Goal: Task Accomplishment & Management: Use online tool/utility

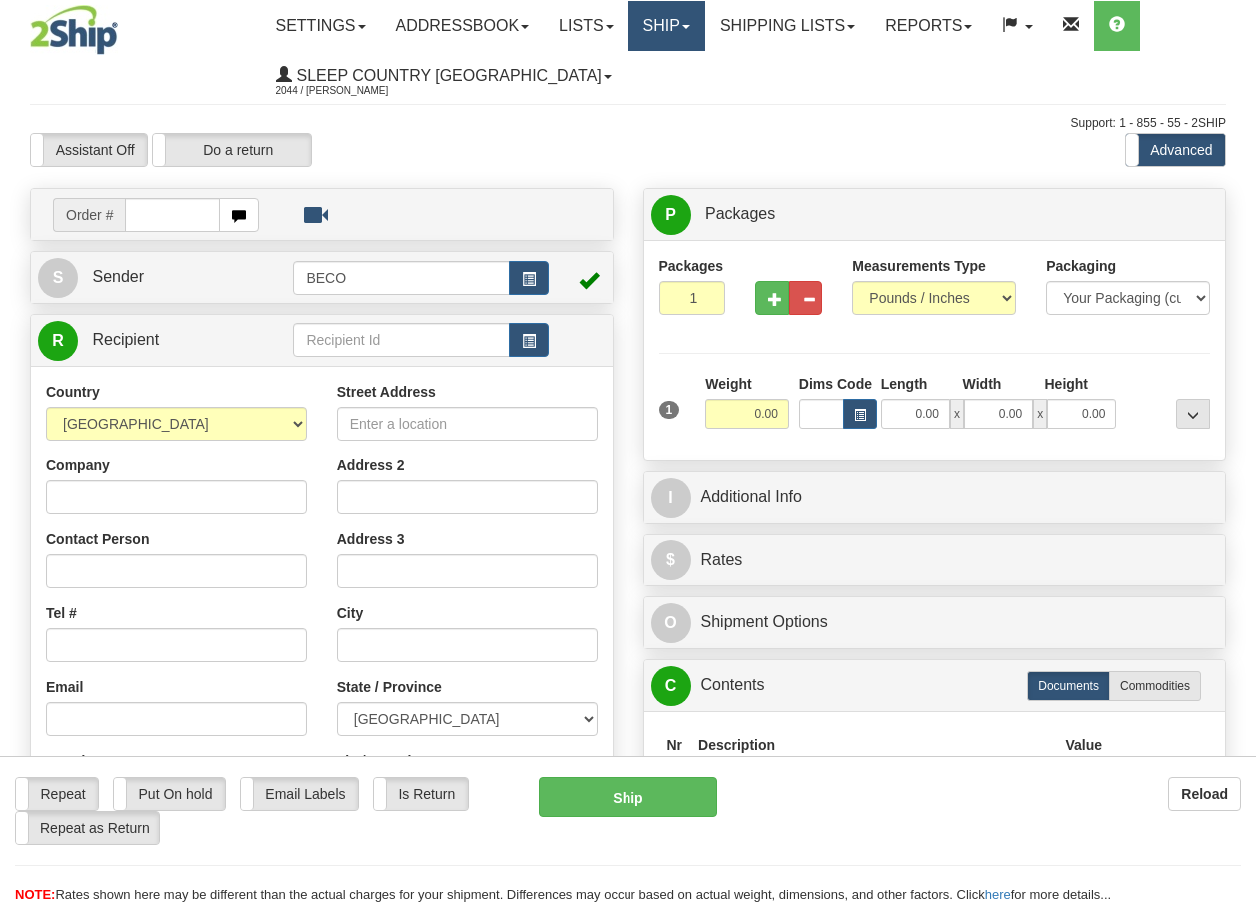
click at [676, 23] on link "Ship" at bounding box center [667, 26] width 77 height 50
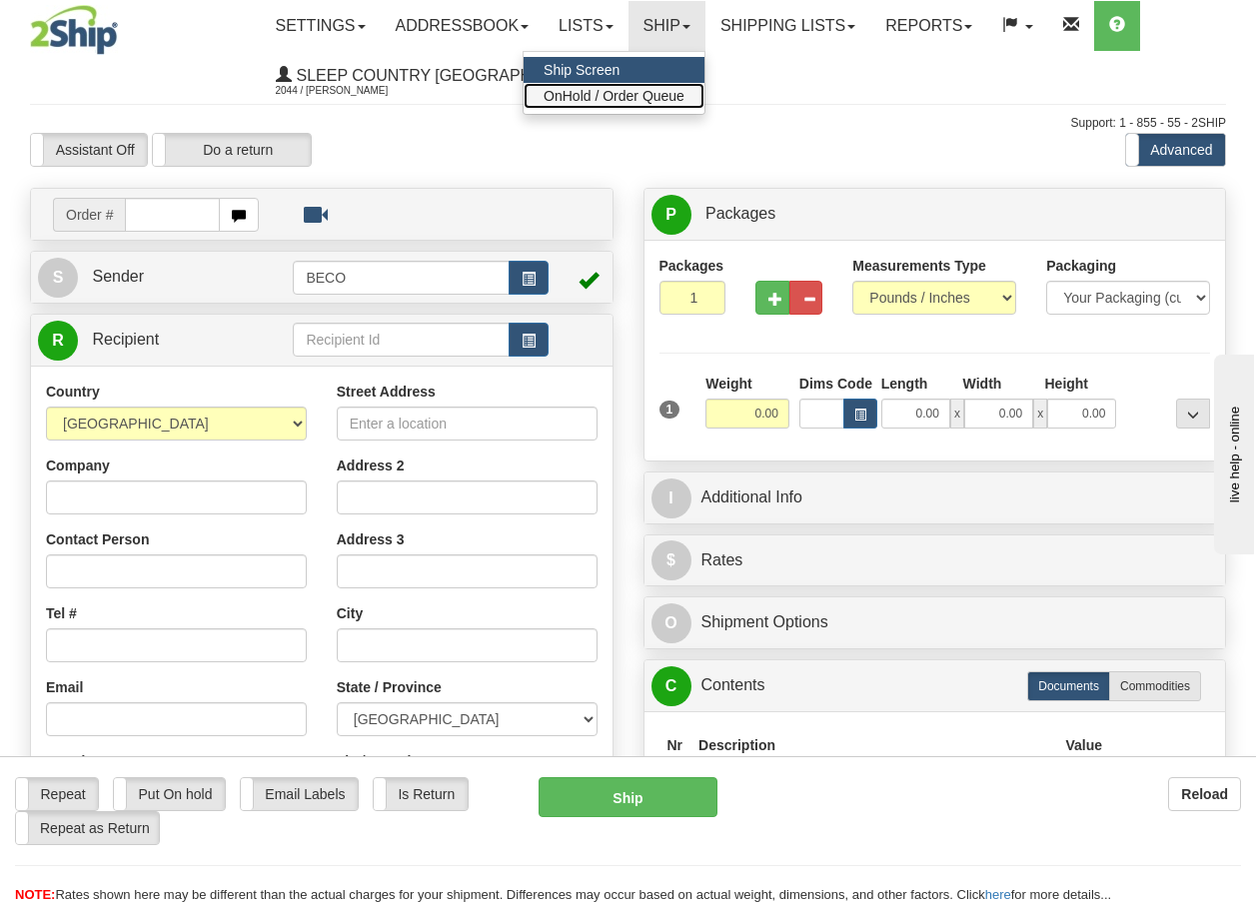
click at [645, 90] on span "OnHold / Order Queue" at bounding box center [614, 96] width 141 height 16
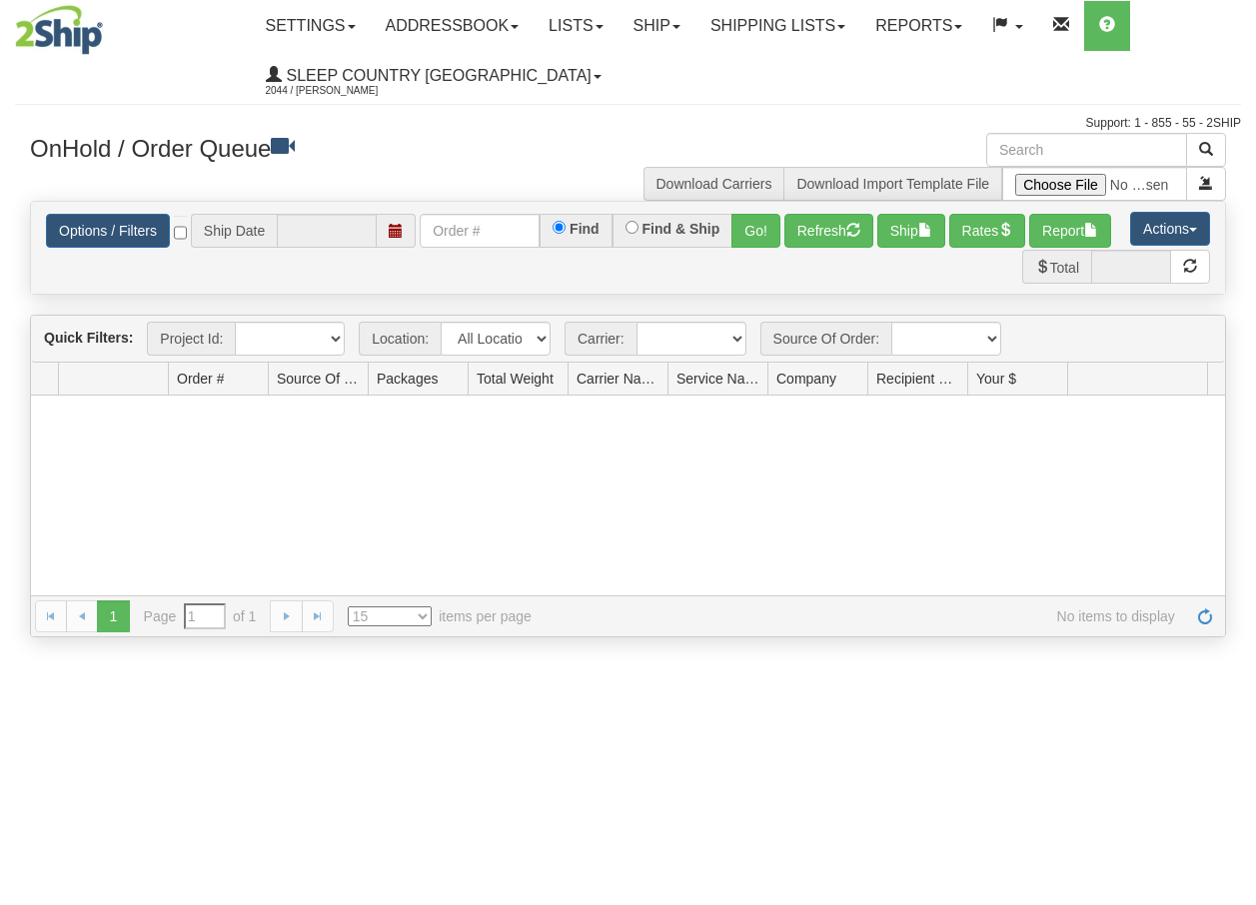
type input "[DATE]"
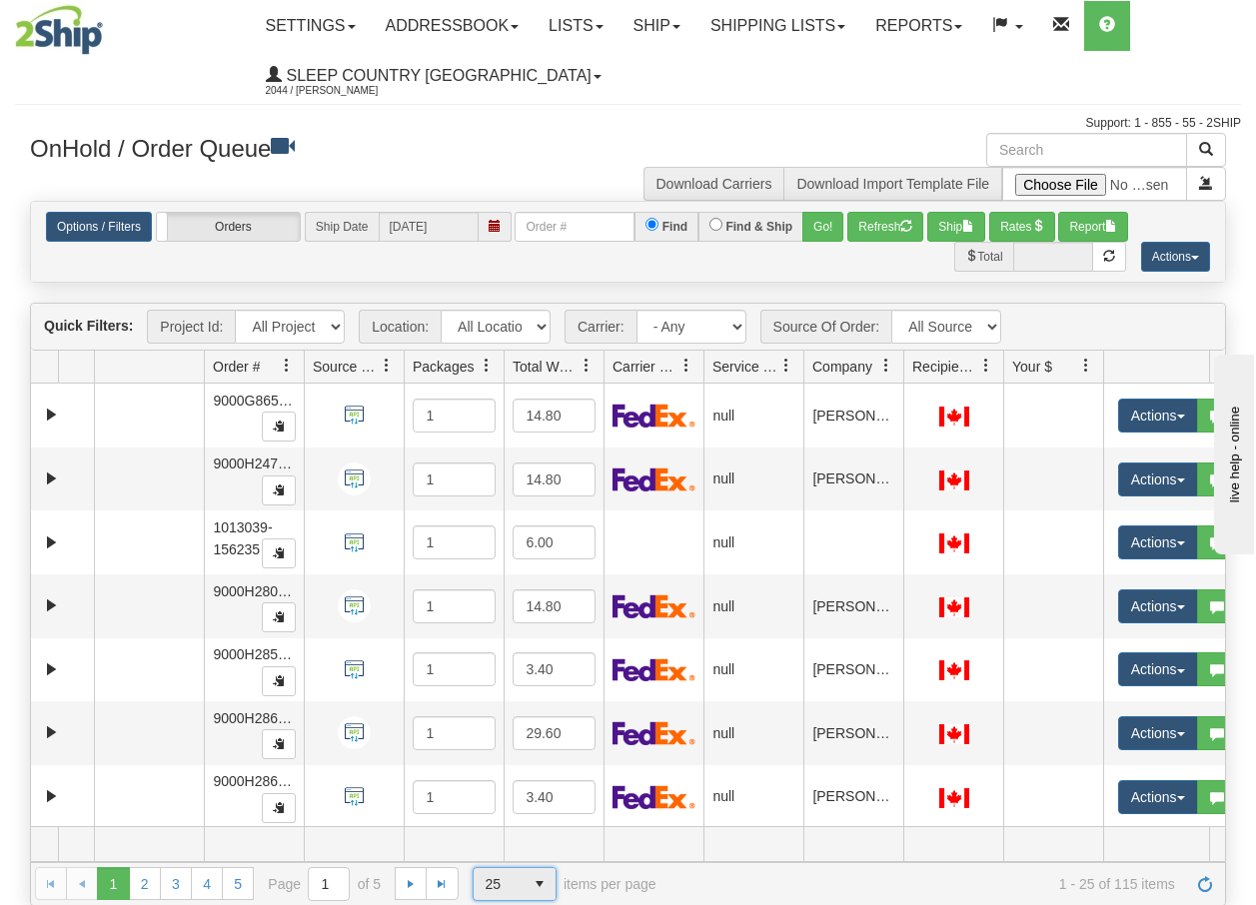
click at [542, 886] on span "select" at bounding box center [540, 884] width 32 height 32
click at [491, 854] on span "100" at bounding box center [492, 852] width 23 height 20
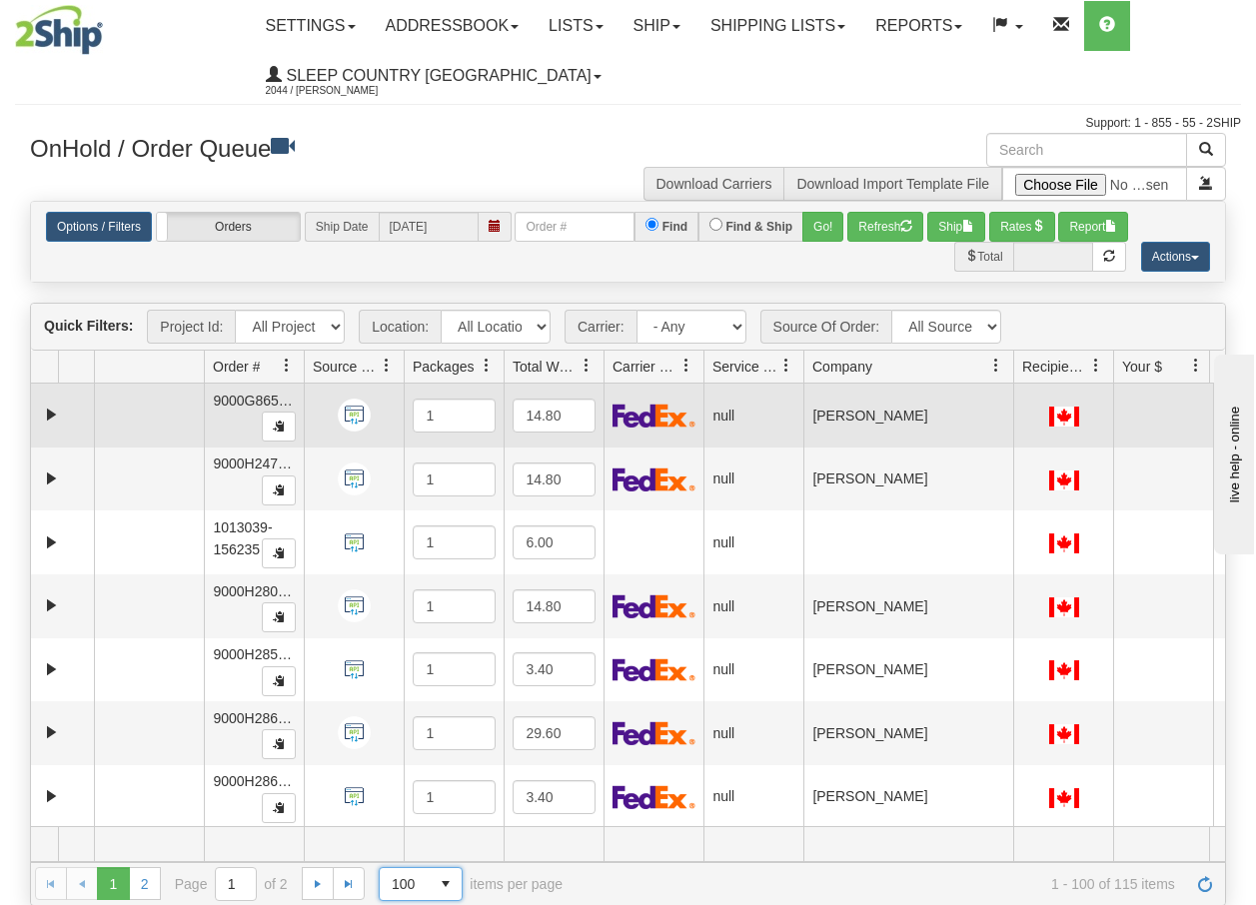
drag, startPoint x: 905, startPoint y: 375, endPoint x: 1025, endPoint y: 387, distance: 120.5
click at [1025, 387] on div "Quick Filters: Project Id: All Projects Location: All Locations BECO Carrier: -…" at bounding box center [628, 604] width 1196 height 603
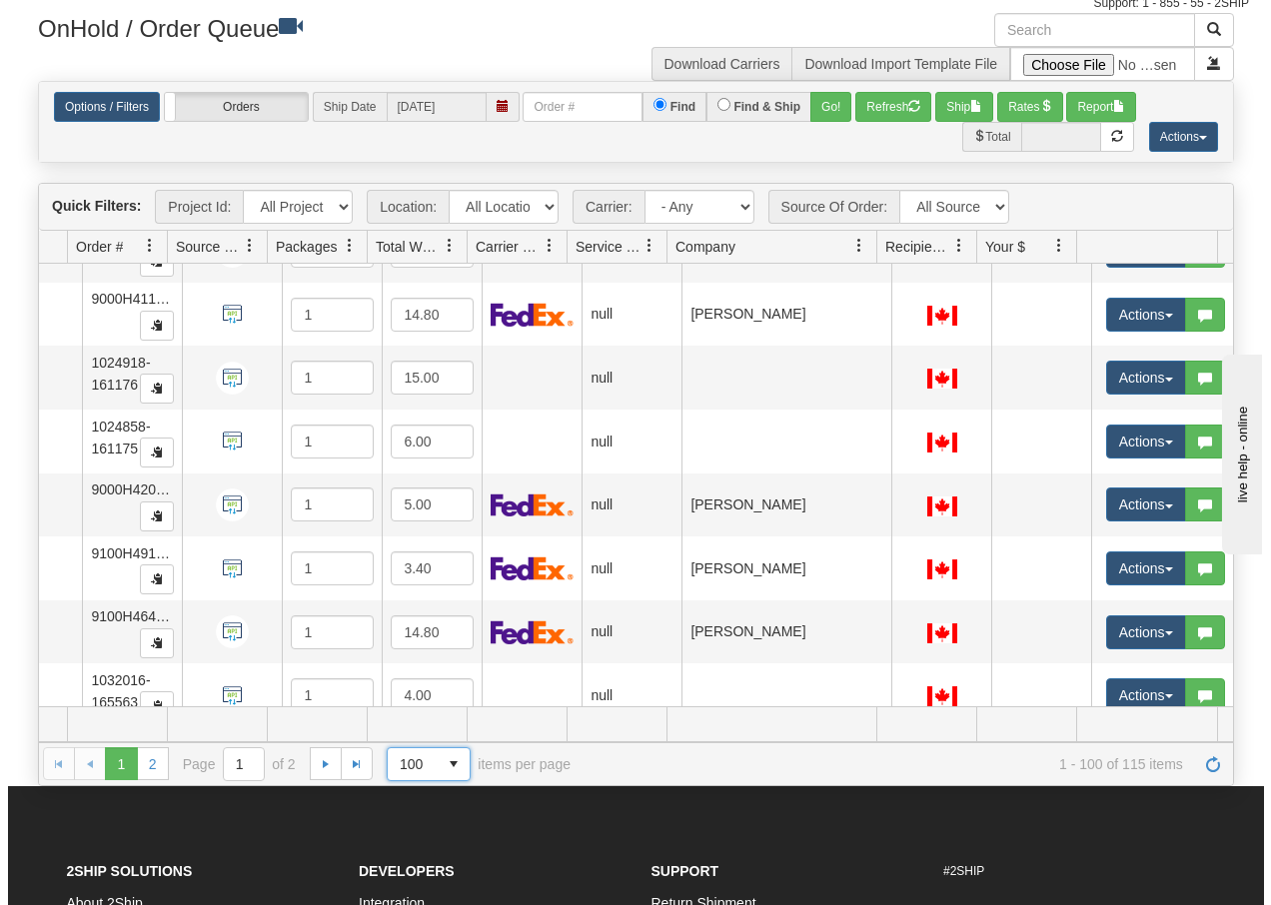
scroll to position [3130, 145]
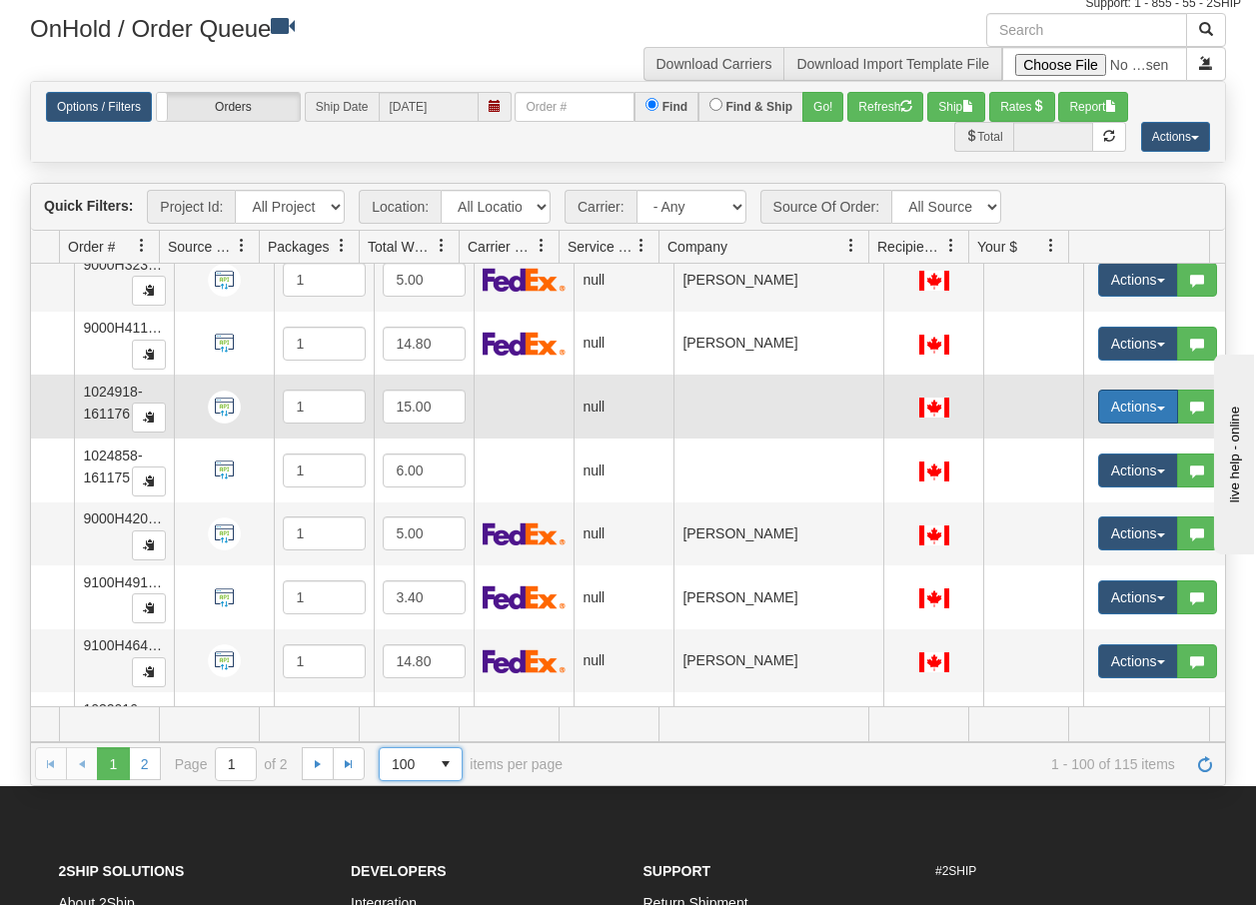
click at [1146, 412] on button "Actions" at bounding box center [1138, 407] width 80 height 34
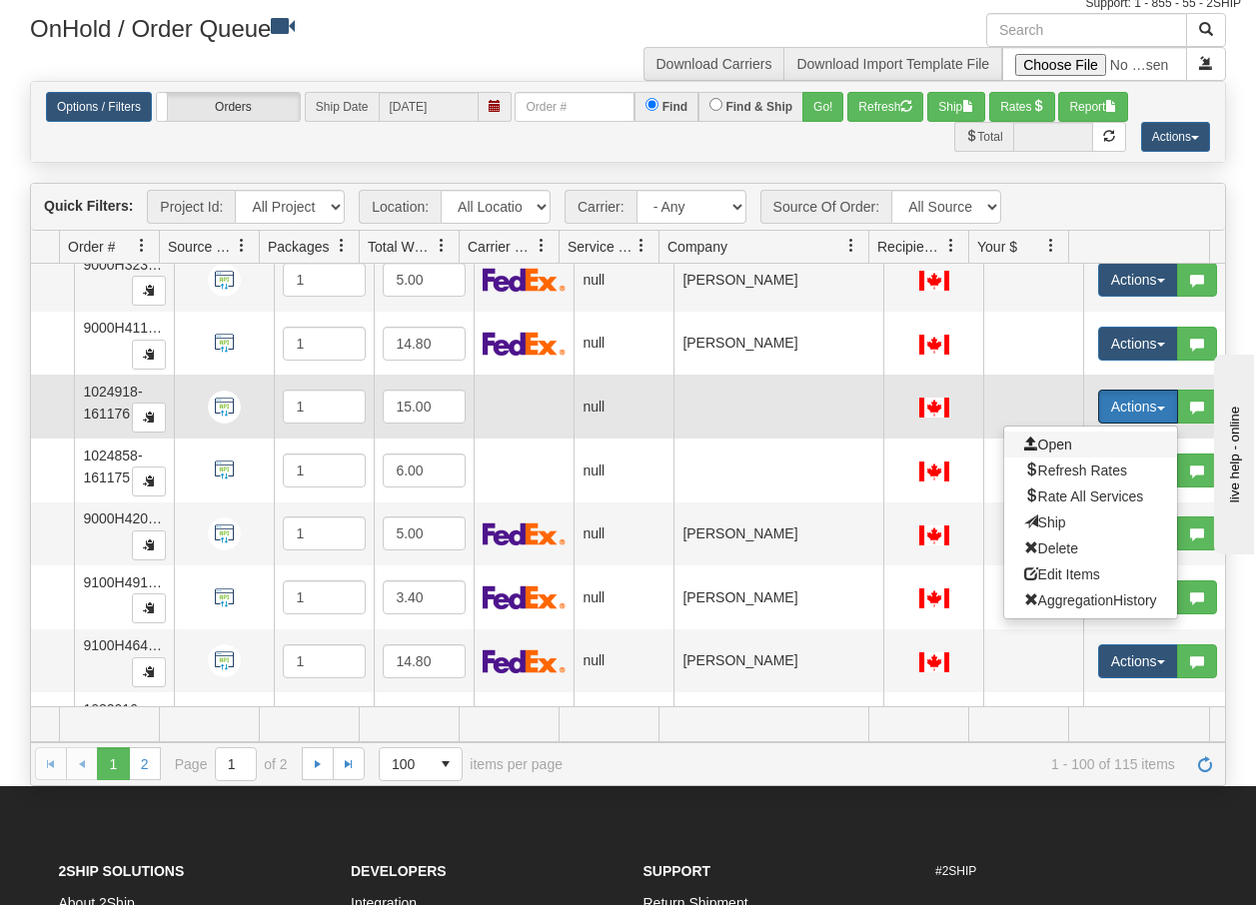
click at [1053, 452] on span "Open" at bounding box center [1048, 445] width 48 height 16
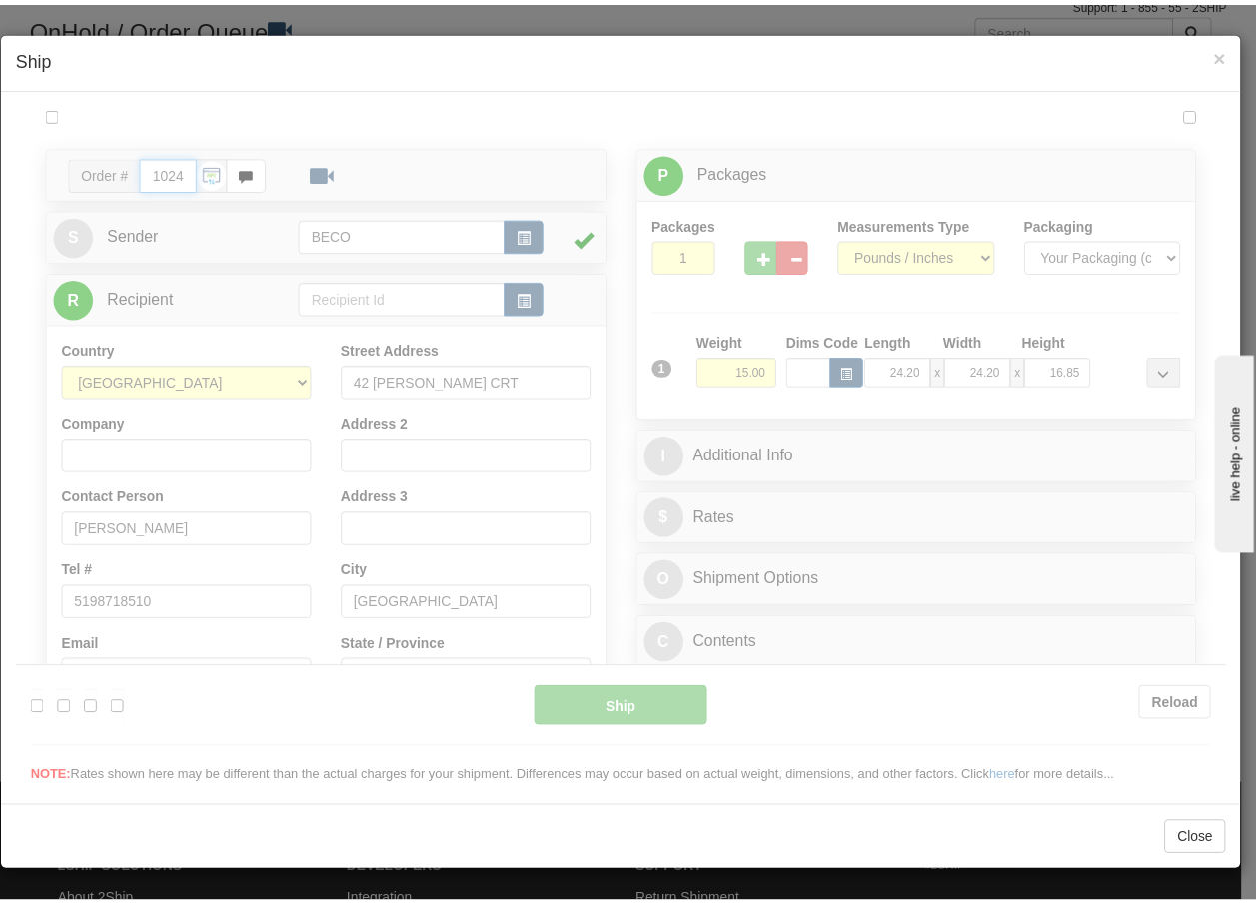
scroll to position [0, 0]
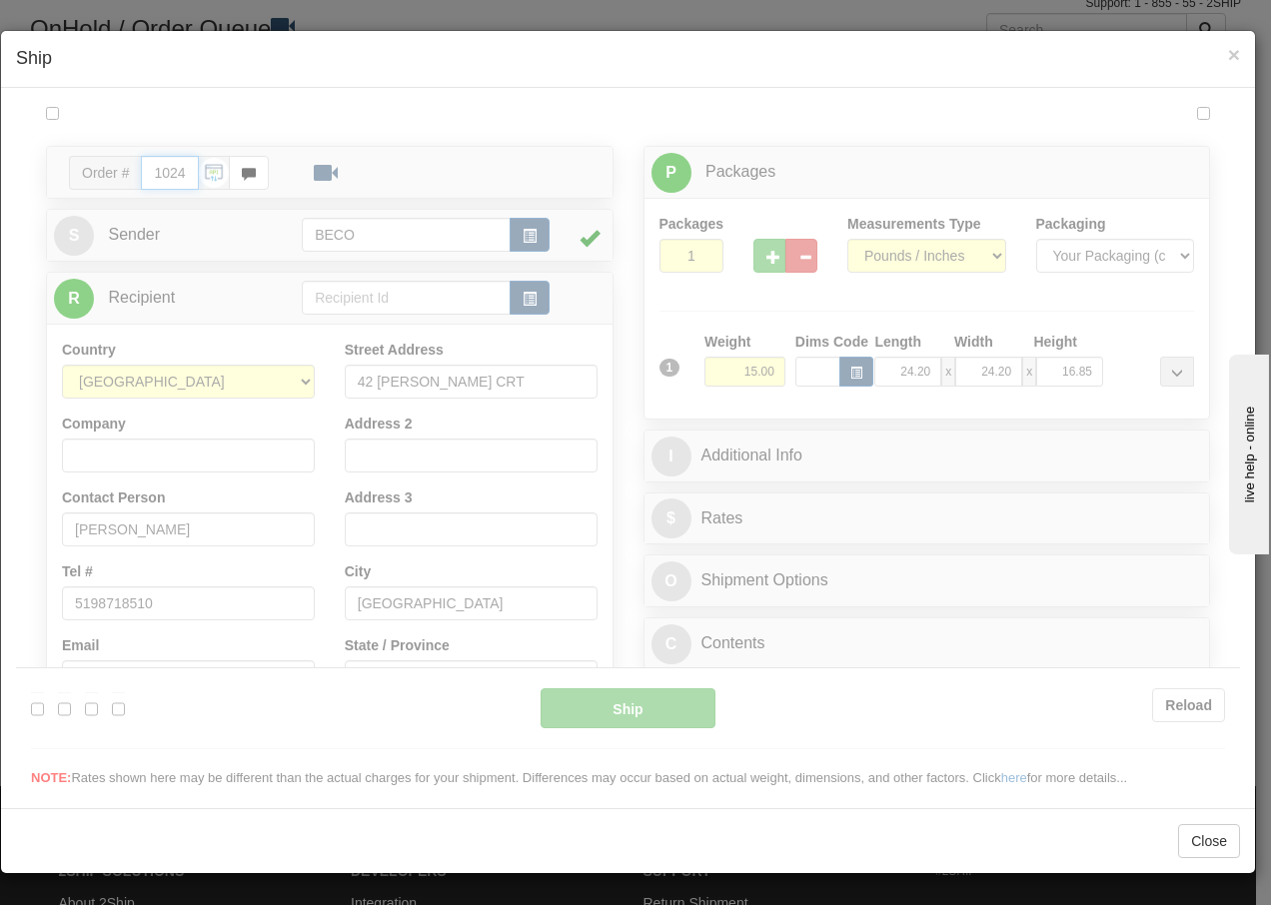
type input "15:45"
type input "16:00"
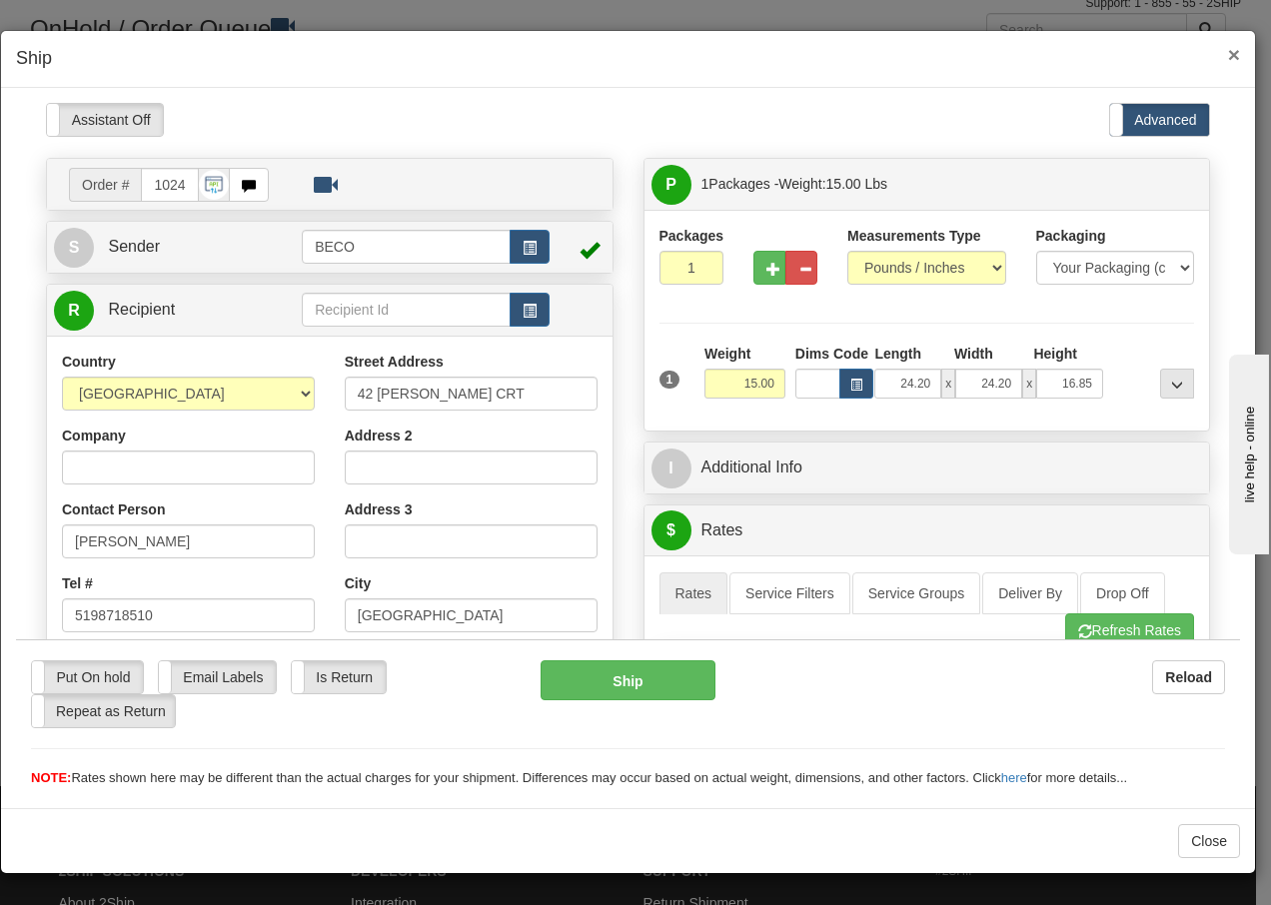
click at [1234, 51] on span "×" at bounding box center [1234, 54] width 12 height 23
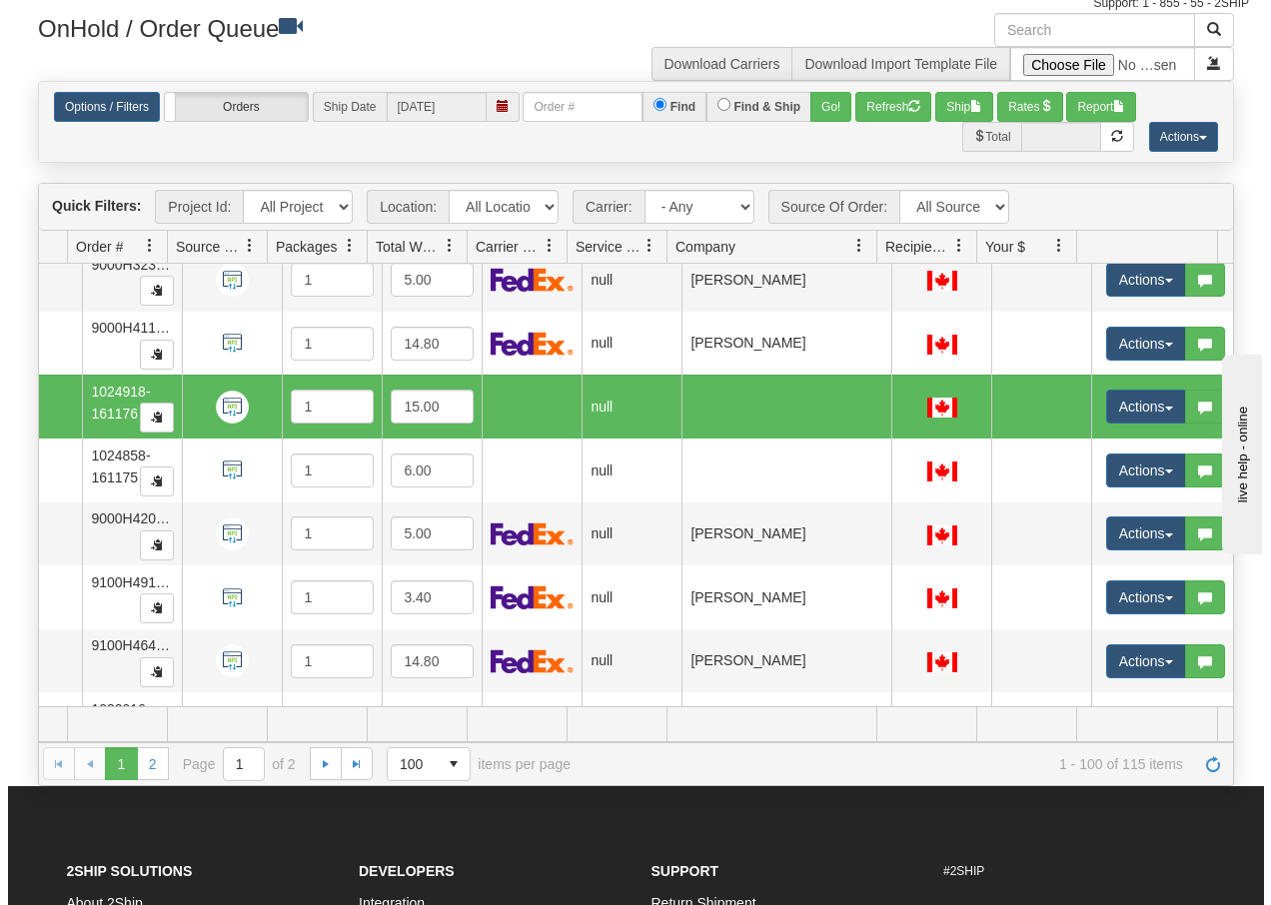
scroll to position [0, 136]
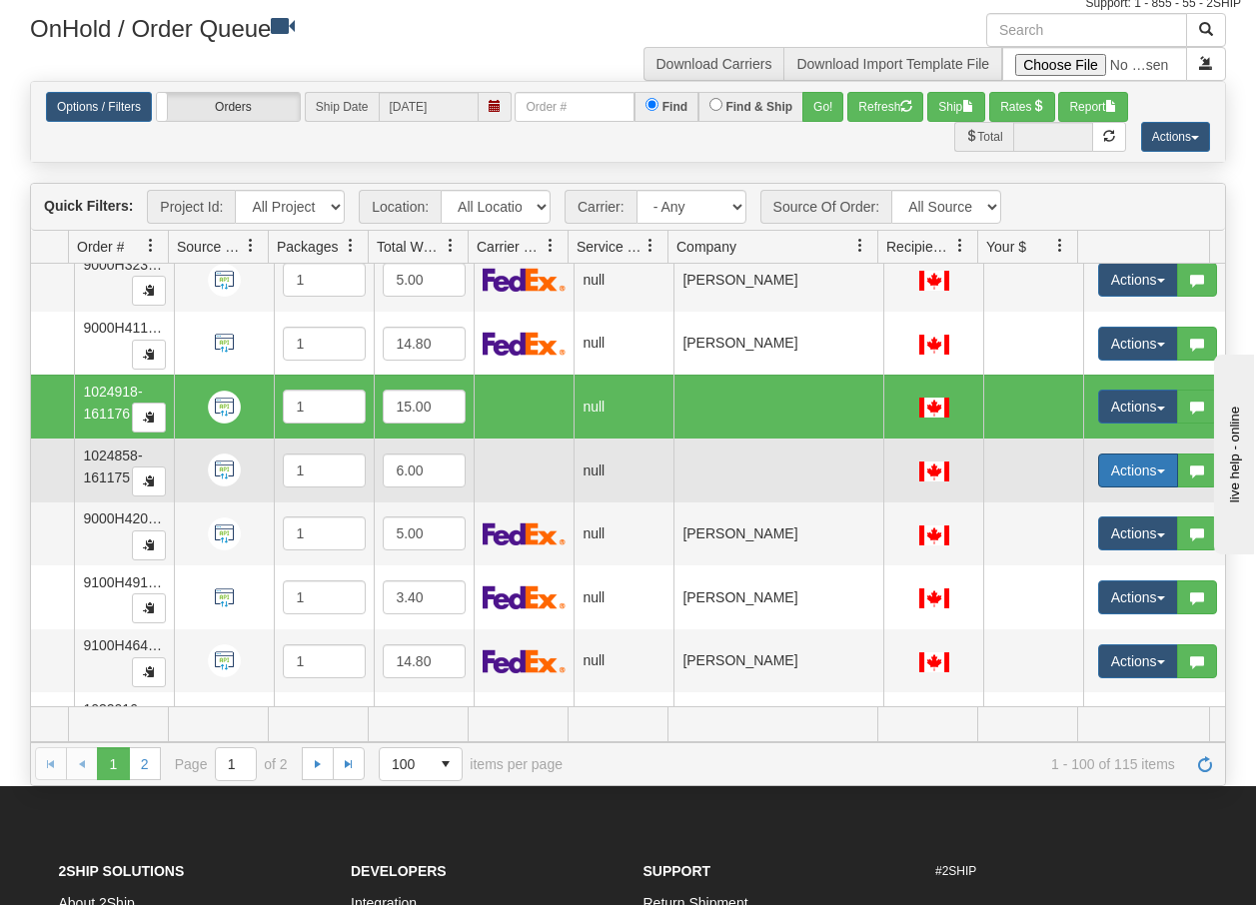
click at [1151, 477] on button "Actions" at bounding box center [1138, 471] width 80 height 34
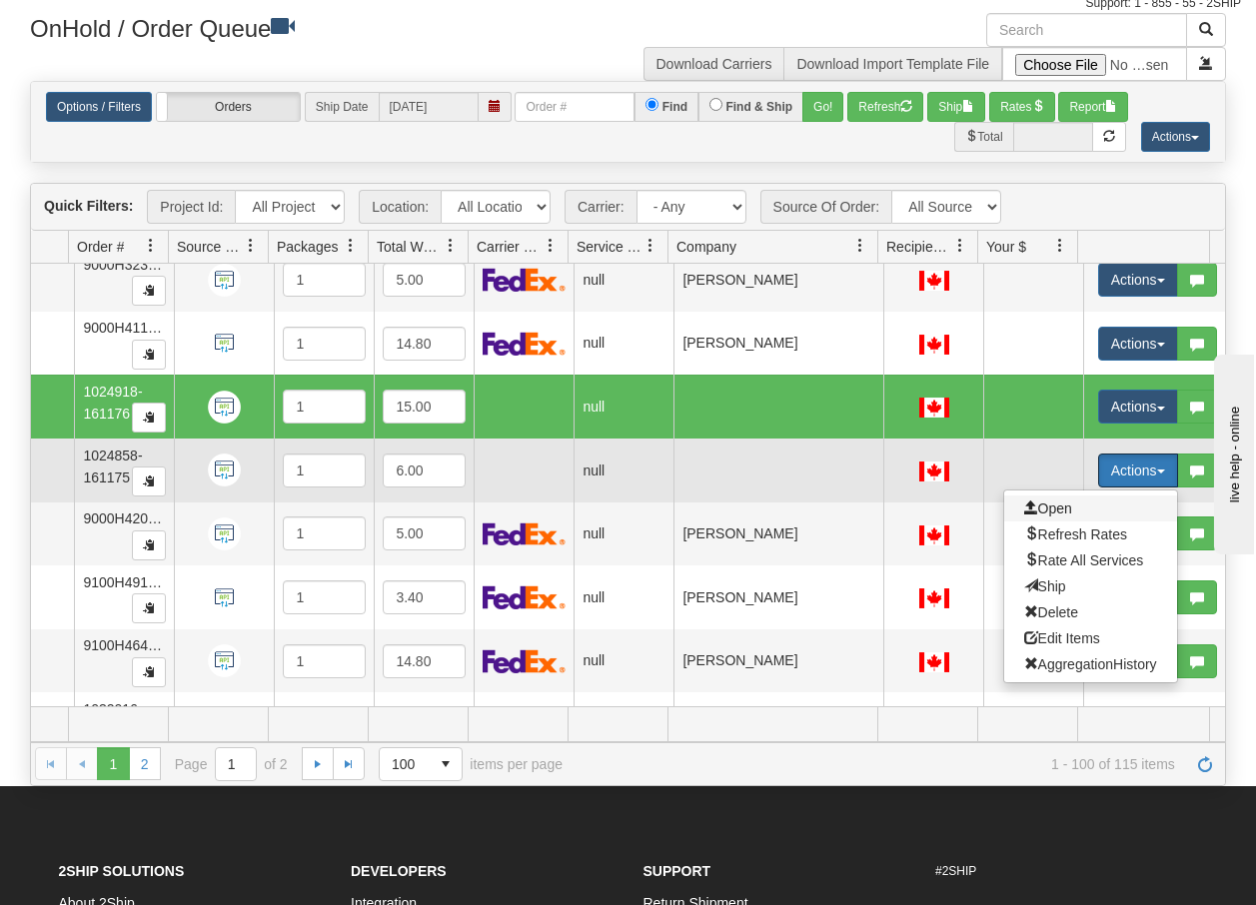
click at [1057, 509] on span "Open" at bounding box center [1048, 509] width 48 height 16
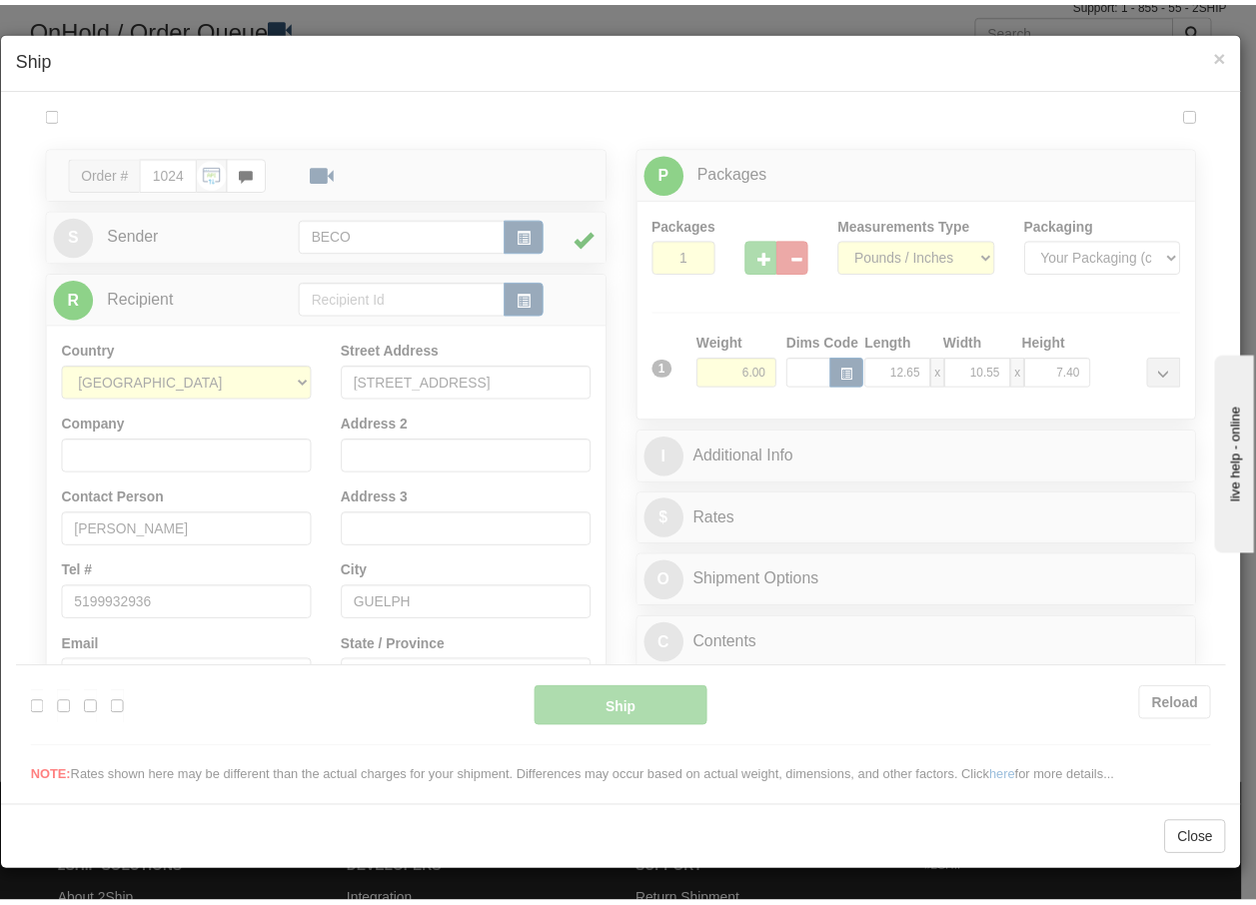
scroll to position [0, 0]
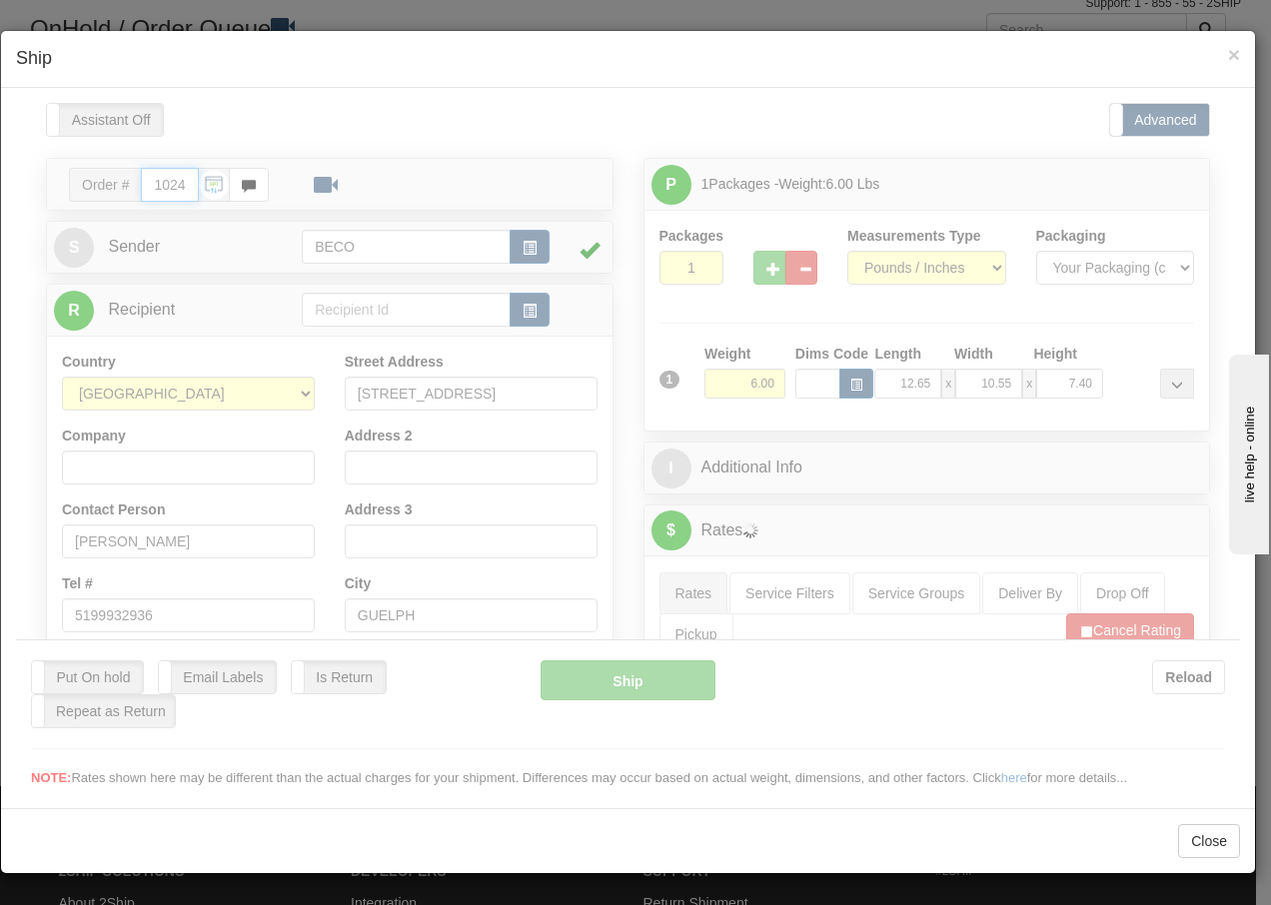
type input "15:45"
type input "16:00"
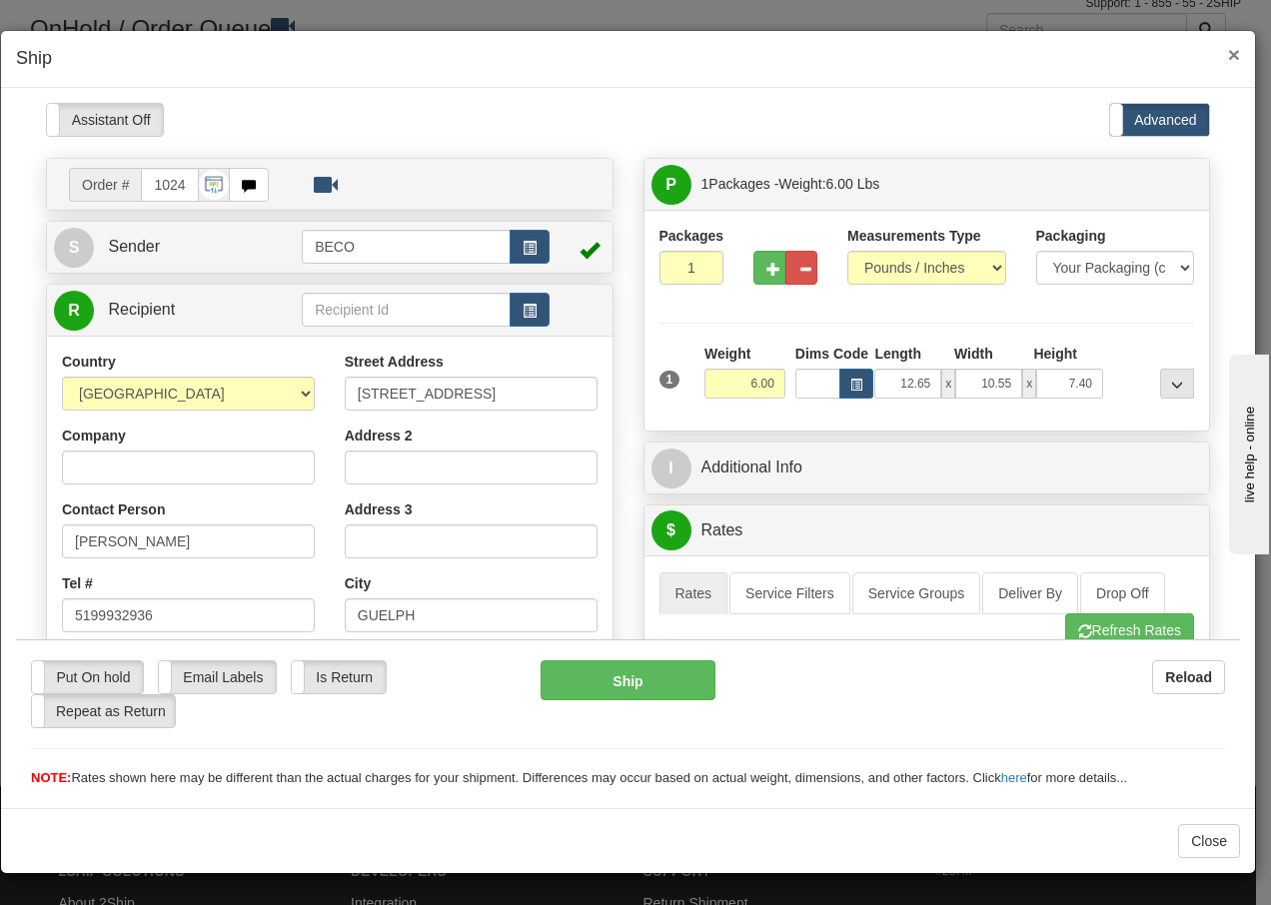
click at [1239, 54] on span "×" at bounding box center [1234, 54] width 12 height 23
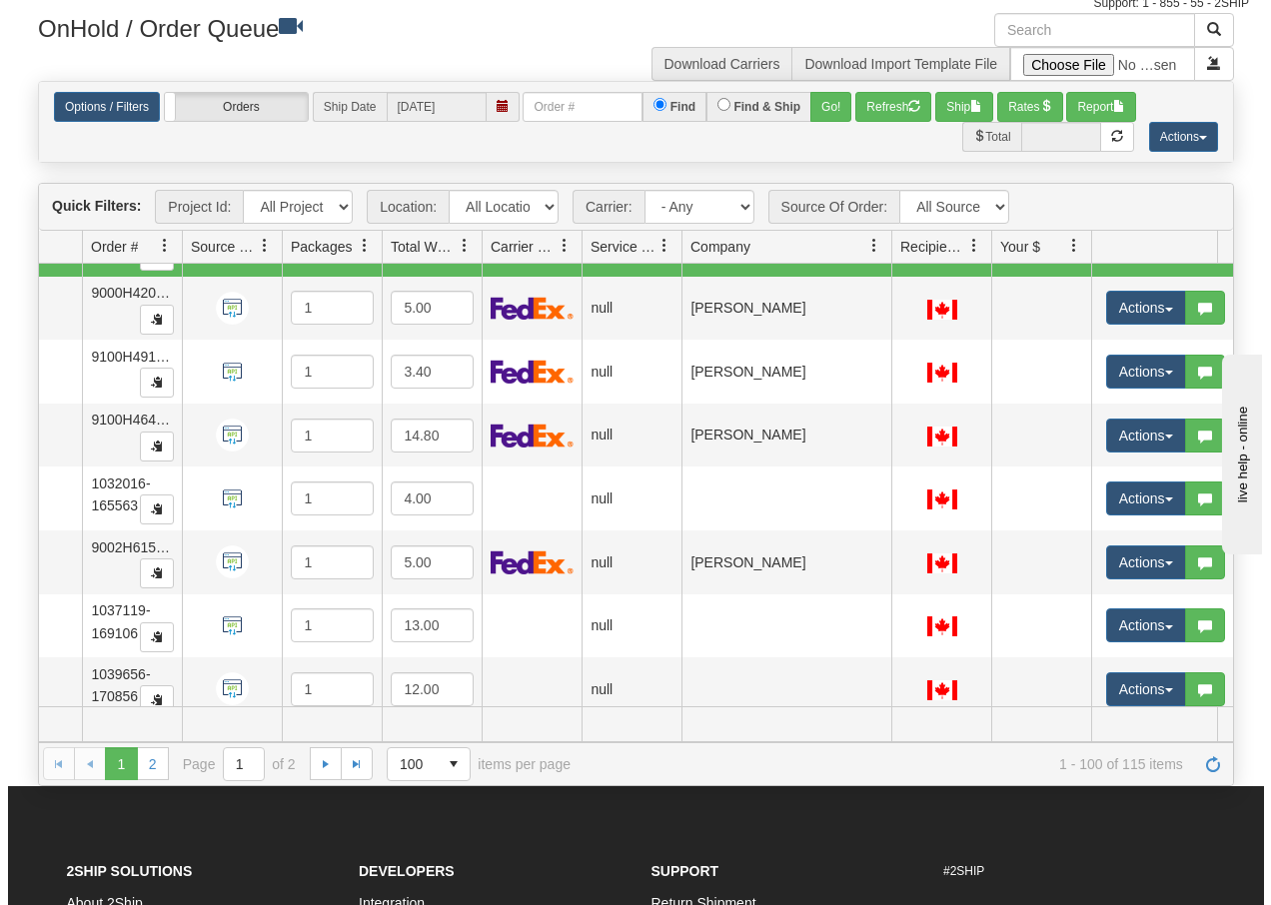
scroll to position [3476, 130]
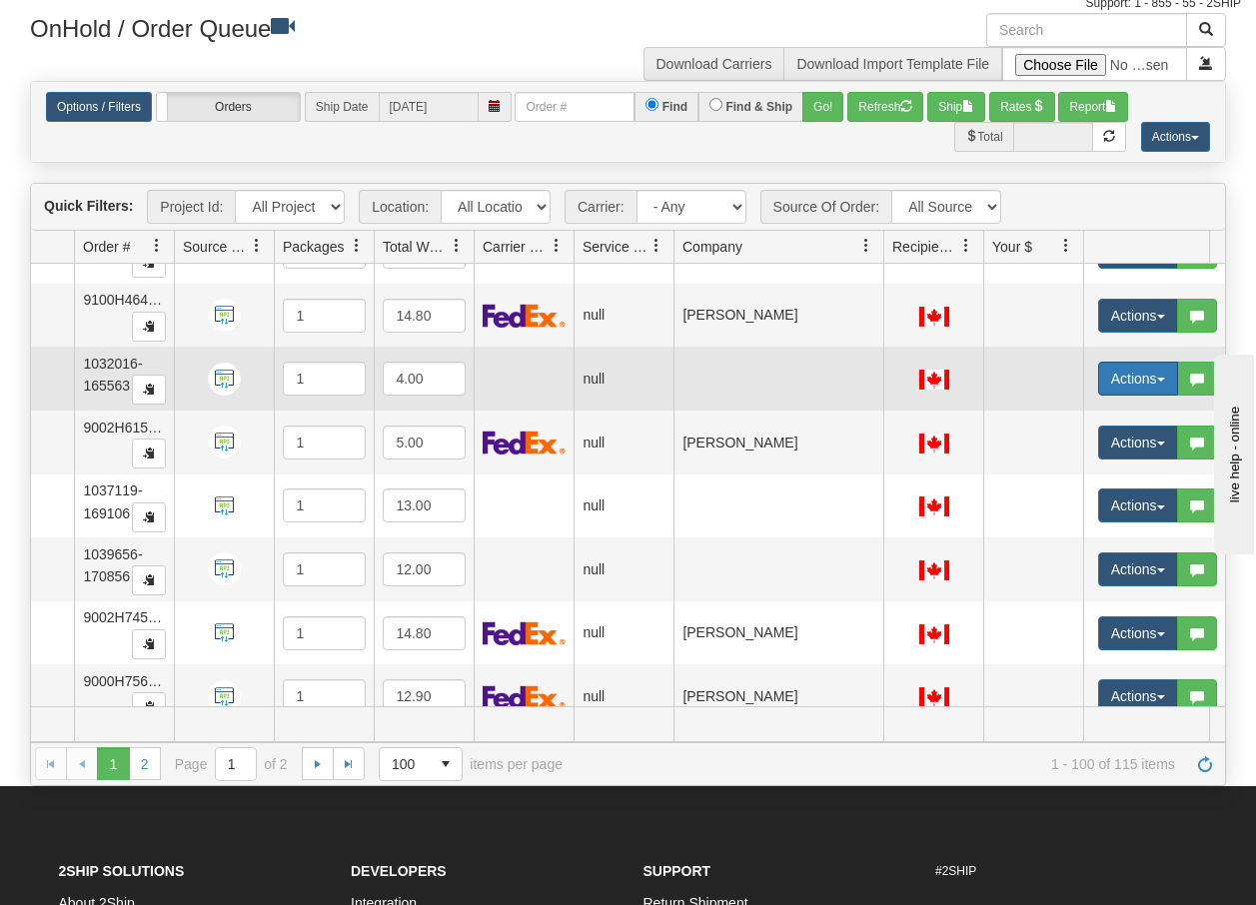
click at [1157, 382] on span "button" at bounding box center [1161, 380] width 8 height 4
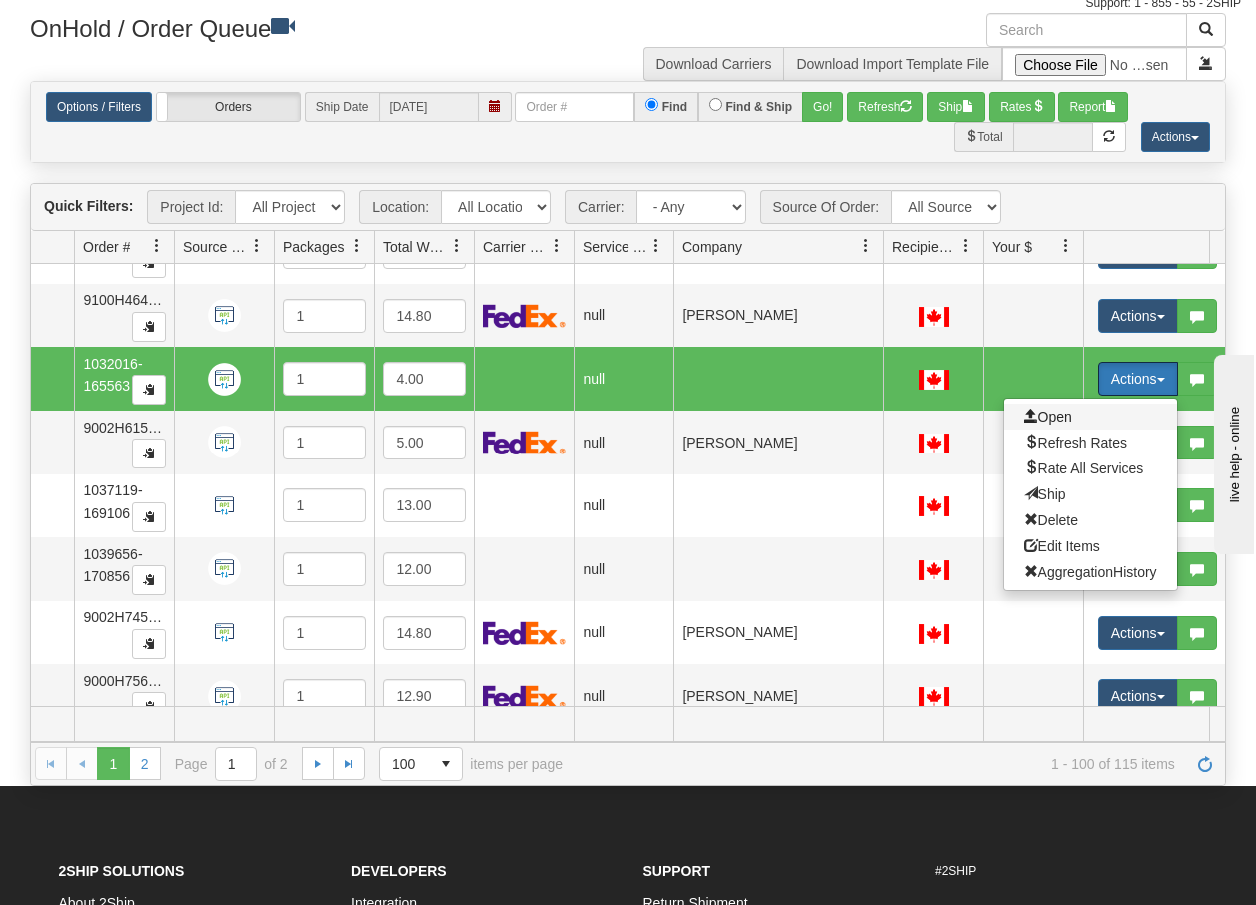
click at [1064, 419] on span "Open" at bounding box center [1048, 417] width 48 height 16
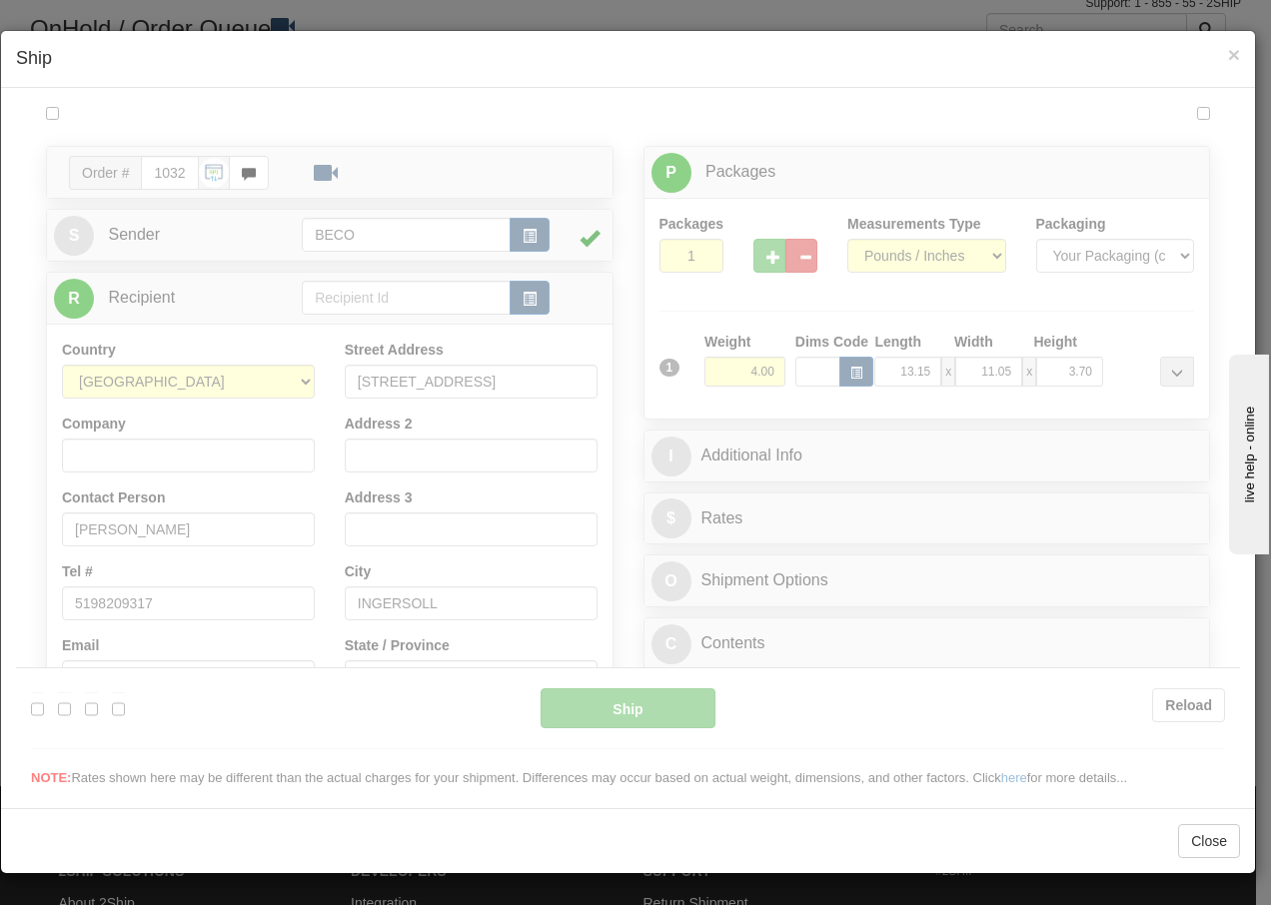
scroll to position [0, 0]
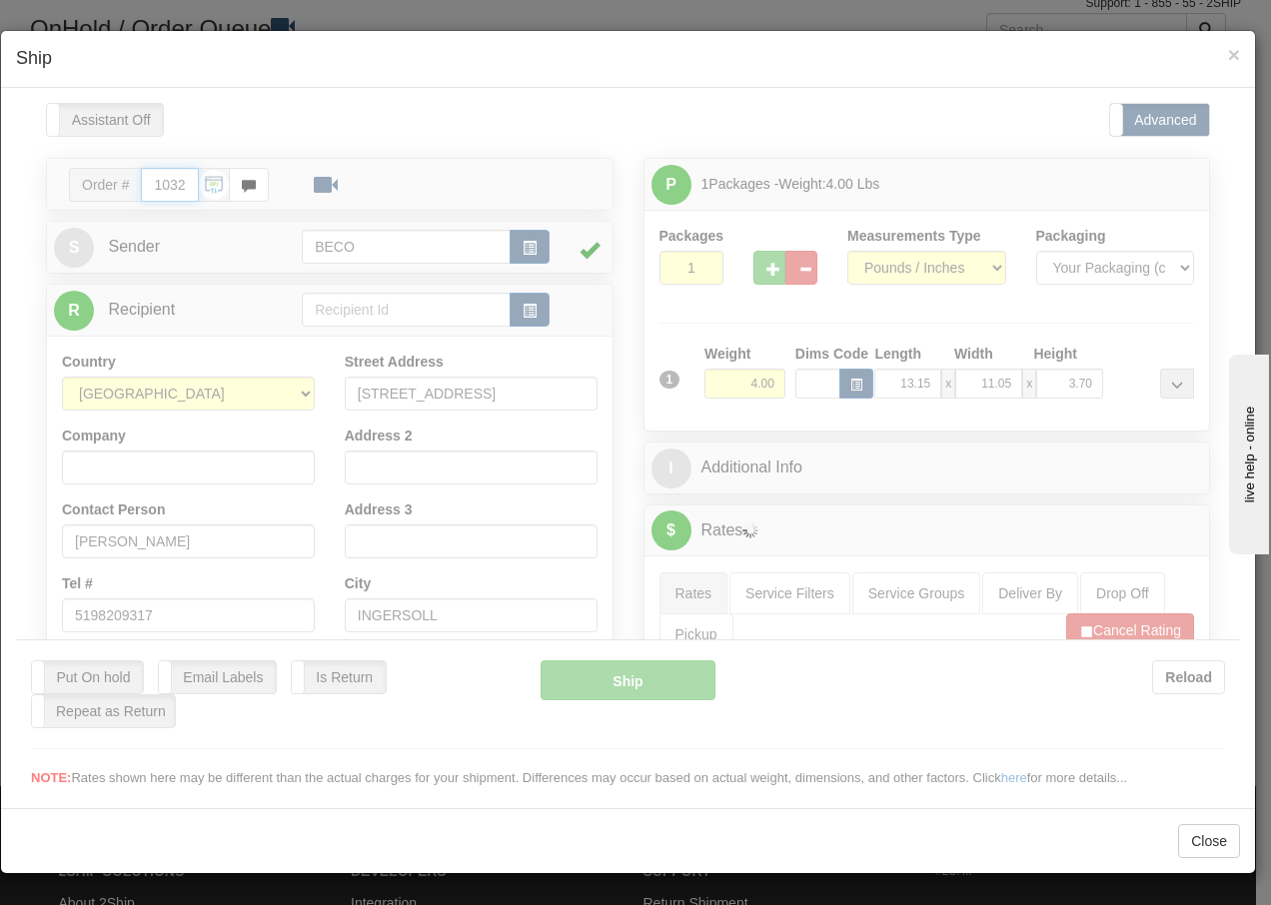
type input "15:45"
type input "16:00"
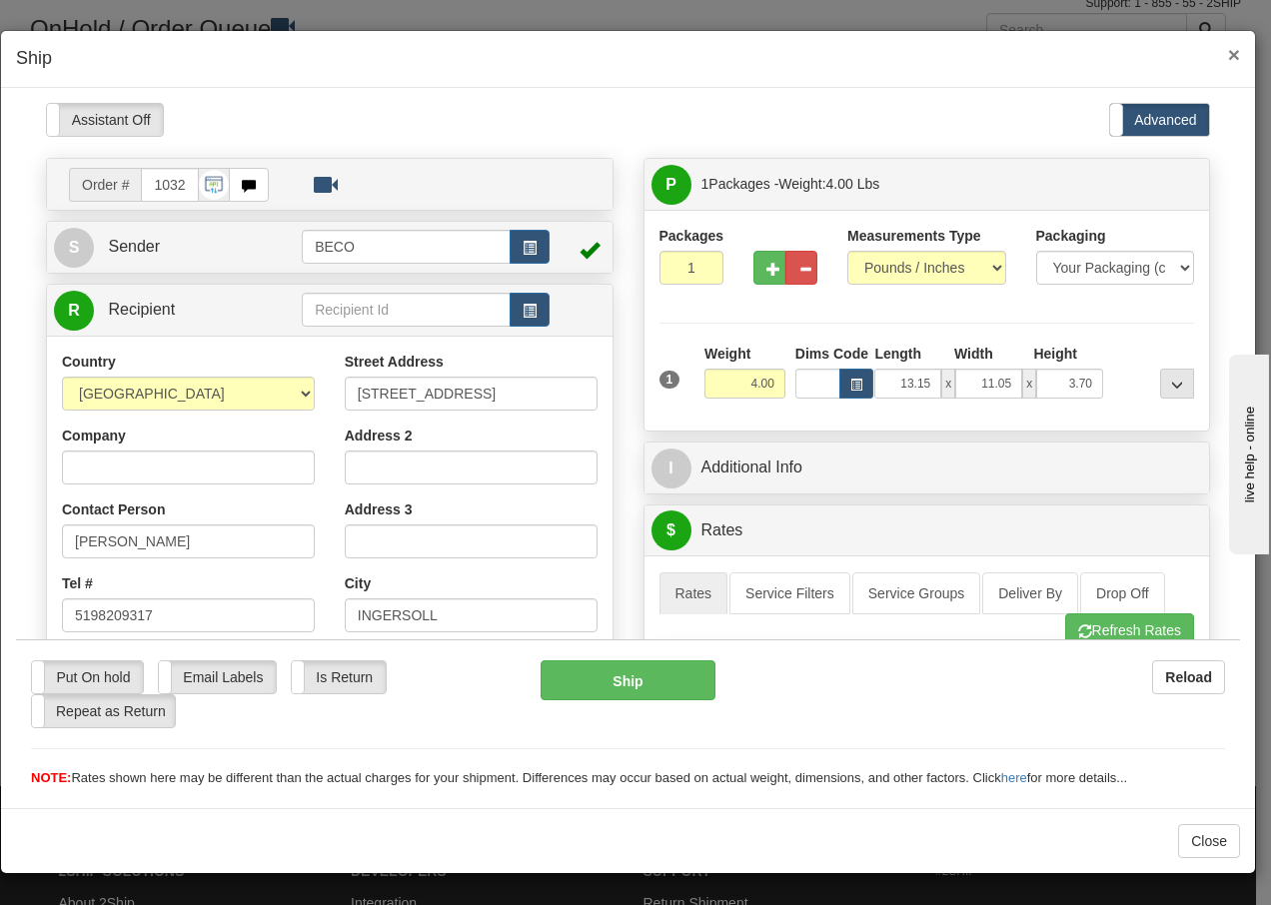
click at [1235, 49] on span "×" at bounding box center [1234, 54] width 12 height 23
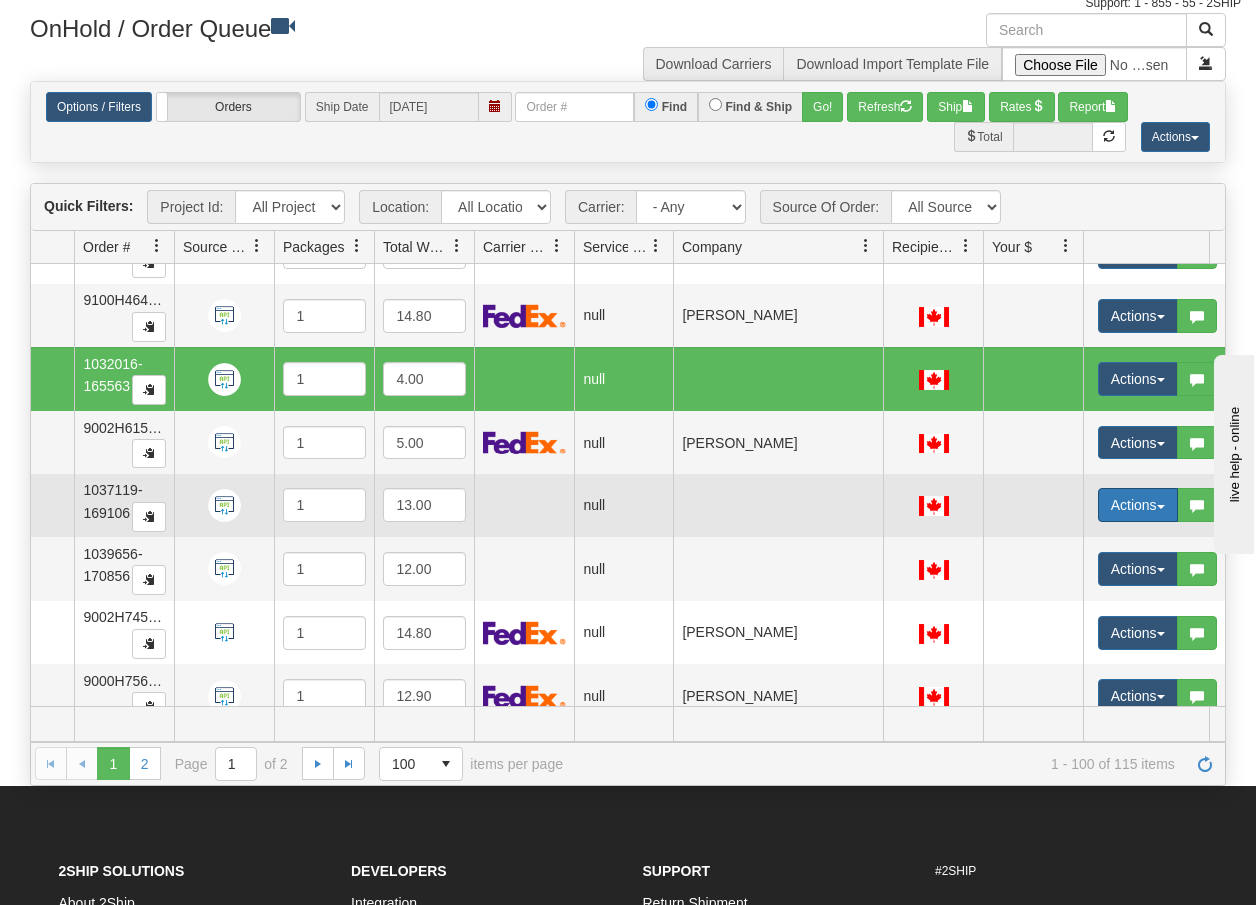
click at [1158, 506] on span "button" at bounding box center [1161, 508] width 8 height 4
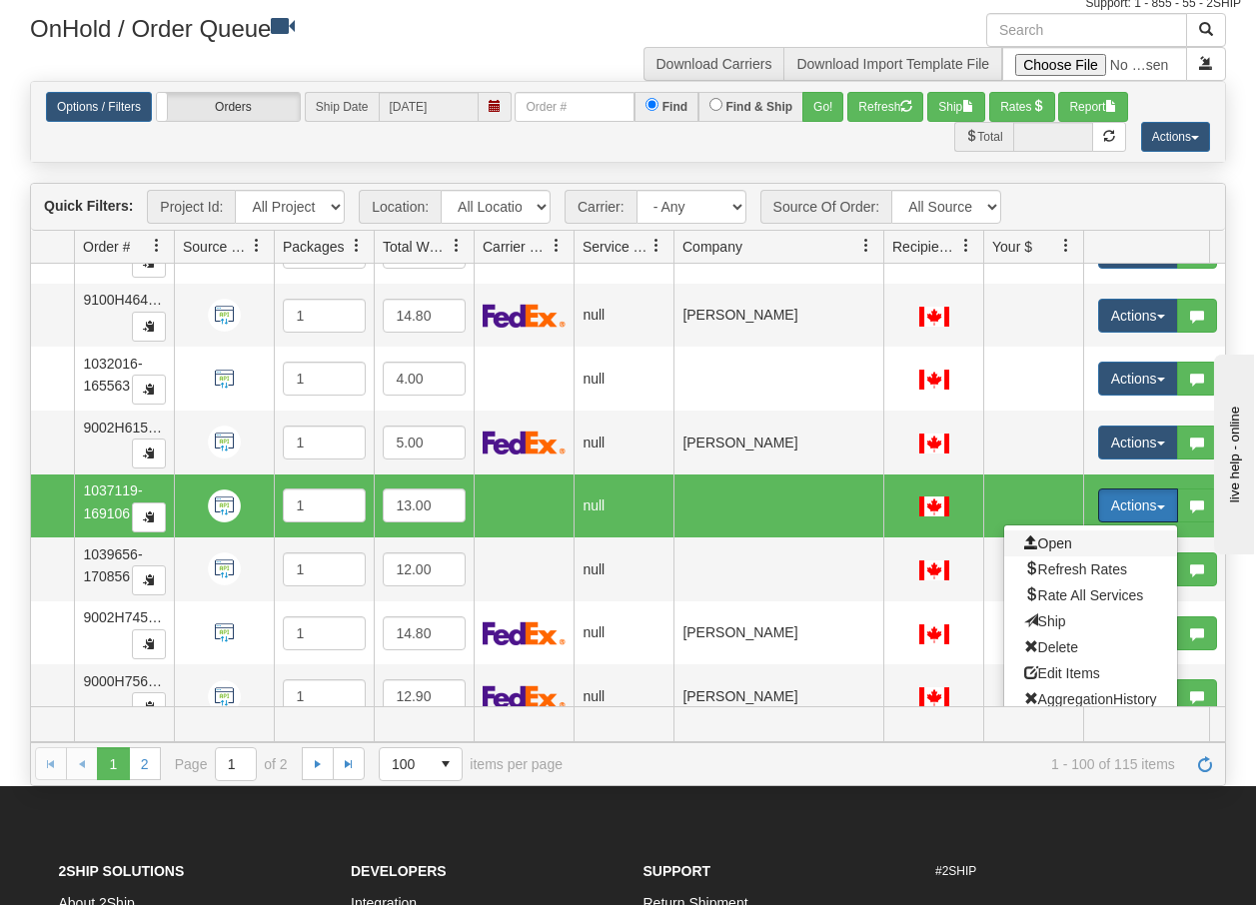
click at [1058, 543] on span "Open" at bounding box center [1048, 544] width 48 height 16
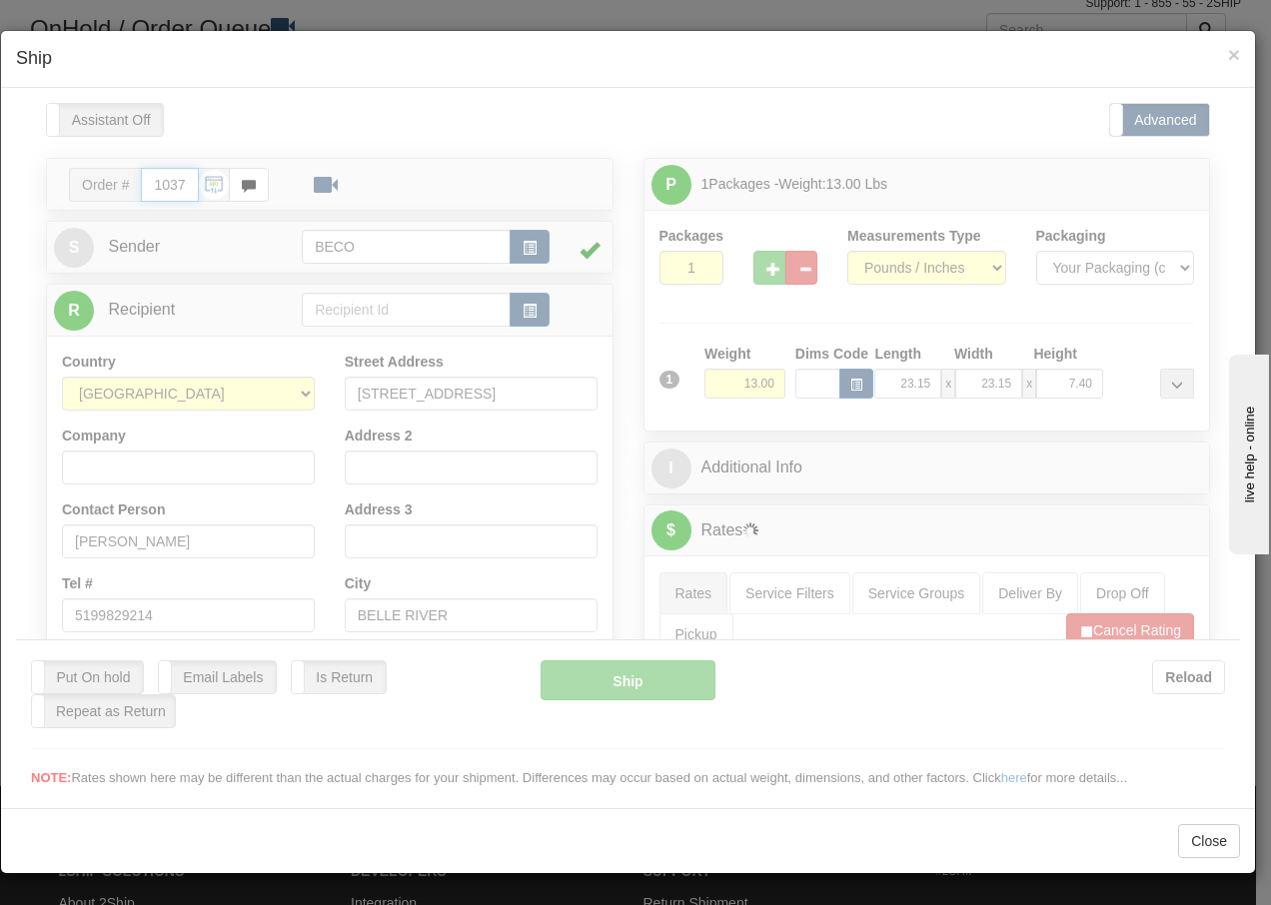
type input "15:45"
type input "16:00"
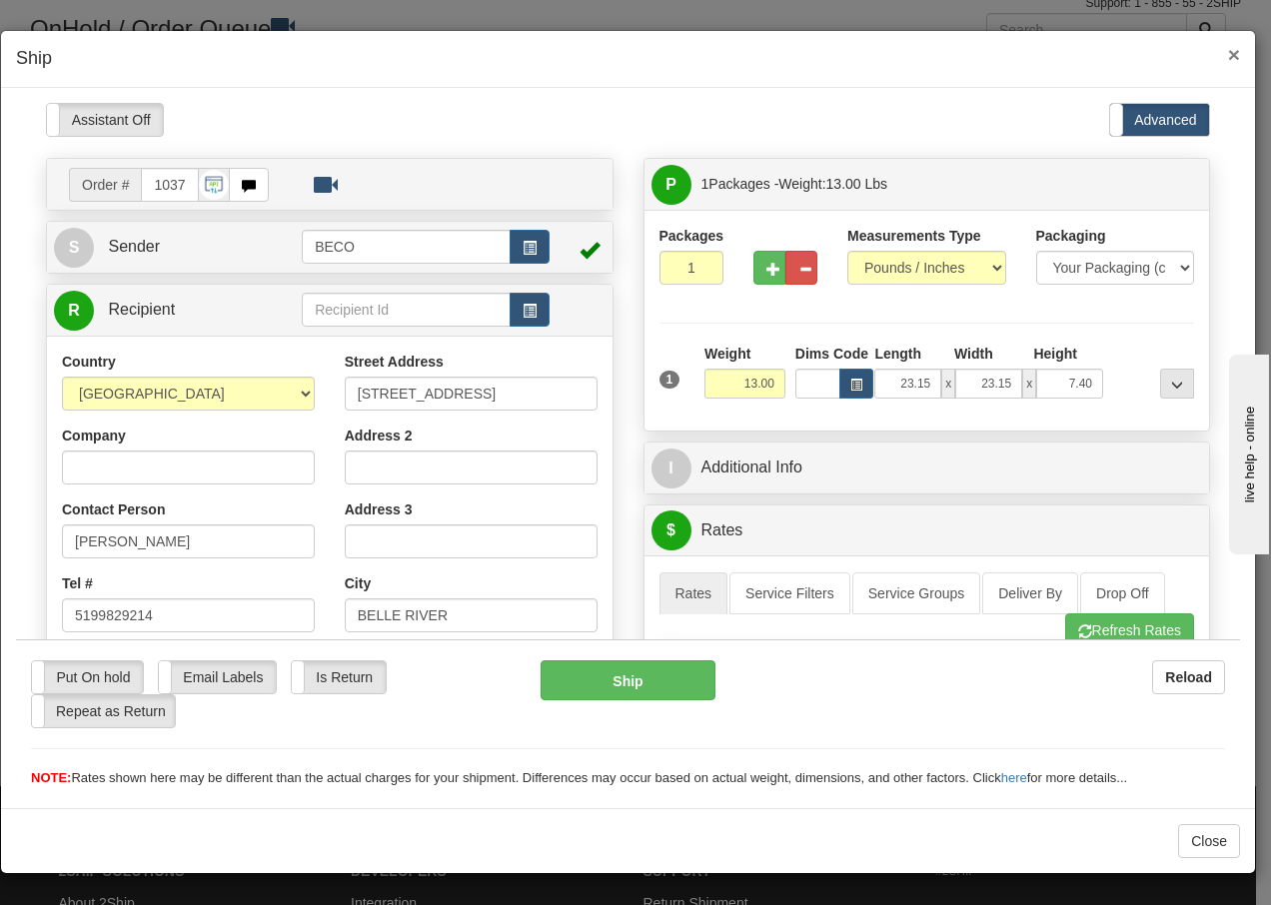
click at [1236, 55] on span "×" at bounding box center [1234, 54] width 12 height 23
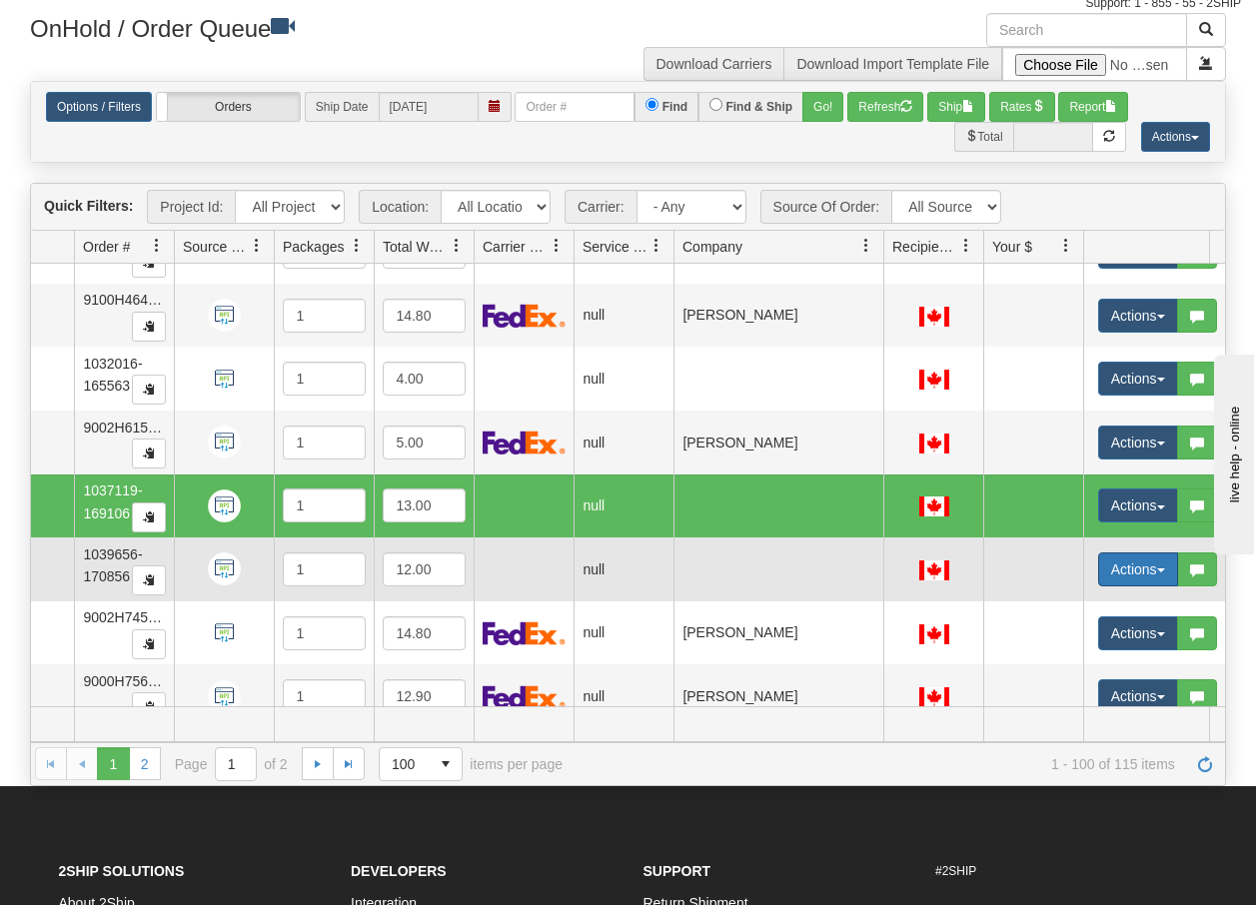
click at [1155, 574] on button "Actions" at bounding box center [1138, 570] width 80 height 34
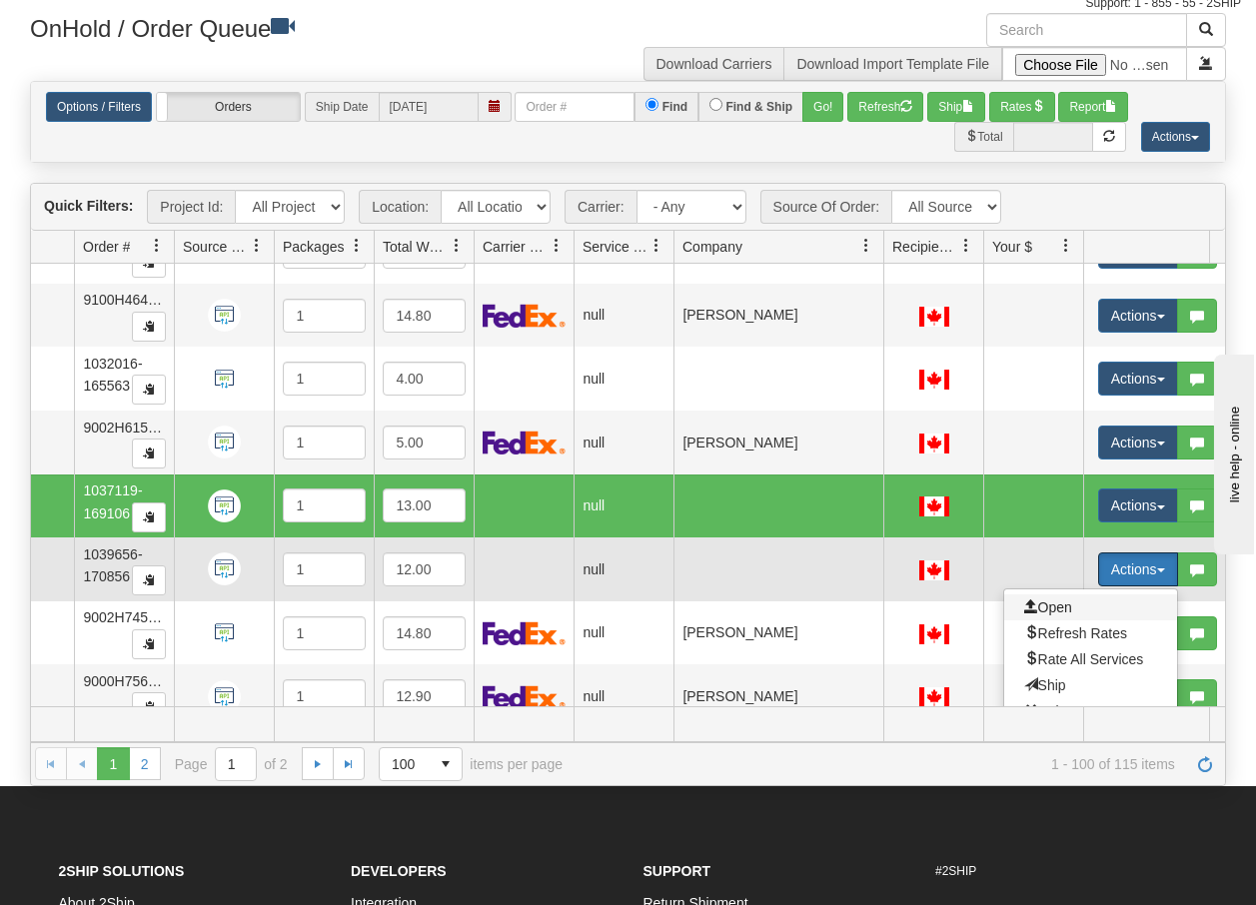
click at [1048, 602] on span "Open" at bounding box center [1048, 608] width 48 height 16
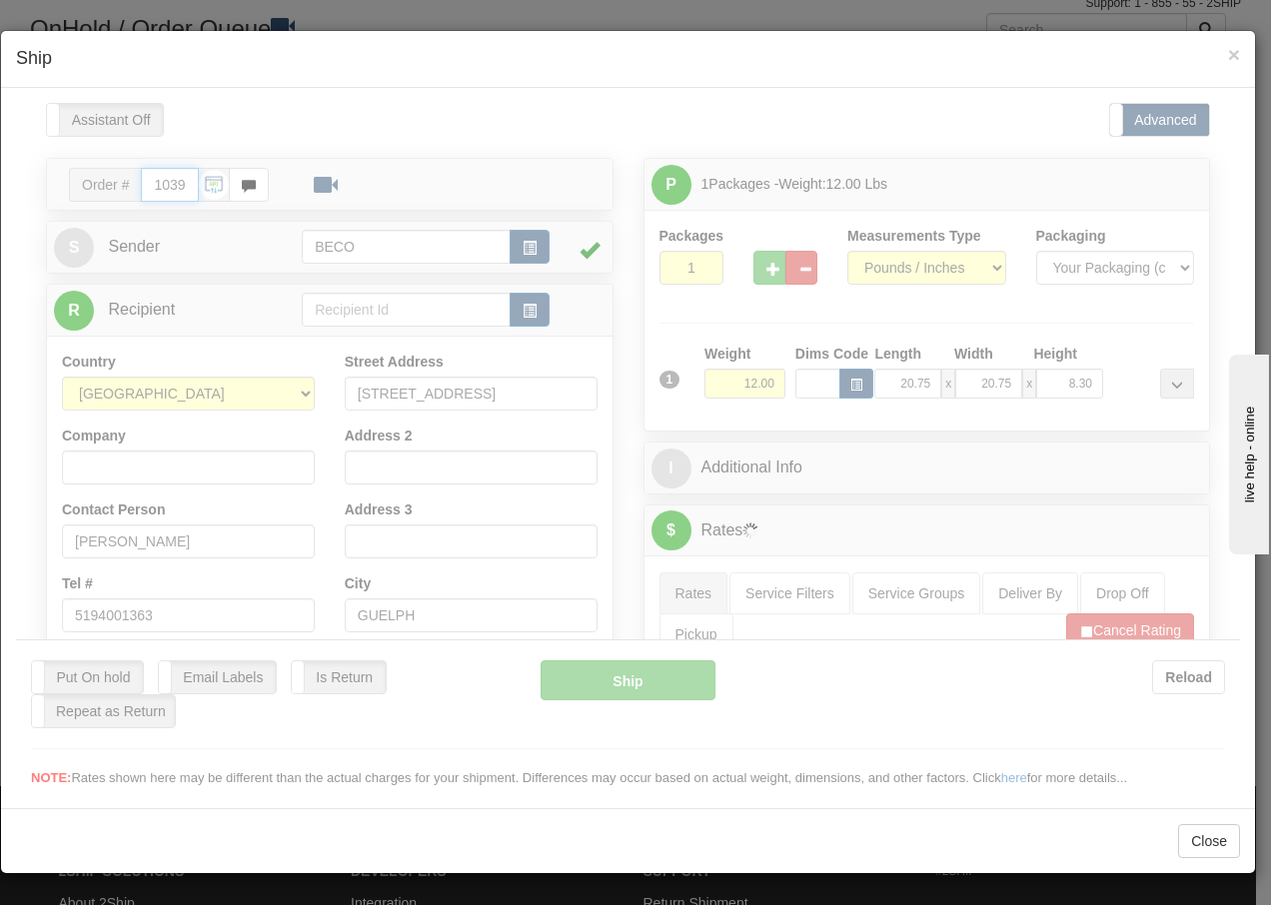
type input "15:46"
type input "16:00"
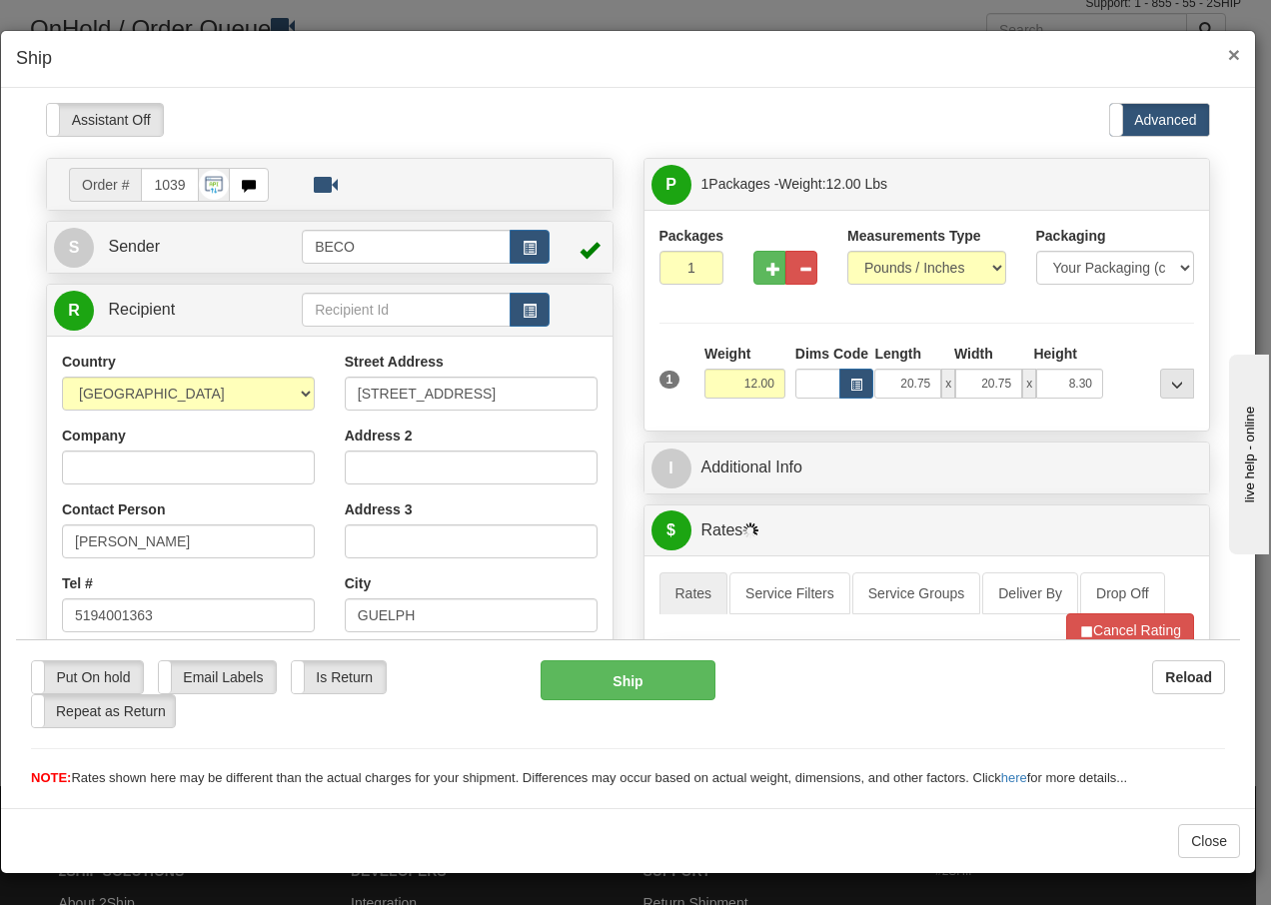
click at [1231, 53] on span "×" at bounding box center [1234, 54] width 12 height 23
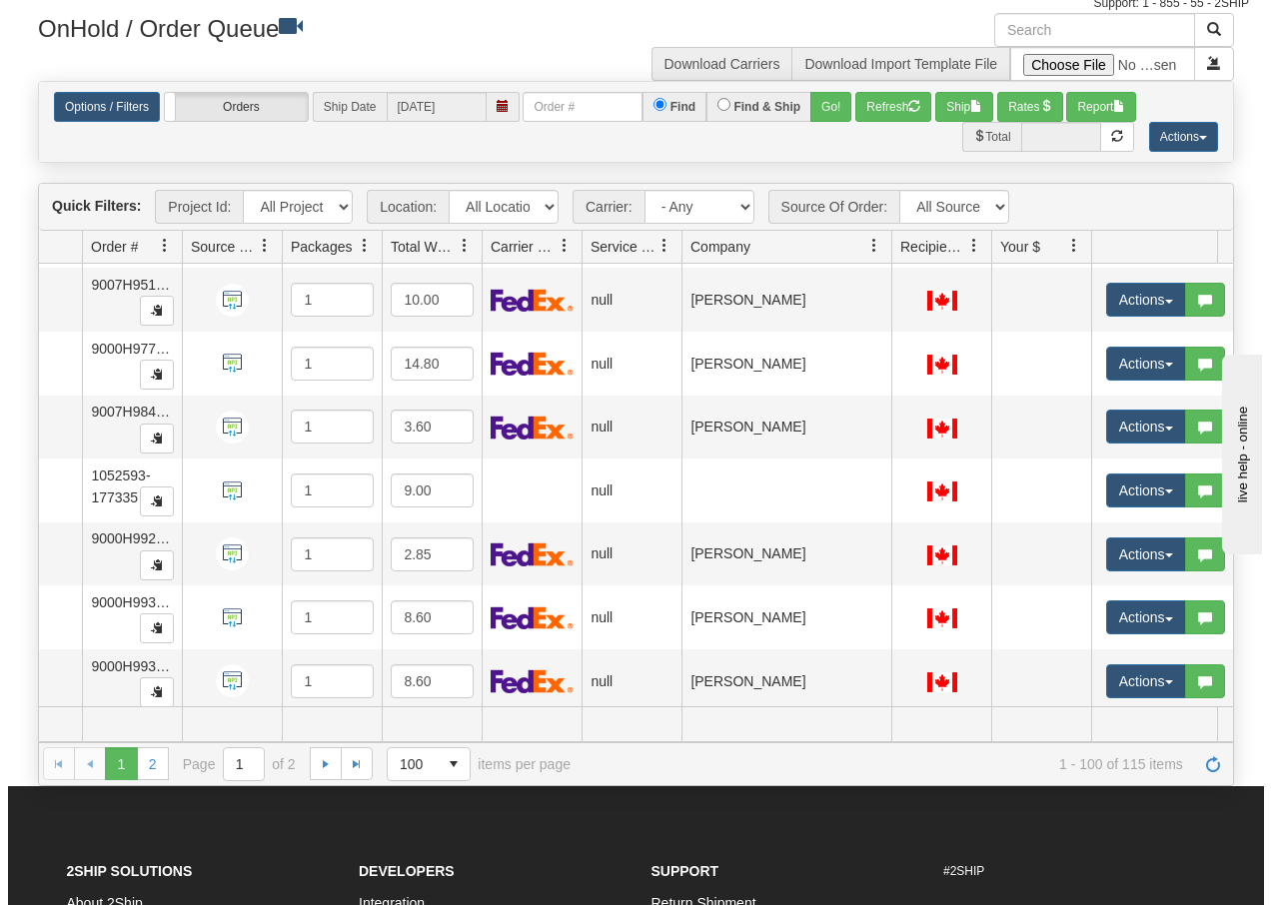
scroll to position [4728, 130]
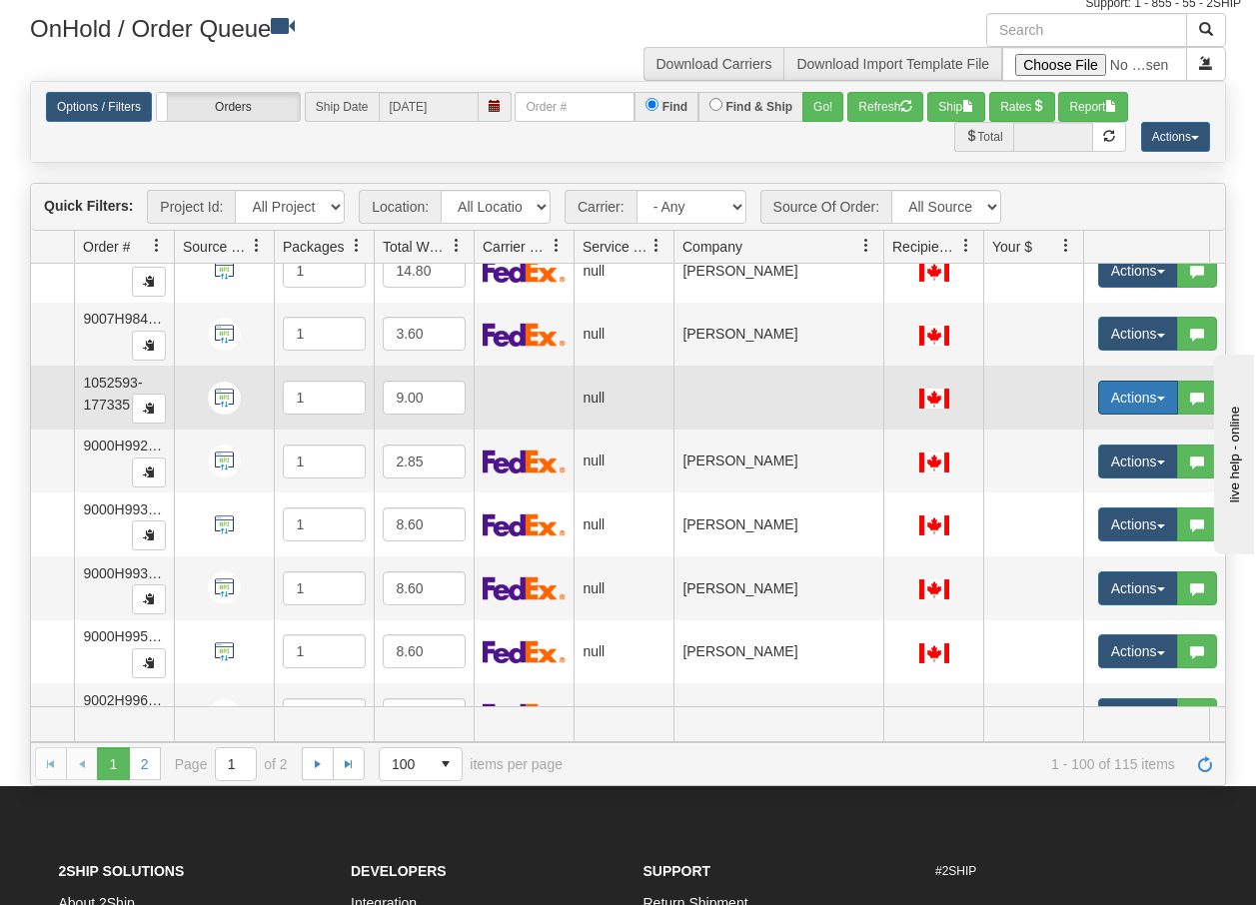
click at [1159, 404] on button "Actions" at bounding box center [1138, 398] width 80 height 34
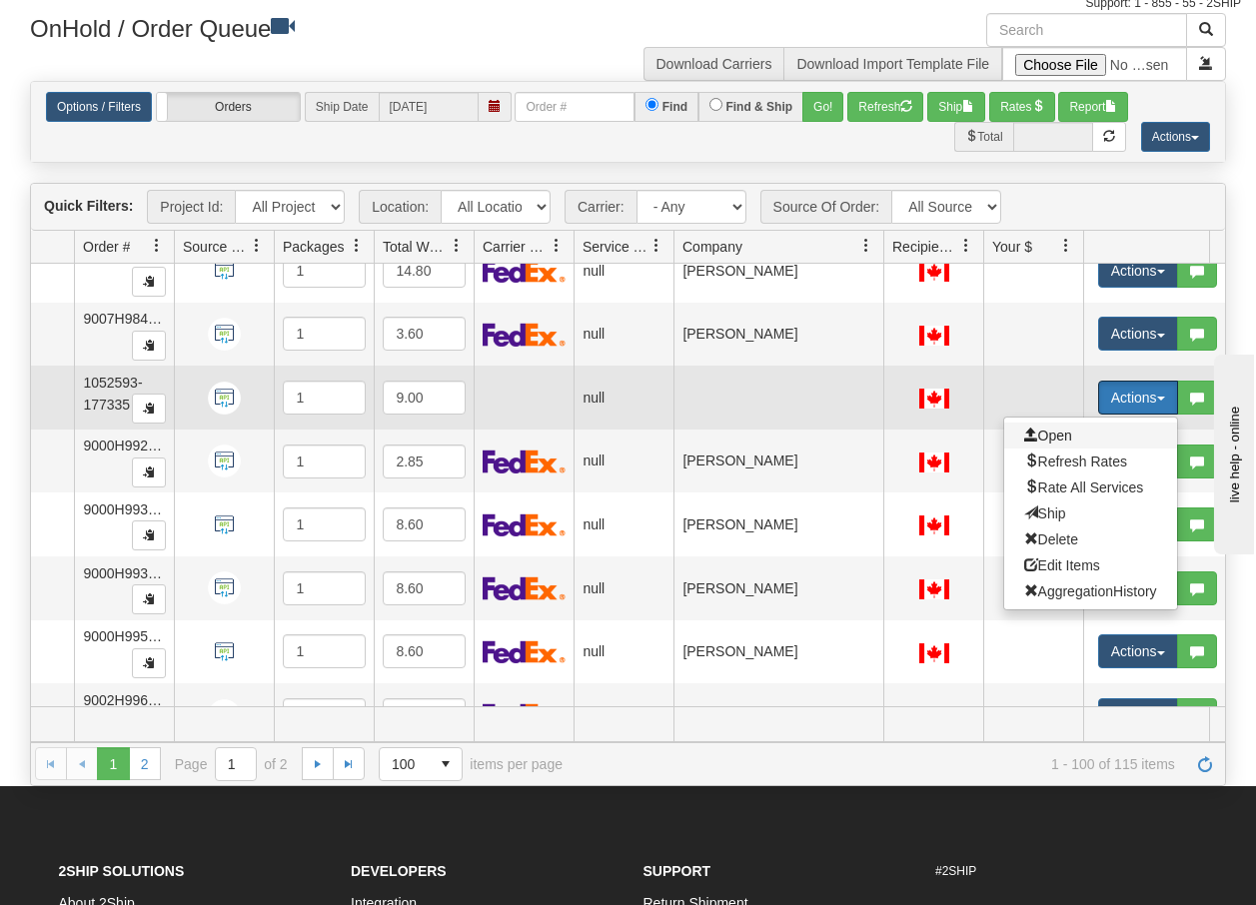
click at [1064, 436] on span "Open" at bounding box center [1048, 436] width 48 height 16
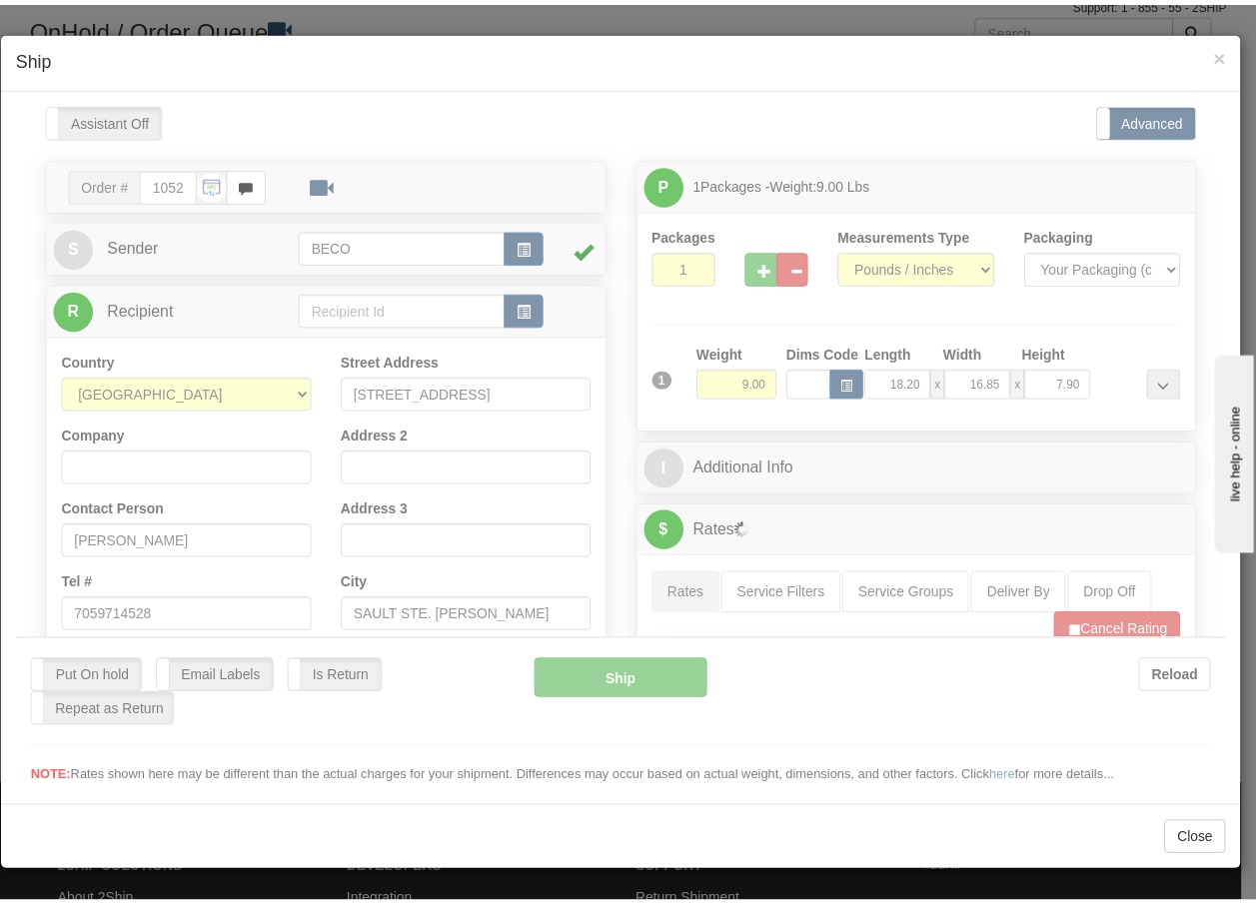
scroll to position [0, 0]
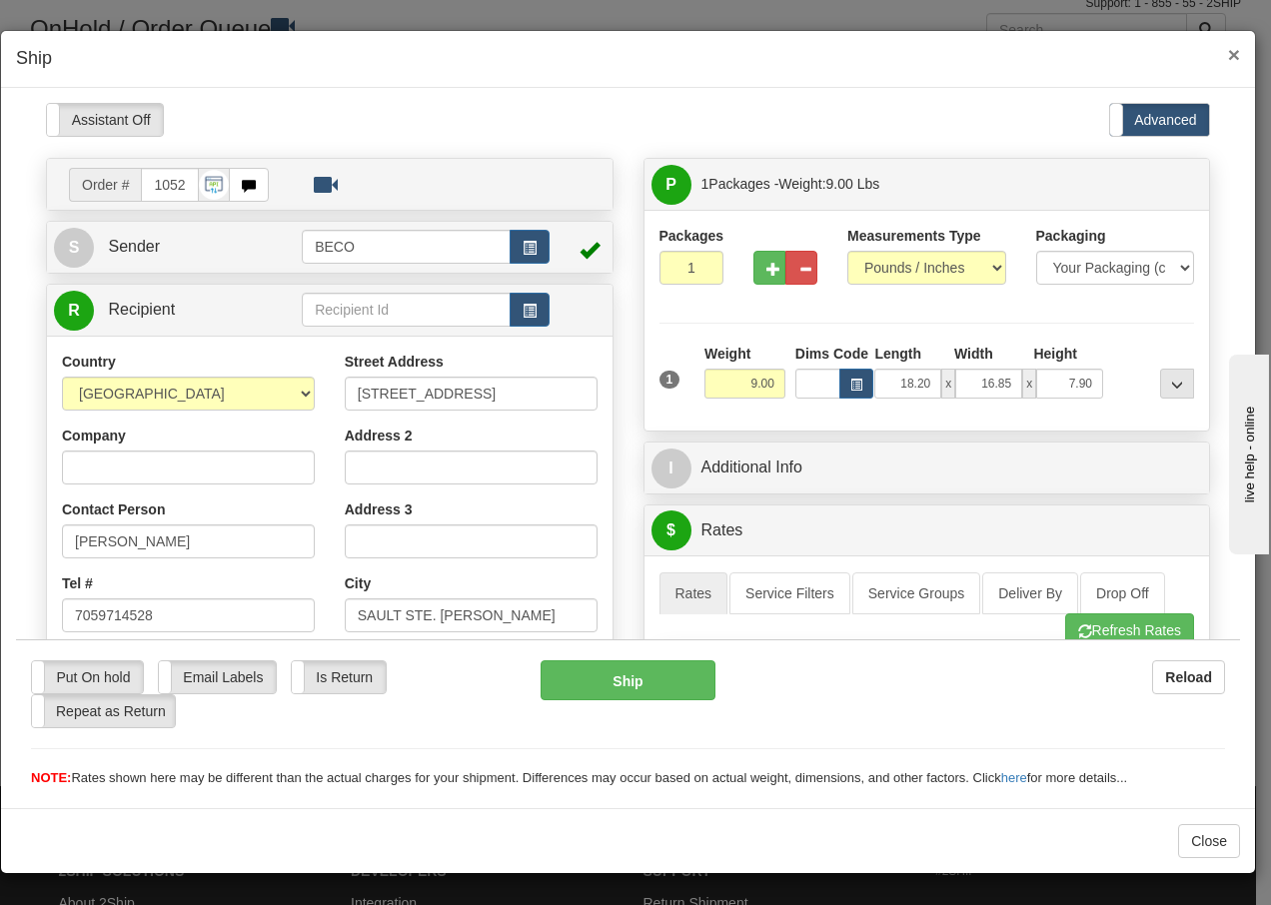
drag, startPoint x: 1235, startPoint y: 54, endPoint x: 1270, endPoint y: 192, distance: 142.3
click at [1235, 54] on span "×" at bounding box center [1234, 54] width 12 height 23
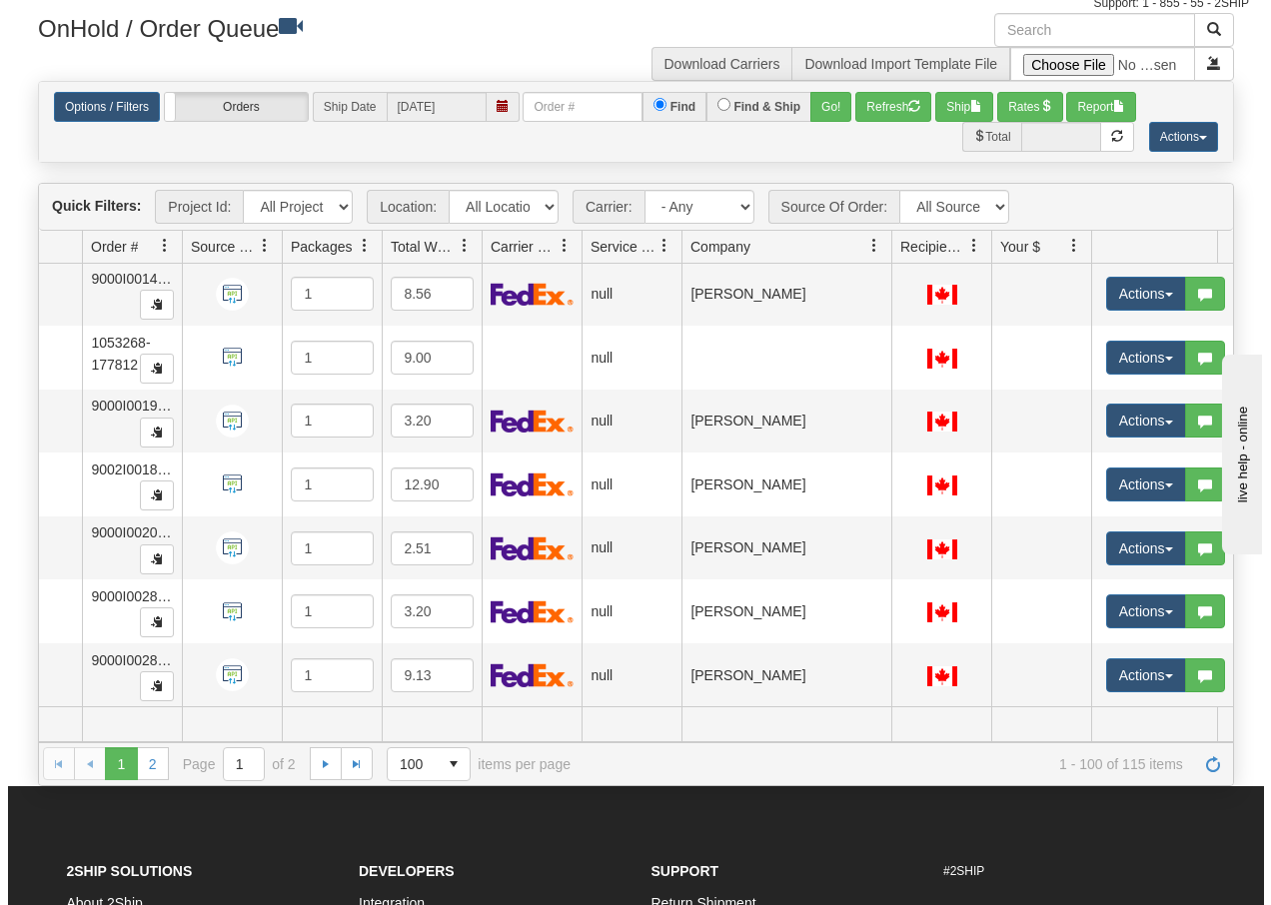
scroll to position [5927, 130]
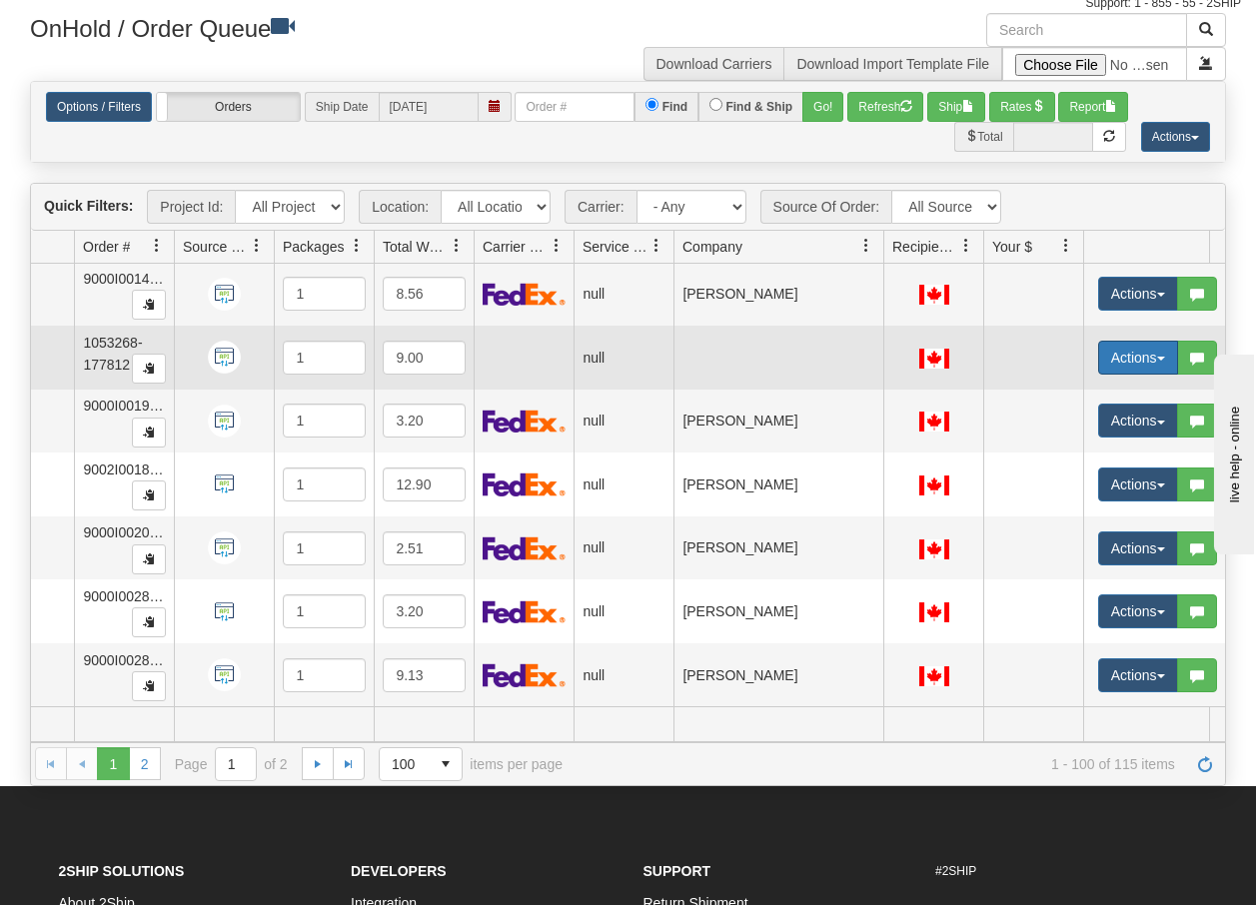
click at [1159, 349] on button "Actions" at bounding box center [1138, 358] width 80 height 34
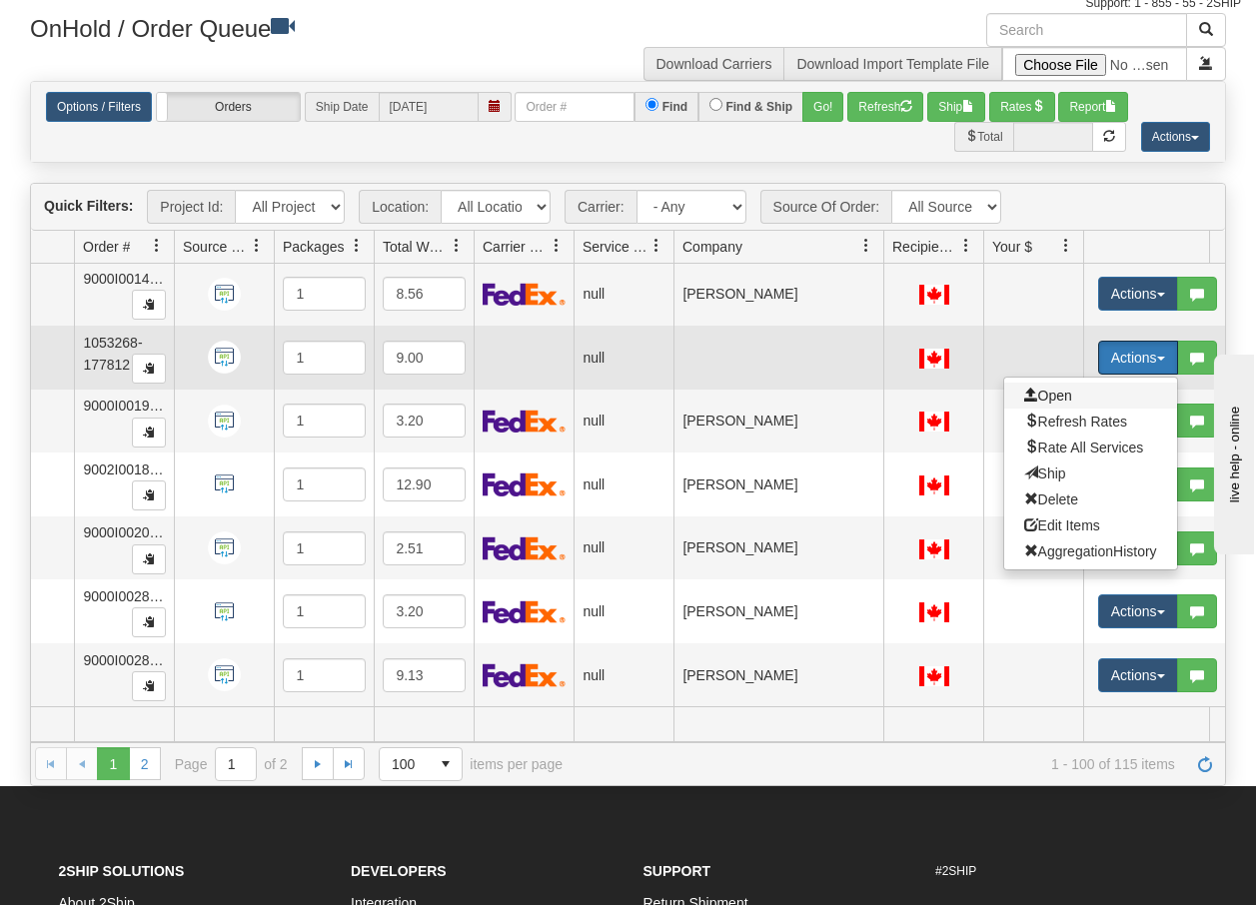
click at [1057, 388] on span "Open" at bounding box center [1048, 396] width 48 height 16
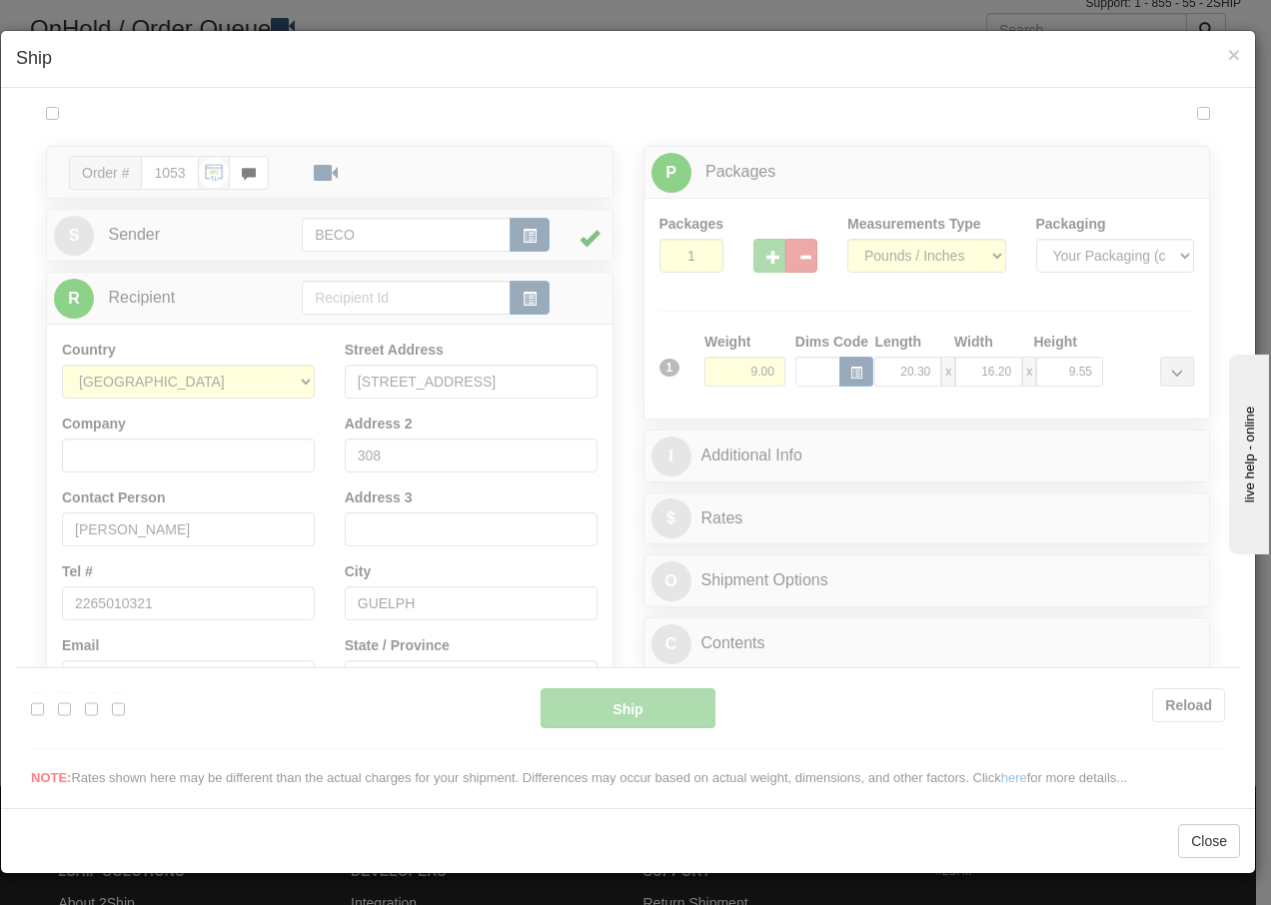
scroll to position [0, 0]
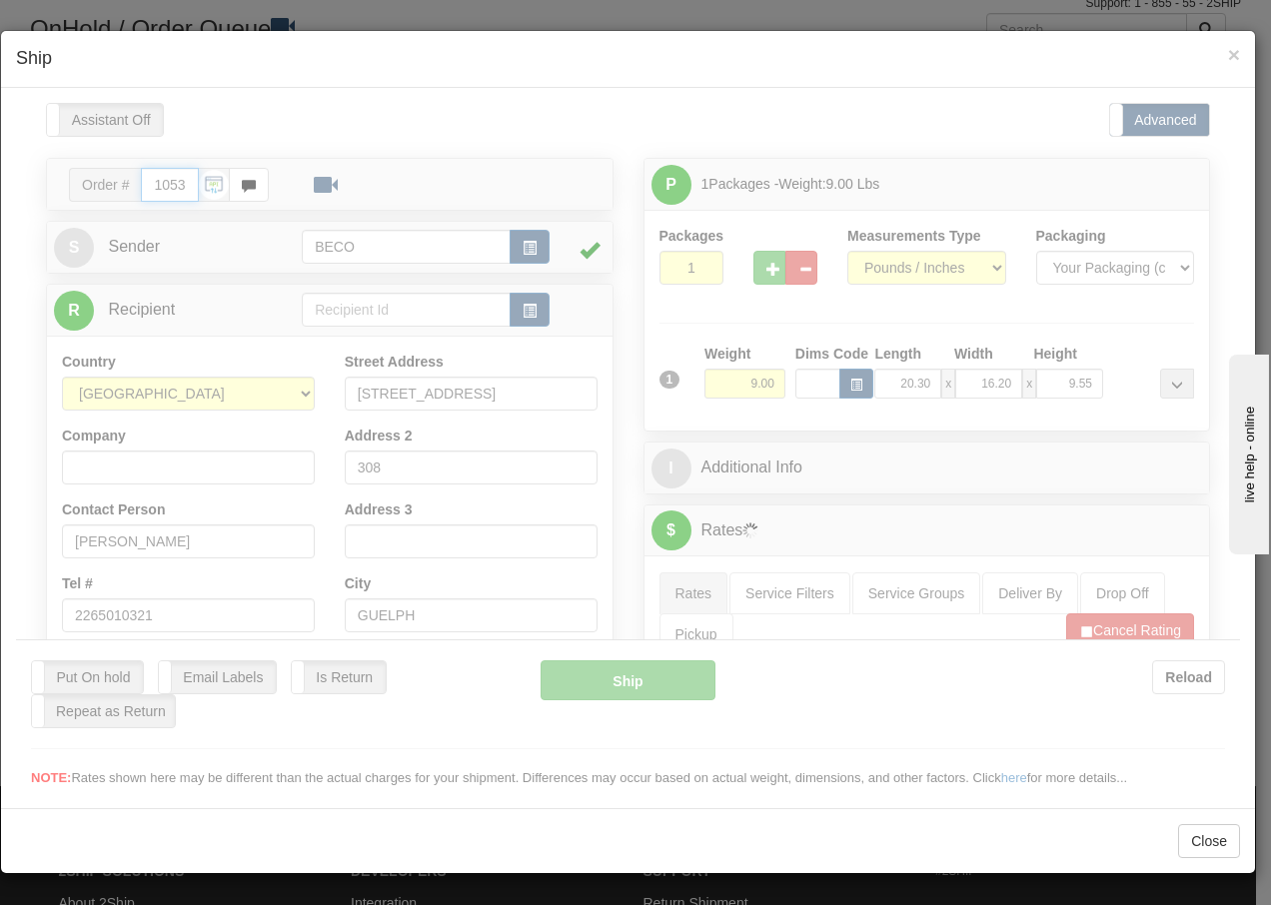
type input "15:46"
type input "16:00"
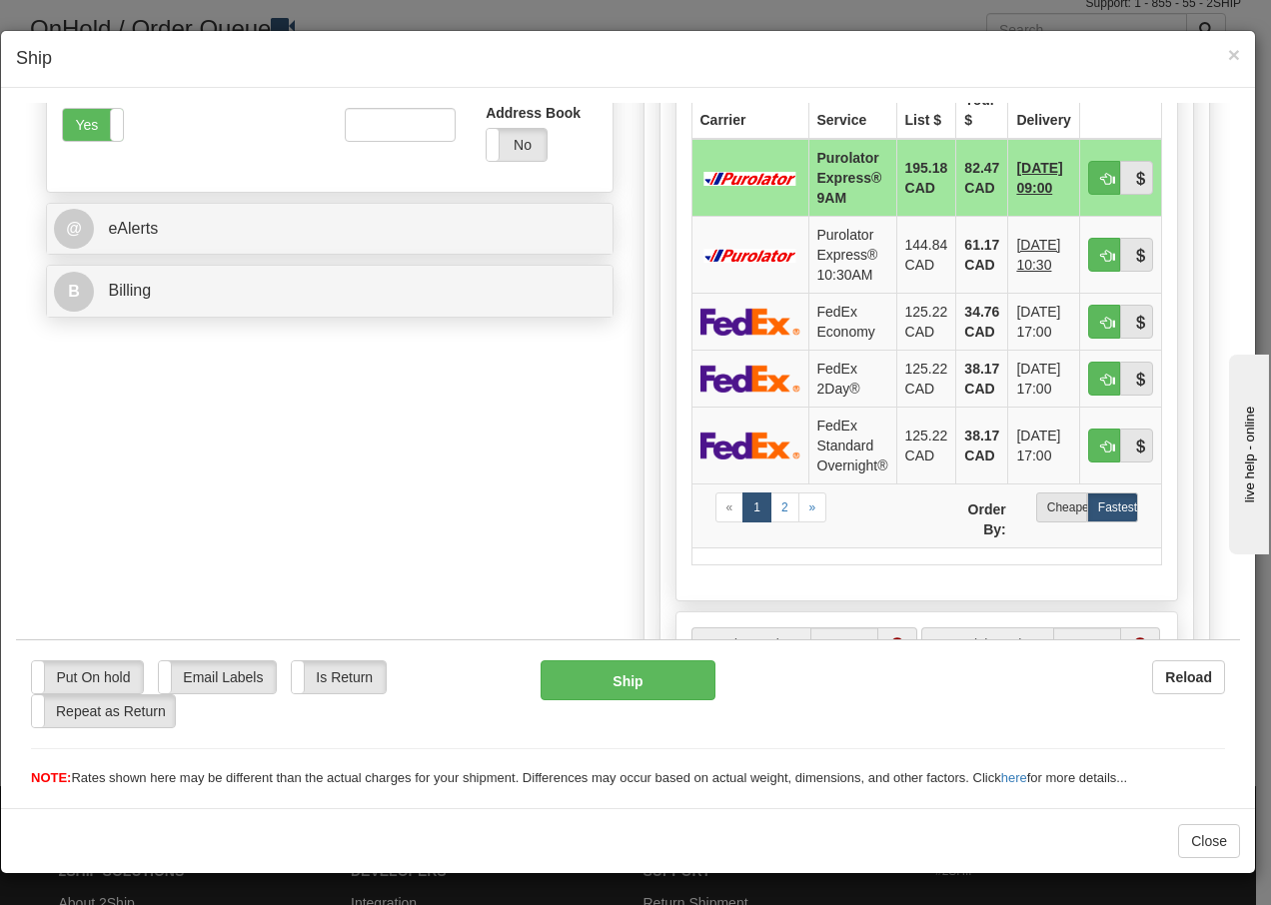
scroll to position [720, 0]
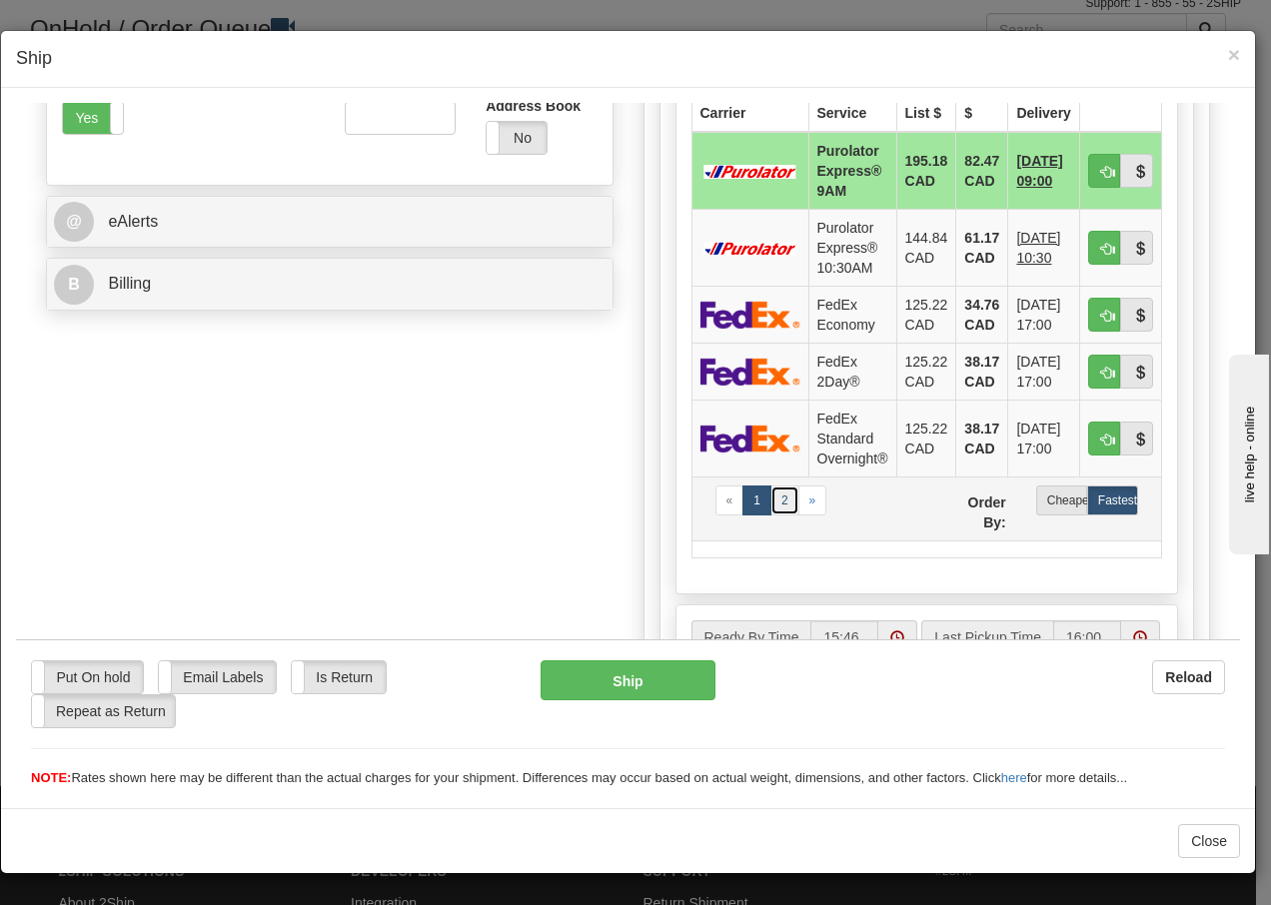
click at [783, 499] on link "2" at bounding box center [785, 500] width 29 height 30
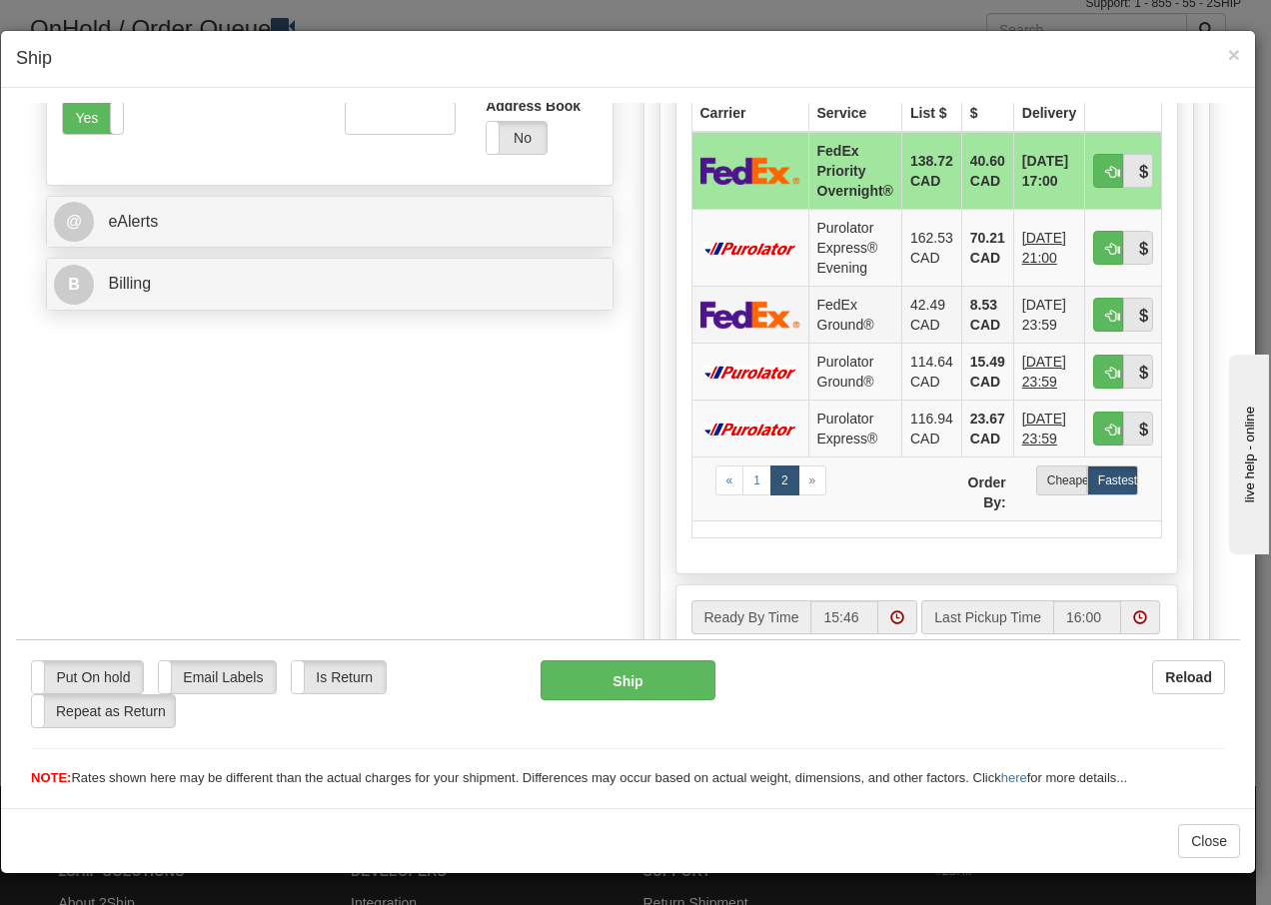
click at [809, 313] on td "FedEx Ground®" at bounding box center [854, 313] width 93 height 57
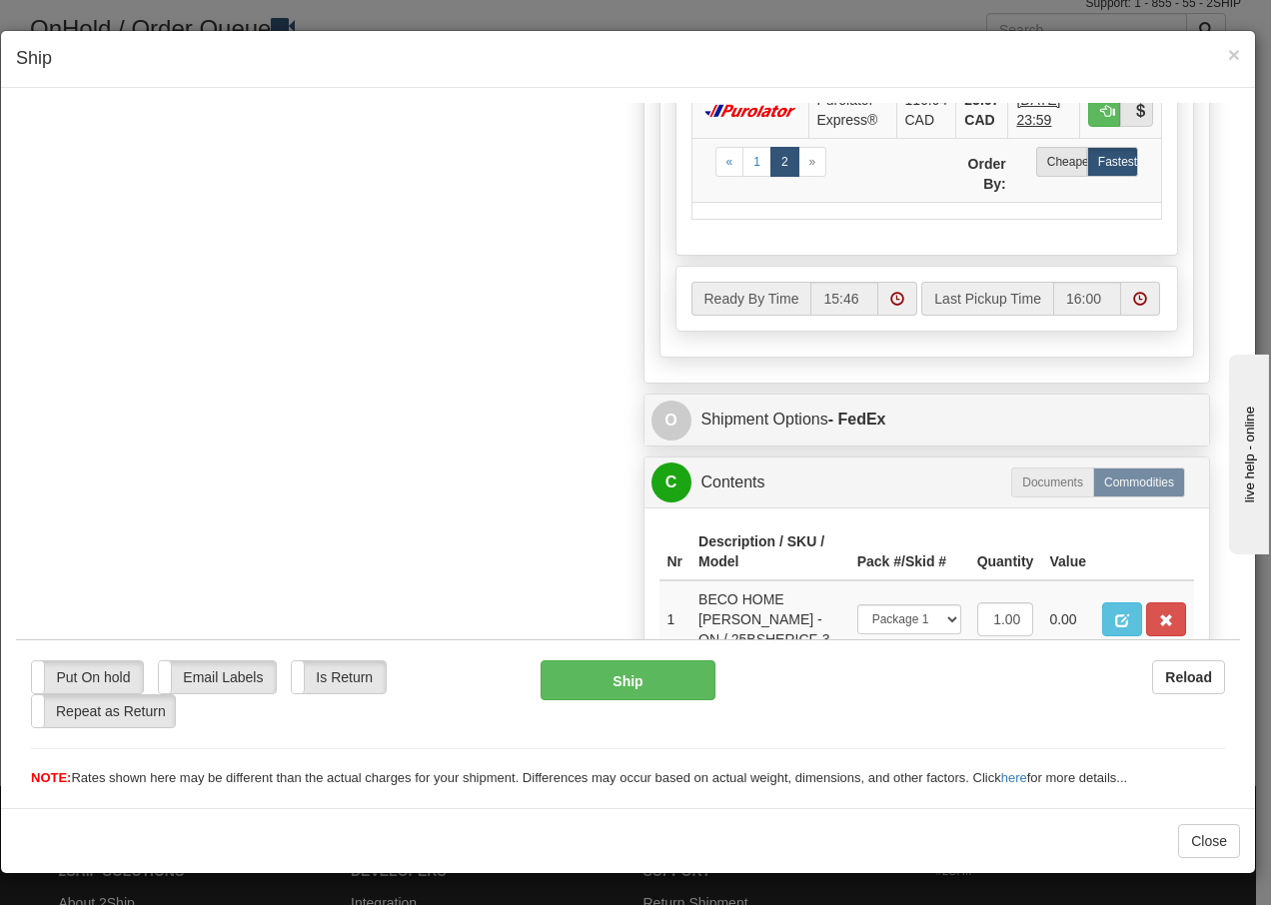
scroll to position [1204, 0]
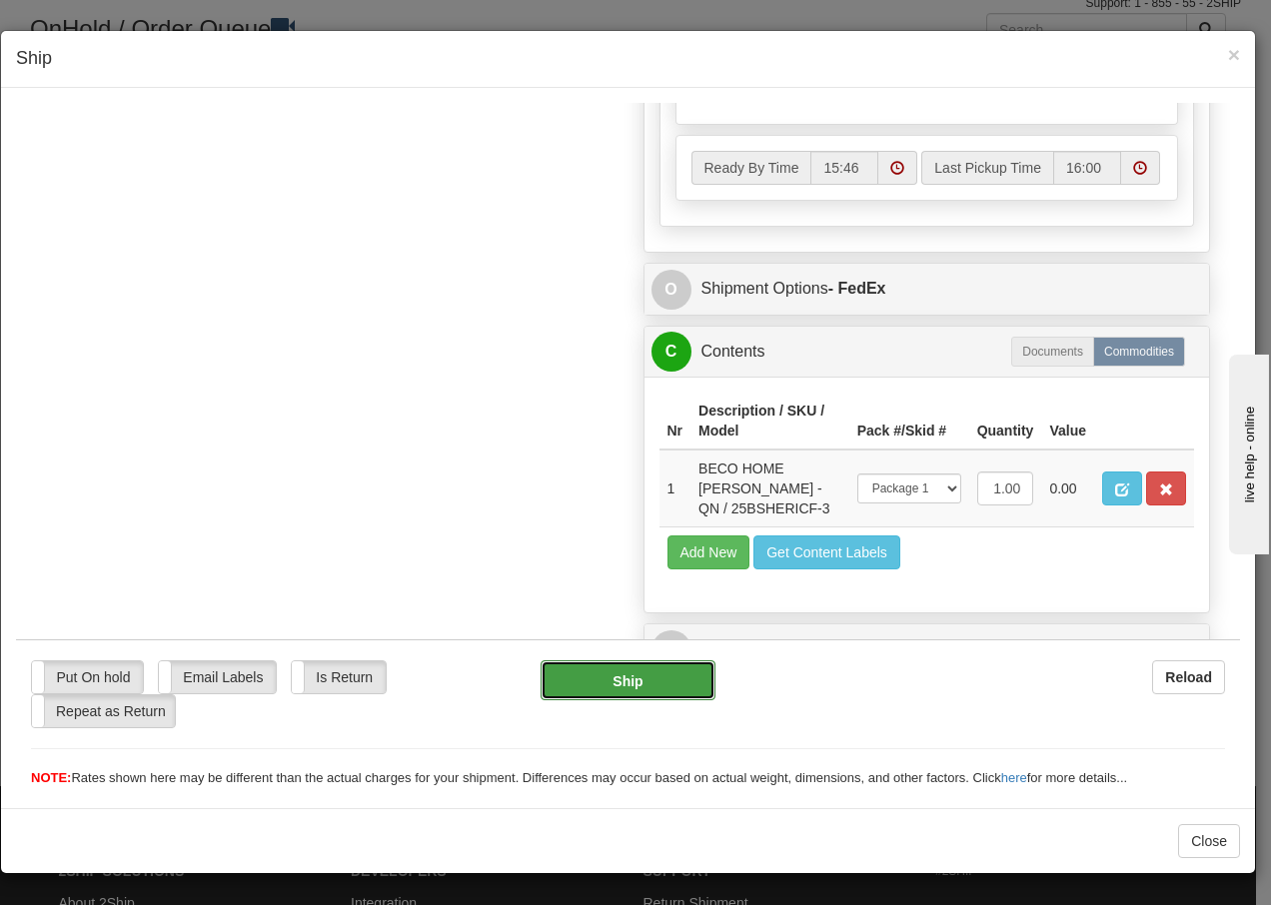
click at [594, 687] on button "Ship" at bounding box center [628, 680] width 174 height 40
type input "92"
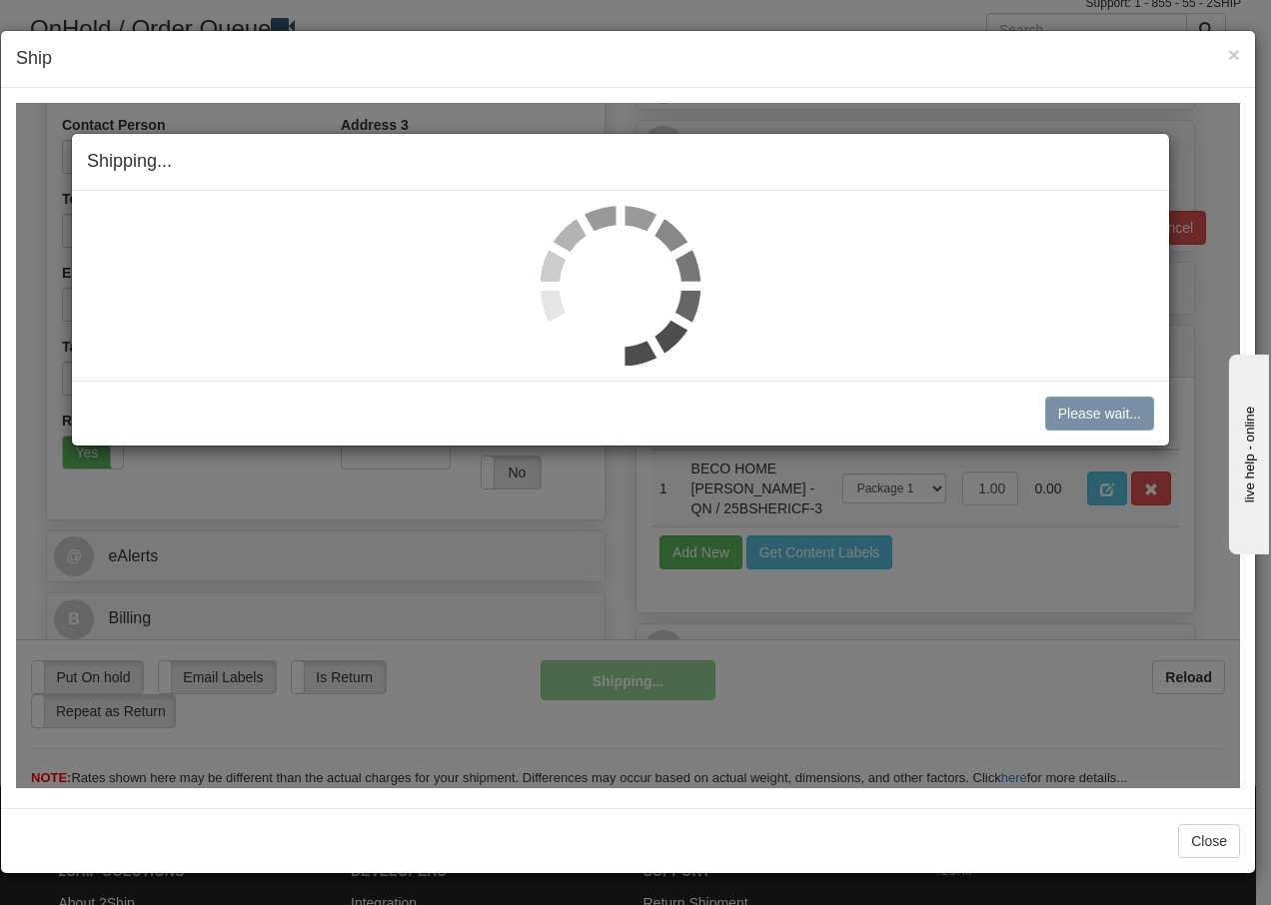
scroll to position [385, 0]
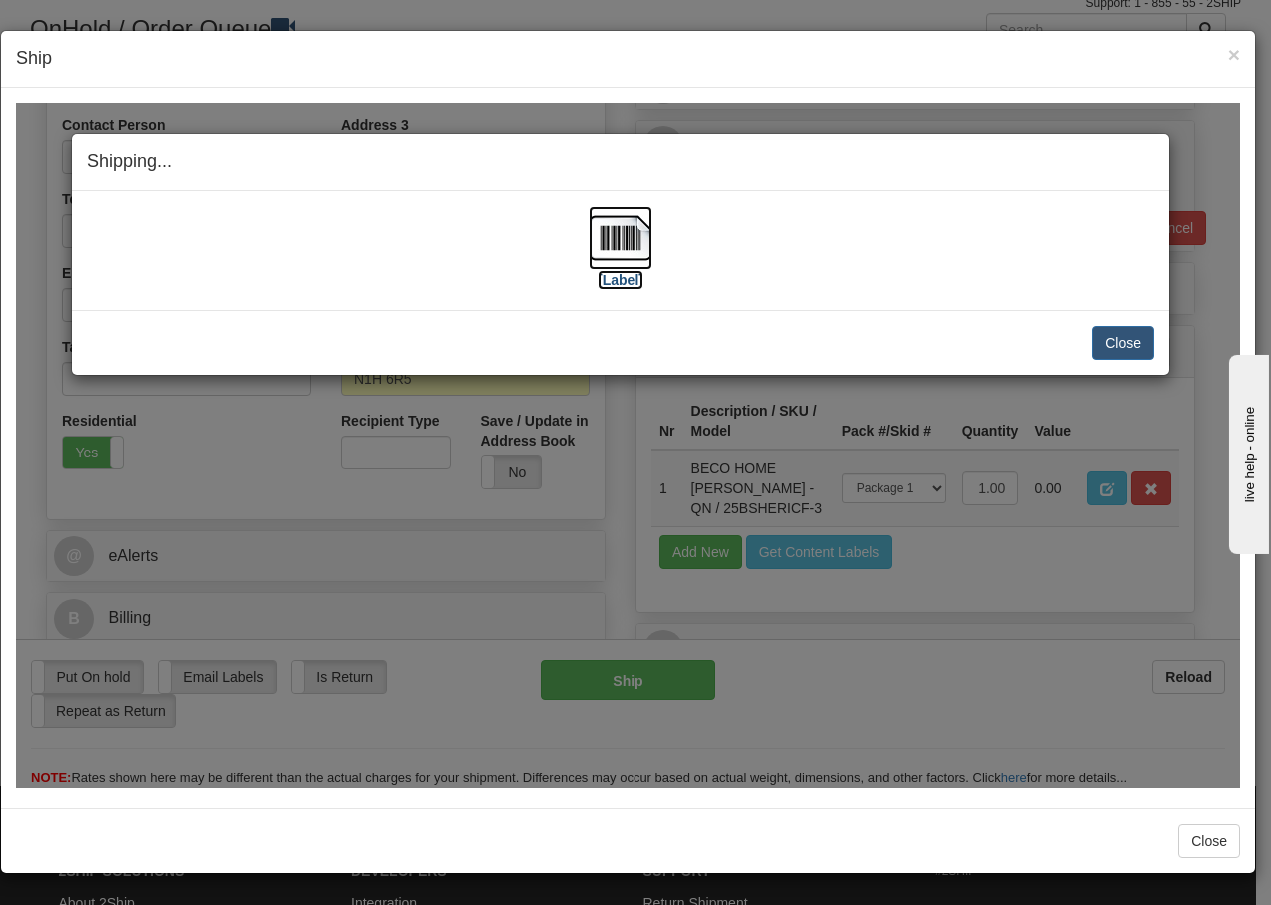
click at [612, 240] on img at bounding box center [621, 237] width 64 height 64
click at [1128, 343] on button "Close" at bounding box center [1123, 342] width 62 height 34
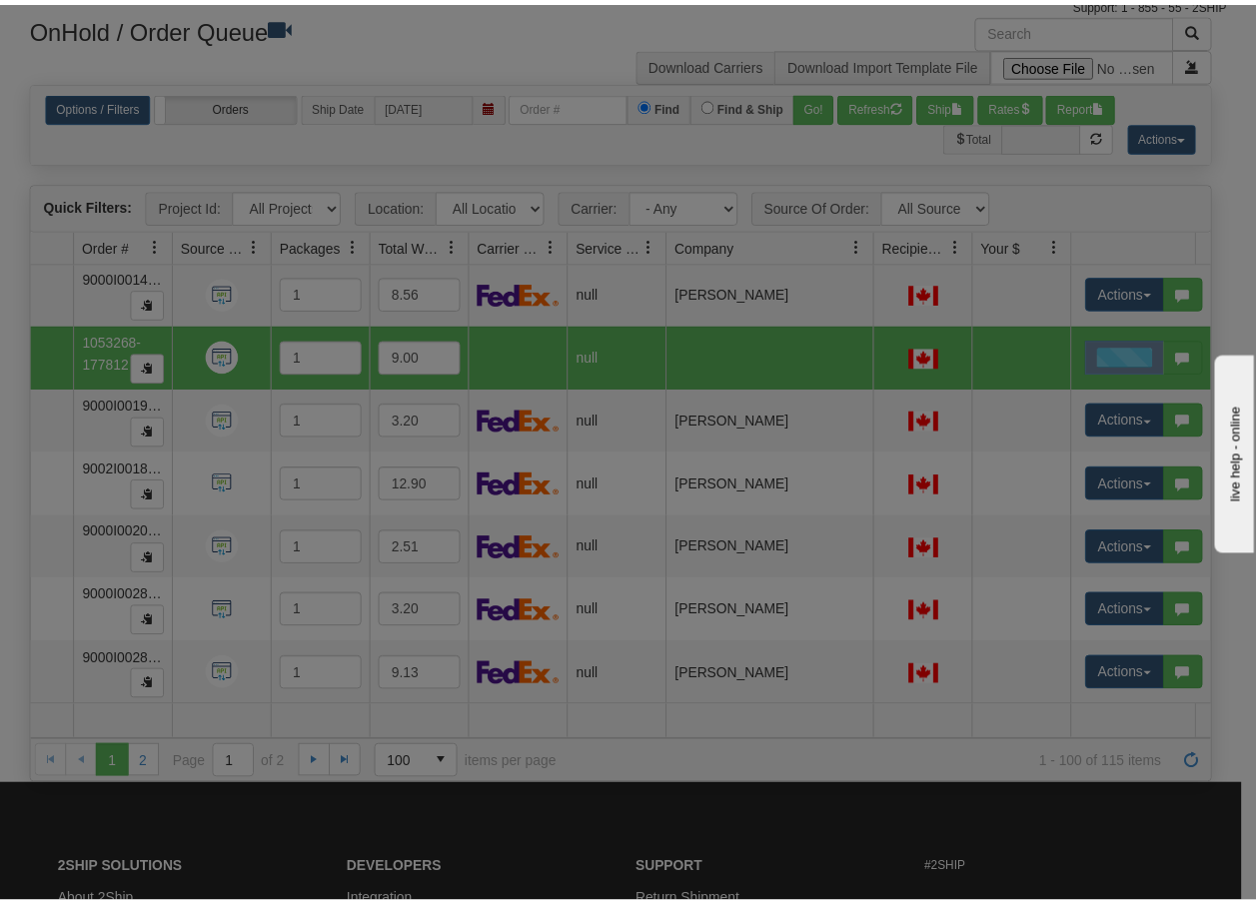
scroll to position [0, 0]
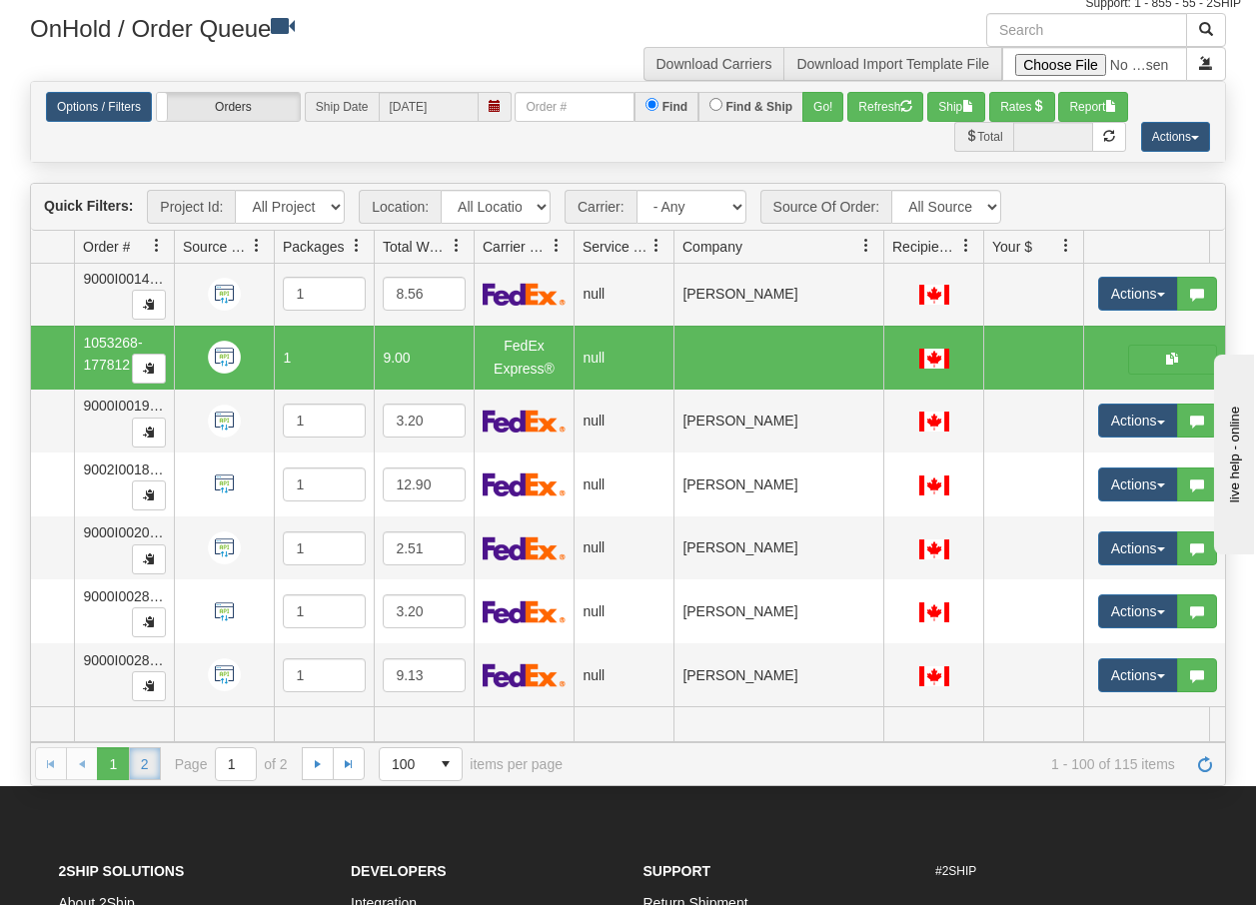
click at [149, 772] on link "2" at bounding box center [145, 764] width 32 height 32
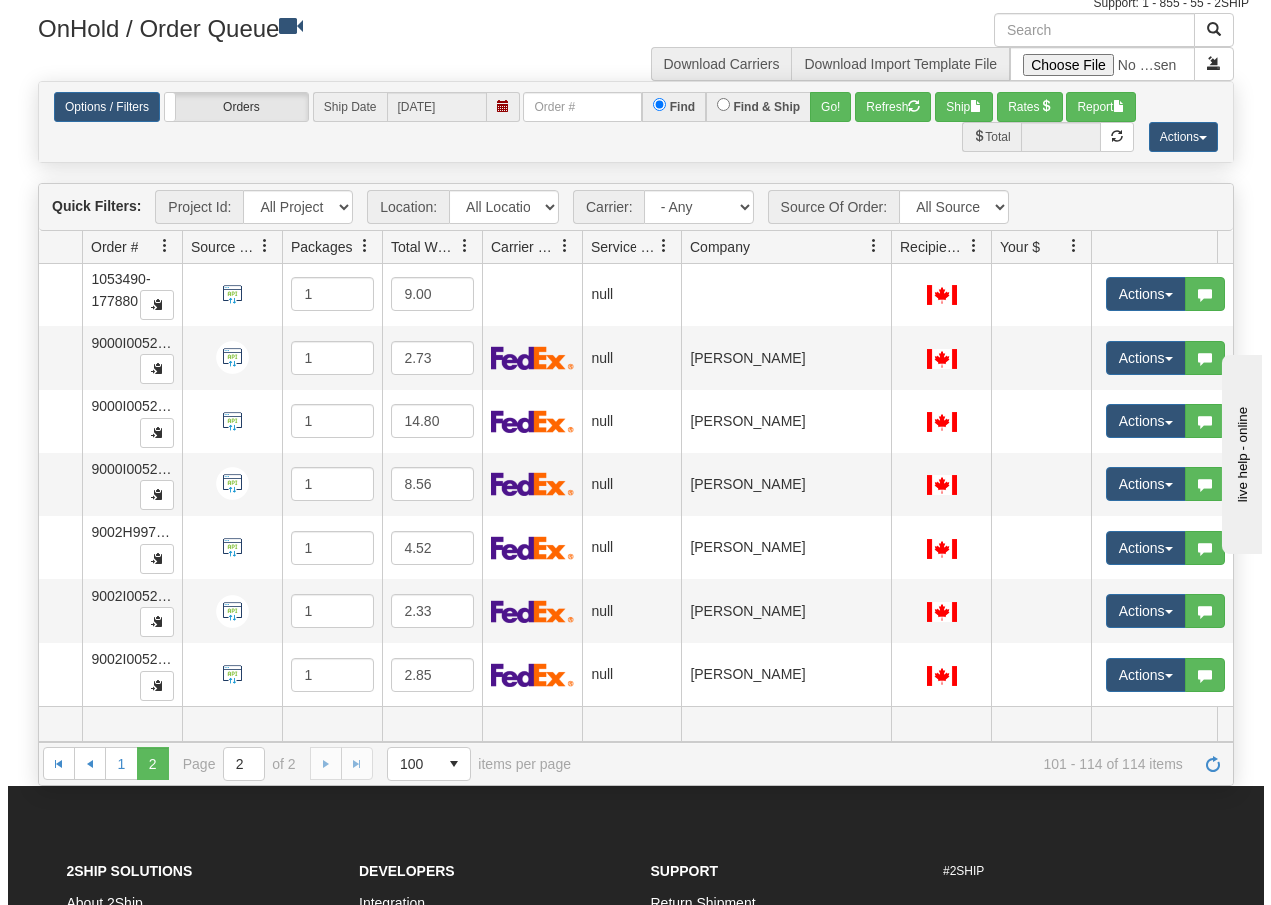
scroll to position [0, 130]
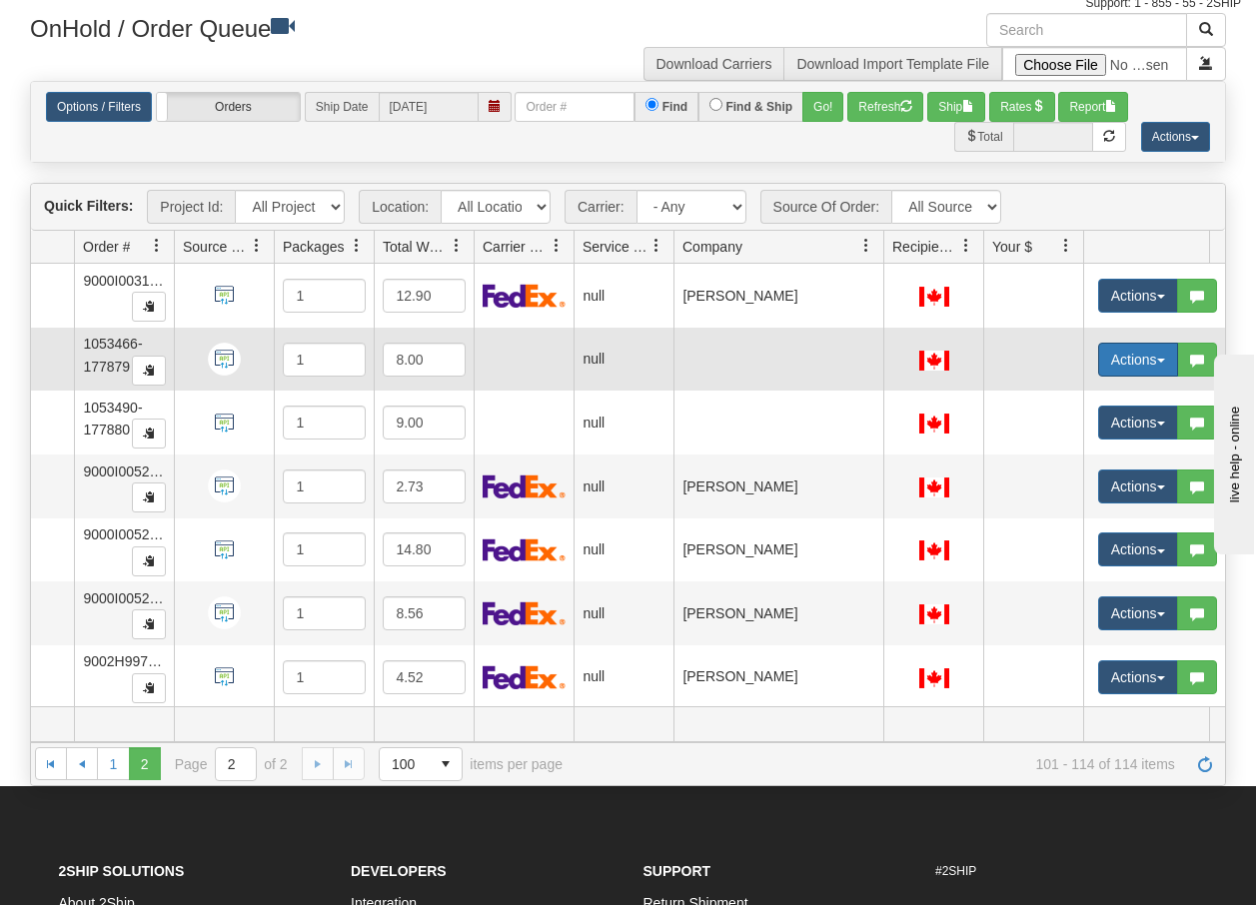
click at [1160, 353] on button "Actions" at bounding box center [1138, 360] width 80 height 34
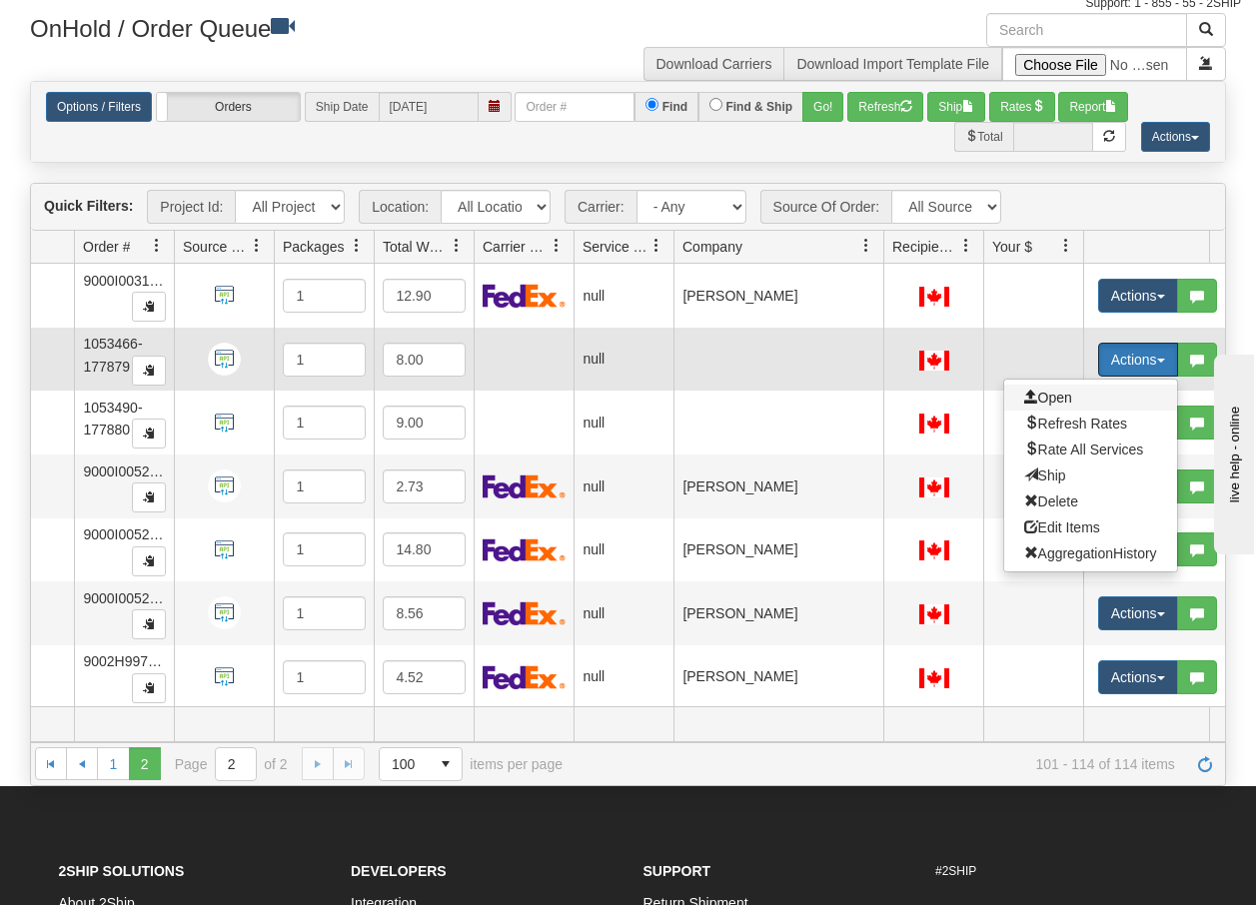
click at [1060, 401] on span "Open" at bounding box center [1048, 398] width 48 height 16
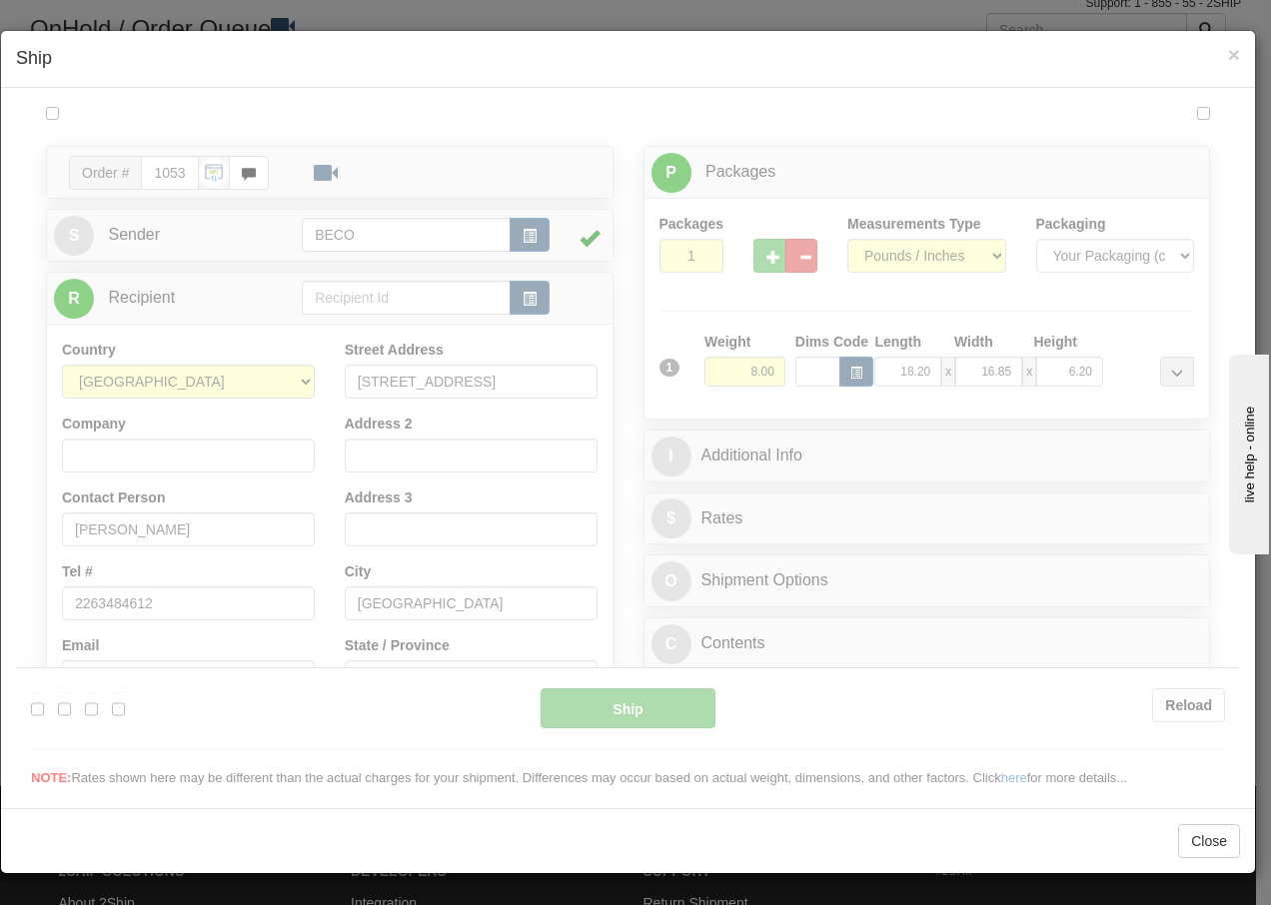
scroll to position [0, 0]
type input "15:47"
type input "16:00"
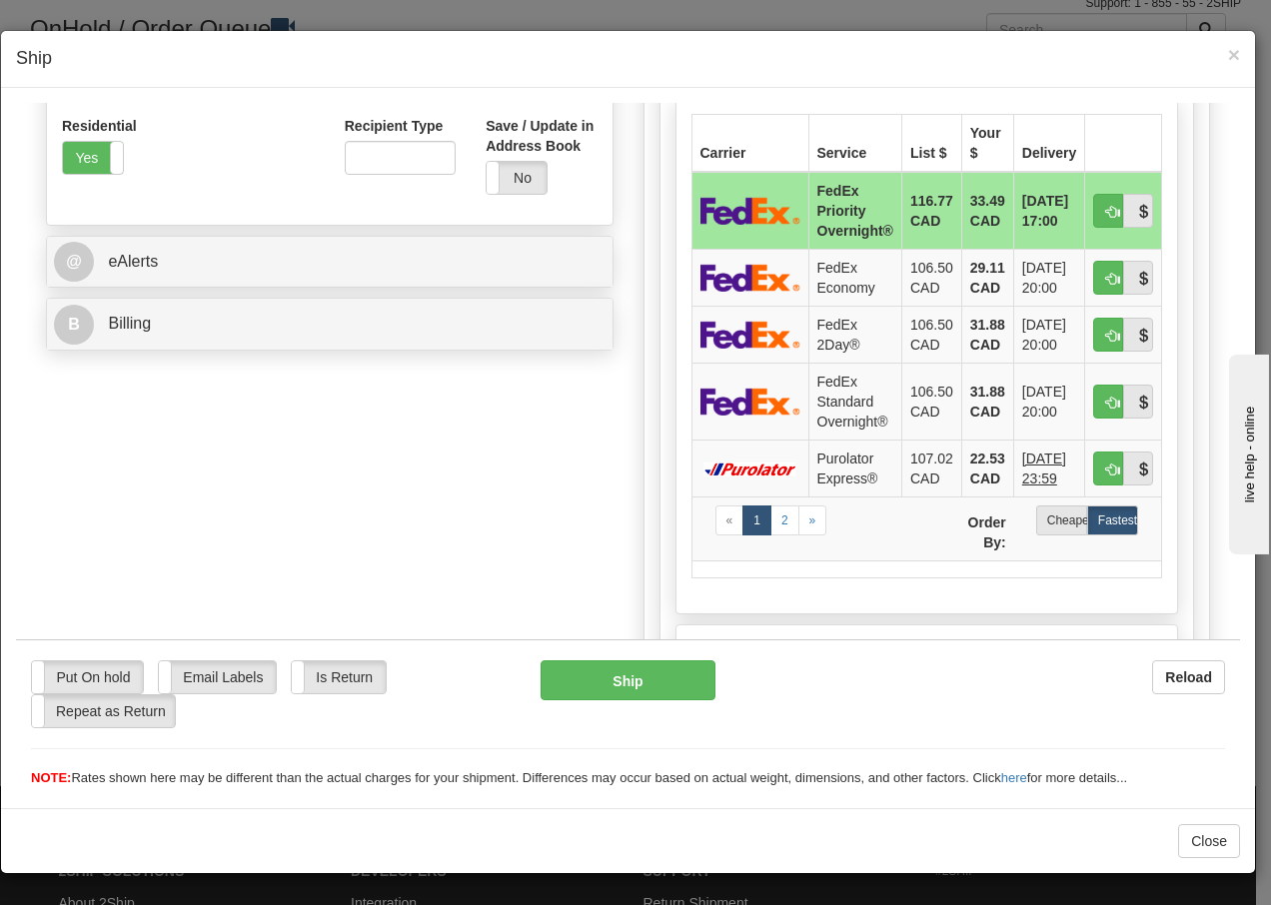
scroll to position [720, 0]
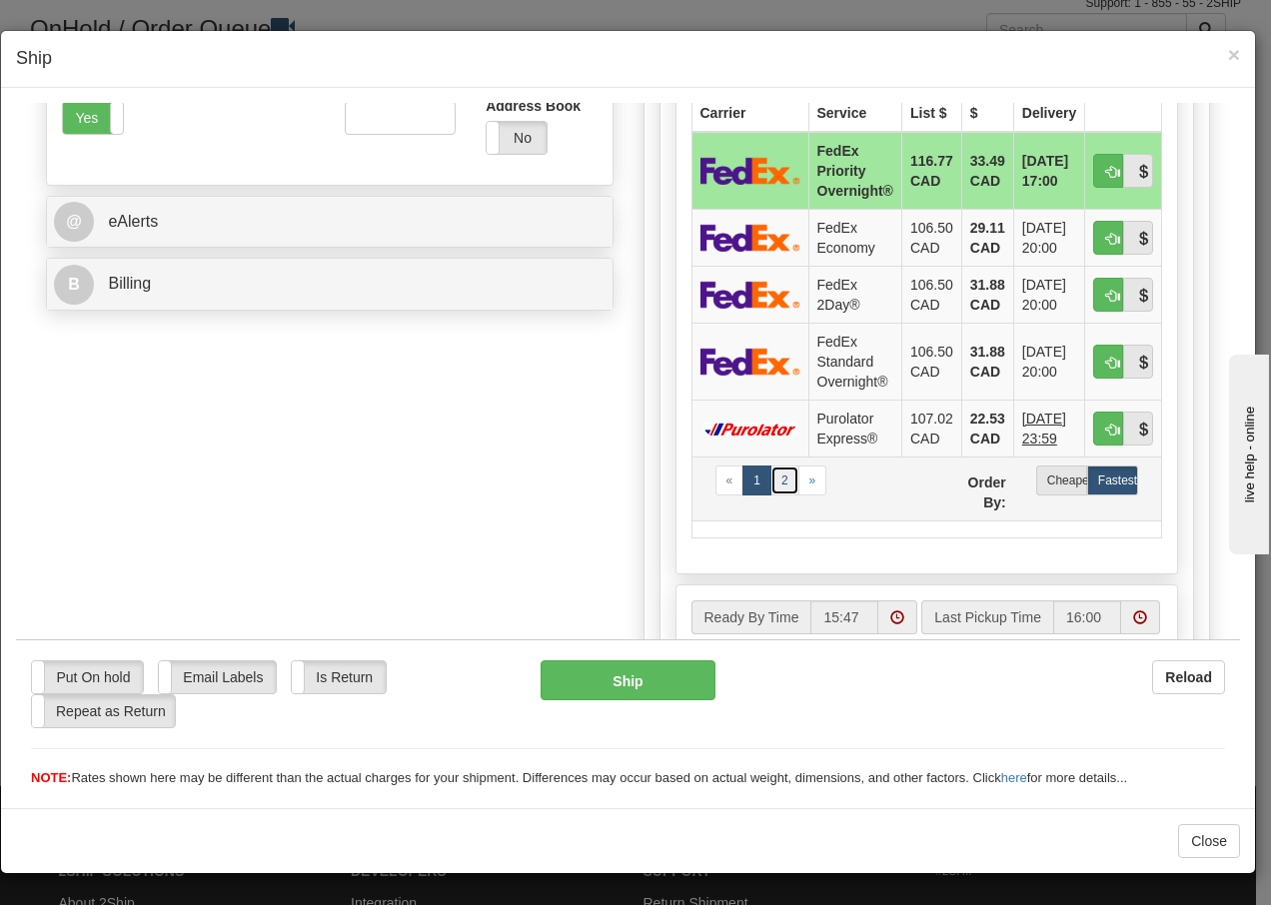
click at [776, 479] on link "2" at bounding box center [785, 480] width 29 height 30
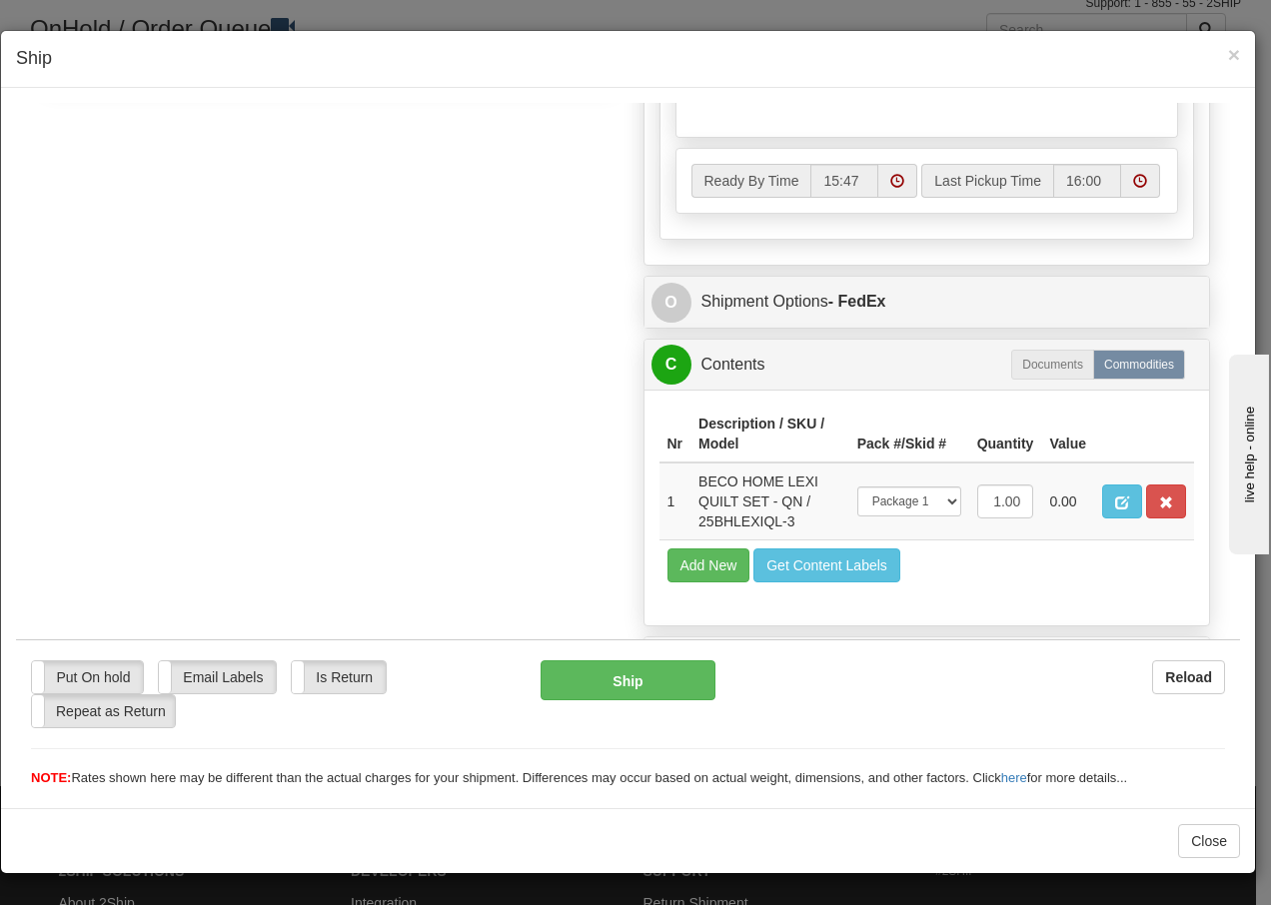
scroll to position [993, 0]
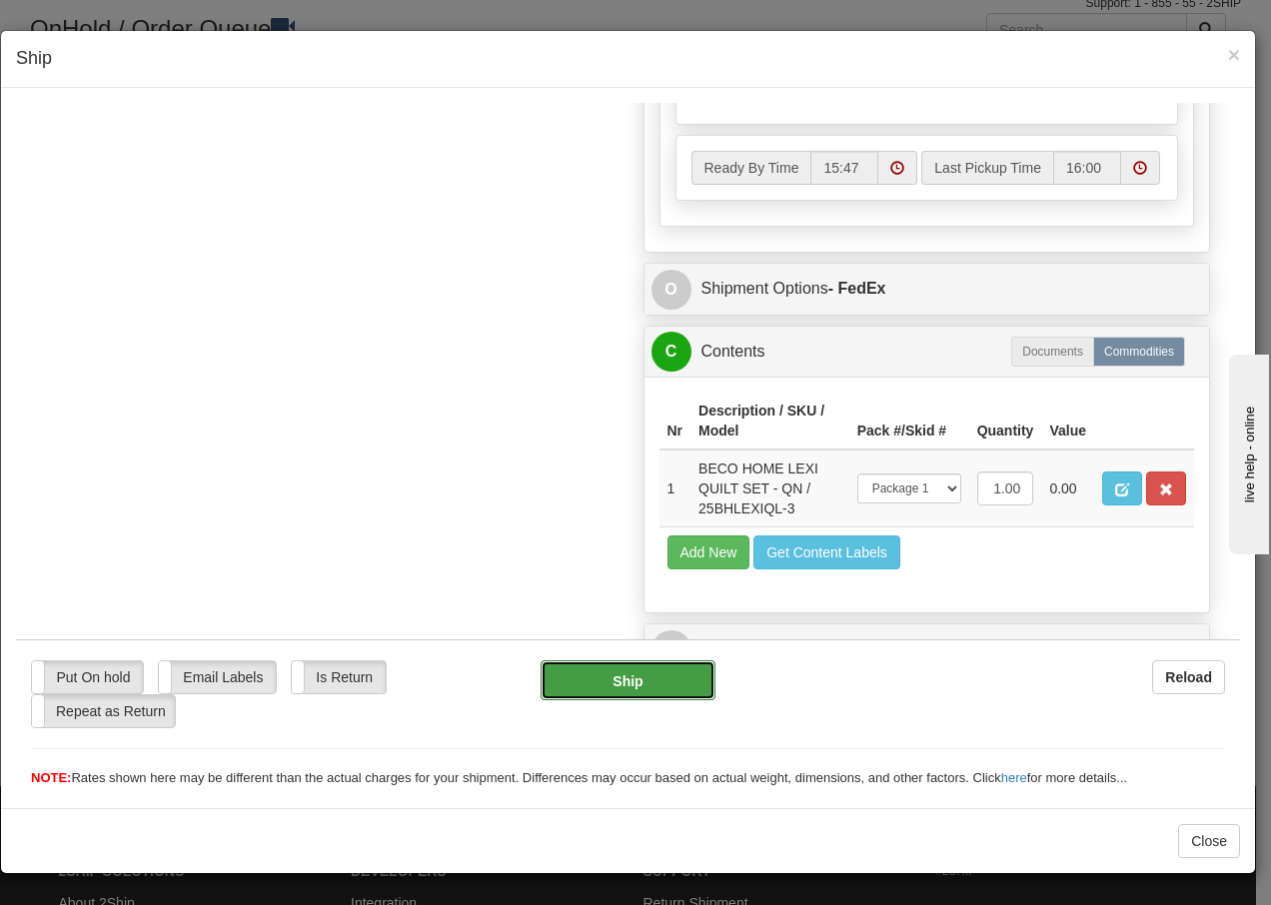
click at [623, 682] on button "Ship" at bounding box center [628, 680] width 174 height 40
type input "92"
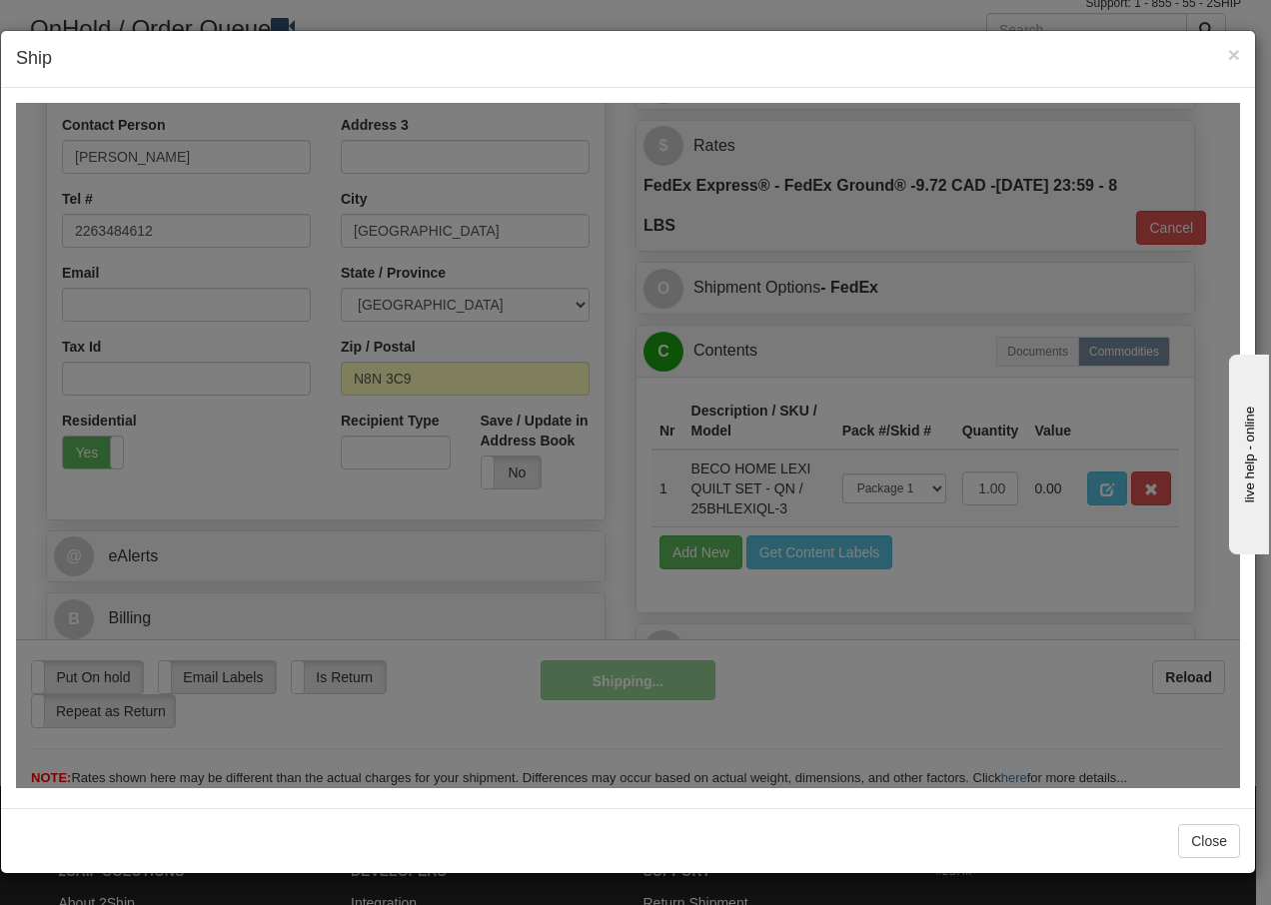
scroll to position [385, 0]
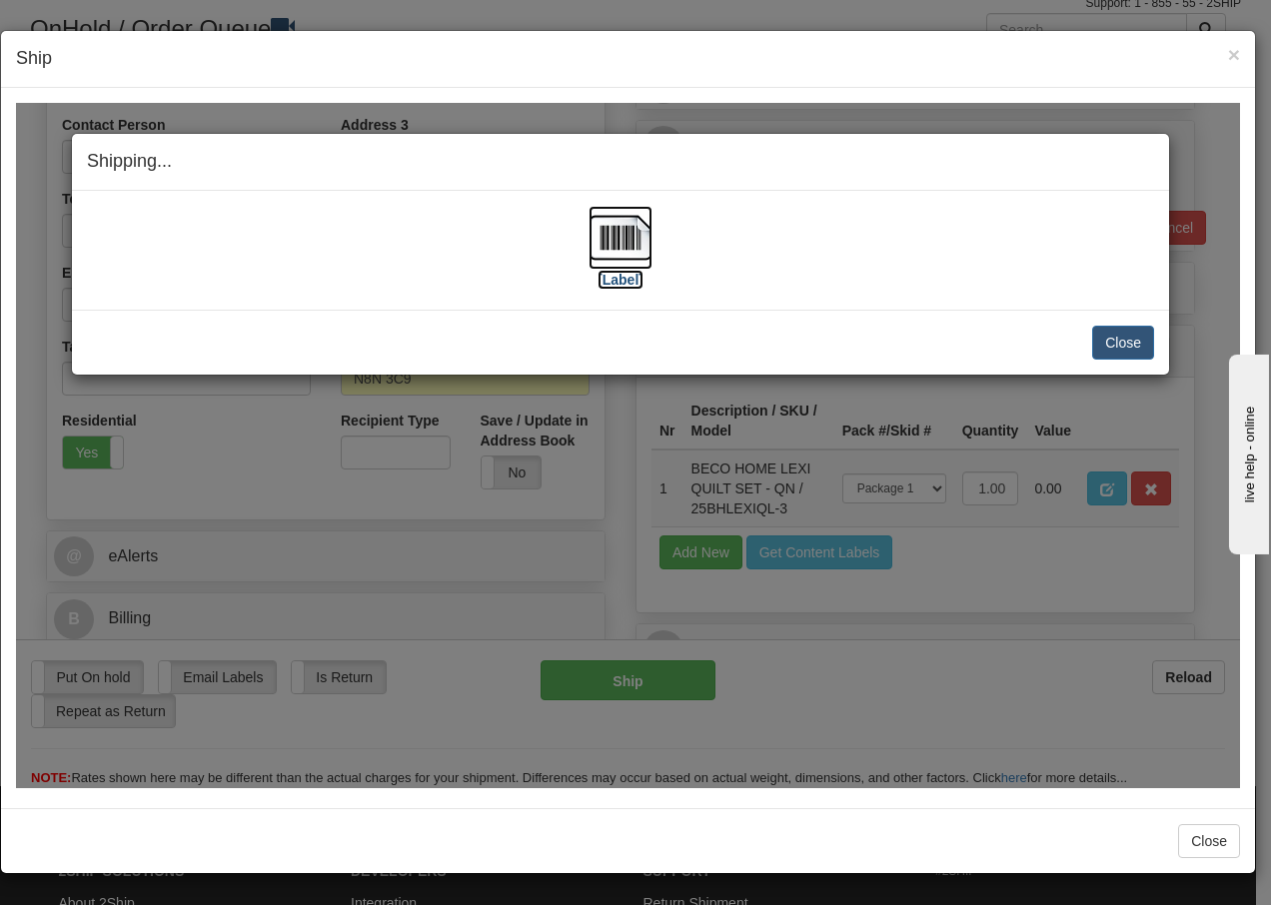
click at [607, 232] on img at bounding box center [621, 237] width 64 height 64
click at [1127, 340] on button "Close" at bounding box center [1123, 342] width 62 height 34
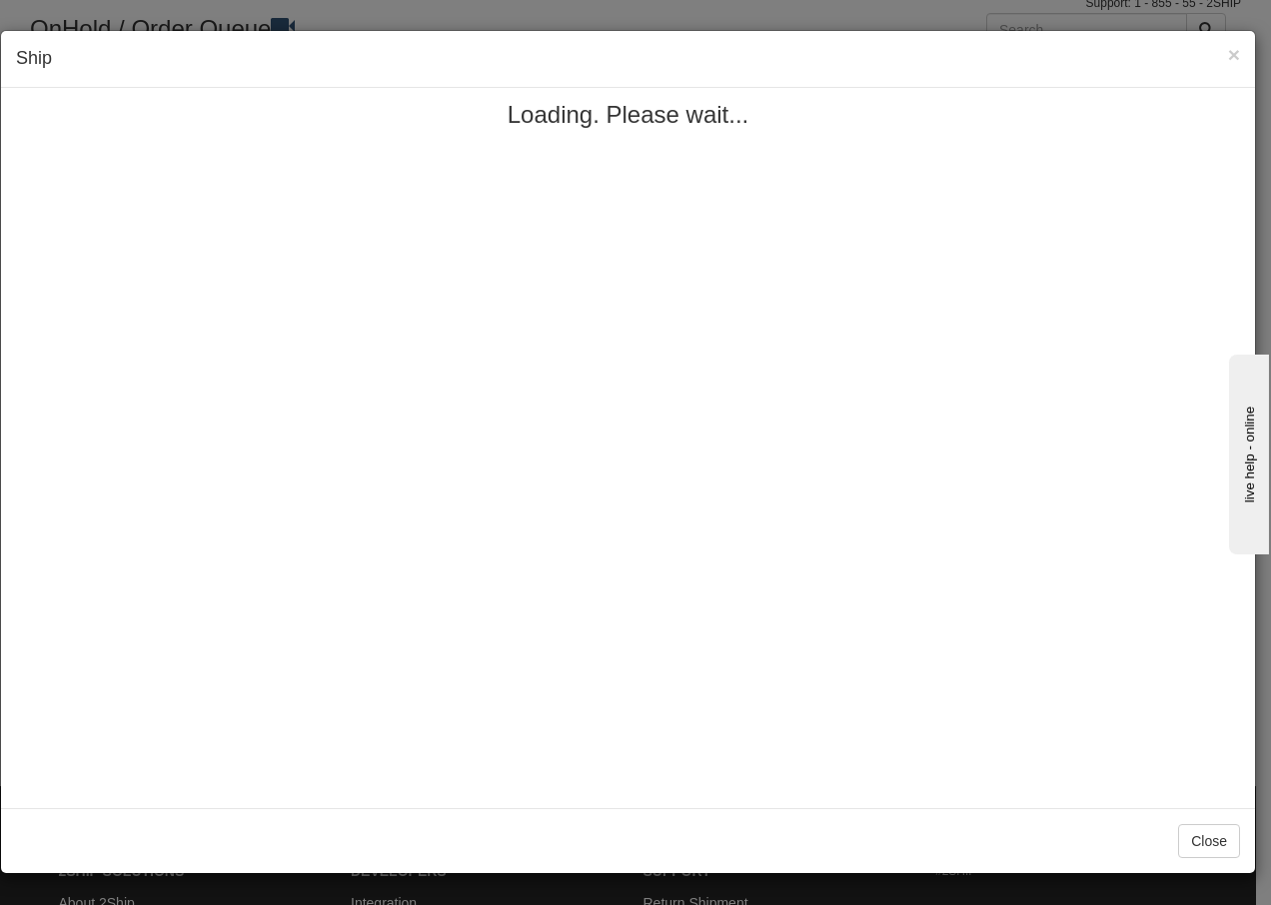
scroll to position [0, 0]
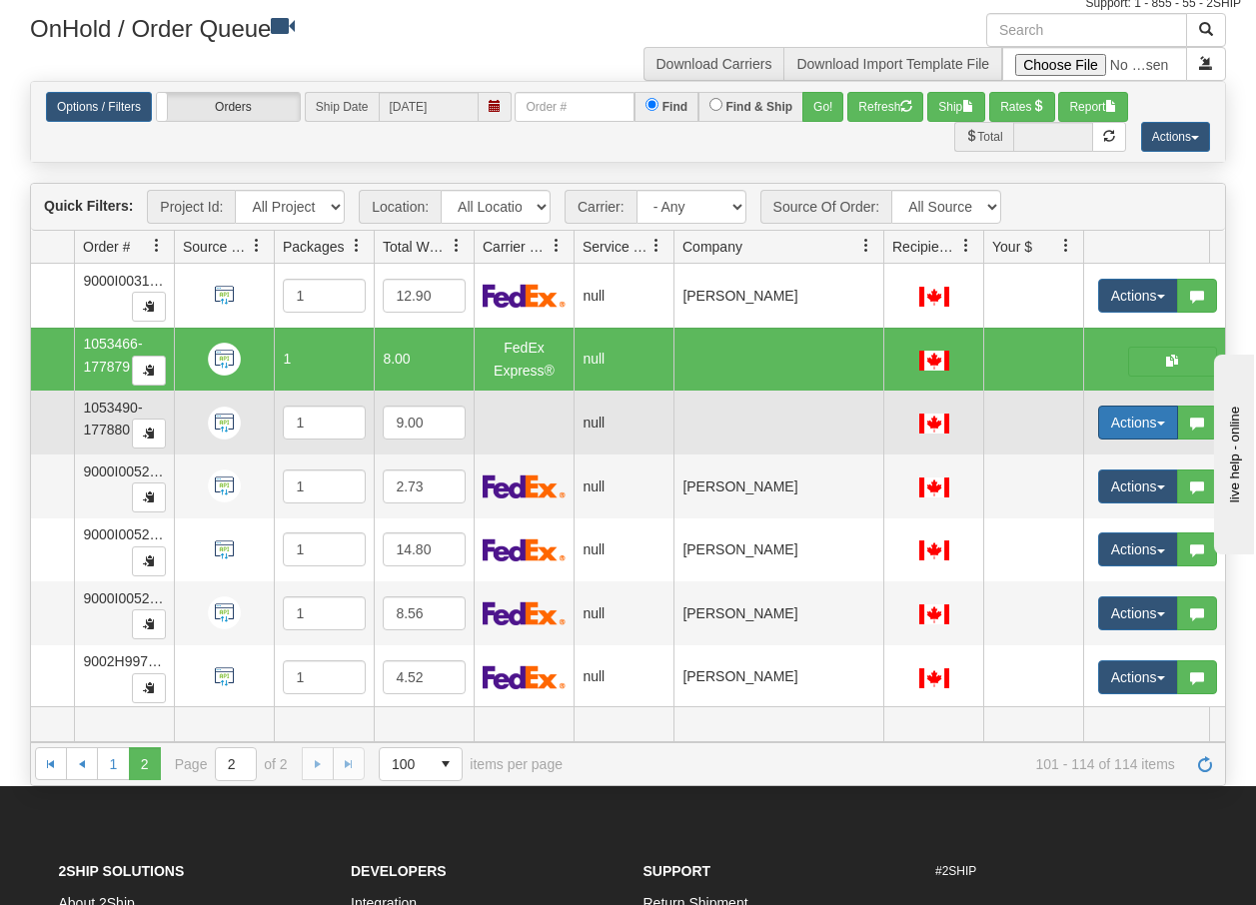
click at [1158, 426] on span "button" at bounding box center [1161, 424] width 8 height 4
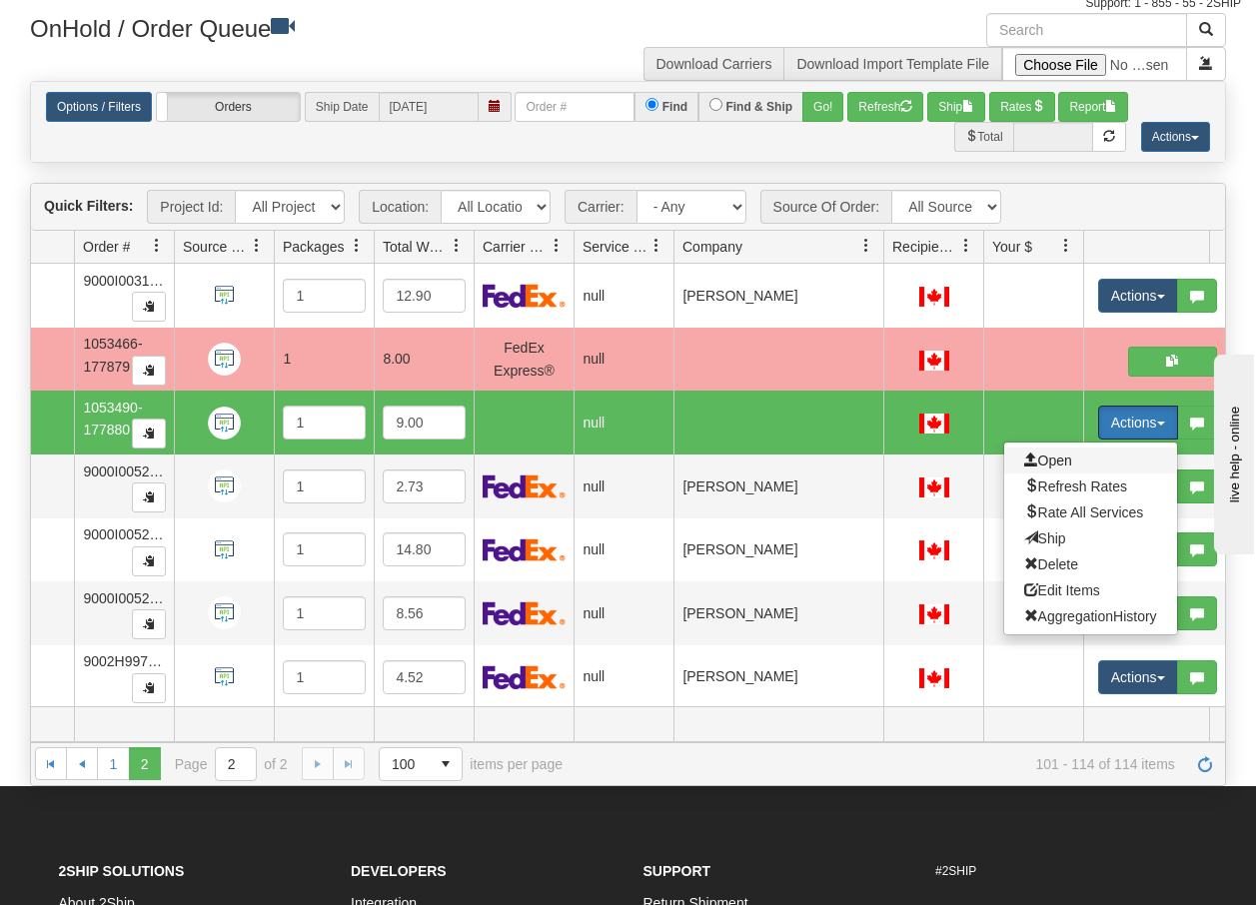
click at [1044, 458] on span "Open" at bounding box center [1048, 461] width 48 height 16
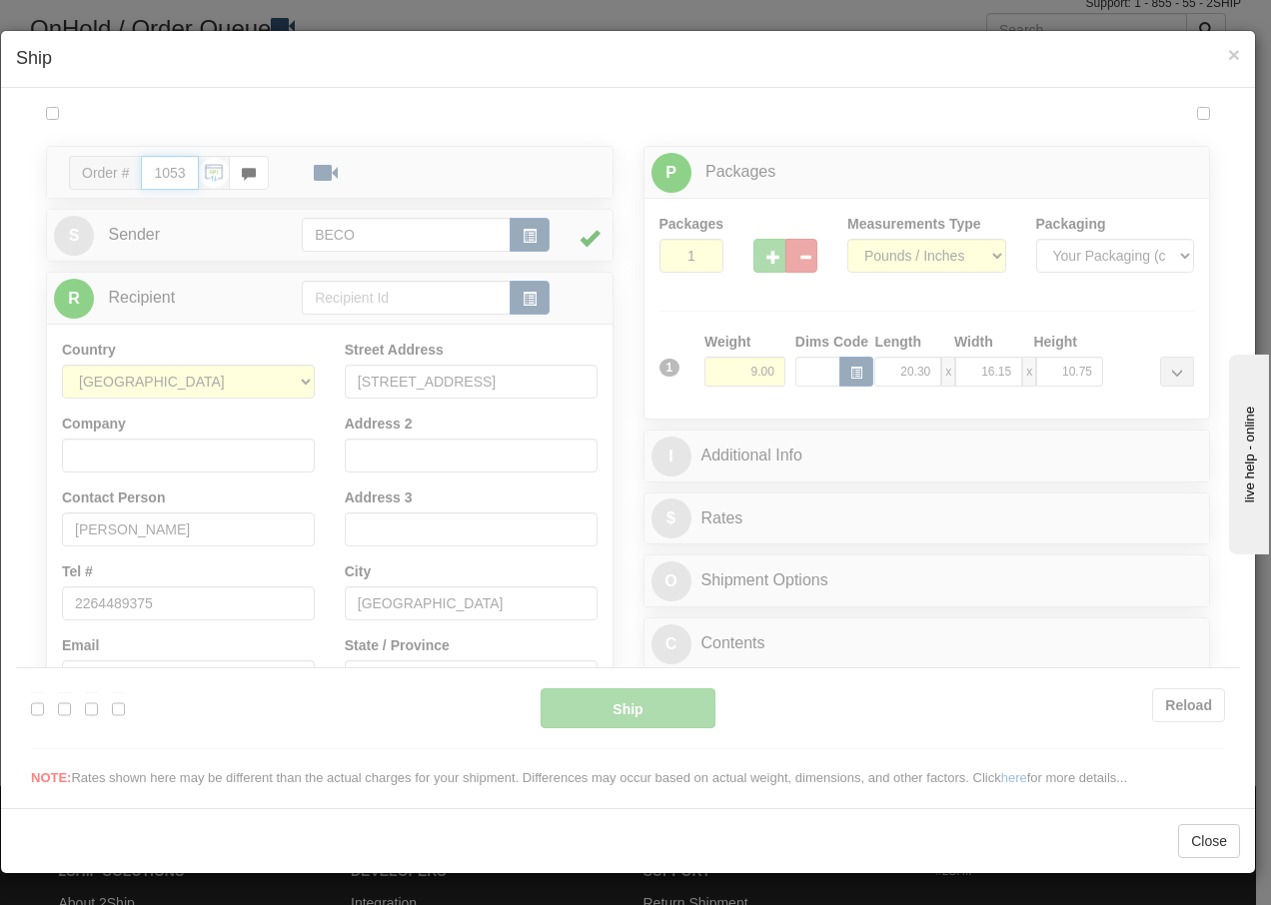
type input "15:48"
type input "16:00"
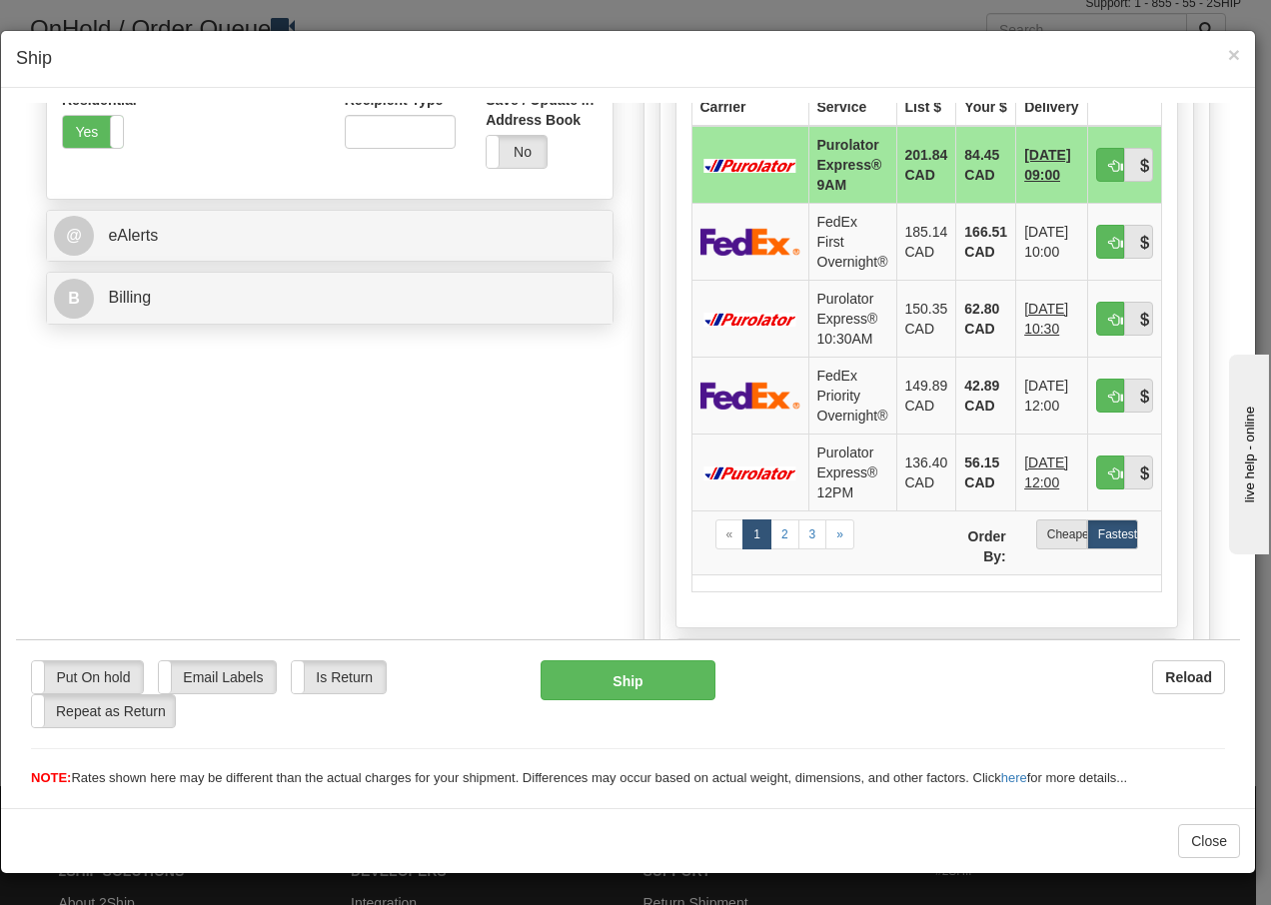
scroll to position [746, 0]
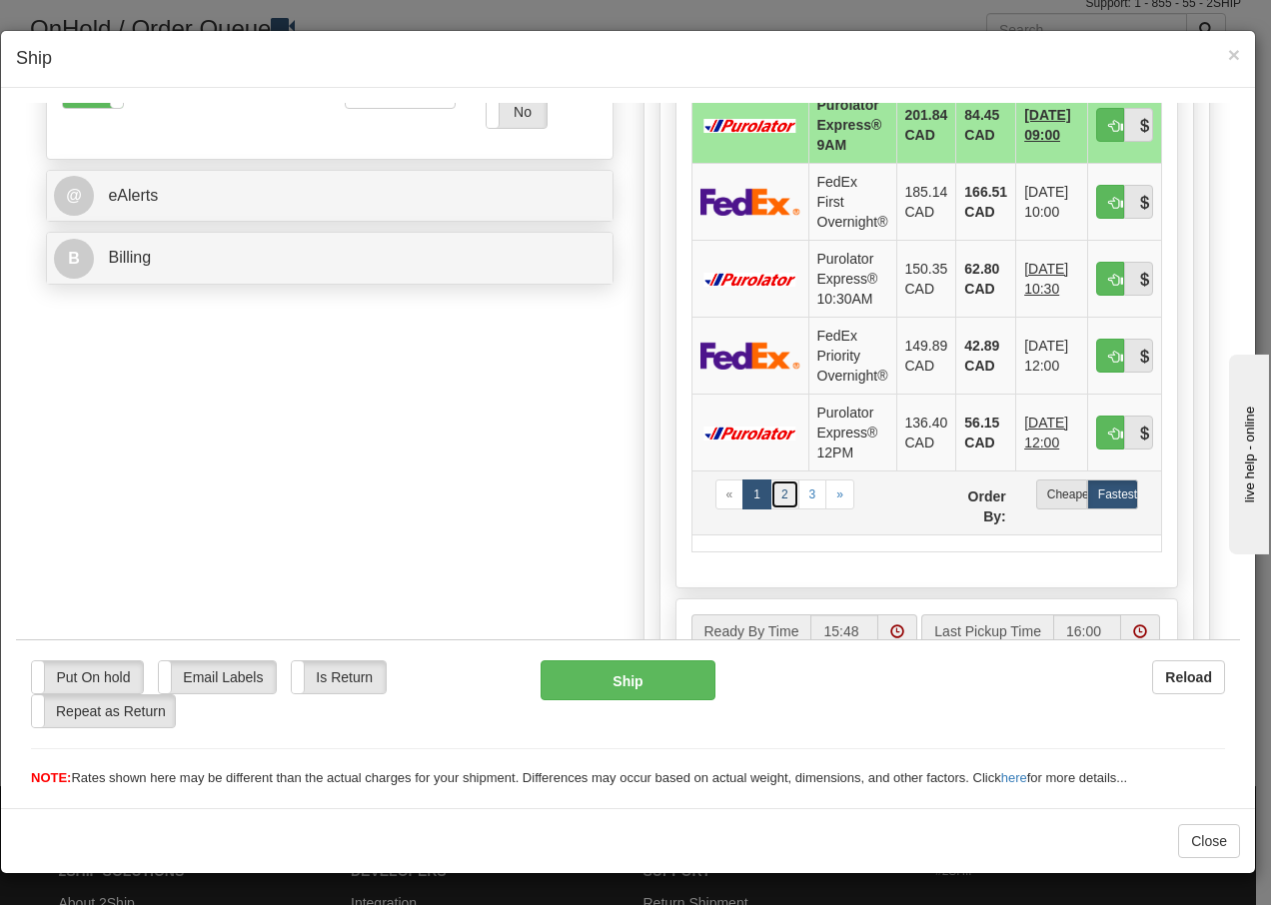
click at [774, 498] on link "2" at bounding box center [785, 494] width 29 height 30
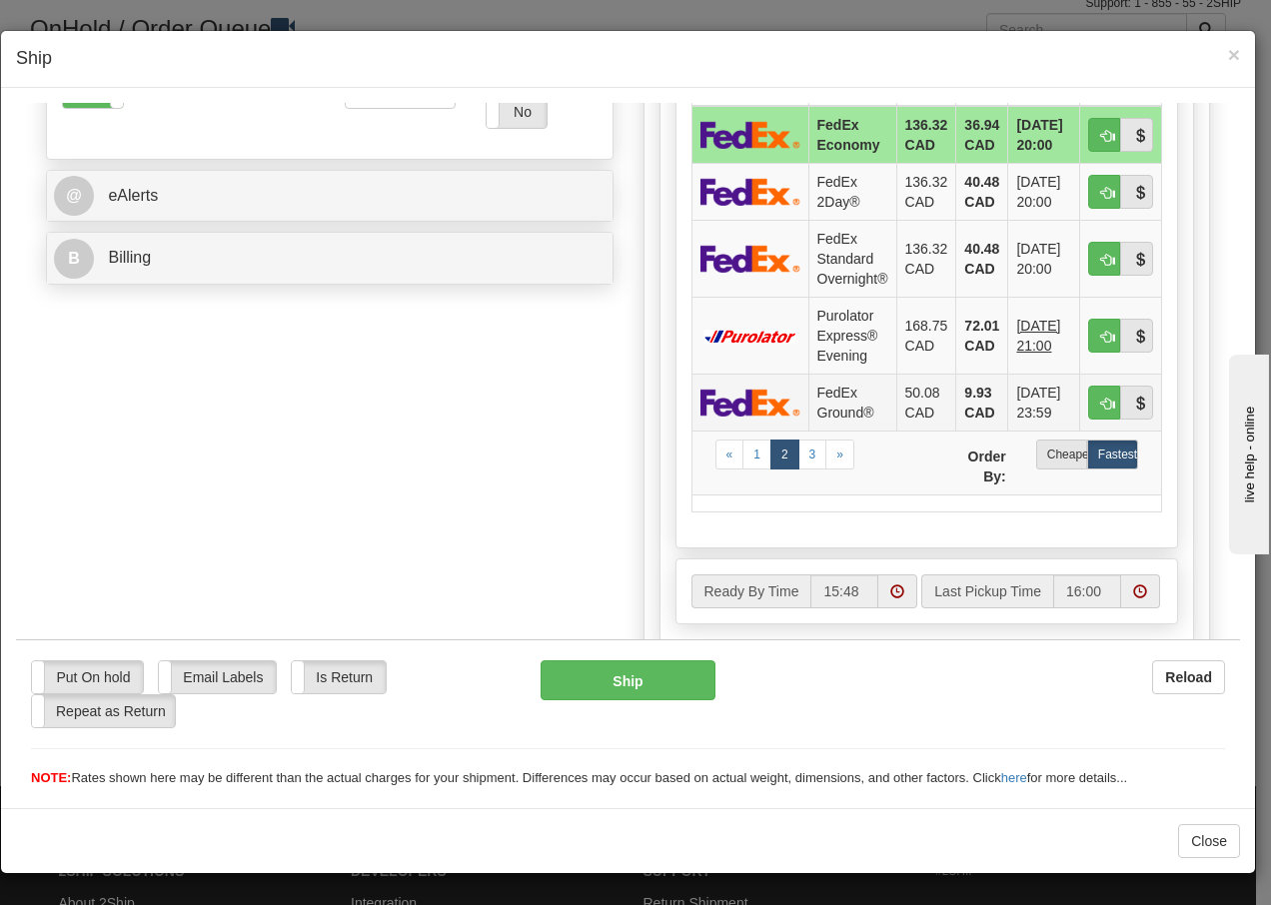
click at [833, 399] on td "FedEx Ground®" at bounding box center [852, 401] width 88 height 57
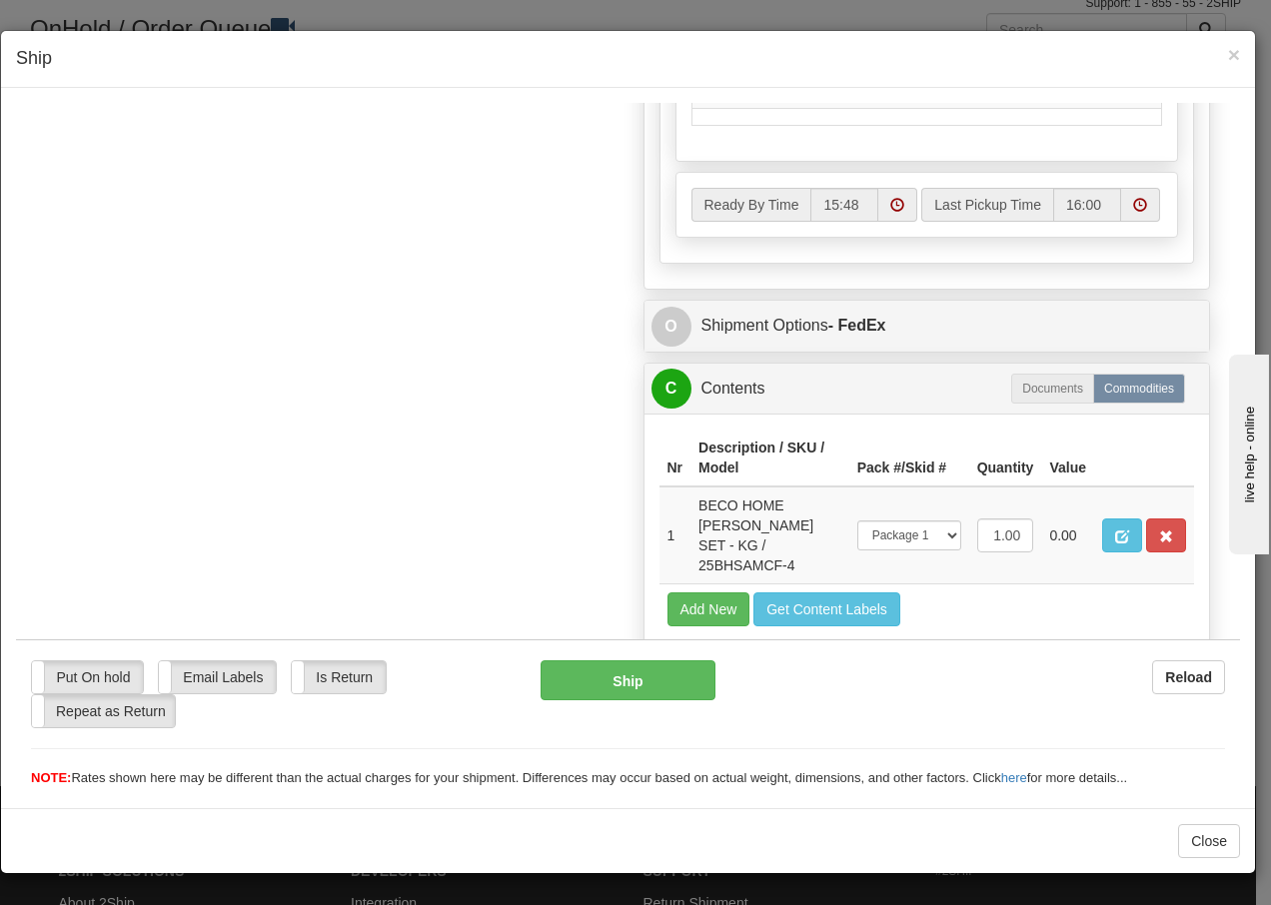
scroll to position [1204, 0]
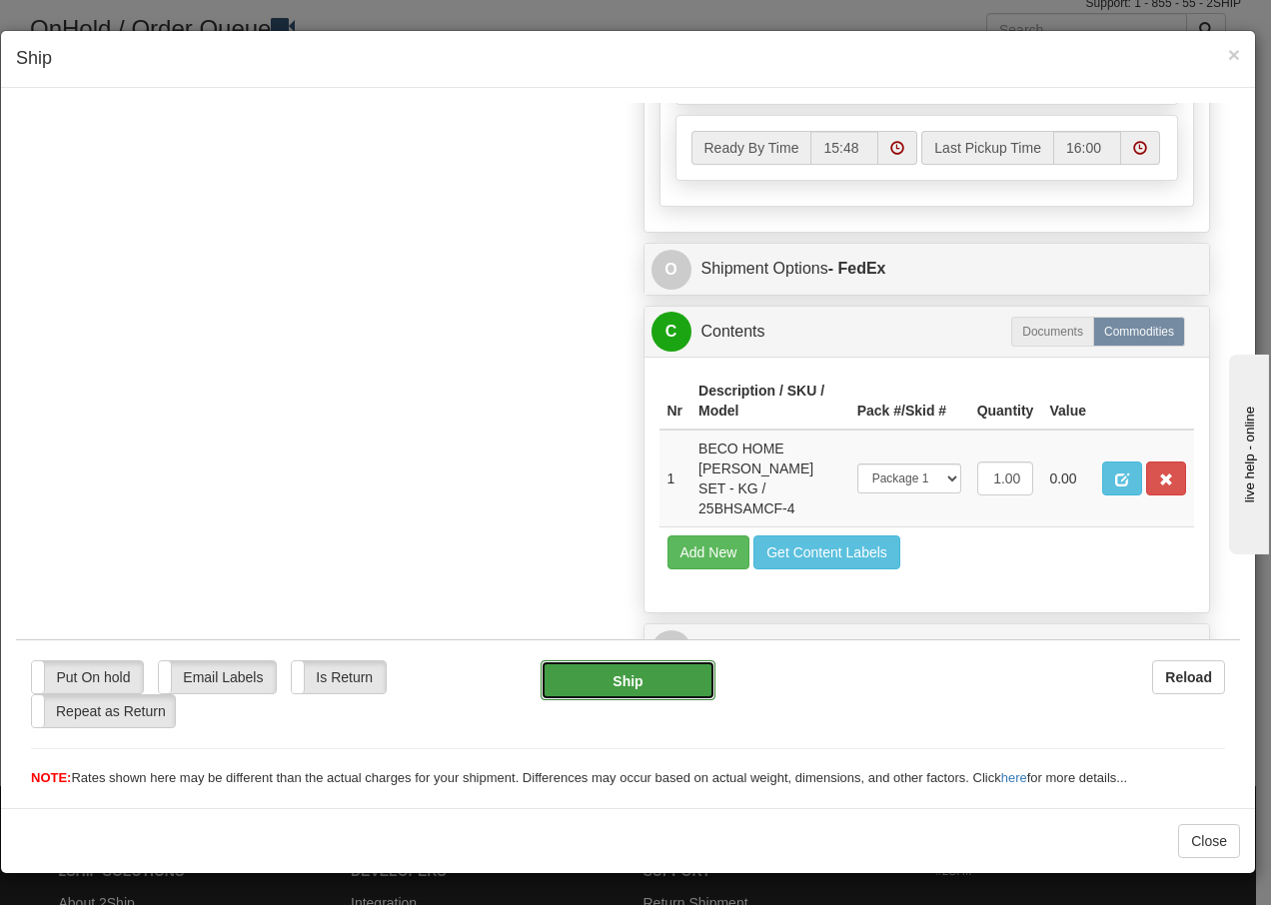
click at [614, 671] on button "Ship" at bounding box center [628, 680] width 174 height 40
type input "92"
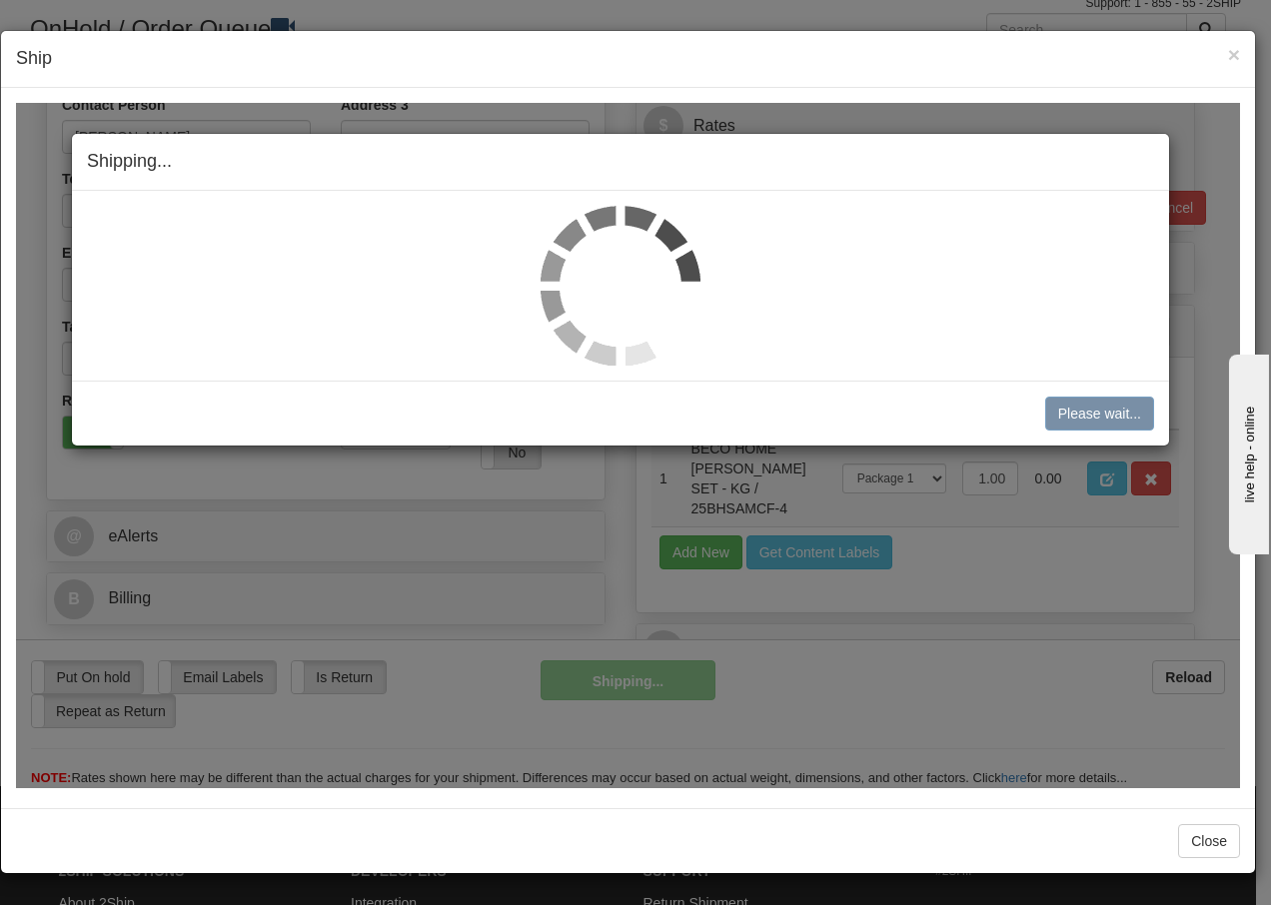
scroll to position [385, 0]
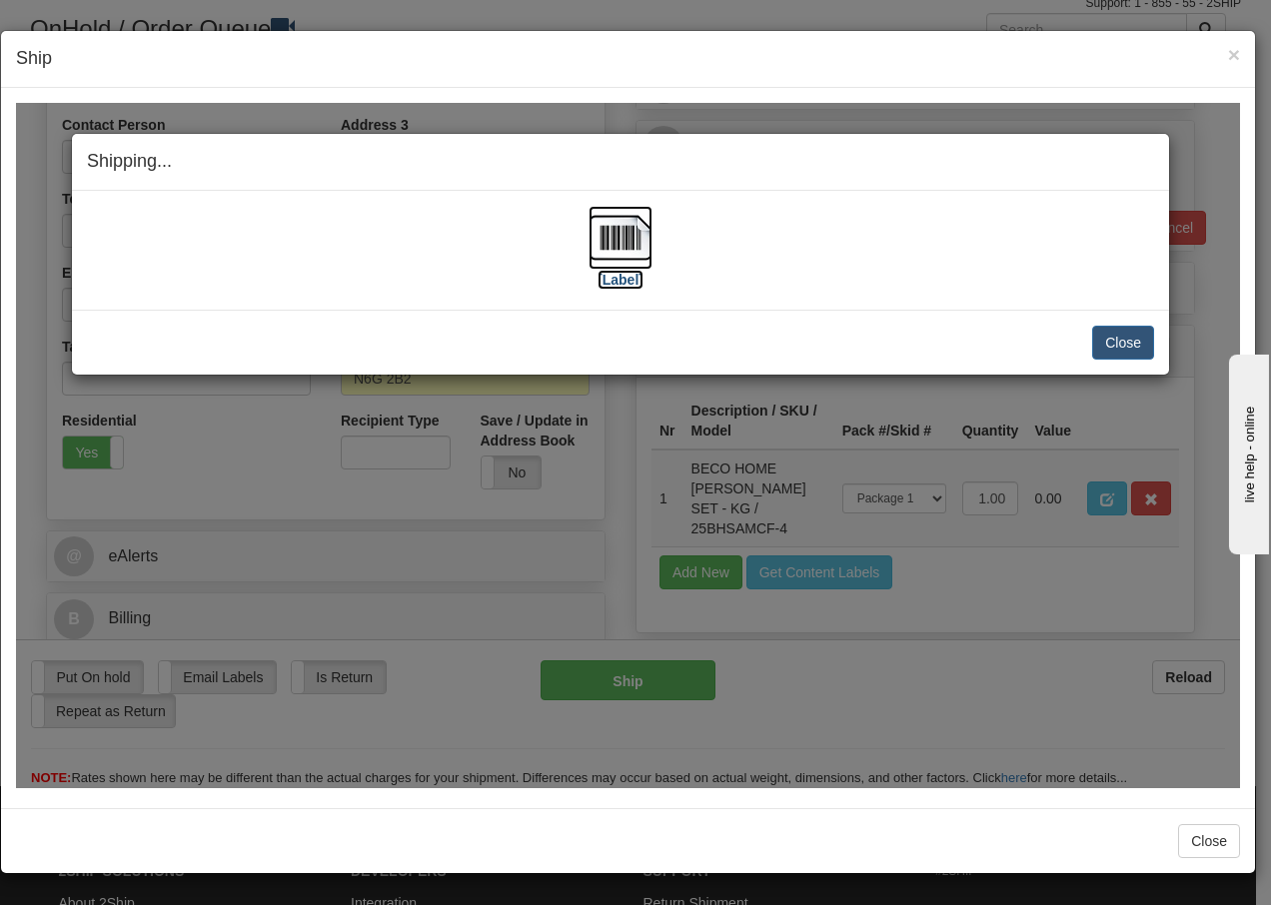
click at [636, 238] on img at bounding box center [621, 237] width 64 height 64
click at [1120, 351] on button "Close" at bounding box center [1123, 342] width 62 height 34
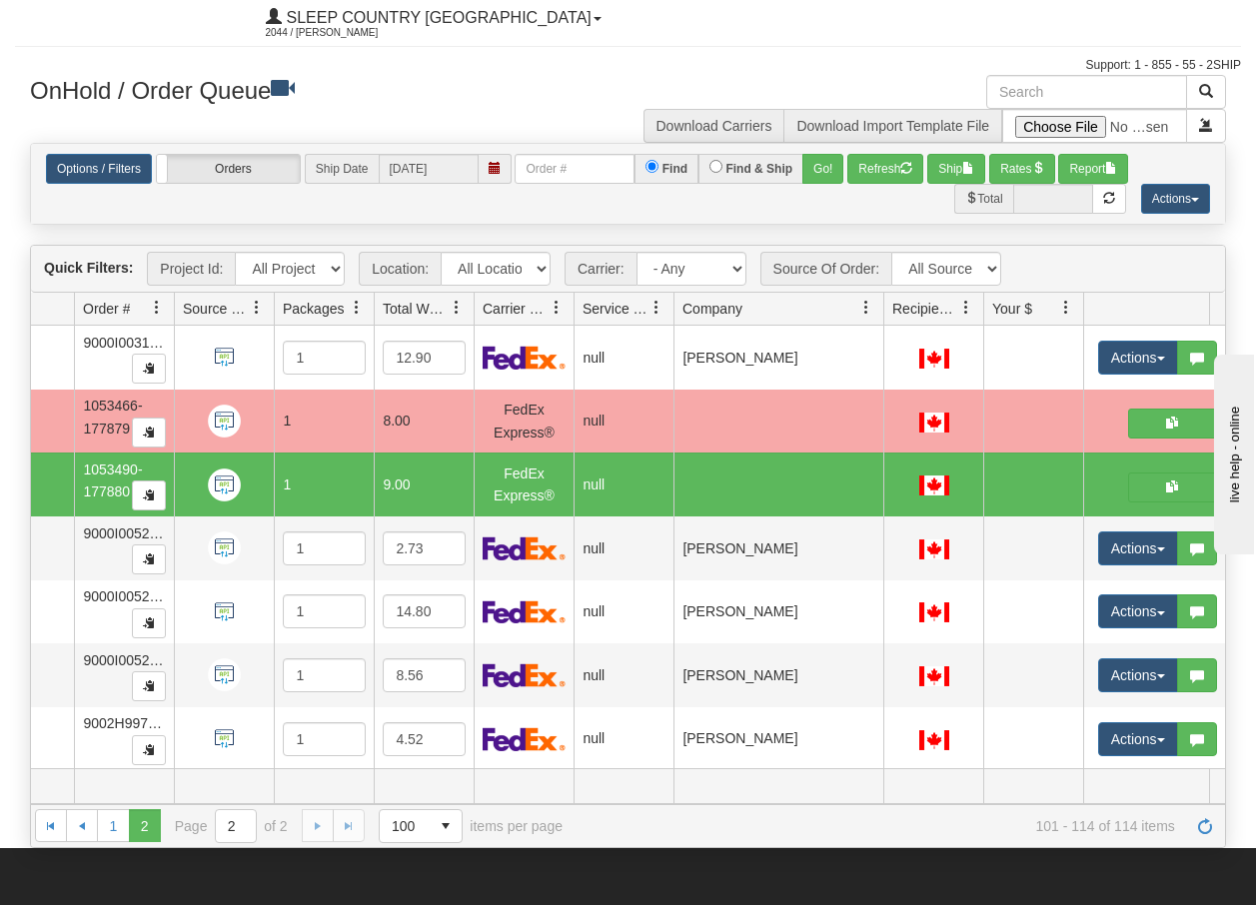
scroll to position [0, 0]
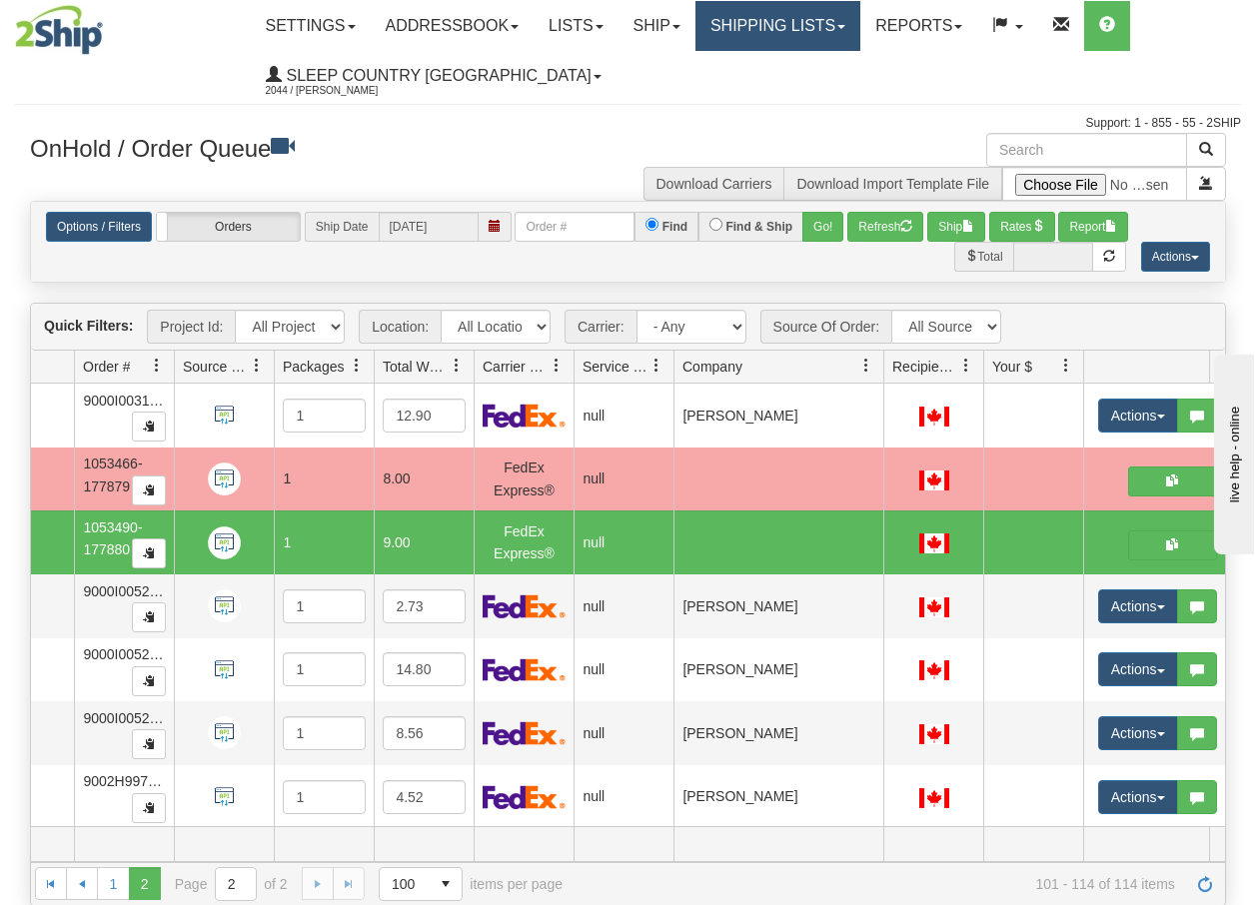
click at [802, 29] on link "Shipping lists" at bounding box center [778, 26] width 165 height 50
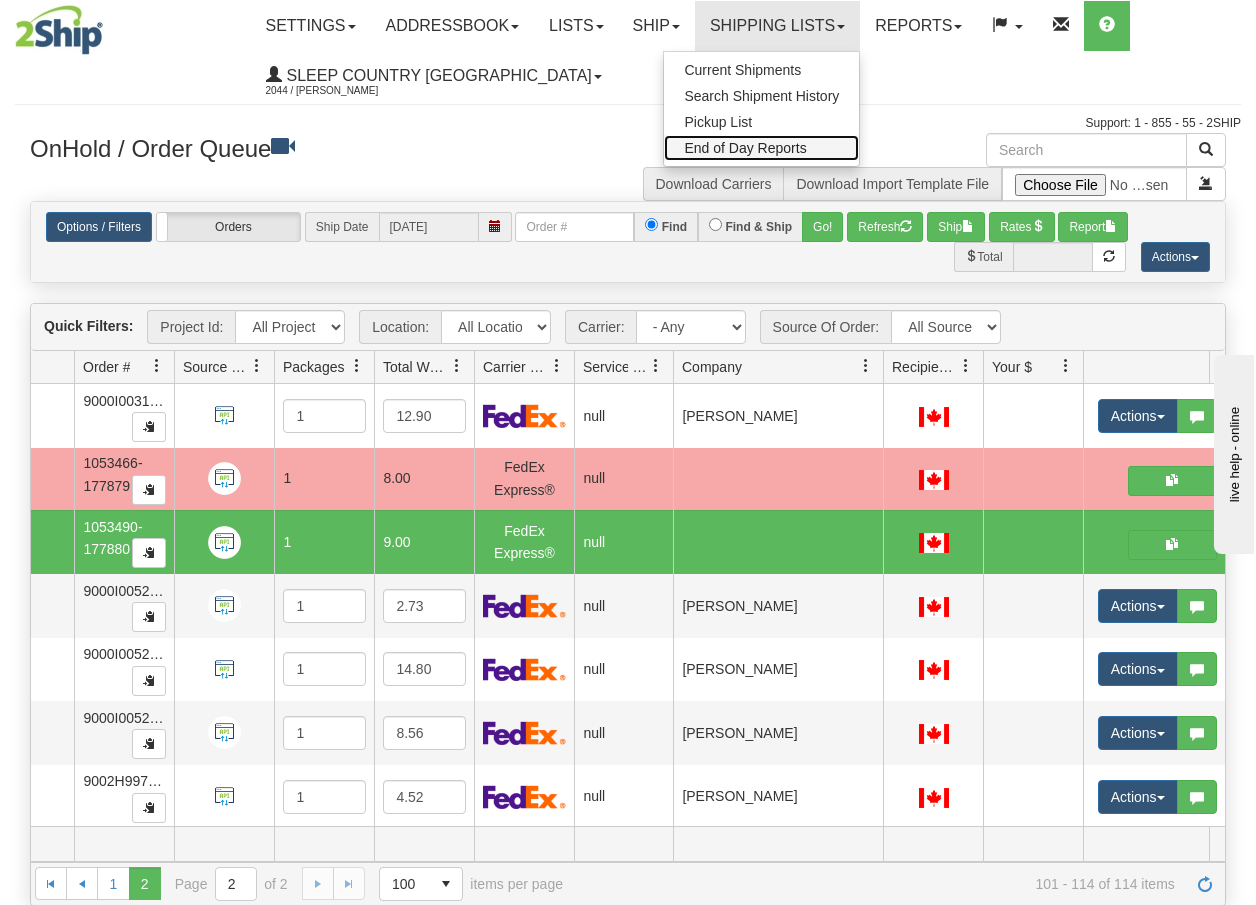
click at [754, 150] on span "End of Day Reports" at bounding box center [746, 148] width 122 height 16
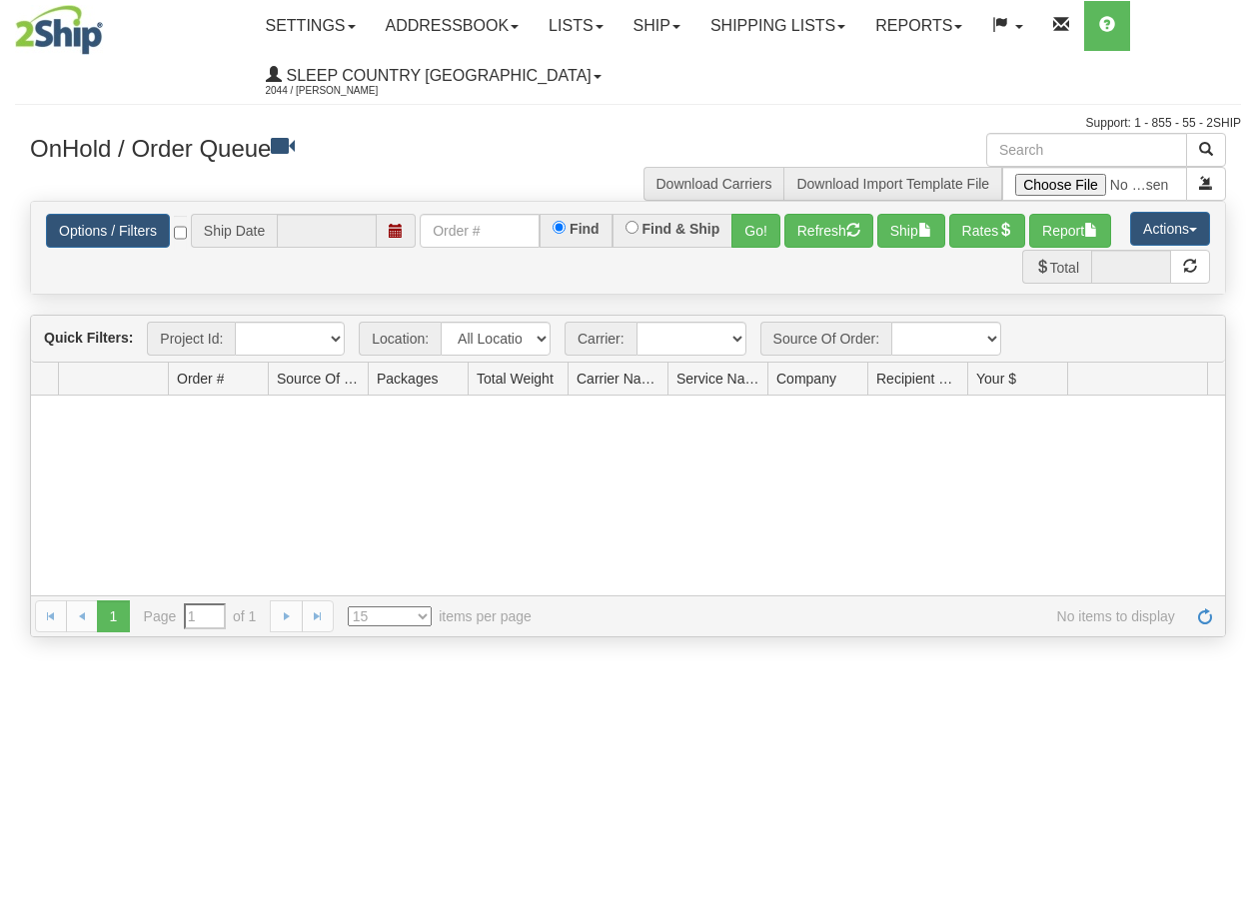
type input "[DATE]"
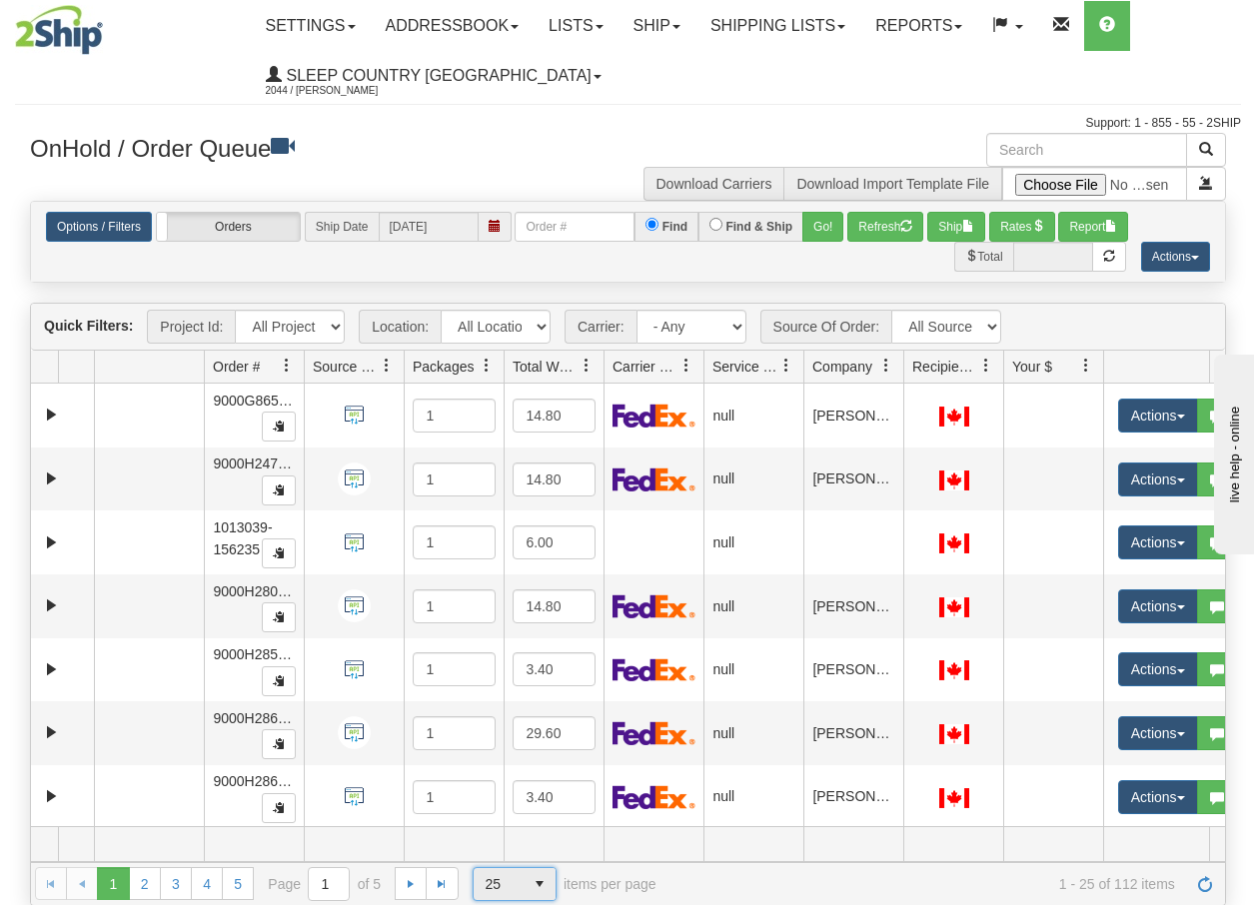
click at [539, 889] on span "select" at bounding box center [540, 884] width 32 height 32
click at [504, 852] on span "100" at bounding box center [492, 852] width 23 height 20
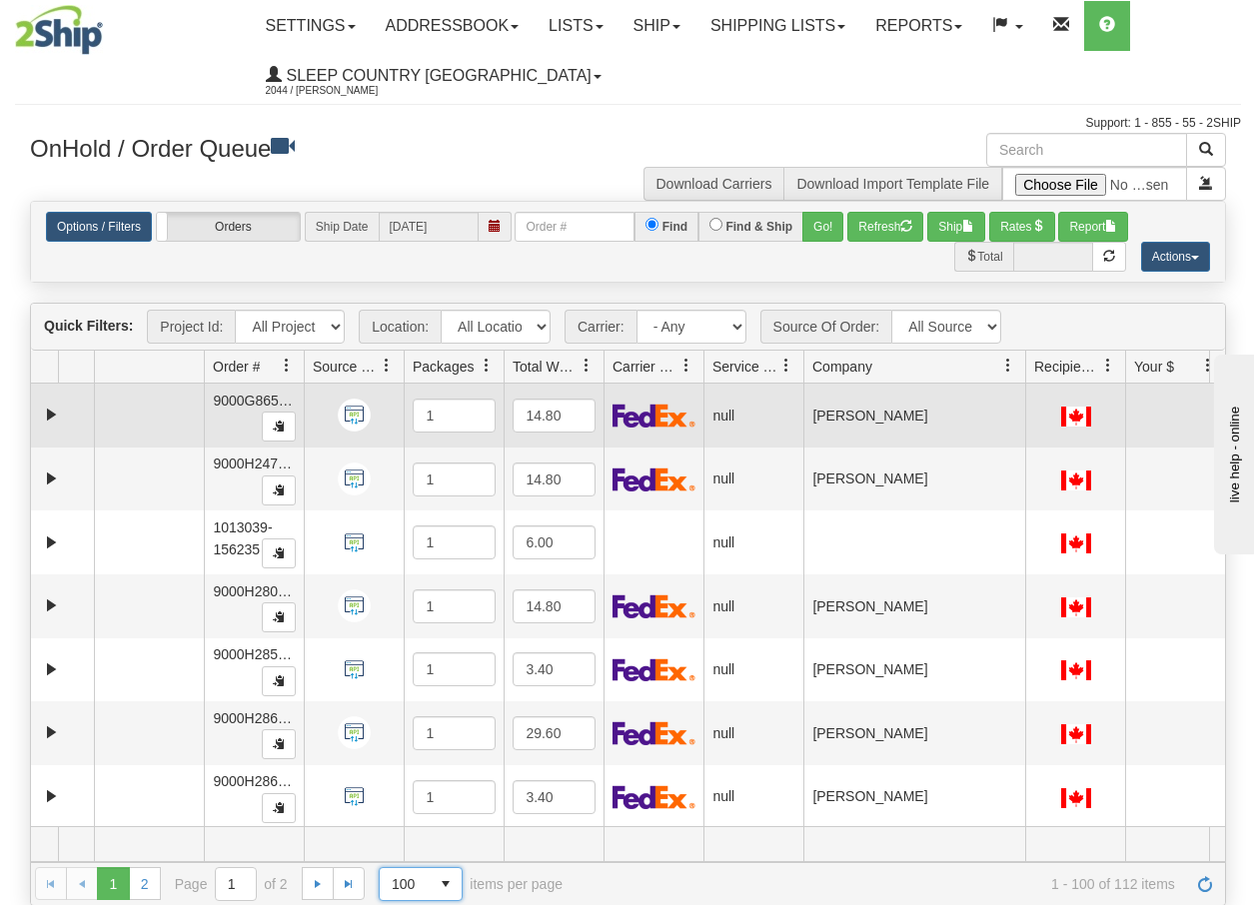
drag, startPoint x: 898, startPoint y: 380, endPoint x: 1023, endPoint y: 384, distance: 125.0
click at [1023, 384] on div "Quick Filters: Project Id: All Projects Location: All Locations BECO Carrier: -…" at bounding box center [628, 604] width 1196 height 603
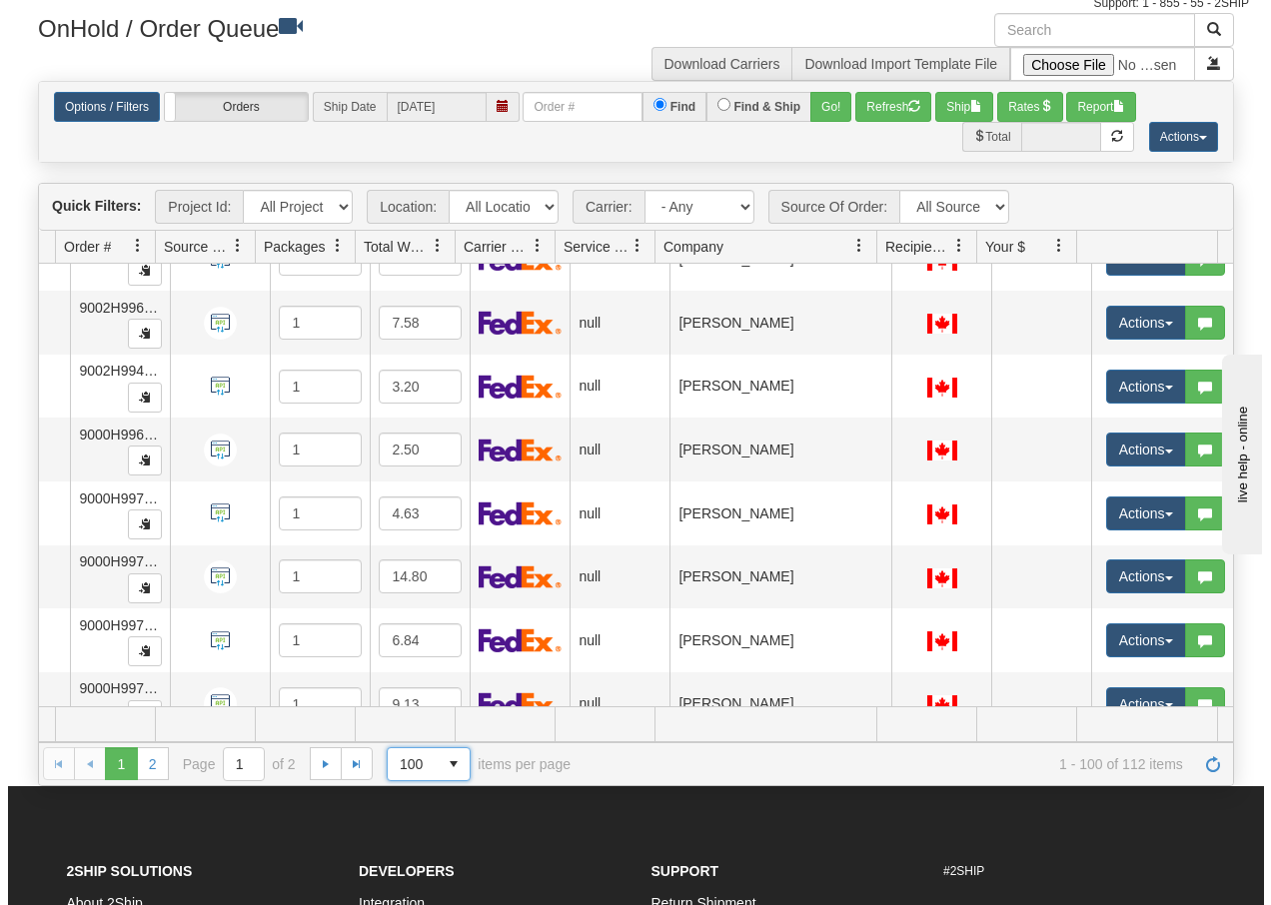
scroll to position [5141, 157]
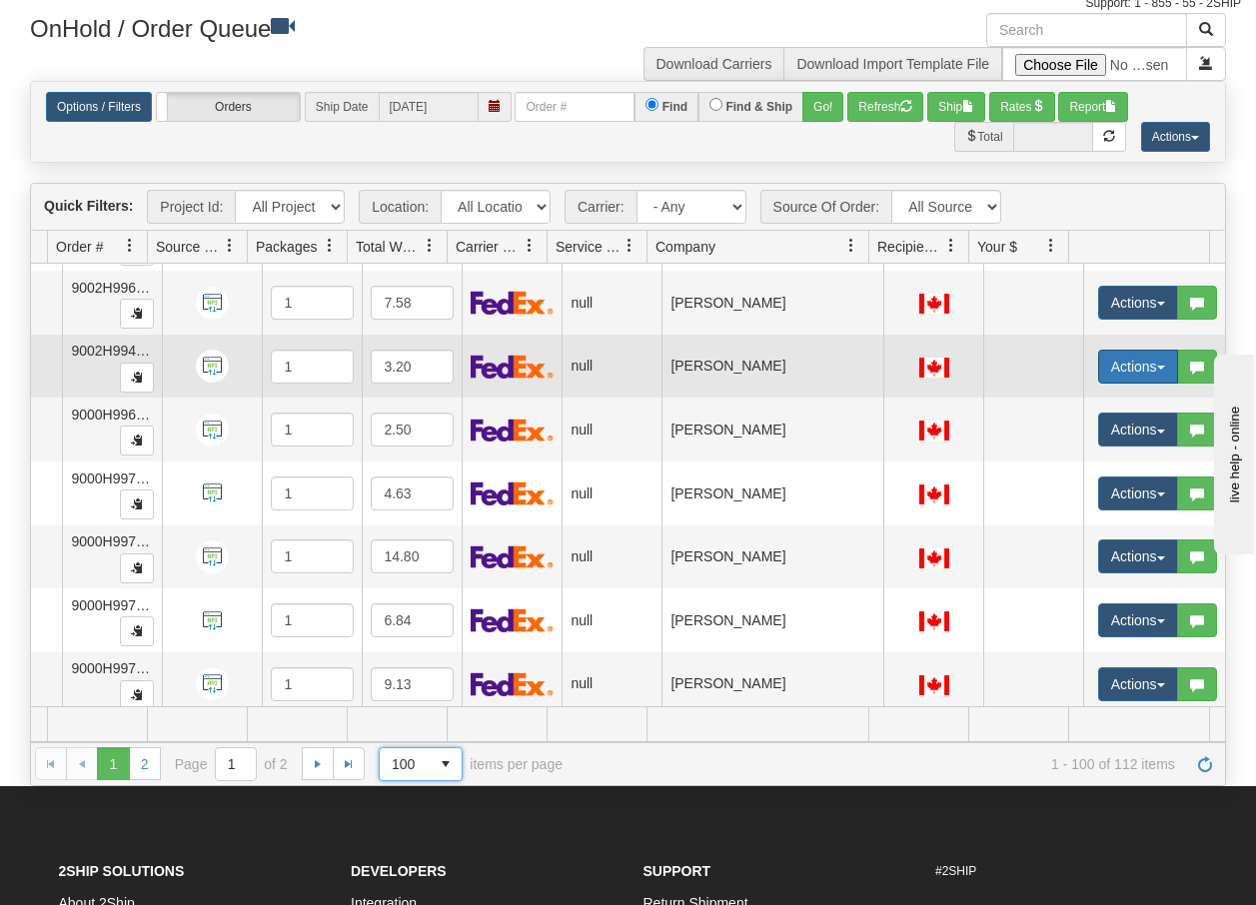
click at [1157, 366] on span "button" at bounding box center [1161, 368] width 8 height 4
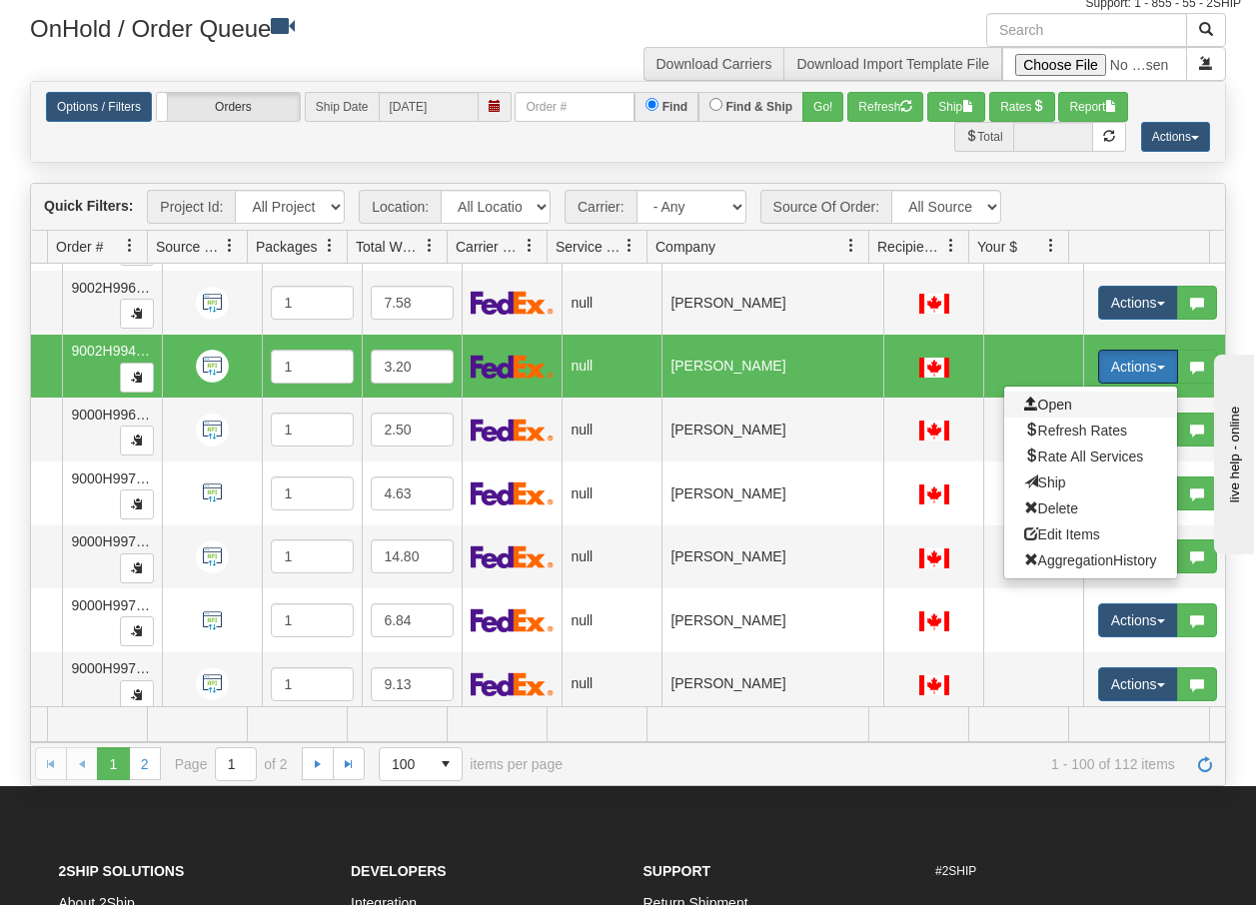
click at [1040, 404] on span "Open" at bounding box center [1048, 405] width 48 height 16
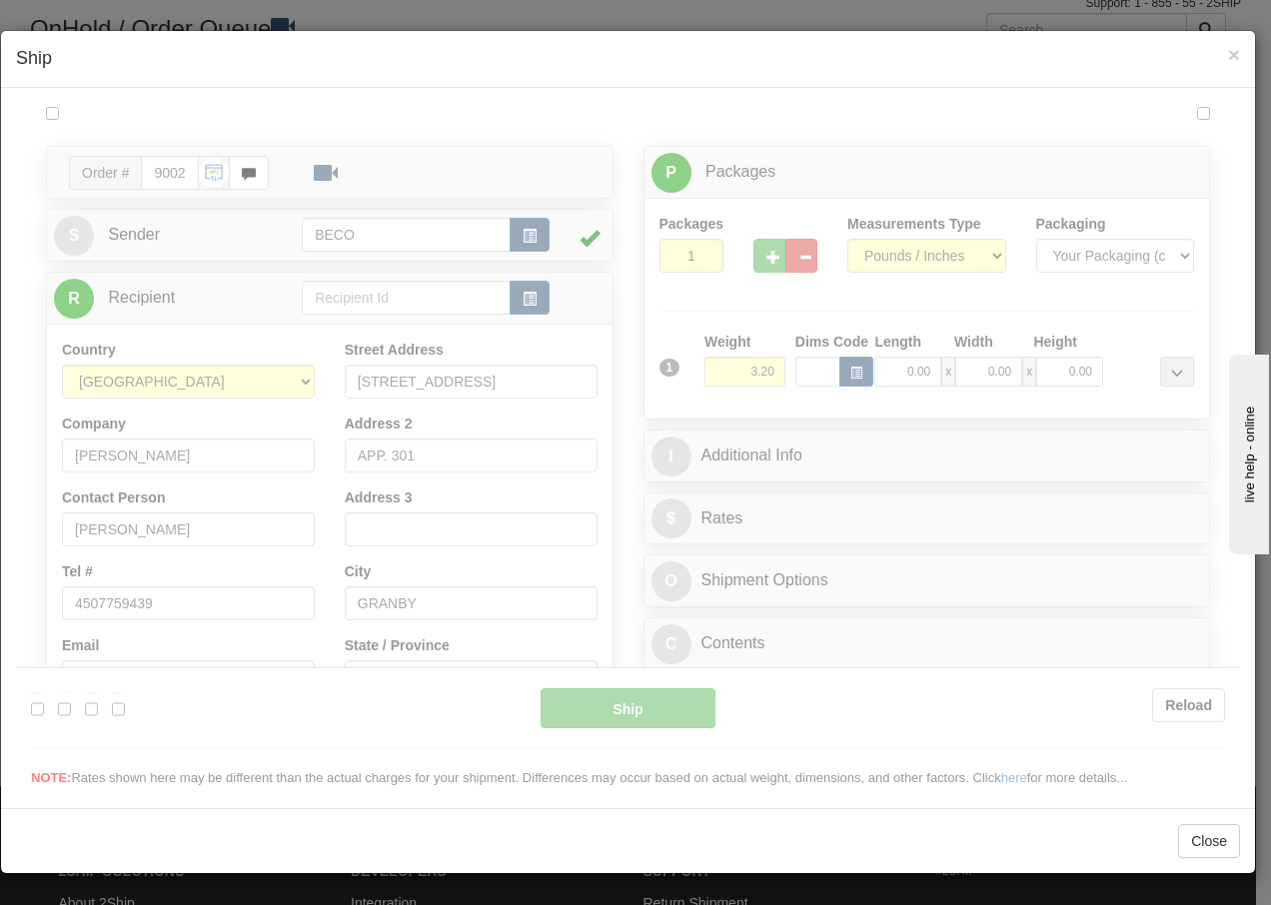
scroll to position [0, 0]
type input "15:51"
type input "16:00"
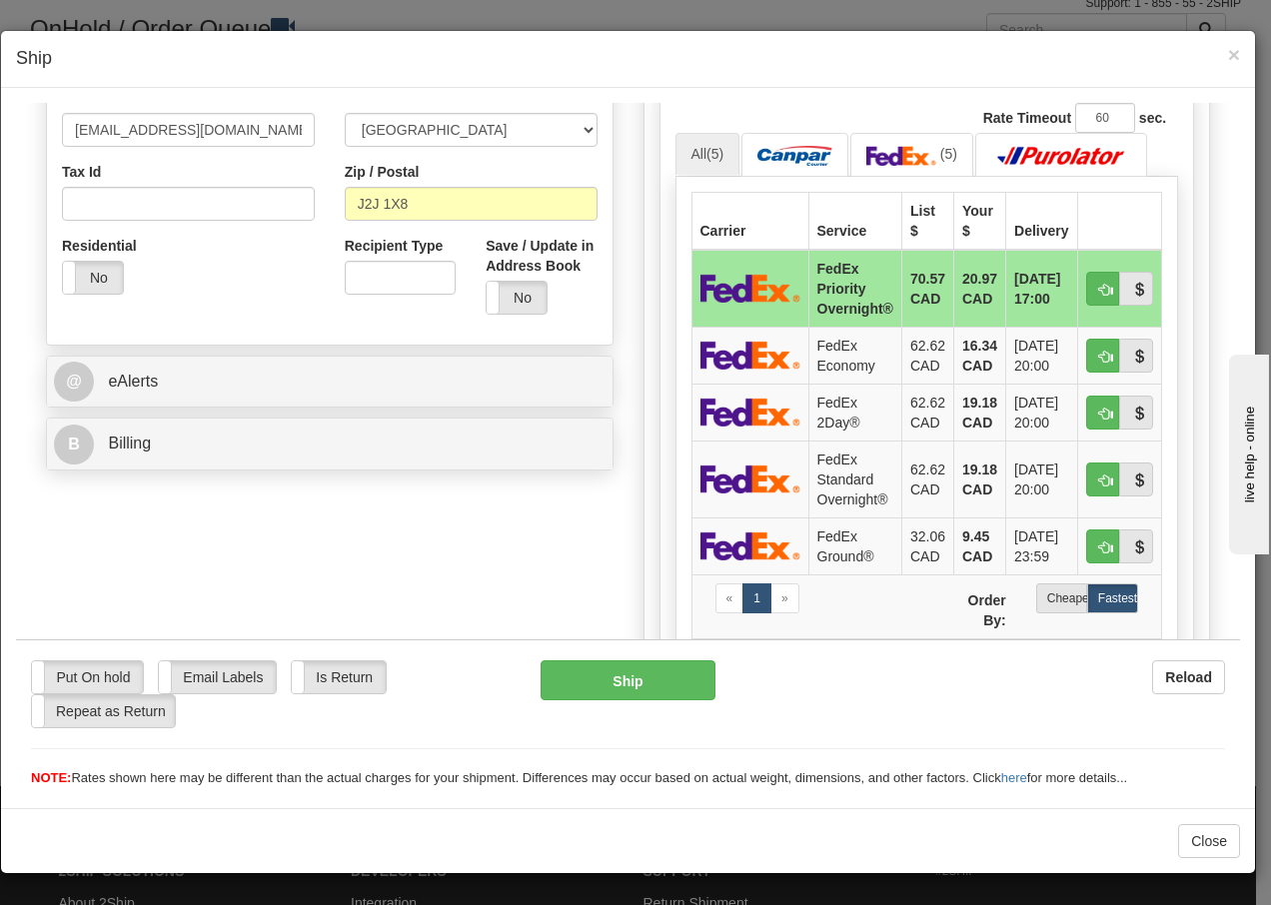
scroll to position [600, 0]
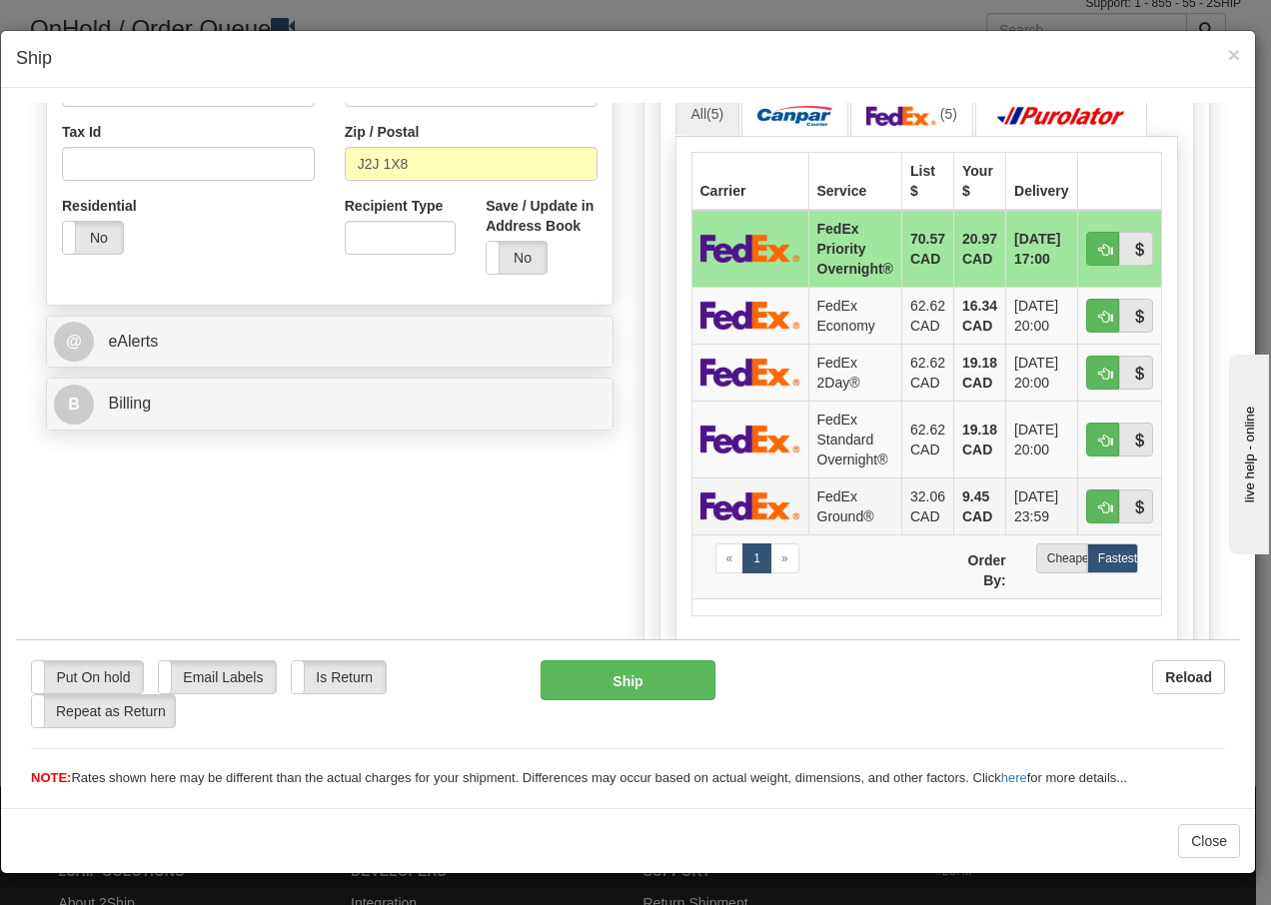
click at [847, 505] on td "FedEx Ground®" at bounding box center [854, 505] width 93 height 57
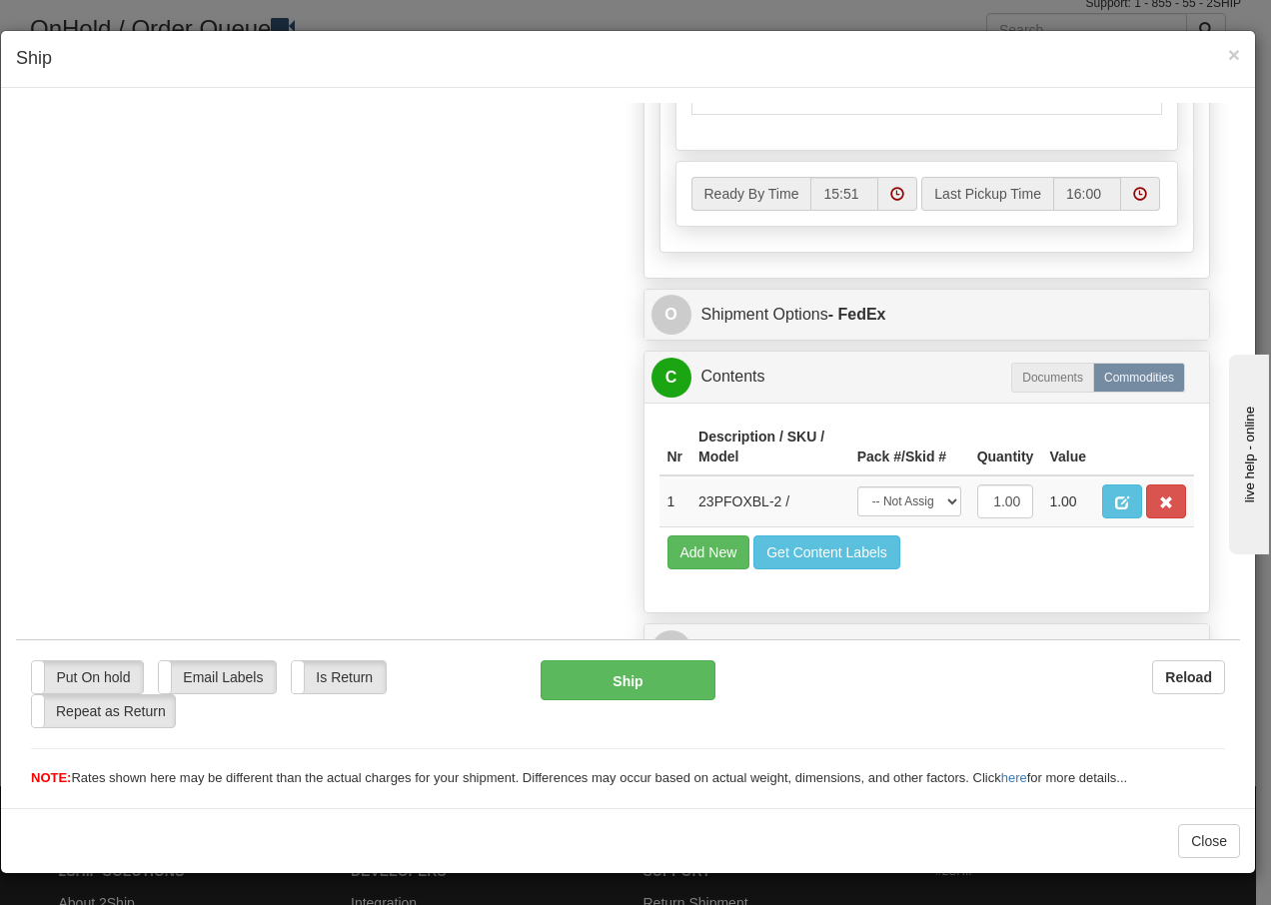
scroll to position [1135, 0]
drag, startPoint x: 911, startPoint y: 505, endPoint x: 919, endPoint y: 513, distance: 11.3
click at [911, 505] on select "-- Not Assigned -- Package 1" at bounding box center [909, 501] width 104 height 30
select select "0"
click at [857, 486] on select "-- Not Assigned -- Package 1" at bounding box center [909, 501] width 104 height 30
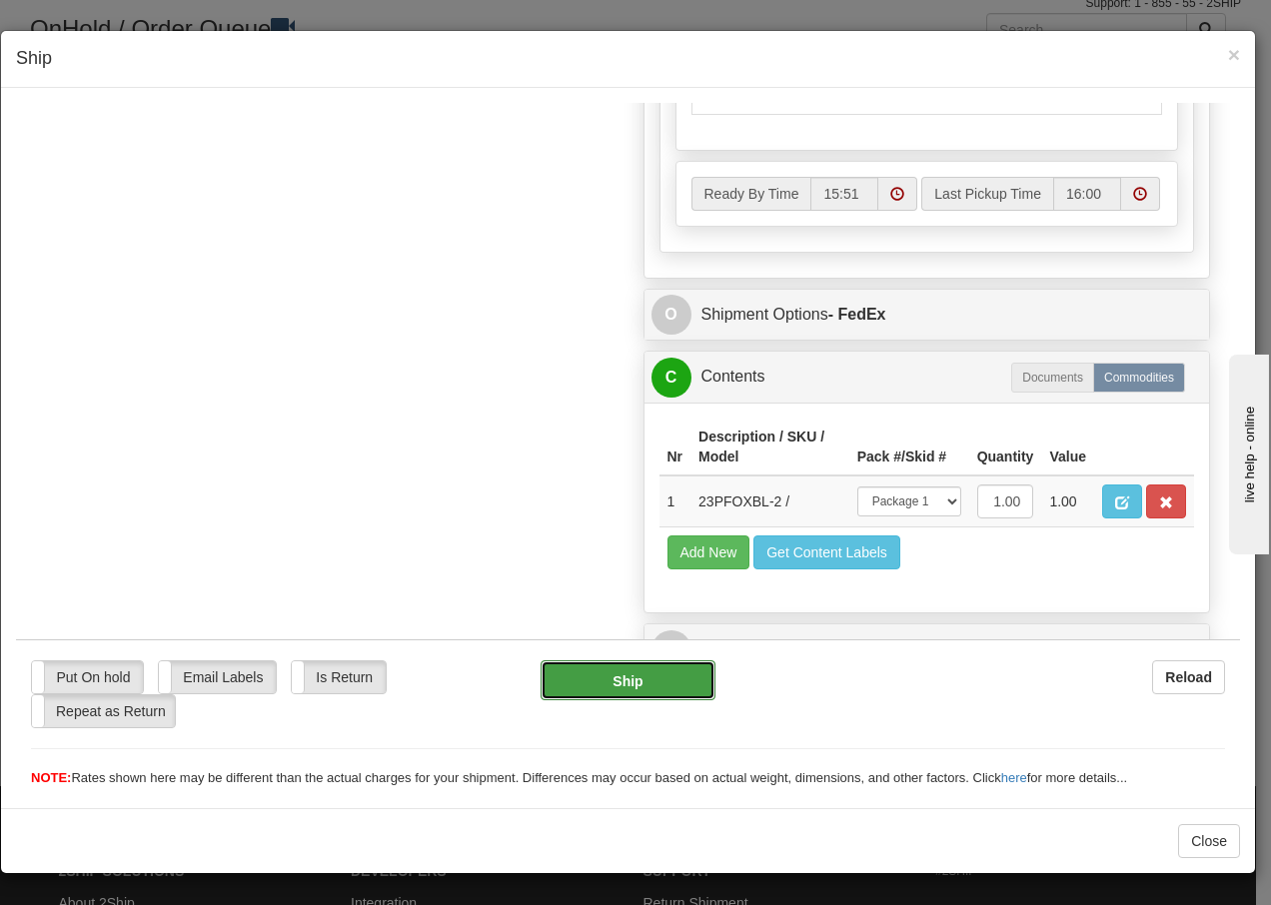
click at [583, 676] on button "Ship" at bounding box center [628, 680] width 174 height 40
type input "92"
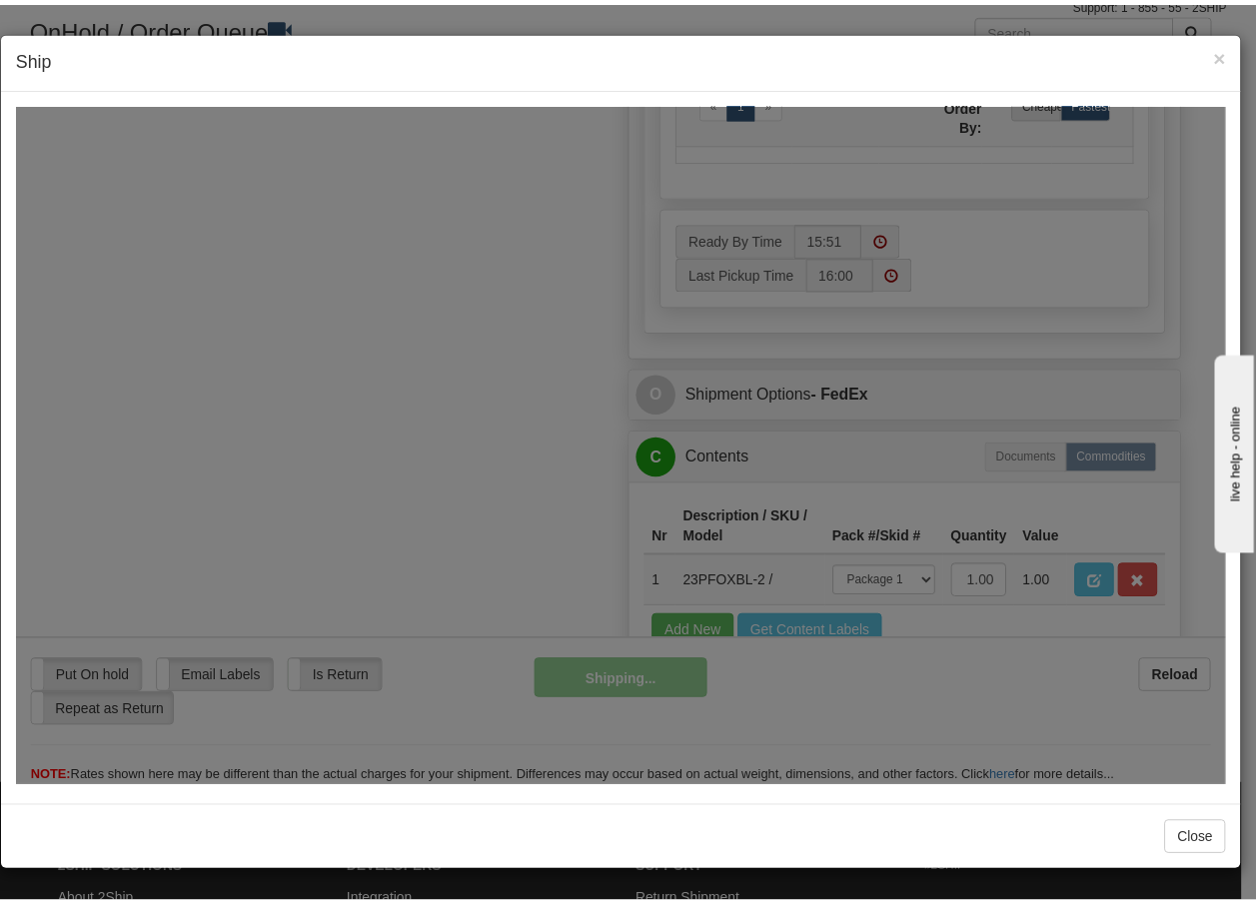
scroll to position [1215, 0]
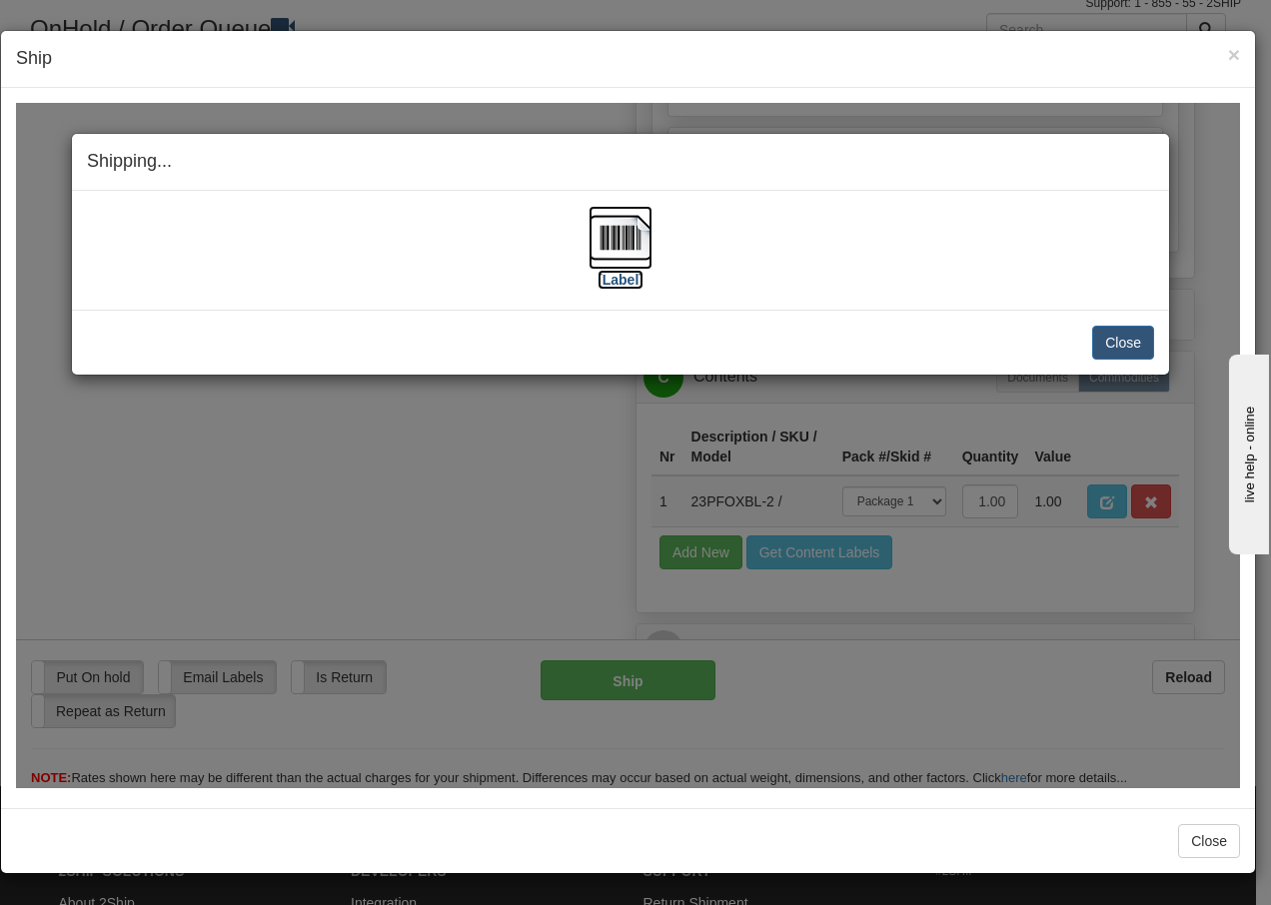
click at [631, 235] on img at bounding box center [621, 237] width 64 height 64
click at [1129, 336] on button "Close" at bounding box center [1123, 342] width 62 height 34
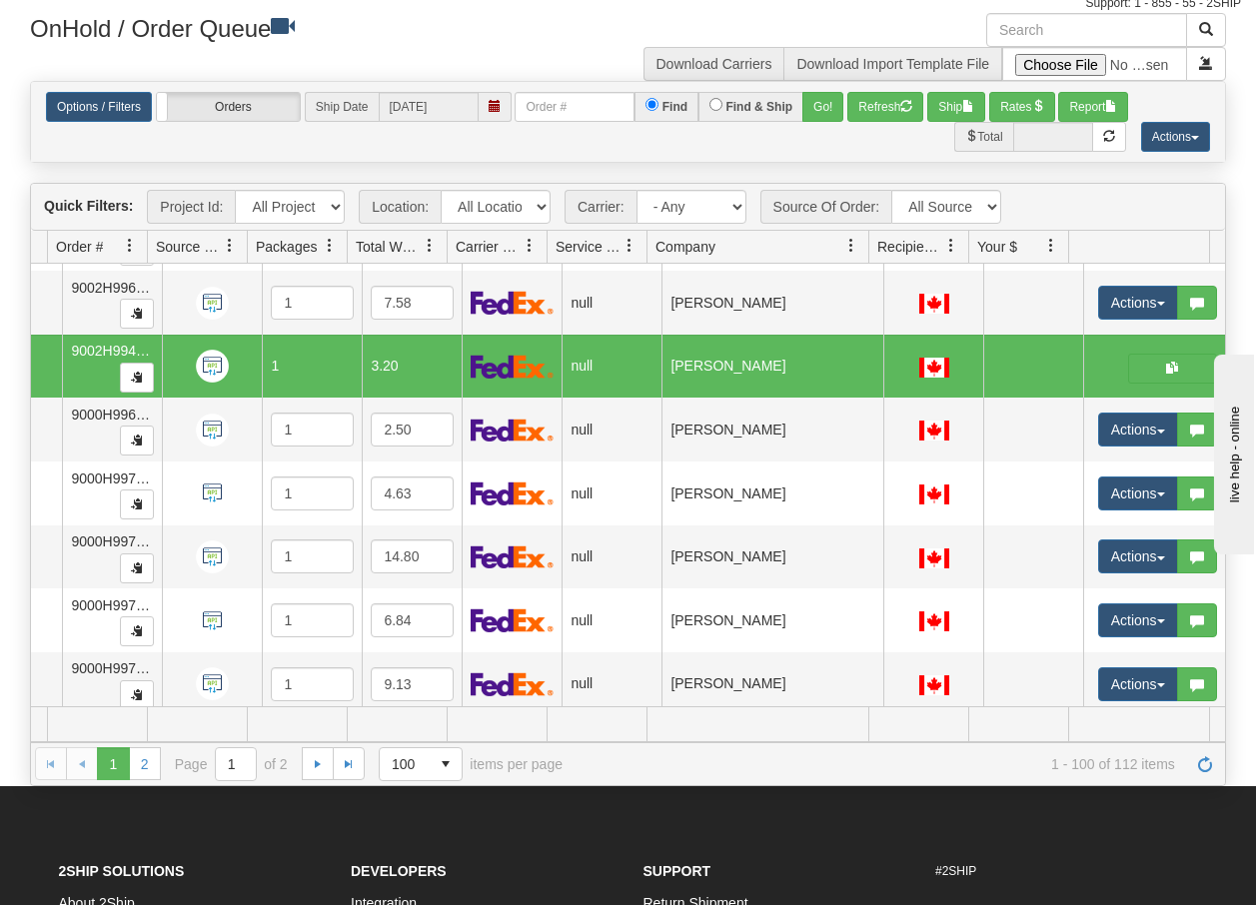
scroll to position [0, 143]
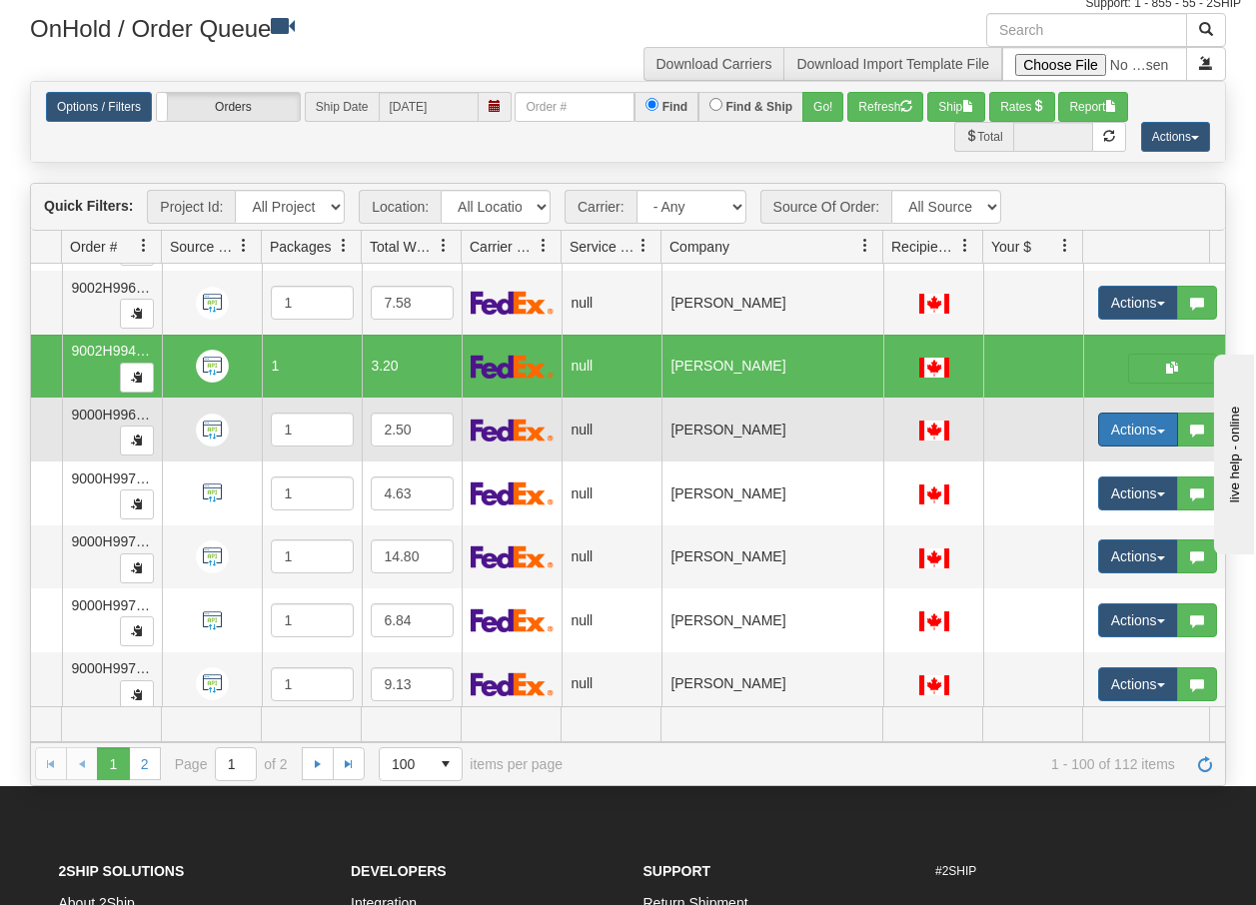
click at [1157, 425] on button "Actions" at bounding box center [1138, 430] width 80 height 34
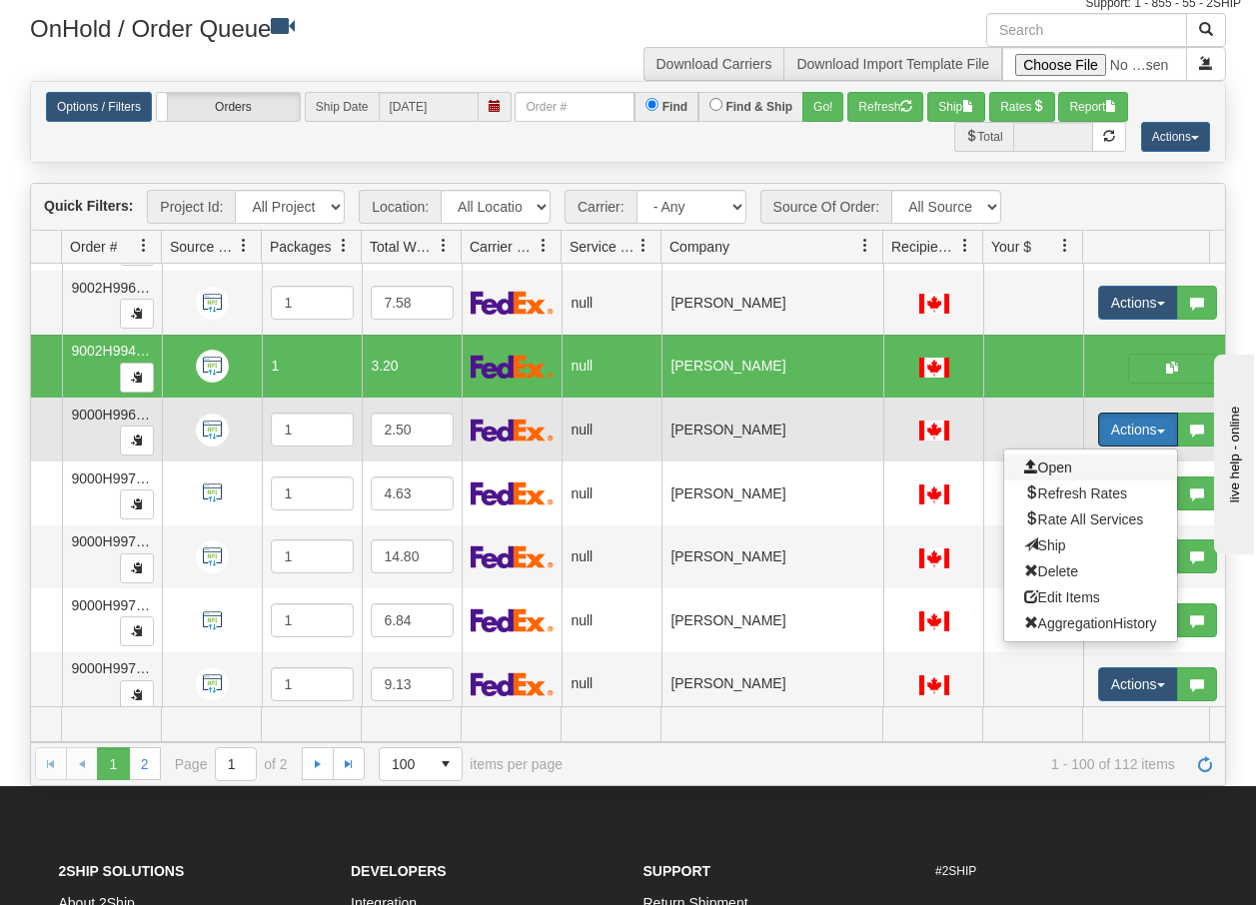
click at [1046, 468] on span "Open" at bounding box center [1048, 468] width 48 height 16
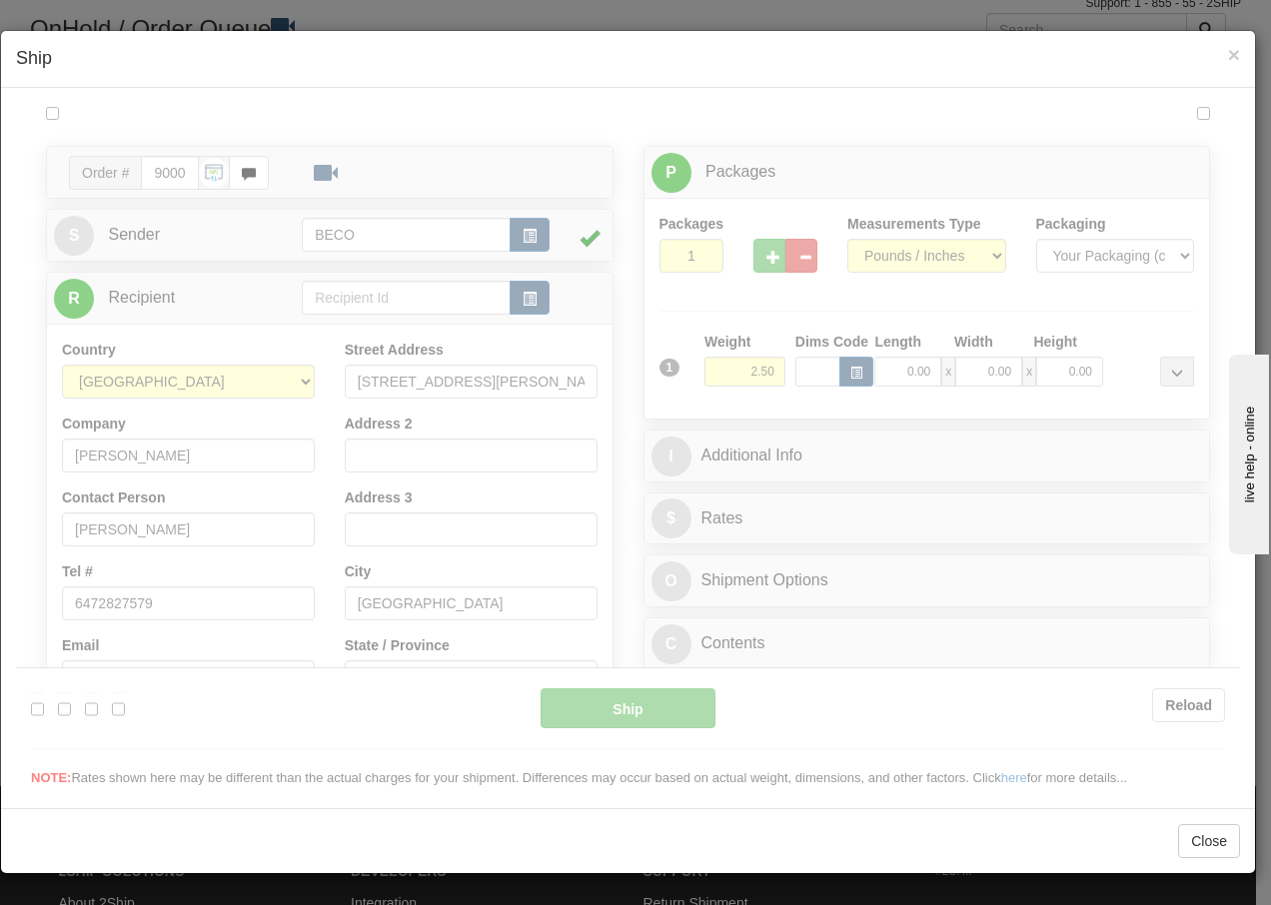
scroll to position [0, 0]
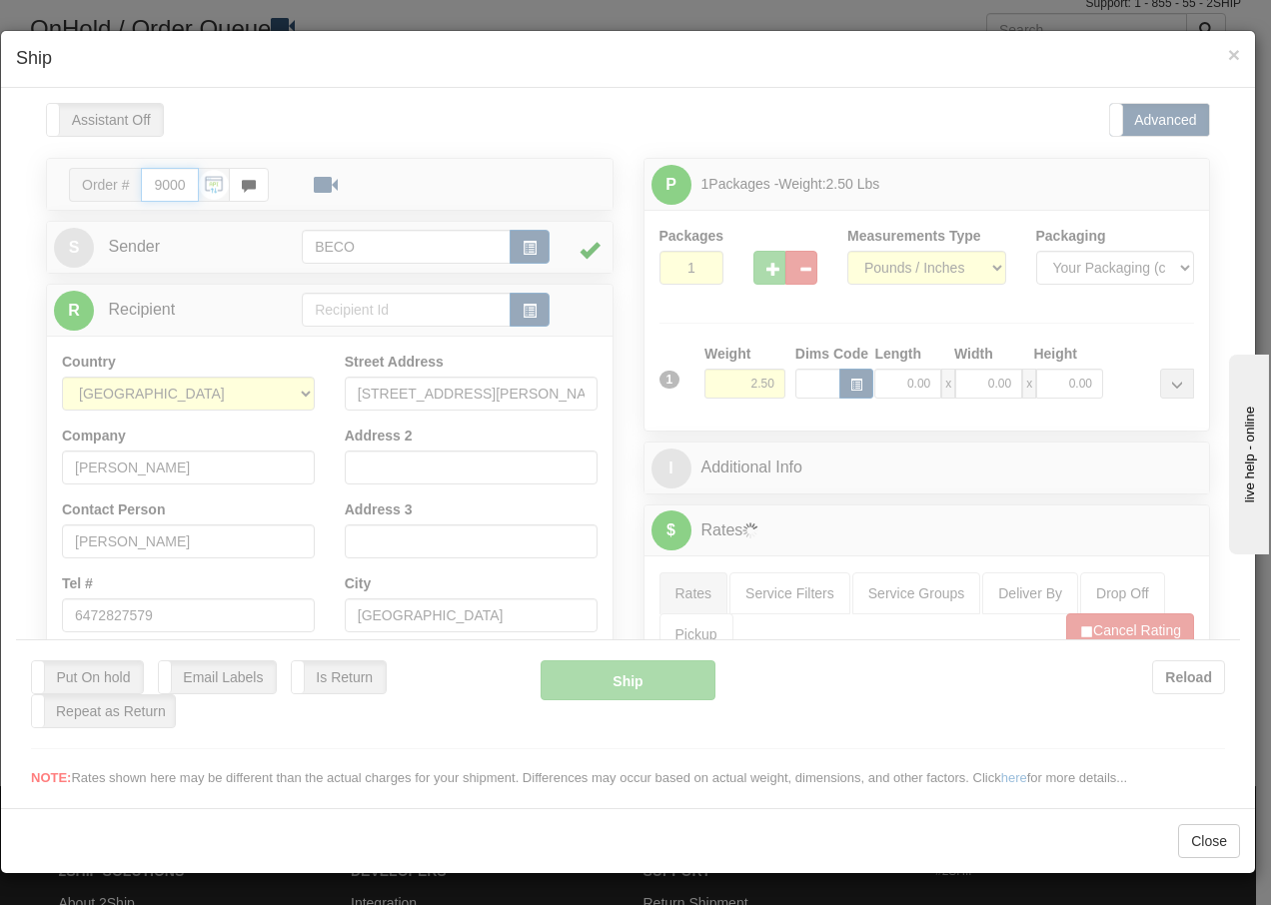
type input "15:52"
type input "16:00"
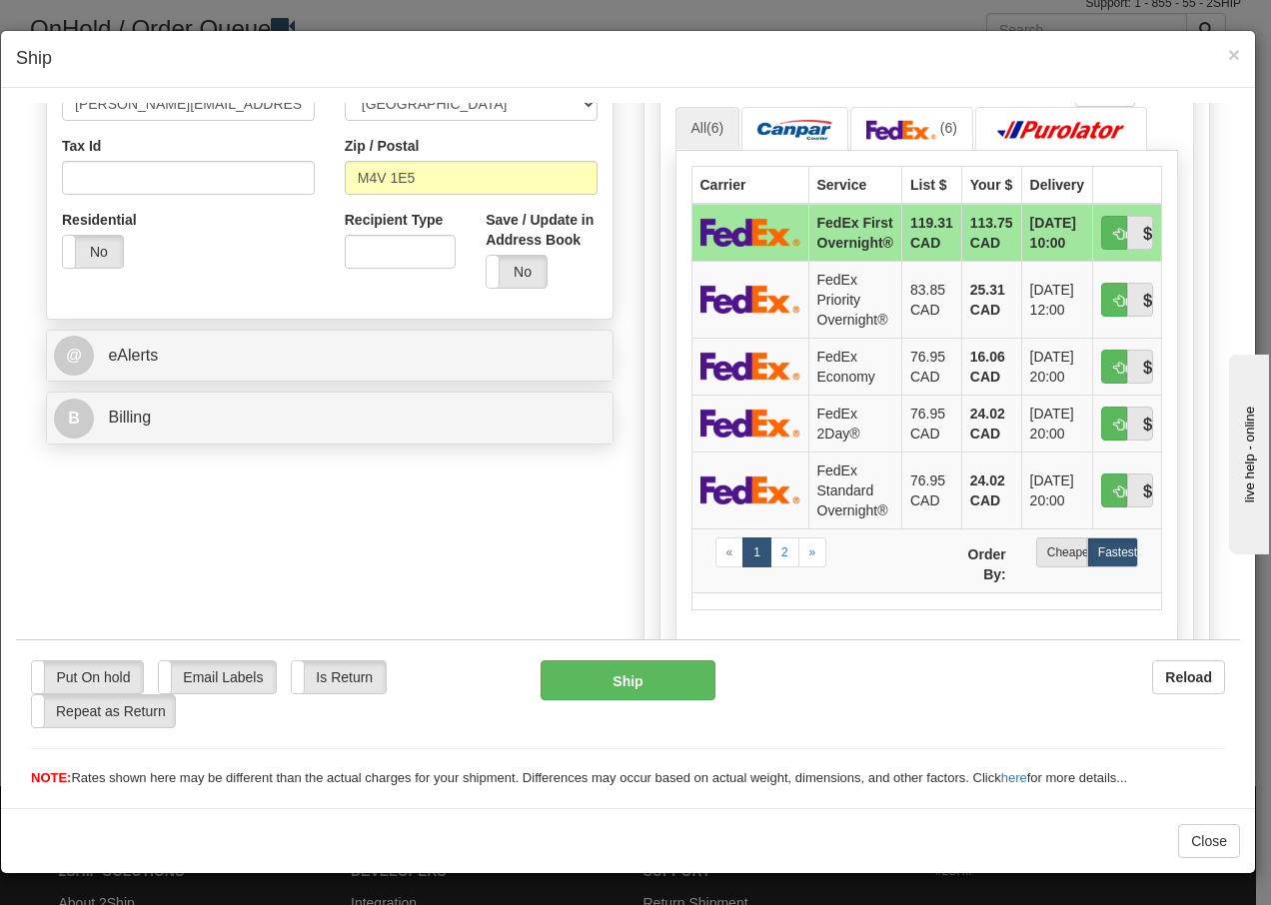
scroll to position [680, 0]
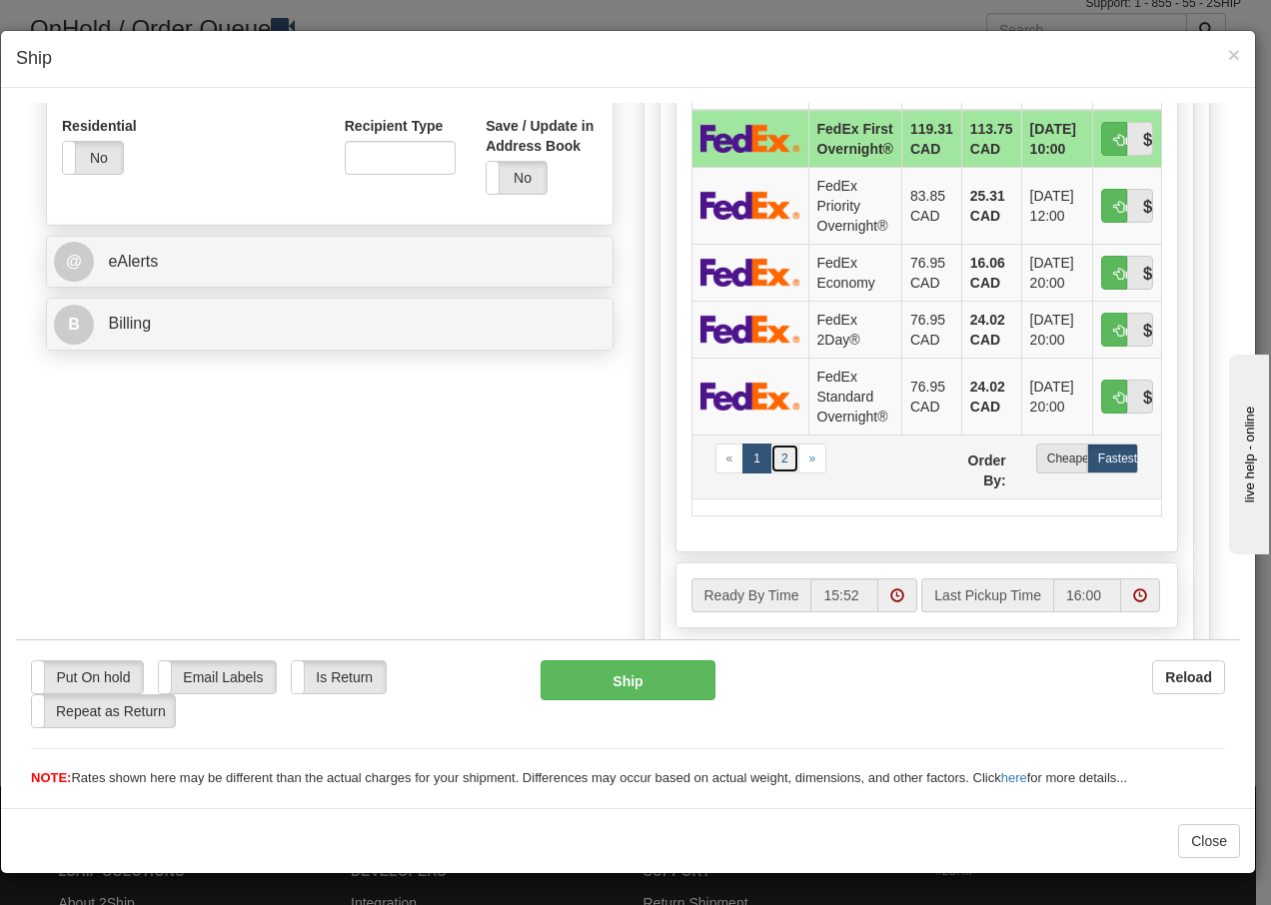
click at [775, 473] on link "2" at bounding box center [785, 458] width 29 height 30
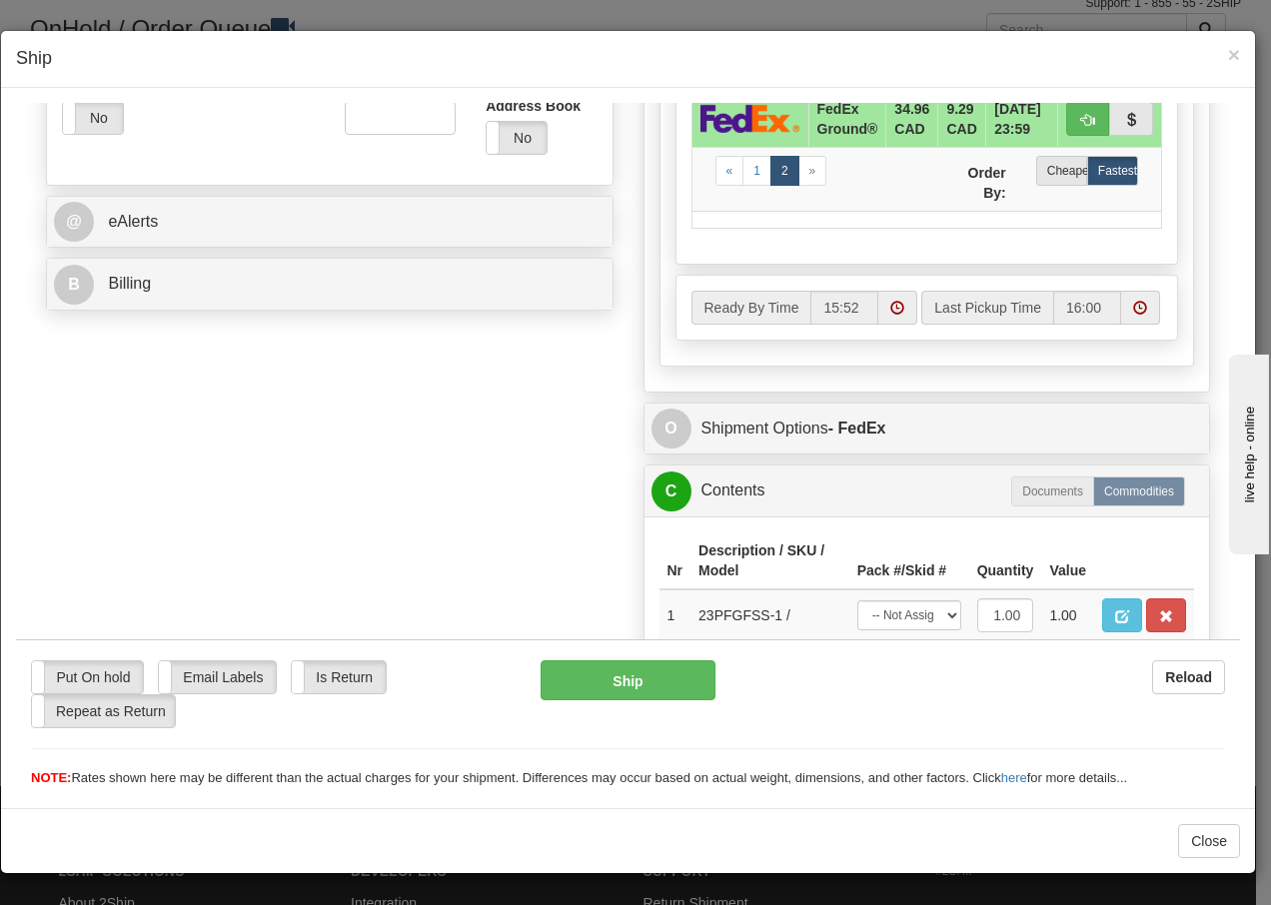
scroll to position [867, 0]
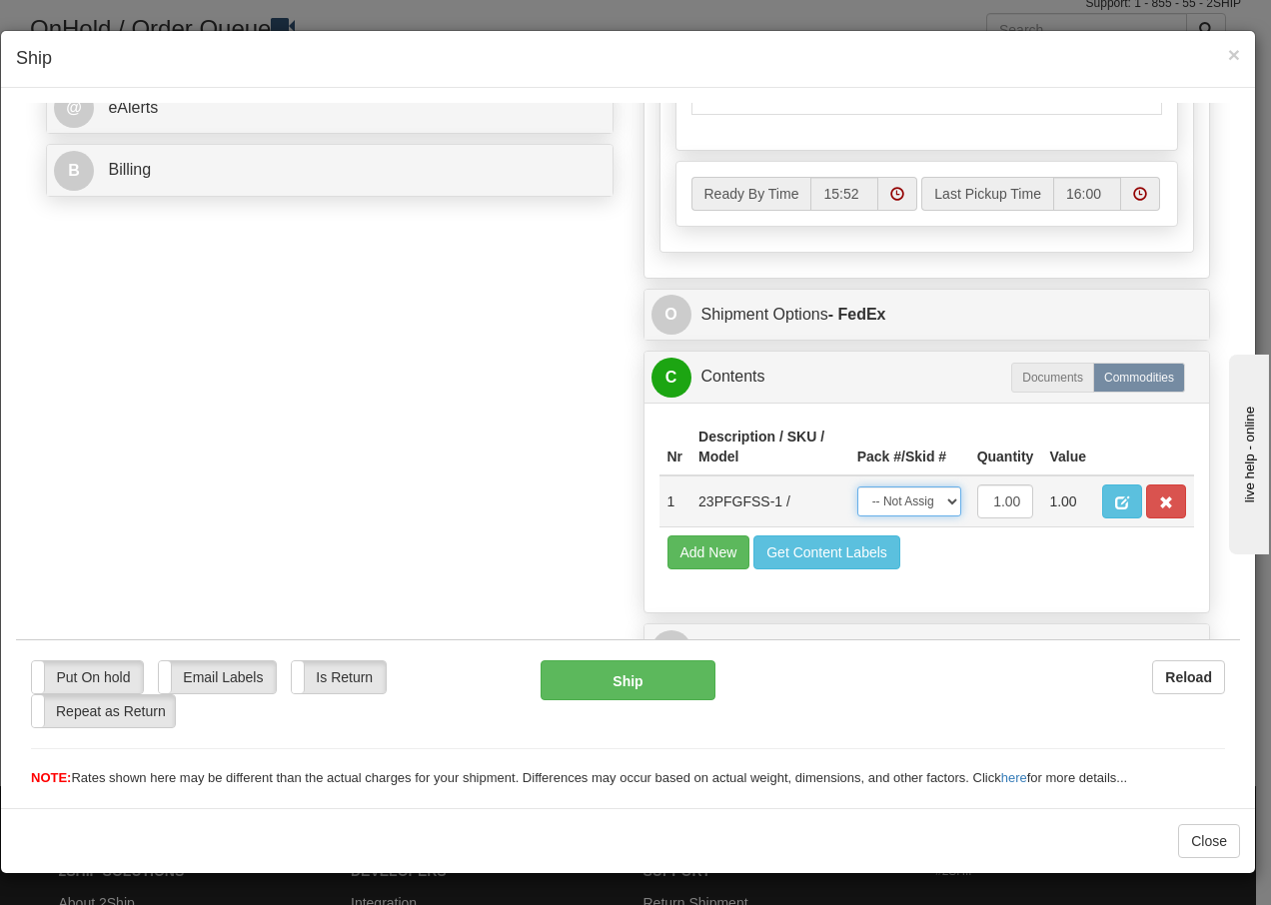
drag, startPoint x: 932, startPoint y: 504, endPoint x: 930, endPoint y: 519, distance: 15.1
click at [932, 504] on select "-- Not Assigned -- Package 1" at bounding box center [909, 501] width 104 height 30
select select "0"
click at [857, 486] on select "-- Not Assigned -- Package 1" at bounding box center [909, 501] width 104 height 30
click at [589, 677] on button "Ship" at bounding box center [628, 680] width 174 height 40
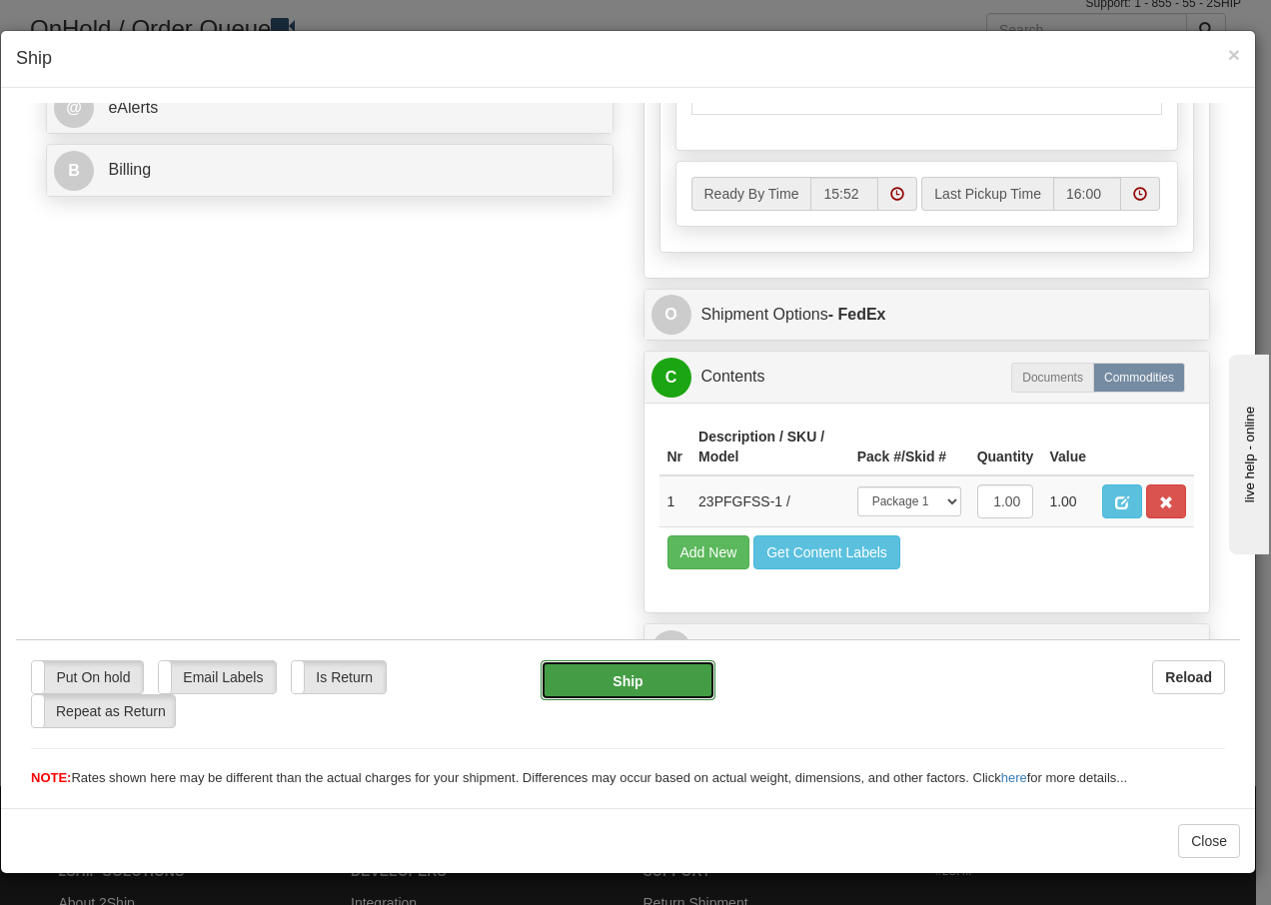
type input "92"
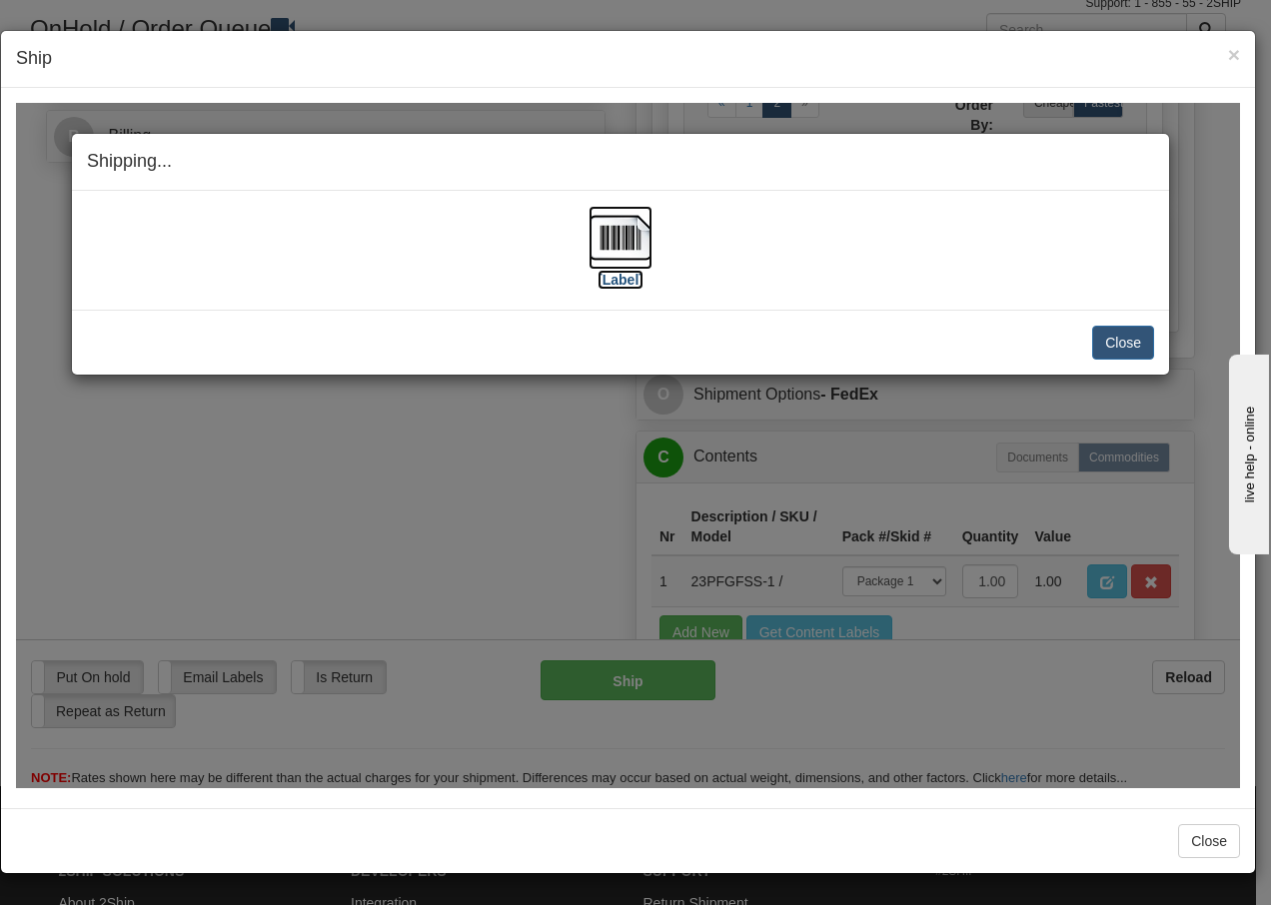
click at [646, 235] on img at bounding box center [621, 237] width 64 height 64
click at [1135, 352] on button "Close" at bounding box center [1123, 342] width 62 height 34
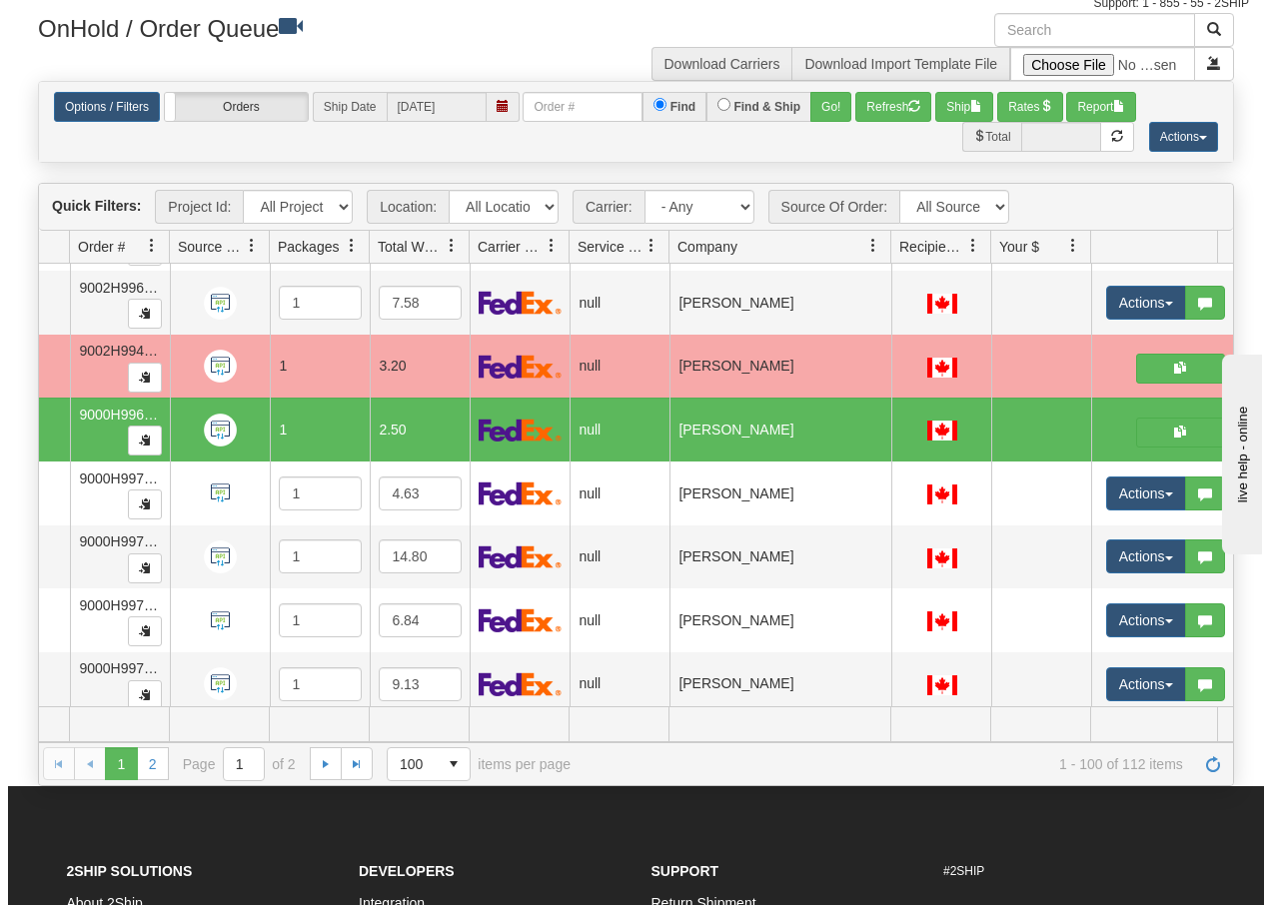
scroll to position [0, 142]
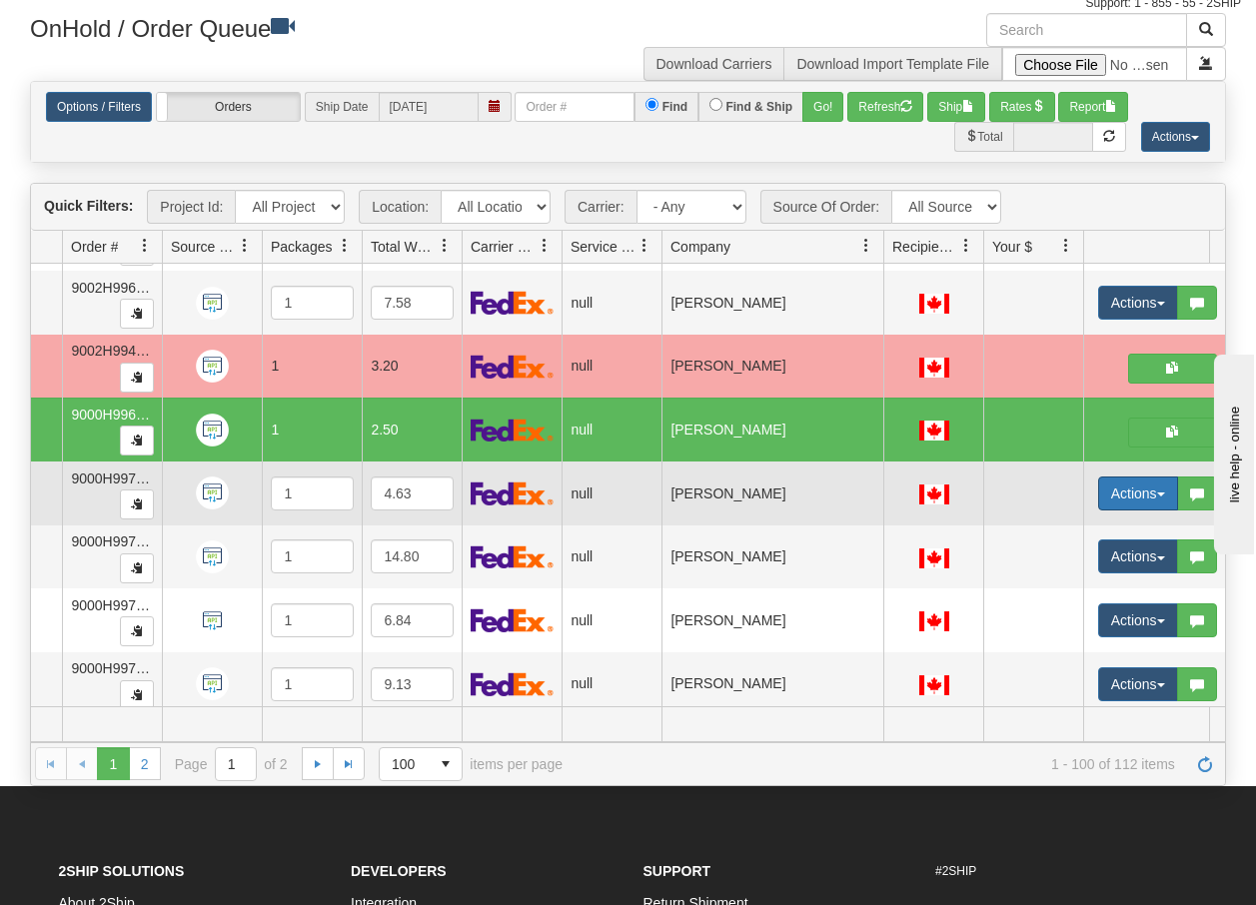
click at [1162, 494] on span "button" at bounding box center [1161, 495] width 8 height 4
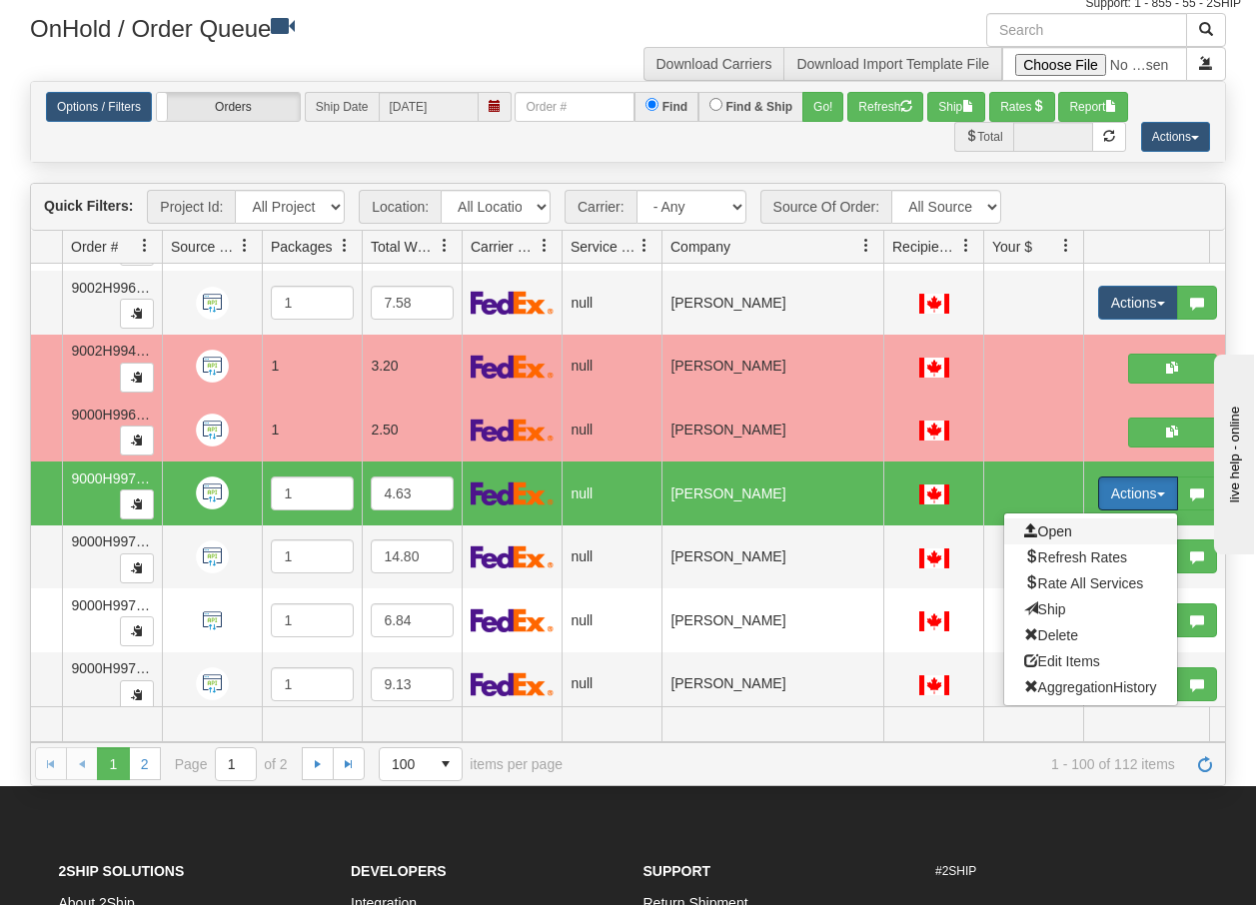
click at [1056, 532] on span "Open" at bounding box center [1048, 532] width 48 height 16
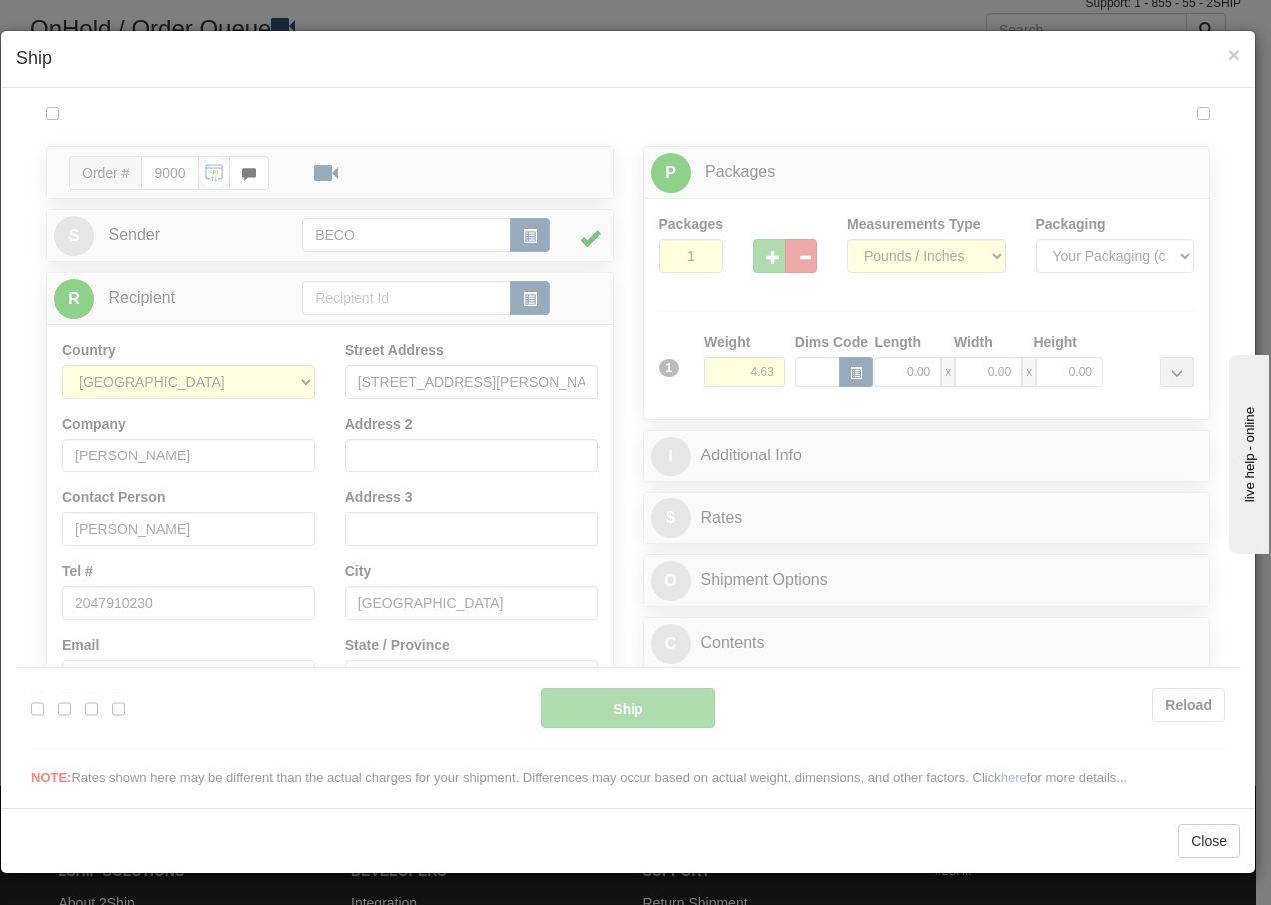
scroll to position [0, 0]
type input "15:54"
type input "16:00"
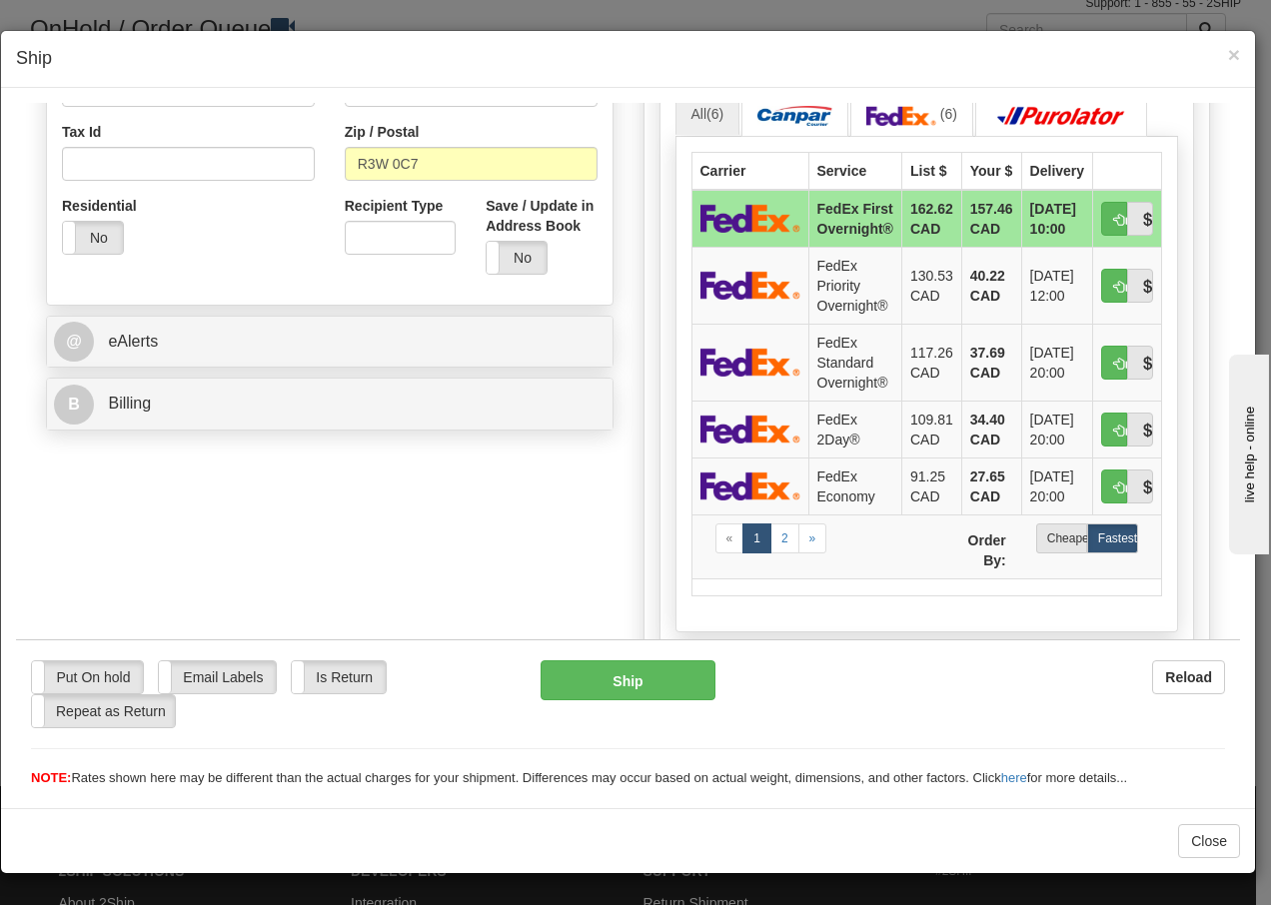
scroll to position [640, 0]
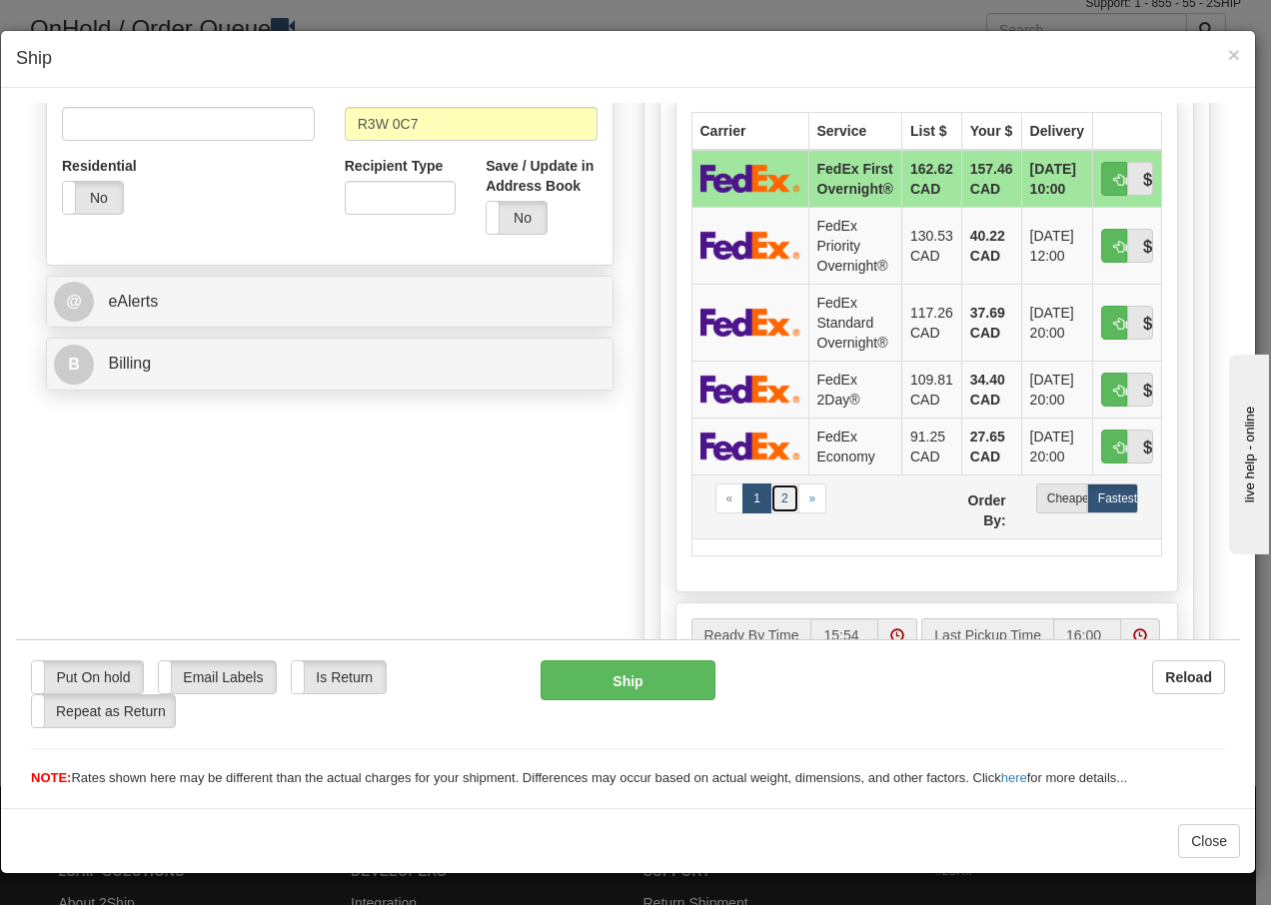
click at [777, 499] on link "2" at bounding box center [785, 498] width 29 height 30
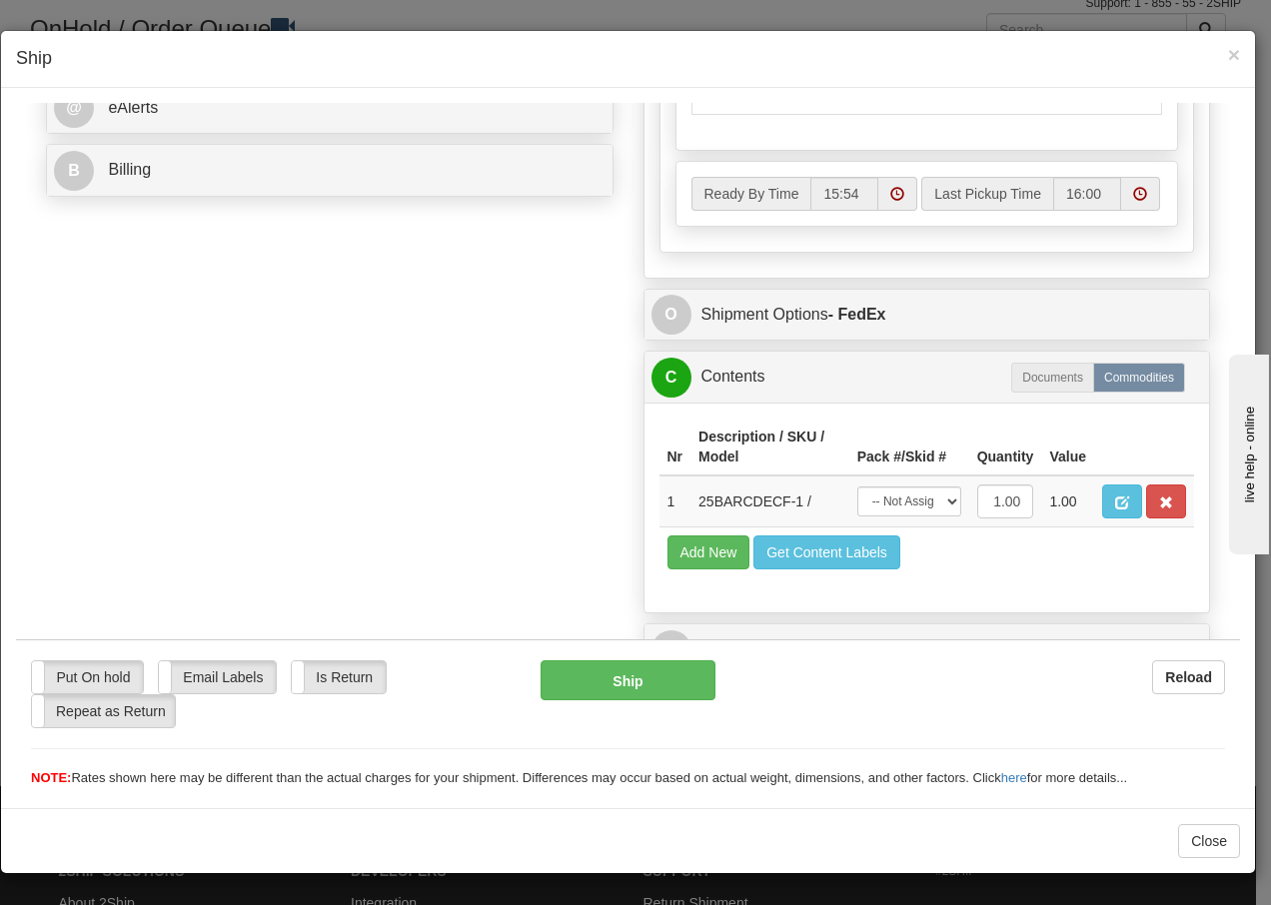
scroll to position [867, 0]
drag, startPoint x: 917, startPoint y: 509, endPoint x: 916, endPoint y: 520, distance: 11.0
click at [917, 509] on select "-- Not Assigned -- Package 1" at bounding box center [909, 501] width 104 height 30
select select "0"
click at [857, 486] on select "-- Not Assigned -- Package 1" at bounding box center [909, 501] width 104 height 30
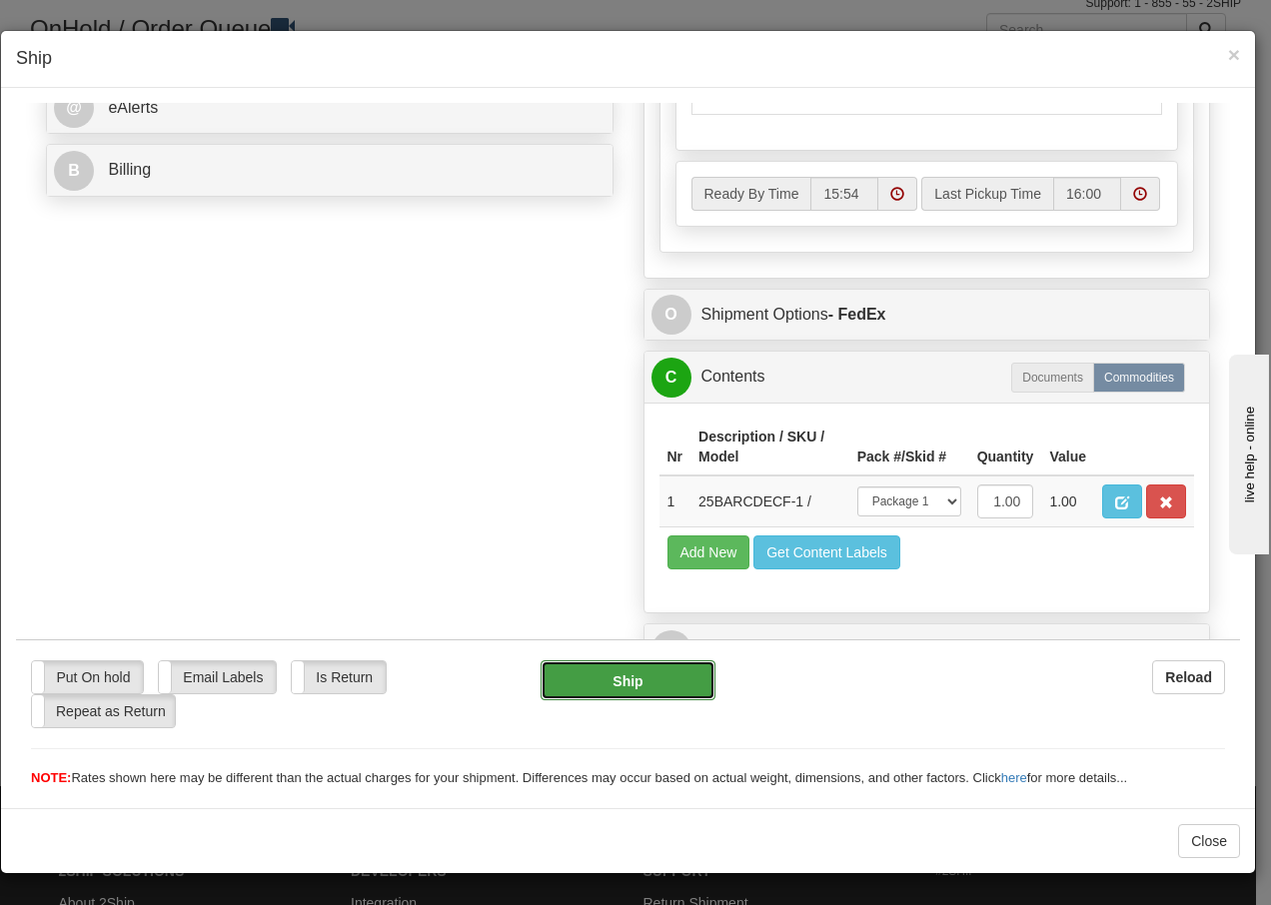
click at [589, 672] on button "Ship" at bounding box center [628, 680] width 174 height 40
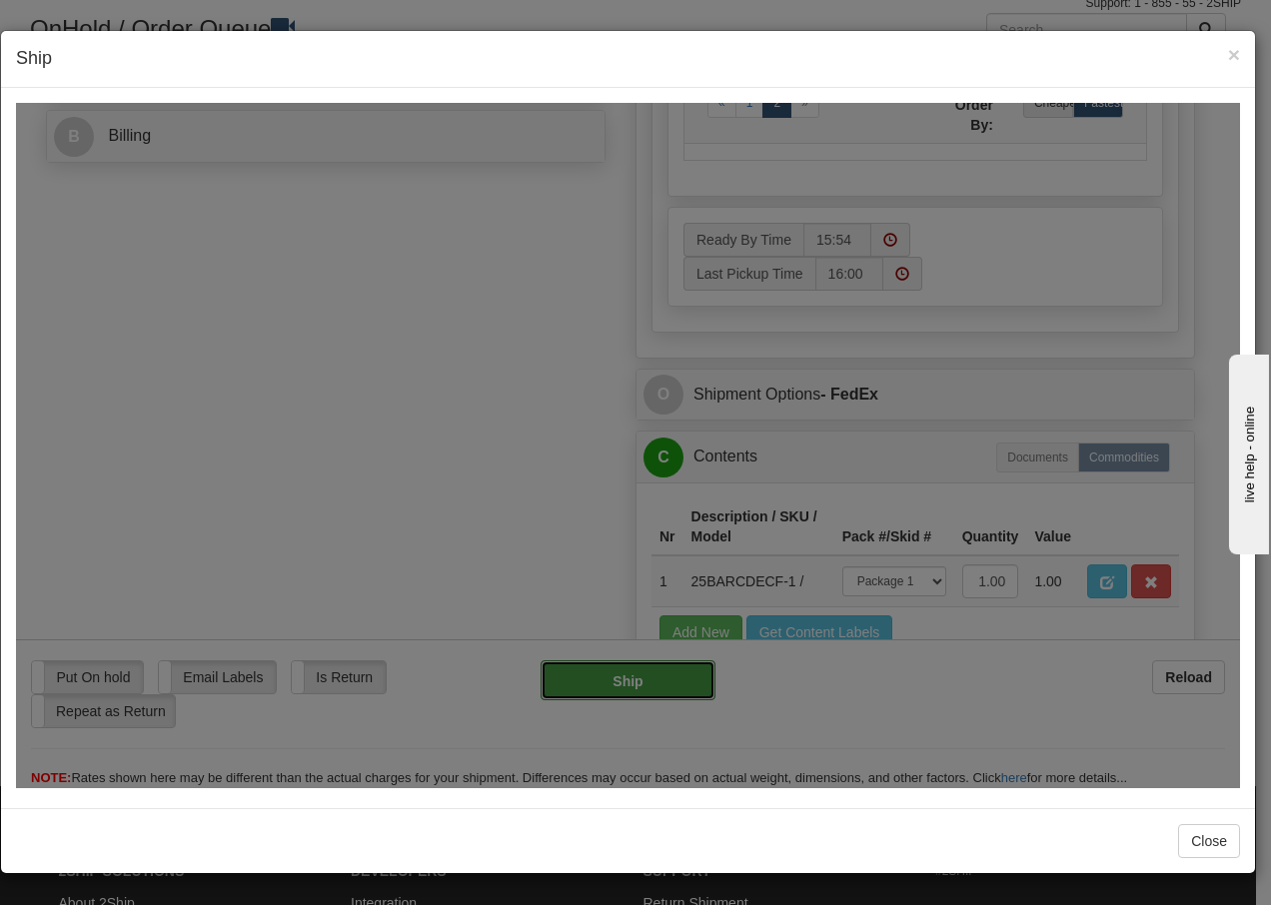
type input "92"
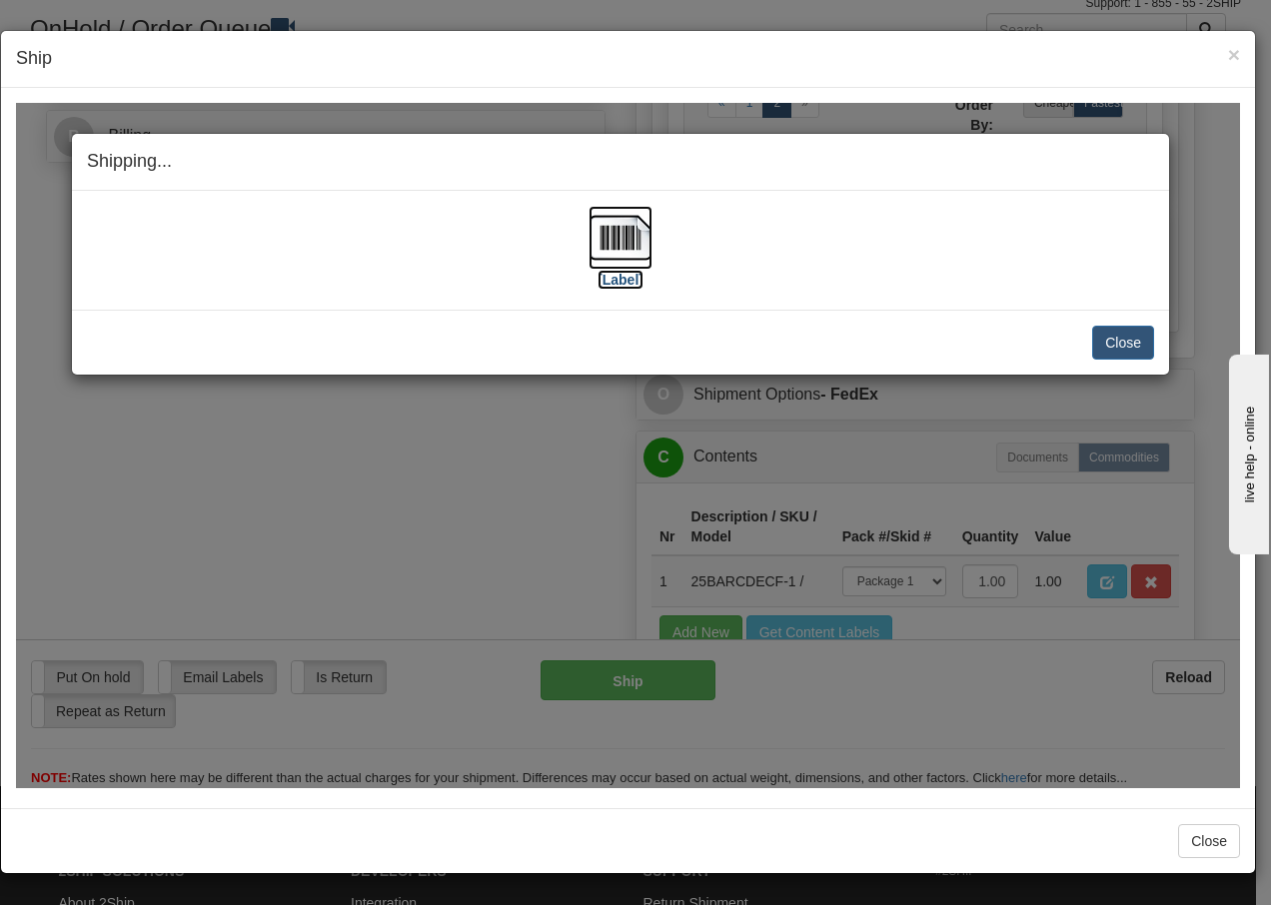
click at [622, 239] on img at bounding box center [621, 237] width 64 height 64
click at [1141, 335] on button "Close" at bounding box center [1123, 342] width 62 height 34
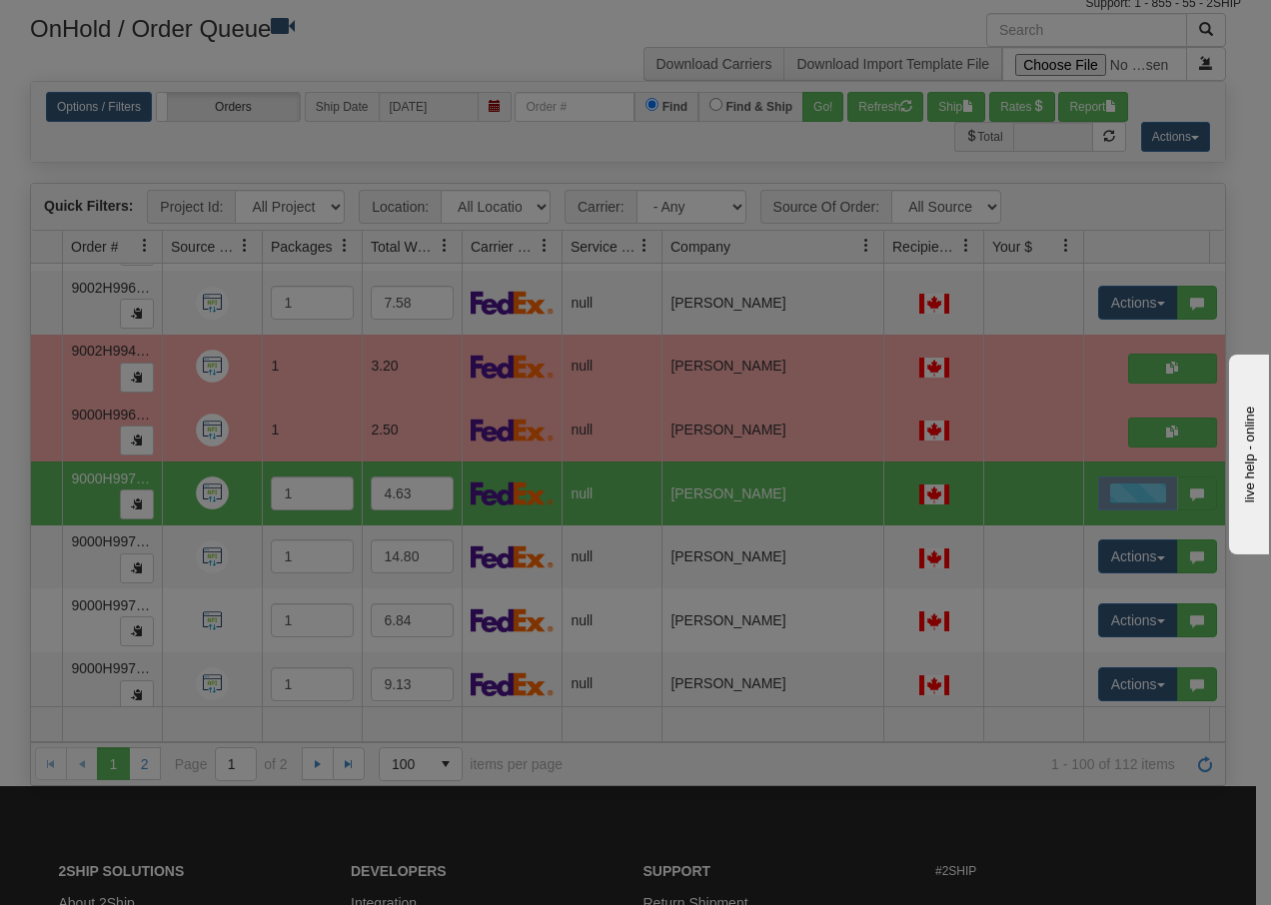
scroll to position [0, 0]
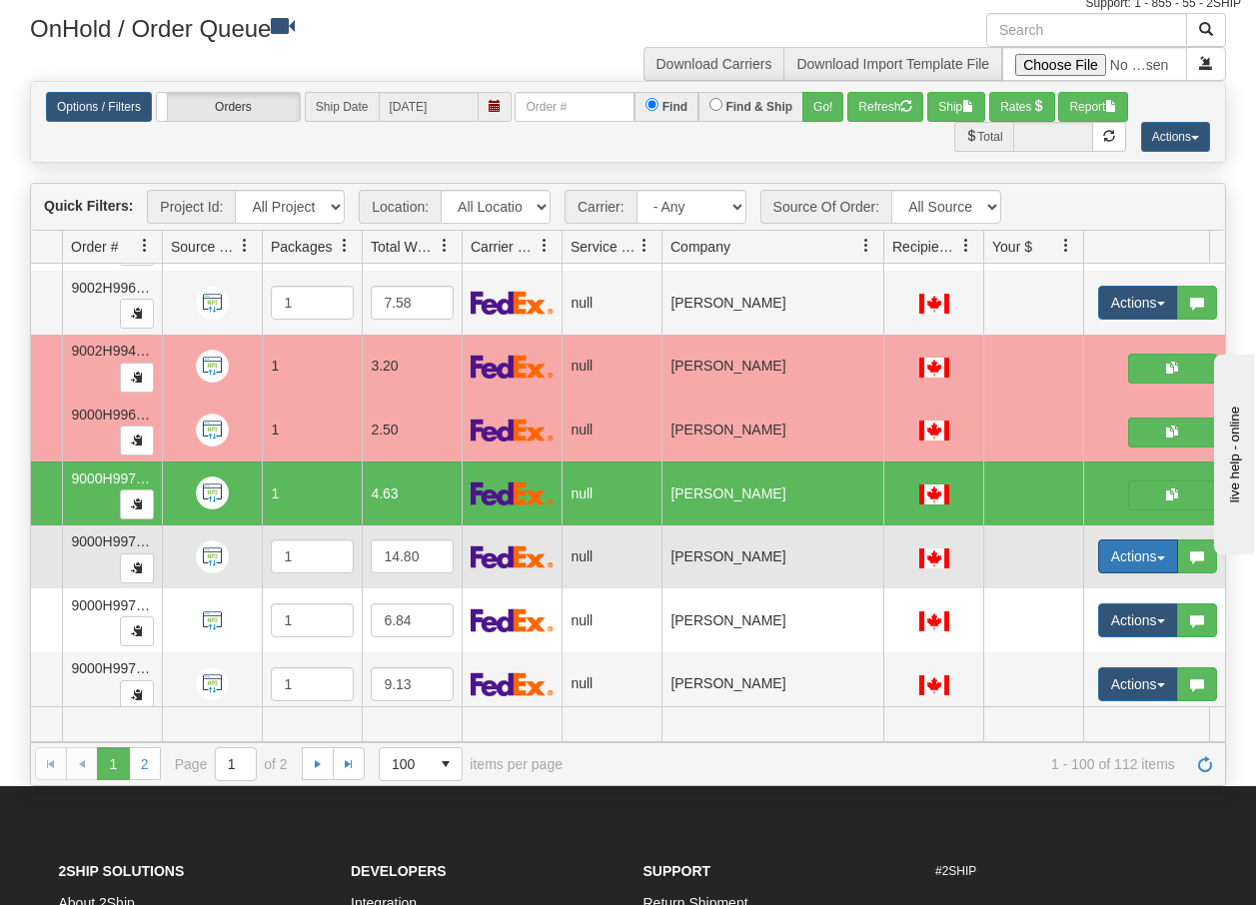
click at [1151, 557] on button "Actions" at bounding box center [1138, 557] width 80 height 34
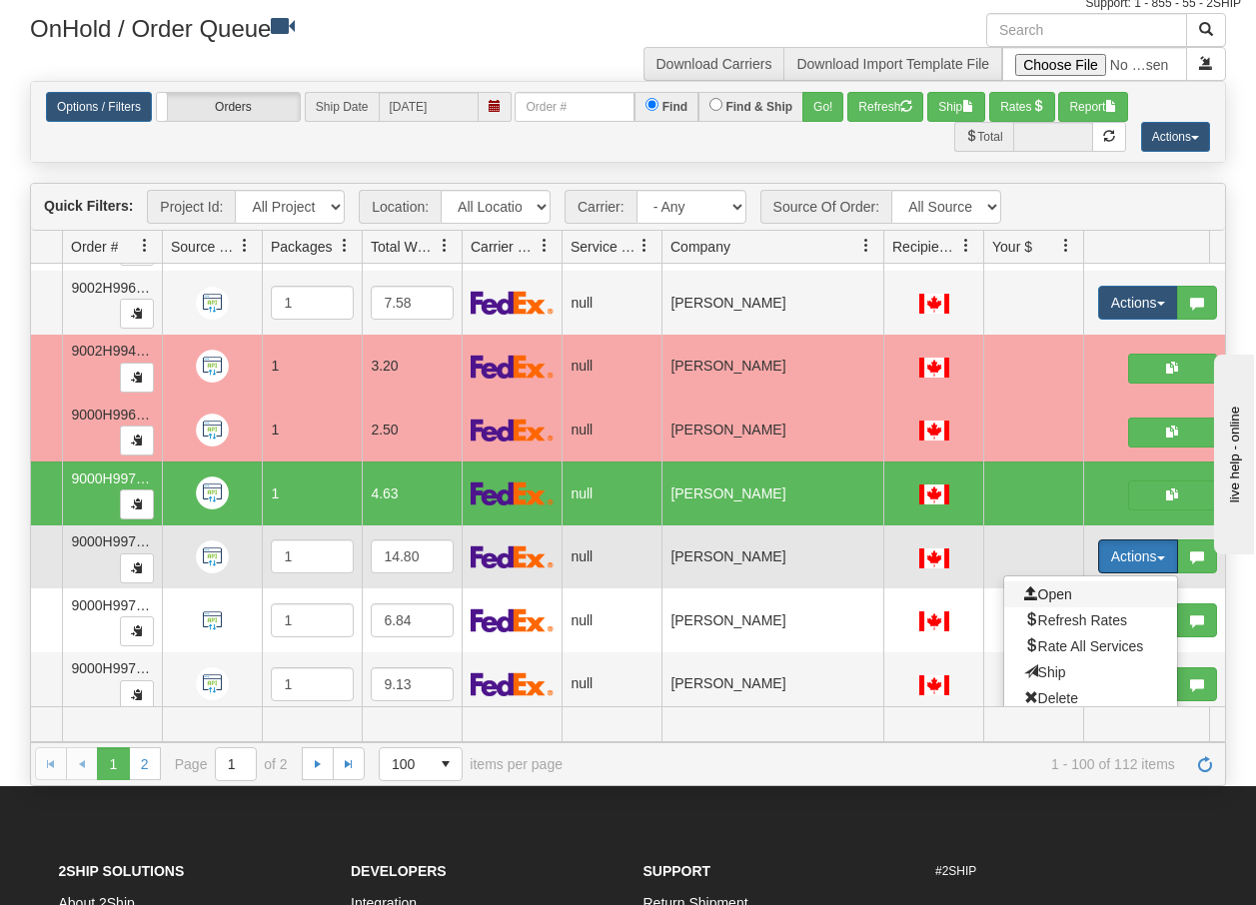
click at [1066, 591] on span "Open" at bounding box center [1048, 595] width 48 height 16
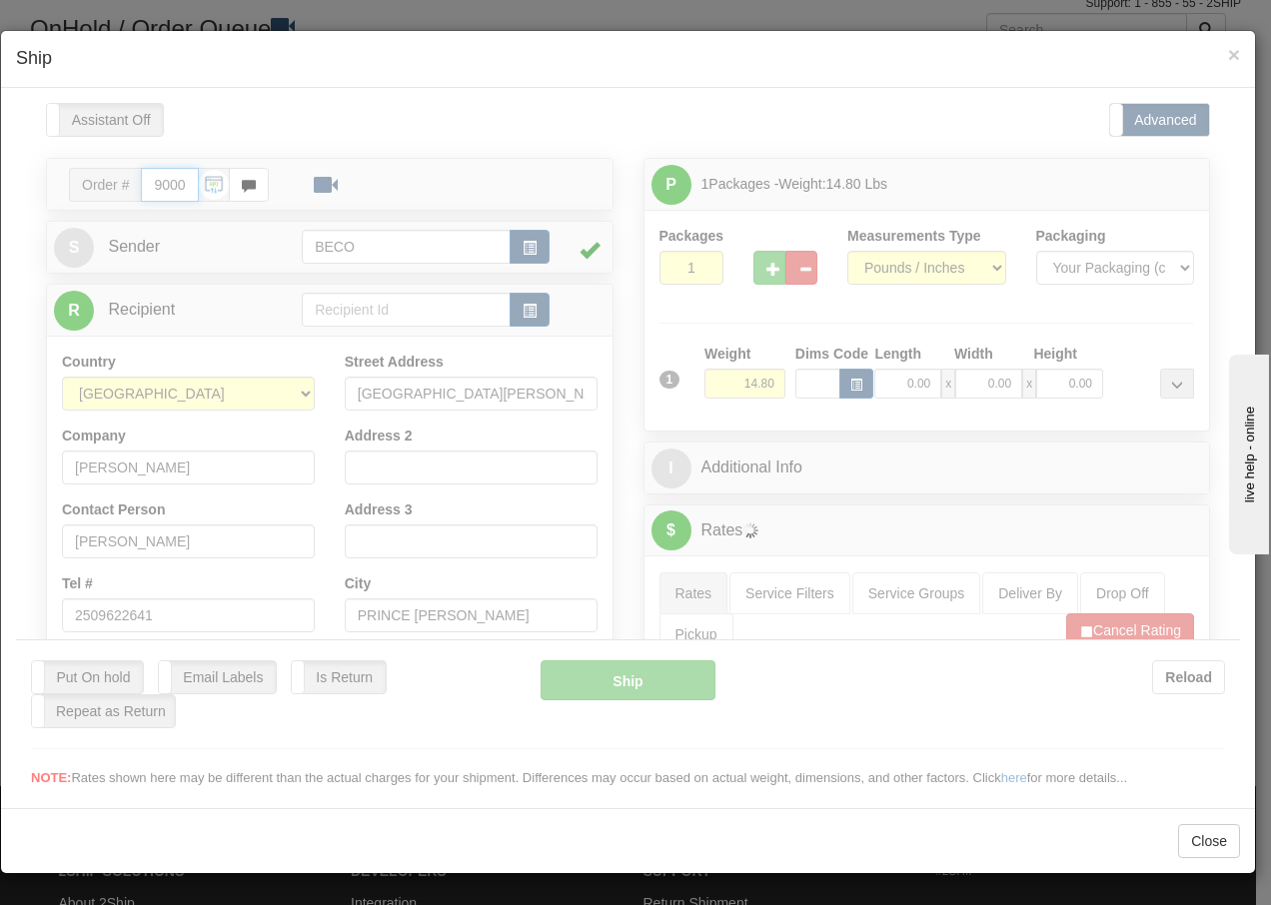
type input "15:56"
type input "16:00"
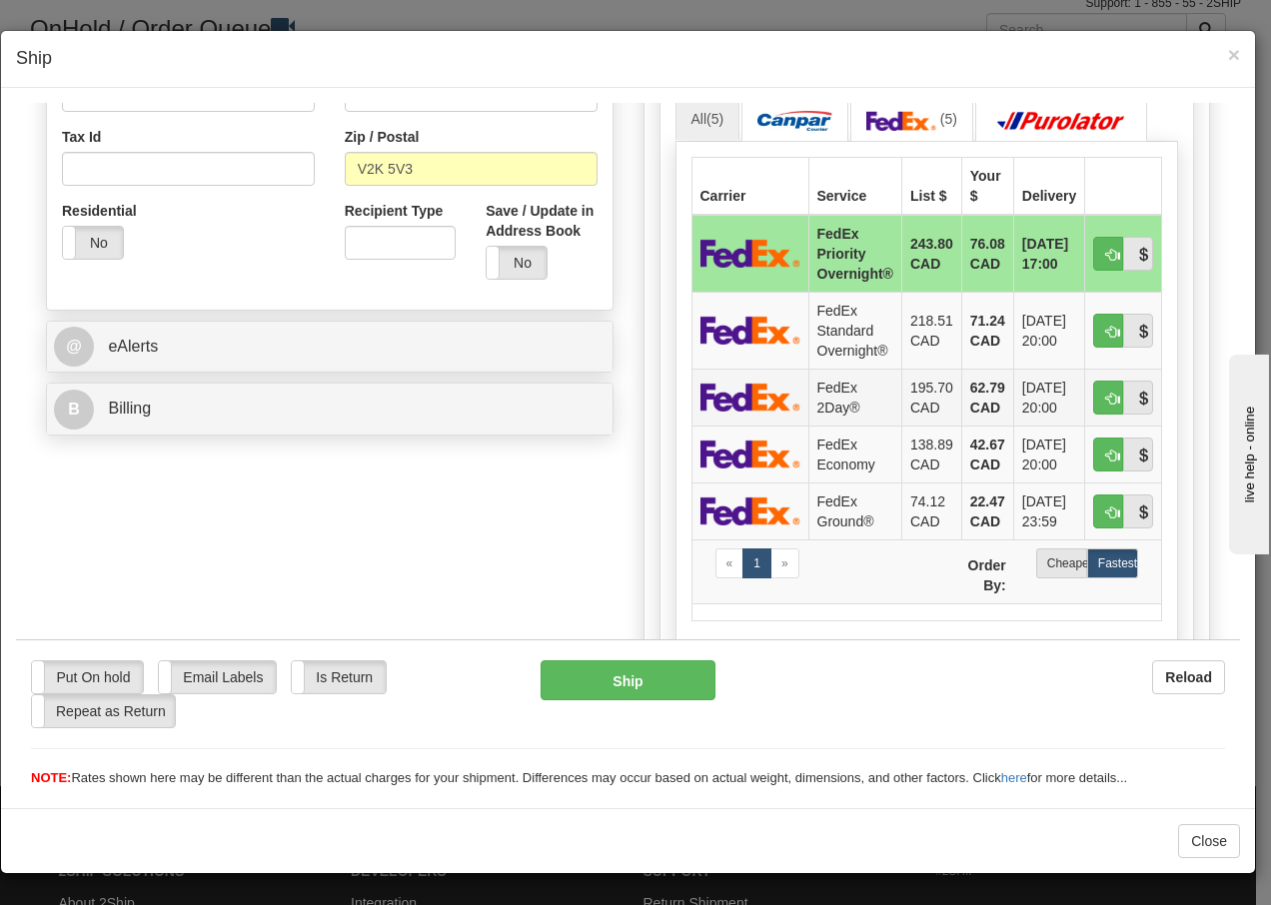
scroll to position [700, 0]
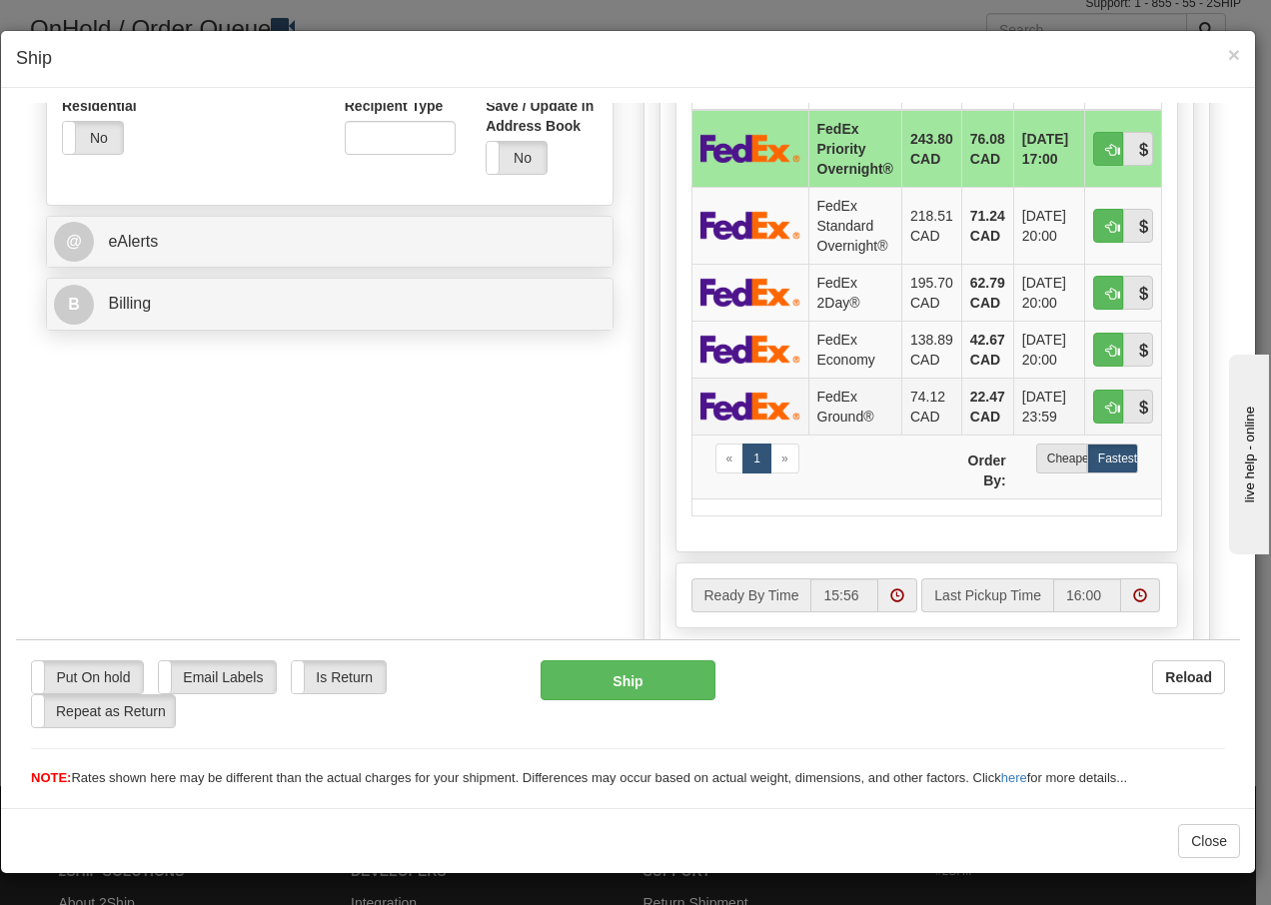
drag, startPoint x: 832, startPoint y: 407, endPoint x: 852, endPoint y: 404, distance: 20.2
click at [832, 407] on td "FedEx Ground®" at bounding box center [854, 405] width 93 height 57
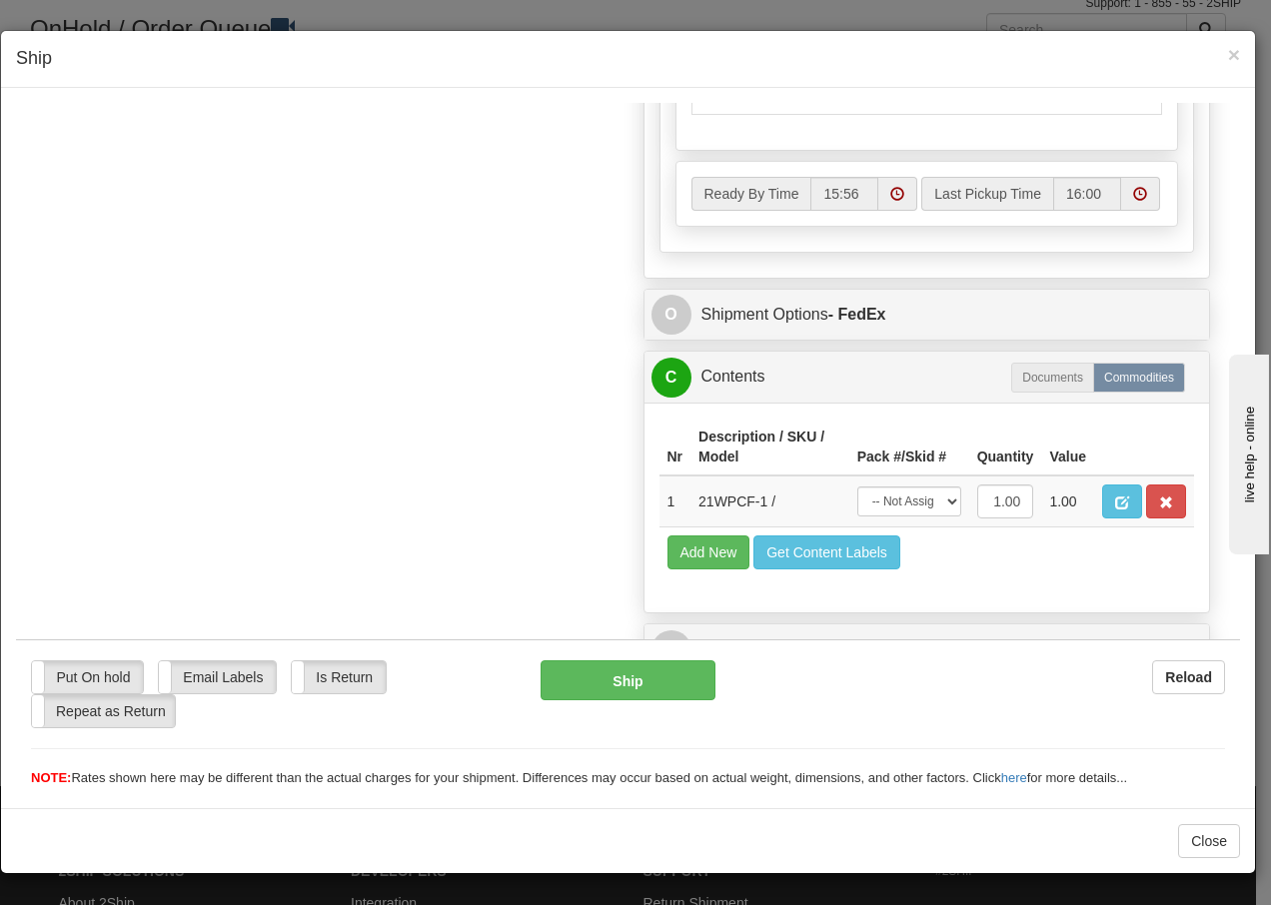
scroll to position [1135, 0]
click at [908, 504] on select "-- Not Assigned -- Package 1" at bounding box center [909, 501] width 104 height 30
select select "0"
click at [857, 486] on select "-- Not Assigned -- Package 1" at bounding box center [909, 501] width 104 height 30
click at [640, 670] on button "Ship" at bounding box center [628, 680] width 174 height 40
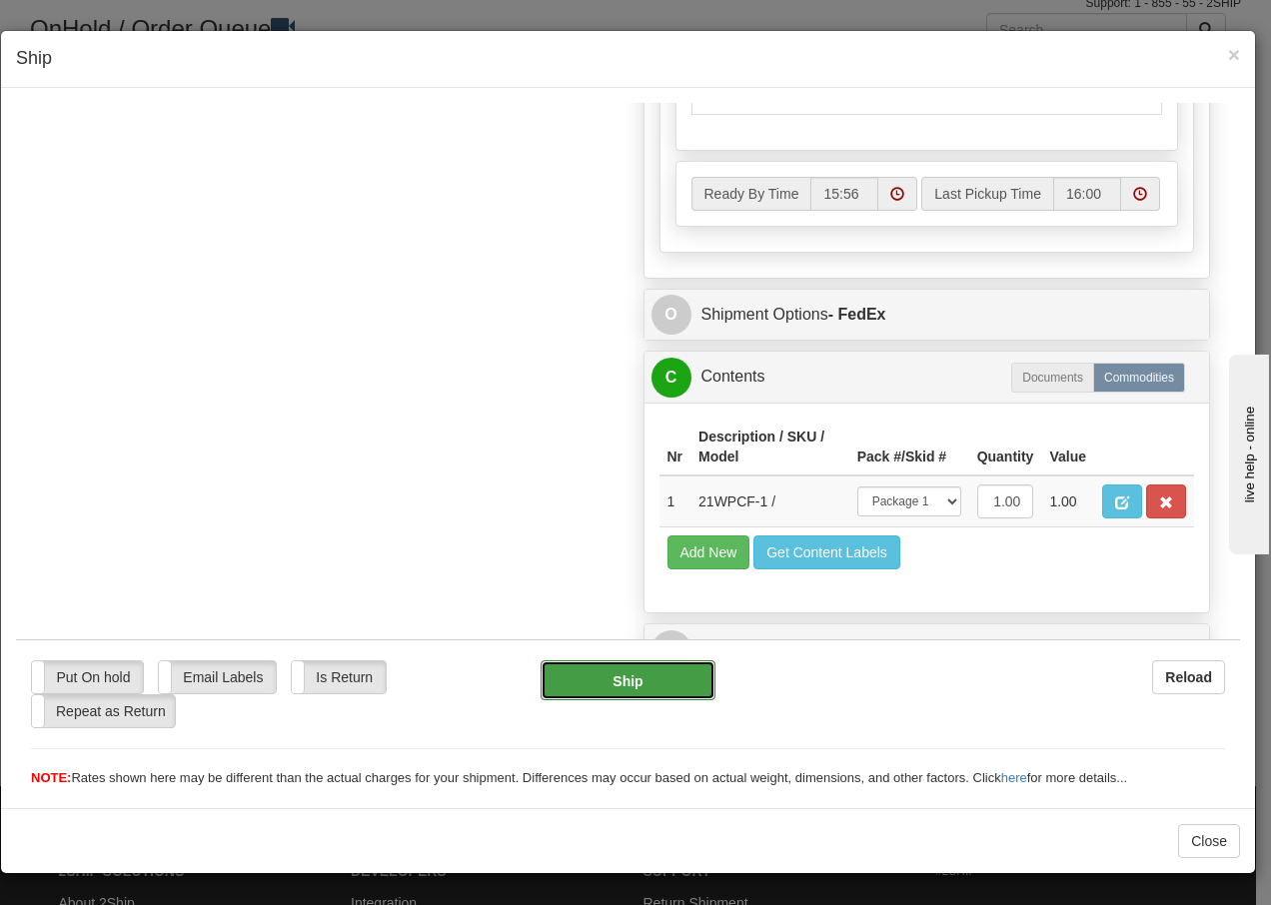
type input "92"
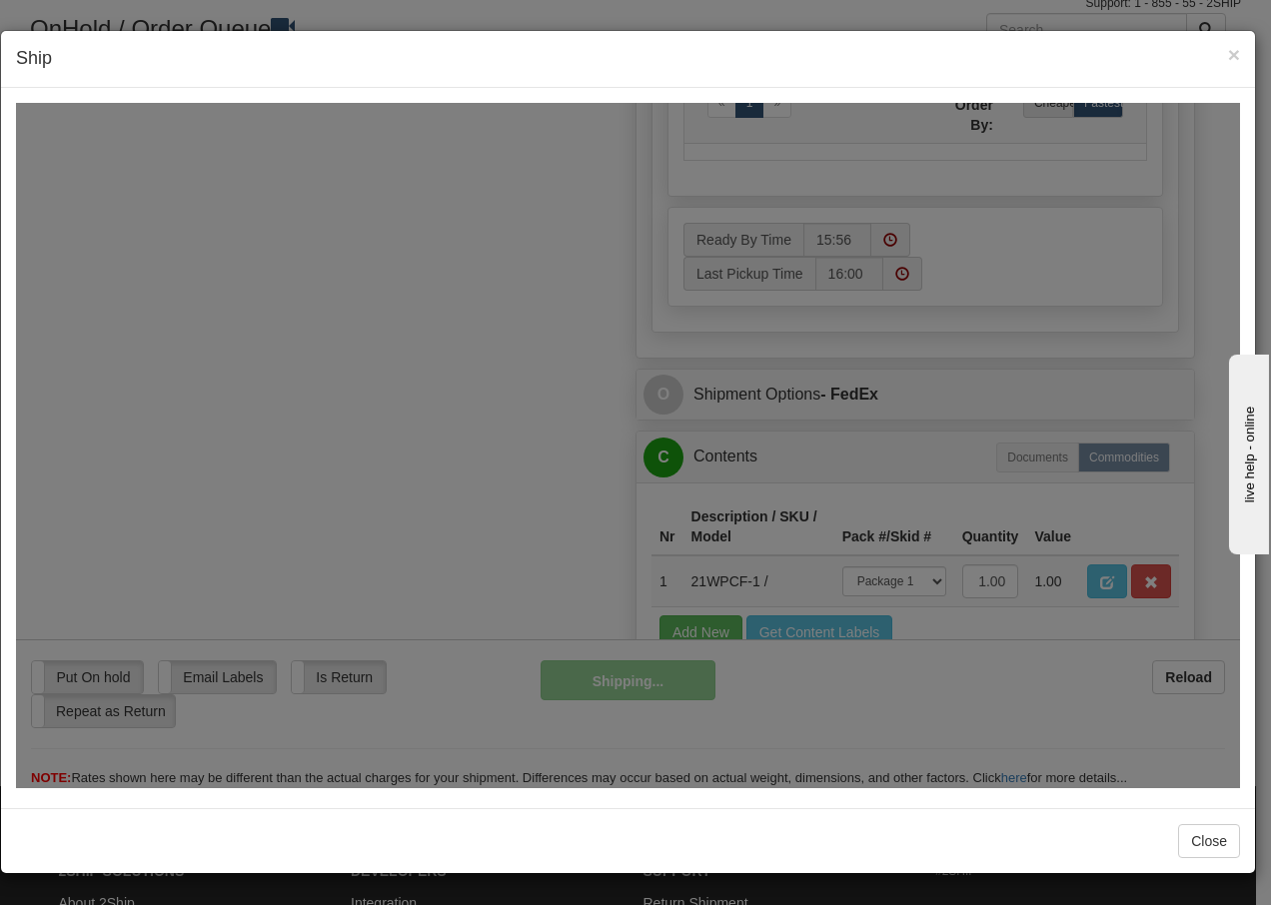
scroll to position [1215, 0]
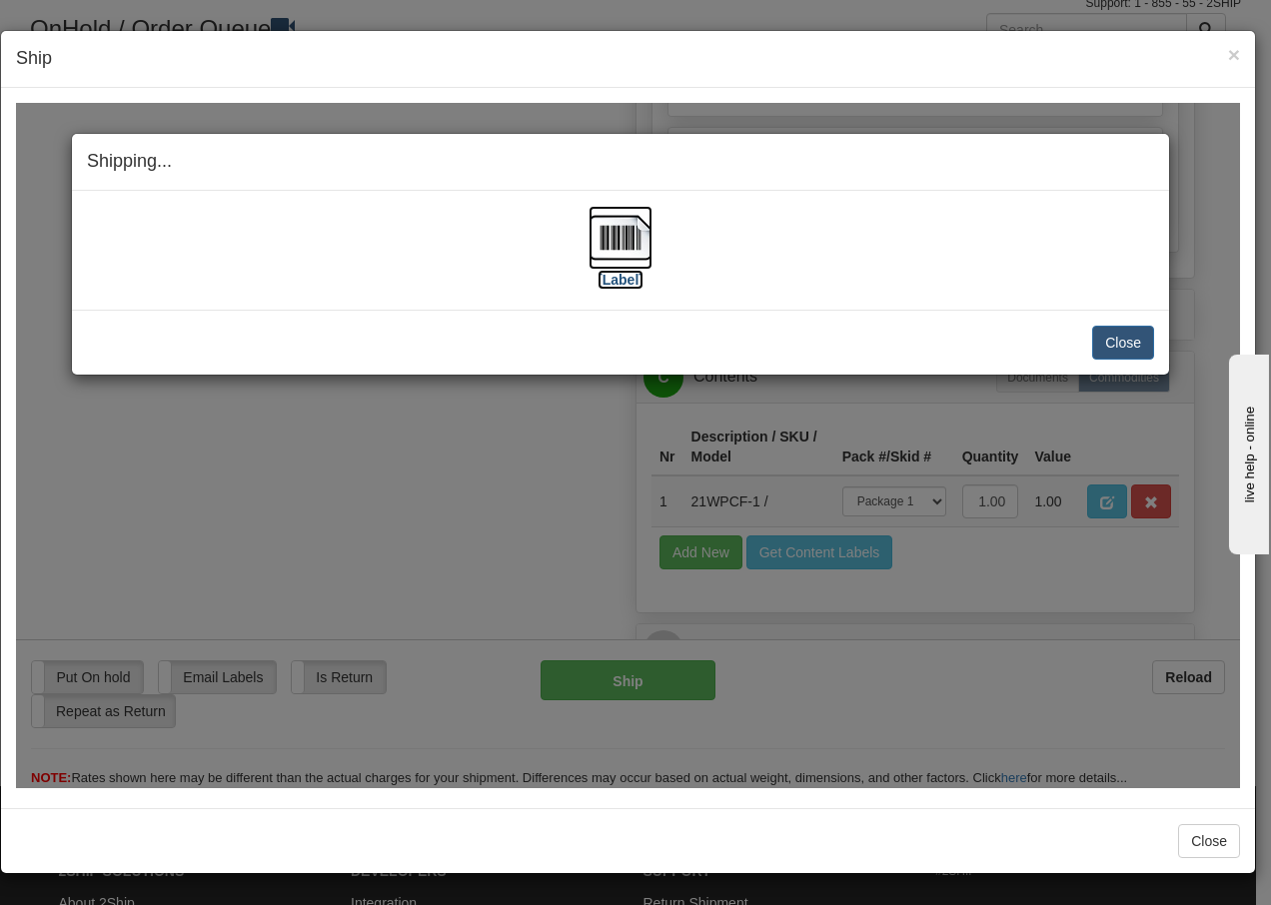
click at [626, 229] on img at bounding box center [621, 237] width 64 height 64
click at [1111, 351] on button "Close" at bounding box center [1123, 342] width 62 height 34
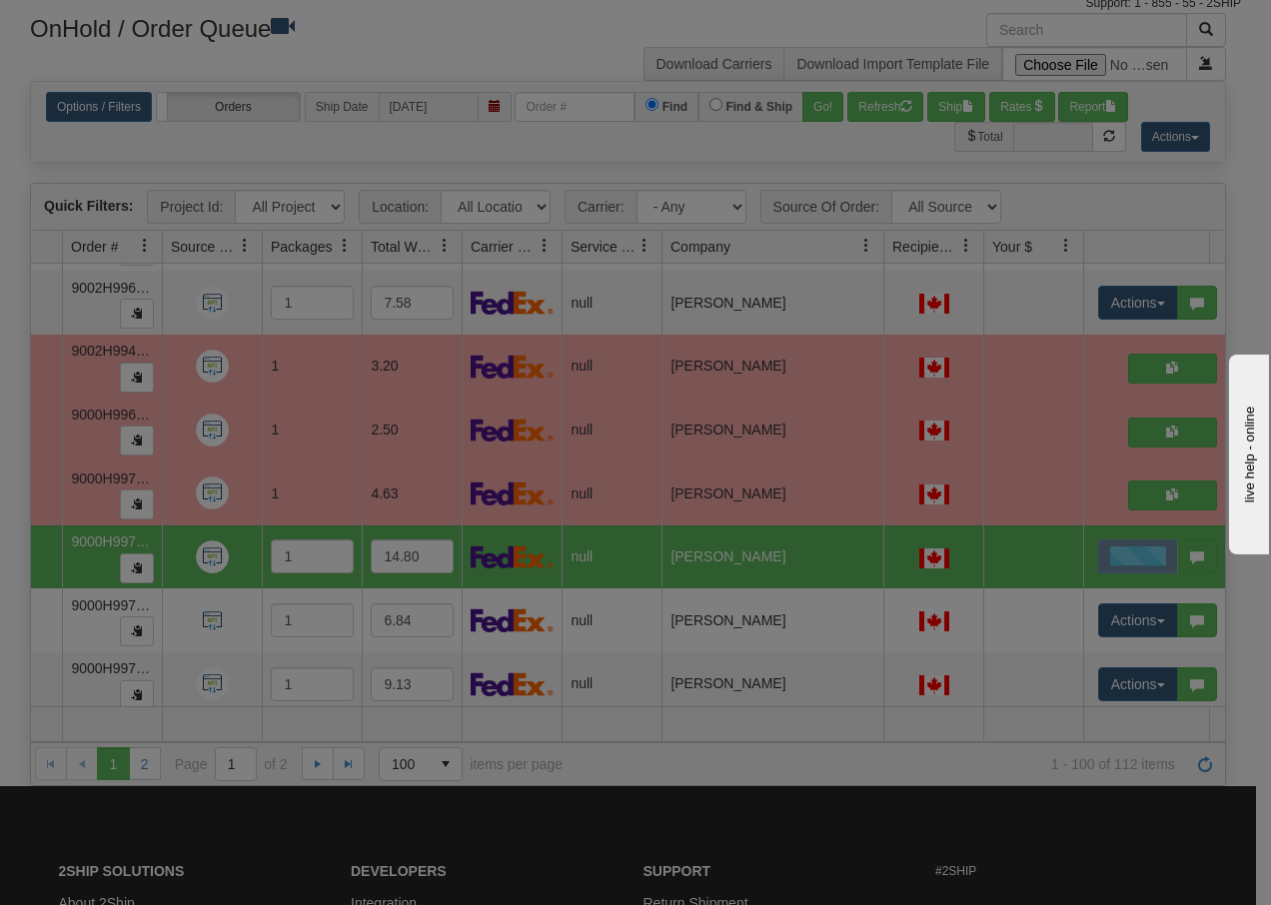
scroll to position [0, 0]
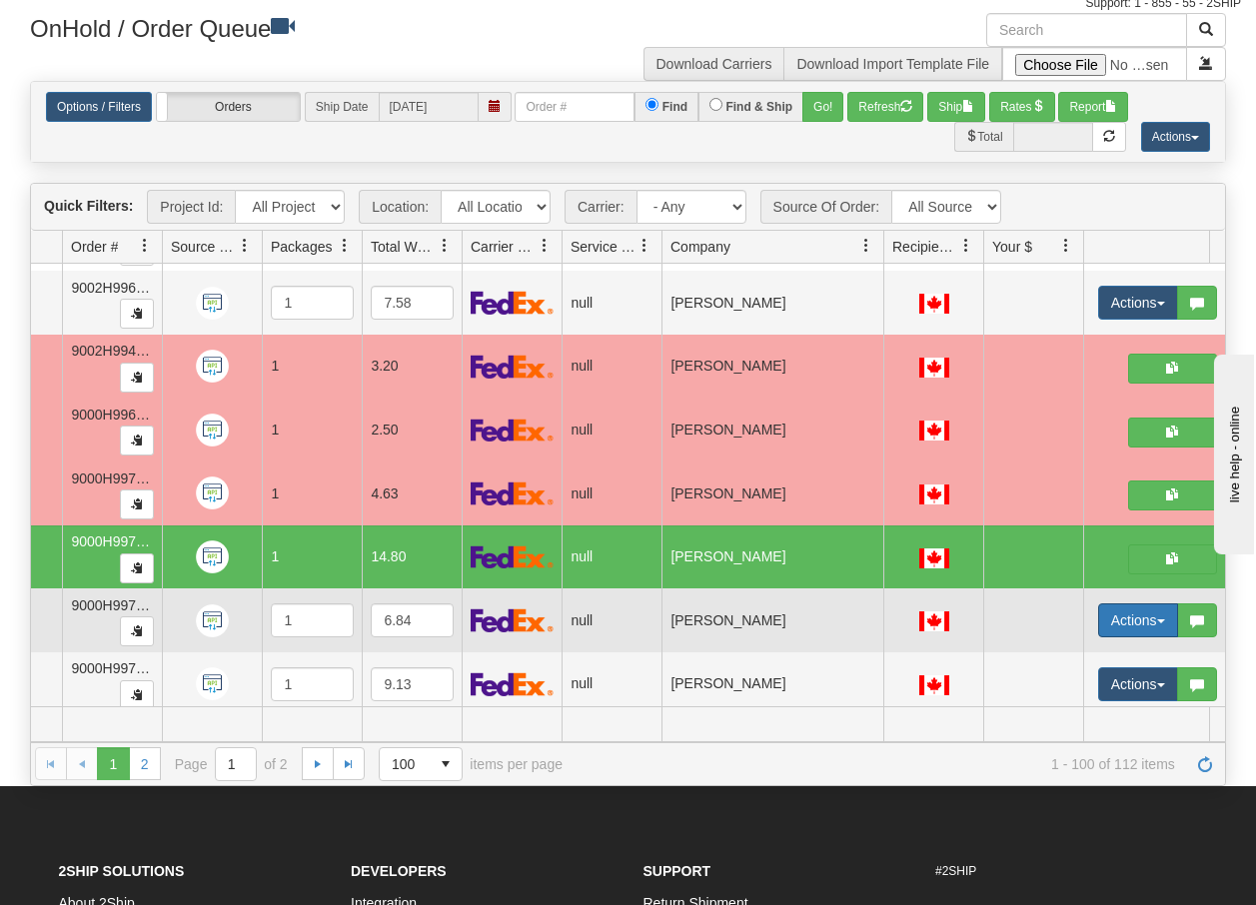
click at [1165, 621] on button "Actions" at bounding box center [1138, 621] width 80 height 34
click at [1064, 659] on span "Open" at bounding box center [1048, 659] width 48 height 16
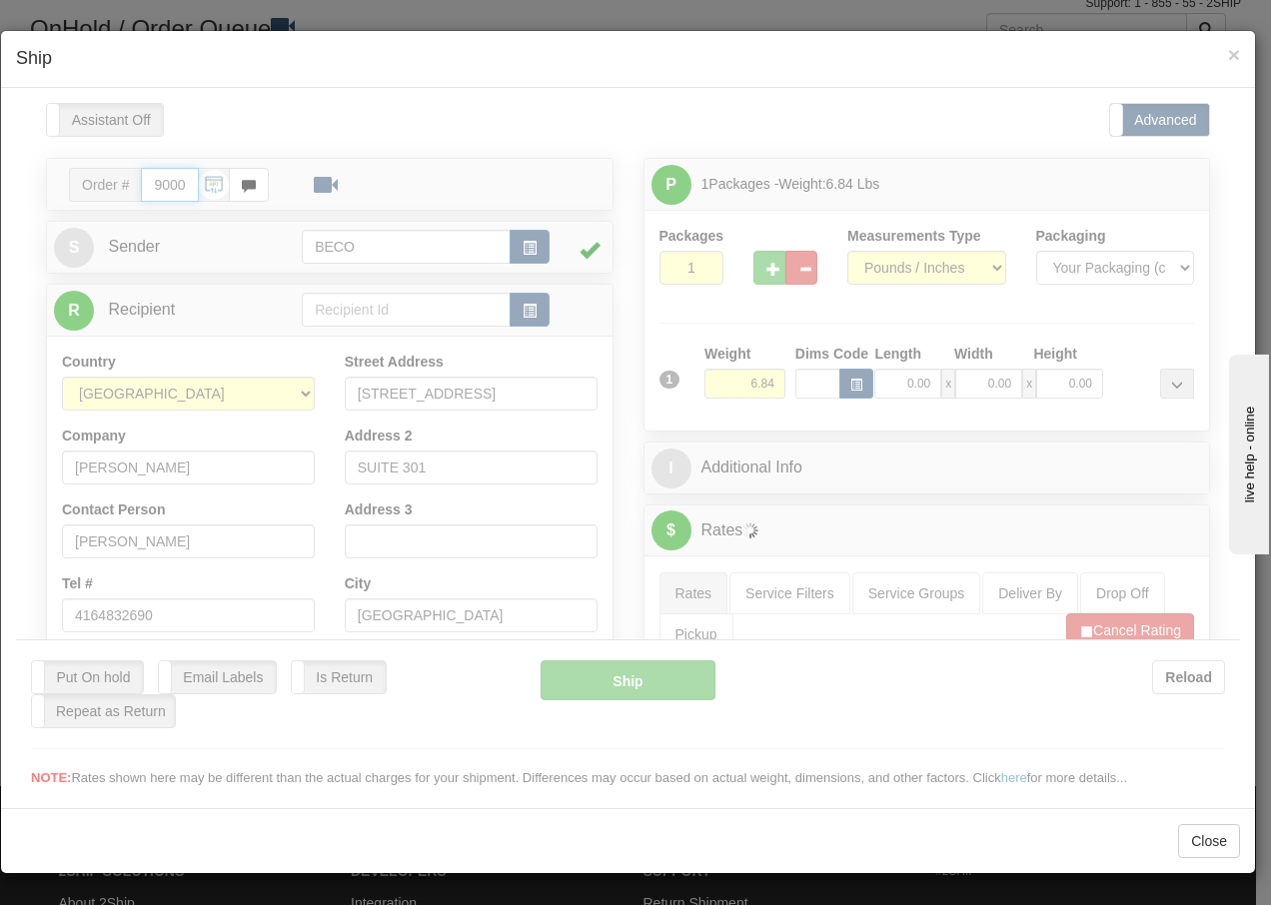
type input "15:56"
type input "16:00"
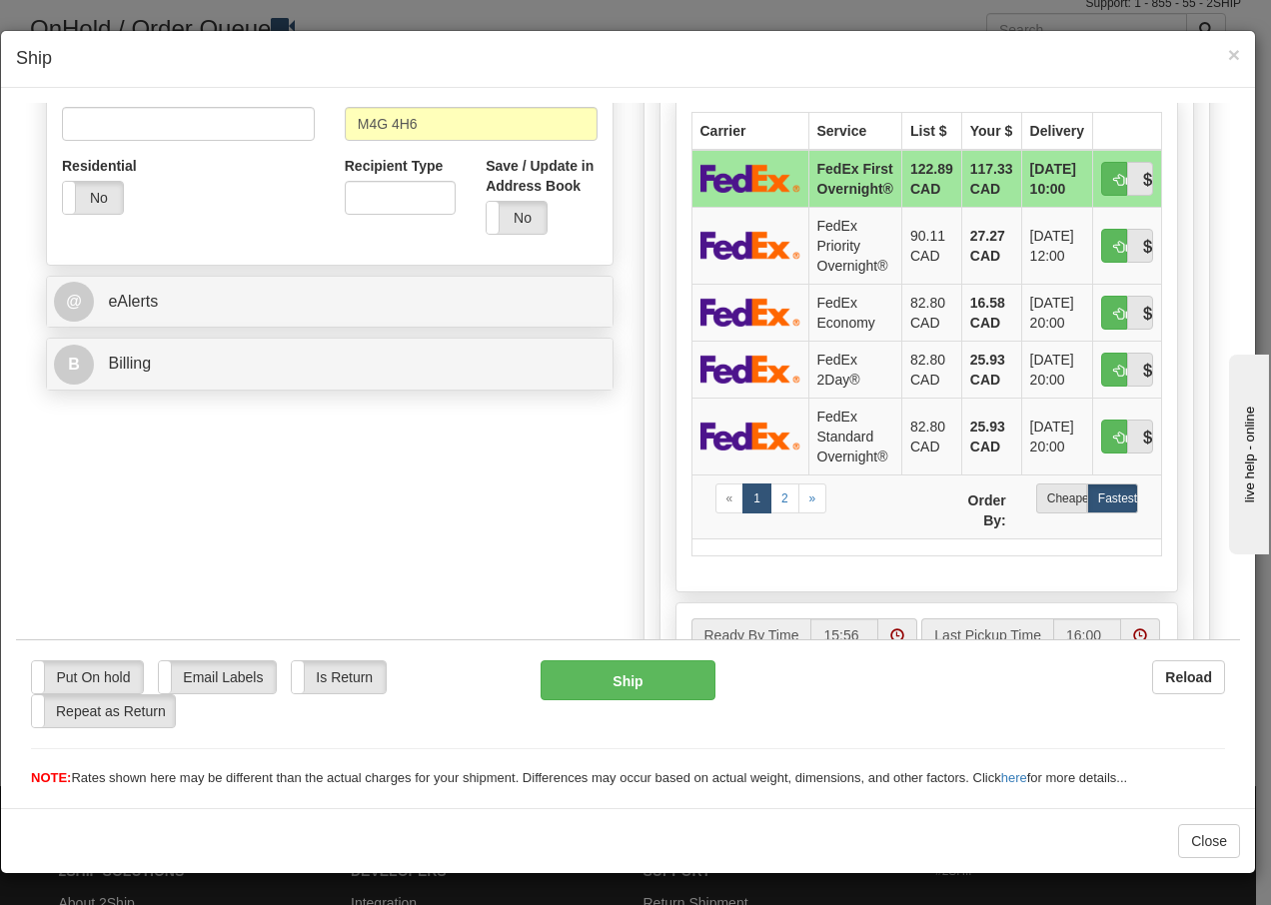
scroll to position [653, 0]
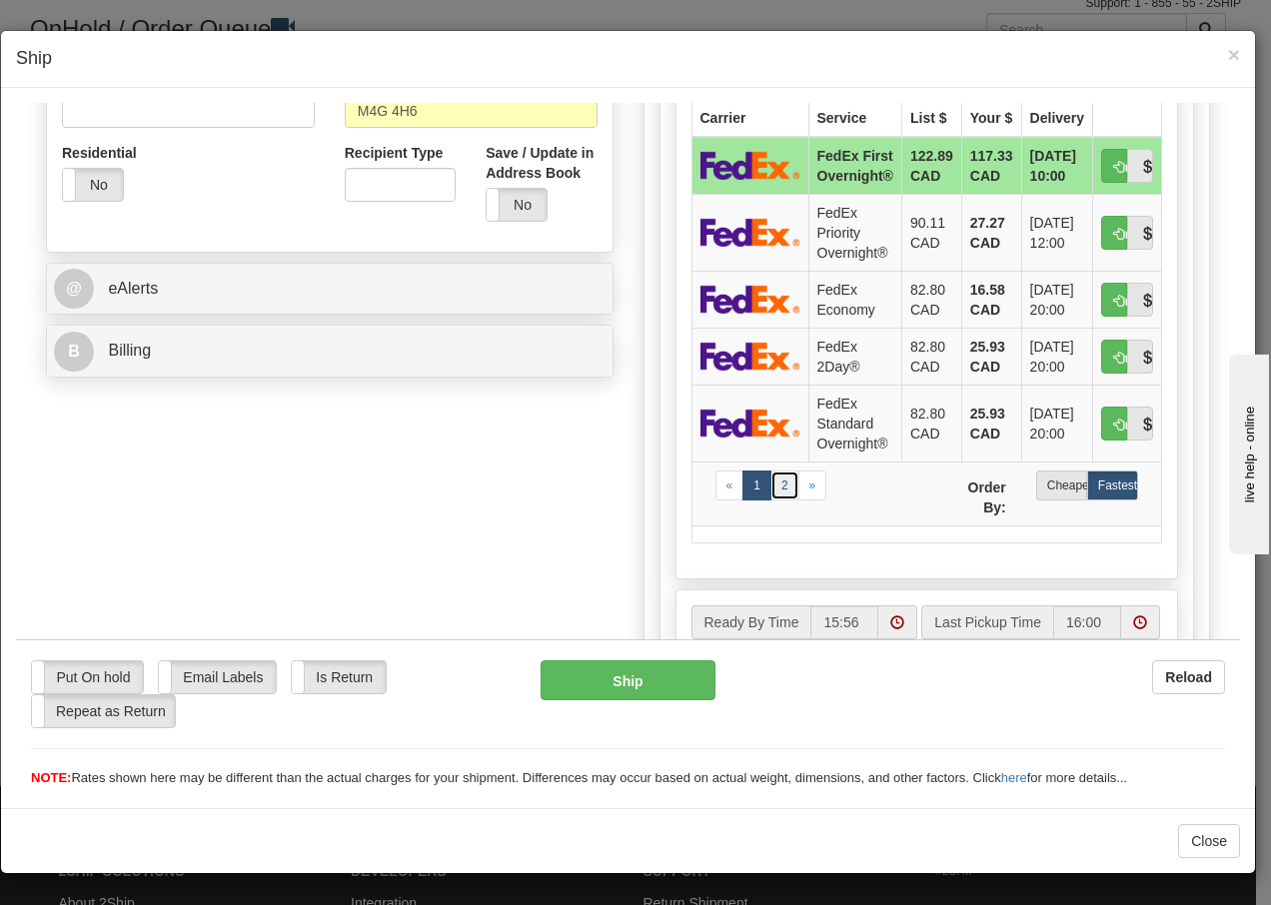
click at [773, 500] on link "2" at bounding box center [785, 485] width 29 height 30
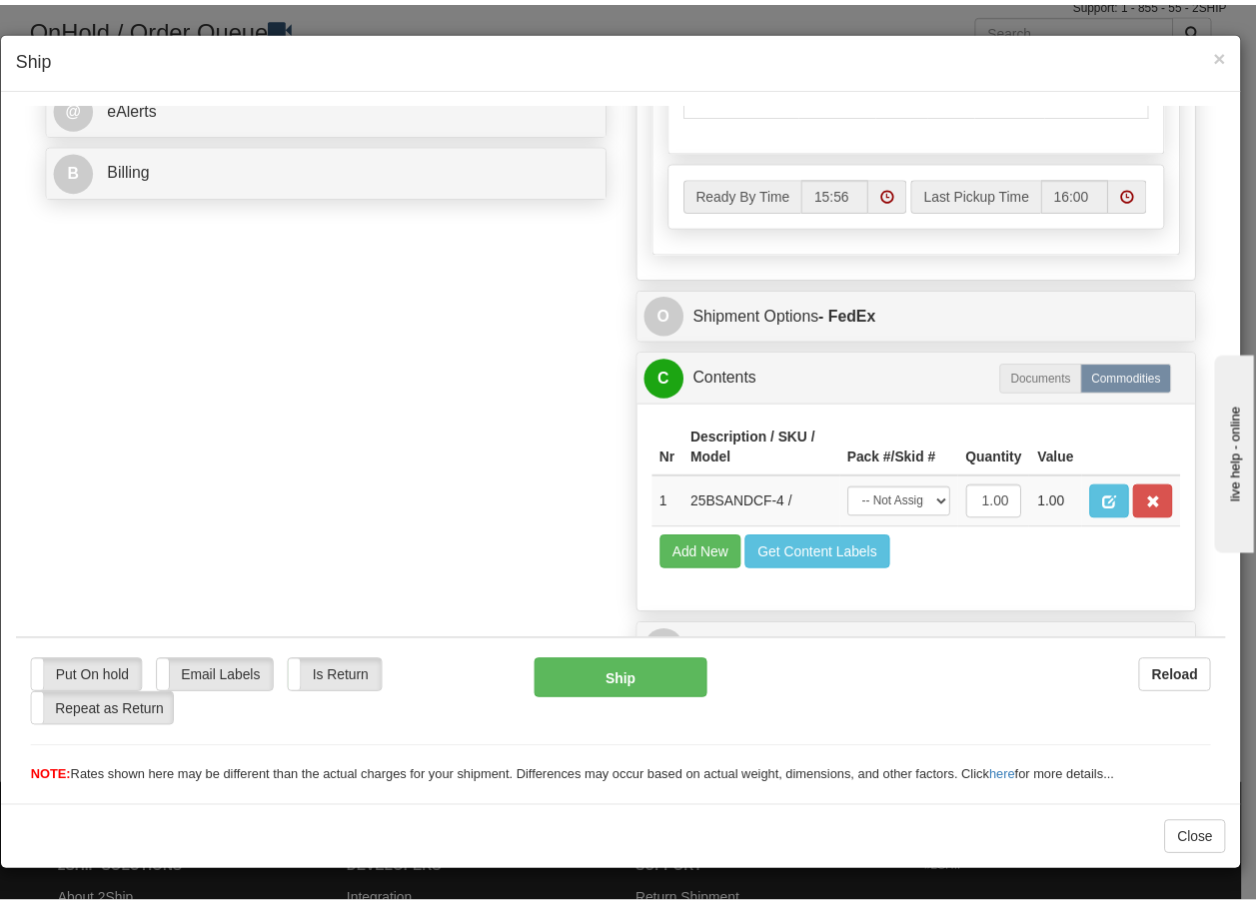
scroll to position [867, 0]
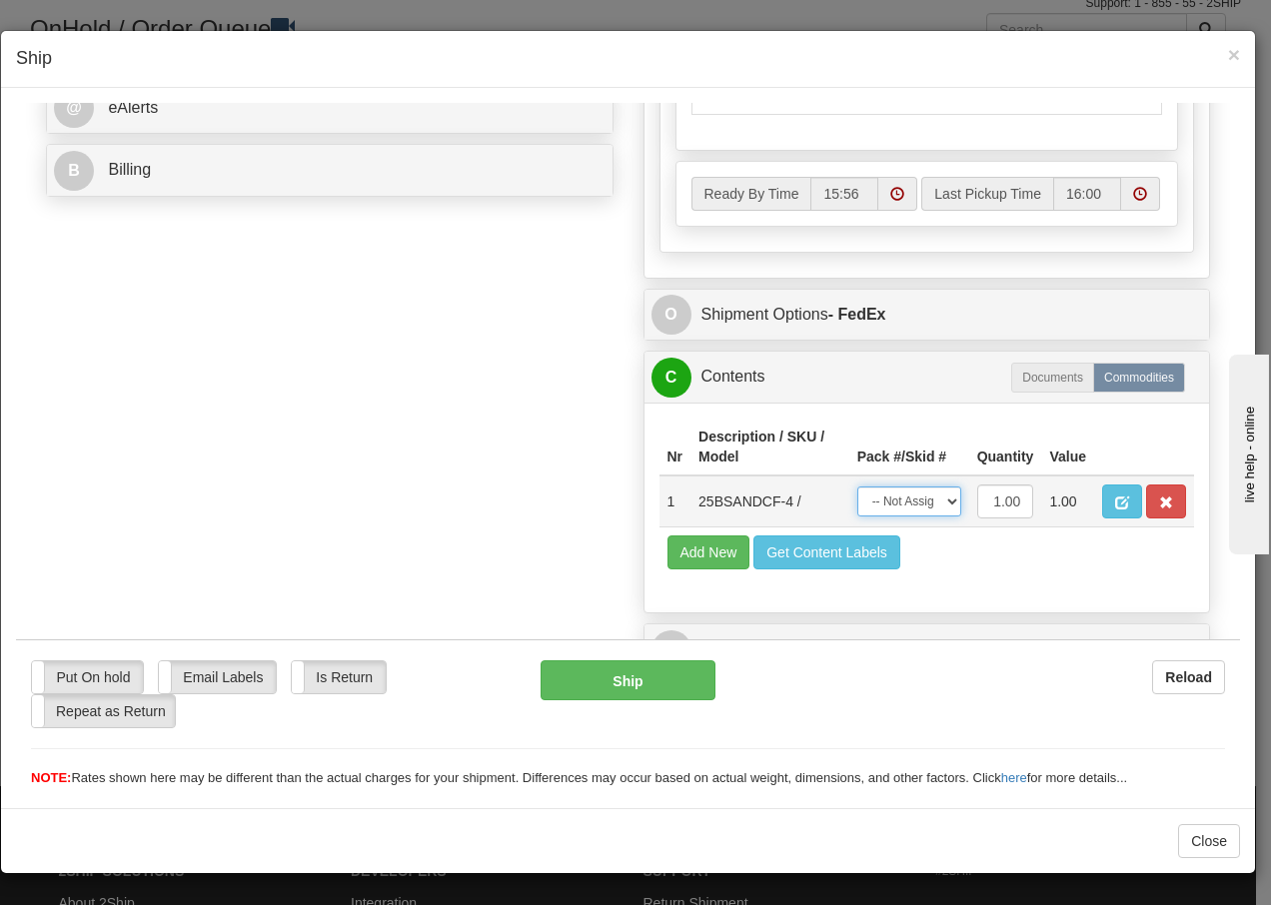
drag, startPoint x: 924, startPoint y: 505, endPoint x: 920, endPoint y: 519, distance: 14.6
click at [924, 505] on select "-- Not Assigned -- Package 1" at bounding box center [909, 501] width 104 height 30
select select "0"
click at [857, 486] on select "-- Not Assigned -- Package 1" at bounding box center [909, 501] width 104 height 30
click at [609, 682] on button "Ship" at bounding box center [628, 680] width 174 height 40
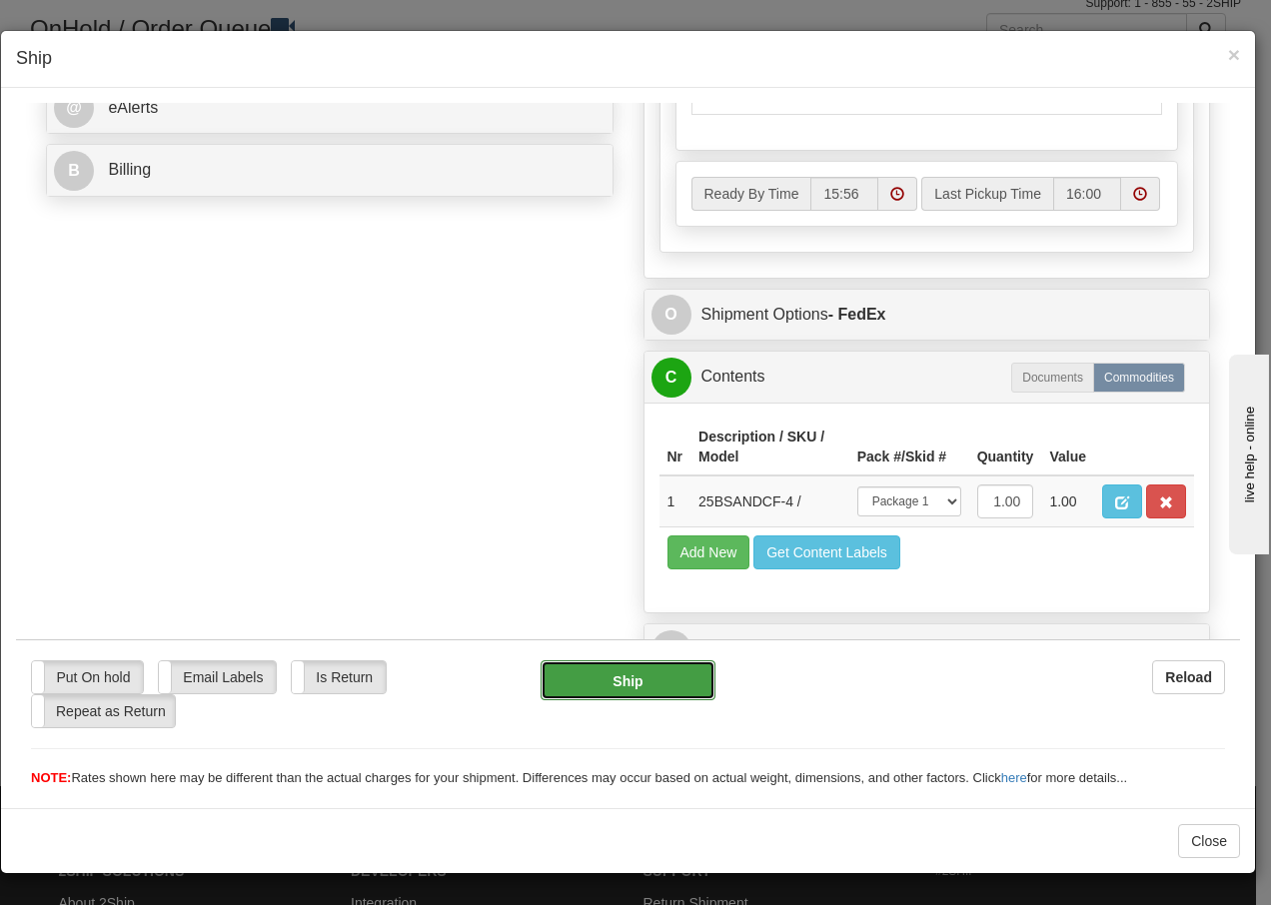
type input "92"
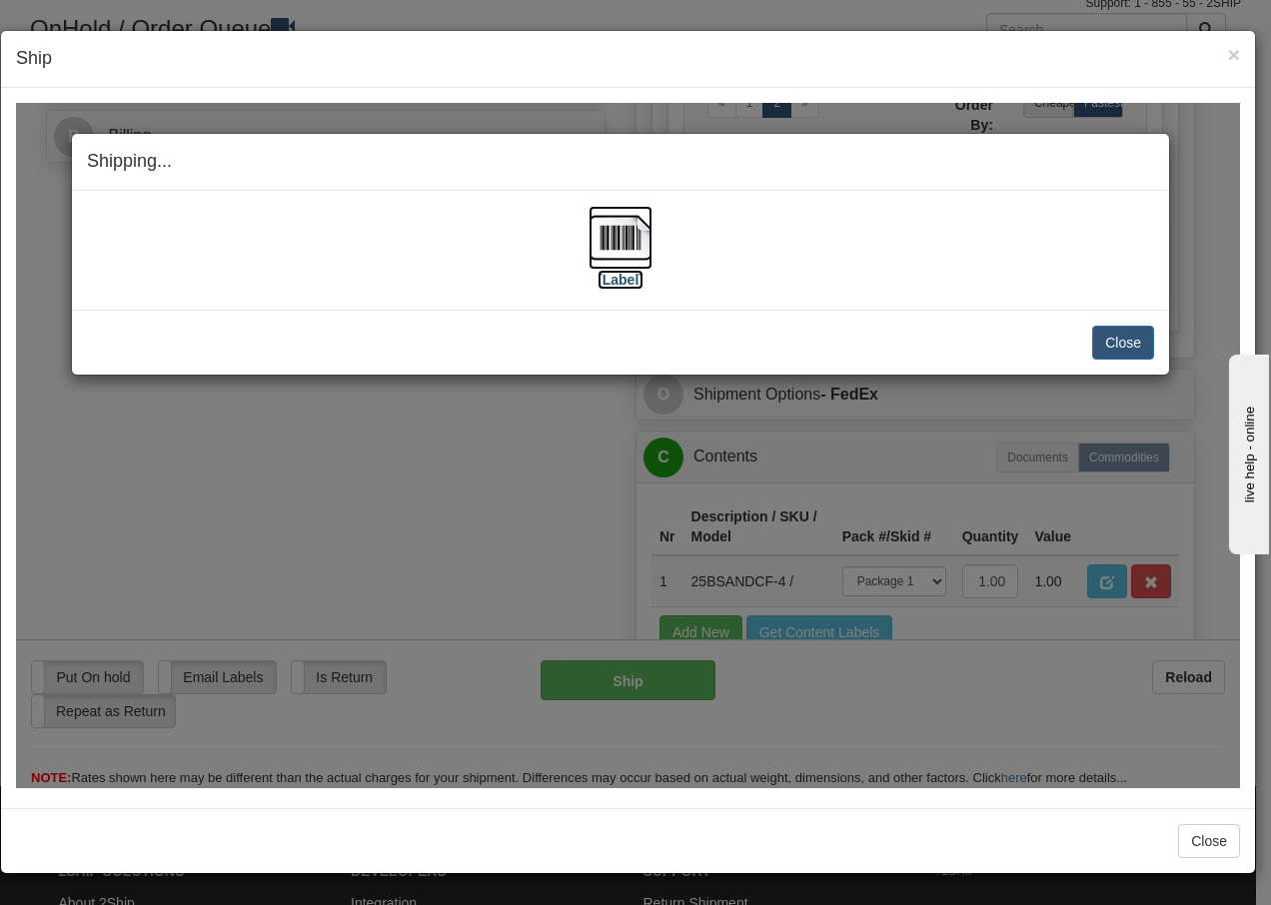
click at [627, 246] on img at bounding box center [621, 237] width 64 height 64
click at [1121, 340] on button "Close" at bounding box center [1123, 342] width 62 height 34
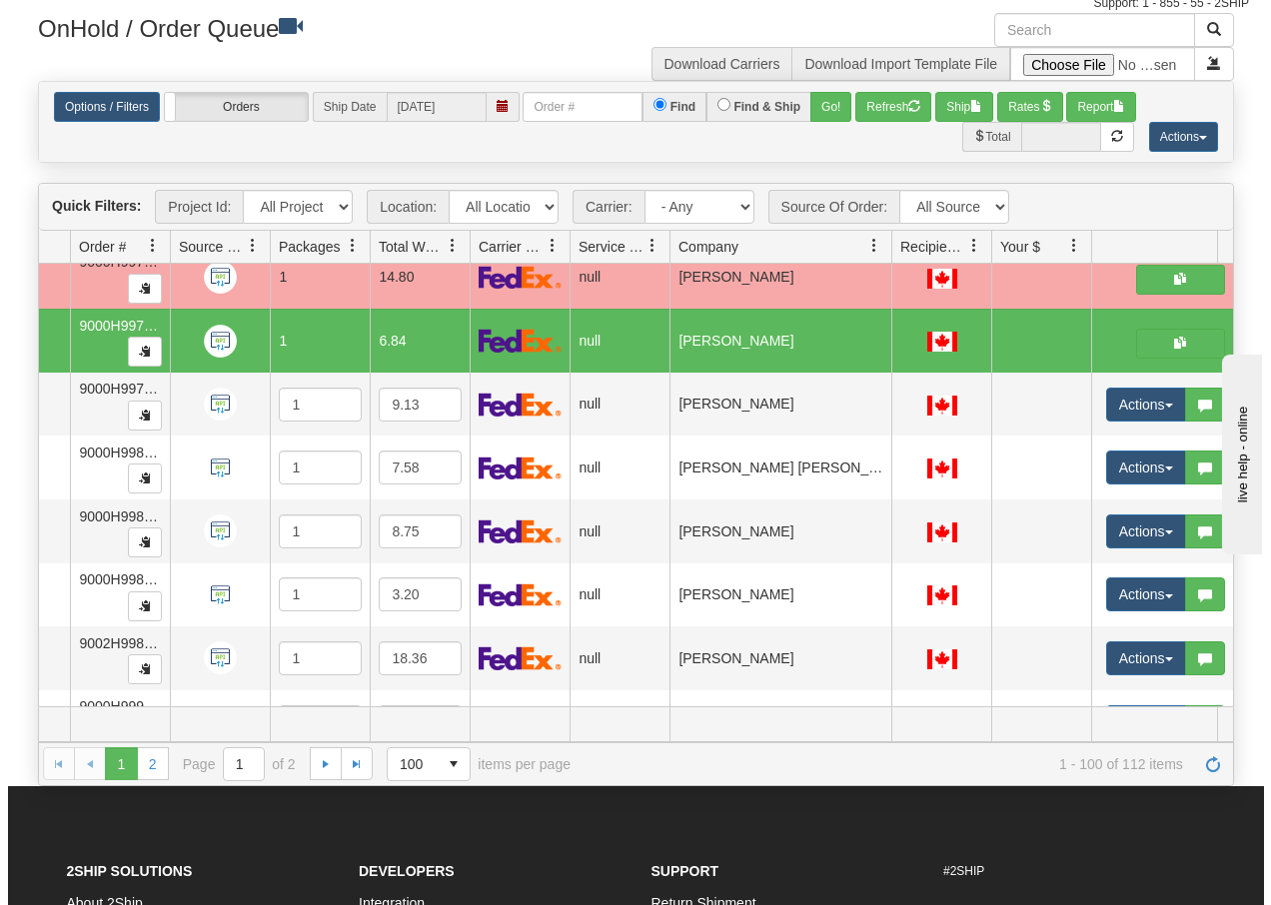
scroll to position [5461, 142]
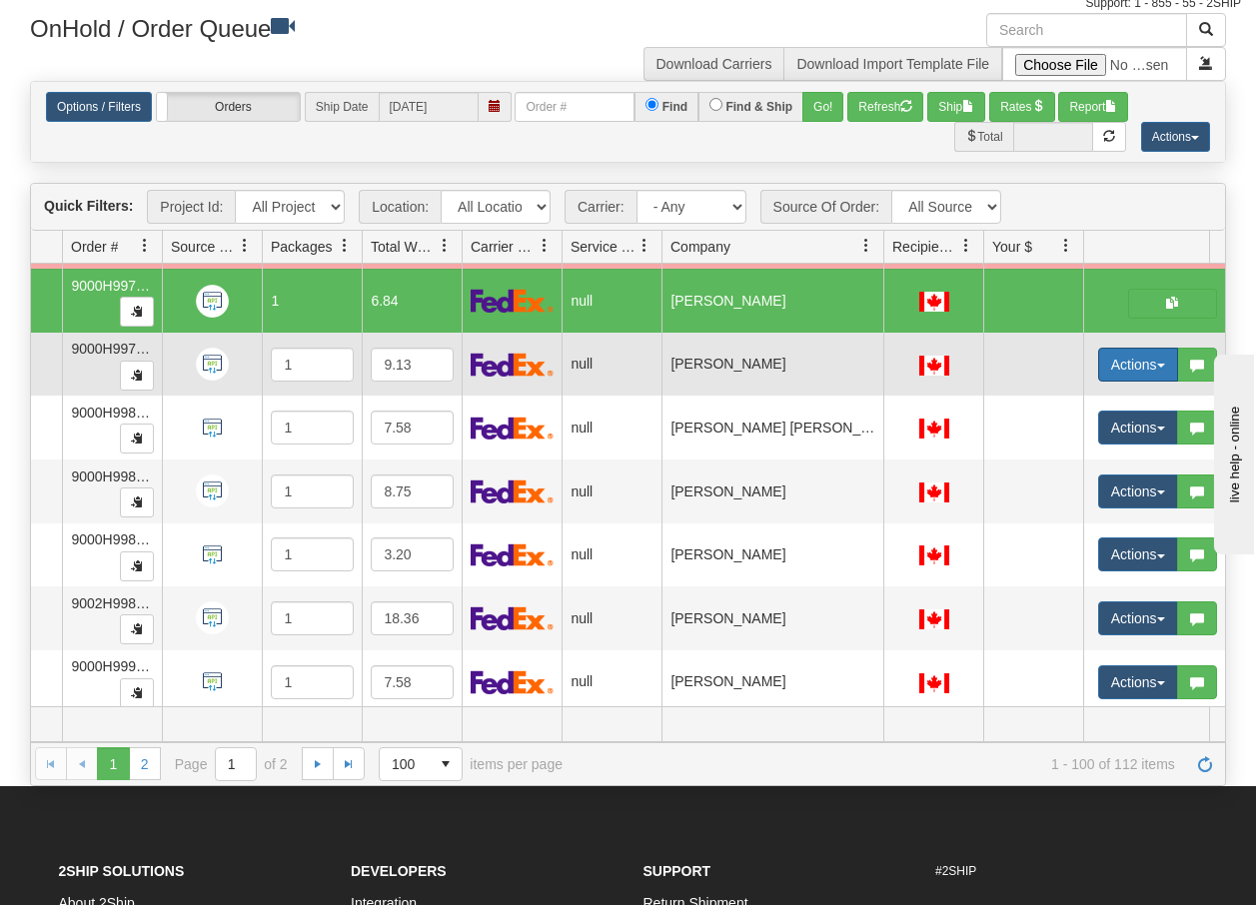
drag, startPoint x: 1162, startPoint y: 370, endPoint x: 1126, endPoint y: 377, distance: 36.7
click at [1162, 371] on button "Actions" at bounding box center [1138, 365] width 80 height 34
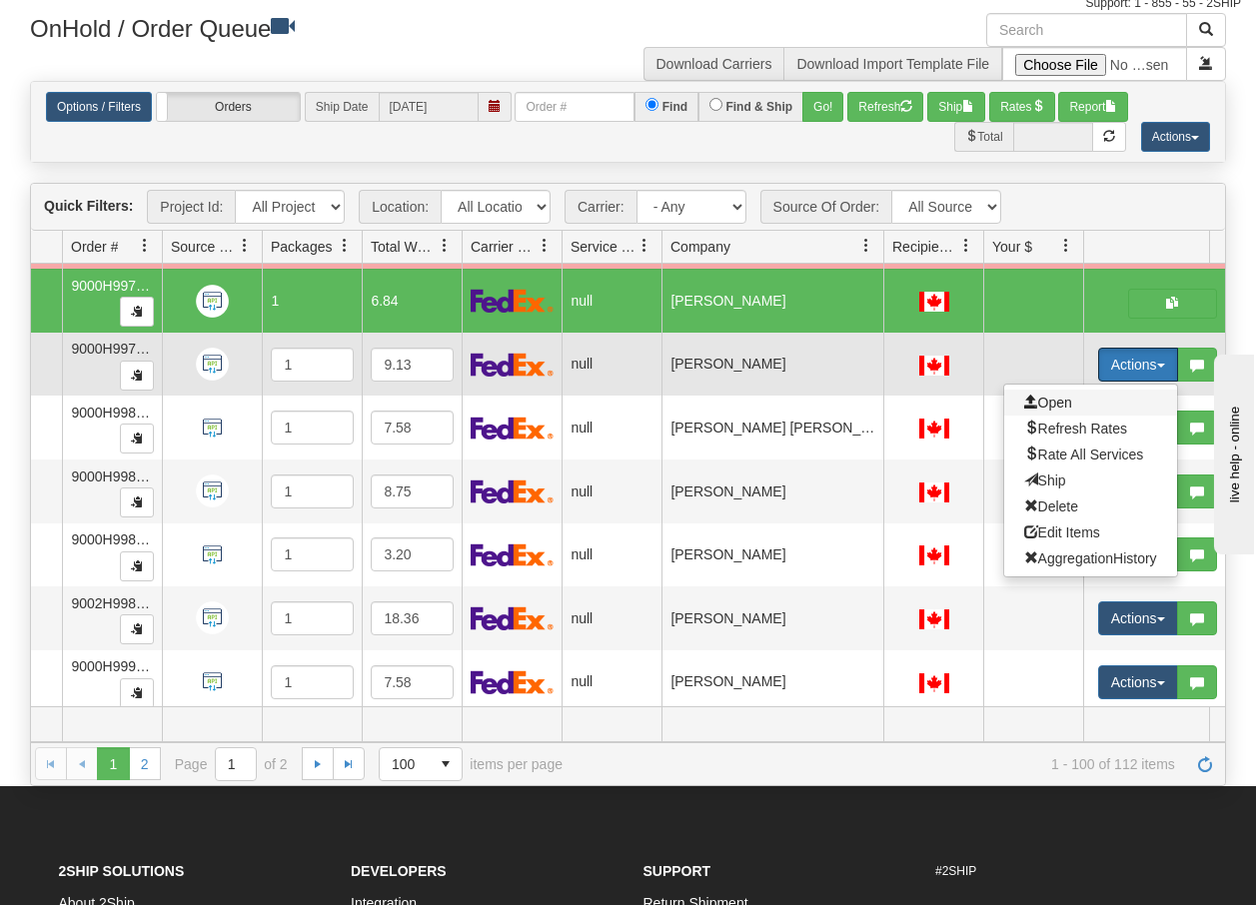
click at [1046, 406] on span "Open" at bounding box center [1048, 403] width 48 height 16
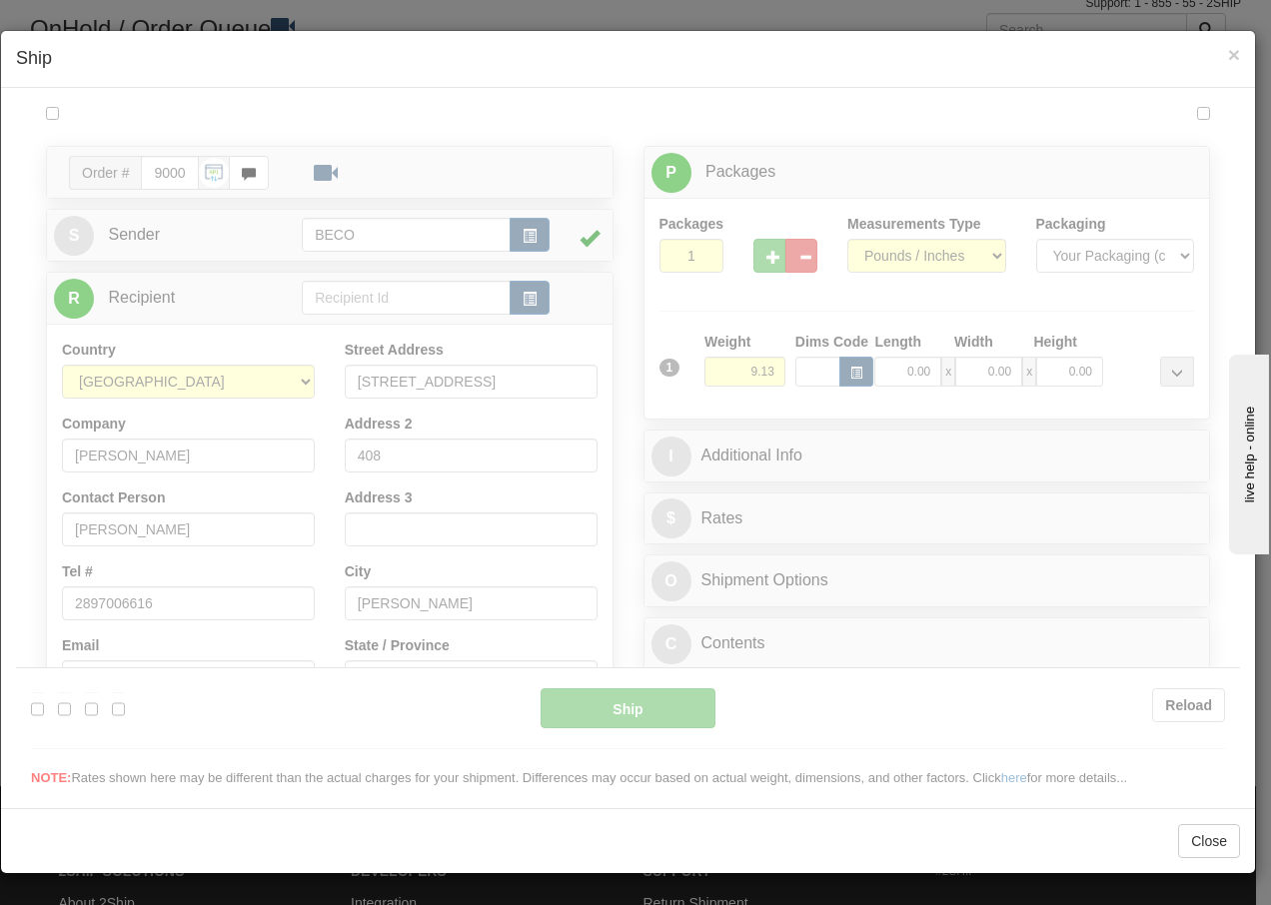
scroll to position [0, 0]
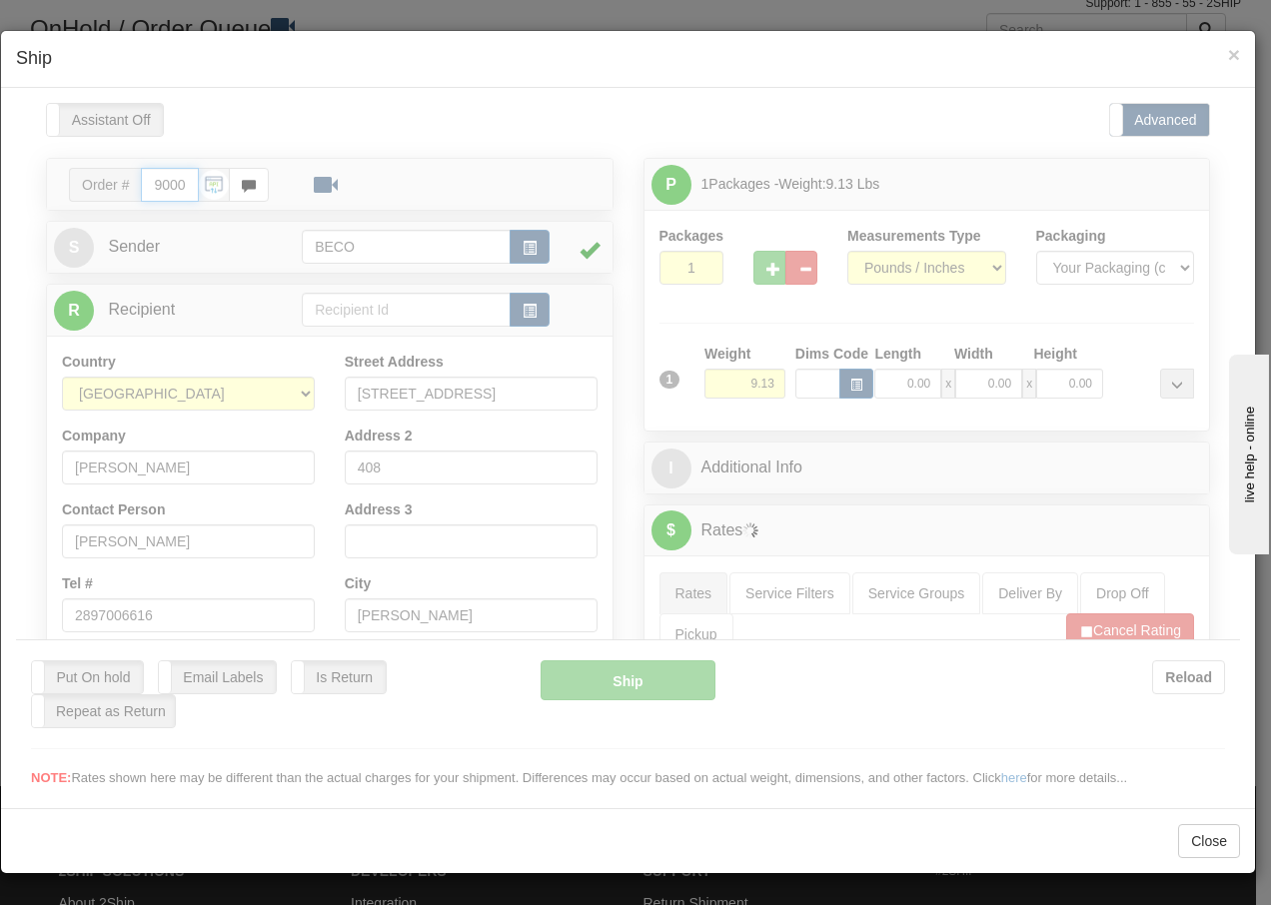
type input "15:57"
type input "16:00"
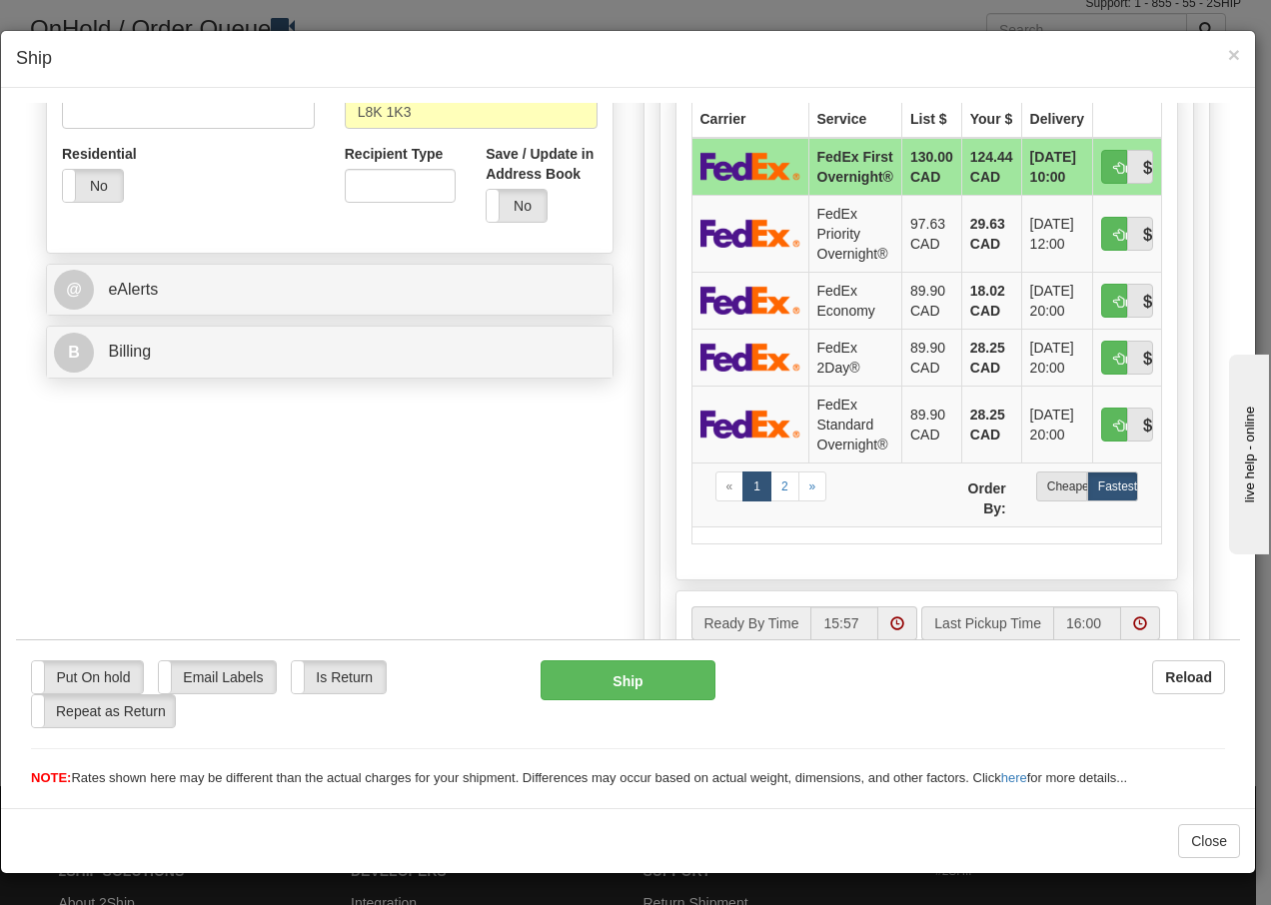
scroll to position [666, 0]
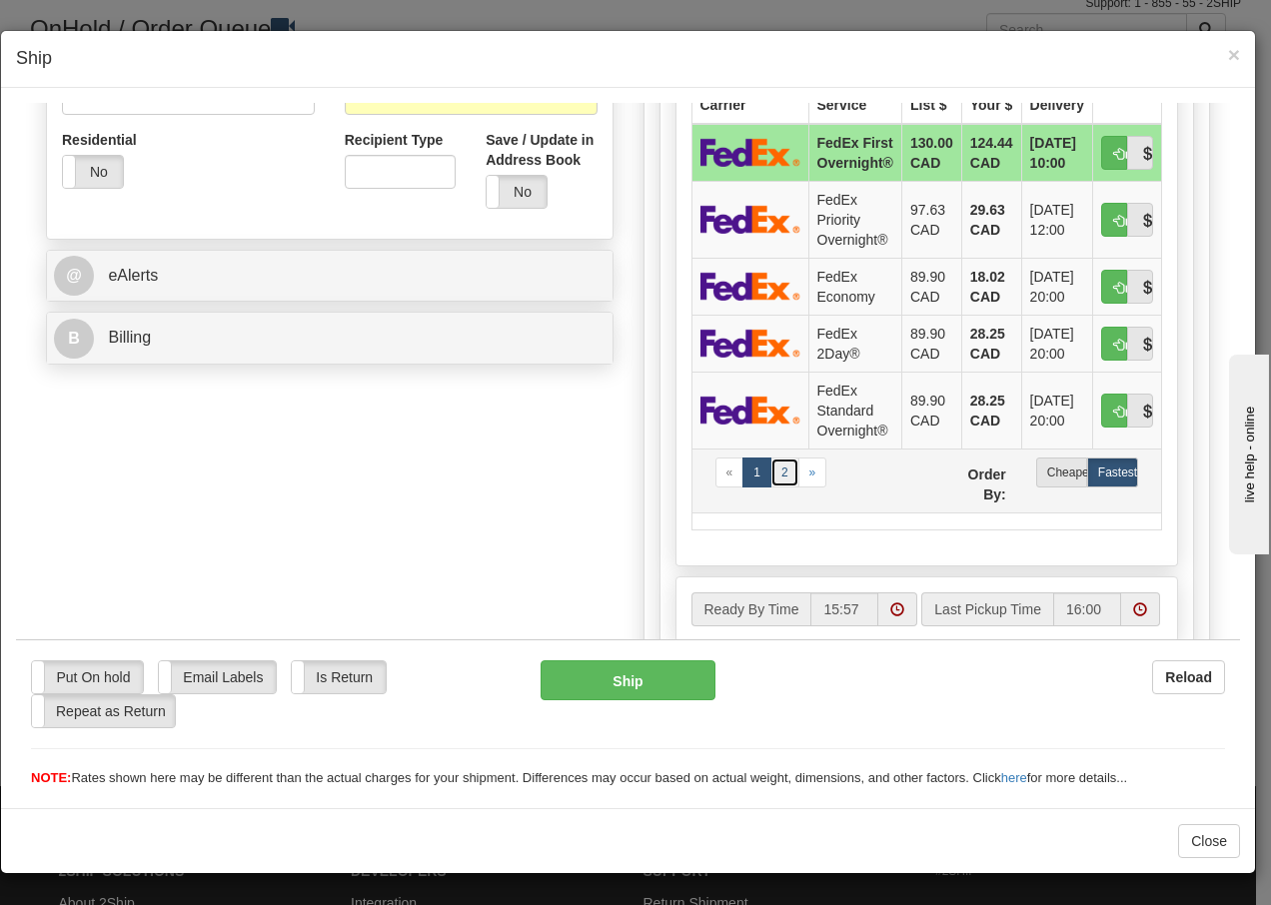
click at [772, 467] on link "2" at bounding box center [785, 472] width 29 height 30
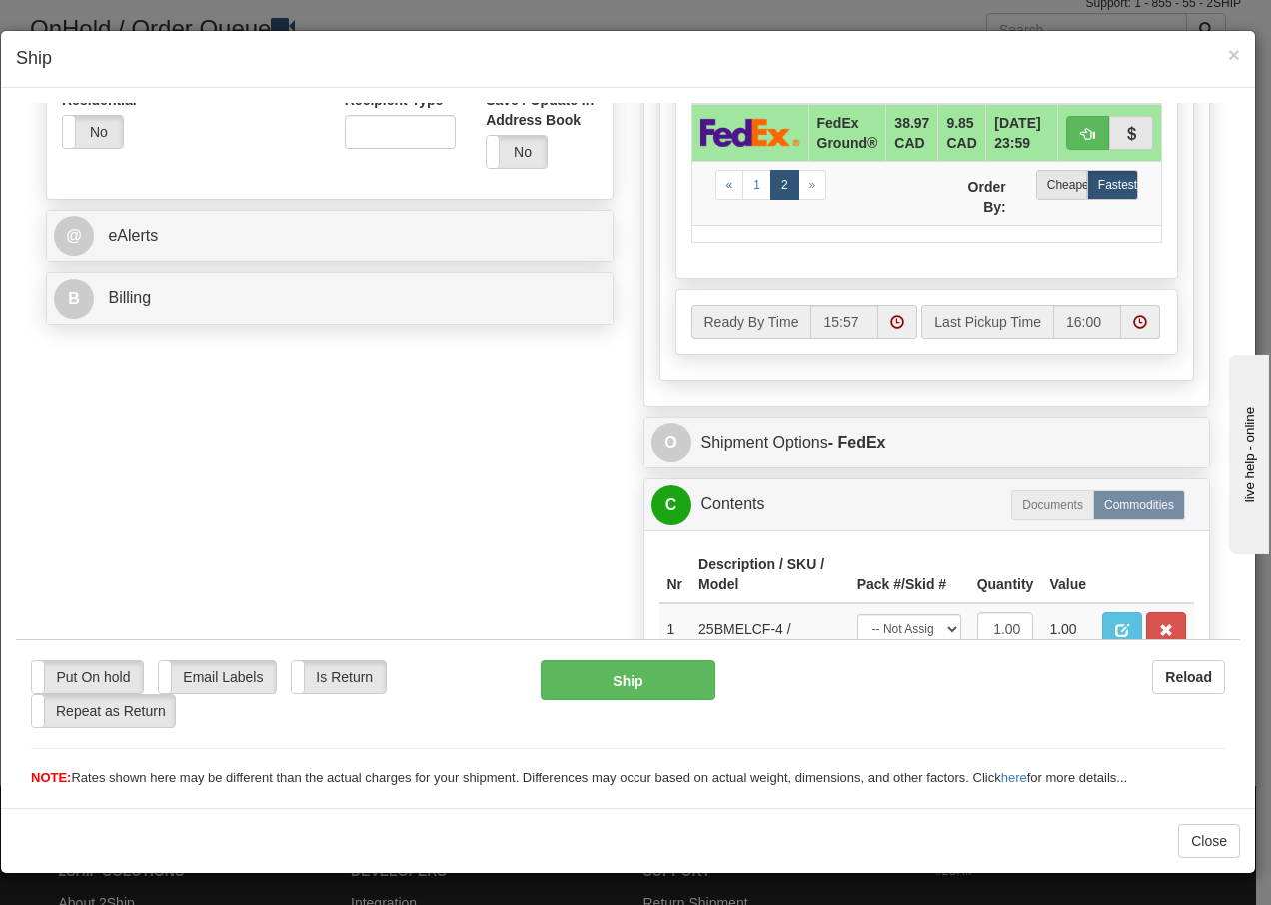
scroll to position [867, 0]
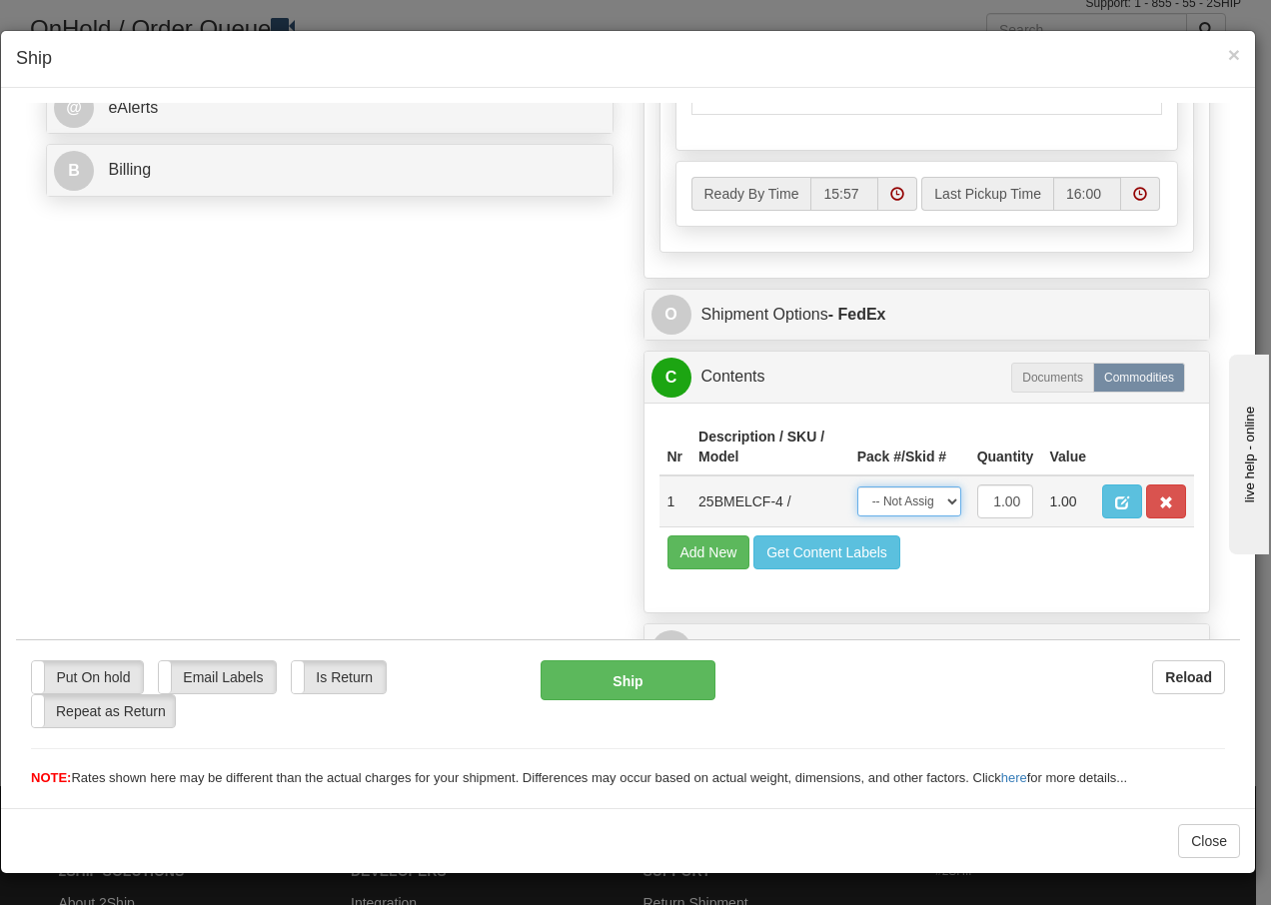
click at [920, 514] on select "-- Not Assigned -- Package 1" at bounding box center [909, 501] width 104 height 30
select select "0"
click at [857, 486] on select "-- Not Assigned -- Package 1" at bounding box center [909, 501] width 104 height 30
click at [601, 693] on button "Ship" at bounding box center [628, 680] width 174 height 40
type input "92"
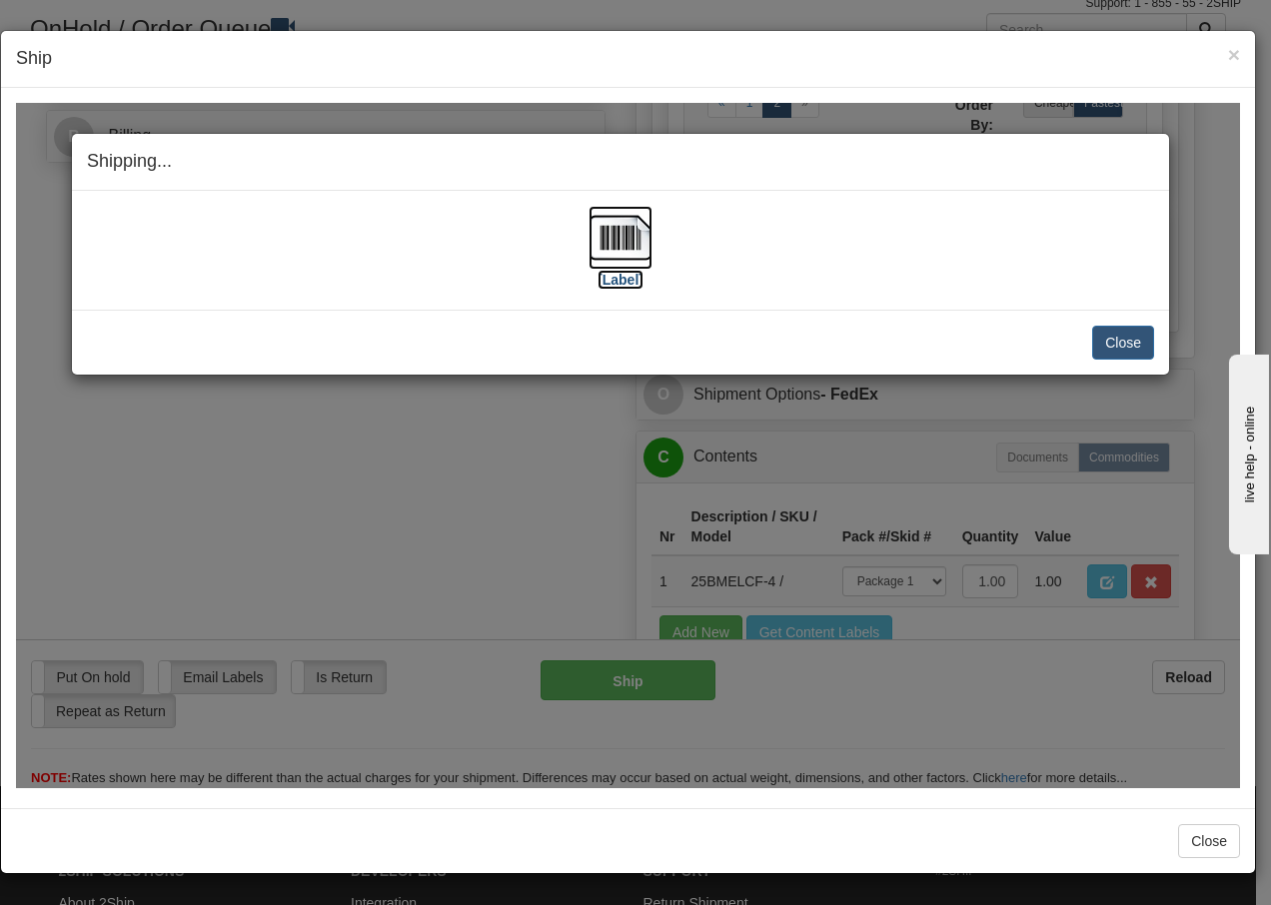
click at [633, 240] on img at bounding box center [621, 237] width 64 height 64
click at [1128, 346] on button "Close" at bounding box center [1123, 342] width 62 height 34
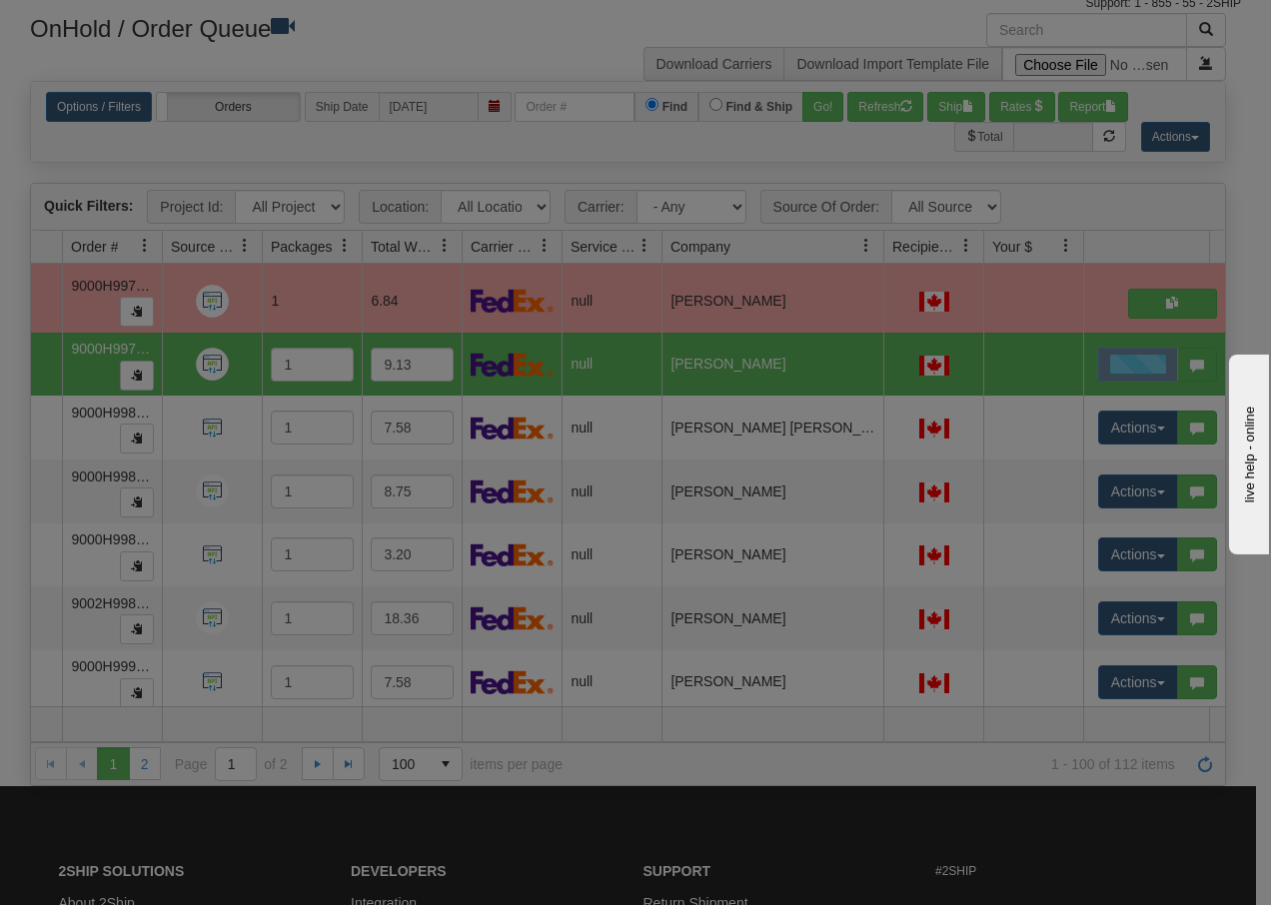
scroll to position [0, 0]
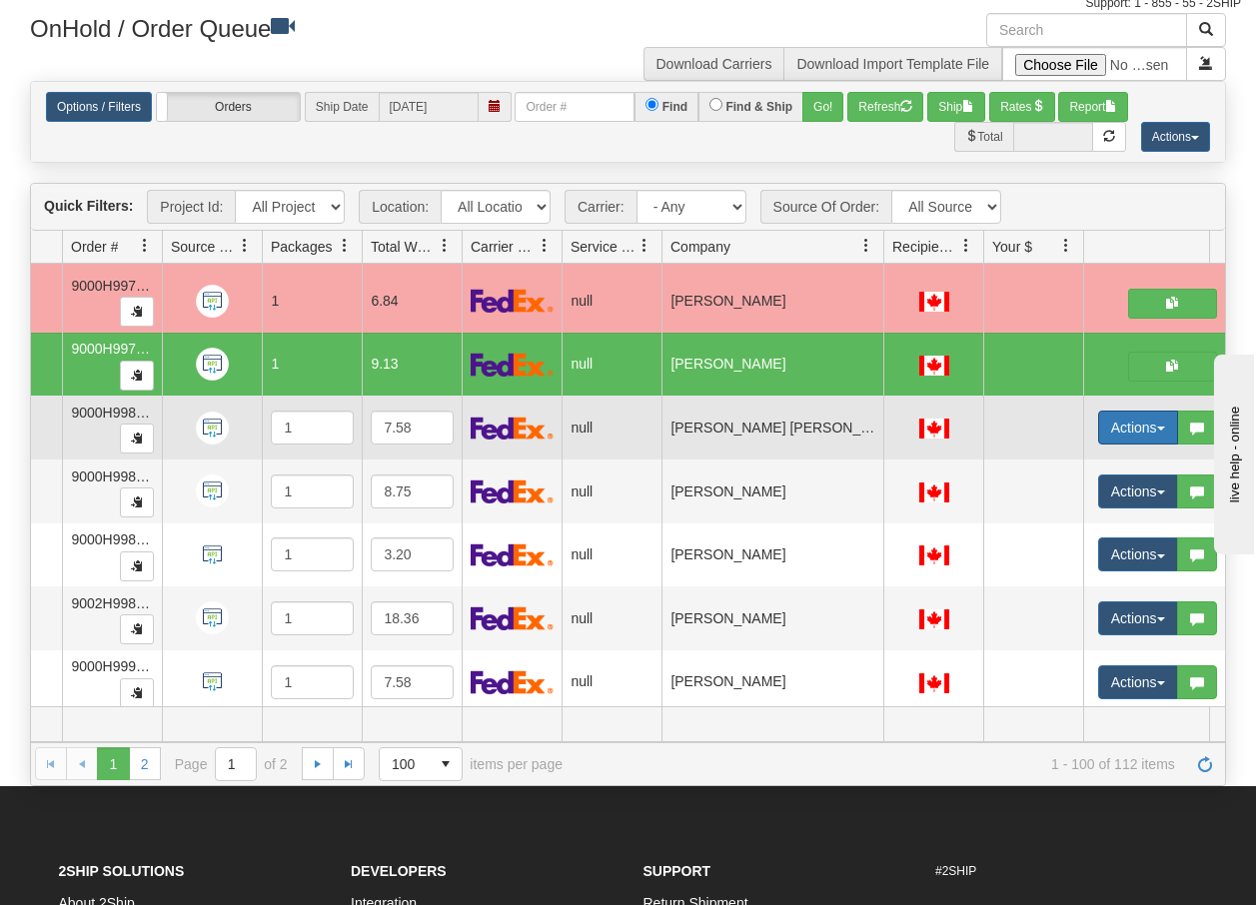
click at [1161, 432] on button "Actions" at bounding box center [1138, 428] width 80 height 34
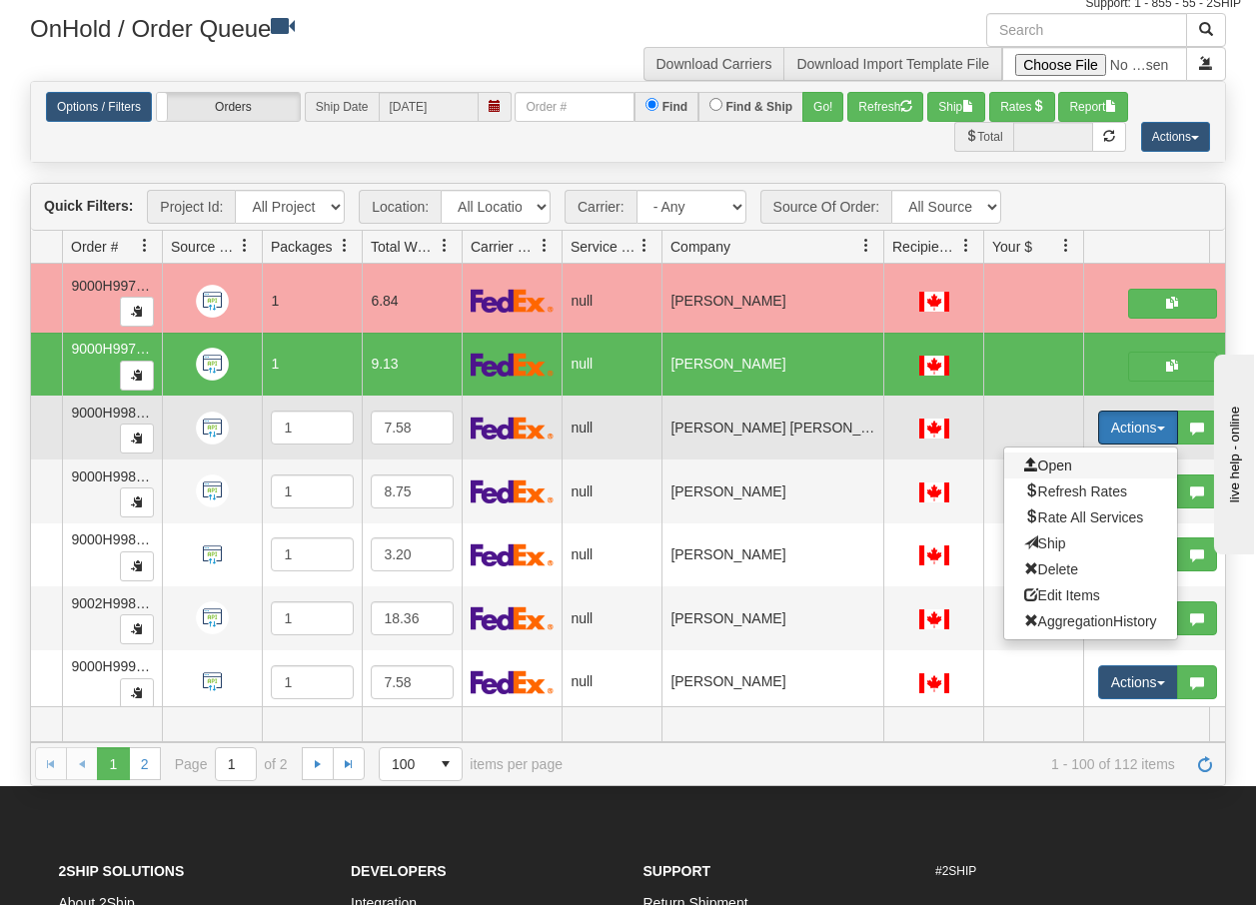
click at [1050, 462] on span "Open" at bounding box center [1048, 466] width 48 height 16
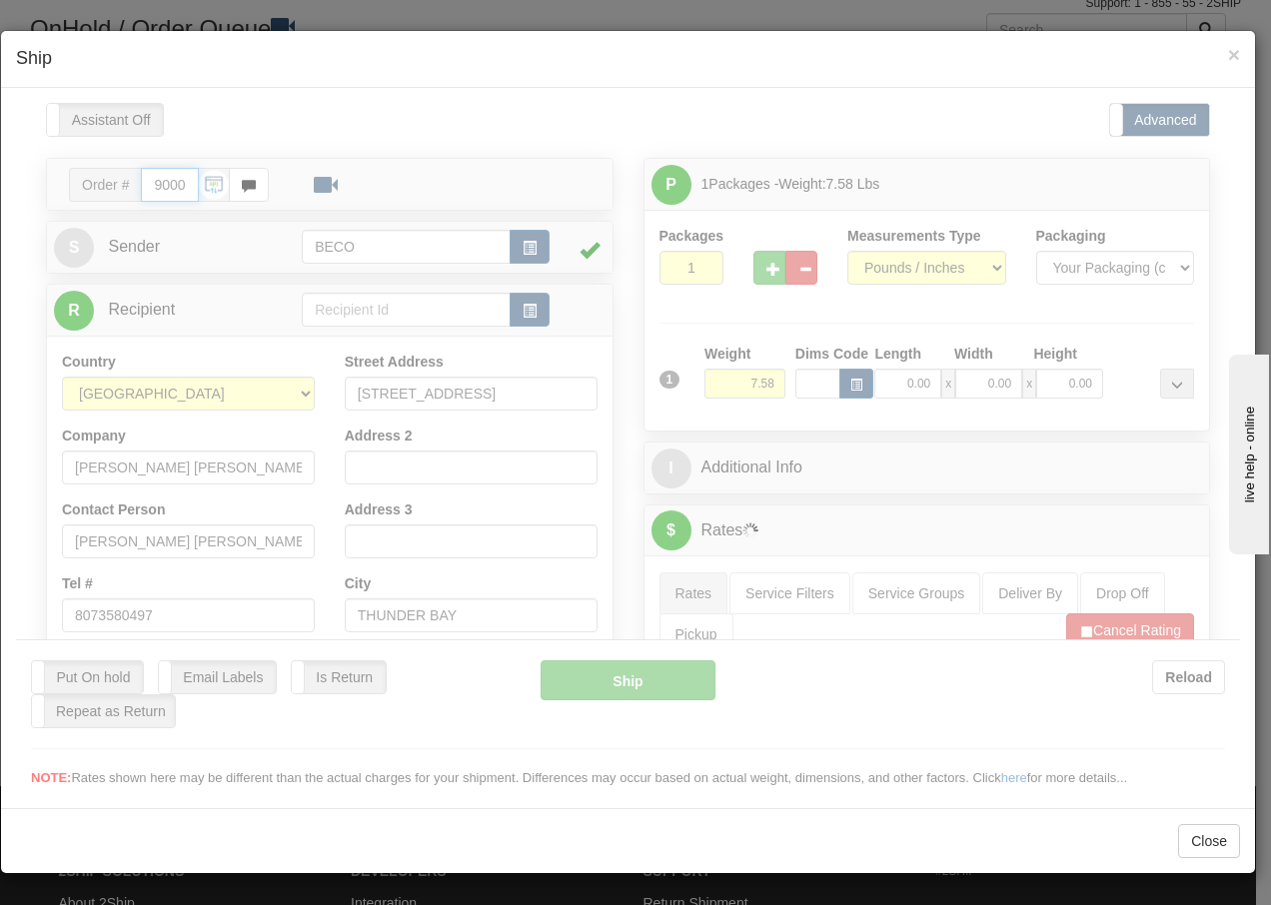
type input "15:59"
type input "16:00"
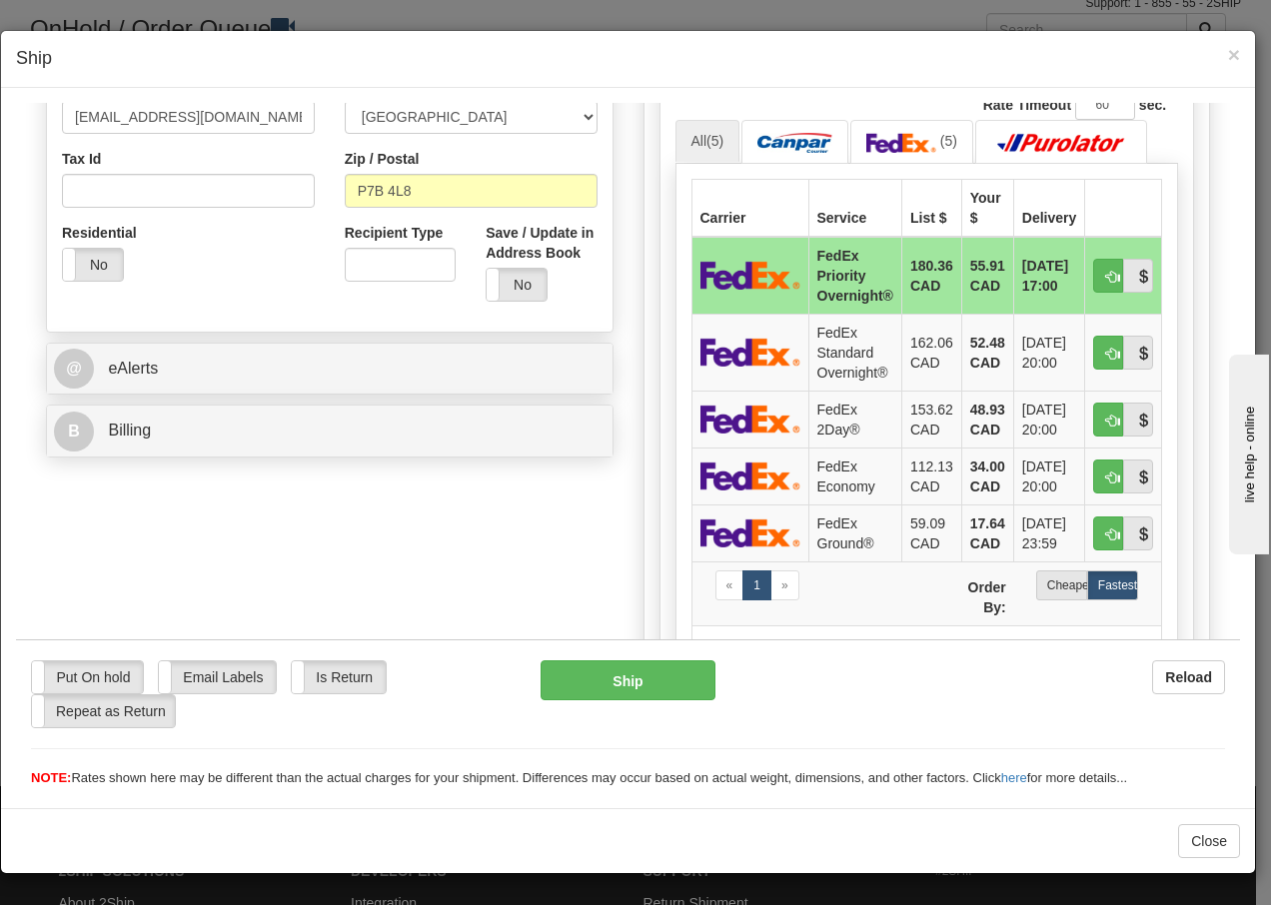
scroll to position [667, 0]
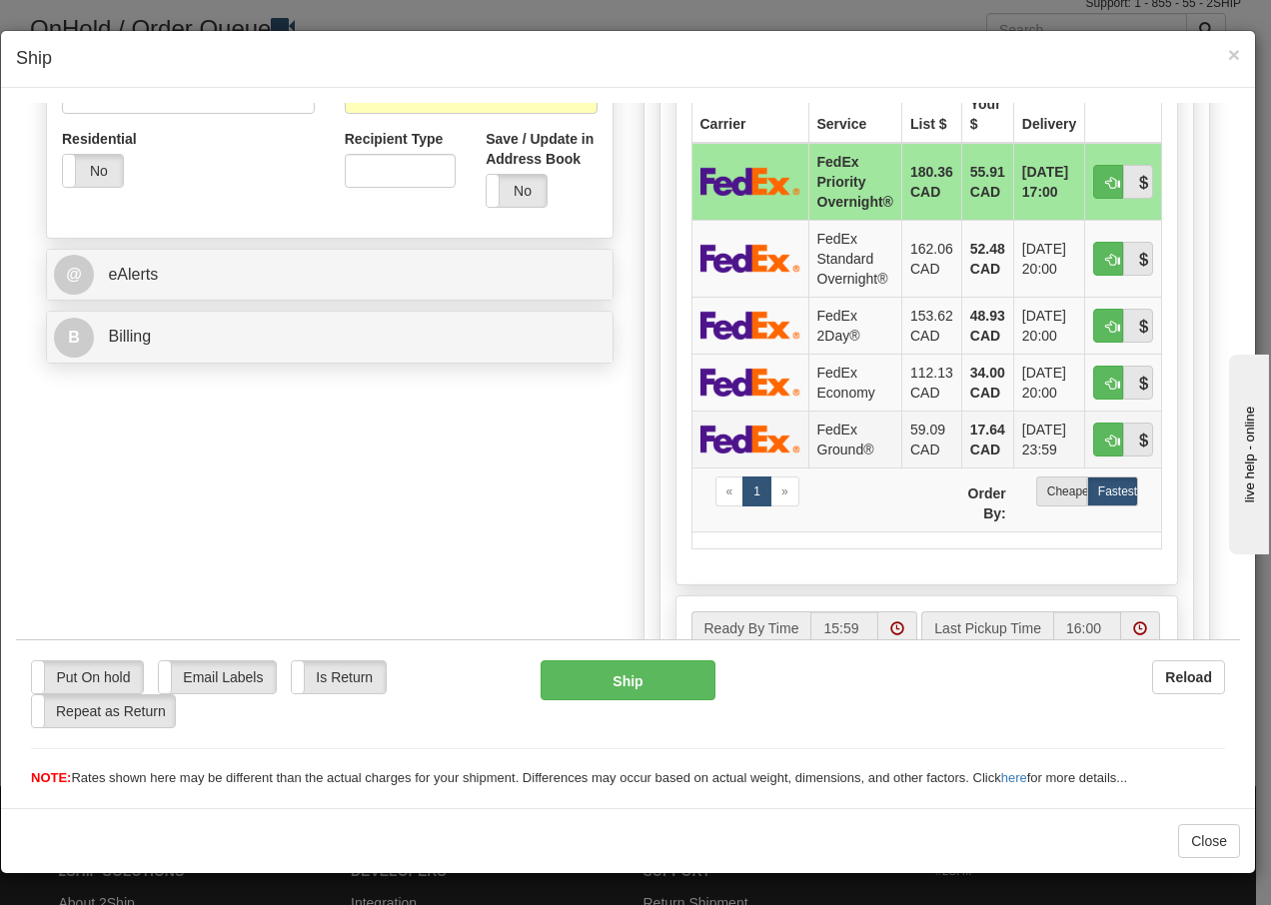
click at [826, 447] on td "FedEx Ground®" at bounding box center [854, 438] width 93 height 57
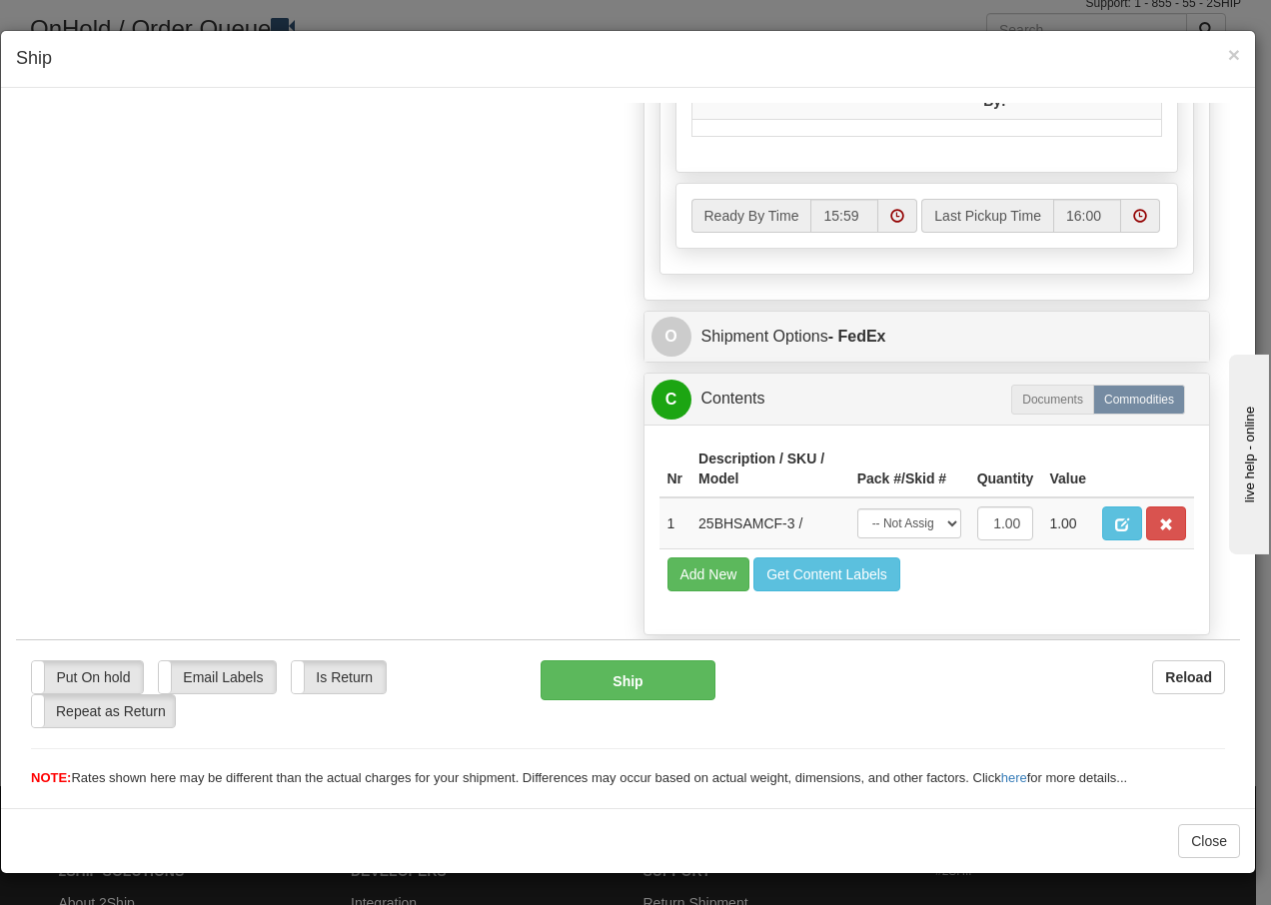
scroll to position [1135, 0]
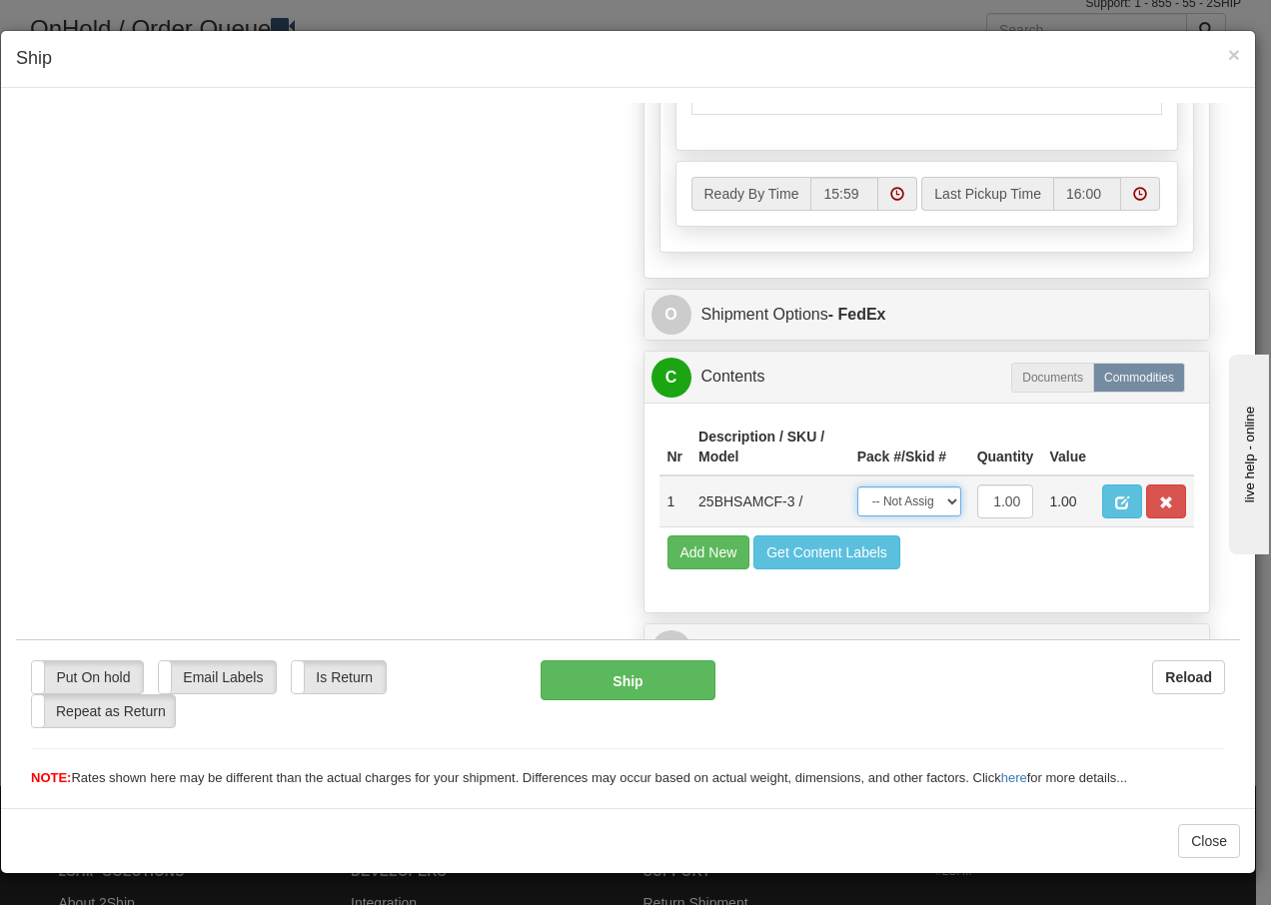
drag, startPoint x: 918, startPoint y: 504, endPoint x: 904, endPoint y: 519, distance: 20.5
click at [918, 504] on select "-- Not Assigned -- Package 1" at bounding box center [909, 501] width 104 height 30
select select "0"
click at [857, 486] on select "-- Not Assigned -- Package 1" at bounding box center [909, 501] width 104 height 30
click at [575, 681] on button "Ship" at bounding box center [628, 680] width 174 height 40
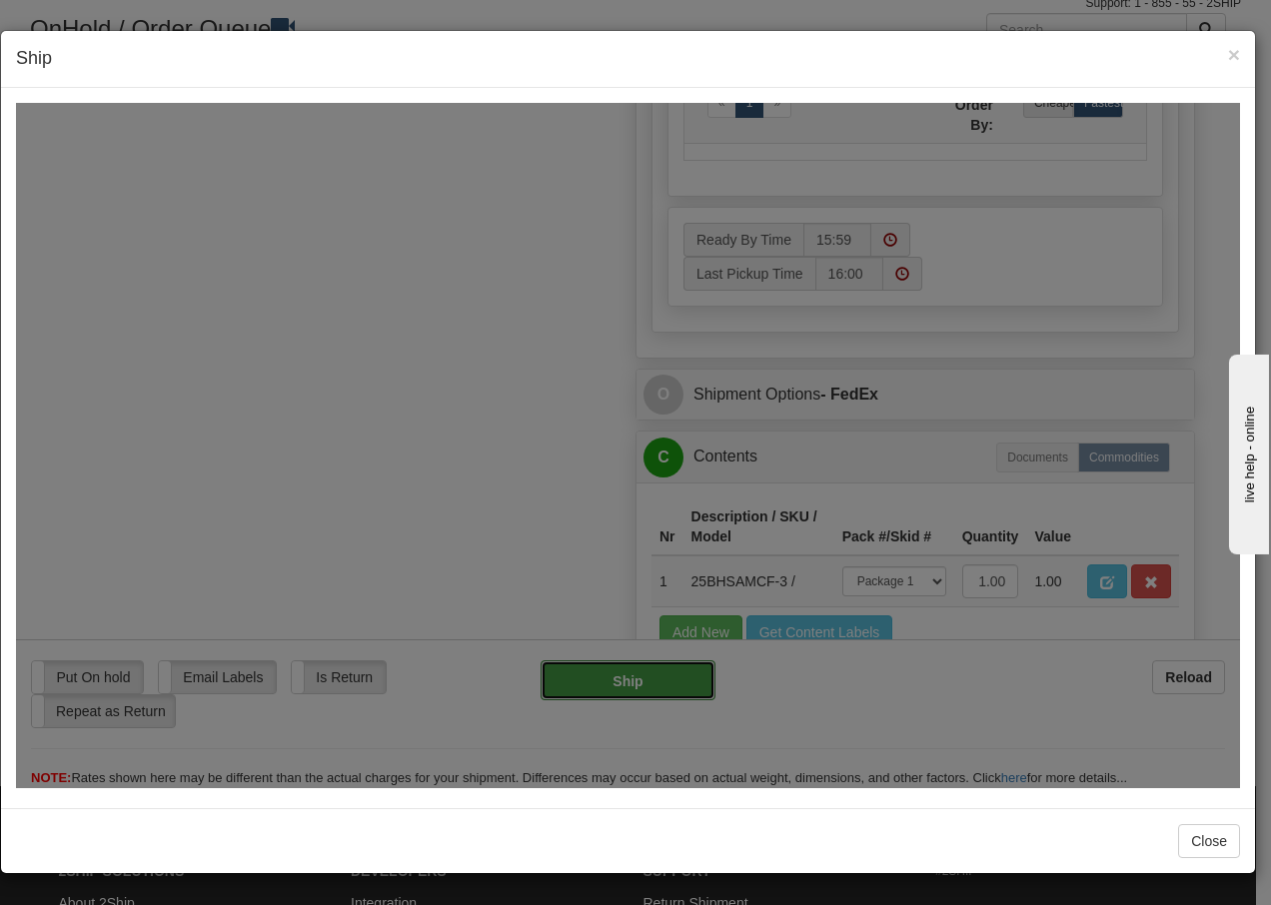
type input "92"
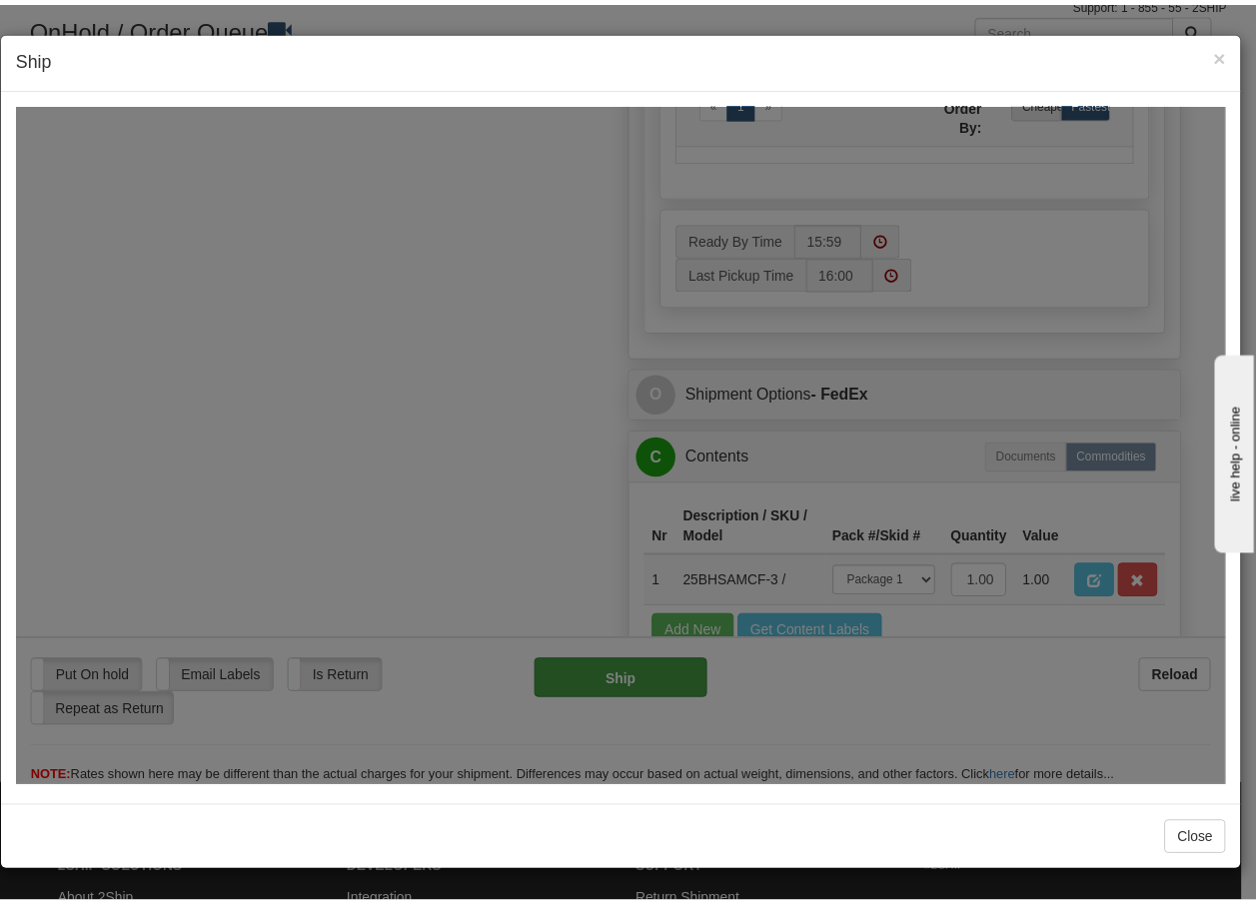
scroll to position [1215, 0]
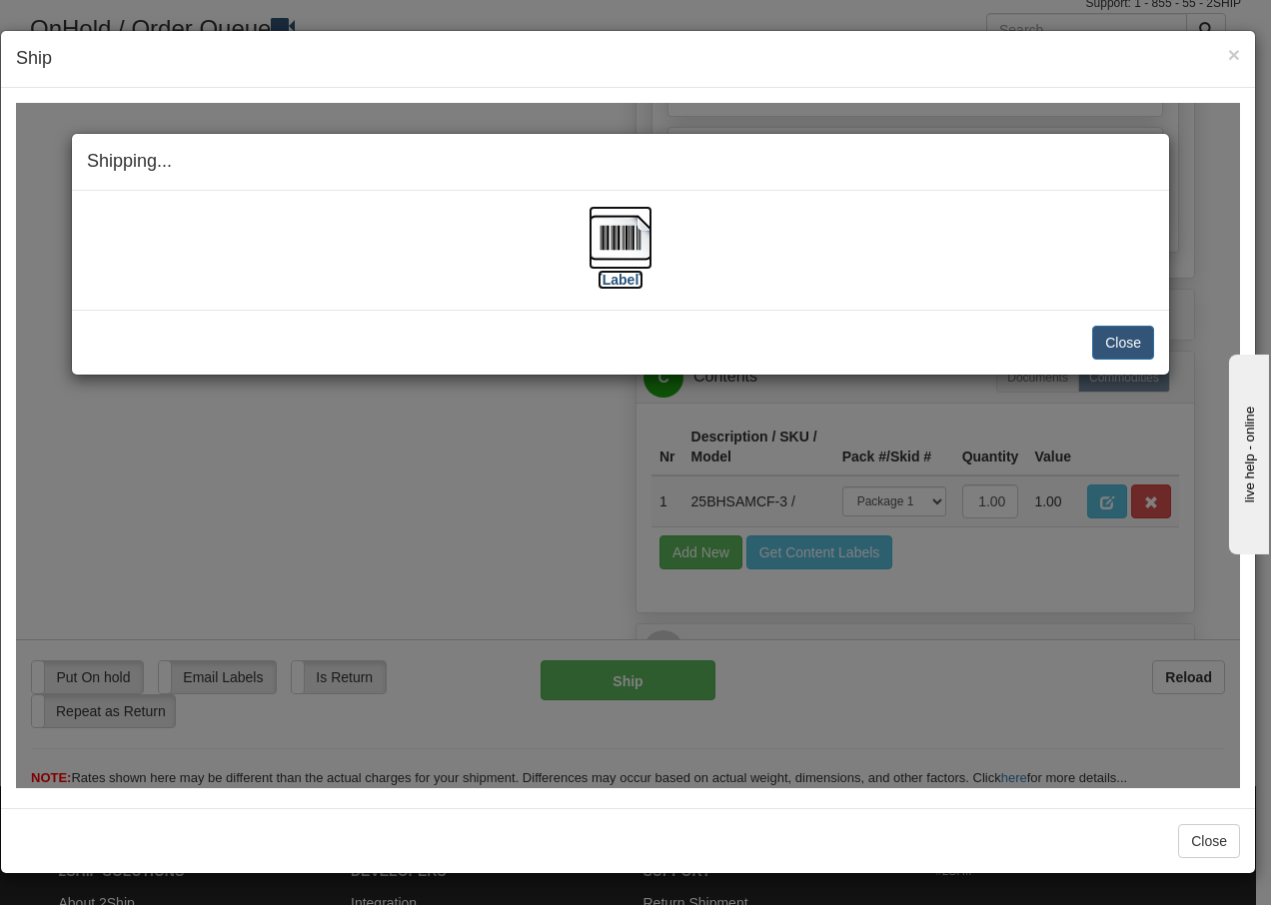
click at [621, 235] on img at bounding box center [621, 237] width 64 height 64
click at [1118, 346] on button "Close" at bounding box center [1123, 342] width 62 height 34
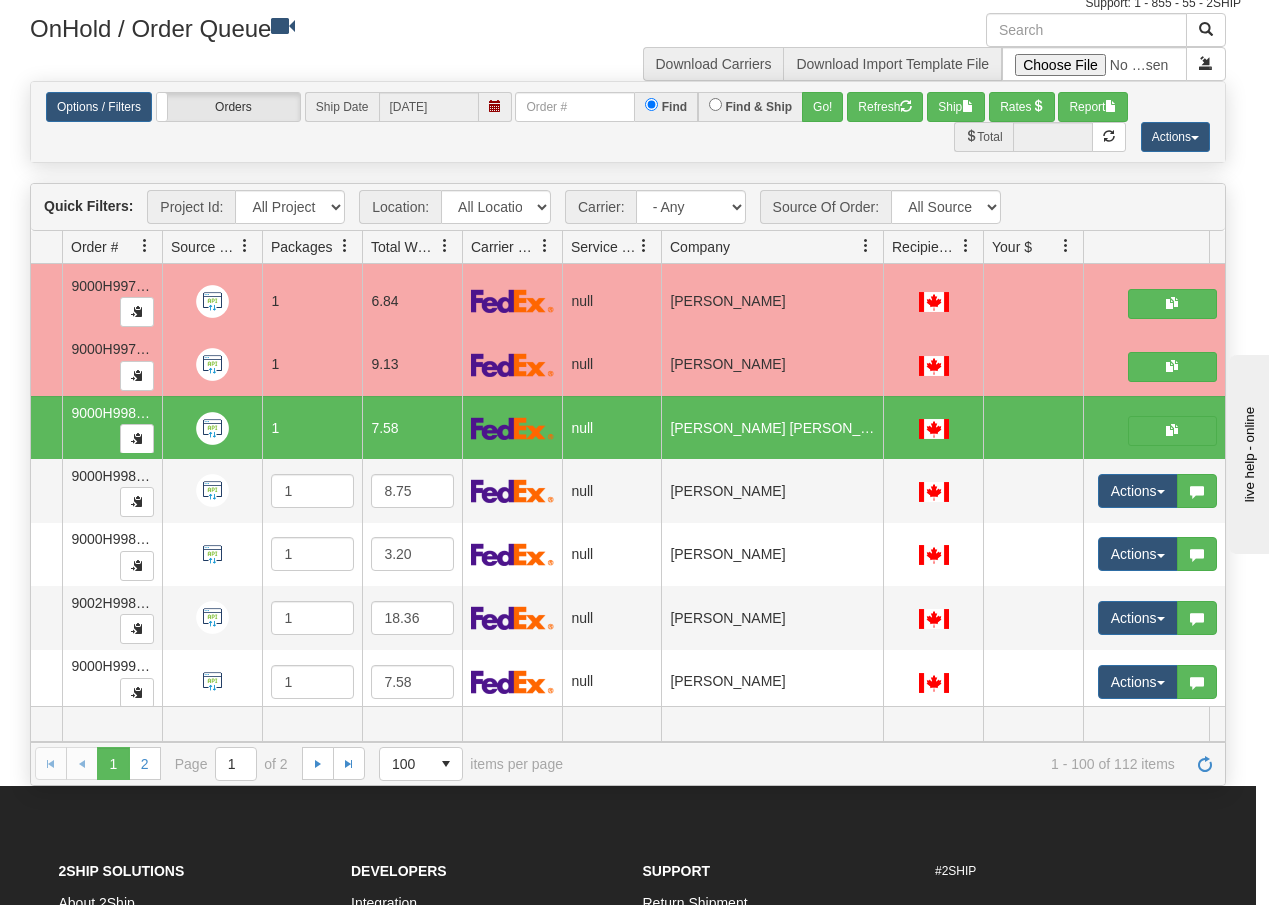
scroll to position [0, 0]
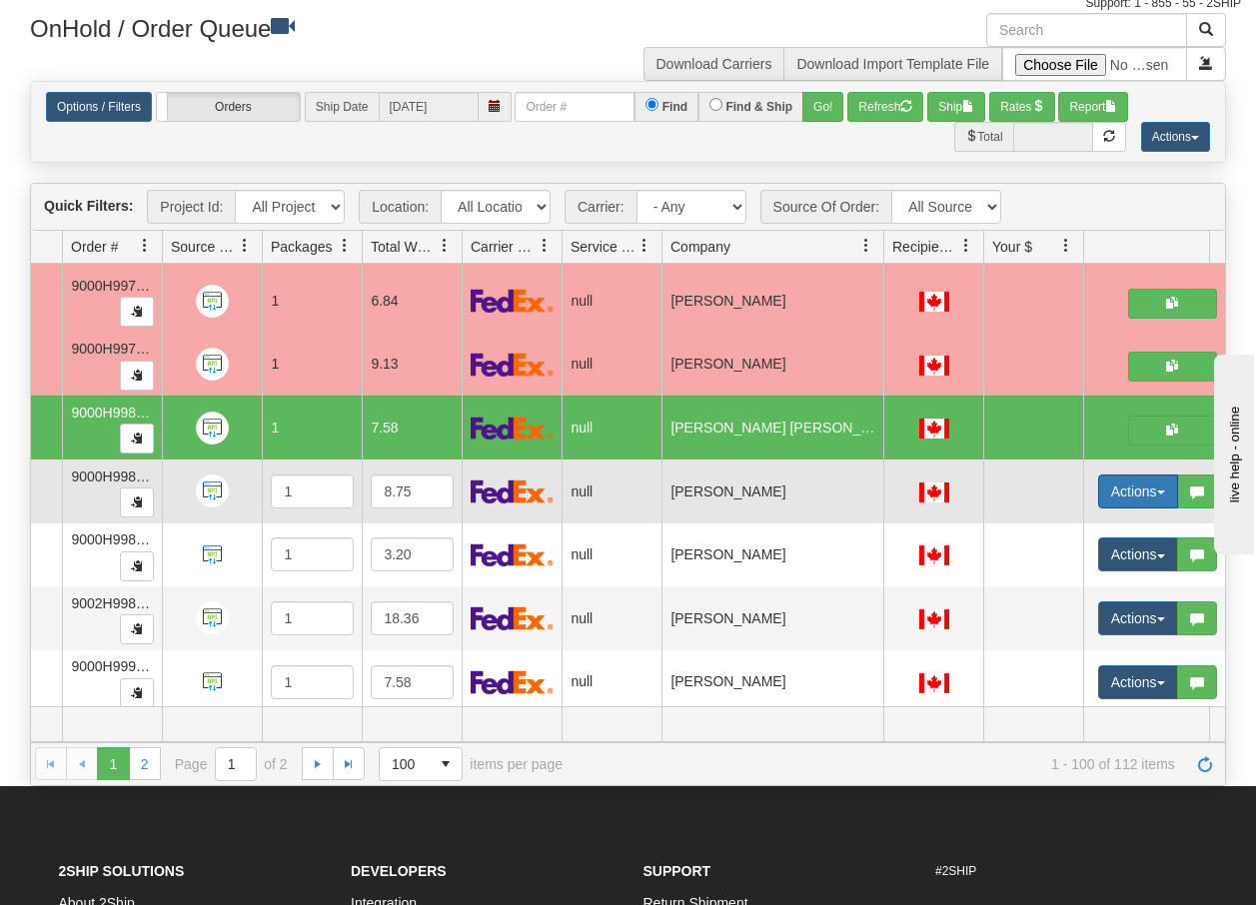
click at [1161, 493] on span "button" at bounding box center [1161, 493] width 8 height 4
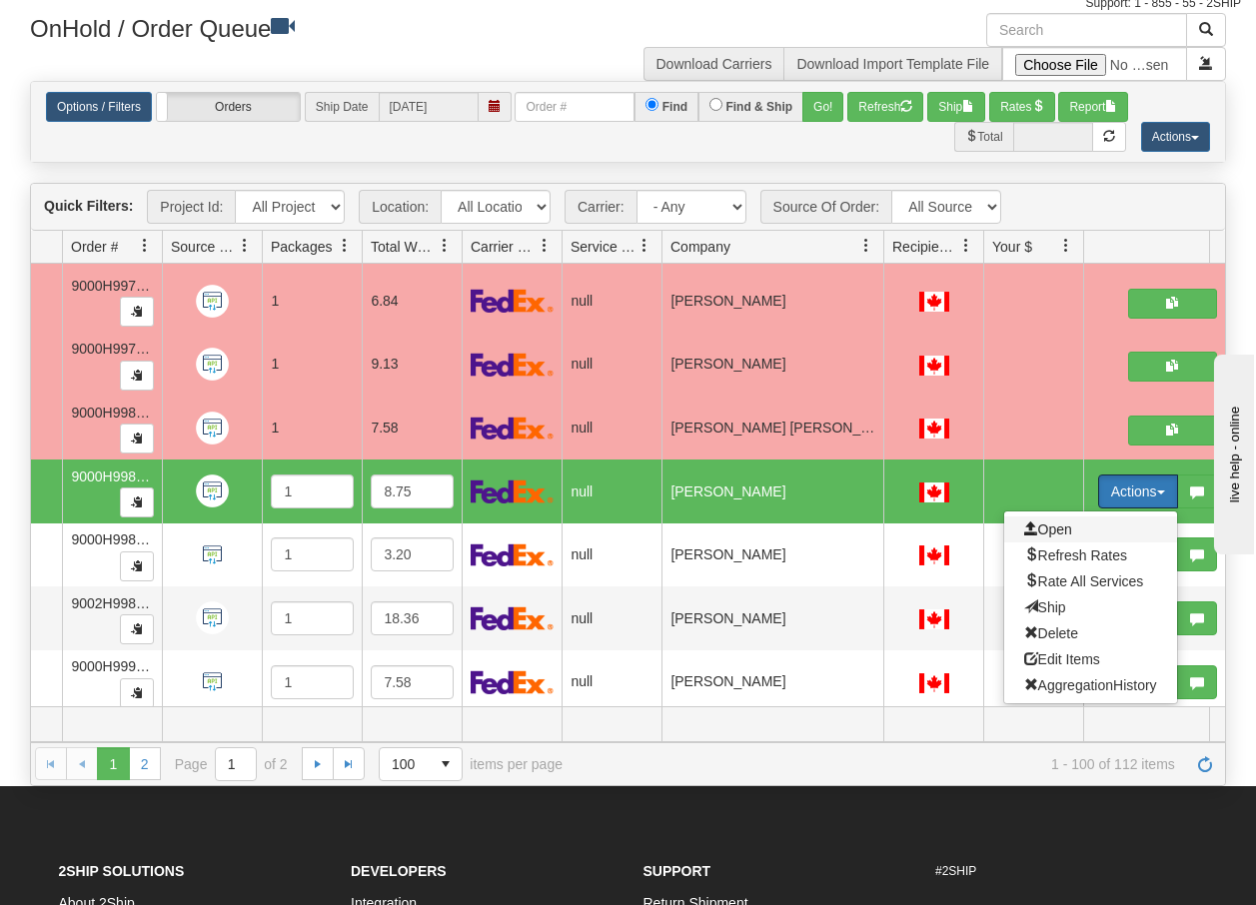
click at [1046, 524] on span "Open" at bounding box center [1048, 530] width 48 height 16
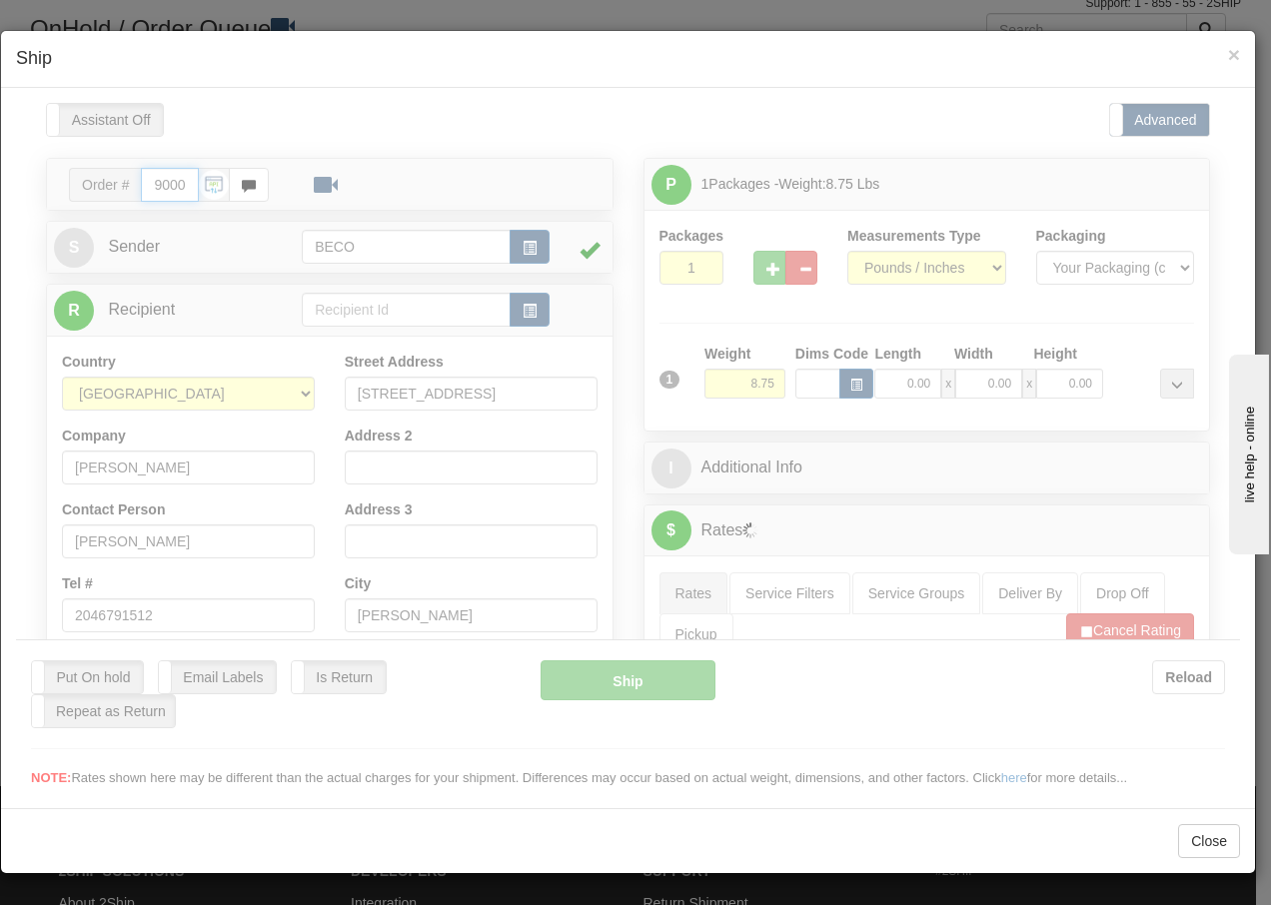
type input "15:59"
type input "16:00"
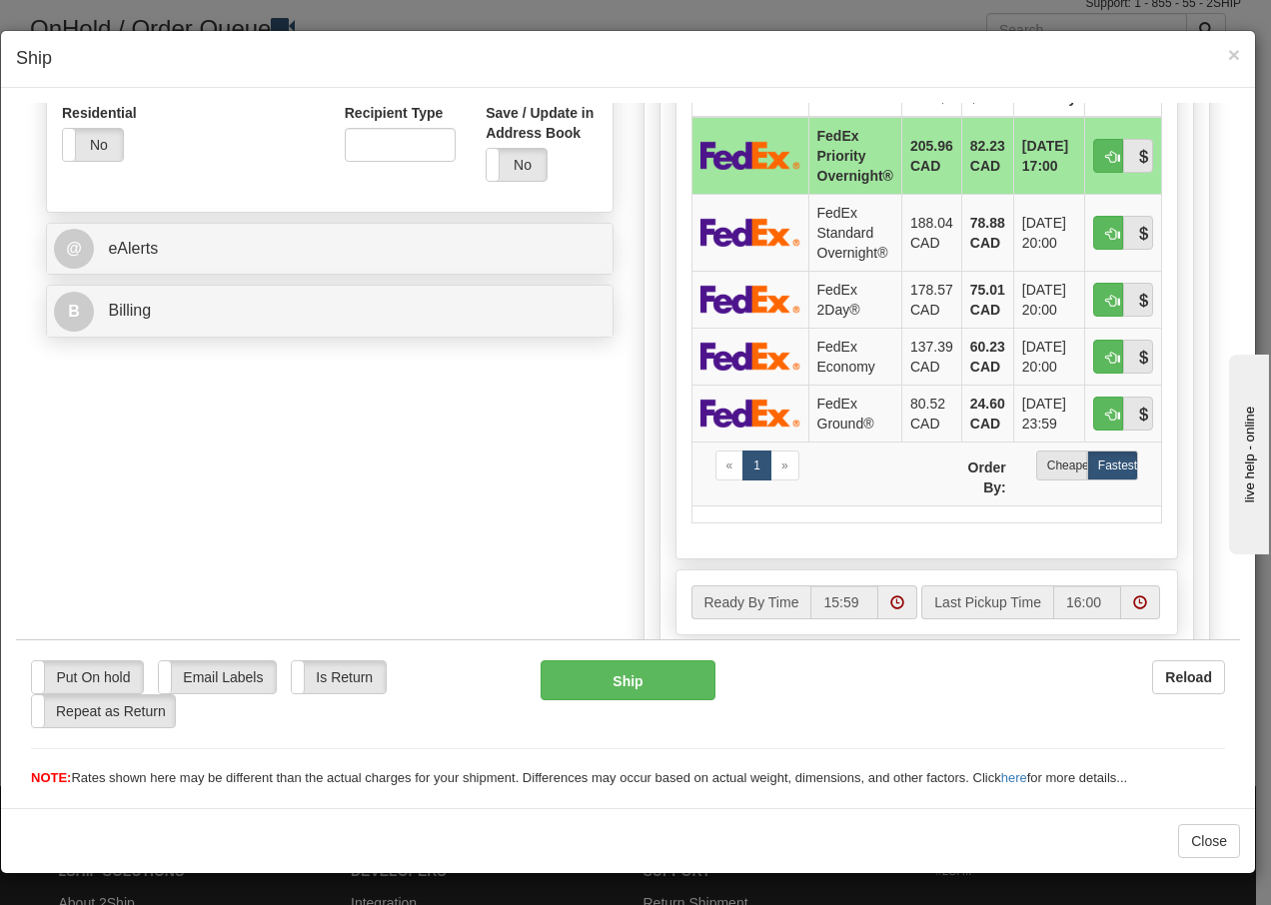
scroll to position [733, 0]
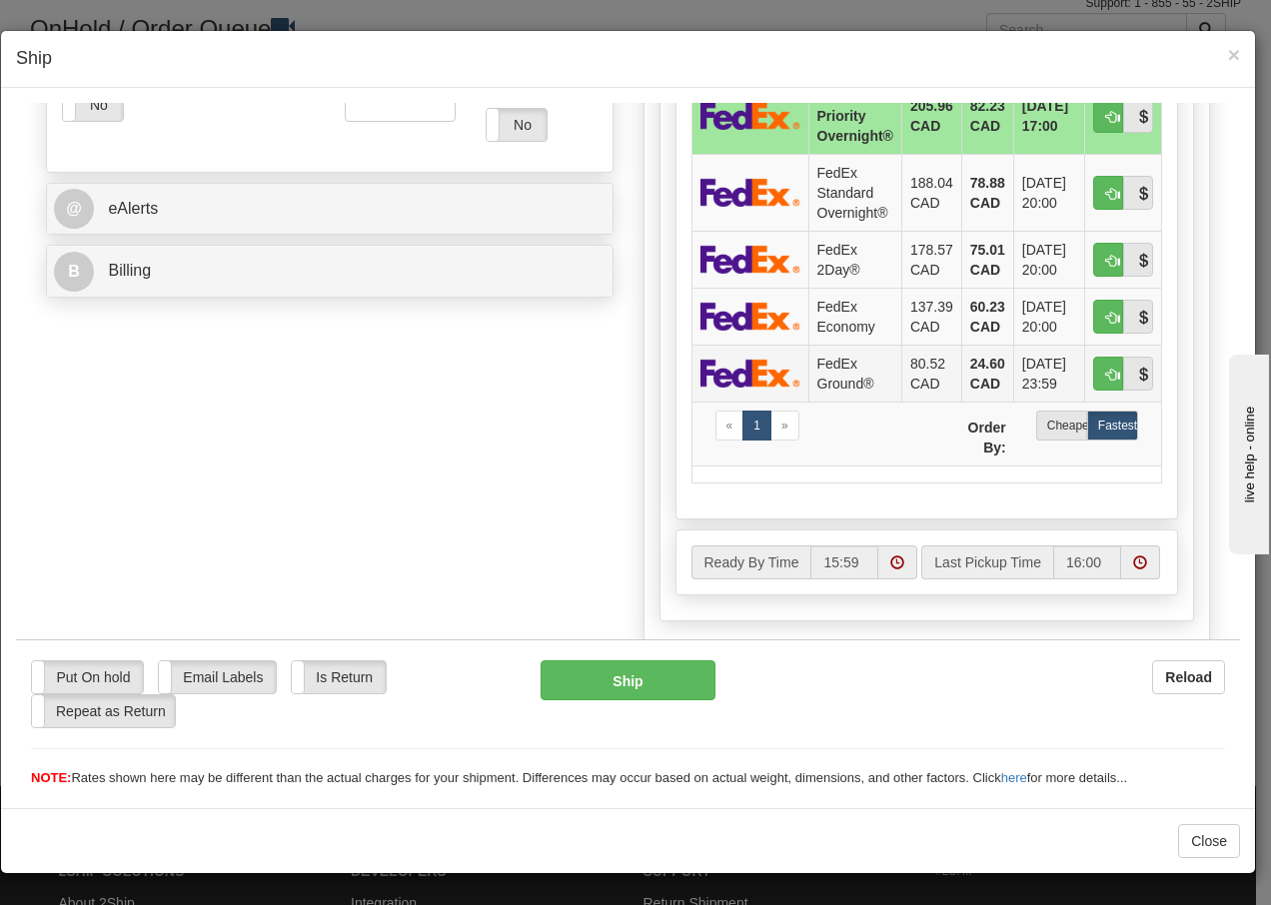
click at [815, 374] on td "FedEx Ground®" at bounding box center [854, 372] width 93 height 57
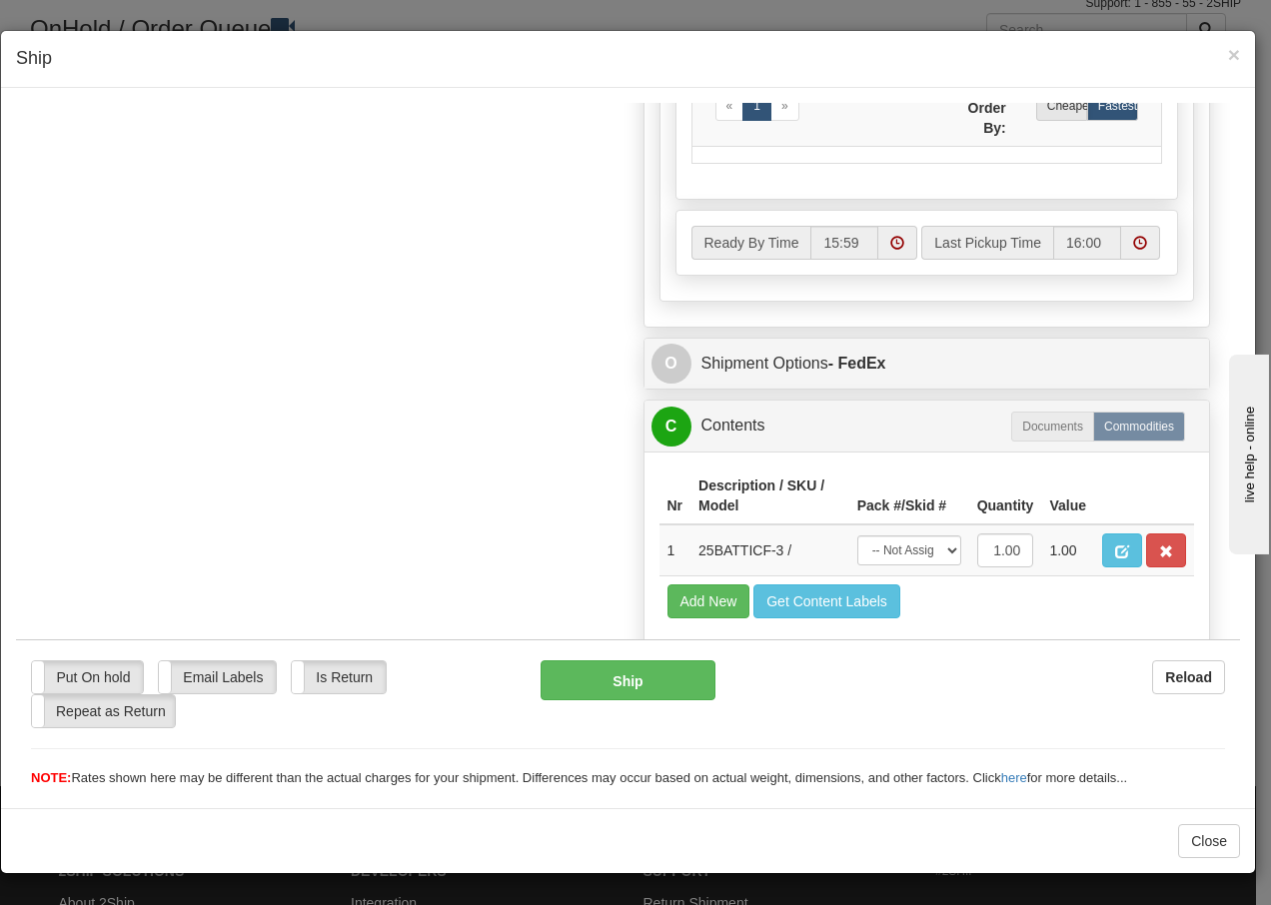
scroll to position [1135, 0]
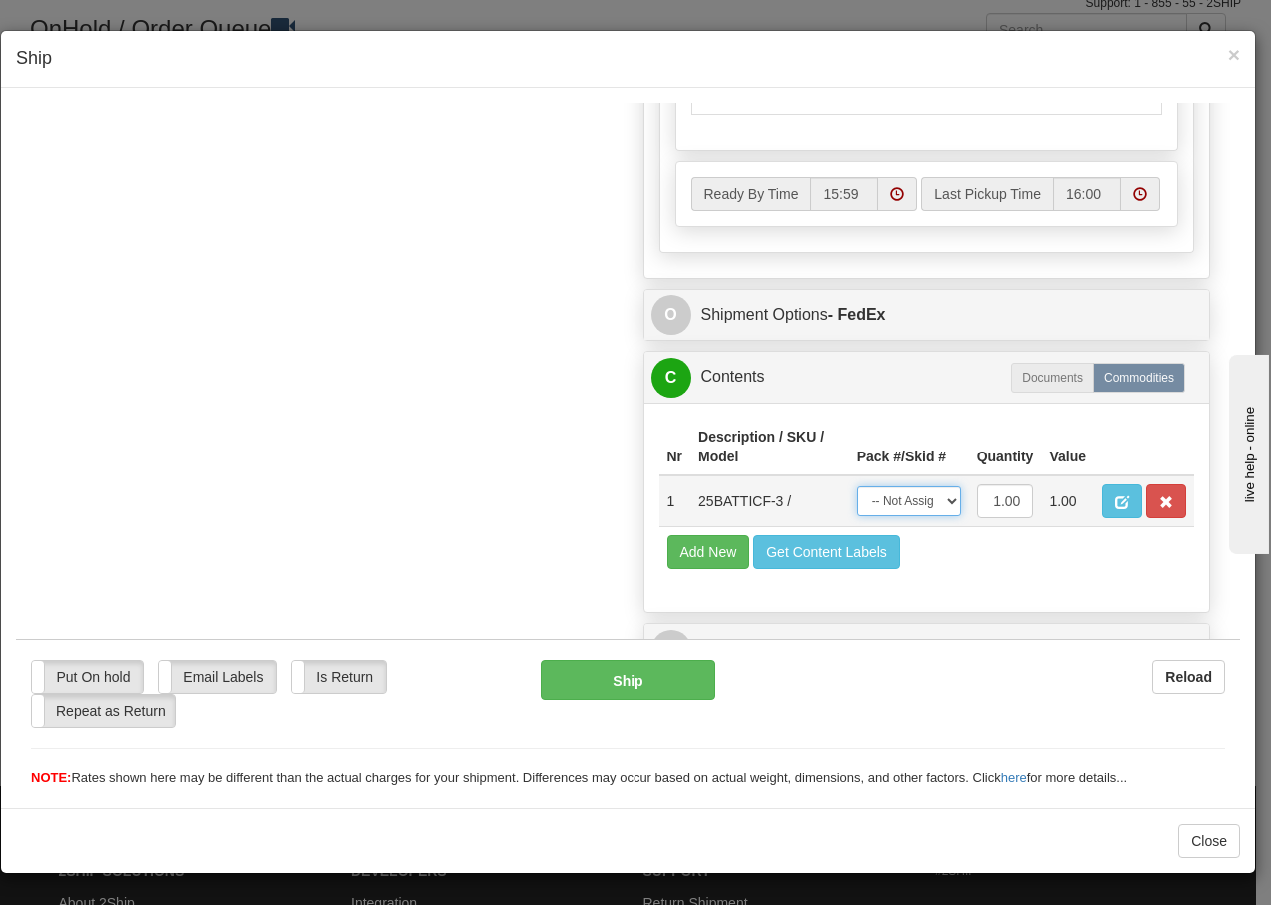
click at [931, 500] on select "-- Not Assigned -- Package 1" at bounding box center [909, 501] width 104 height 30
select select "0"
click at [857, 486] on select "-- Not Assigned -- Package 1" at bounding box center [909, 501] width 104 height 30
click at [615, 678] on button "Ship" at bounding box center [628, 680] width 174 height 40
type input "92"
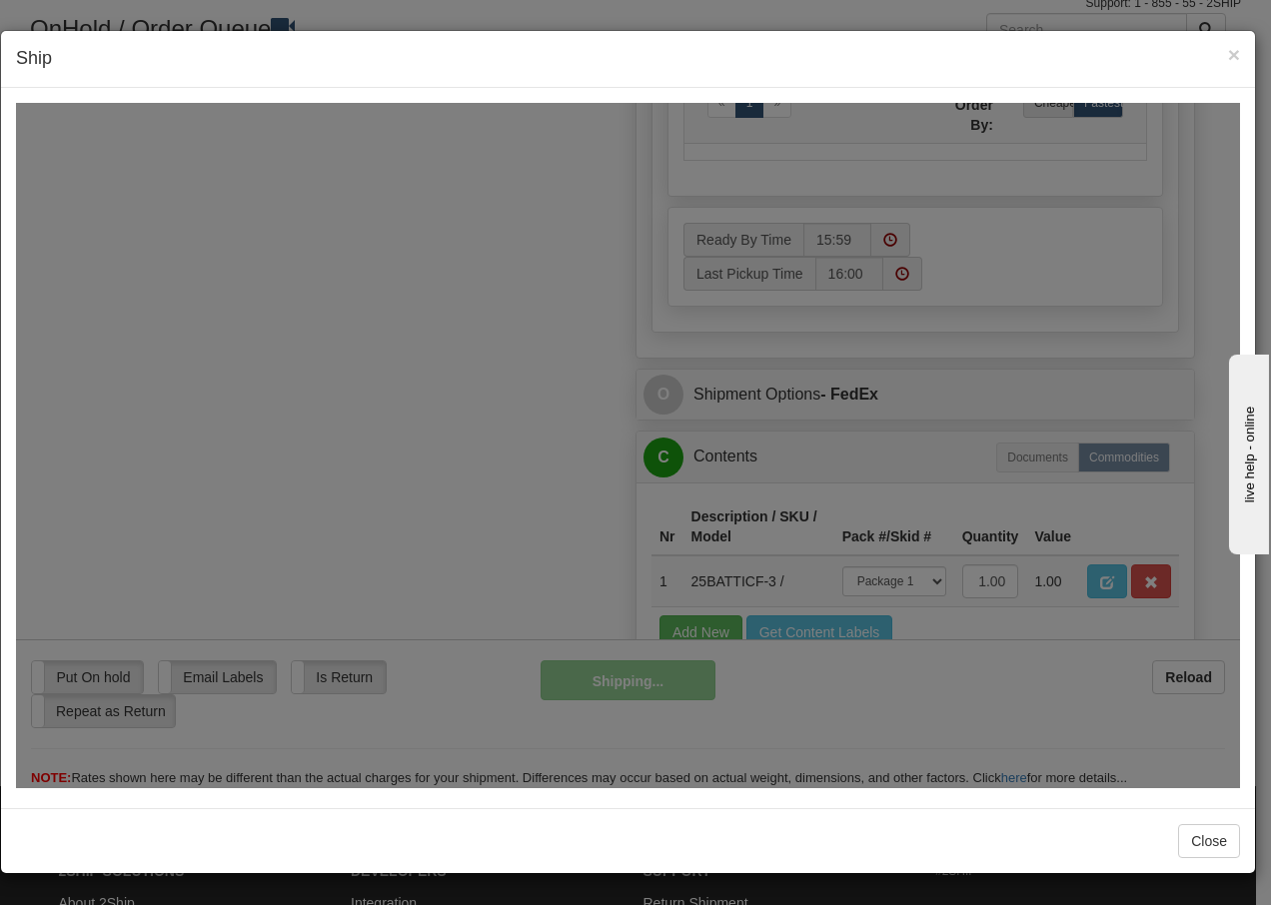
scroll to position [1215, 0]
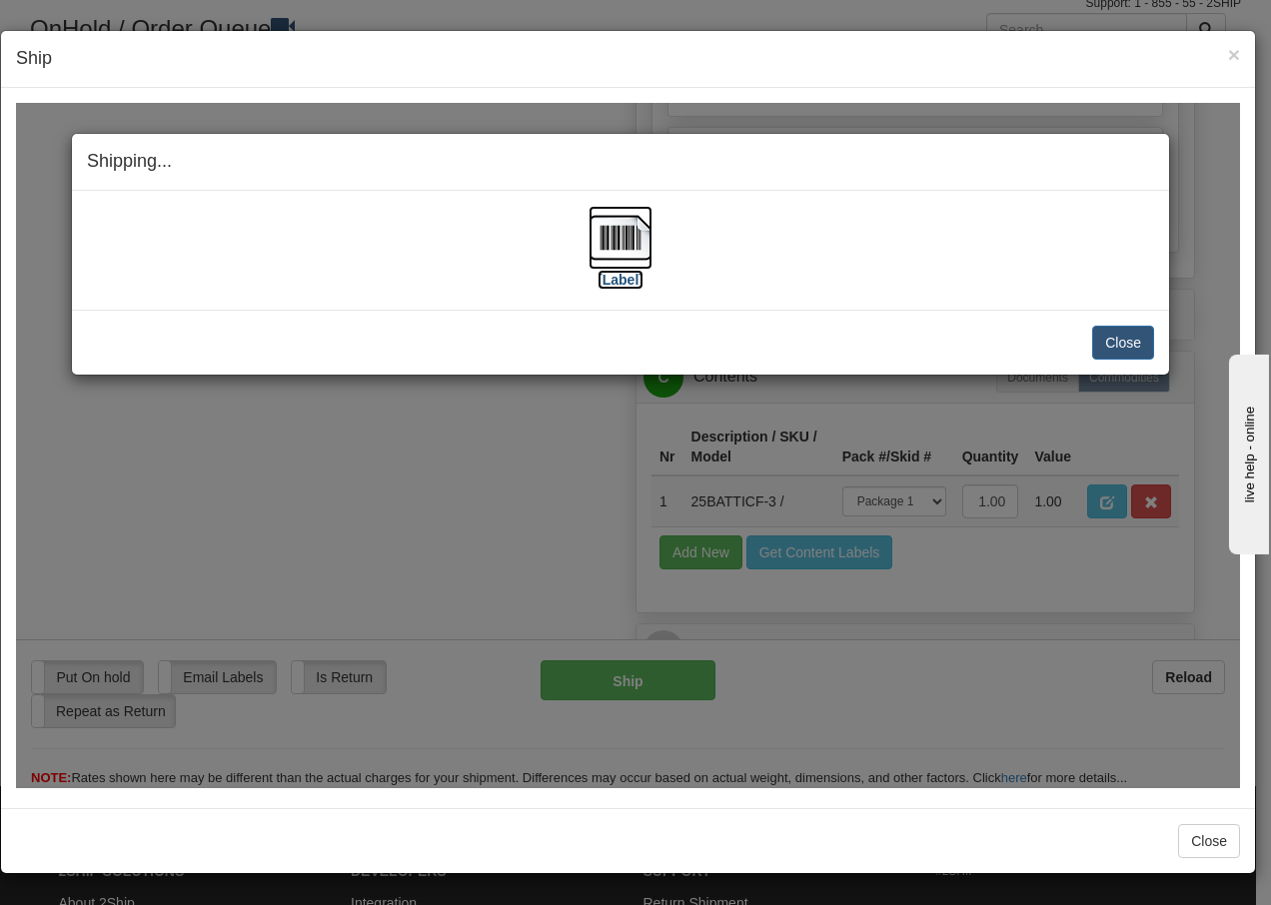
click at [619, 244] on img at bounding box center [621, 237] width 64 height 64
click at [1112, 342] on button "Close" at bounding box center [1123, 342] width 62 height 34
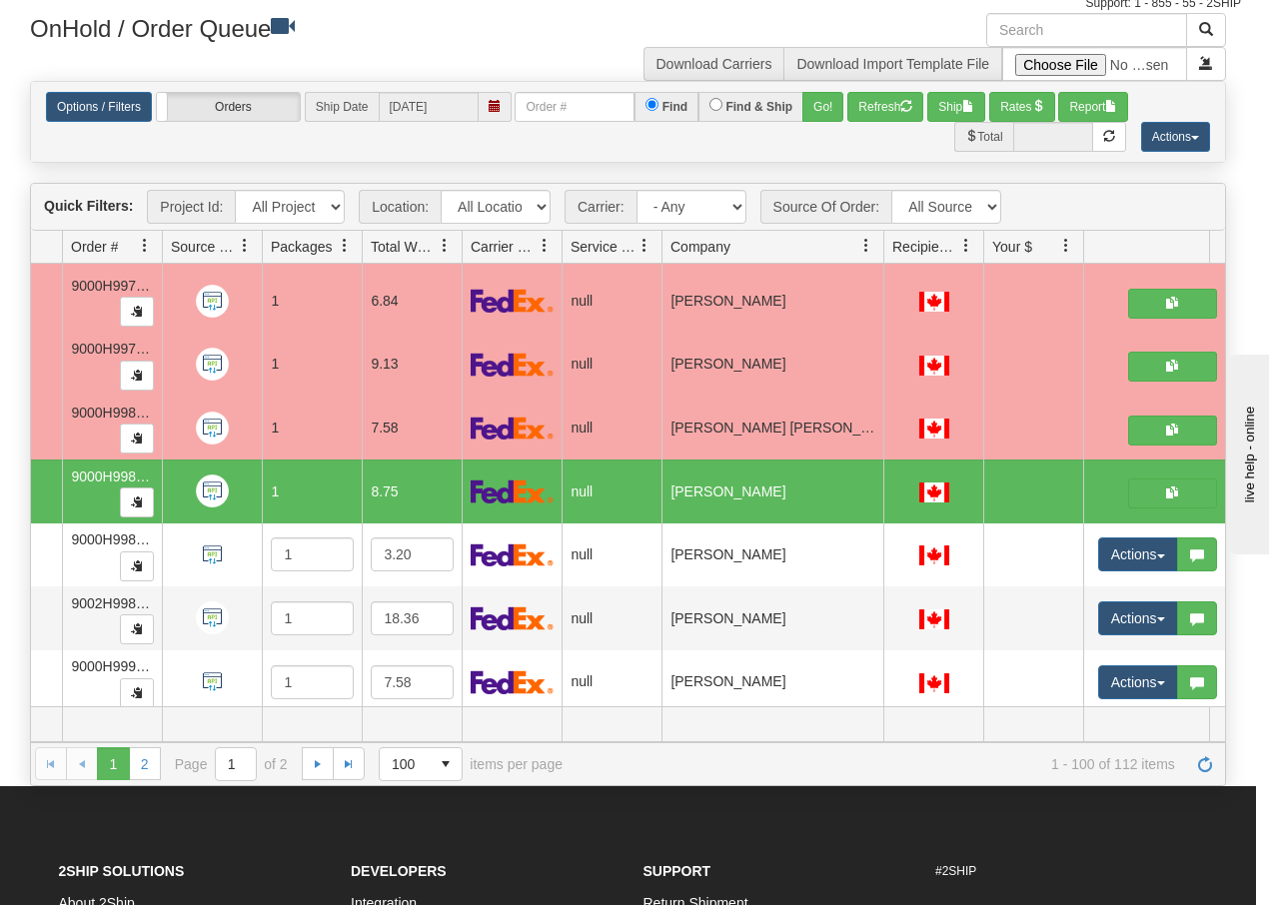
scroll to position [0, 0]
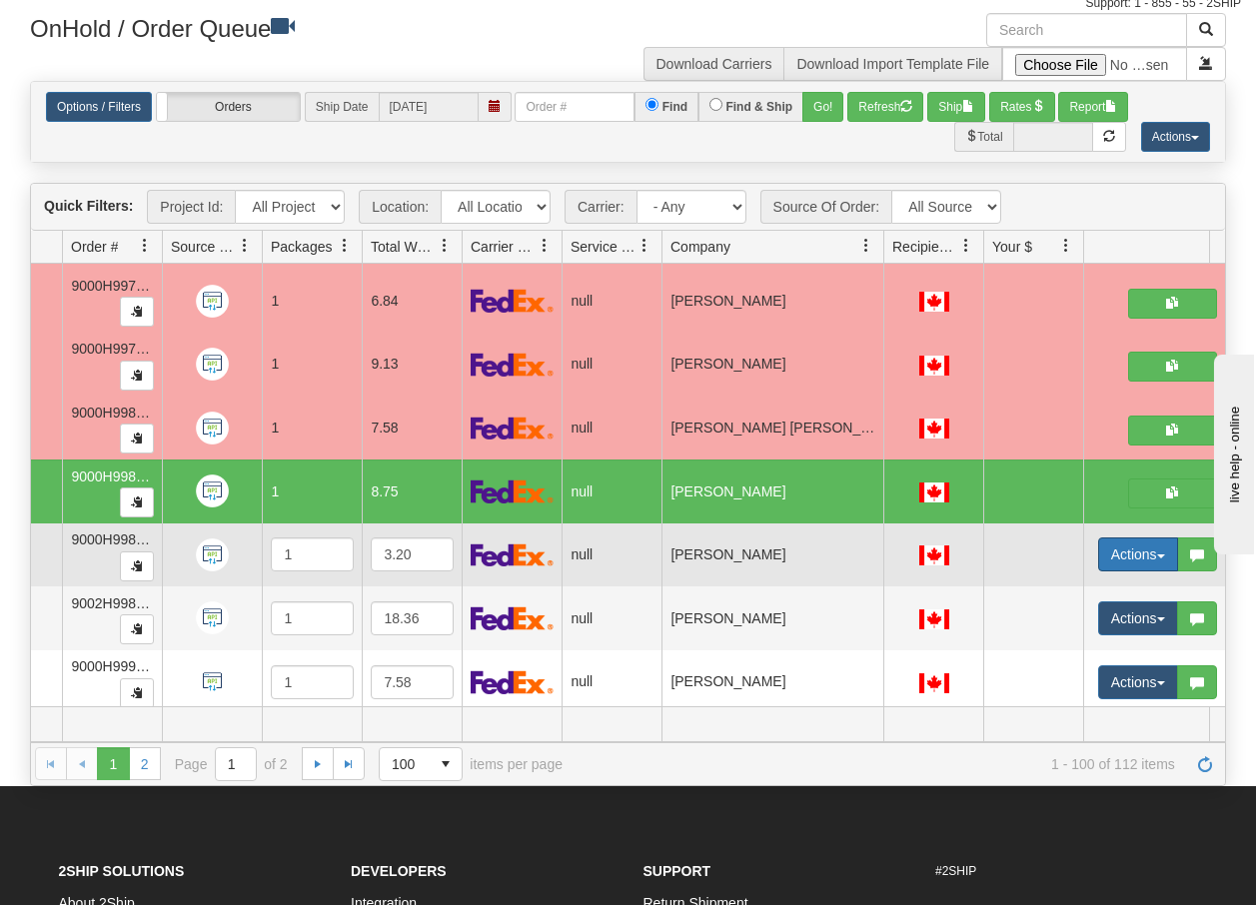
click at [1164, 558] on span "button" at bounding box center [1161, 557] width 8 height 4
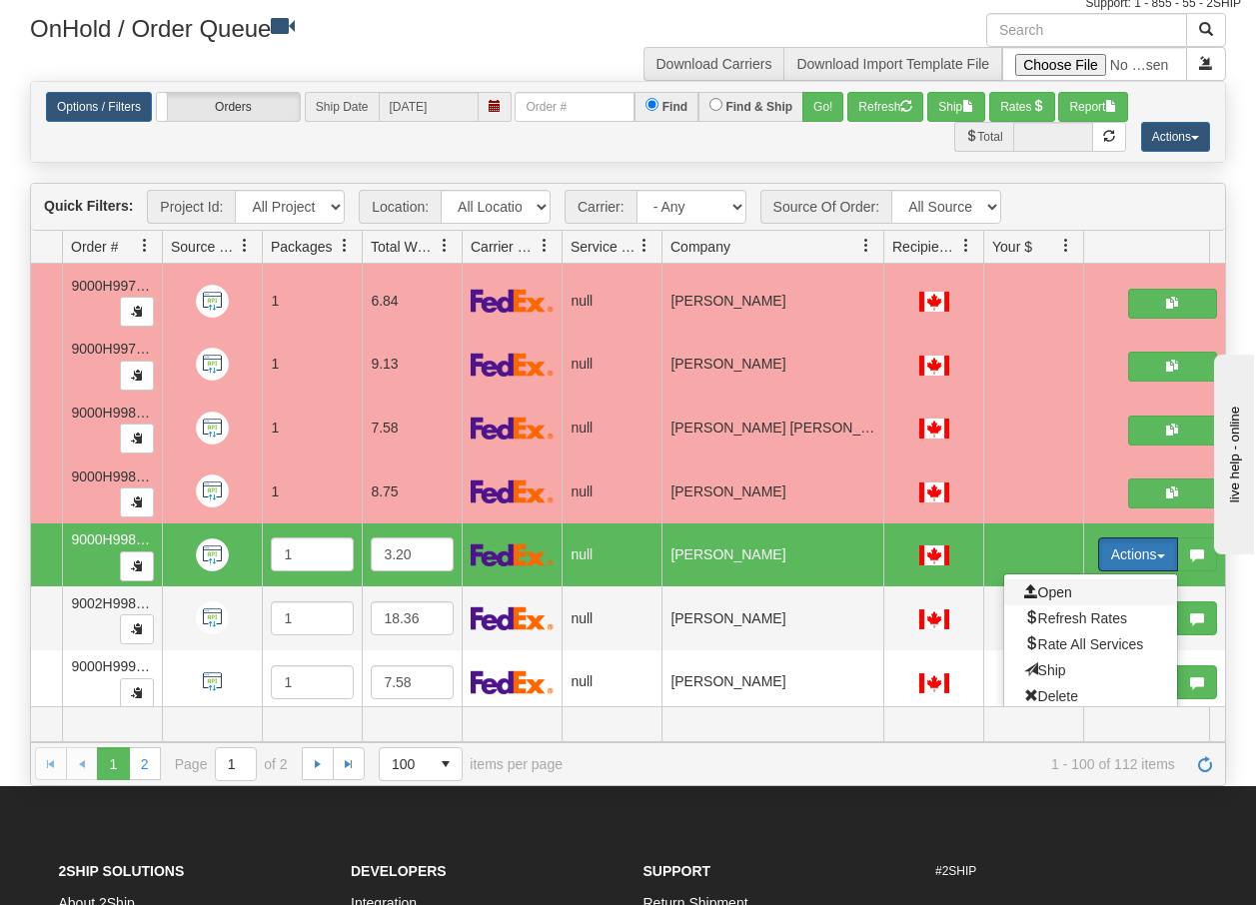
click at [1058, 593] on span "Open" at bounding box center [1048, 593] width 48 height 16
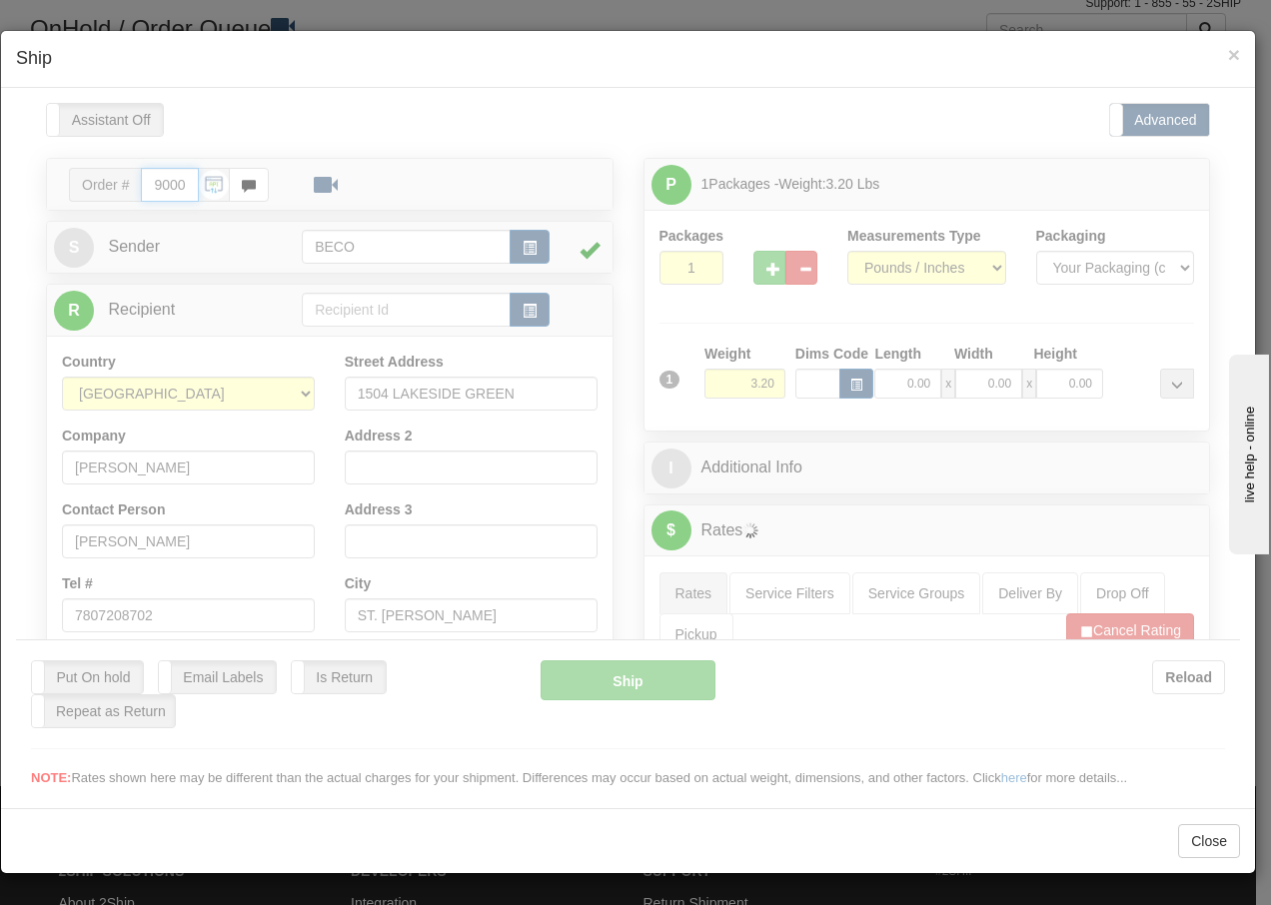
type input "16:00"
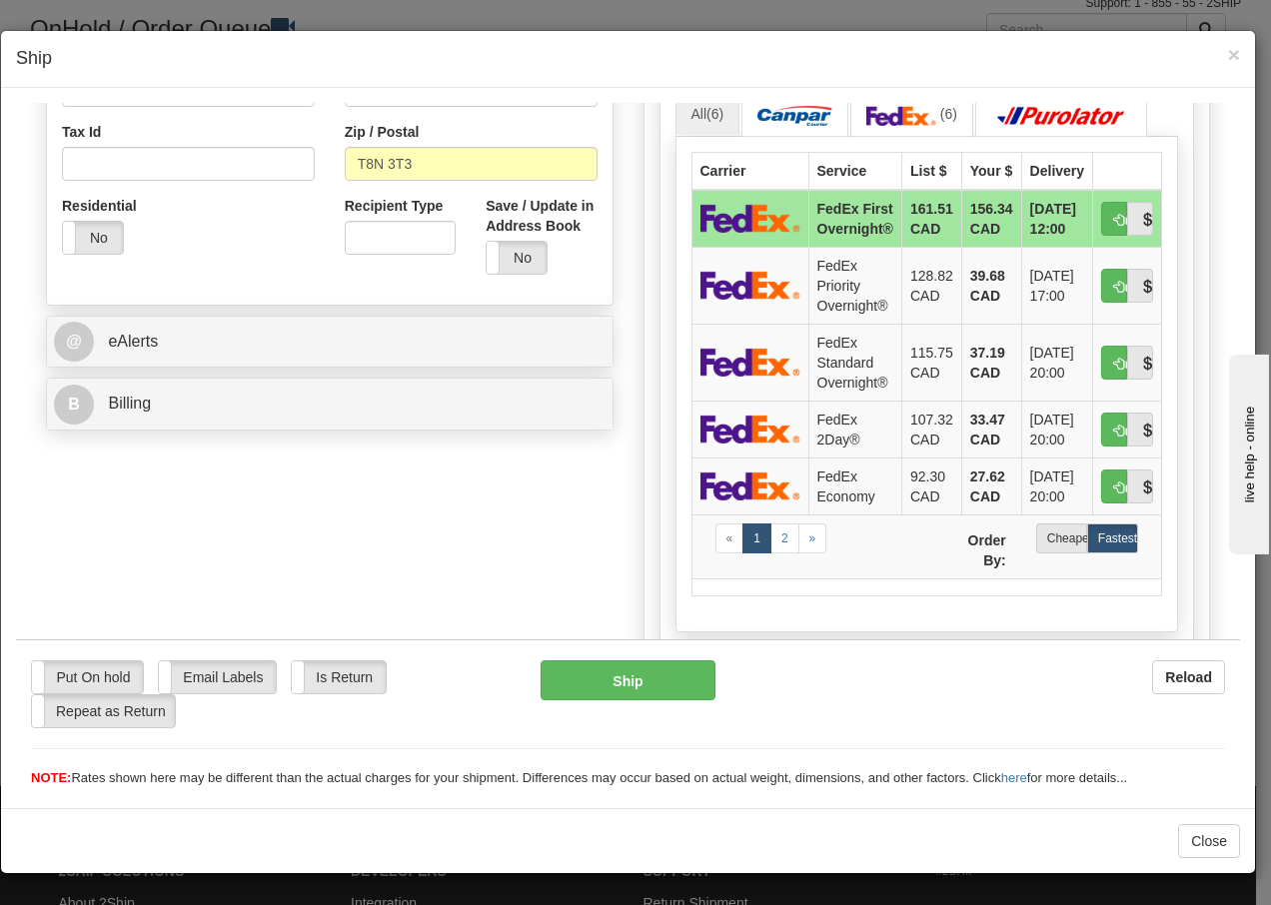
scroll to position [640, 0]
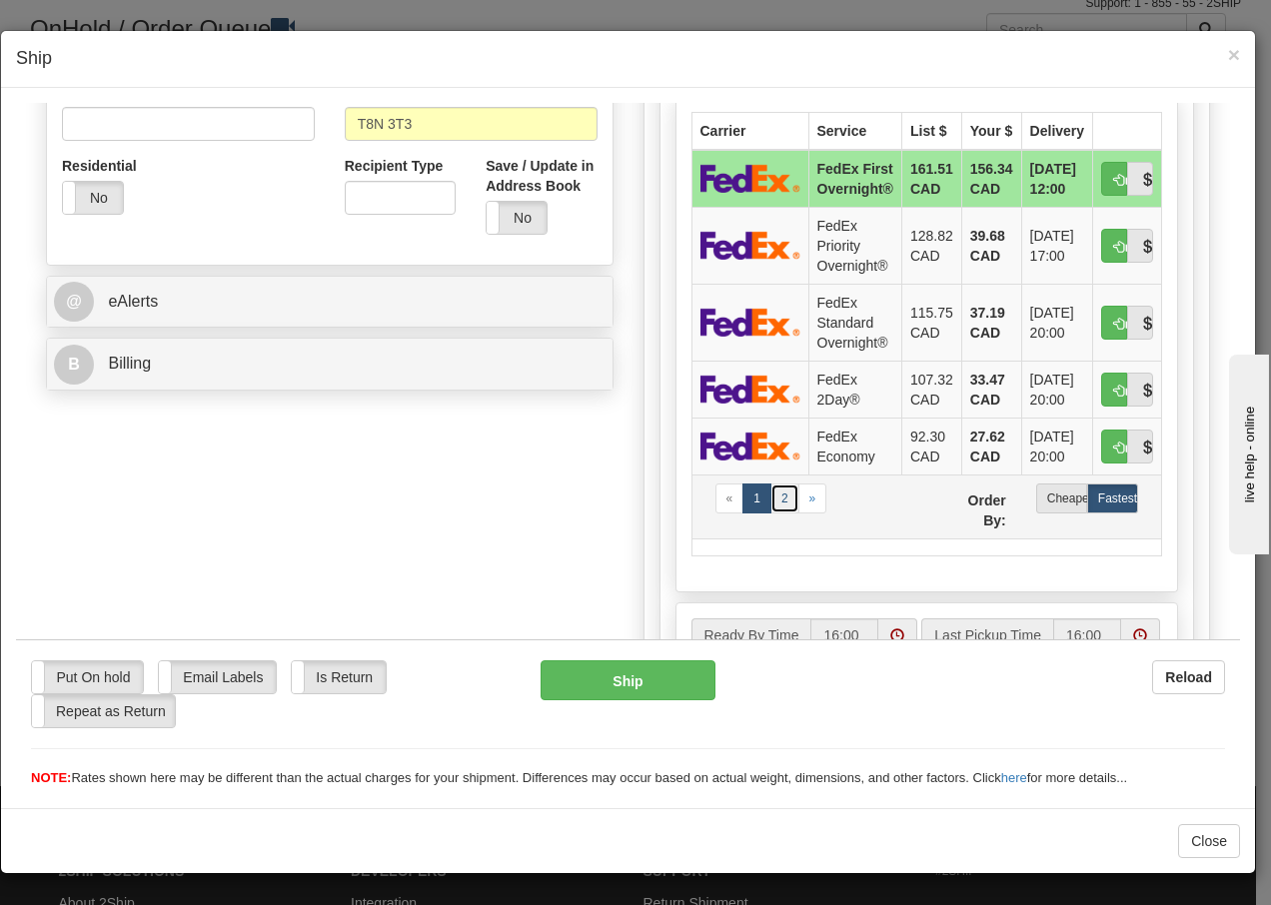
click at [774, 501] on link "2" at bounding box center [785, 498] width 29 height 30
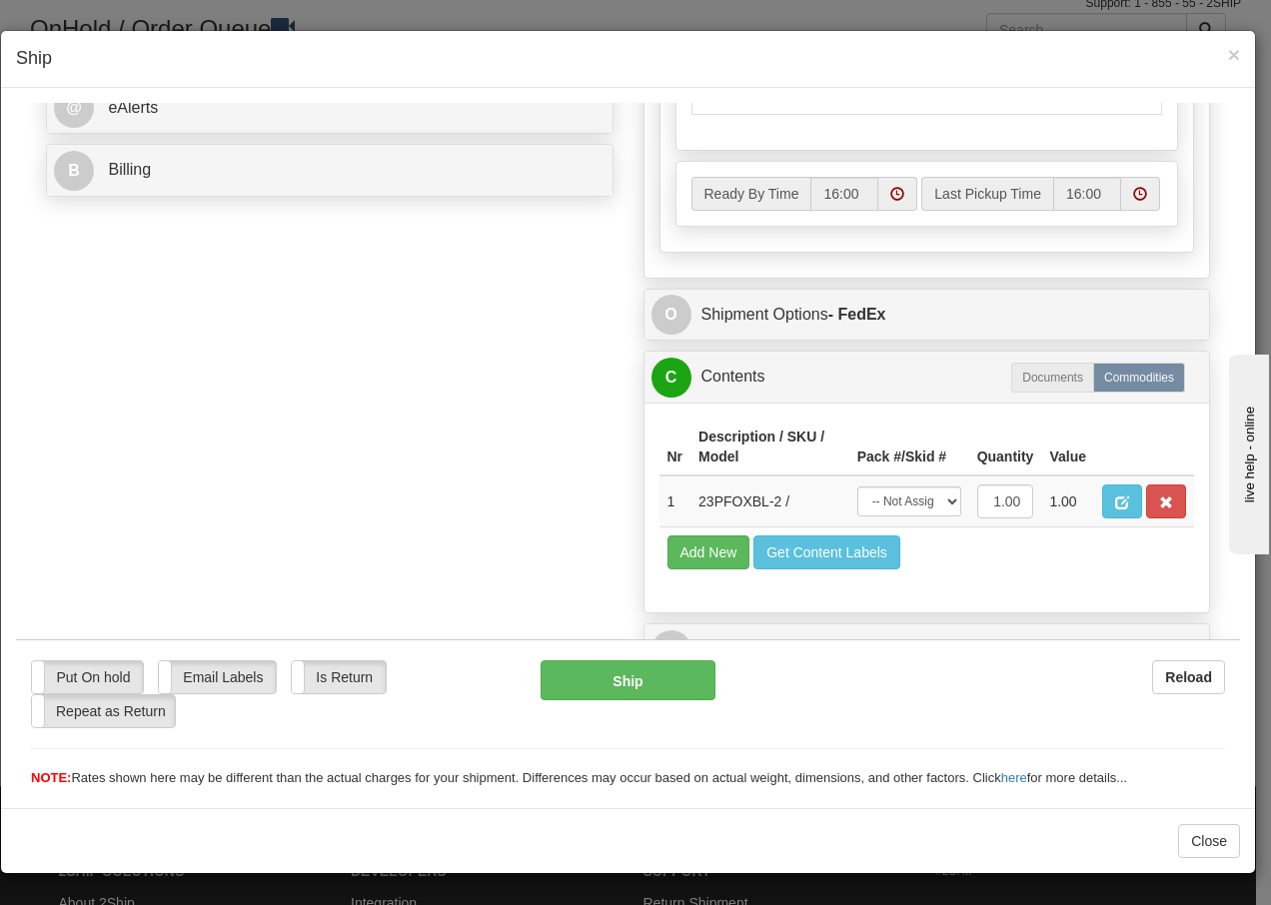
scroll to position [867, 0]
click at [932, 499] on select "-- Not Assigned -- Package 1" at bounding box center [909, 501] width 104 height 30
select select "0"
click at [857, 486] on select "-- Not Assigned -- Package 1" at bounding box center [909, 501] width 104 height 30
click at [599, 696] on button "Ship" at bounding box center [628, 680] width 174 height 40
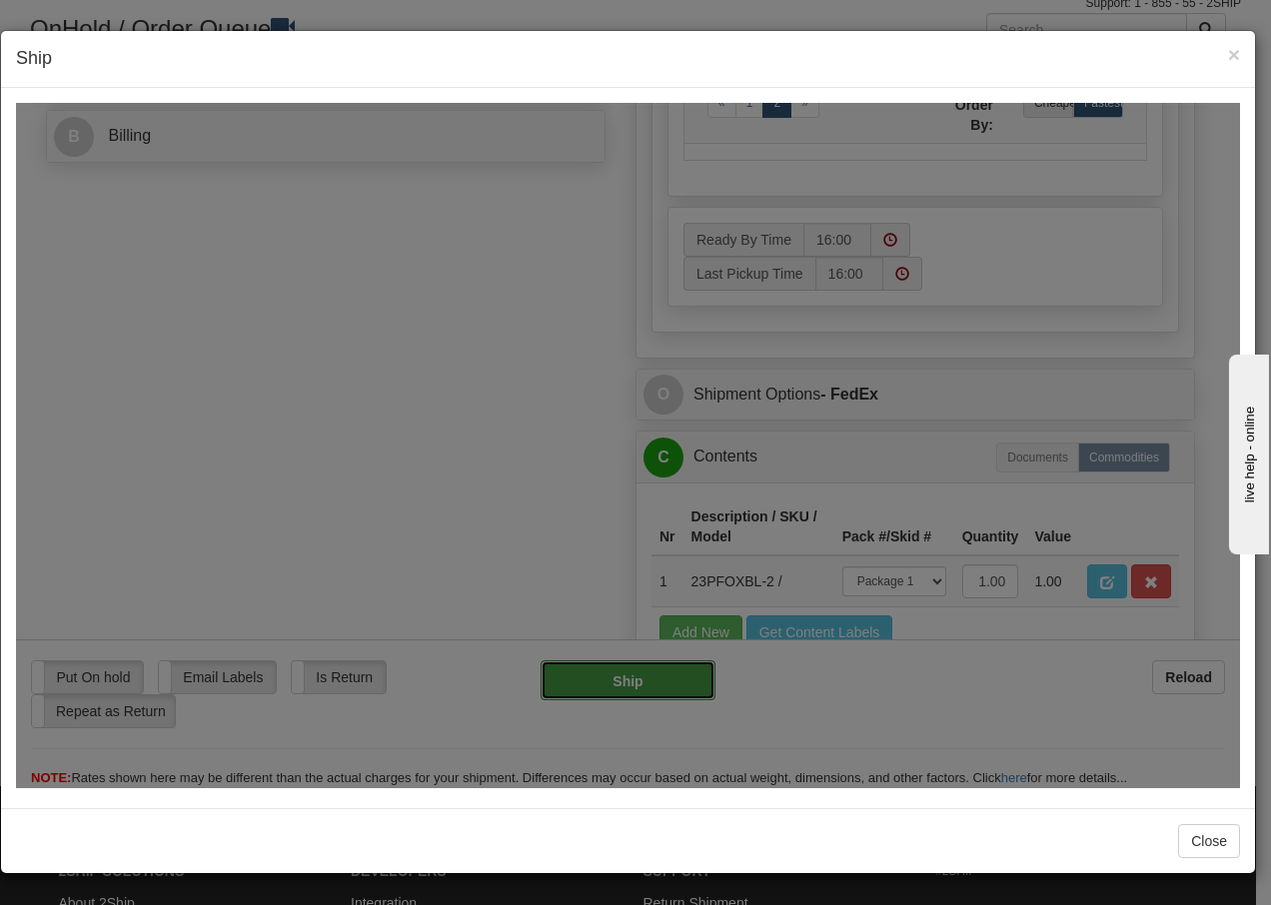
type input "92"
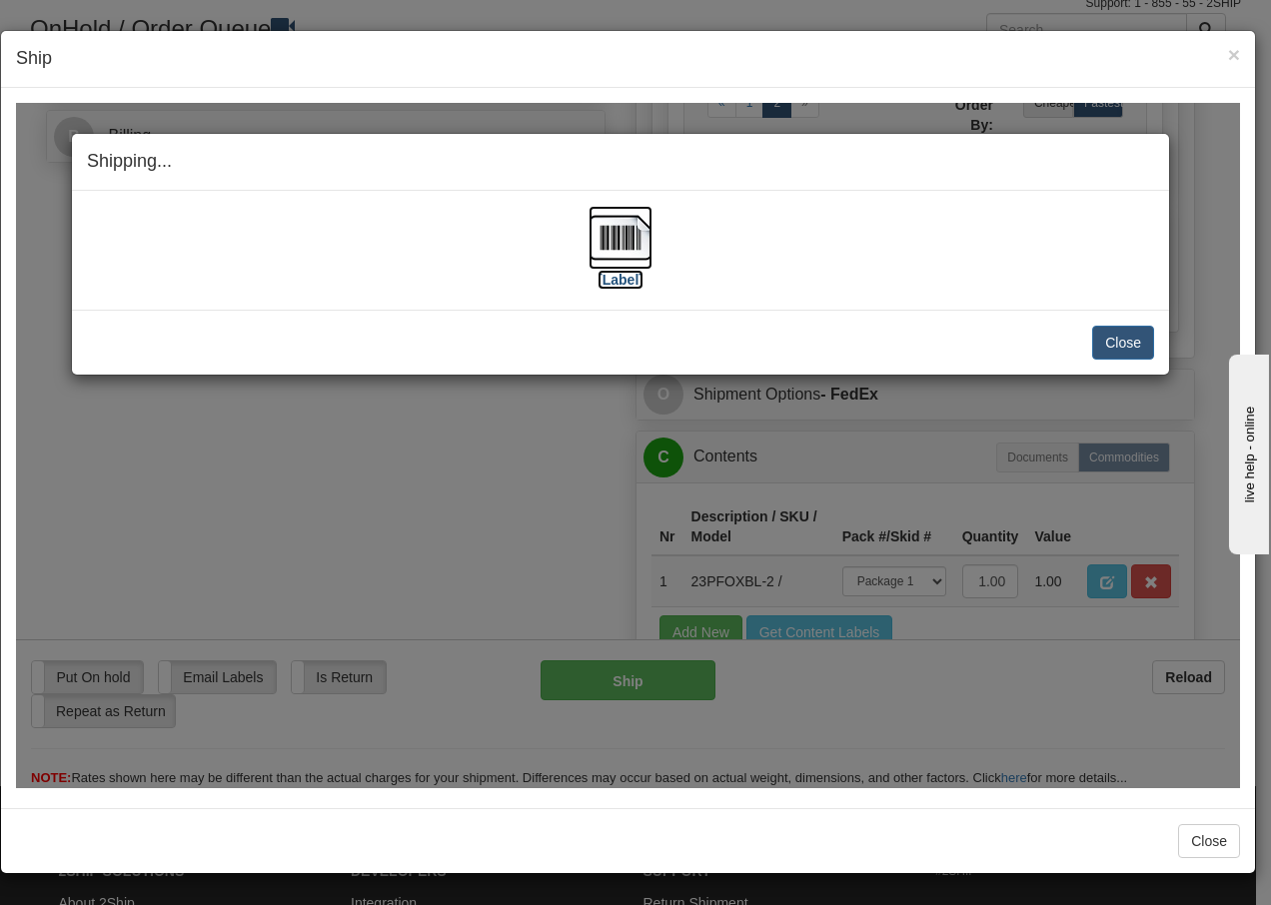
click at [619, 230] on img at bounding box center [621, 237] width 64 height 64
click at [1124, 332] on button "Close" at bounding box center [1123, 342] width 62 height 34
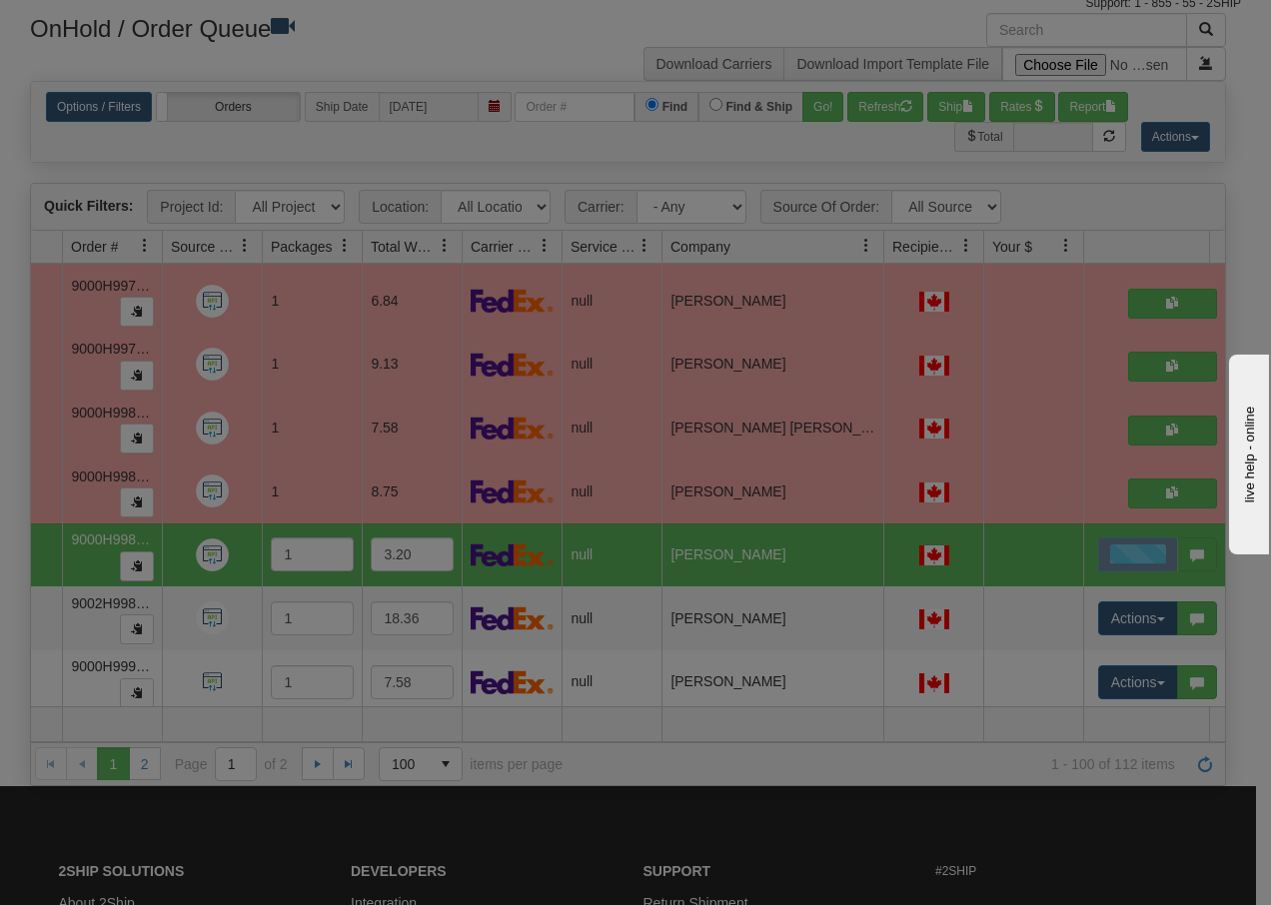
scroll to position [0, 0]
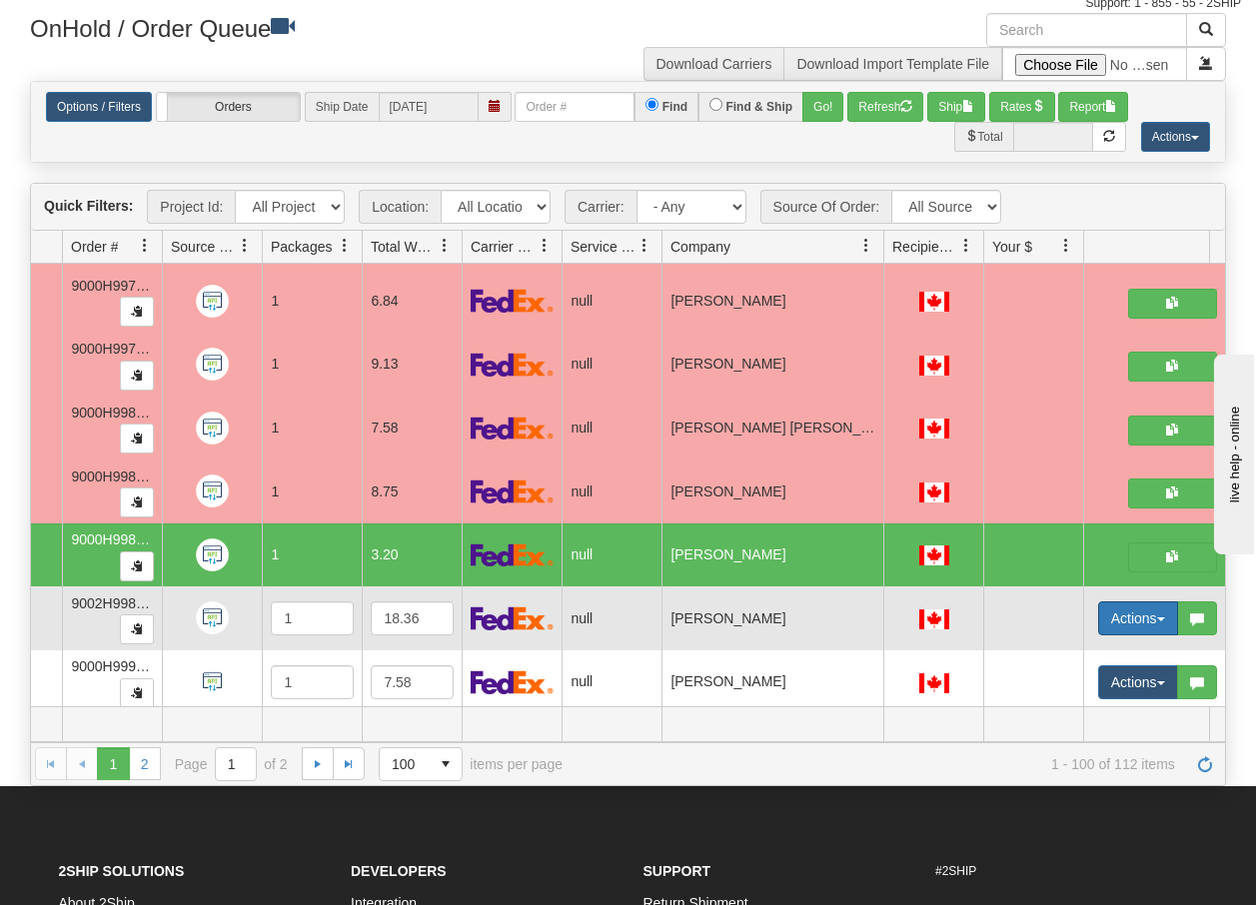
click at [1165, 621] on button "Actions" at bounding box center [1138, 619] width 80 height 34
click at [1069, 657] on span "Open" at bounding box center [1048, 657] width 48 height 16
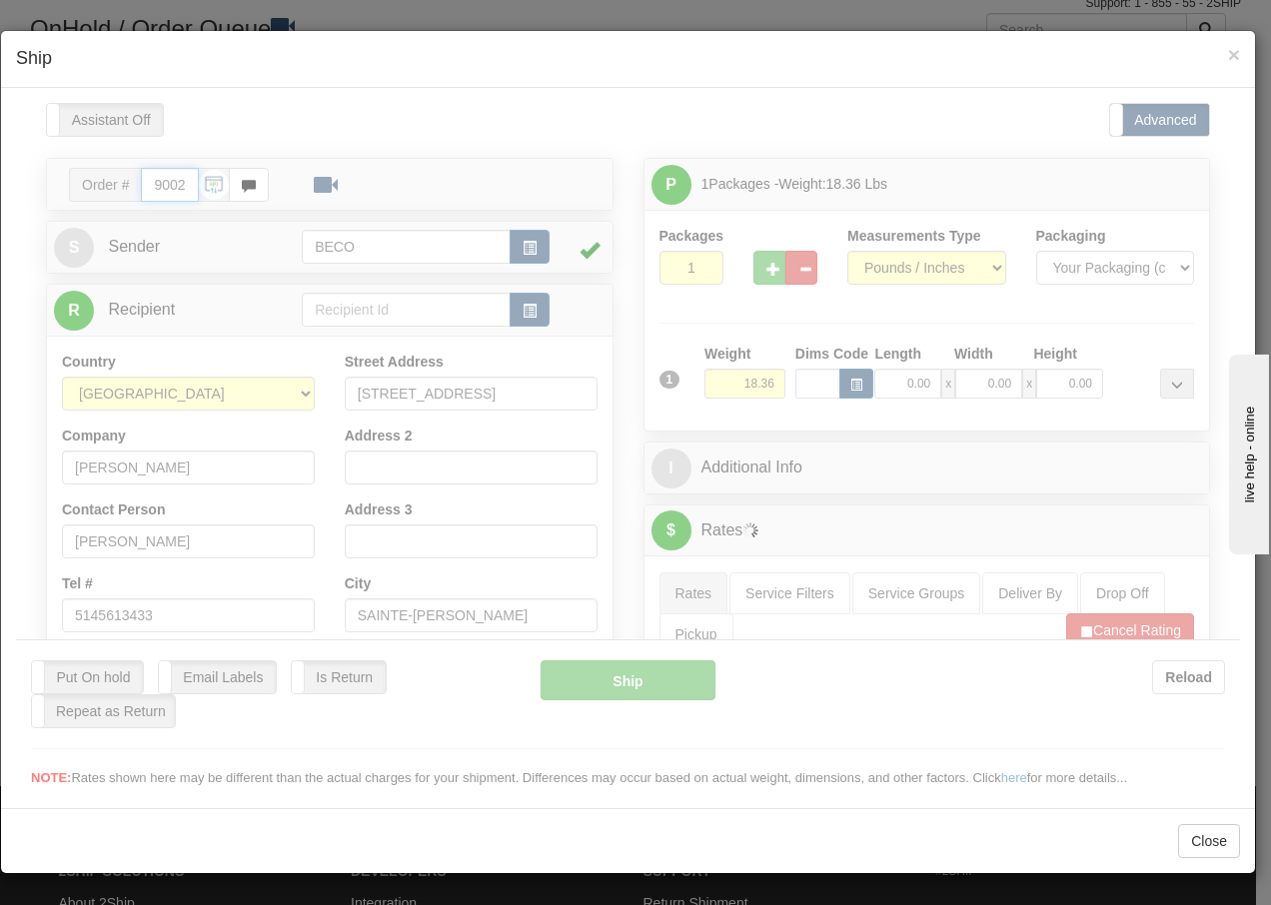
type input "16:01"
type input "16:00"
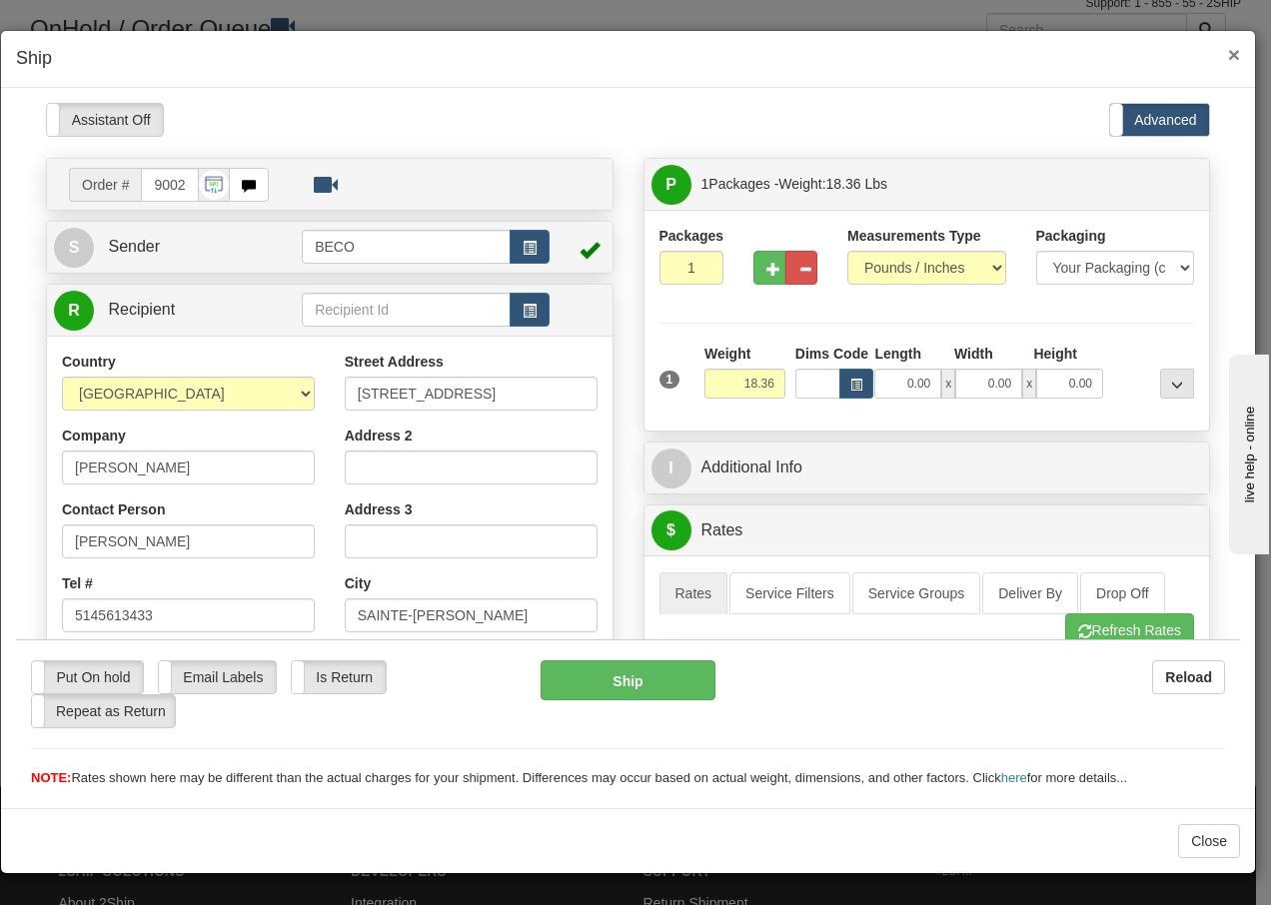
click at [1234, 54] on span "×" at bounding box center [1234, 54] width 12 height 23
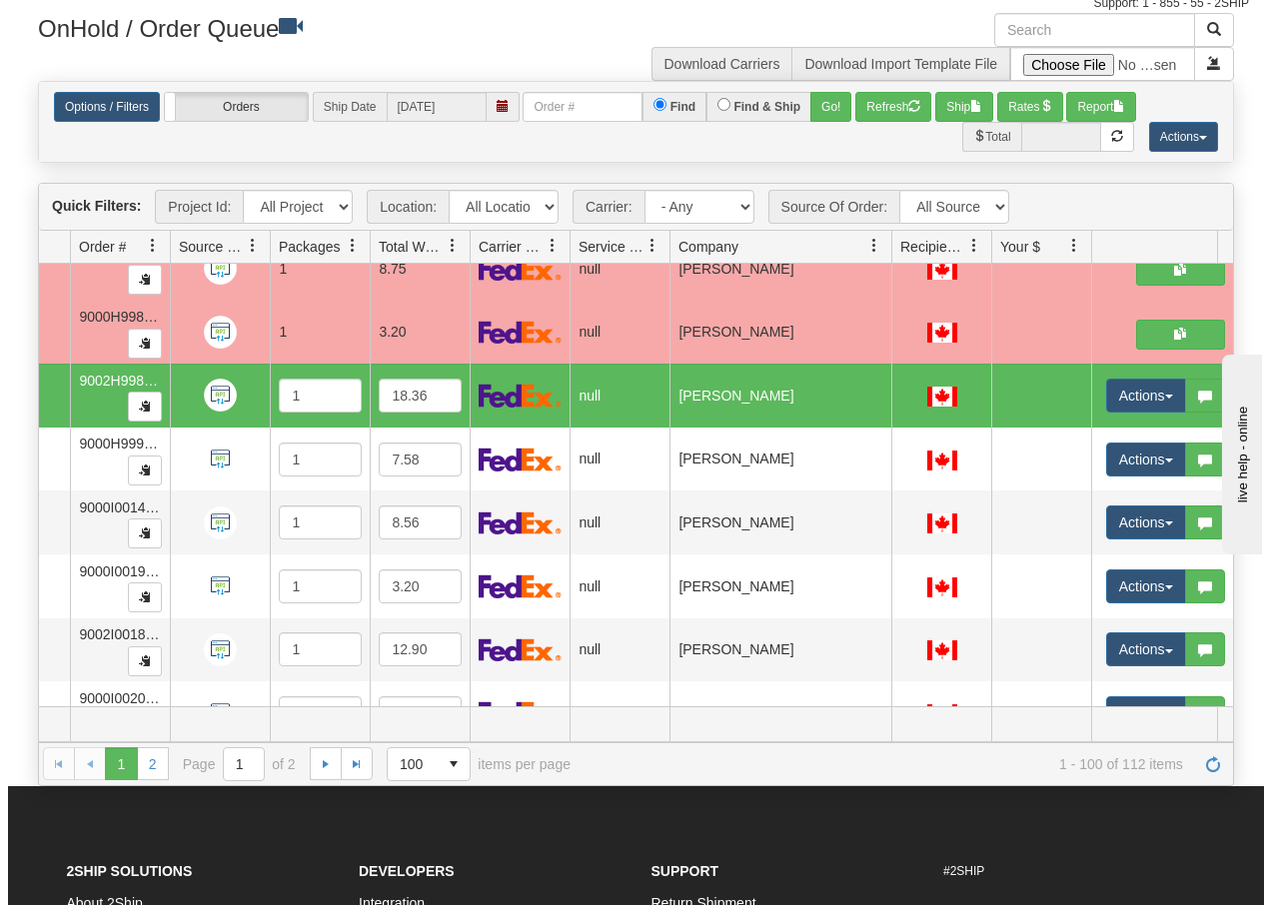
scroll to position [5700, 142]
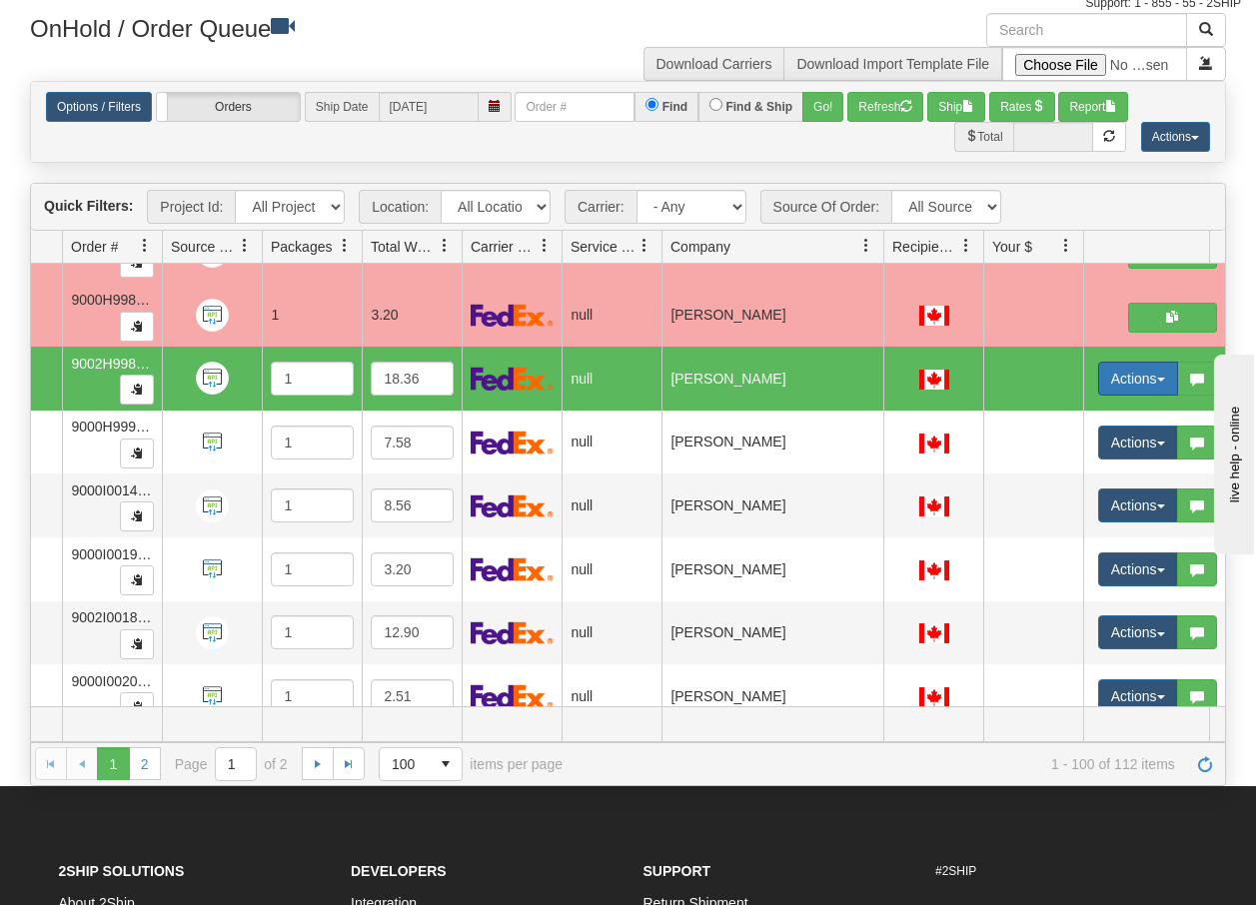
click at [1164, 374] on button "Actions" at bounding box center [1138, 379] width 80 height 34
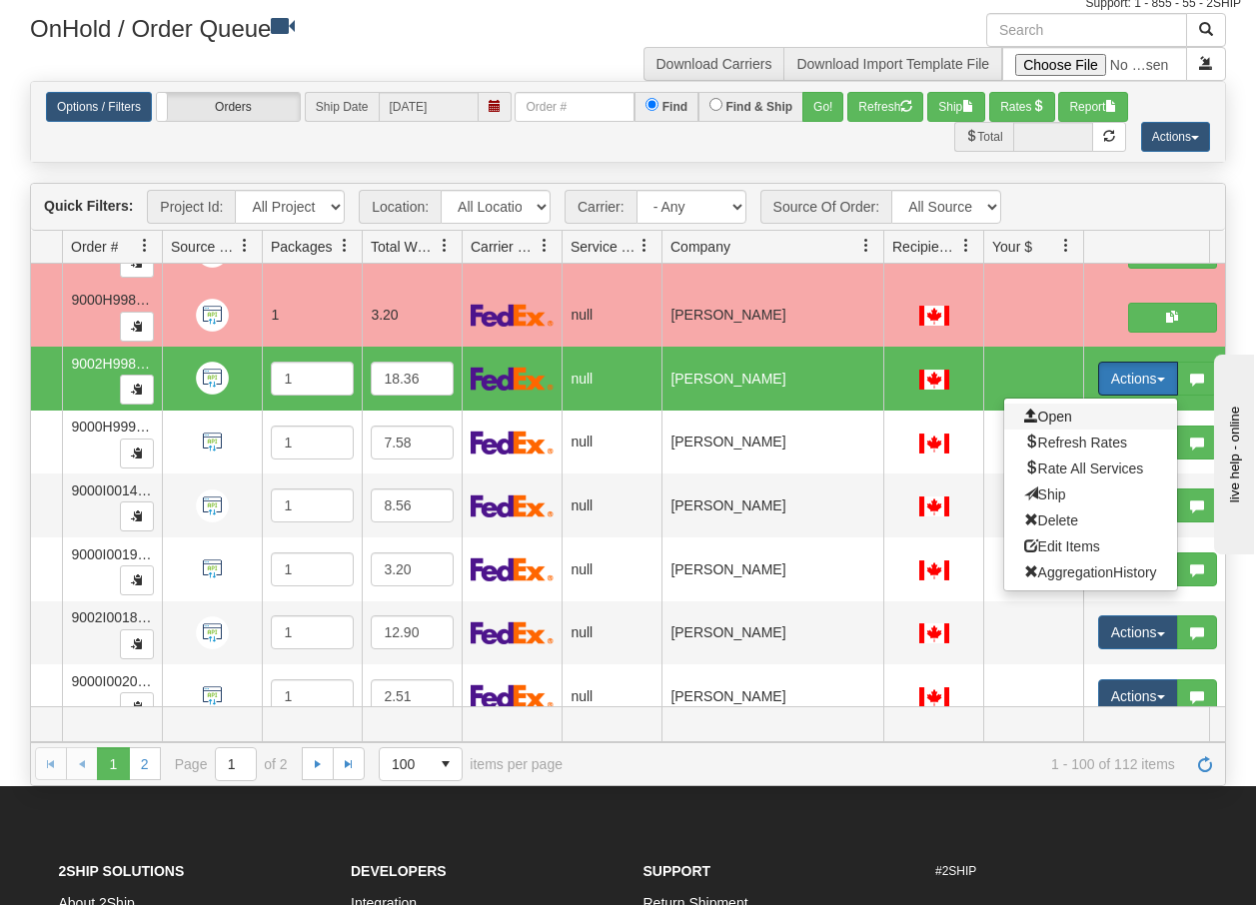
click at [1049, 413] on span "Open" at bounding box center [1048, 417] width 48 height 16
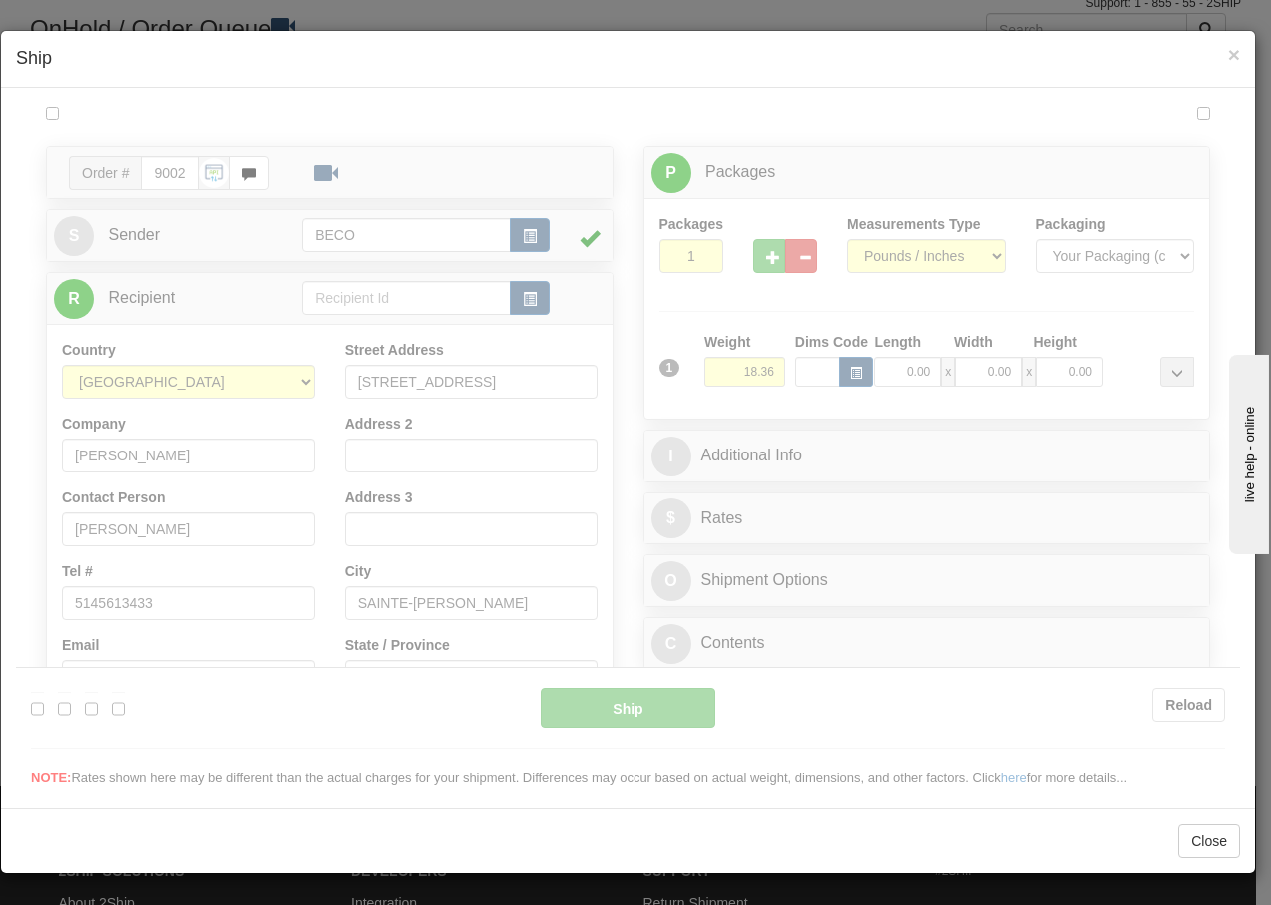
scroll to position [0, 0]
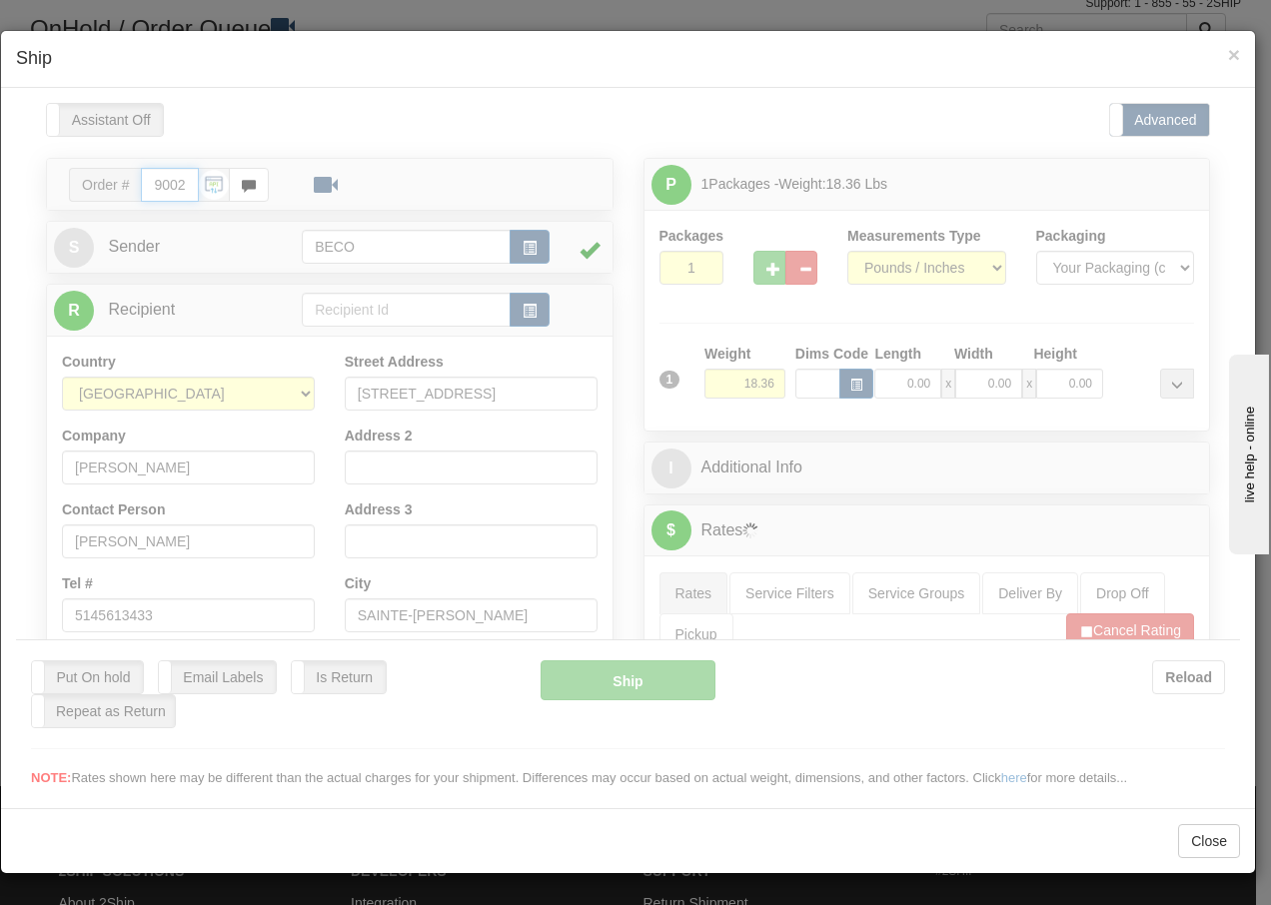
type input "16:01"
type input "16:00"
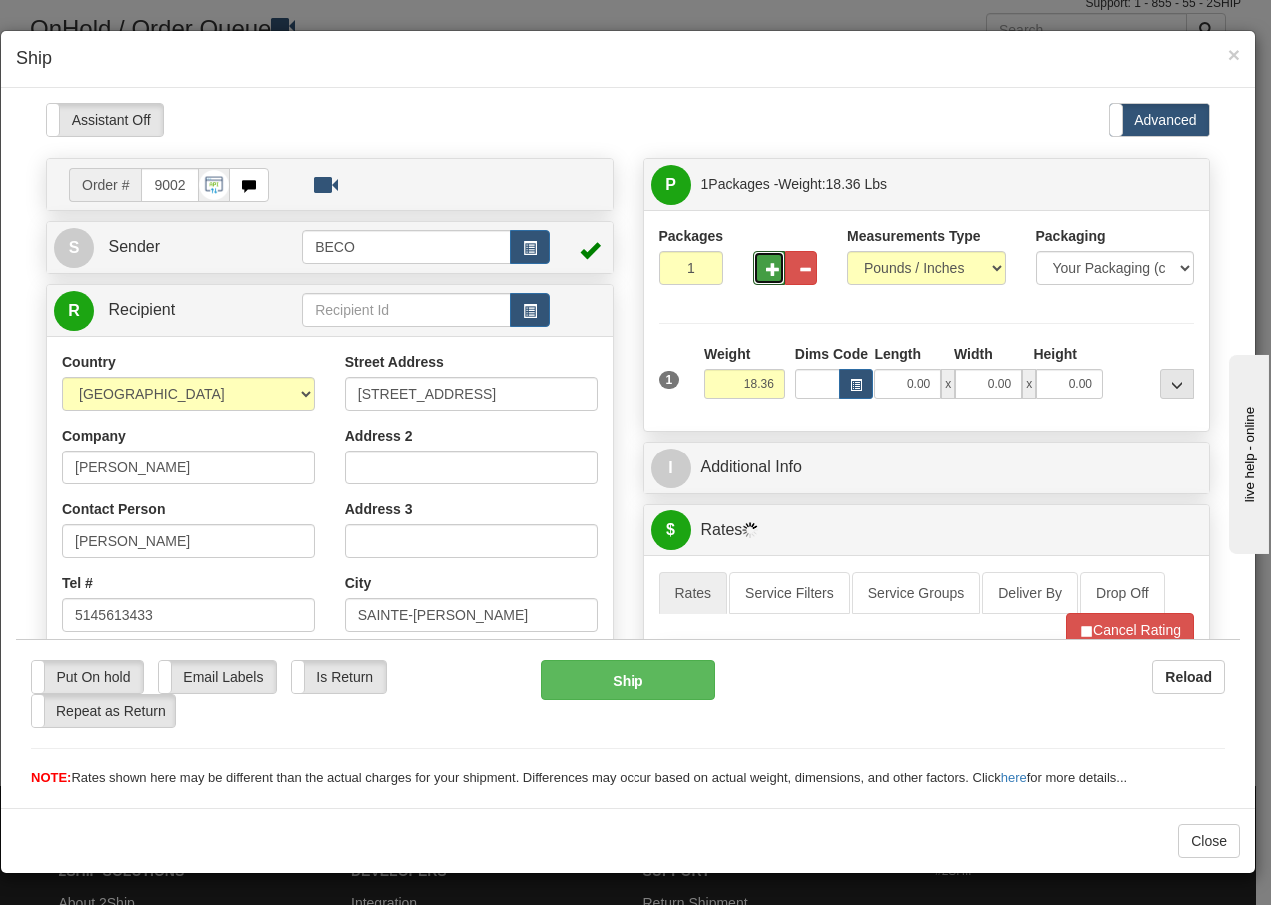
click at [767, 268] on span "button" at bounding box center [774, 268] width 14 height 13
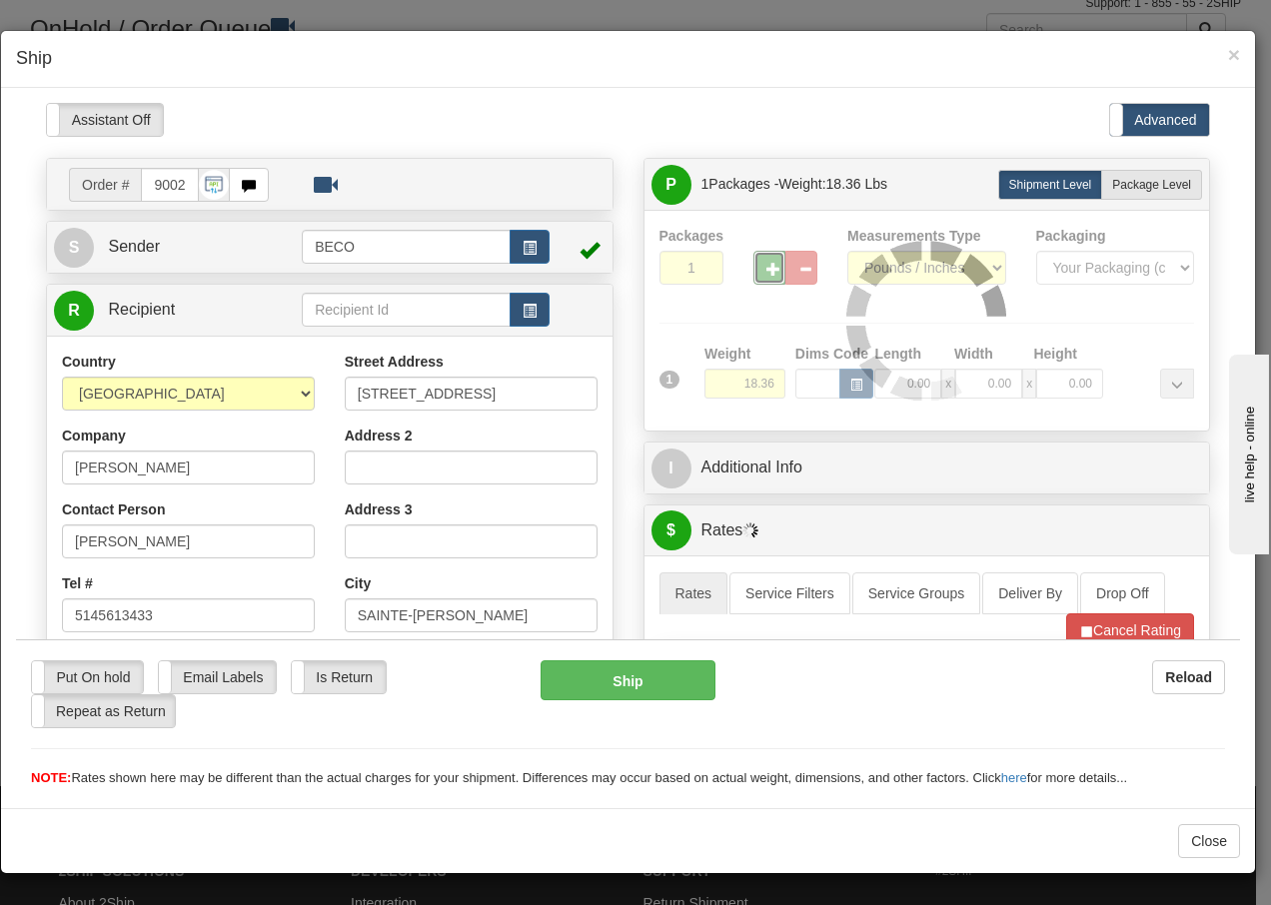
type input "2"
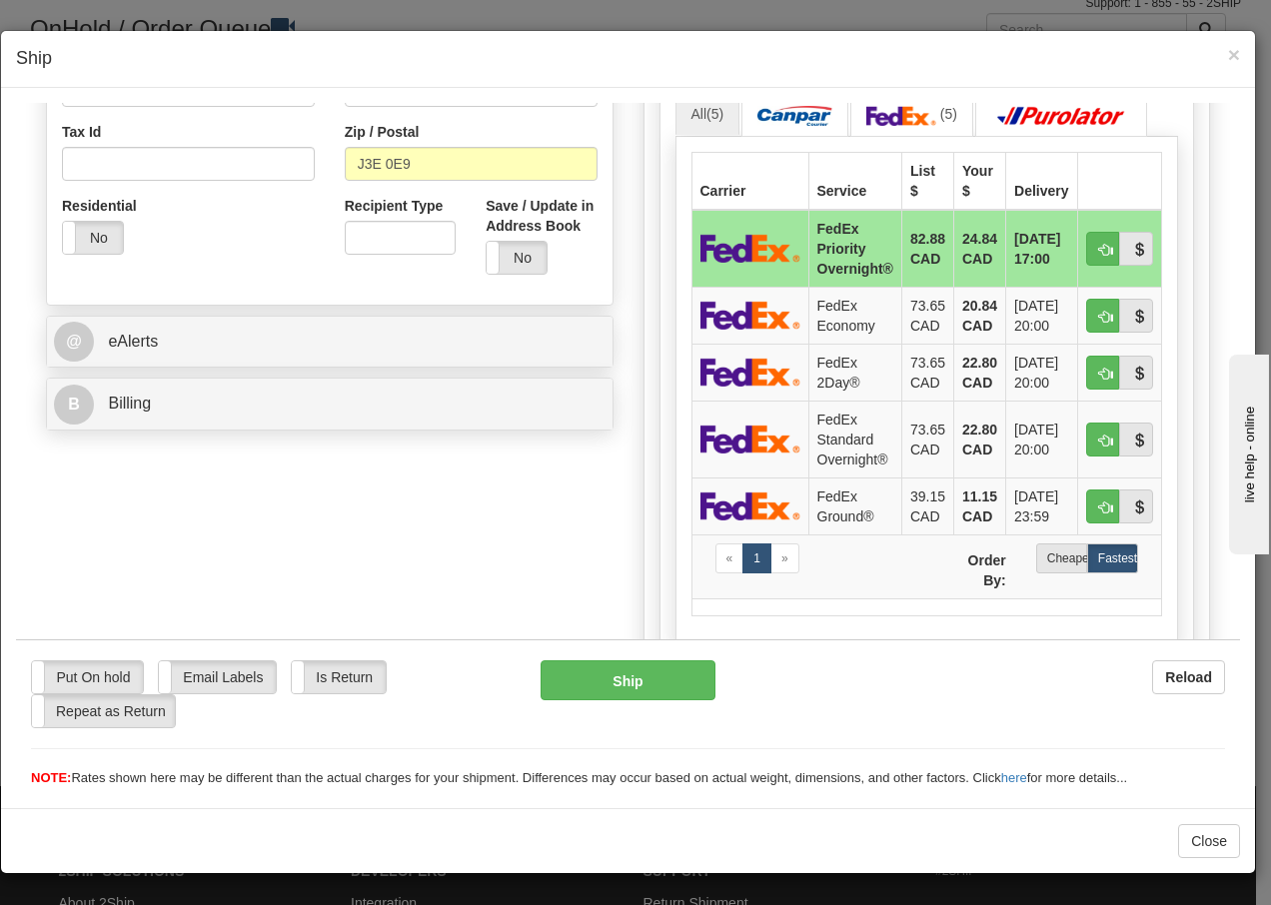
scroll to position [640, 0]
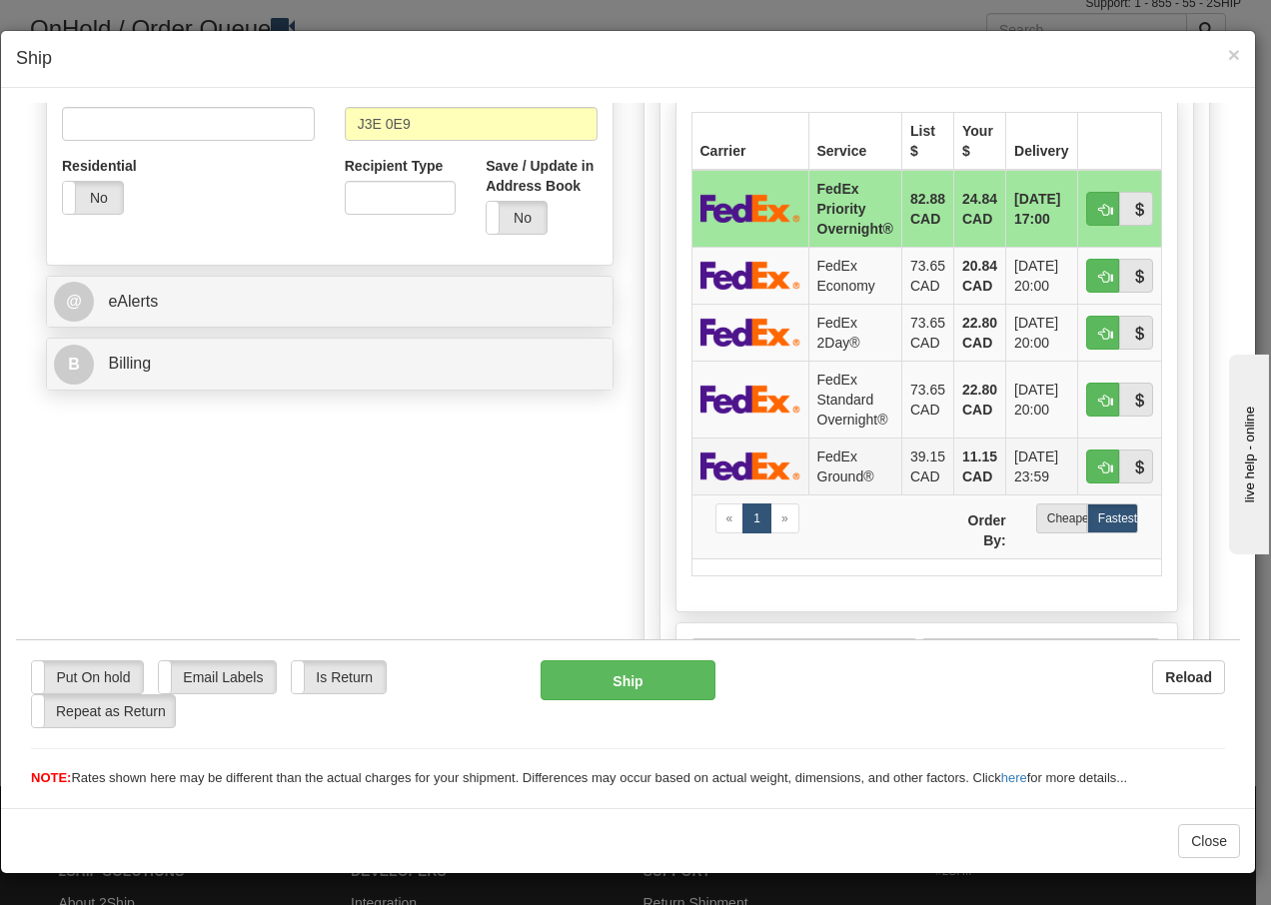
click at [834, 472] on td "FedEx Ground®" at bounding box center [854, 465] width 93 height 57
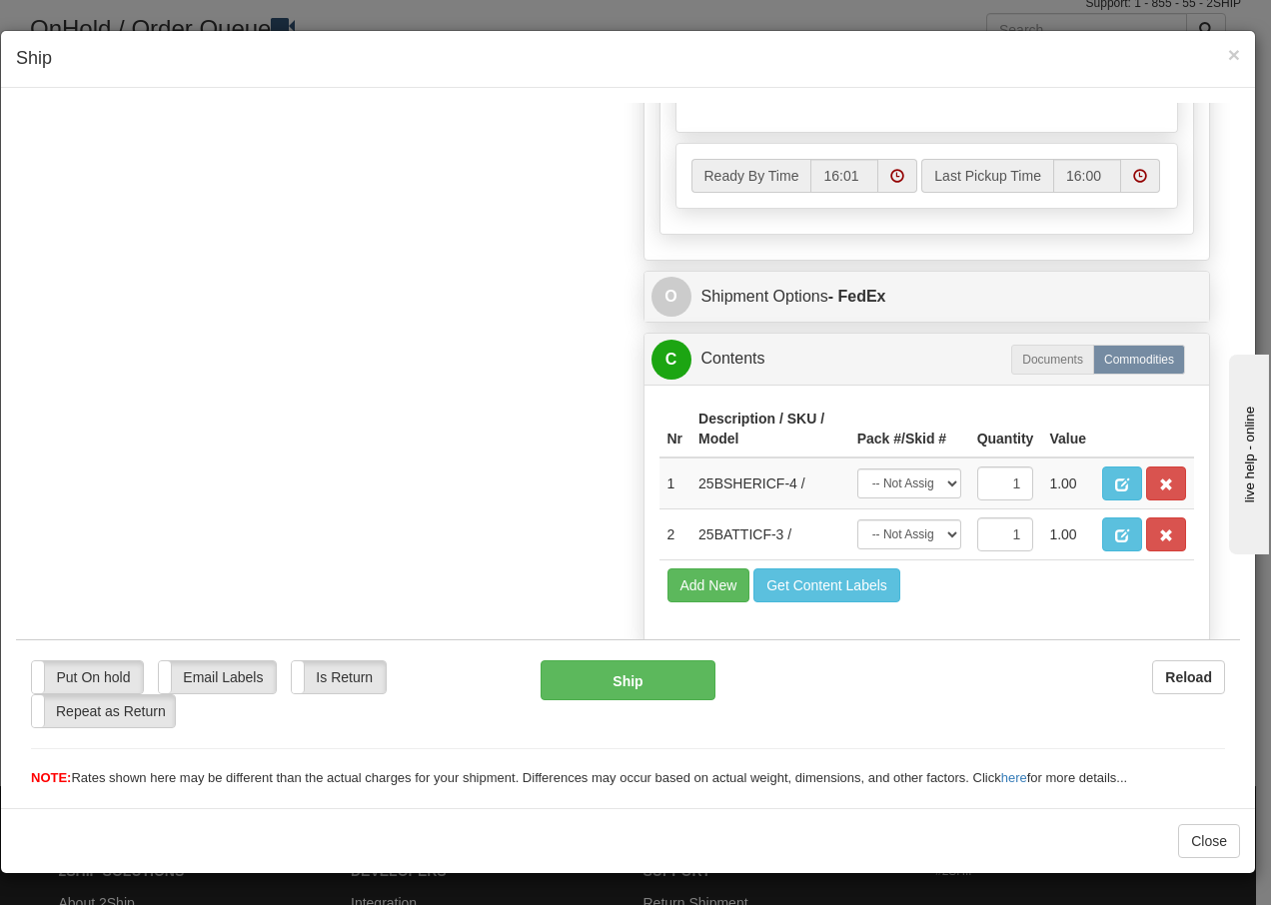
scroll to position [1186, 0]
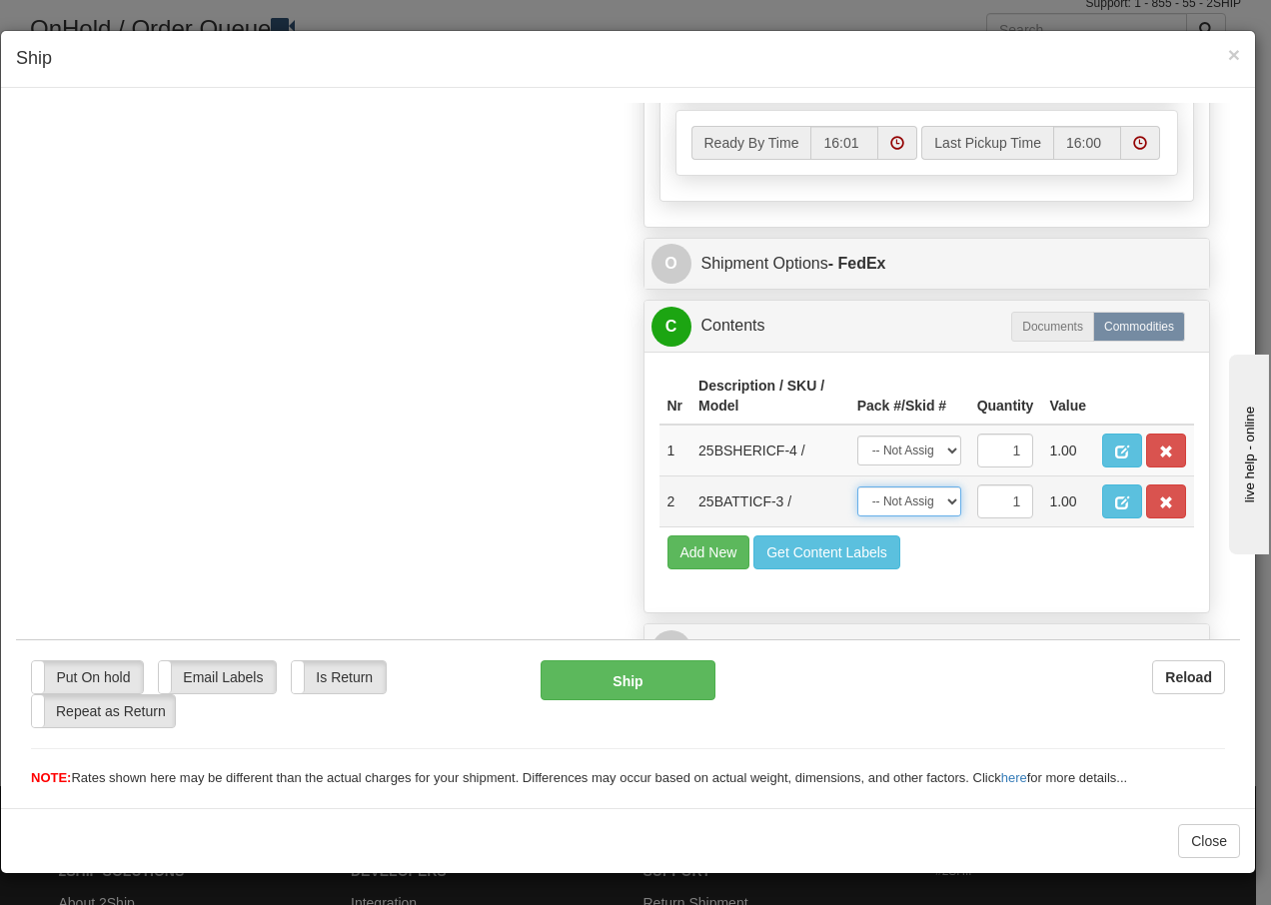
click at [942, 506] on select "-- Not Assigned -- Package 1 Package 2" at bounding box center [909, 501] width 104 height 30
select select "0"
click at [857, 486] on select "-- Not Assigned -- Package 1 Package 2" at bounding box center [909, 501] width 104 height 30
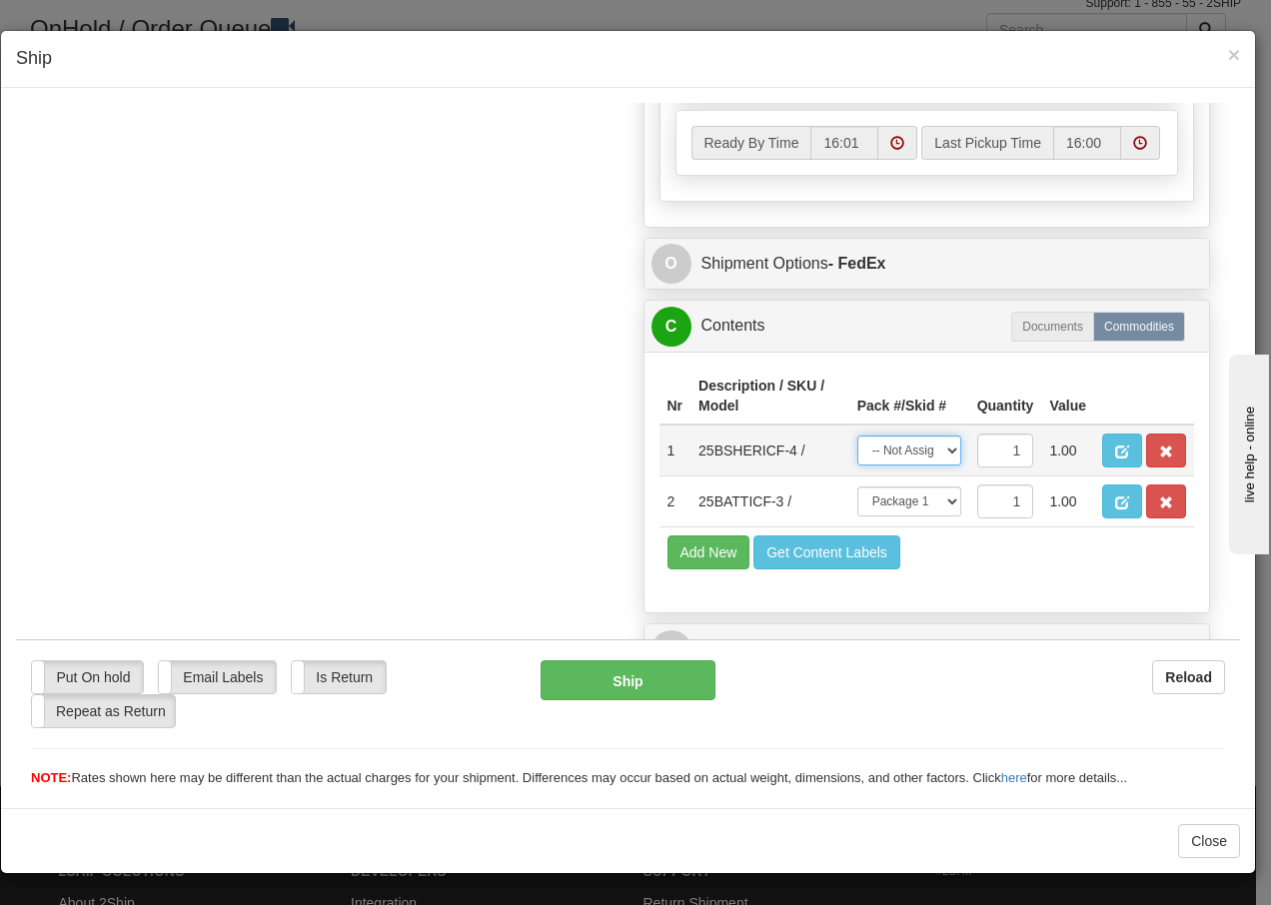
click at [921, 455] on select "-- Not Assigned -- Package 1 Package 2" at bounding box center [909, 450] width 104 height 30
select select "1"
click at [857, 435] on select "-- Not Assigned -- Package 1 Package 2" at bounding box center [909, 450] width 104 height 30
click at [620, 687] on button "Ship" at bounding box center [628, 680] width 174 height 40
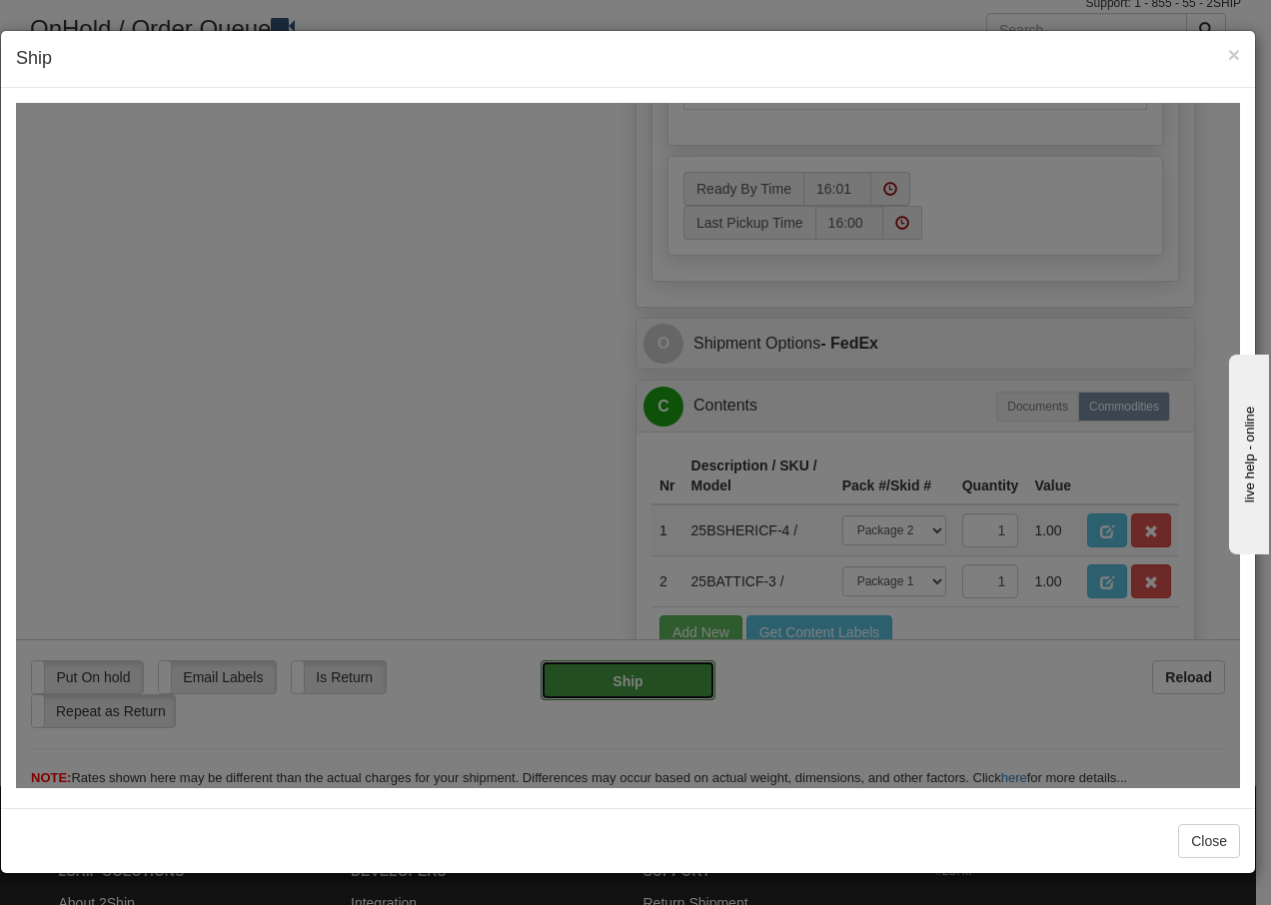
type input "92"
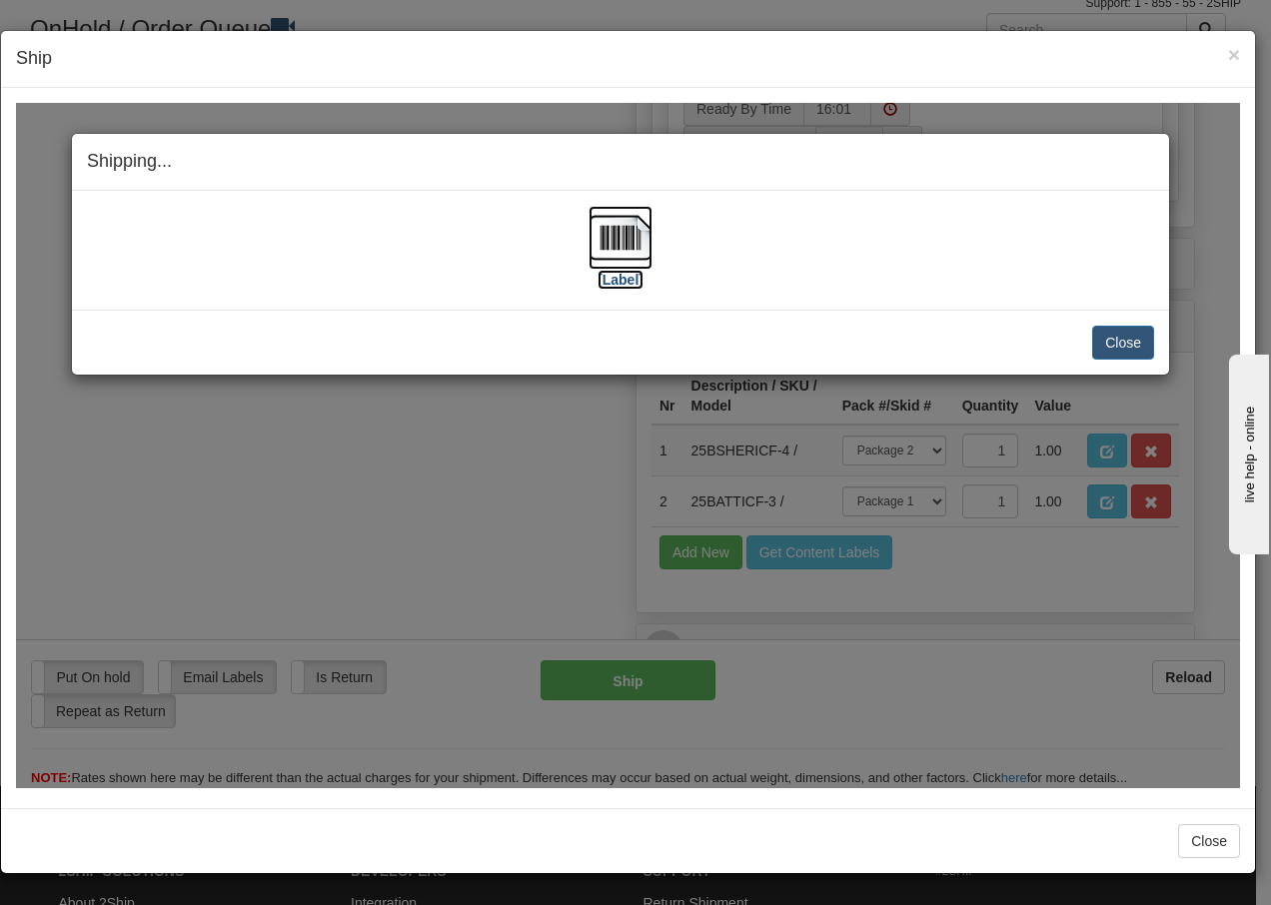
click at [618, 242] on img at bounding box center [621, 237] width 64 height 64
click at [1110, 337] on button "Close" at bounding box center [1123, 342] width 62 height 34
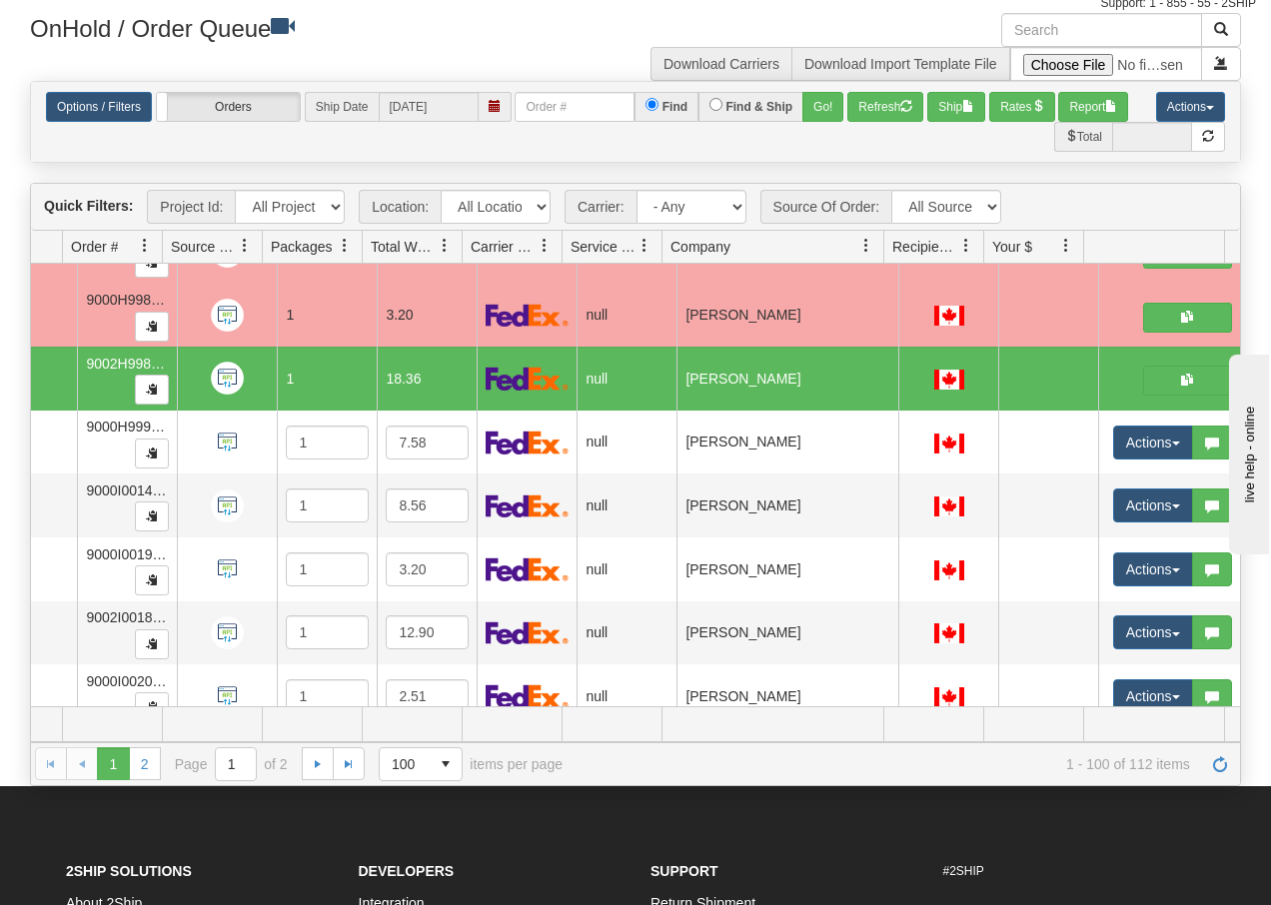
scroll to position [0, 0]
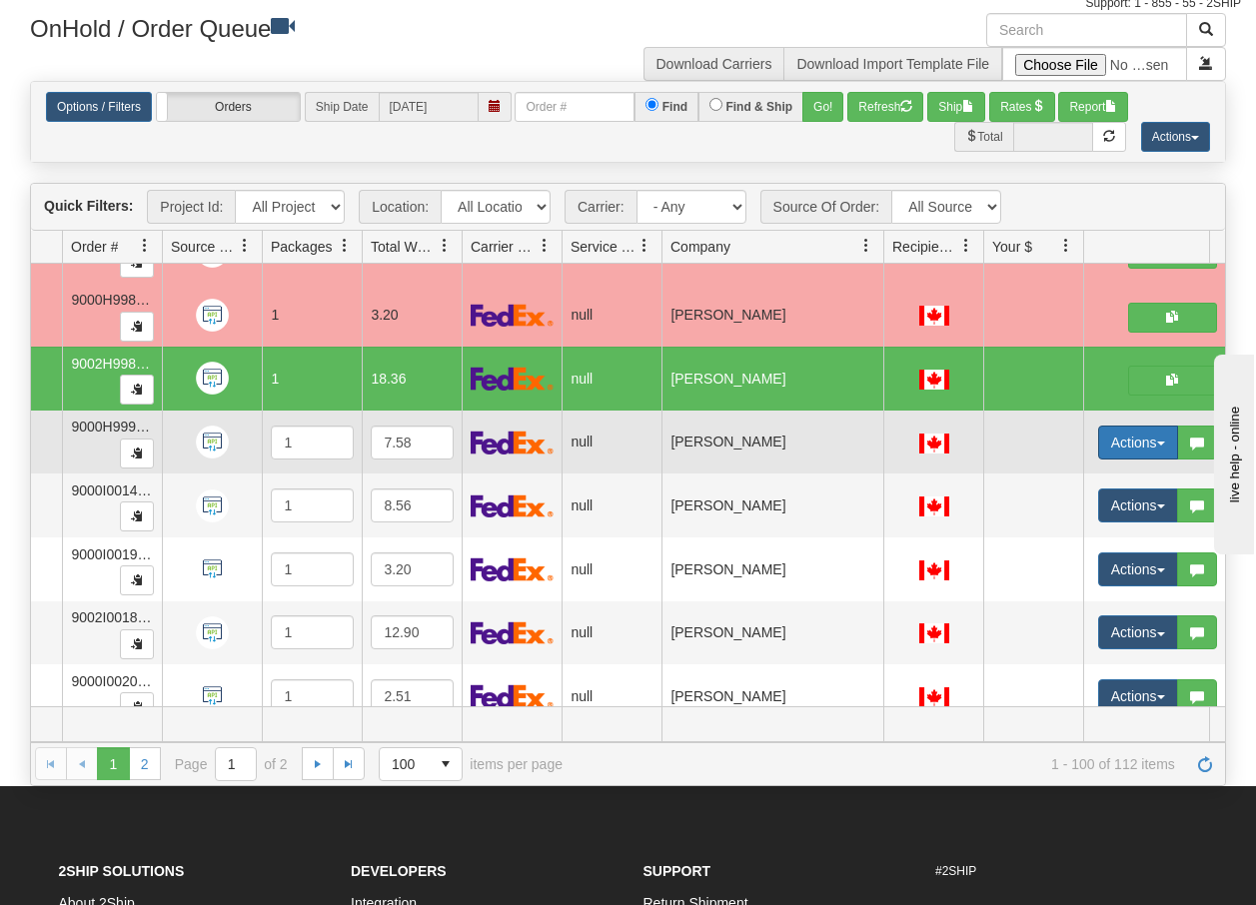
click at [1158, 451] on button "Actions" at bounding box center [1138, 443] width 80 height 34
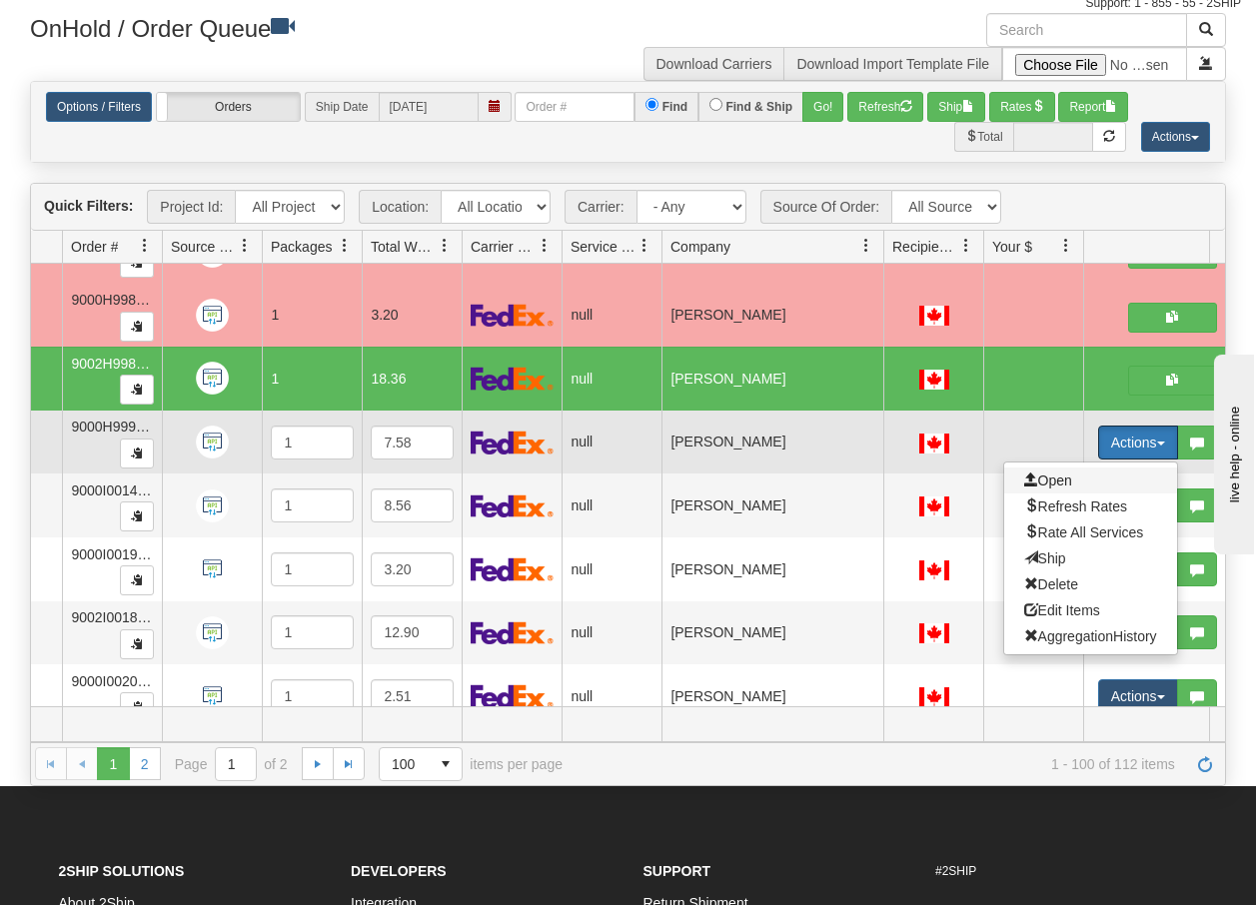
click at [1053, 482] on span "Open" at bounding box center [1048, 481] width 48 height 16
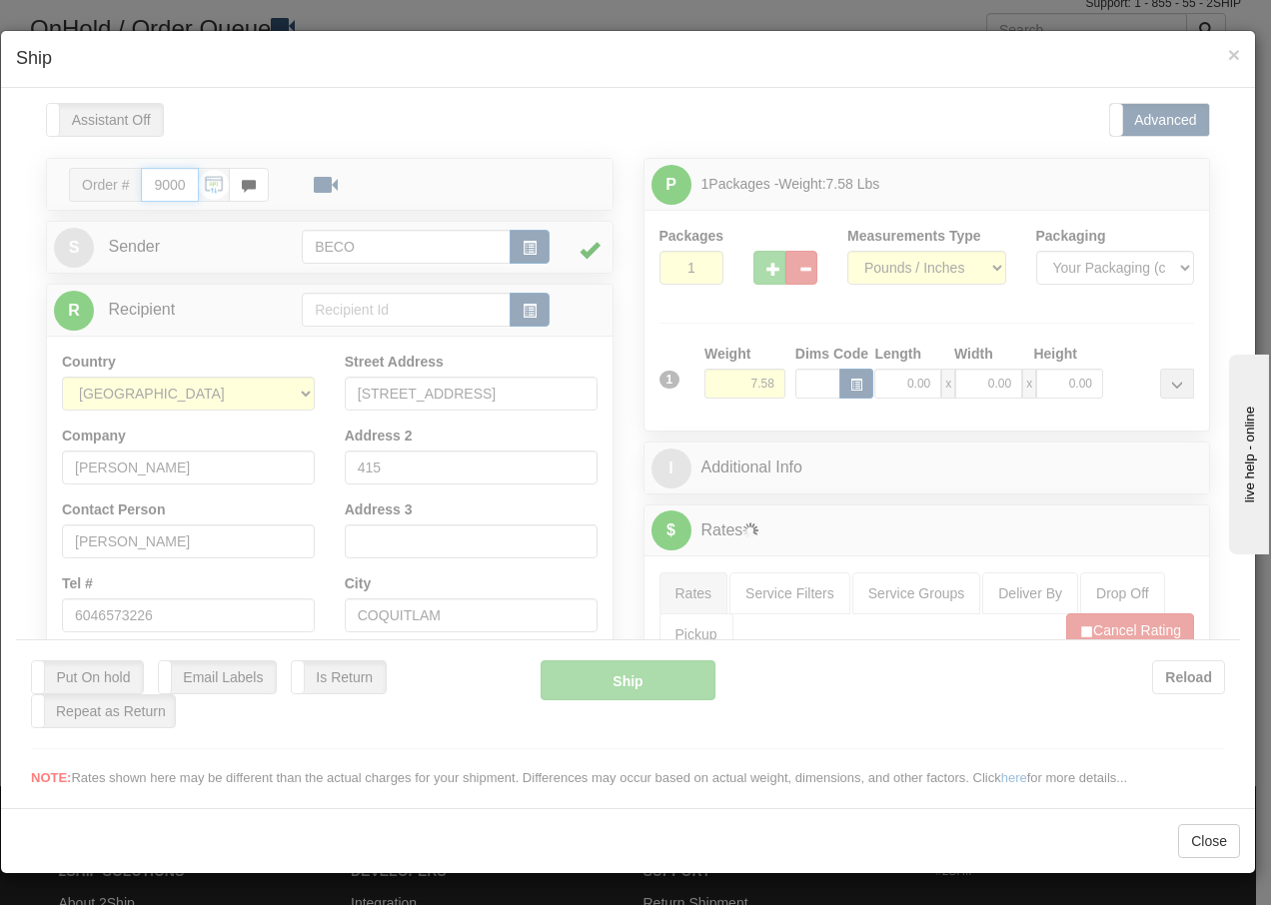
type input "16:02"
type input "16:00"
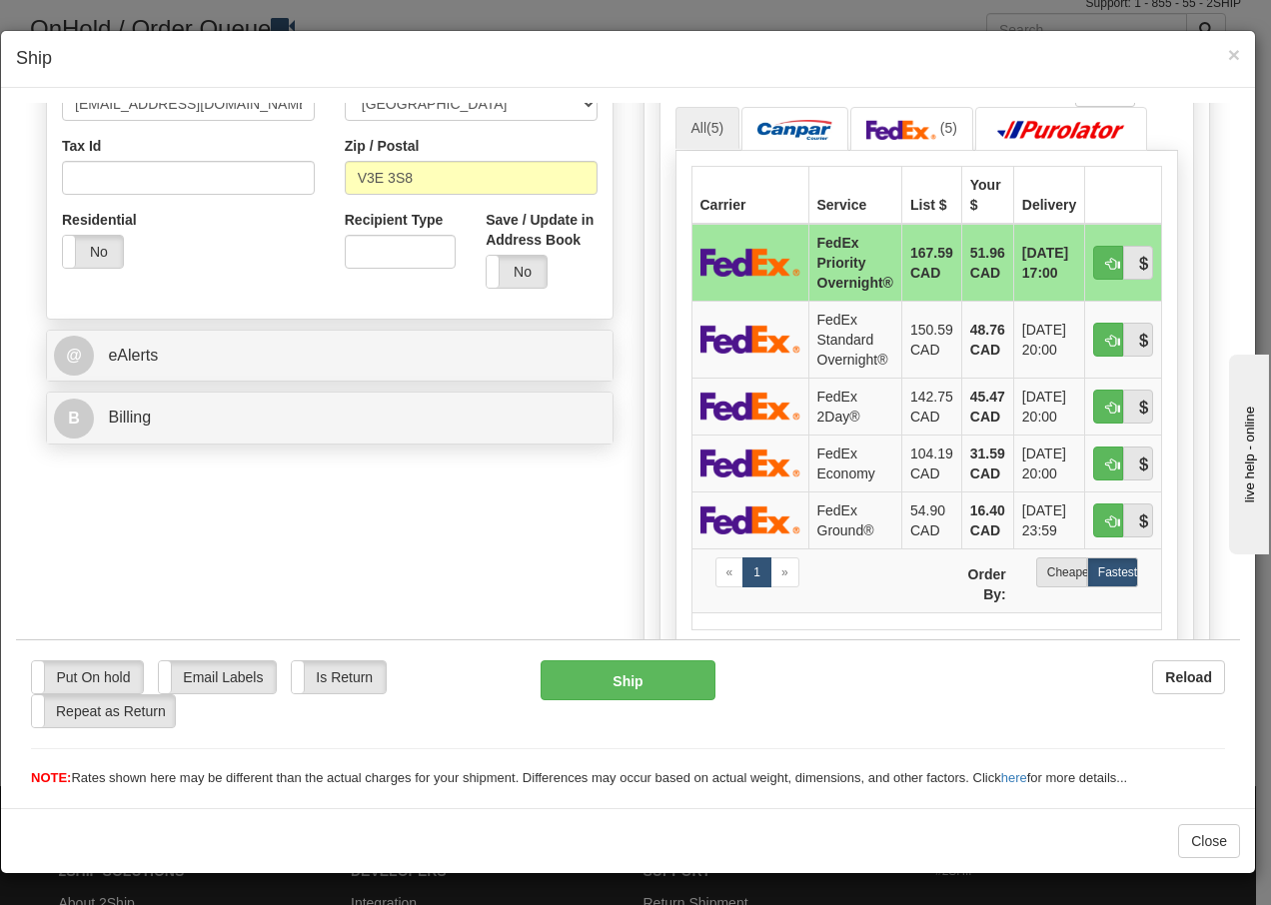
scroll to position [666, 0]
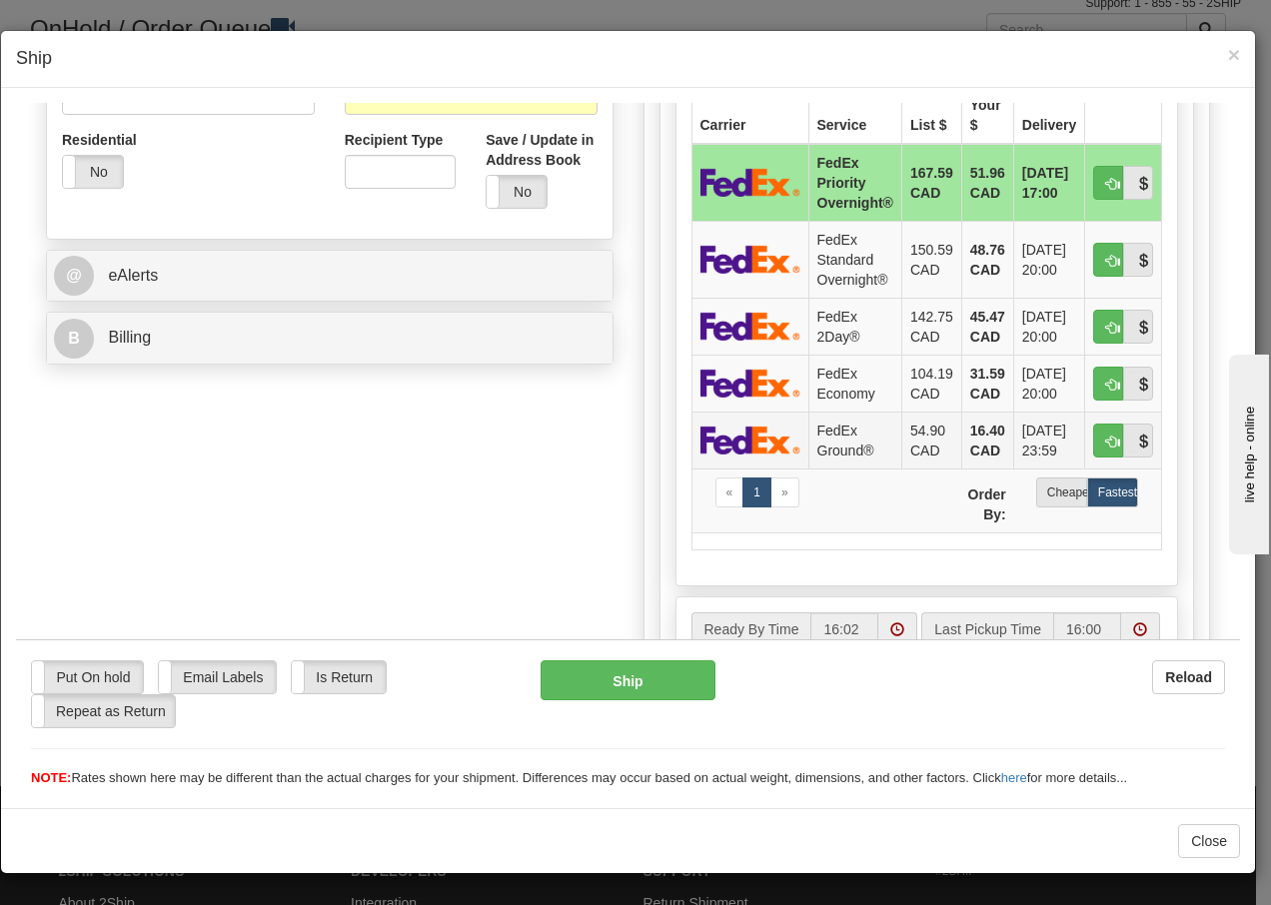
click at [840, 440] on td "FedEx Ground®" at bounding box center [854, 439] width 93 height 57
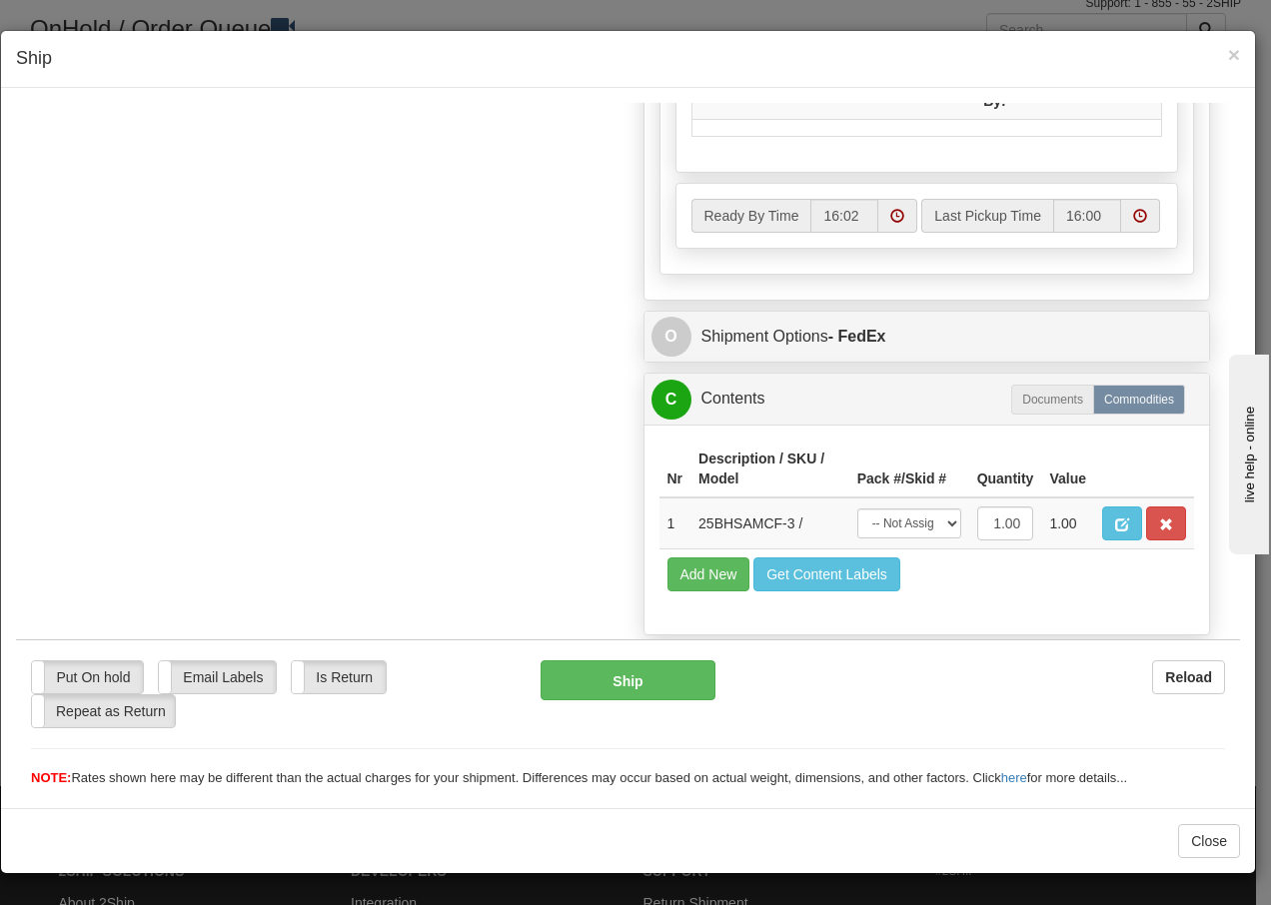
scroll to position [1135, 0]
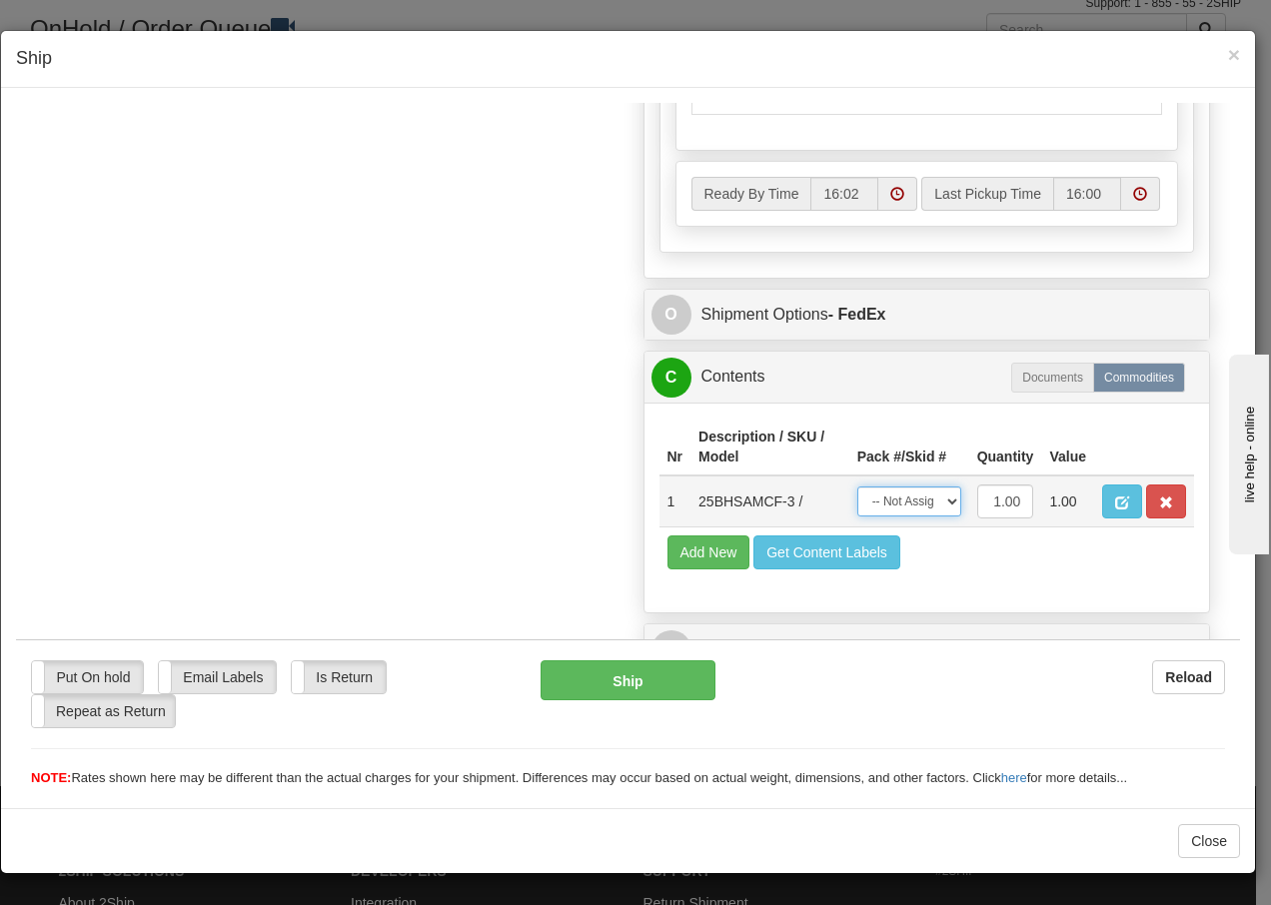
click at [925, 508] on select "-- Not Assigned -- Package 1" at bounding box center [909, 501] width 104 height 30
select select "0"
click at [857, 486] on select "-- Not Assigned -- Package 1" at bounding box center [909, 501] width 104 height 30
click at [597, 682] on button "Ship" at bounding box center [628, 680] width 174 height 40
type input "92"
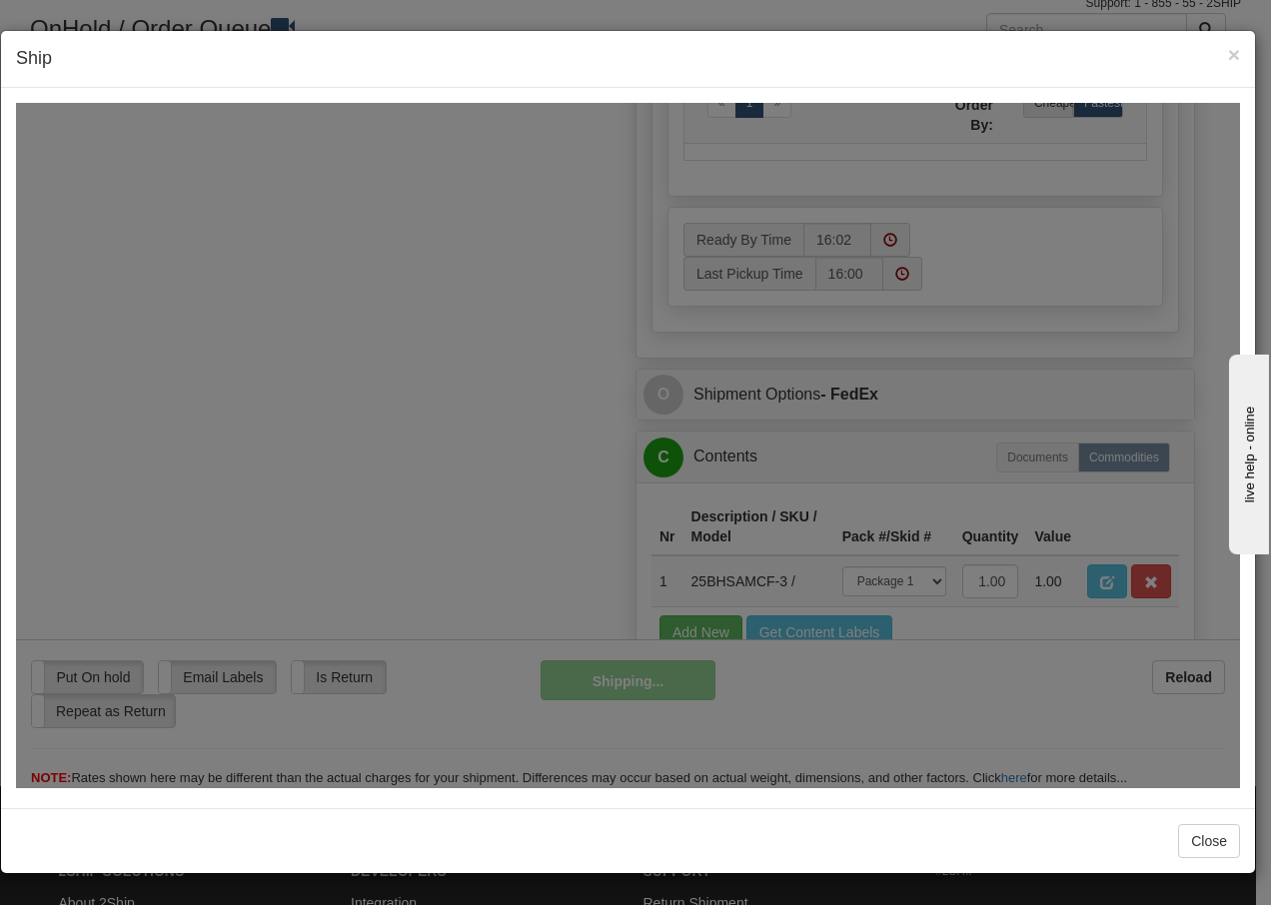
scroll to position [1215, 0]
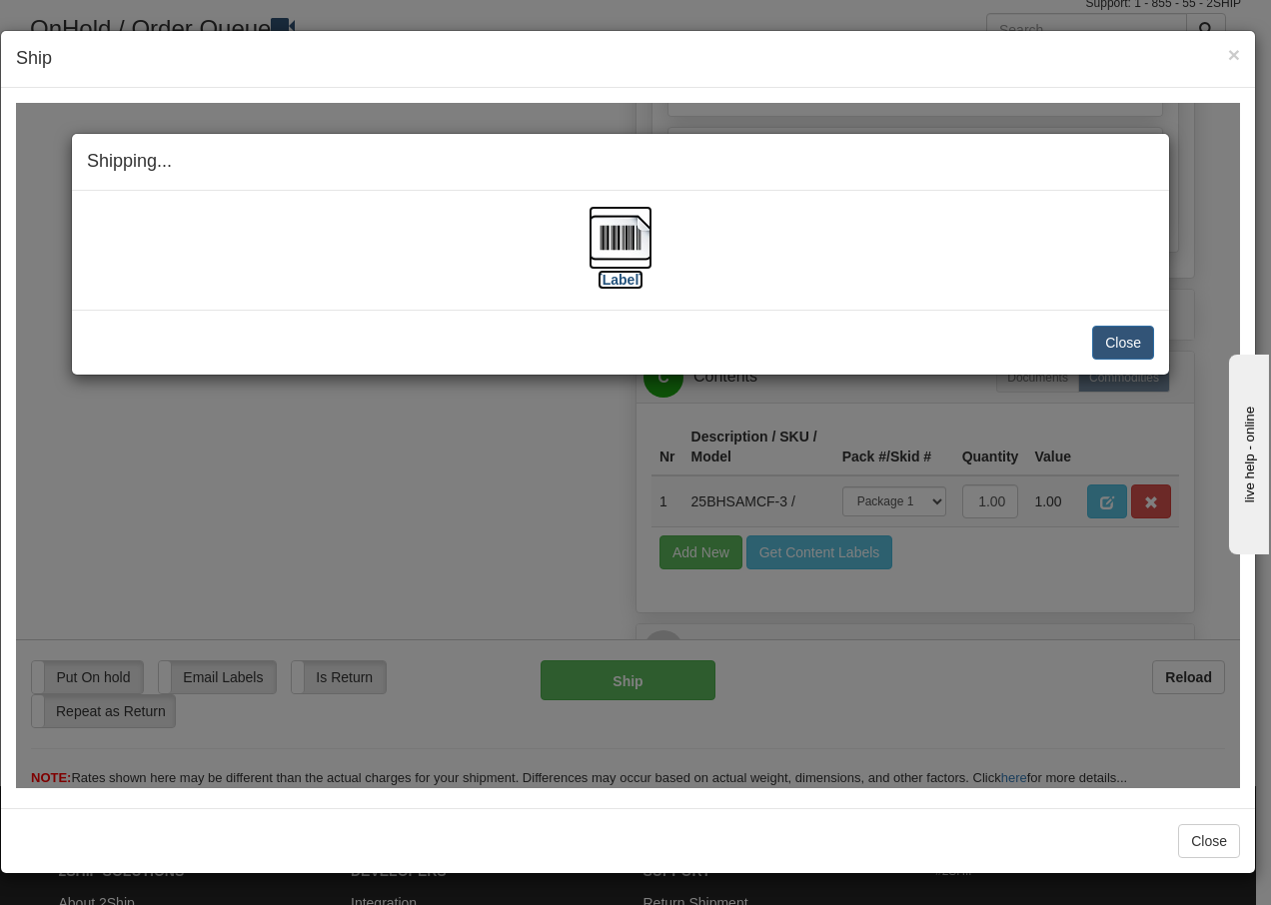
click at [633, 243] on img at bounding box center [621, 237] width 64 height 64
click at [1122, 344] on button "Close" at bounding box center [1123, 342] width 62 height 34
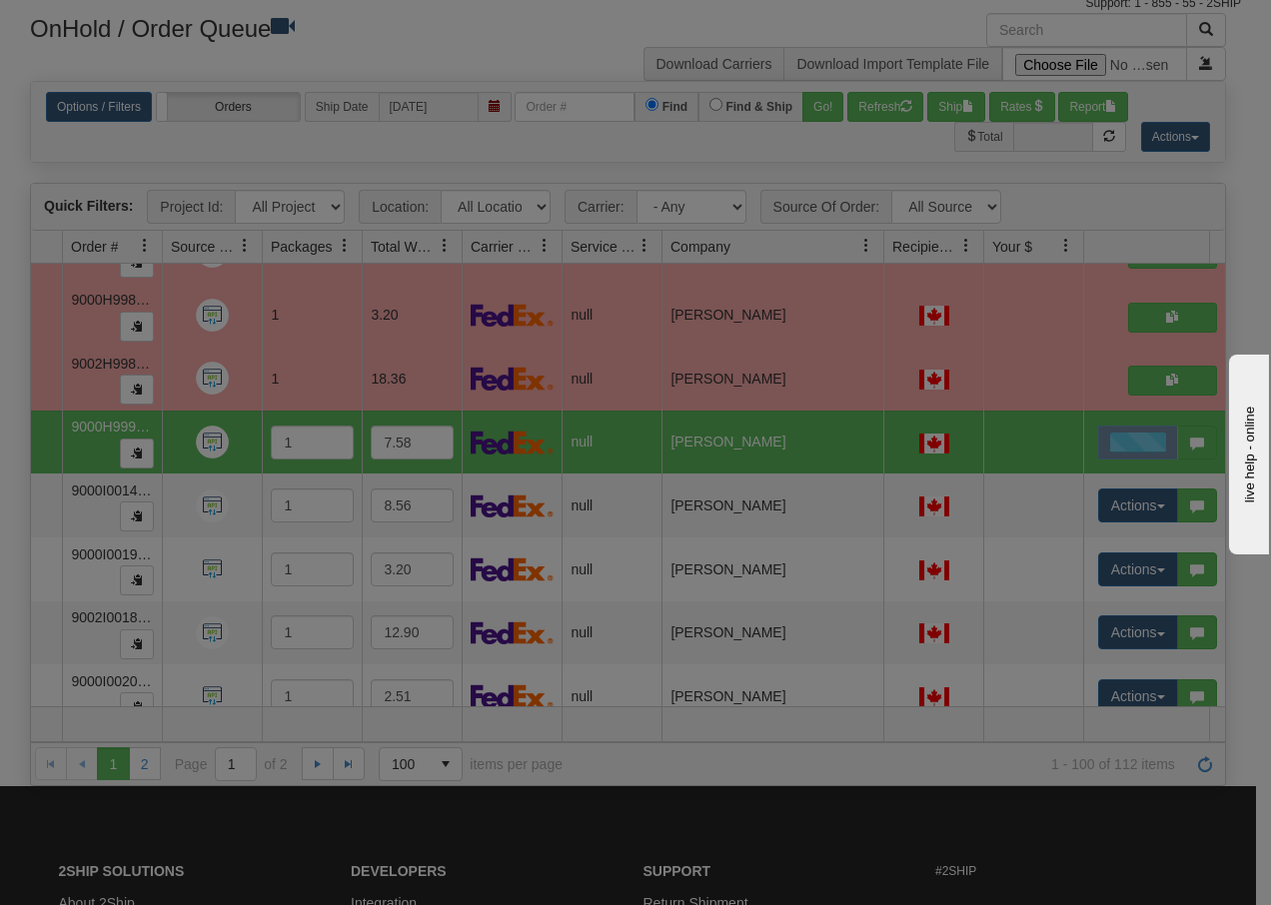
scroll to position [0, 0]
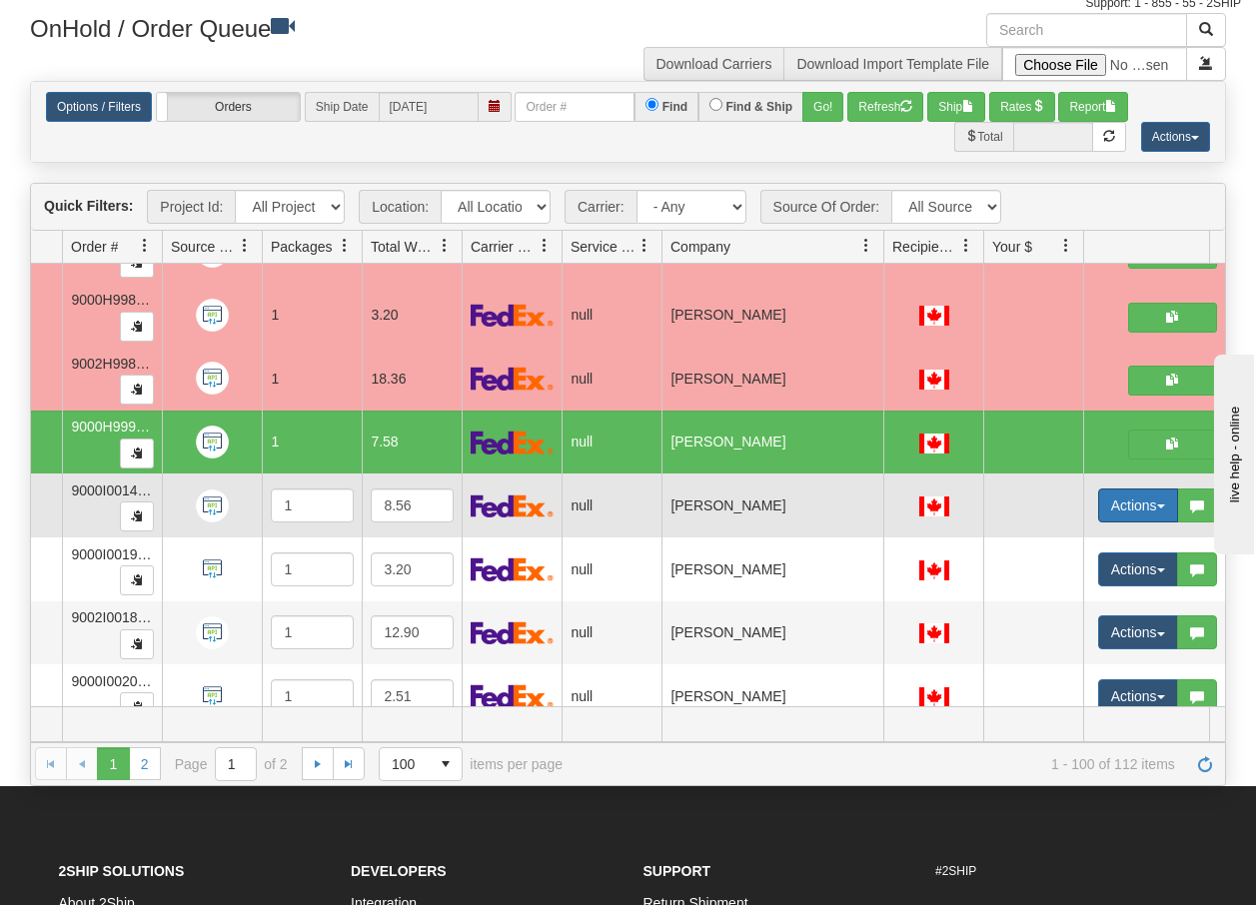
click at [1157, 508] on span "button" at bounding box center [1161, 507] width 8 height 4
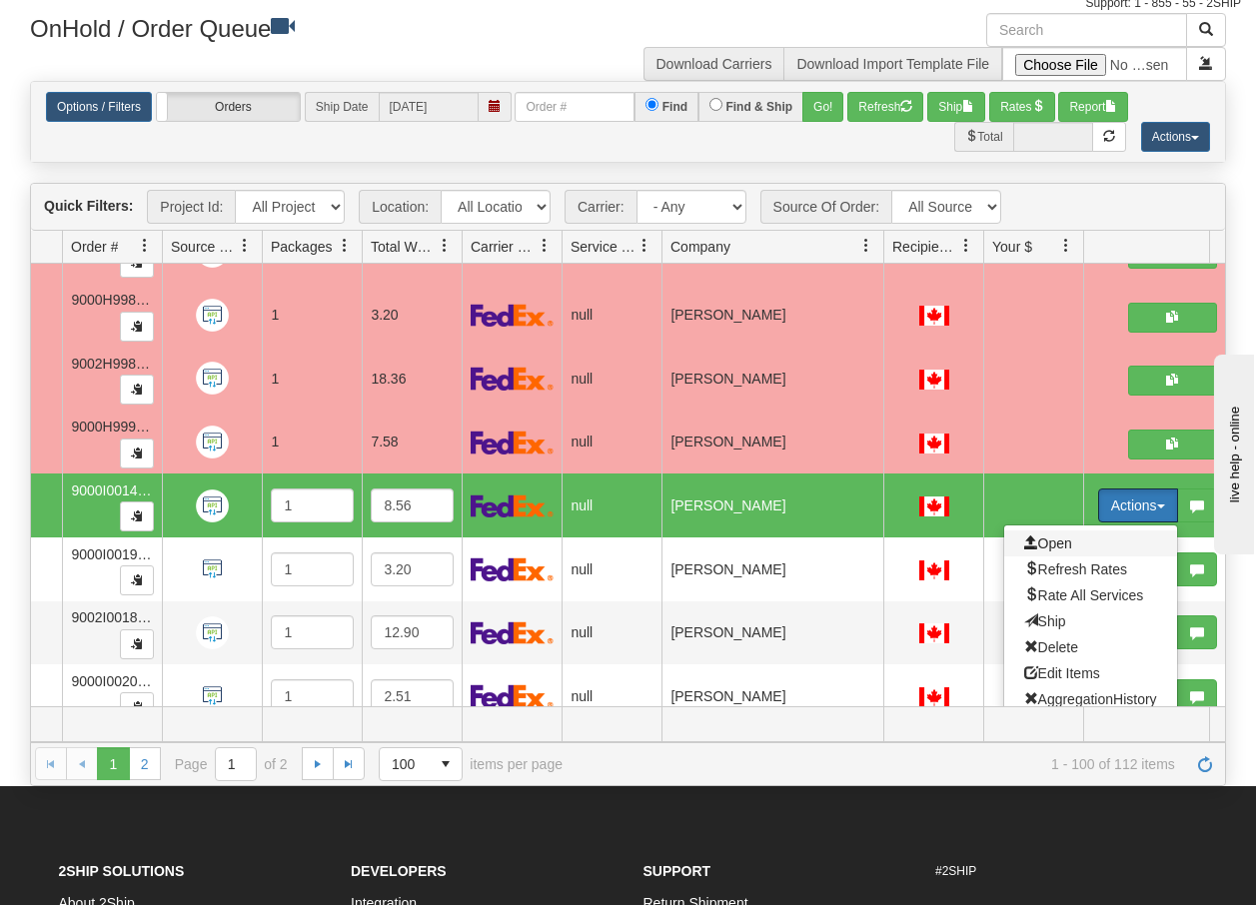
click at [1058, 539] on span "Open" at bounding box center [1048, 544] width 48 height 16
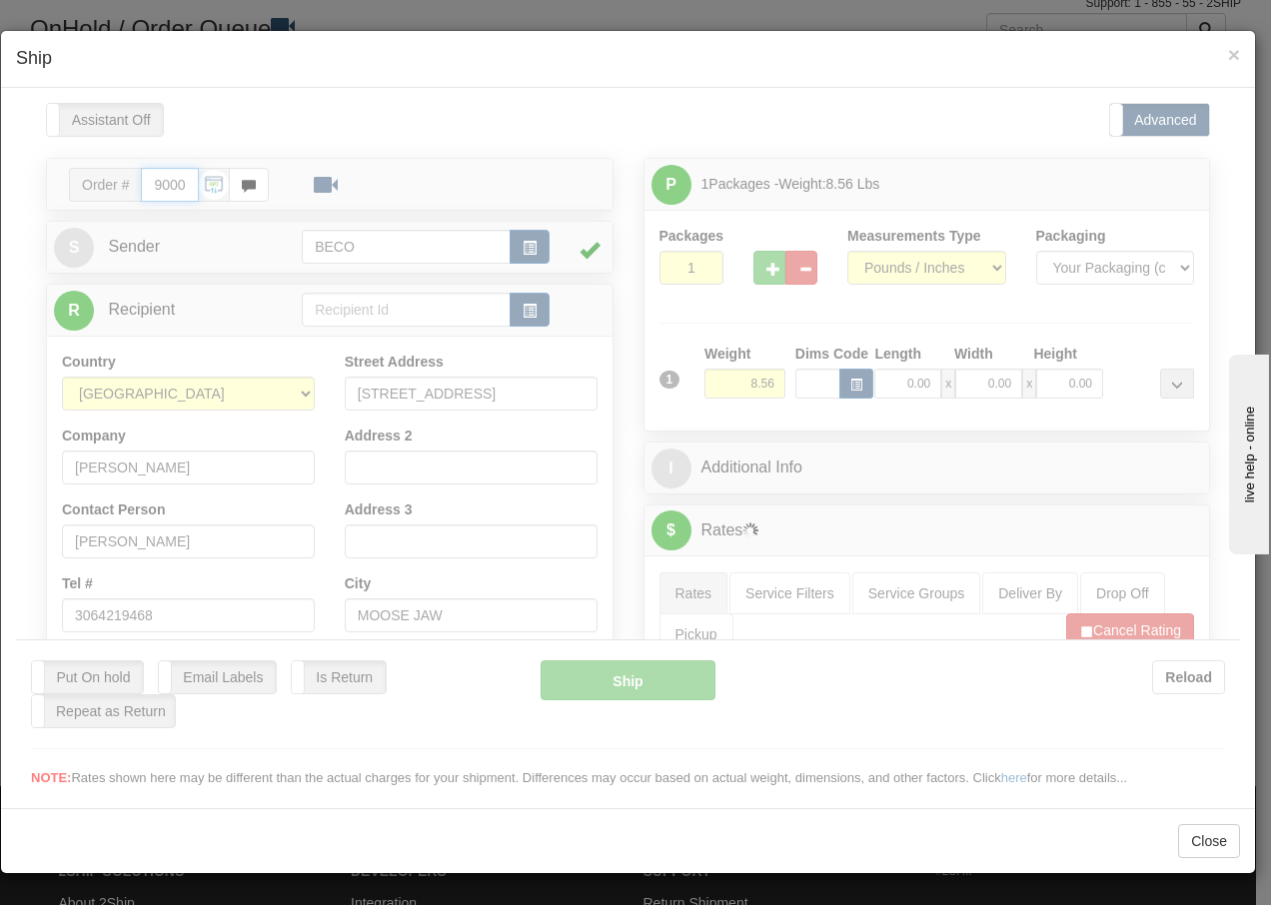
type input "16:02"
type input "16:00"
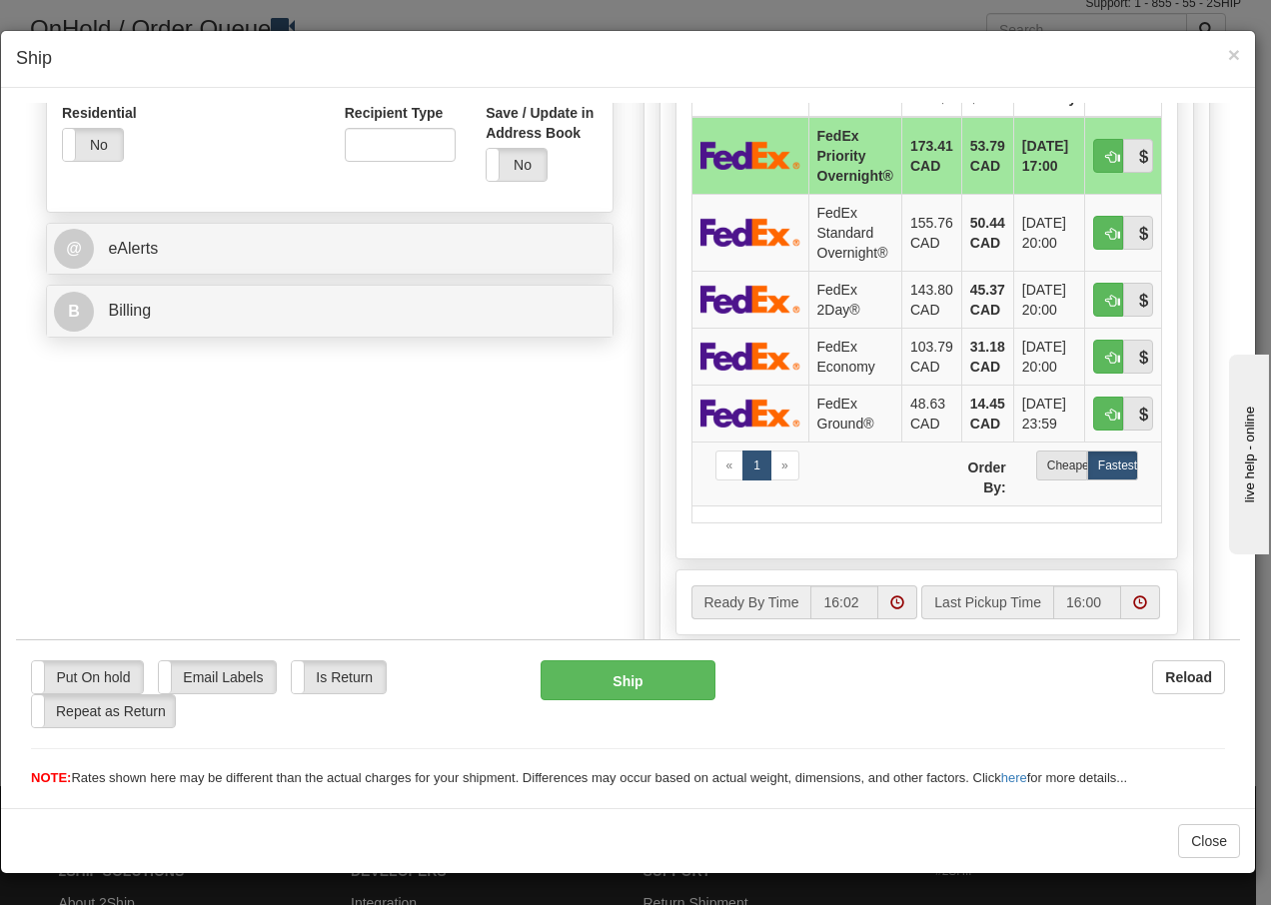
scroll to position [733, 0]
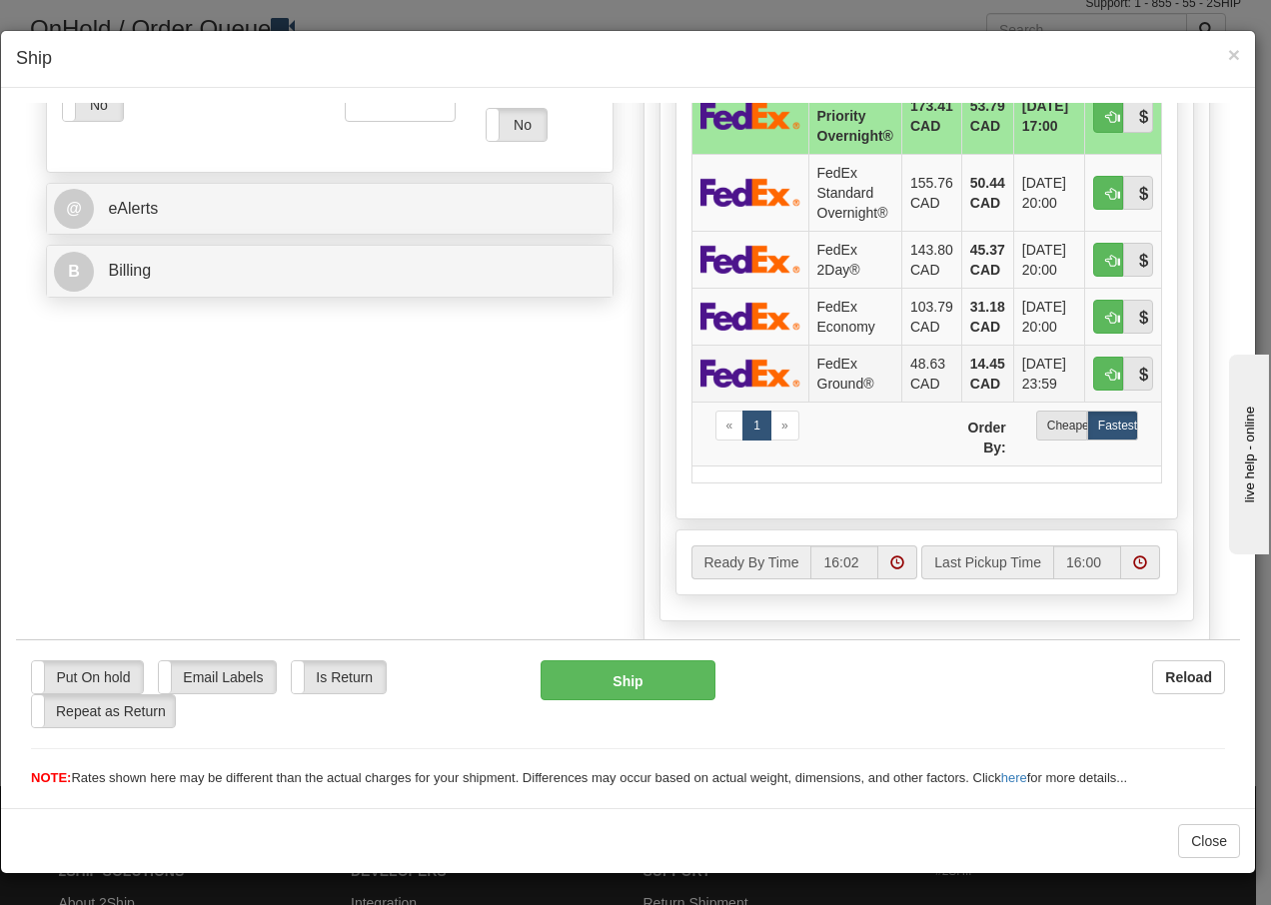
click at [823, 374] on td "FedEx Ground®" at bounding box center [854, 372] width 93 height 57
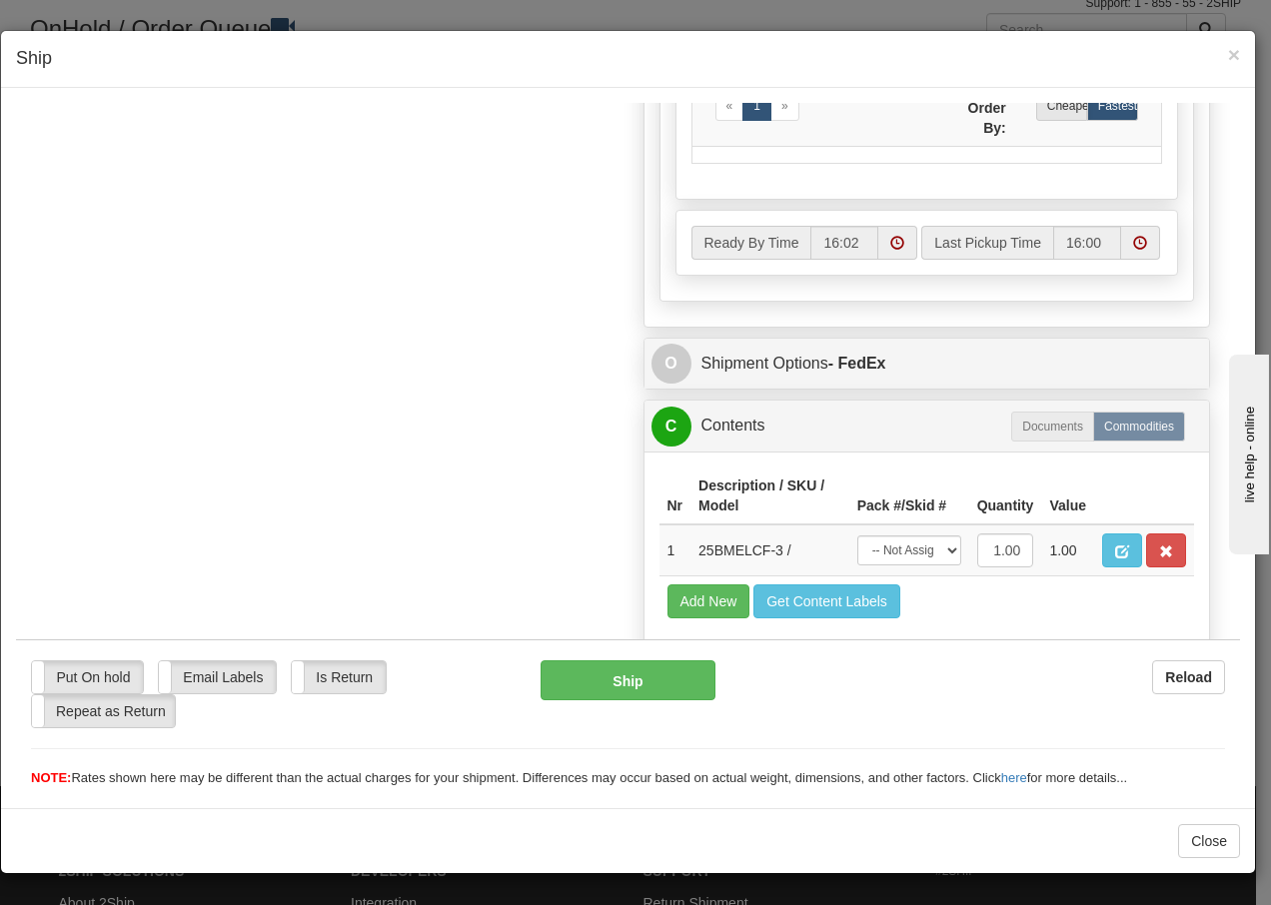
scroll to position [1135, 0]
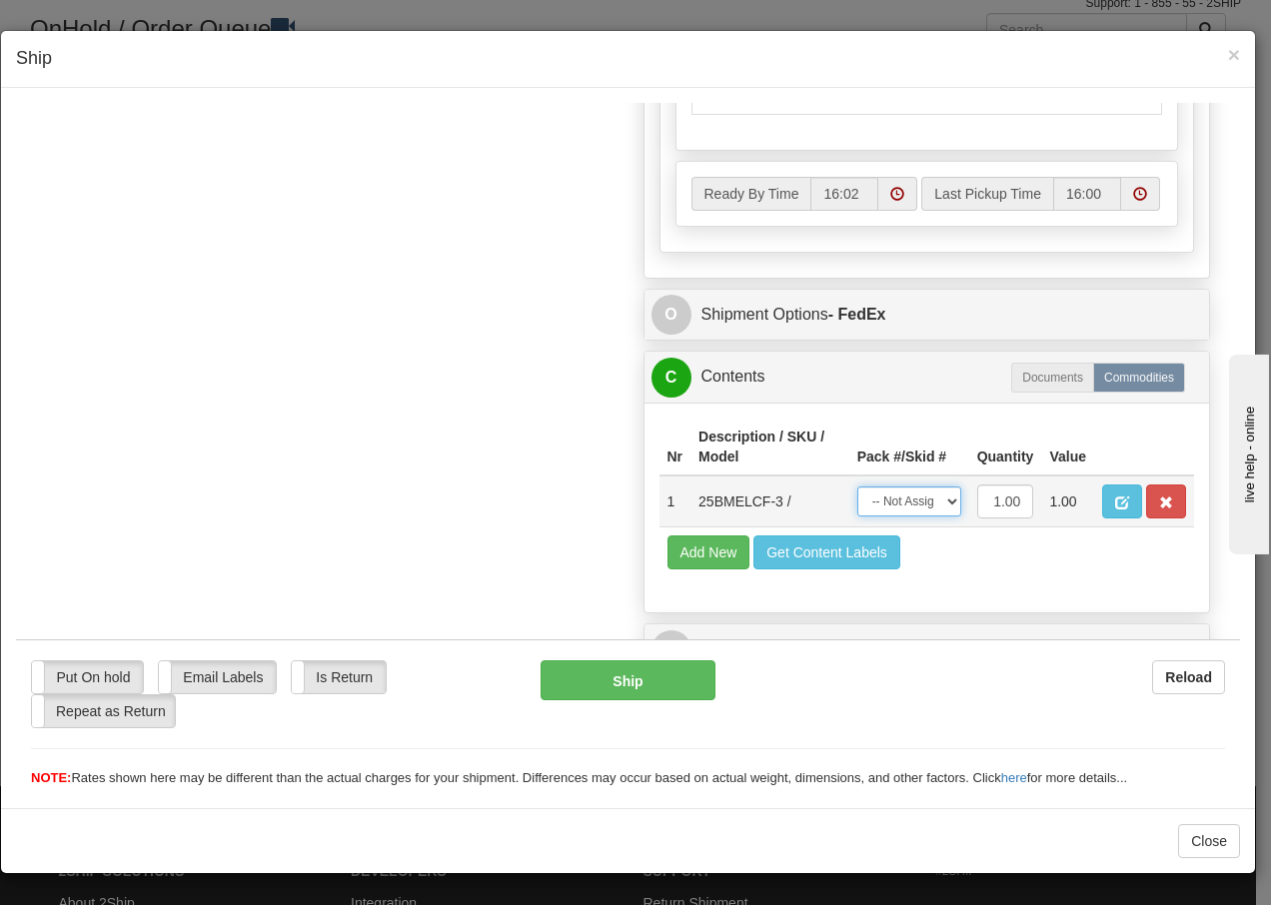
click at [915, 501] on select "-- Not Assigned -- Package 1" at bounding box center [909, 501] width 104 height 30
select select "0"
click at [857, 486] on select "-- Not Assigned -- Package 1" at bounding box center [909, 501] width 104 height 30
click at [568, 688] on button "Ship" at bounding box center [628, 680] width 174 height 40
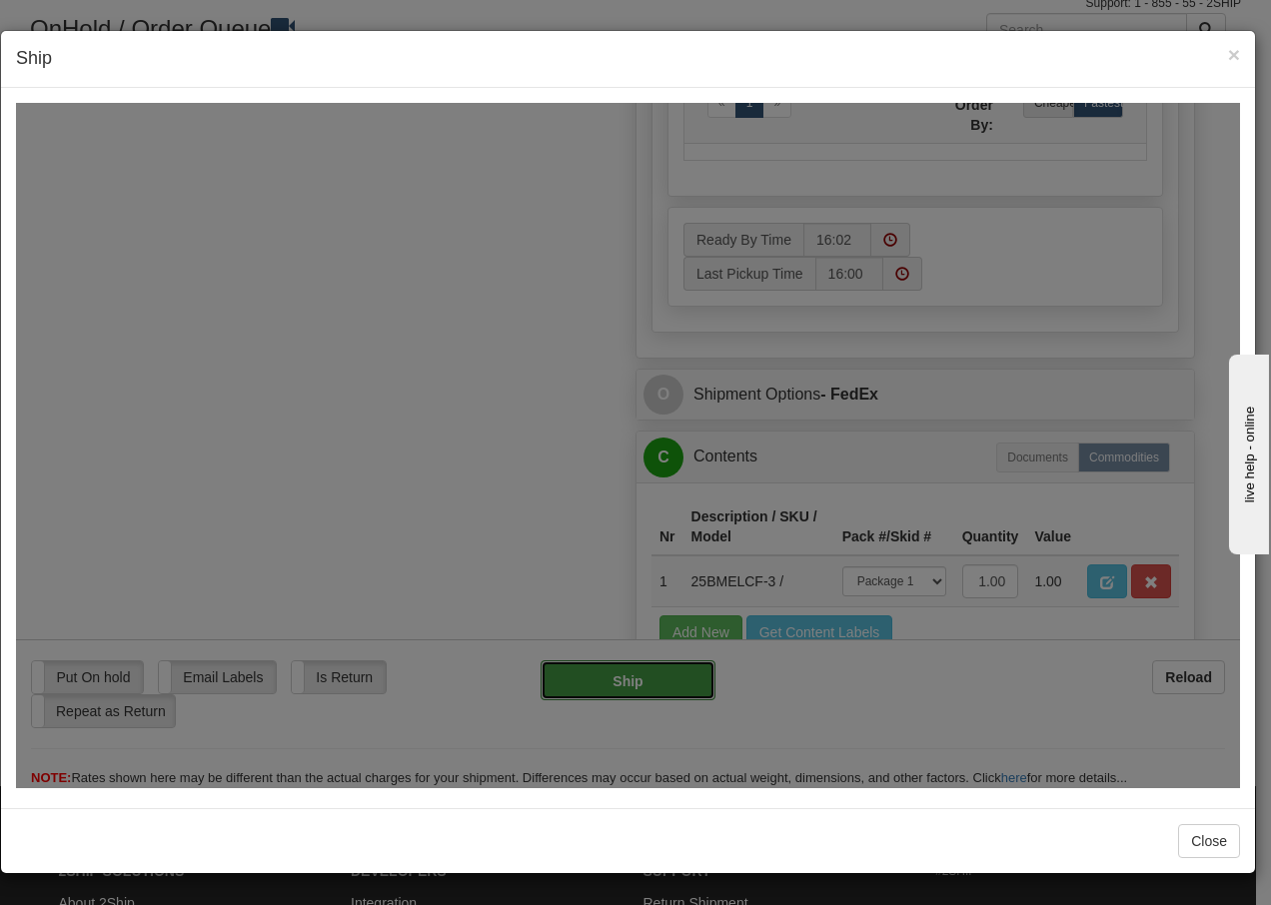
type input "92"
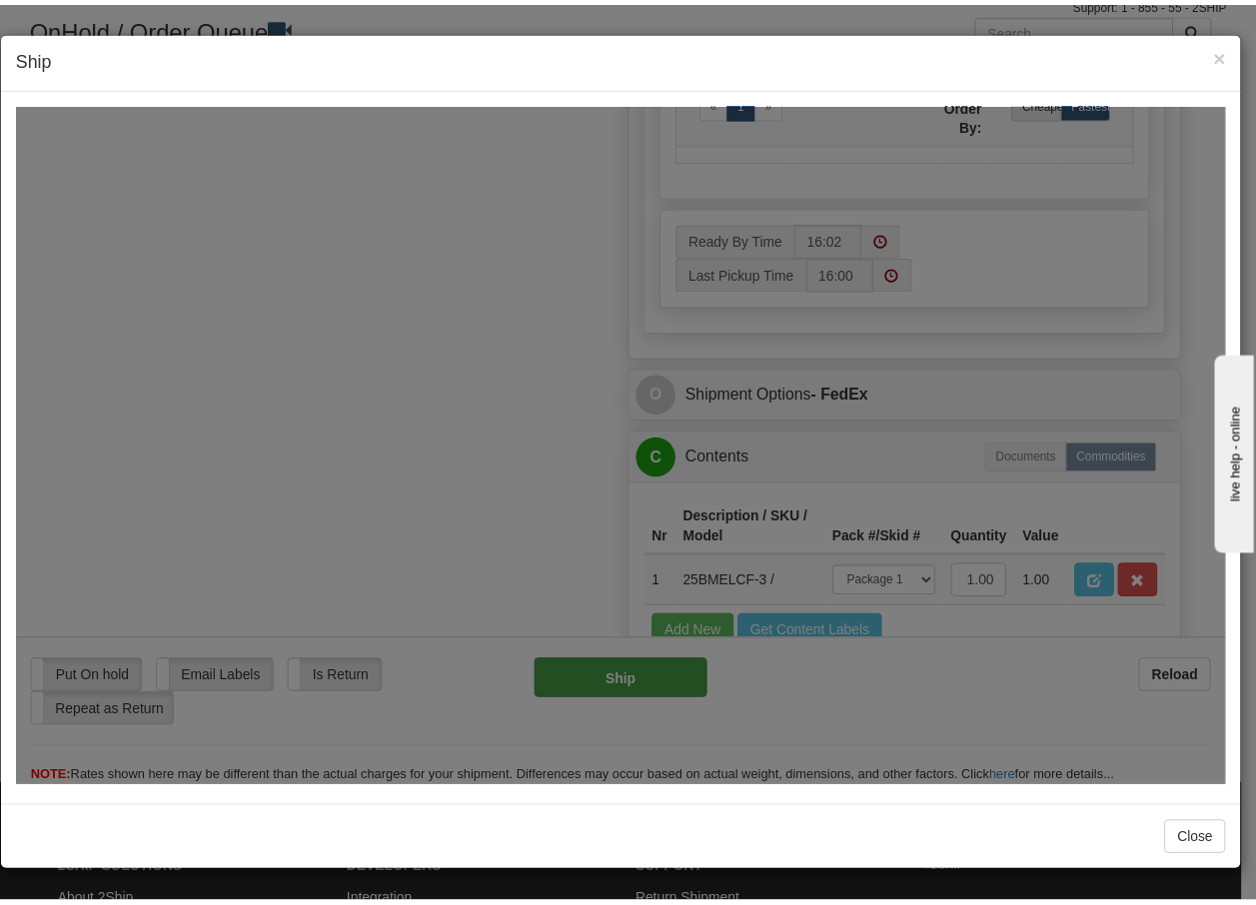
scroll to position [1215, 0]
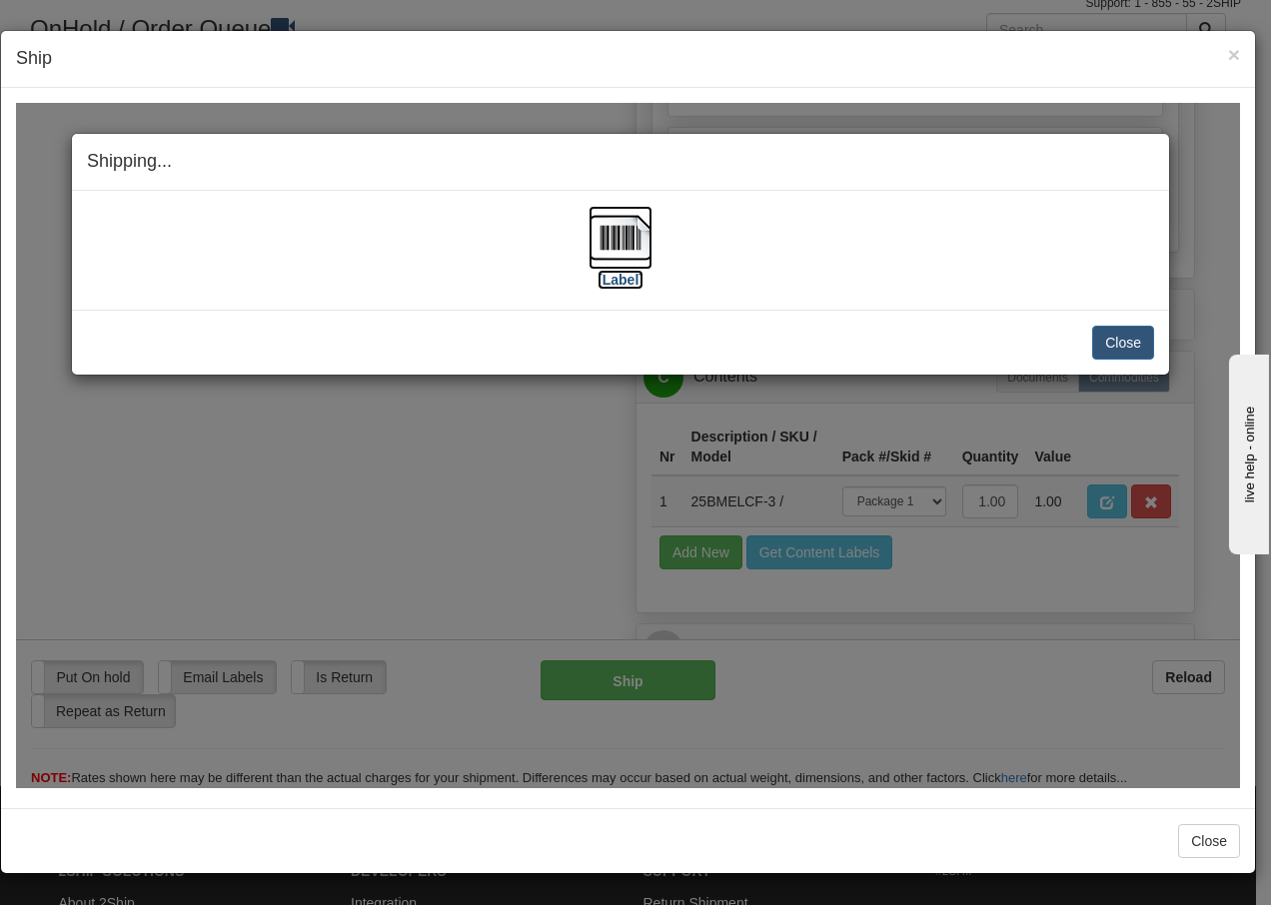
click at [617, 243] on img at bounding box center [621, 237] width 64 height 64
click at [1119, 340] on button "Close" at bounding box center [1123, 342] width 62 height 34
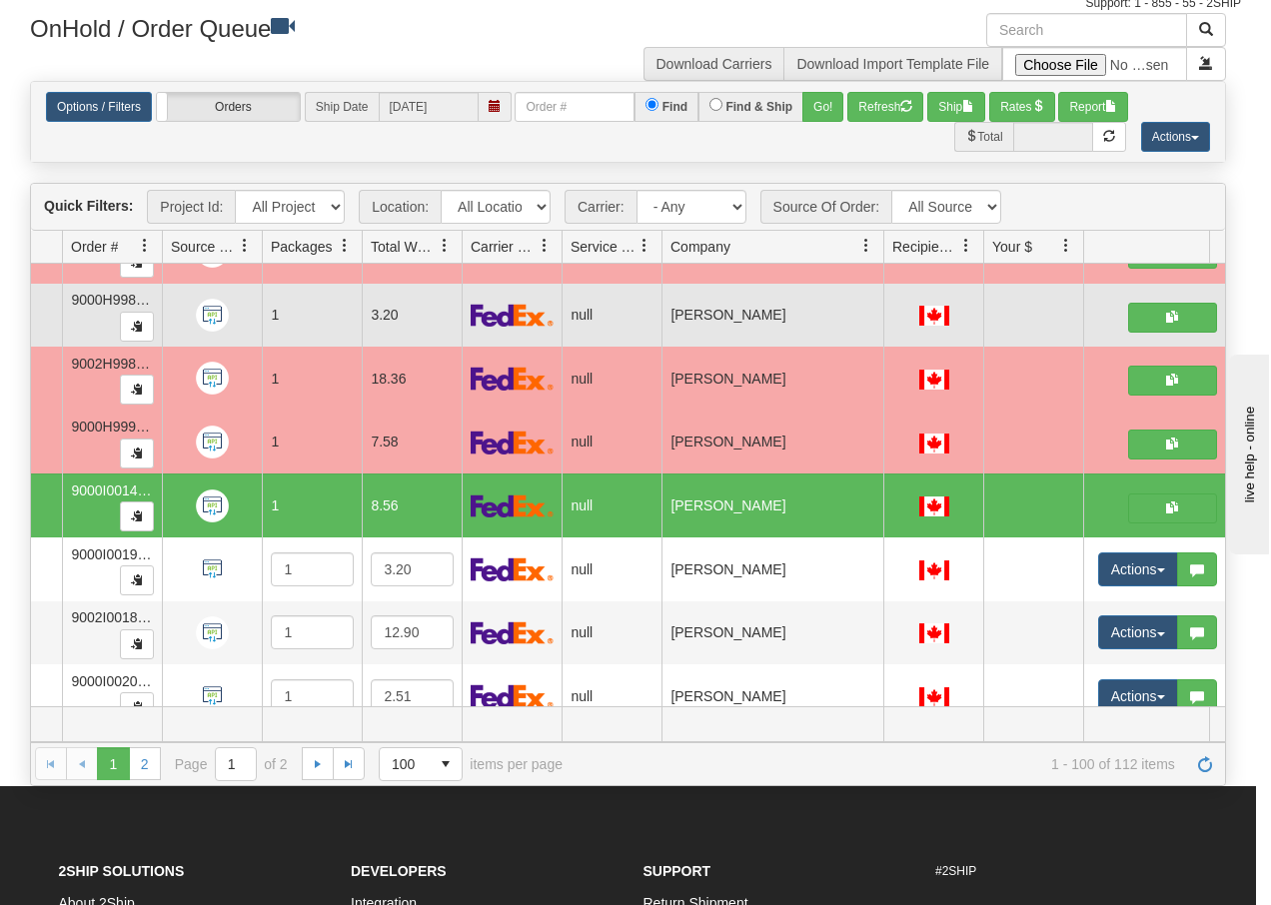
scroll to position [0, 0]
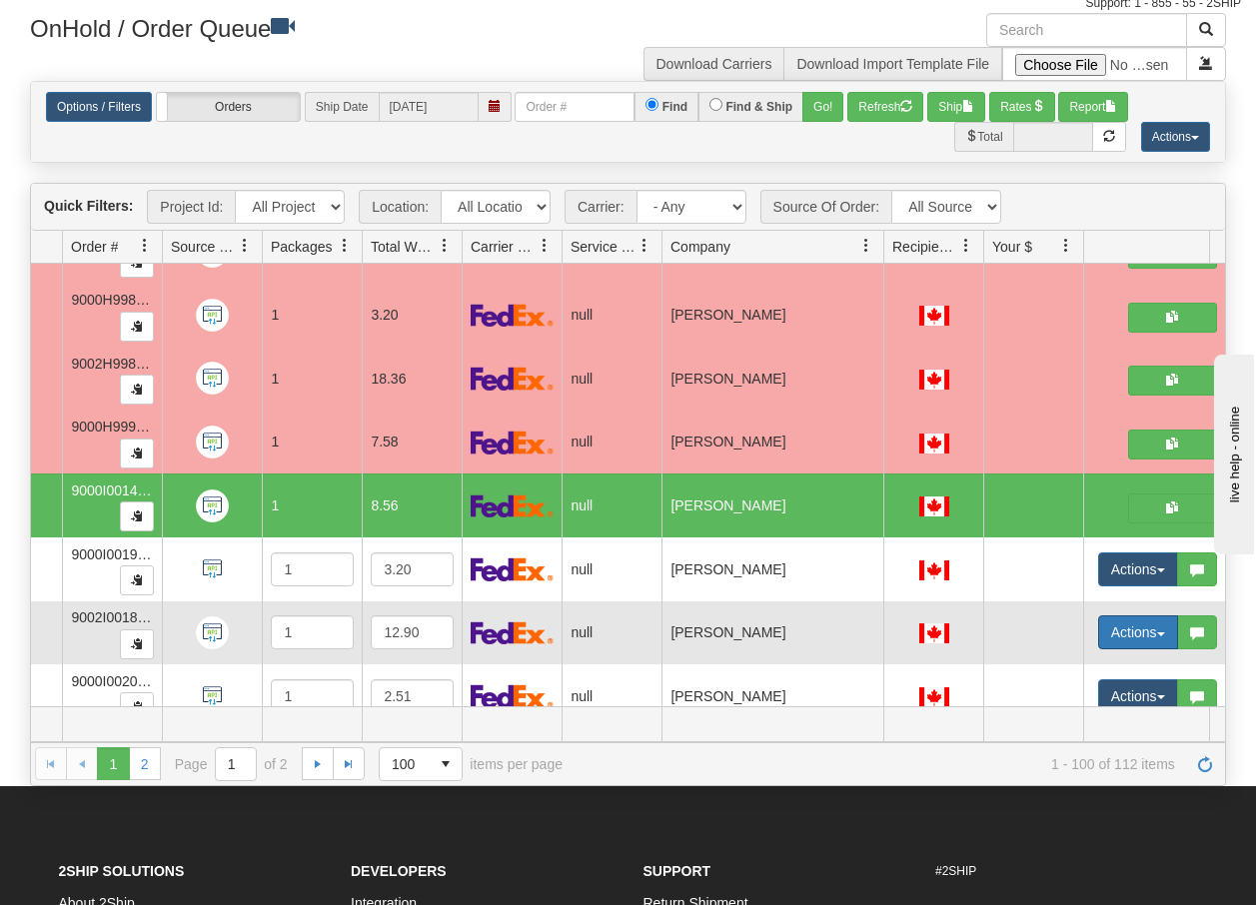
click at [1162, 631] on button "Actions" at bounding box center [1138, 633] width 80 height 34
click at [1049, 665] on span "Open" at bounding box center [1048, 671] width 48 height 16
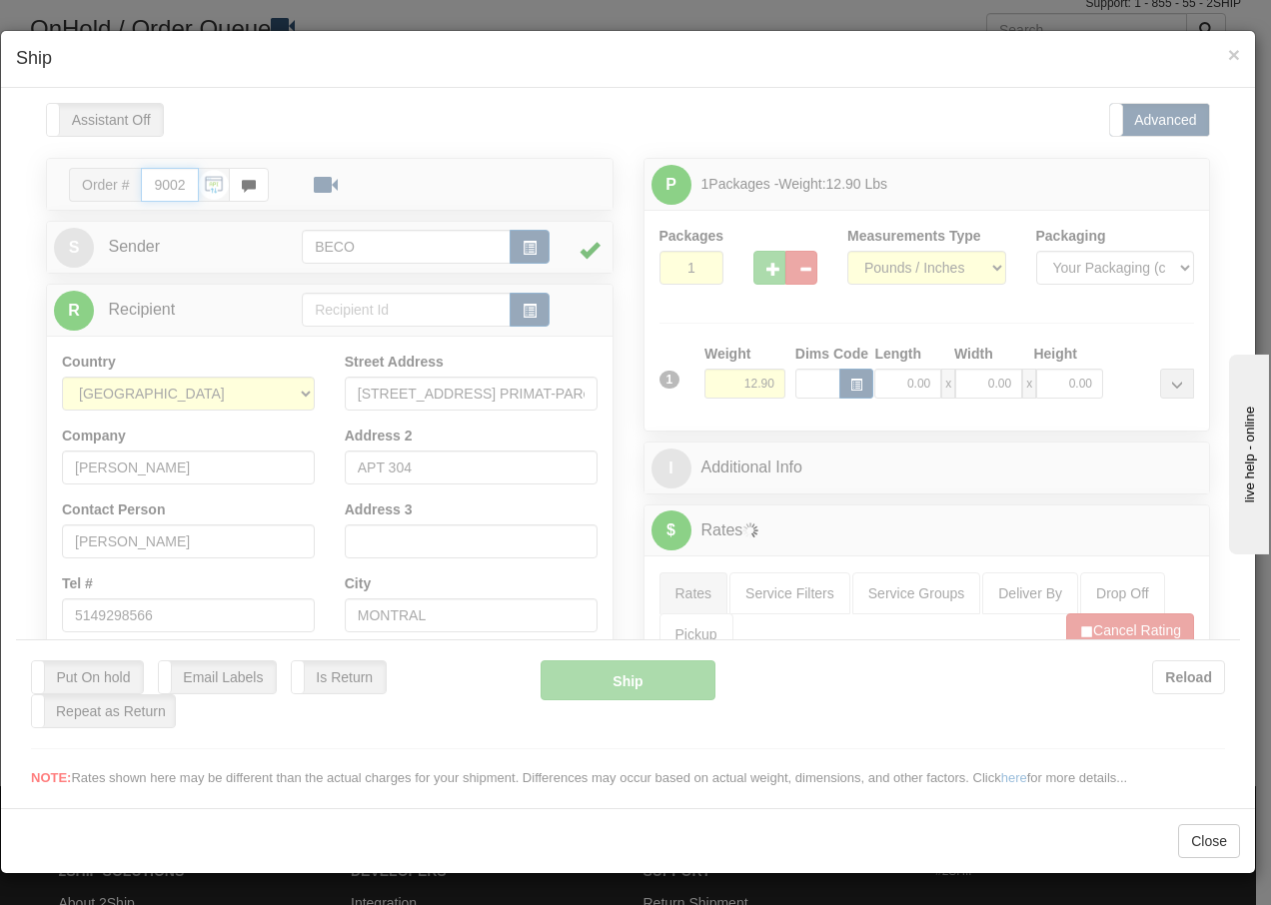
type input "16:03"
type input "16:00"
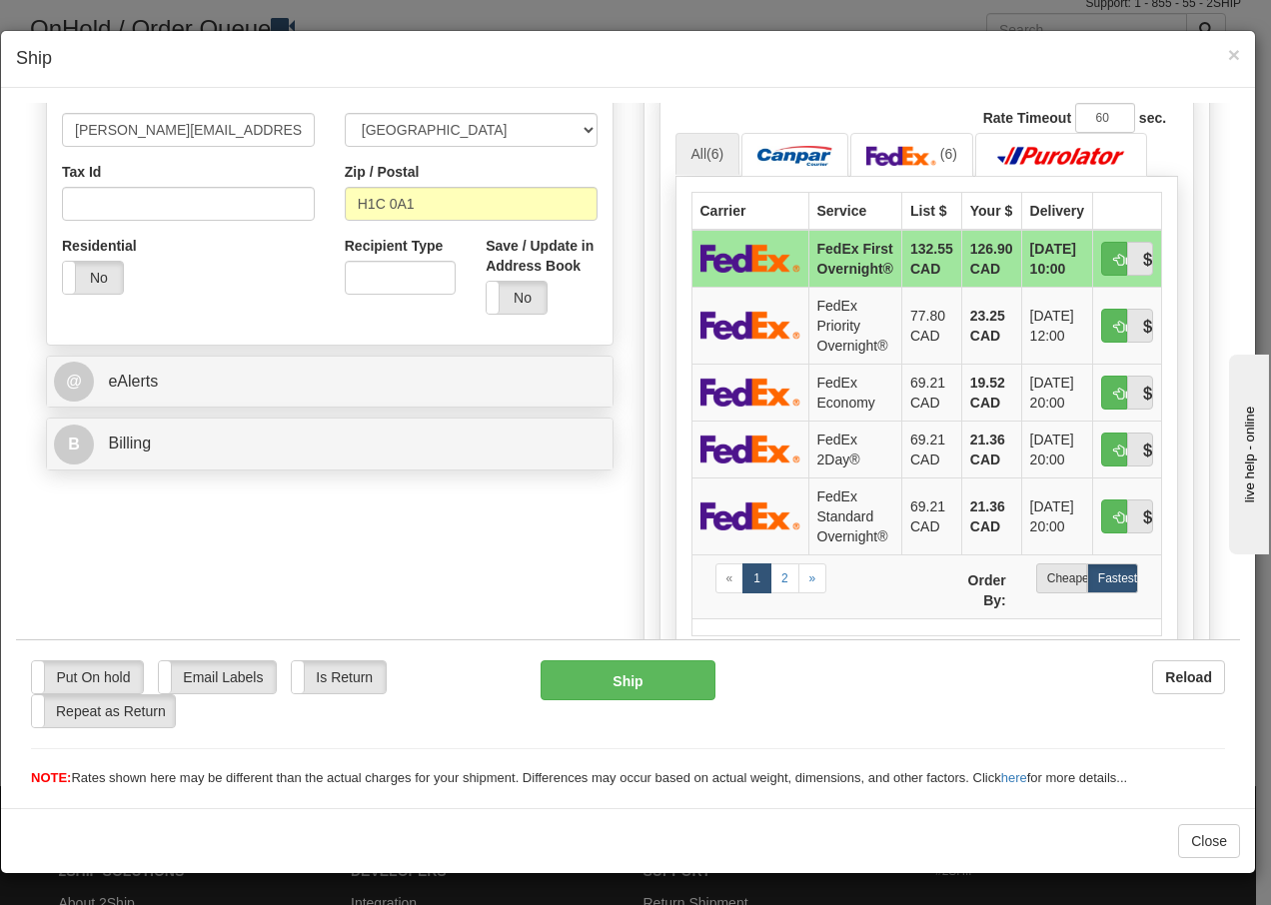
scroll to position [600, 0]
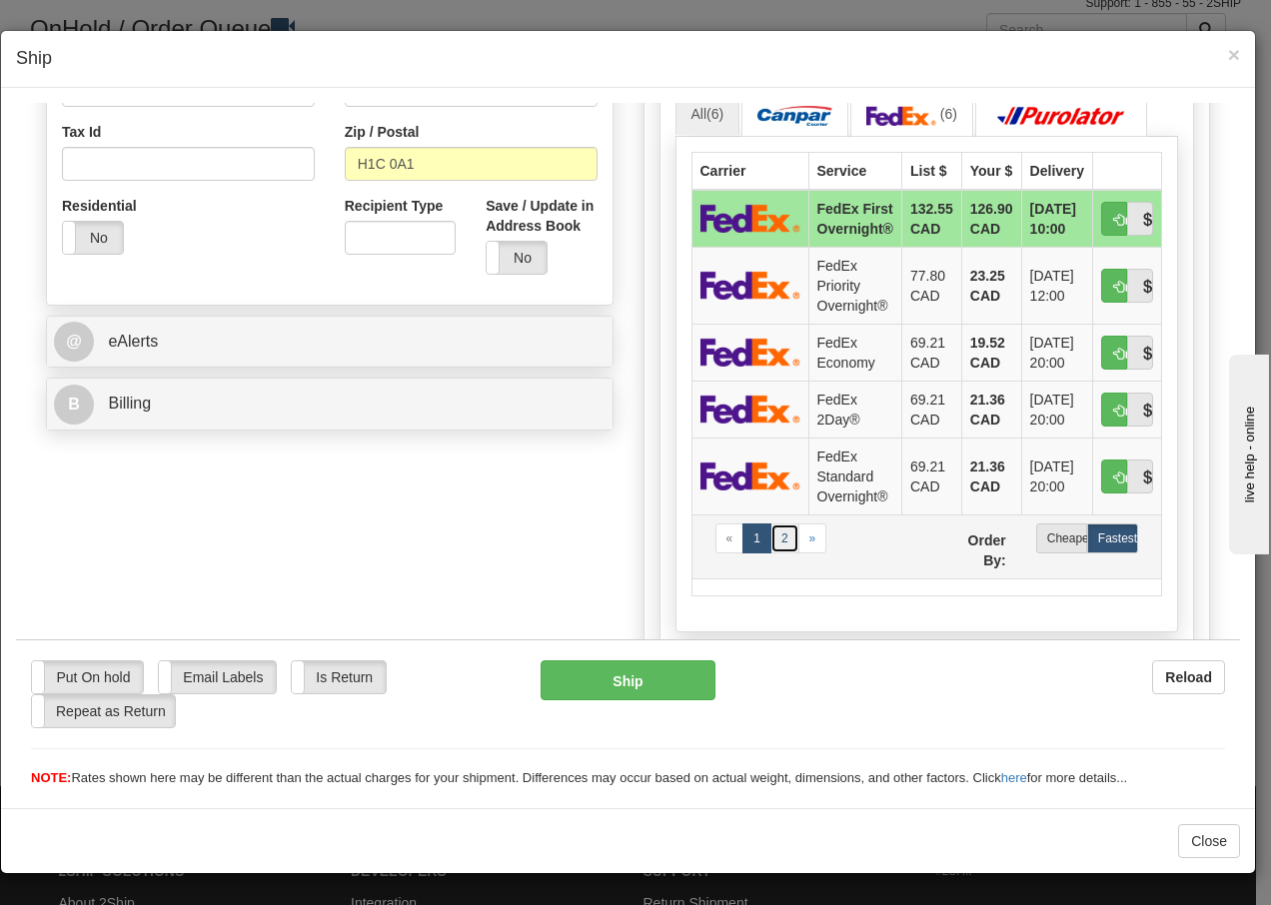
click at [776, 537] on link "2" at bounding box center [785, 538] width 29 height 30
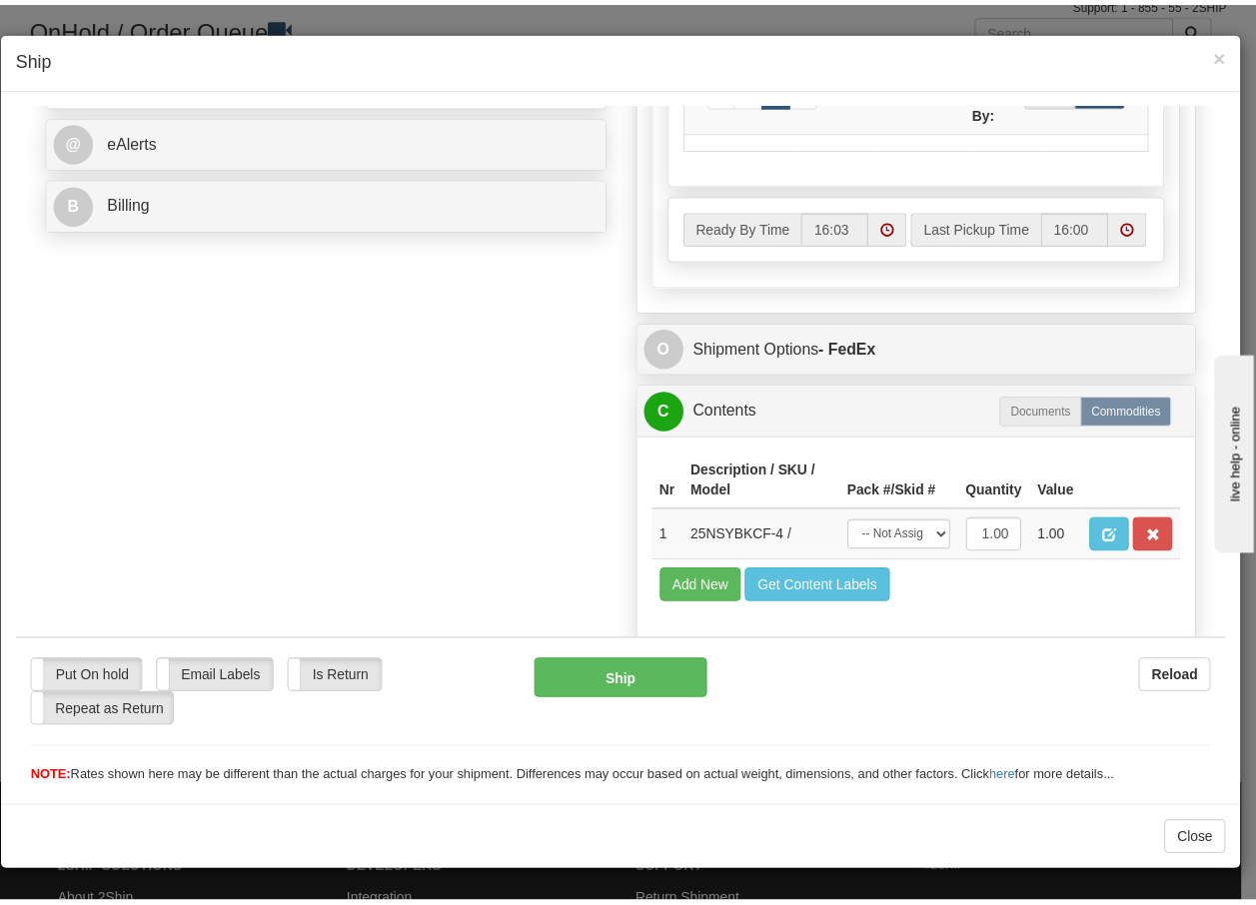
scroll to position [867, 0]
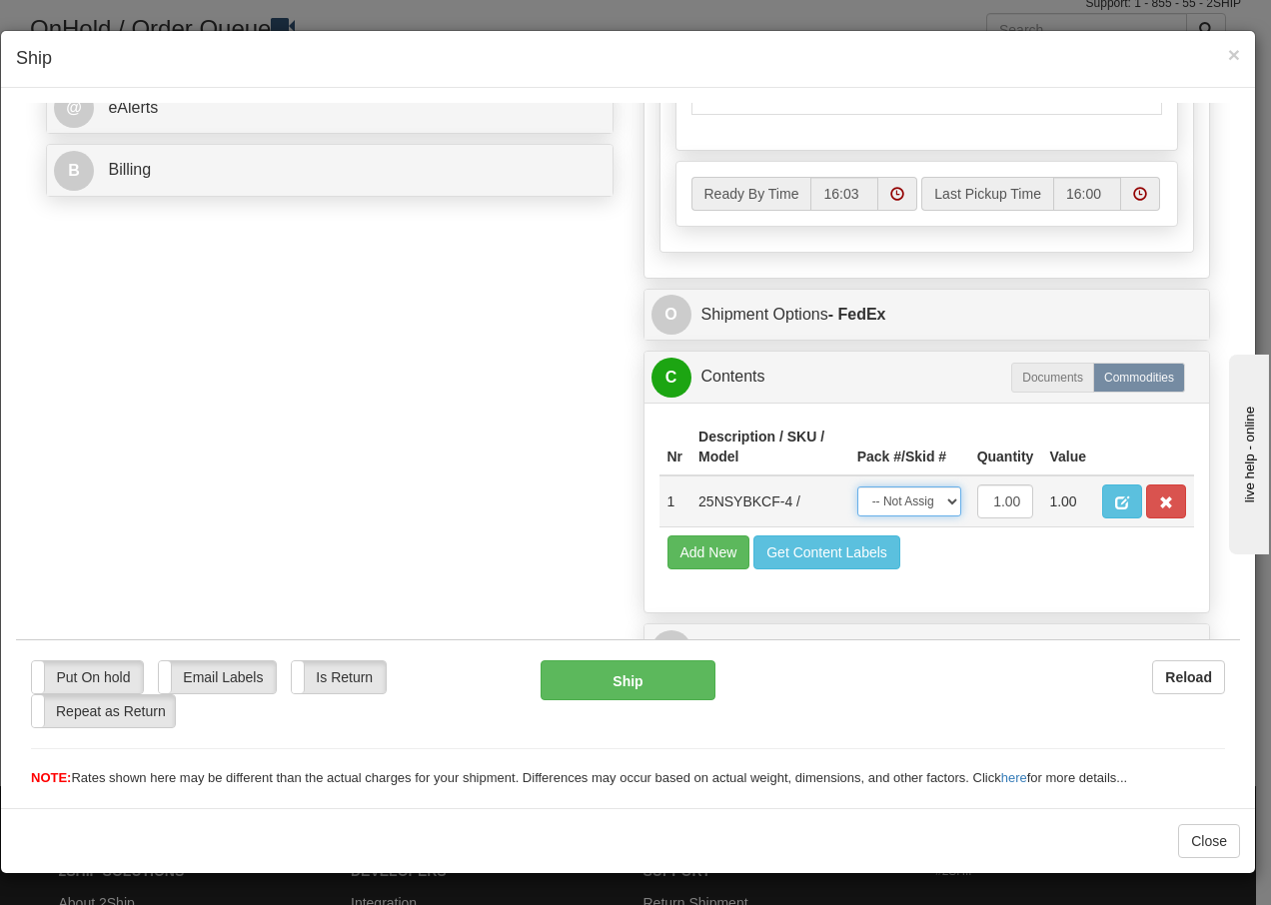
click at [926, 501] on select "-- Not Assigned -- Package 1" at bounding box center [909, 501] width 104 height 30
select select "0"
click at [857, 486] on select "-- Not Assigned -- Package 1" at bounding box center [909, 501] width 104 height 30
click at [630, 675] on button "Ship" at bounding box center [628, 680] width 174 height 40
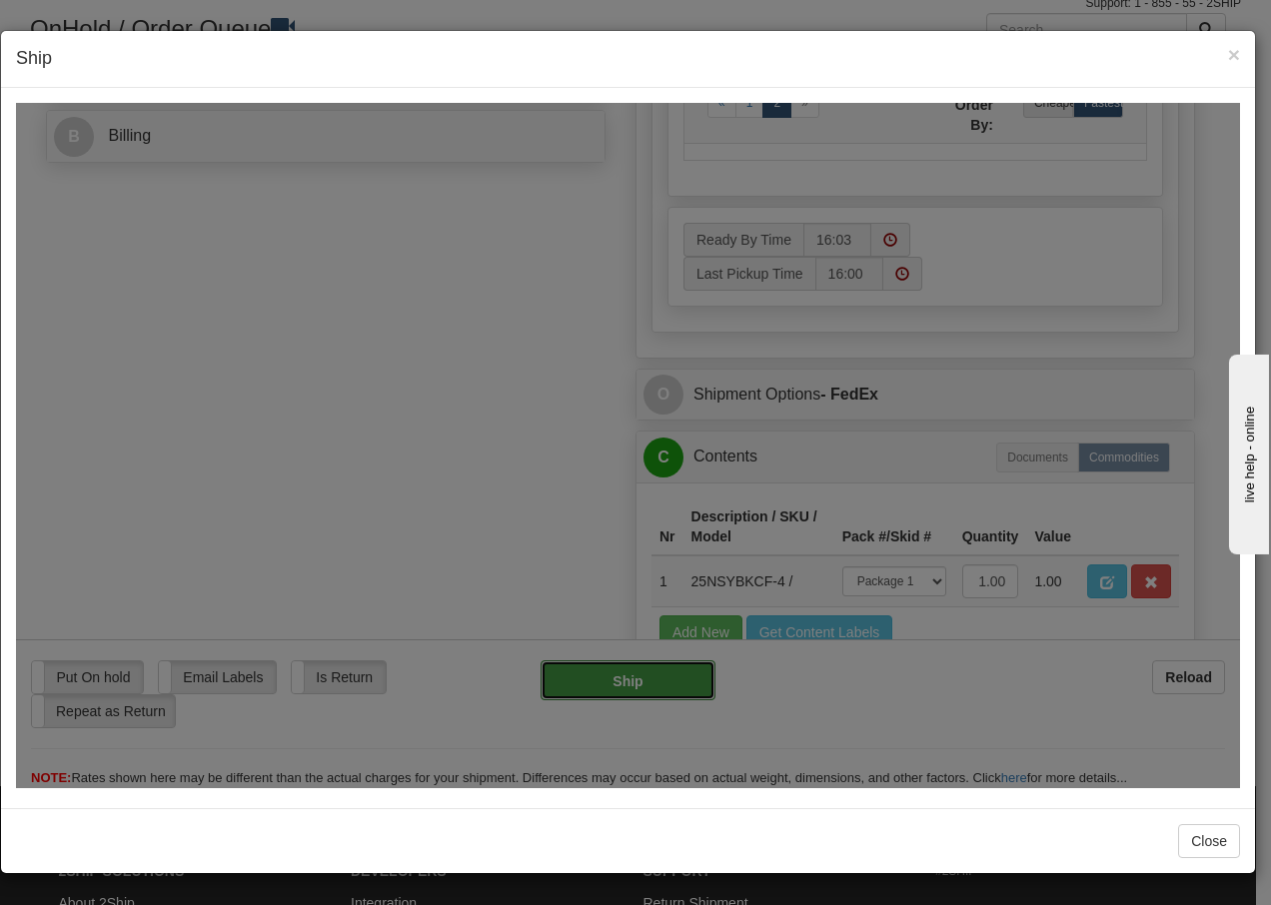
type input "92"
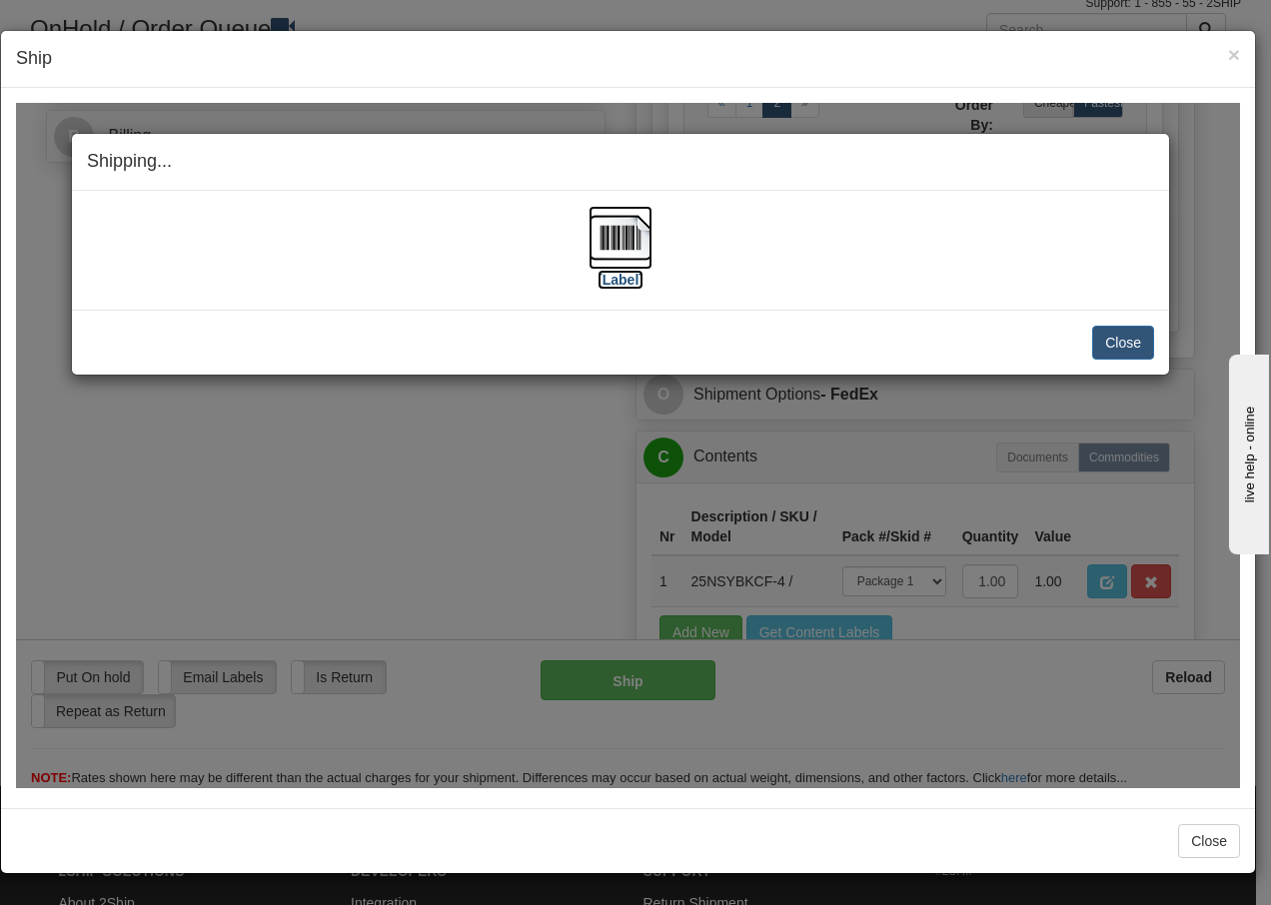
click at [618, 227] on img at bounding box center [621, 237] width 64 height 64
click at [1115, 344] on button "Close" at bounding box center [1123, 342] width 62 height 34
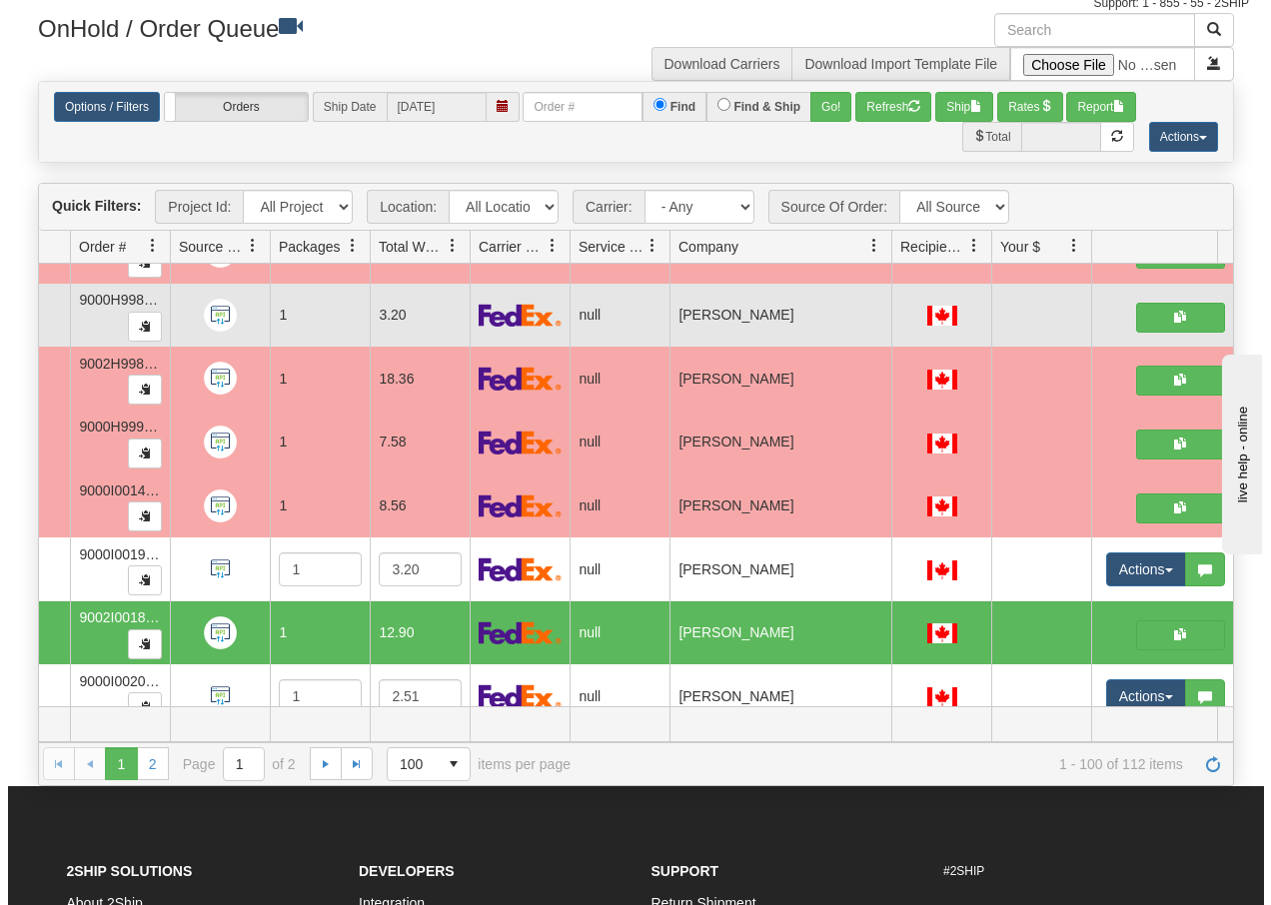
scroll to position [0, 0]
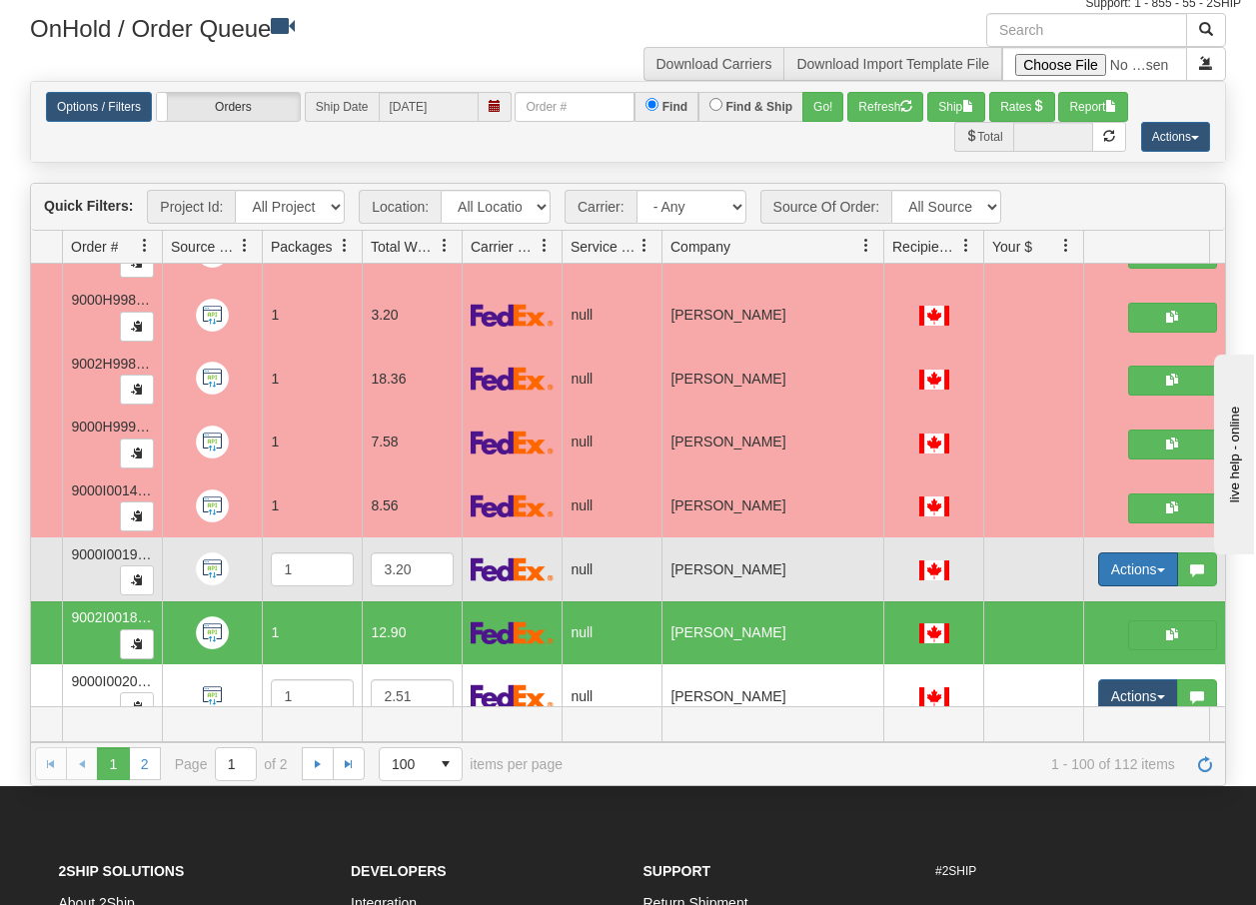
click at [1162, 566] on button "Actions" at bounding box center [1138, 570] width 80 height 34
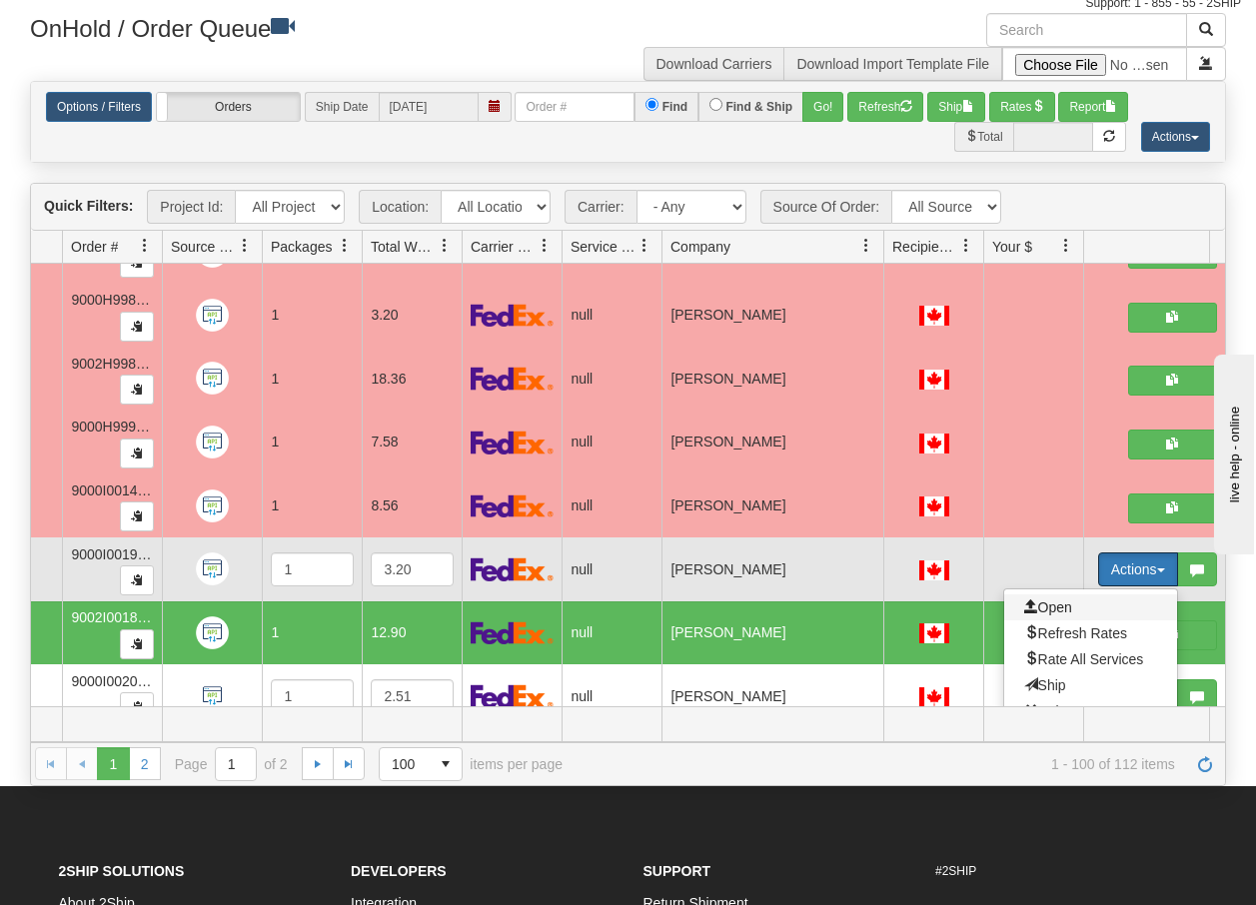
click at [1056, 607] on span "Open" at bounding box center [1048, 608] width 48 height 16
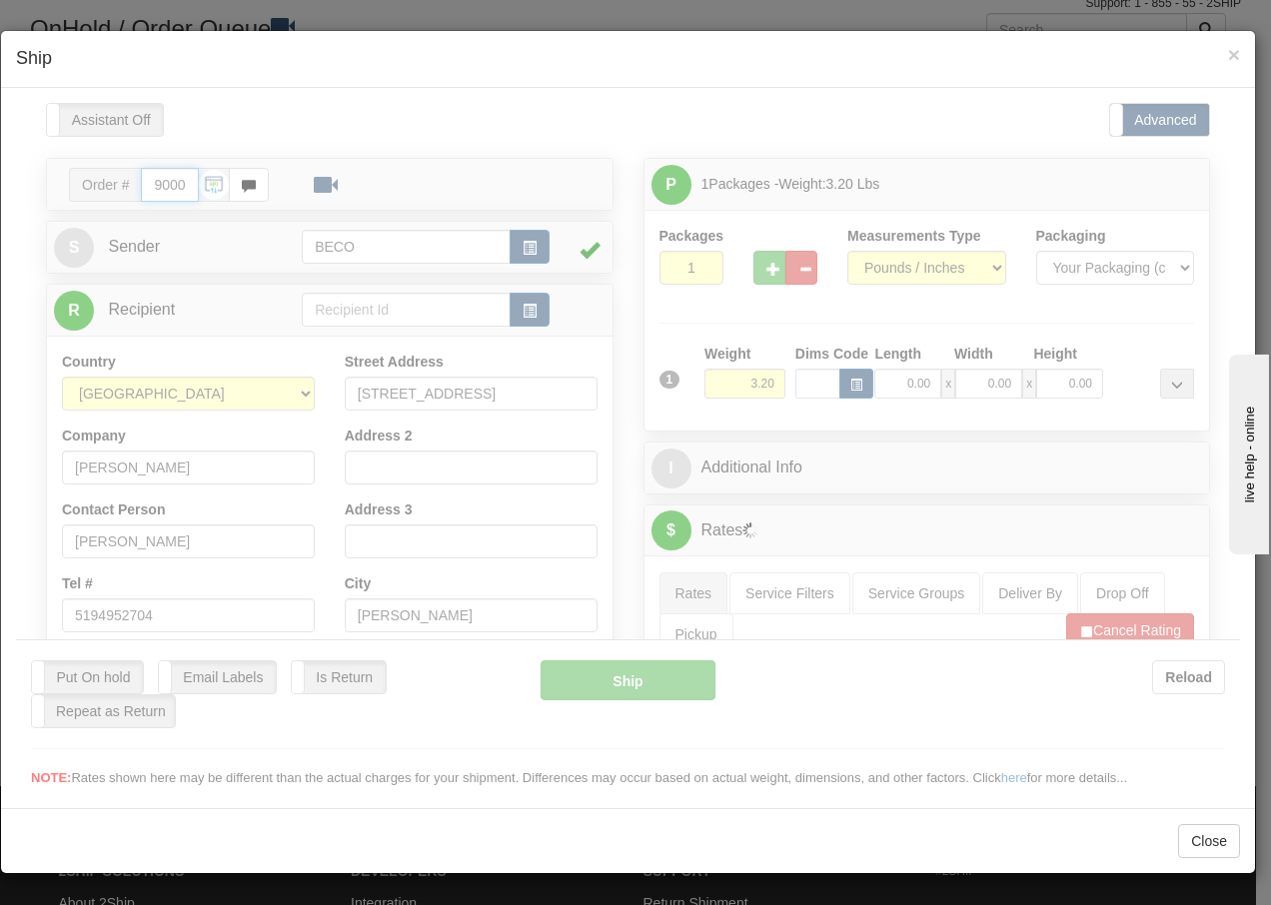
type input "16:03"
type input "16:00"
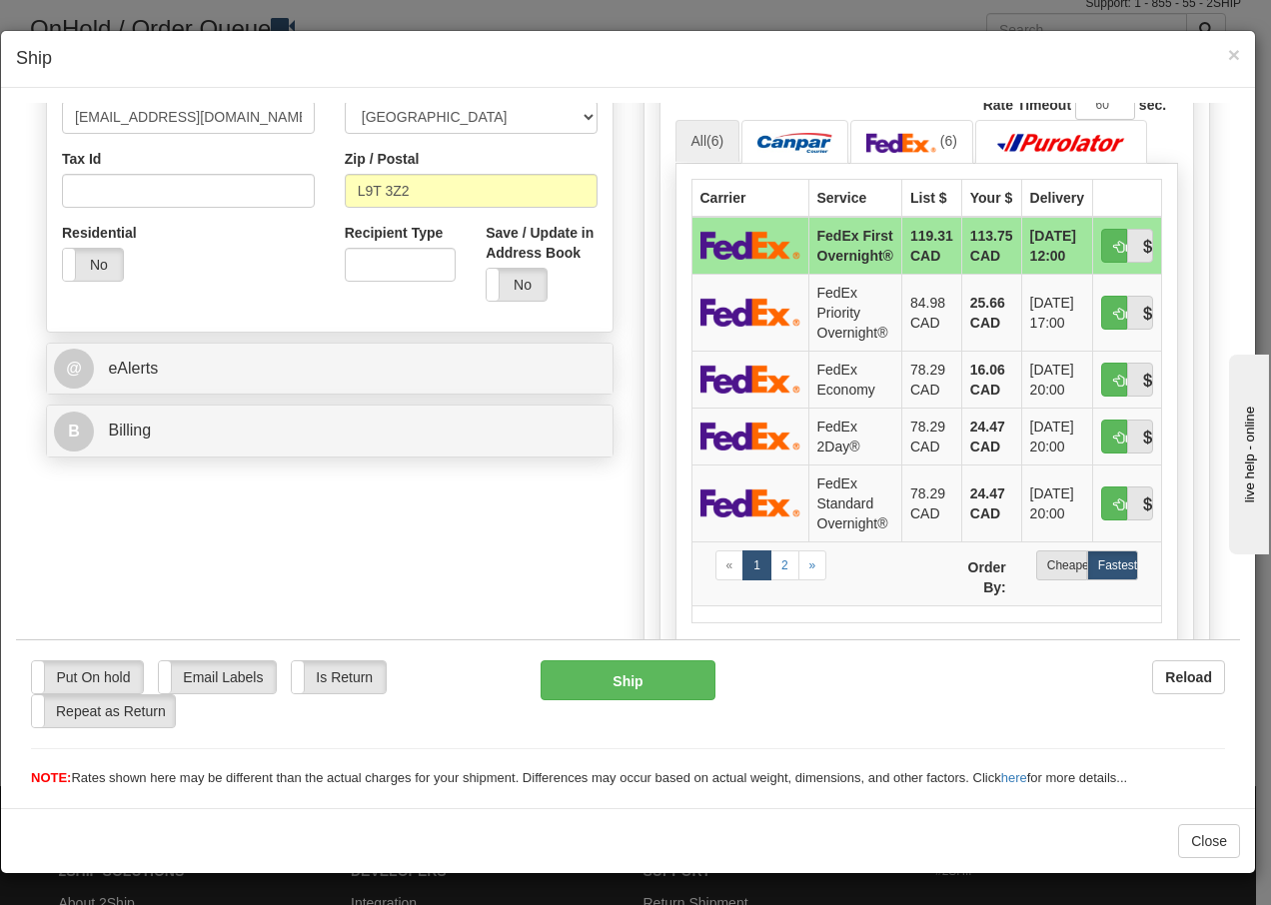
scroll to position [680, 0]
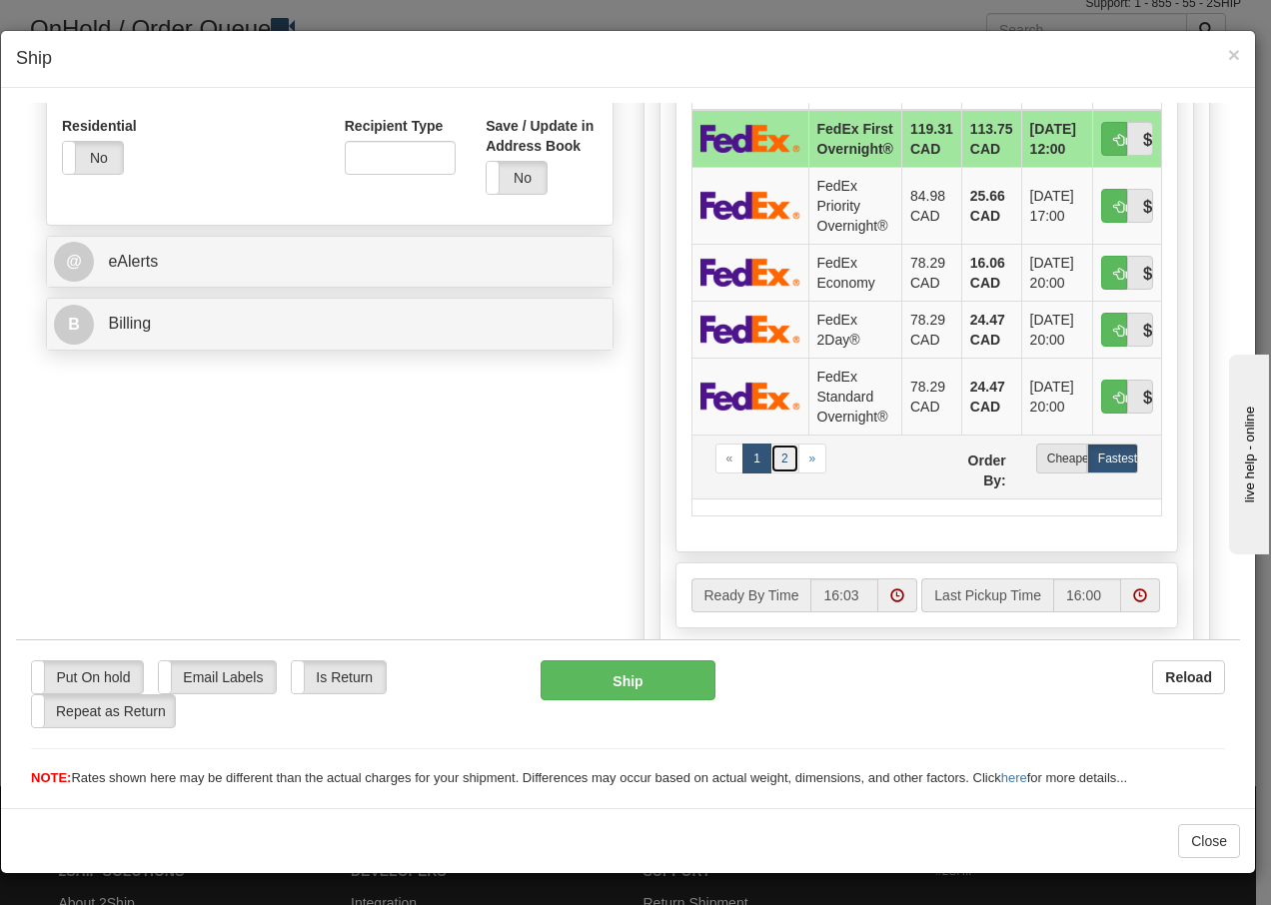
click at [775, 473] on link "2" at bounding box center [785, 458] width 29 height 30
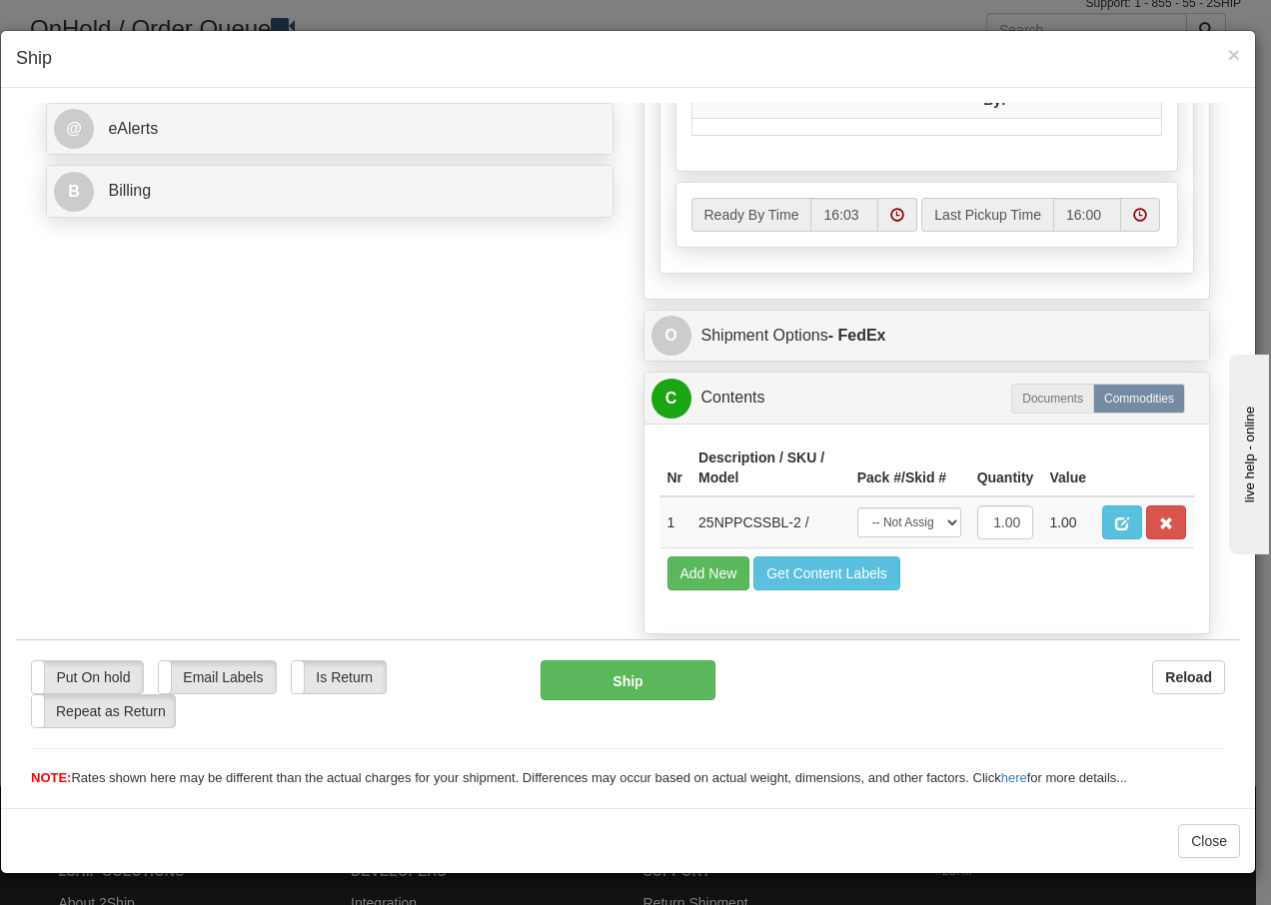
scroll to position [867, 0]
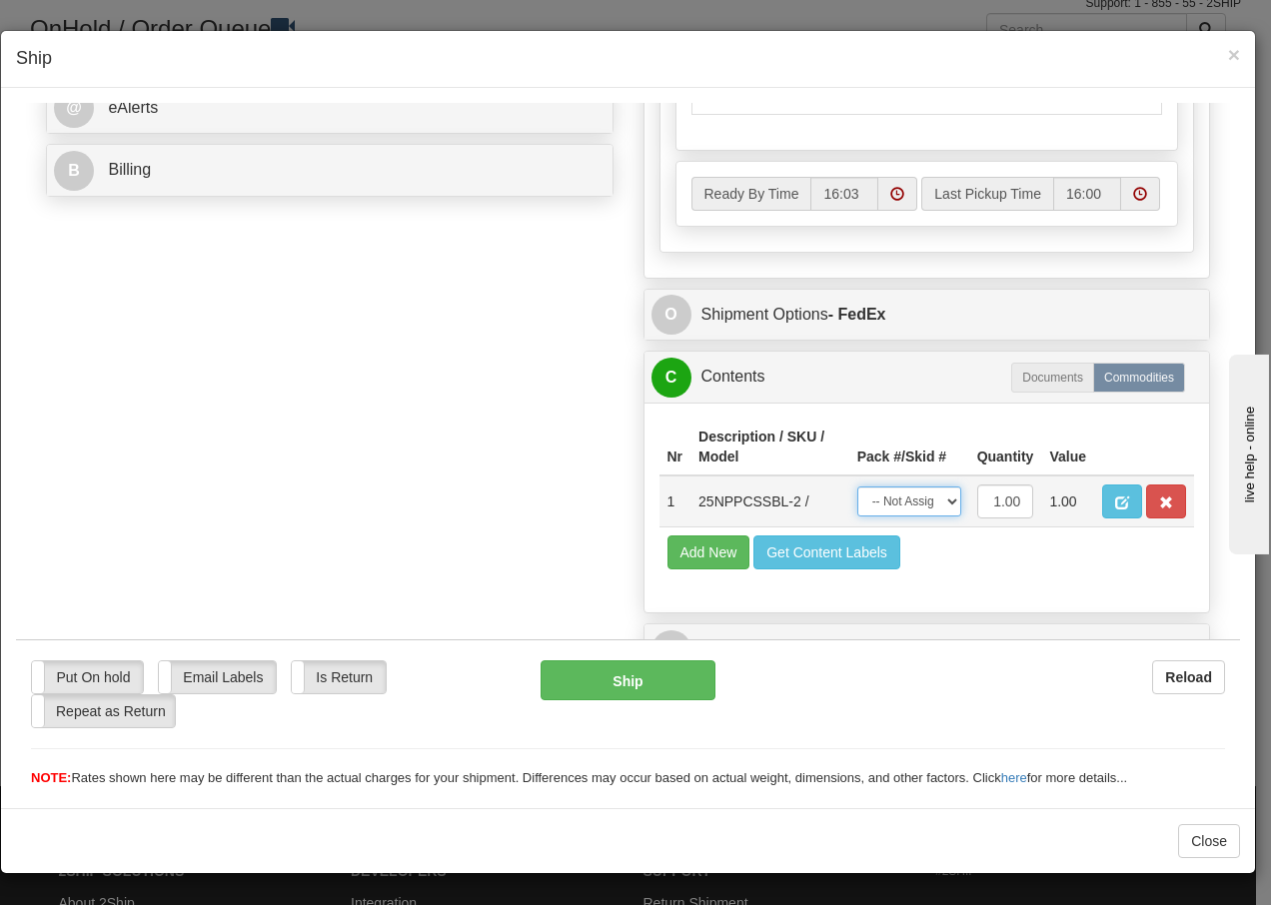
click at [944, 508] on select "-- Not Assigned -- Package 1" at bounding box center [909, 501] width 104 height 30
select select "0"
click at [857, 486] on select "-- Not Assigned -- Package 1" at bounding box center [909, 501] width 104 height 30
click at [613, 674] on button "Ship" at bounding box center [628, 680] width 174 height 40
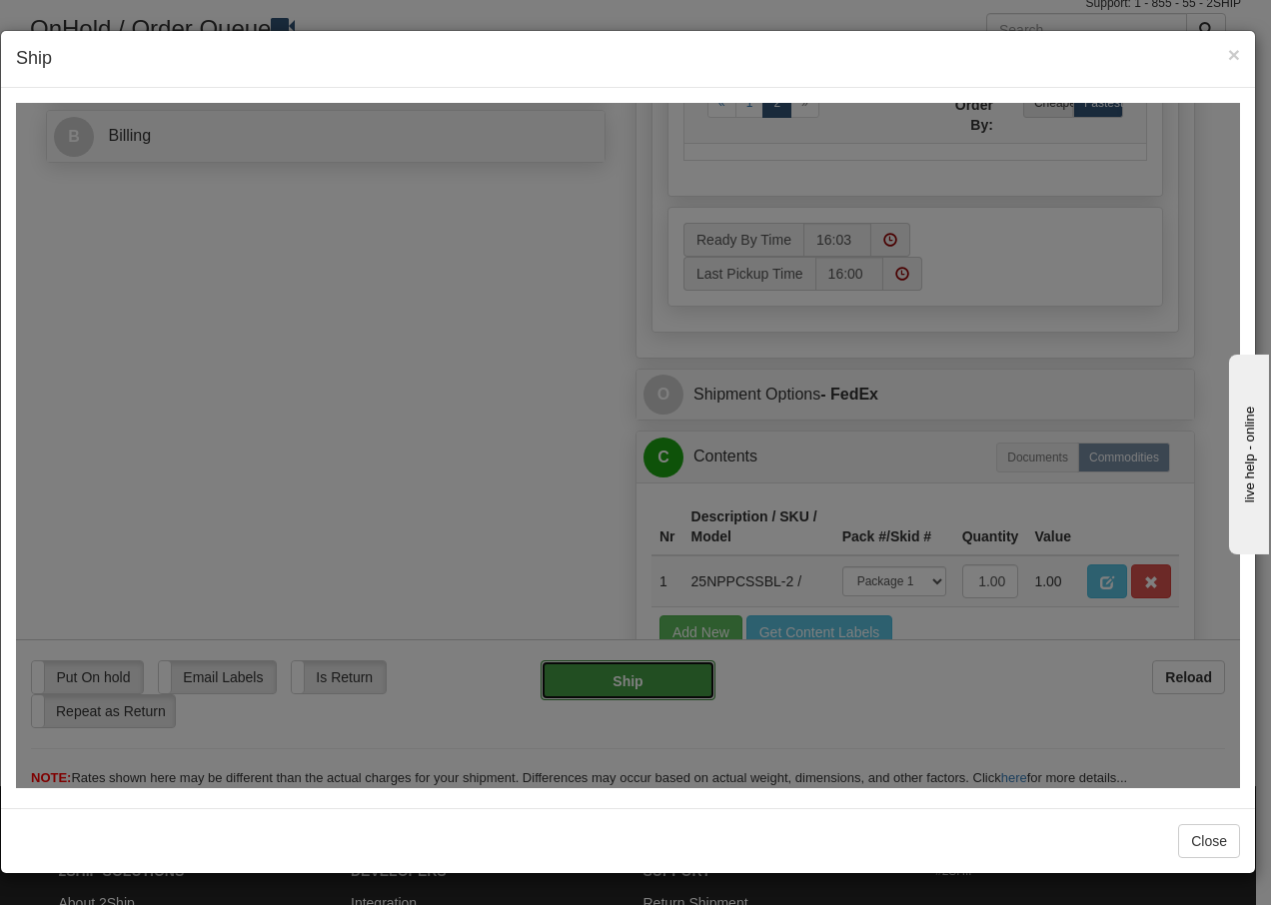
type input "92"
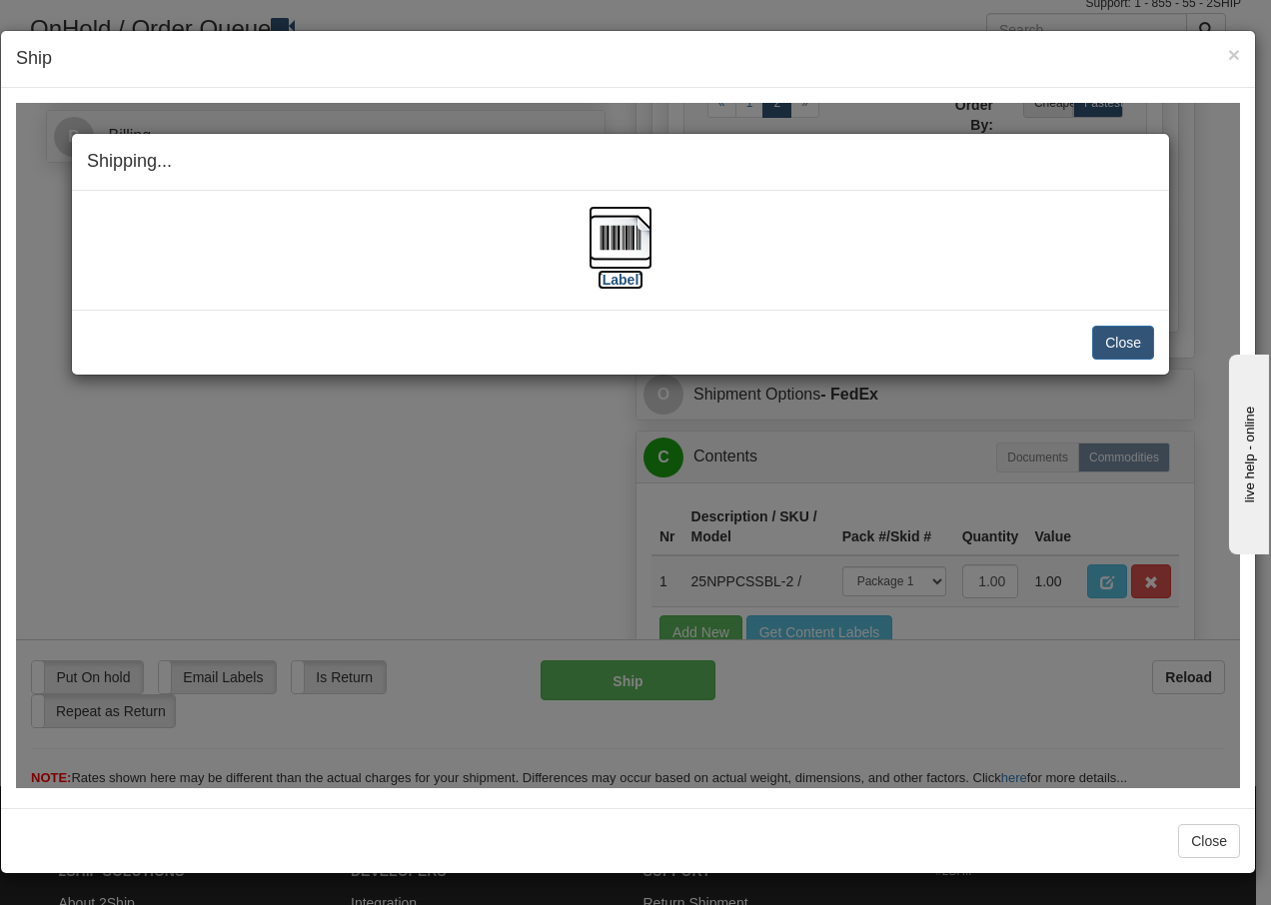
click at [620, 230] on img at bounding box center [621, 237] width 64 height 64
click at [1122, 335] on button "Close" at bounding box center [1123, 342] width 62 height 34
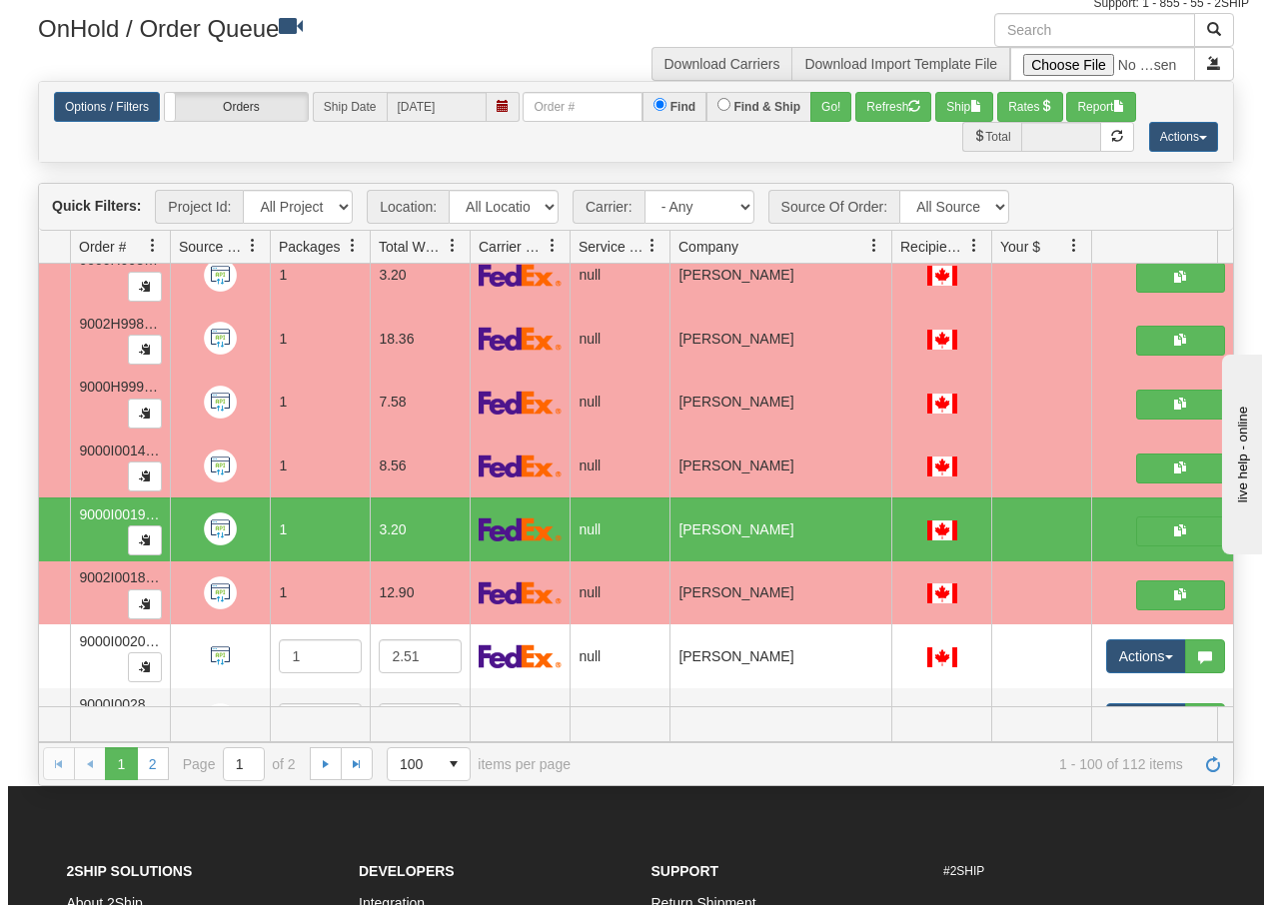
scroll to position [5927, 142]
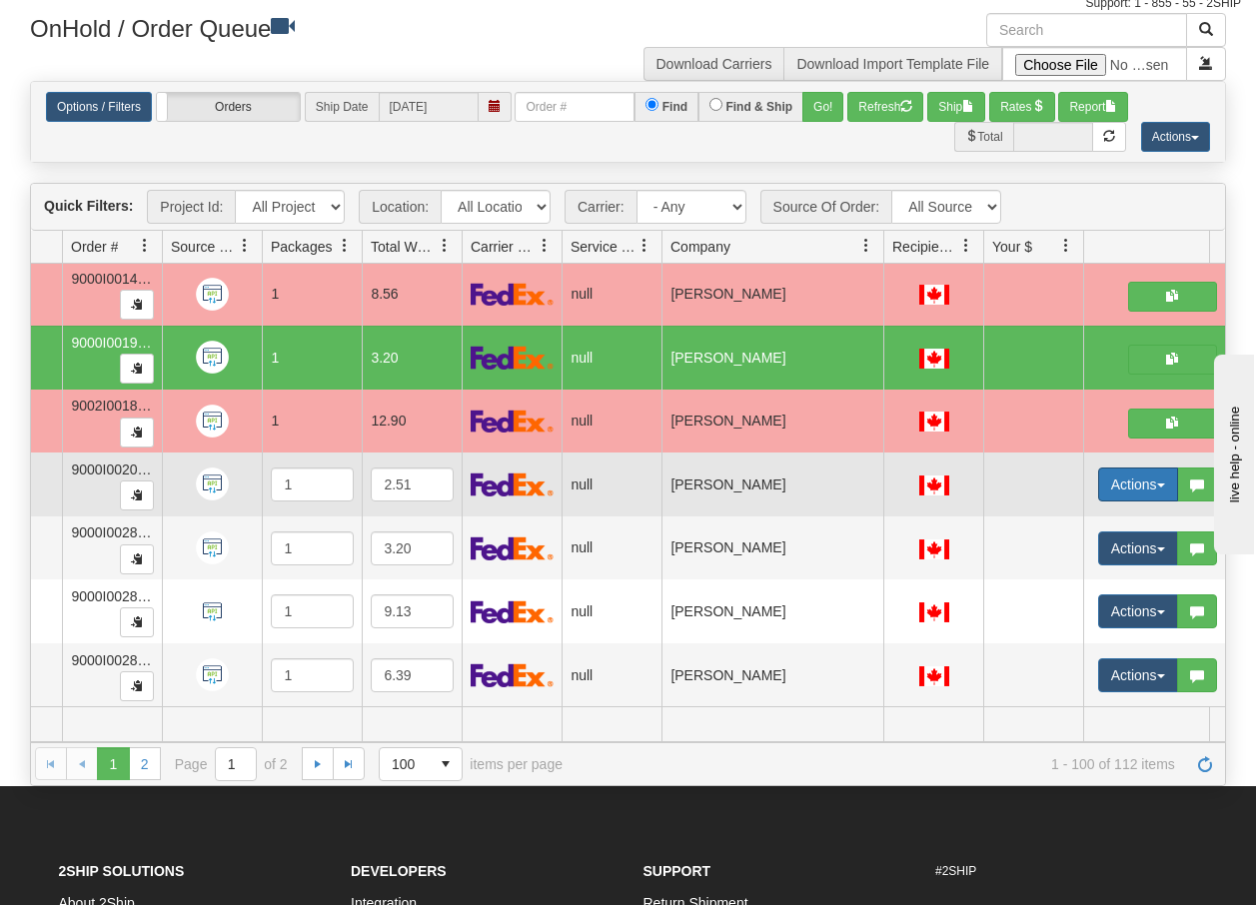
click at [1164, 484] on span "button" at bounding box center [1161, 486] width 8 height 4
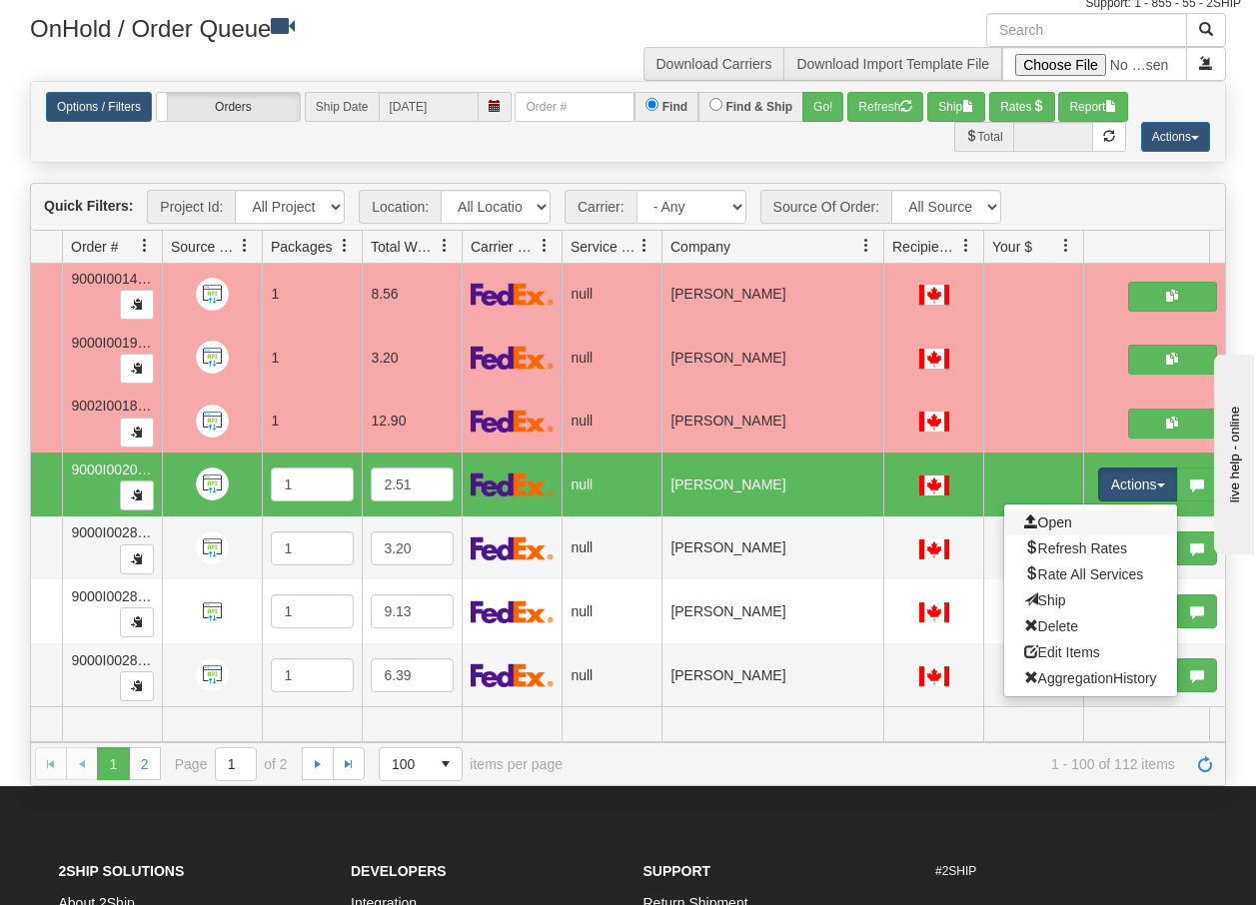
click at [1048, 510] on link "Open" at bounding box center [1090, 523] width 173 height 26
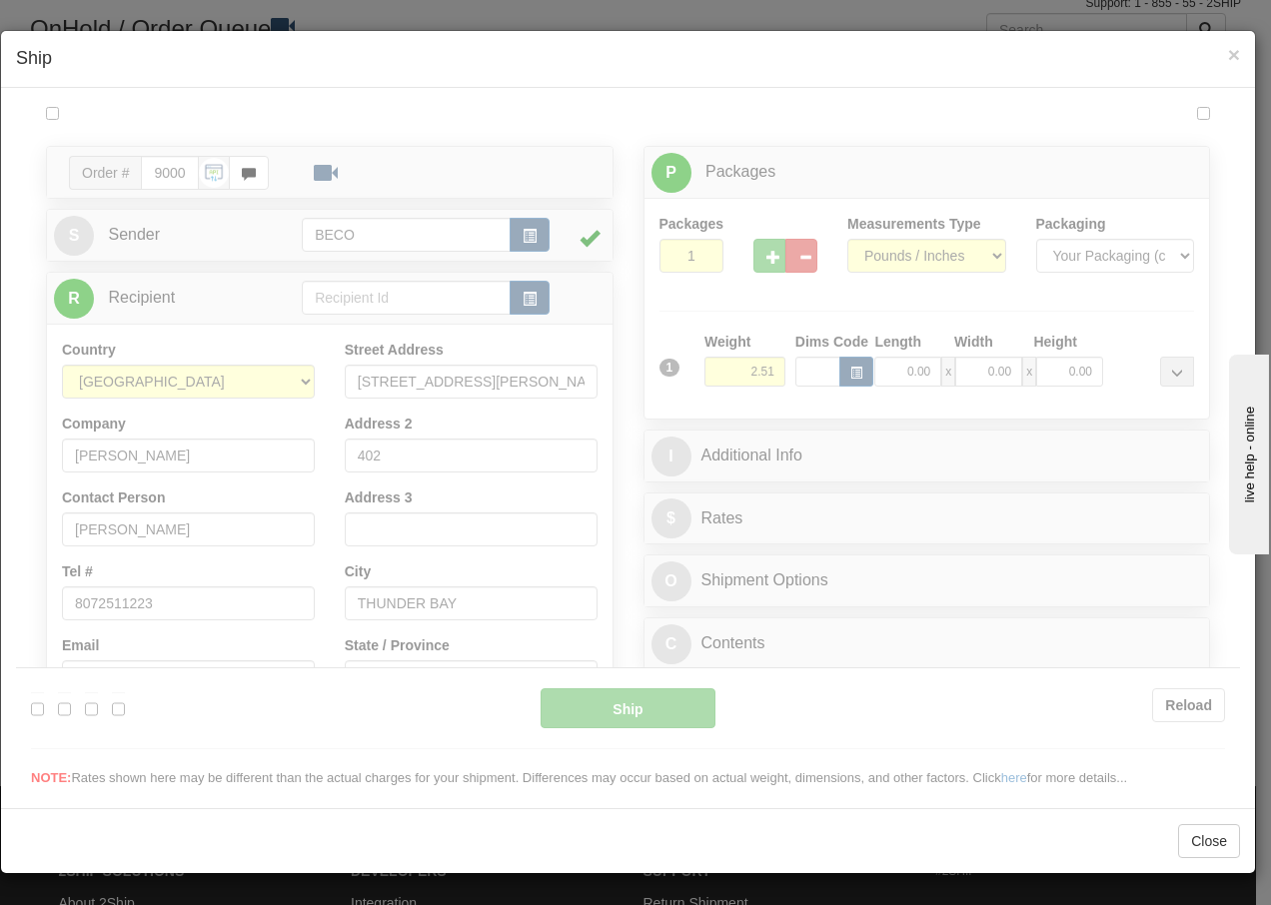
scroll to position [0, 0]
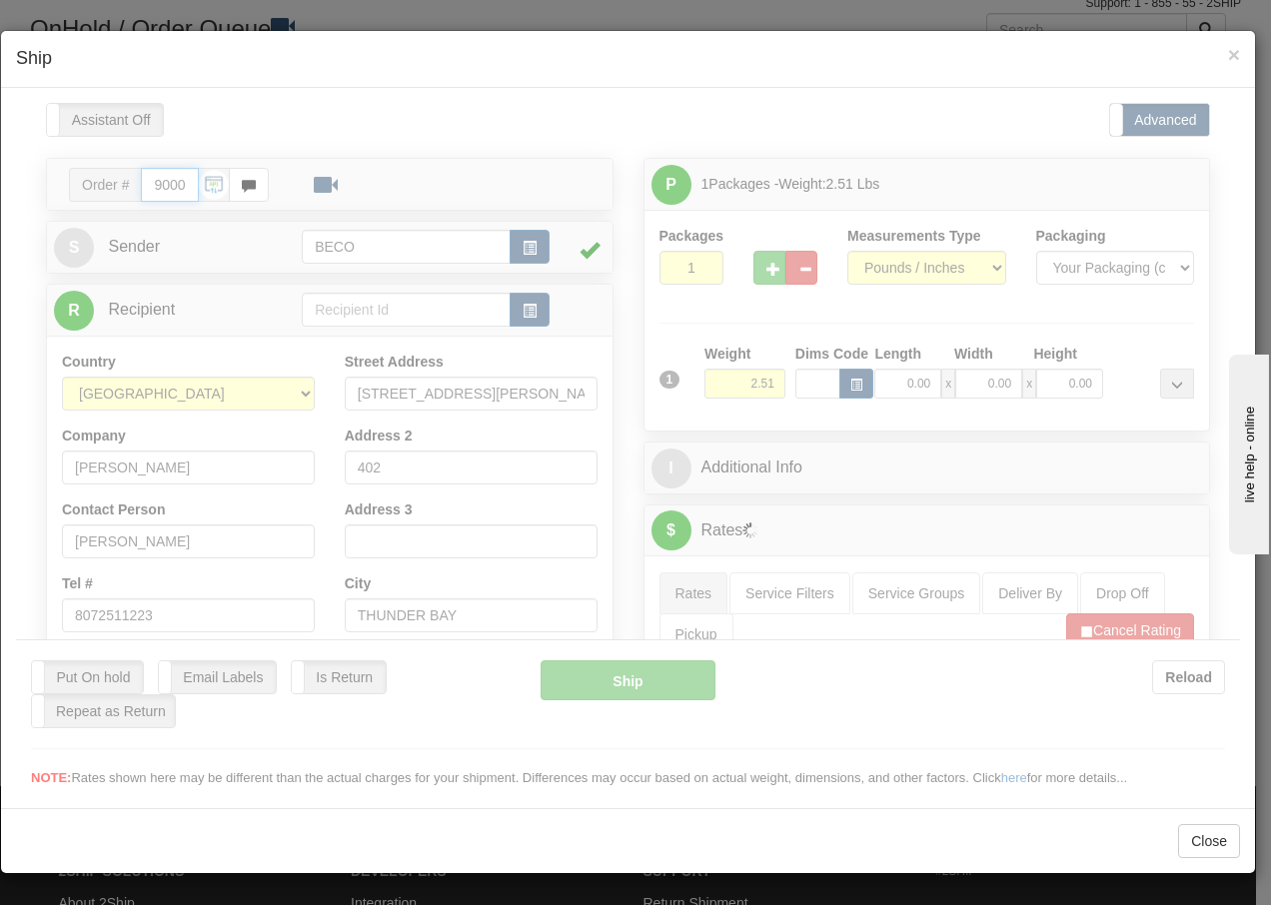
type input "16:04"
type input "16:00"
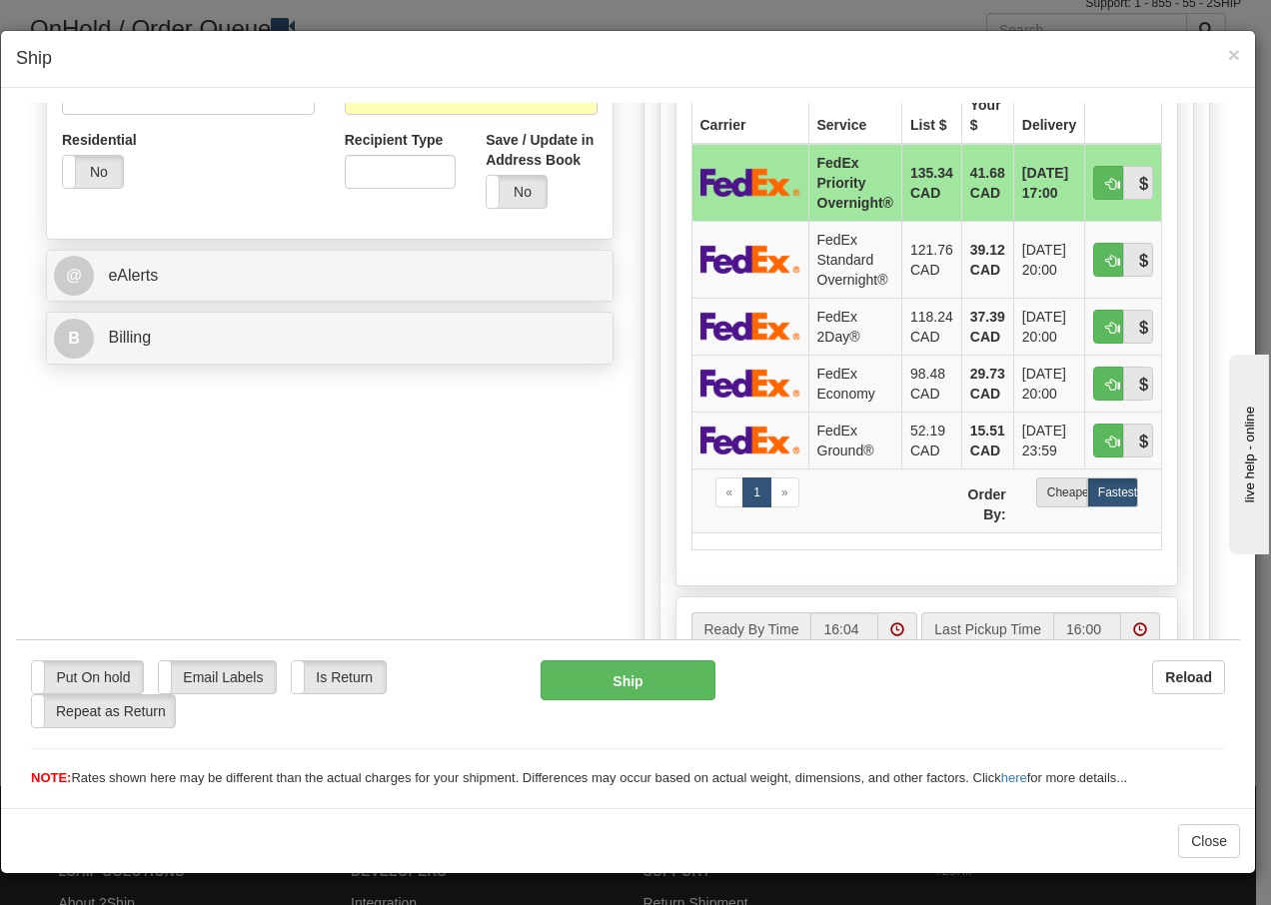
scroll to position [680, 0]
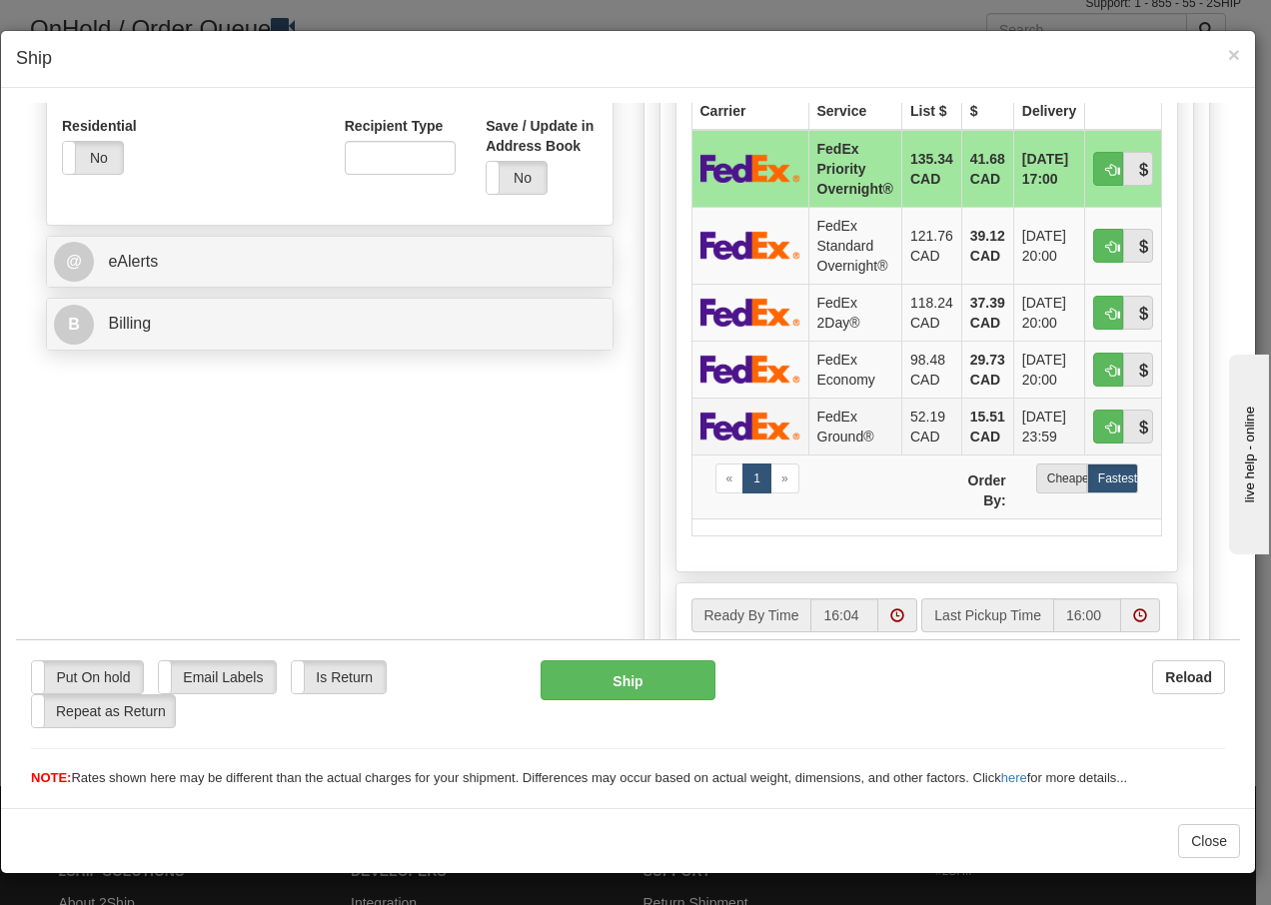
click at [822, 418] on td "FedEx Ground®" at bounding box center [854, 425] width 93 height 57
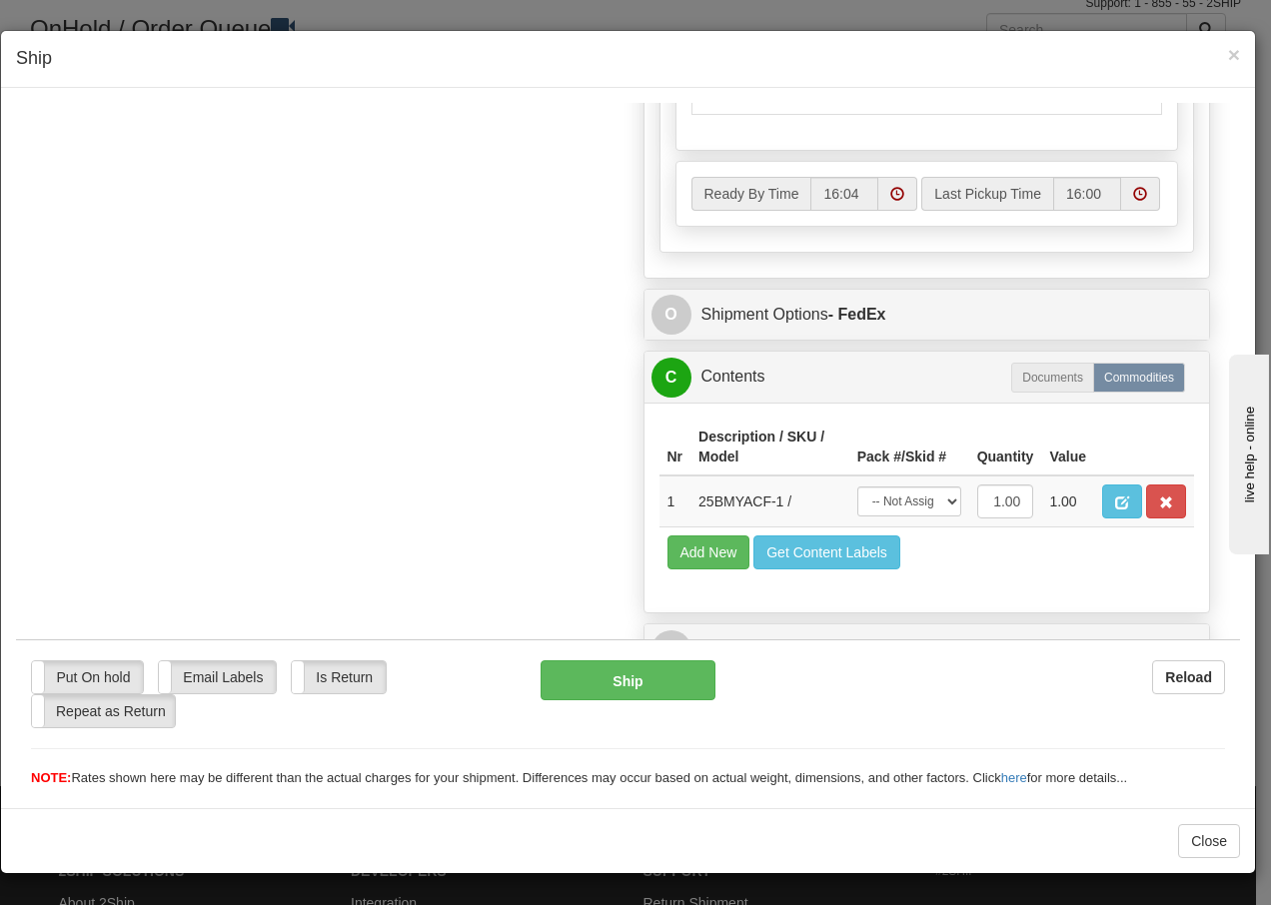
scroll to position [1135, 0]
drag, startPoint x: 918, startPoint y: 506, endPoint x: 912, endPoint y: 519, distance: 14.3
click at [918, 506] on select "-- Not Assigned -- Package 1" at bounding box center [909, 501] width 104 height 30
select select "0"
click at [857, 486] on select "-- Not Assigned -- Package 1" at bounding box center [909, 501] width 104 height 30
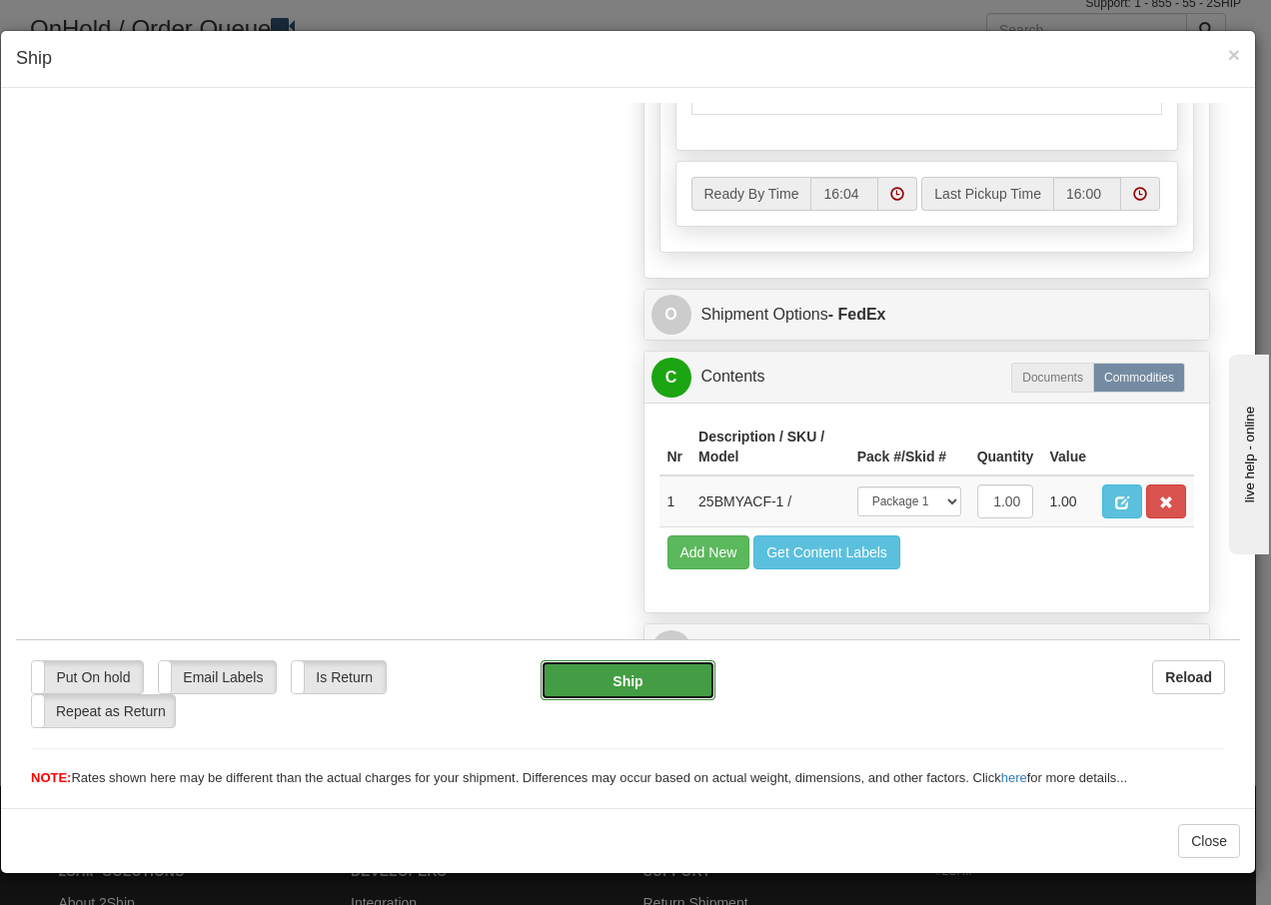
click at [584, 681] on button "Ship" at bounding box center [628, 680] width 174 height 40
type input "92"
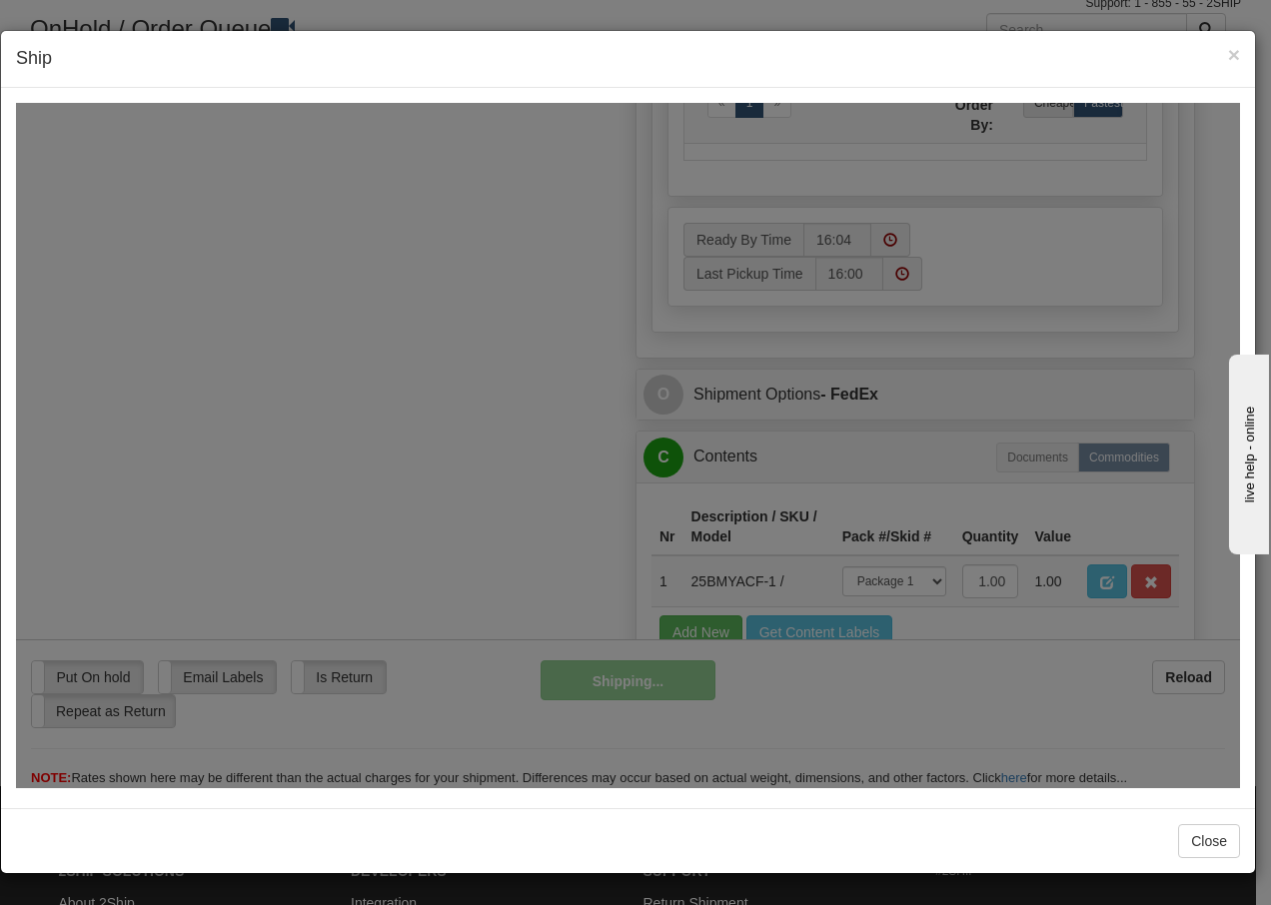
scroll to position [1215, 0]
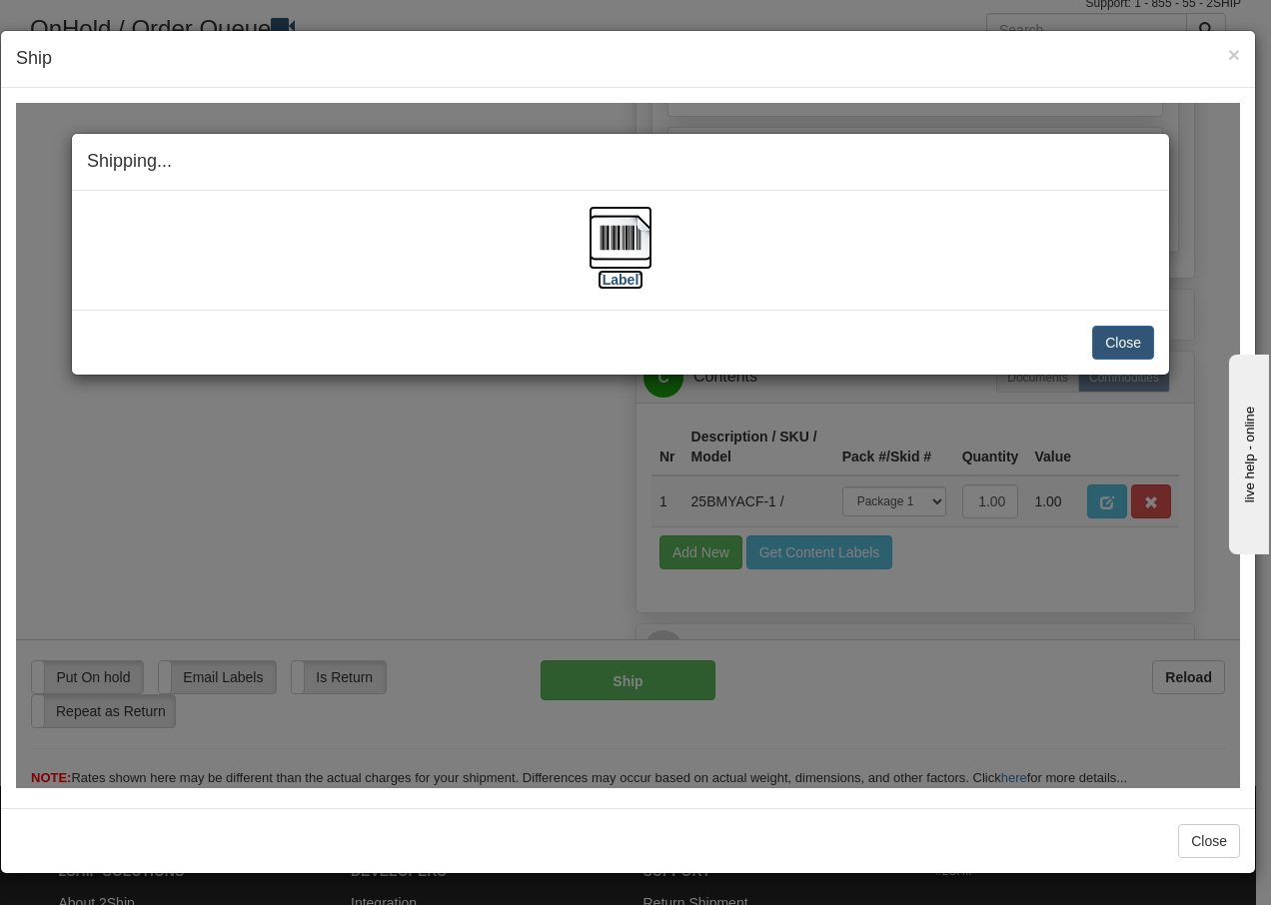
click at [620, 251] on img at bounding box center [621, 237] width 64 height 64
click at [1120, 343] on button "Close" at bounding box center [1123, 342] width 62 height 34
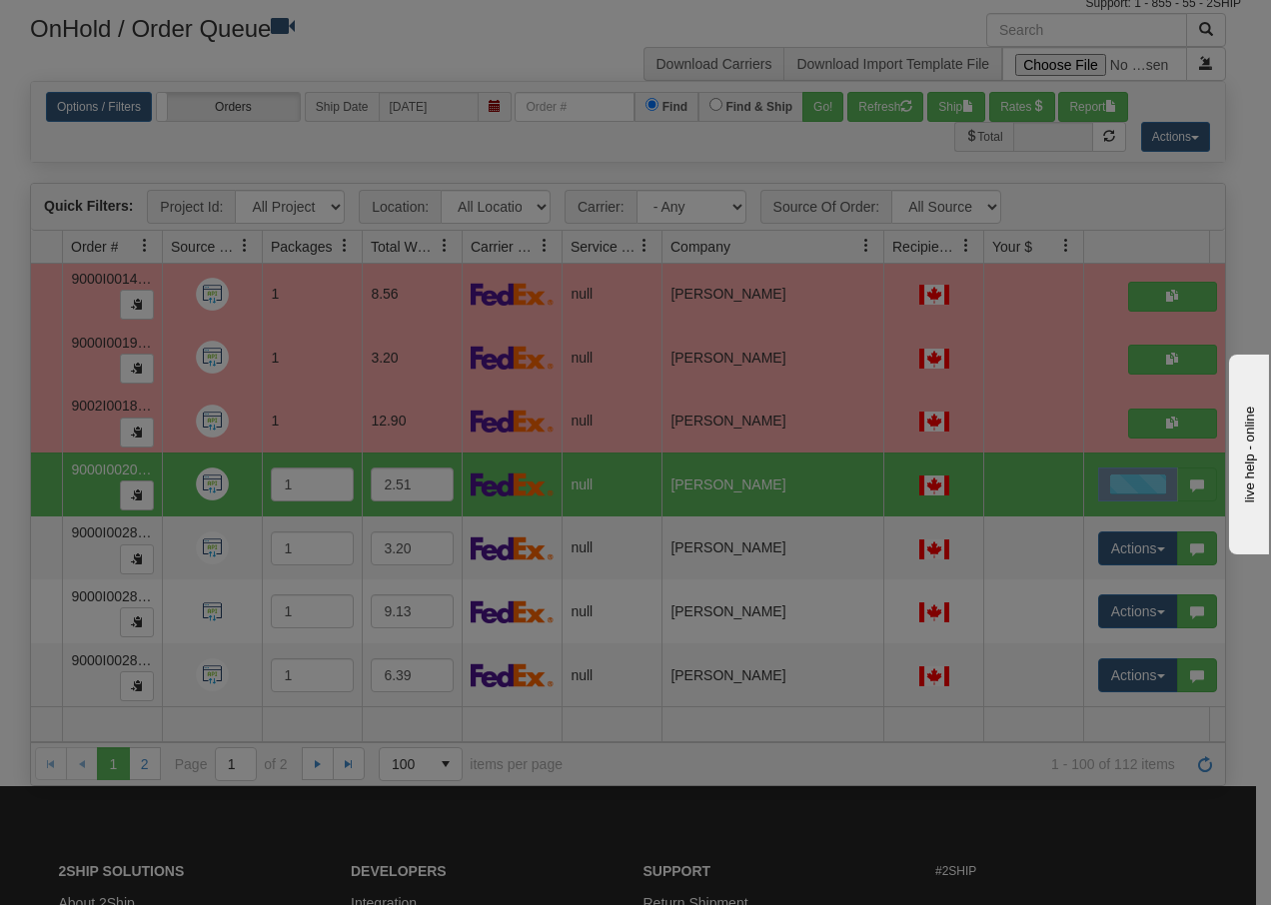
scroll to position [0, 0]
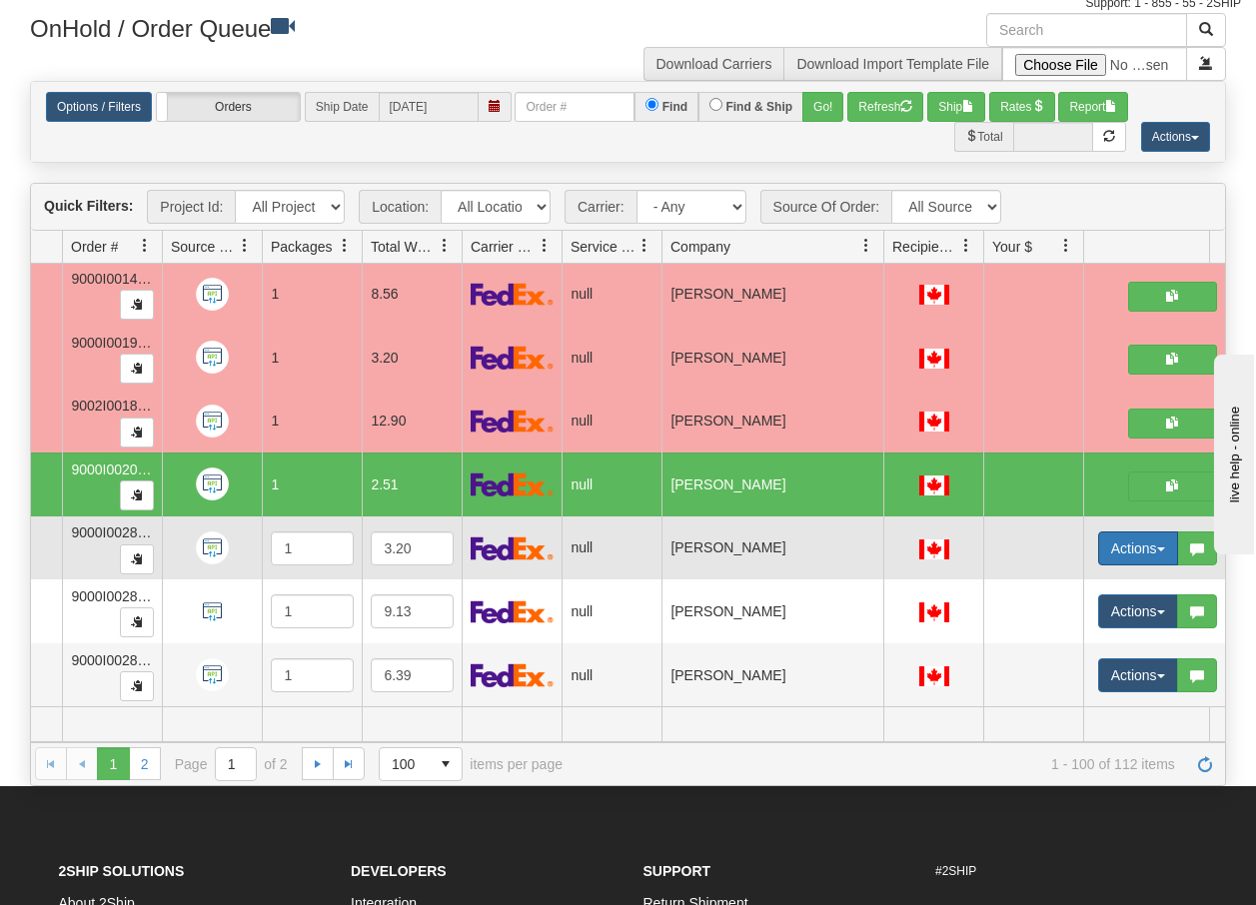
click at [1158, 541] on button "Actions" at bounding box center [1138, 549] width 80 height 34
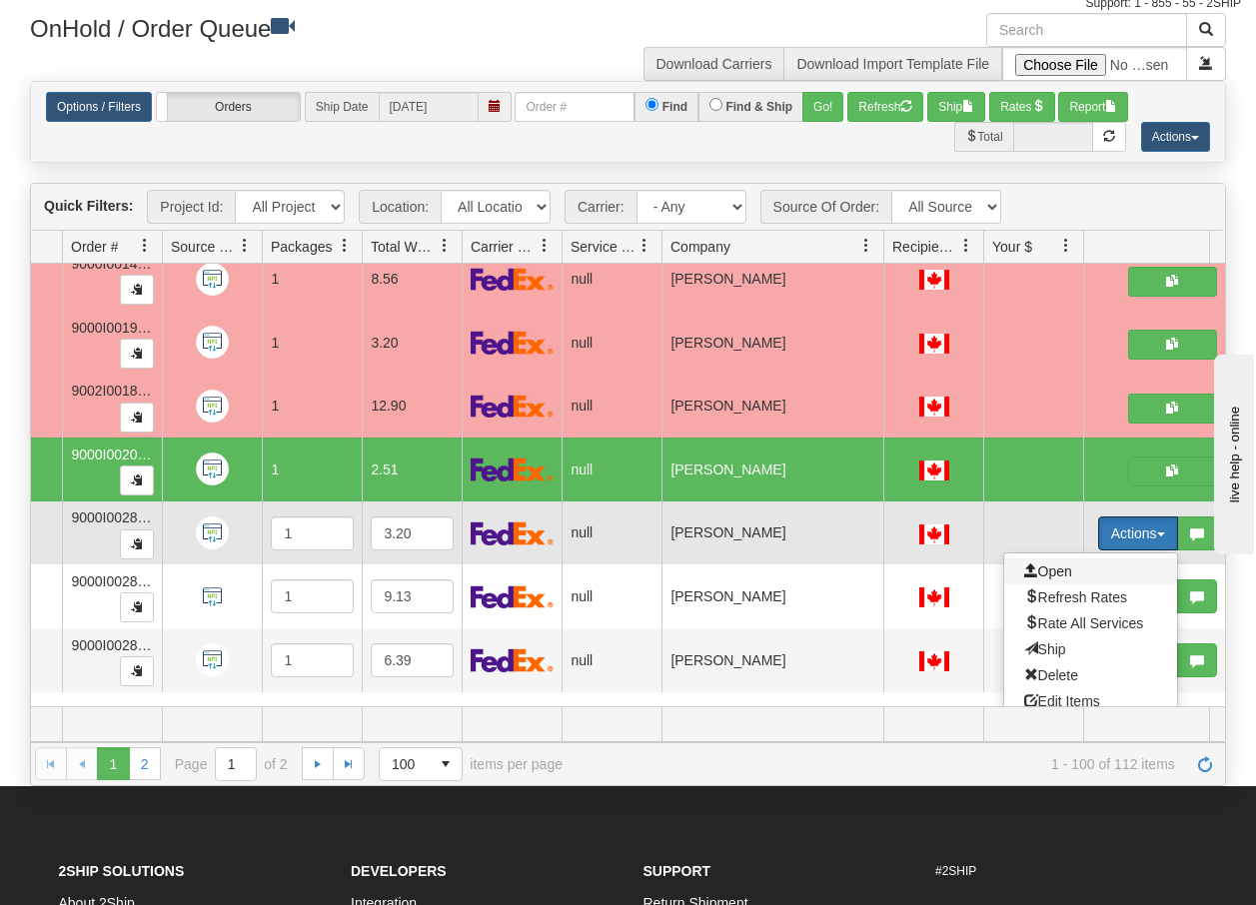
click at [1052, 567] on span "Open" at bounding box center [1048, 572] width 48 height 16
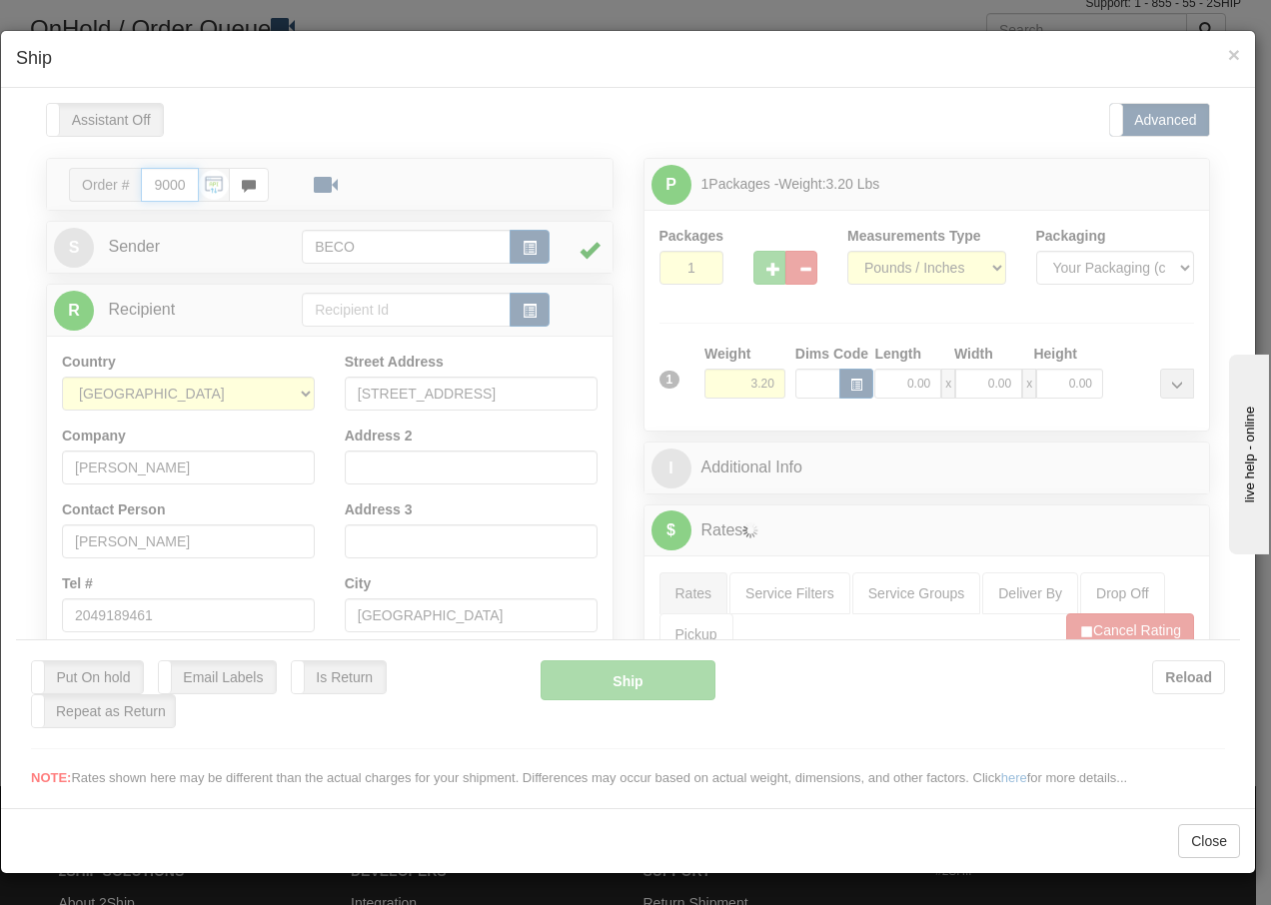
type input "16:05"
type input "16:00"
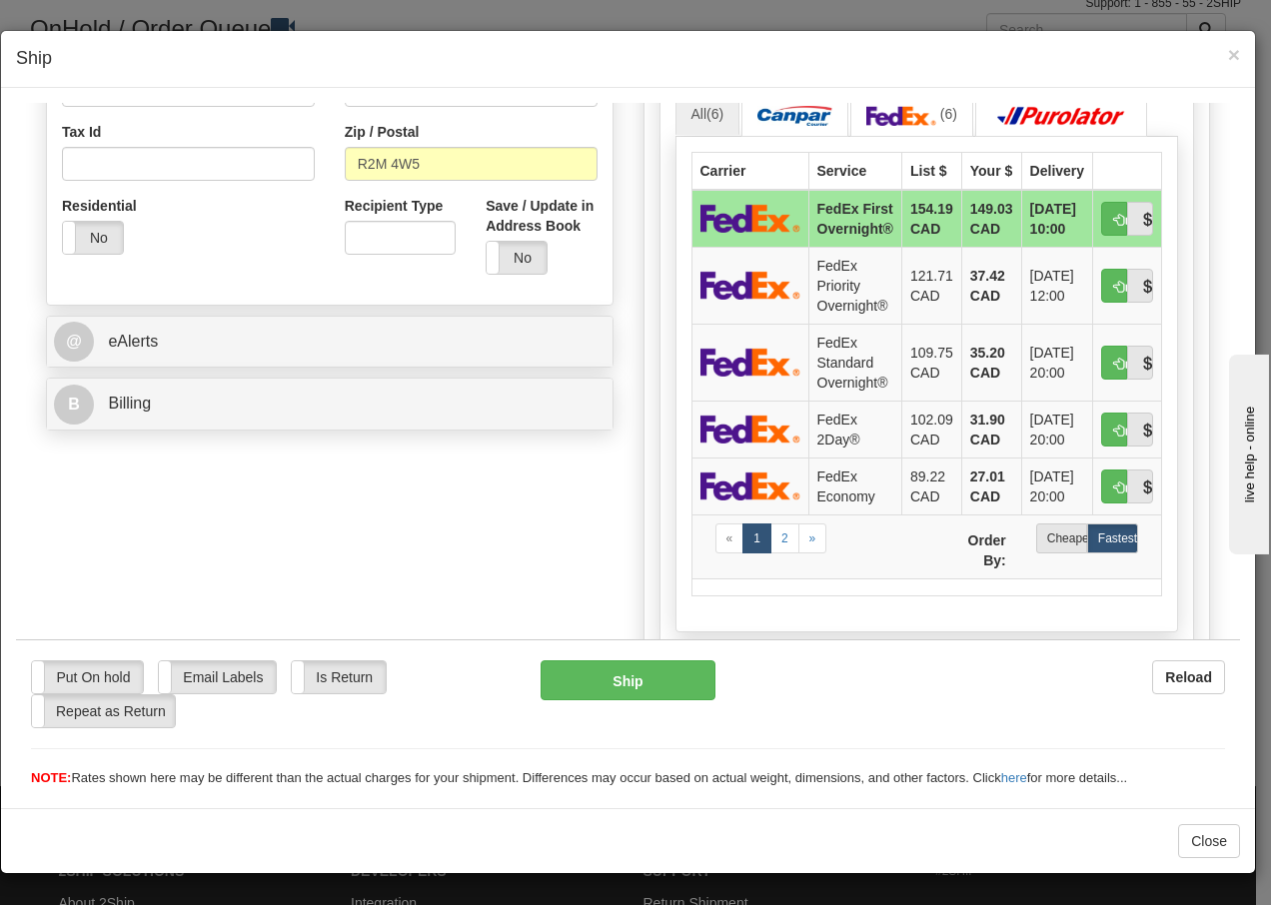
scroll to position [640, 0]
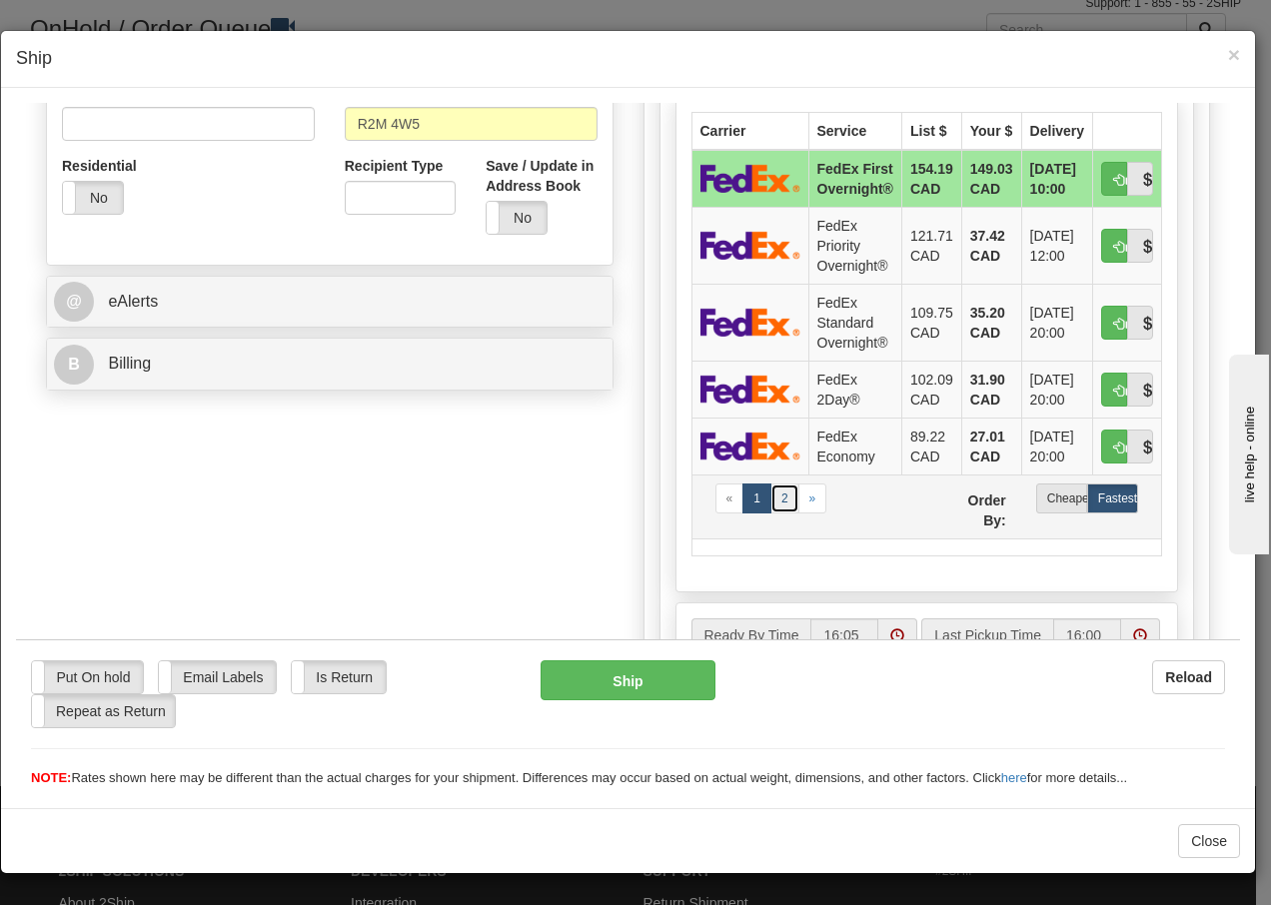
click at [778, 495] on link "2" at bounding box center [785, 498] width 29 height 30
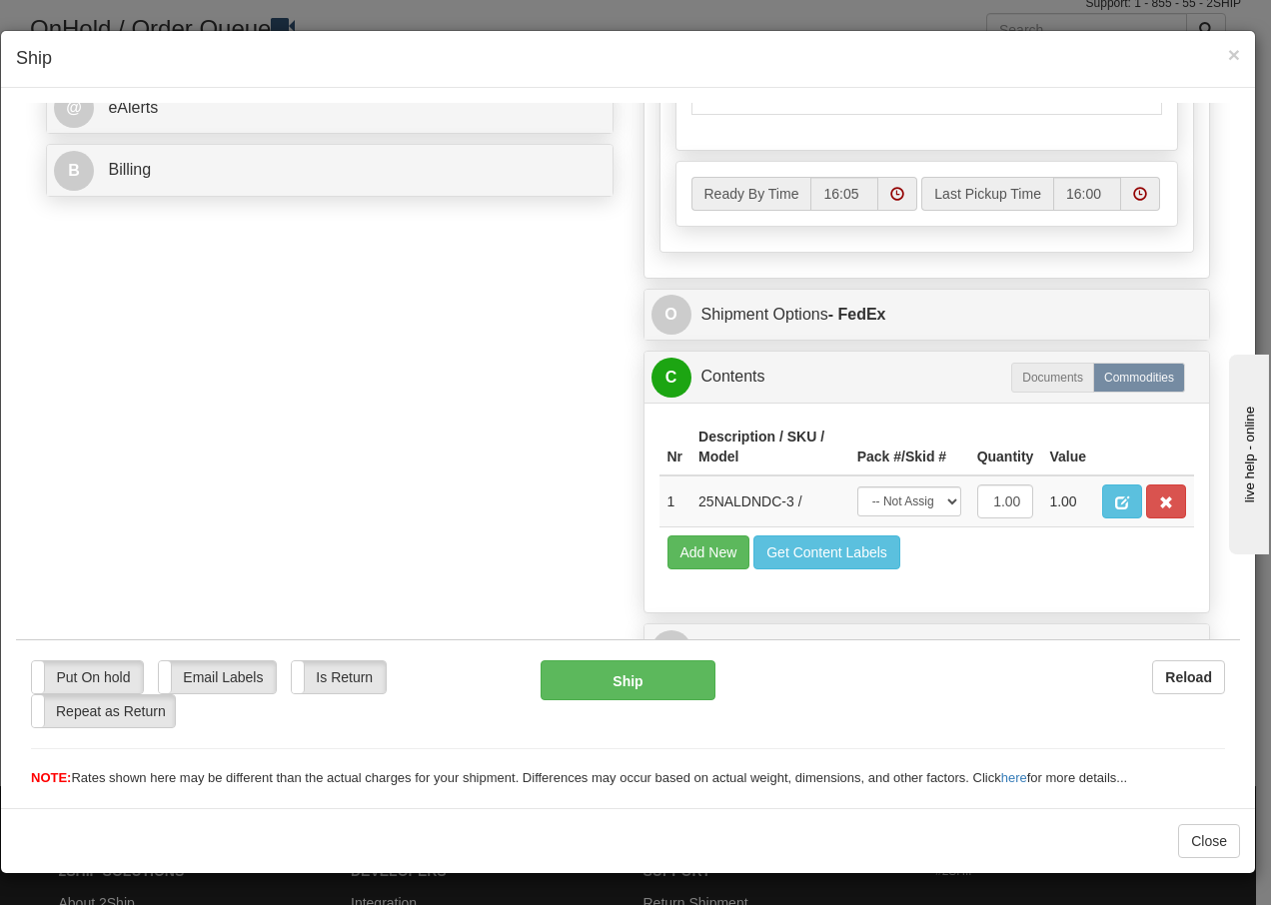
scroll to position [867, 0]
drag, startPoint x: 928, startPoint y: 507, endPoint x: 926, endPoint y: 520, distance: 13.1
click at [928, 507] on select "-- Not Assigned -- Package 1" at bounding box center [909, 501] width 104 height 30
select select "0"
click at [857, 486] on select "-- Not Assigned -- Package 1" at bounding box center [909, 501] width 104 height 30
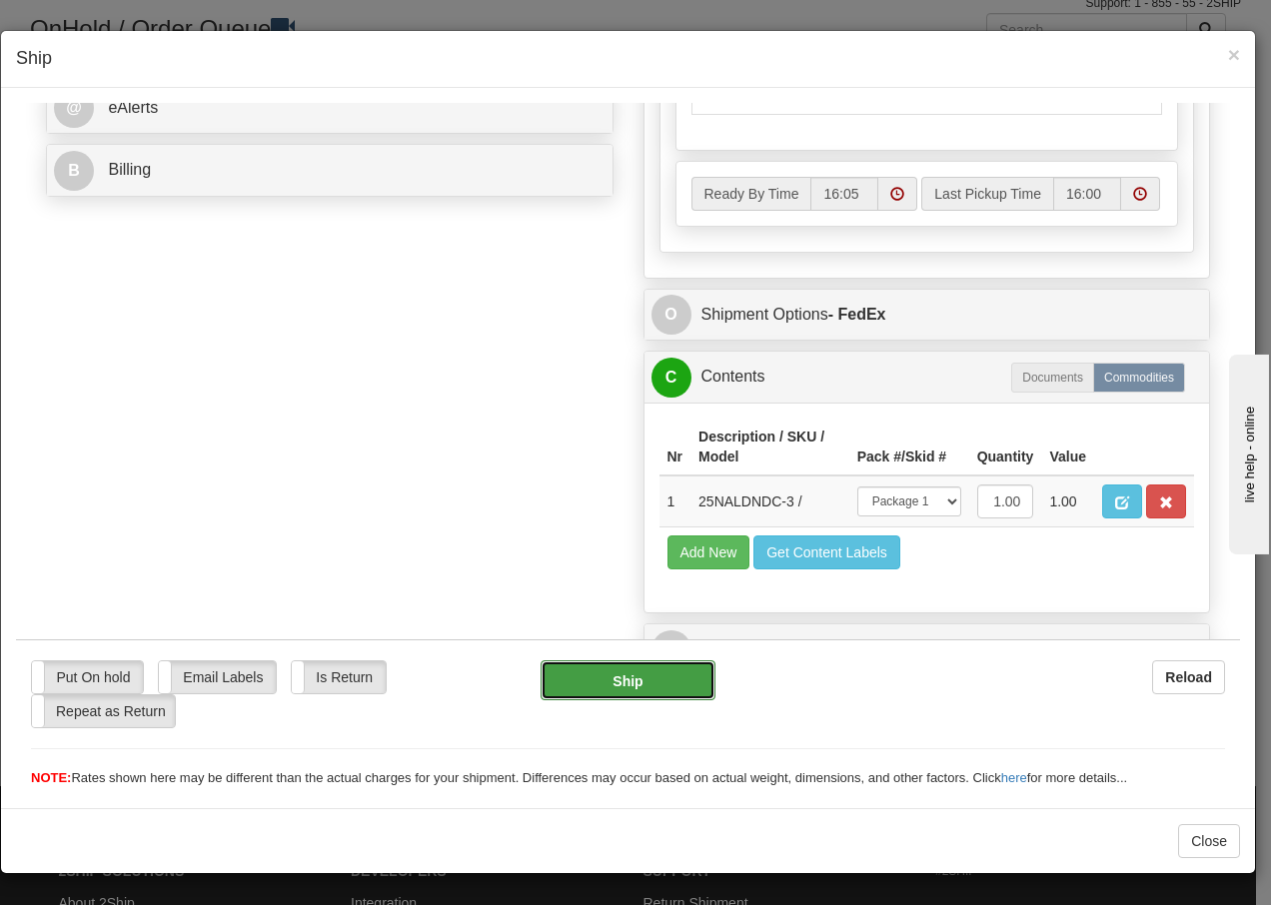
click at [649, 675] on button "Ship" at bounding box center [628, 680] width 174 height 40
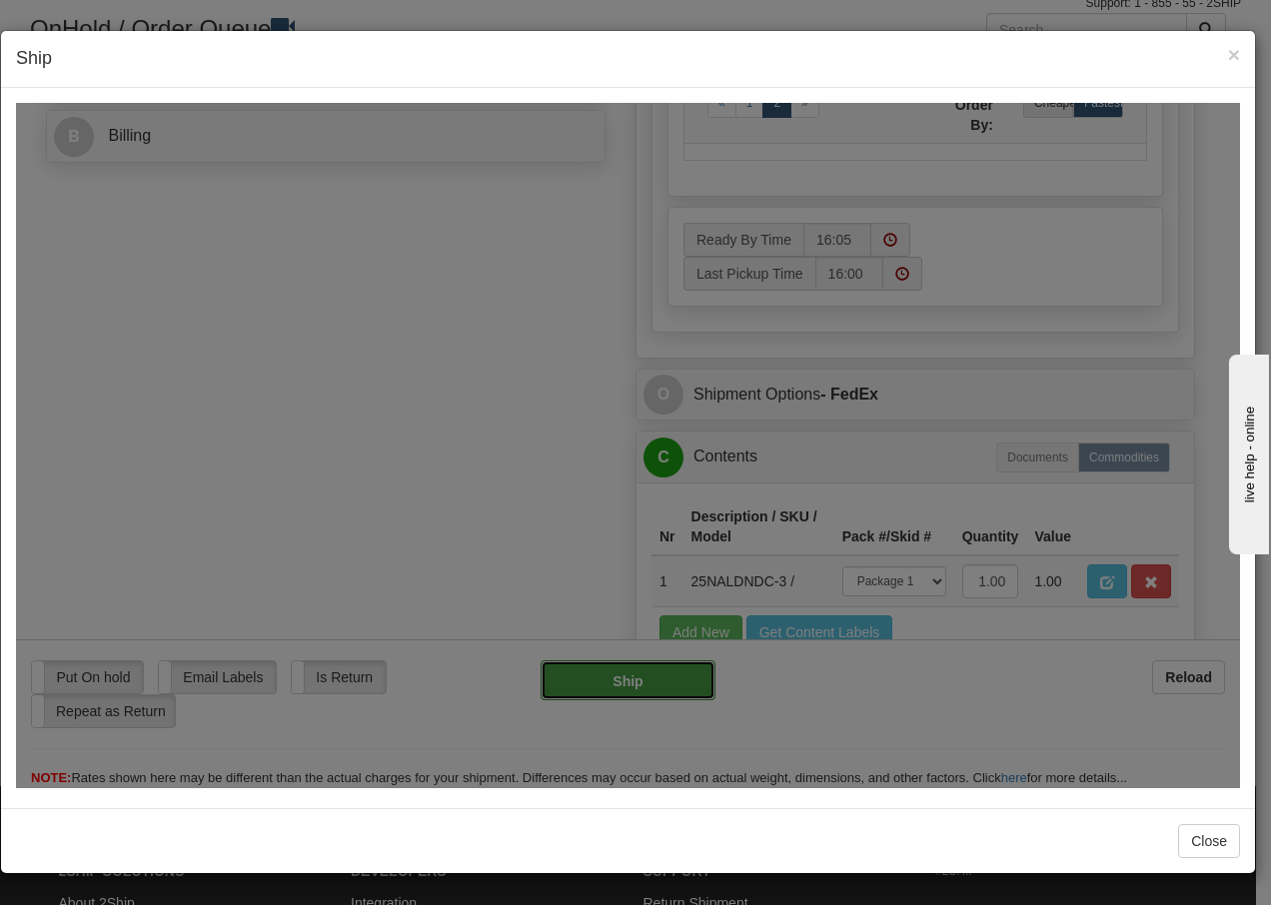
type input "92"
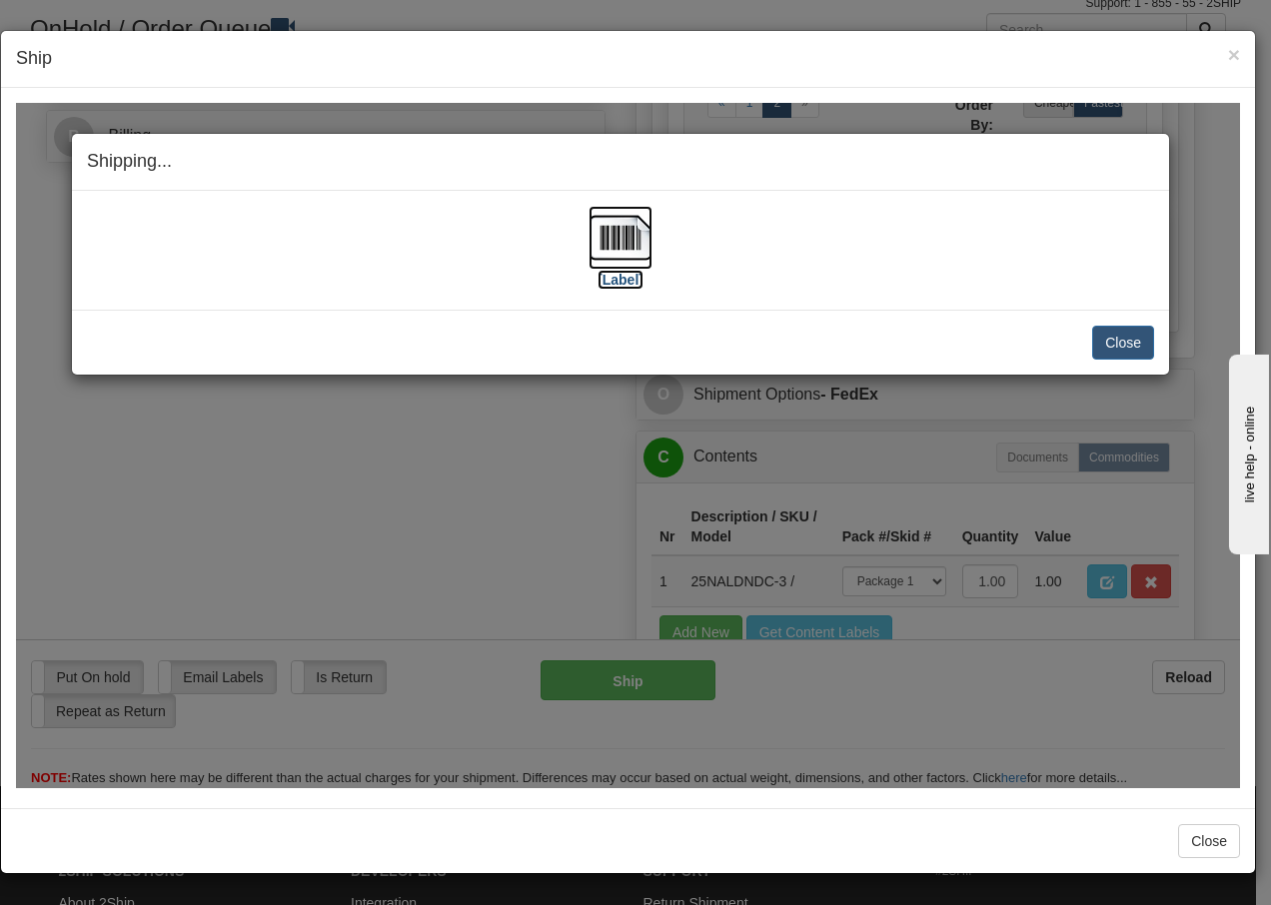
click at [606, 244] on img at bounding box center [621, 237] width 64 height 64
click at [1109, 338] on button "Close" at bounding box center [1123, 342] width 62 height 34
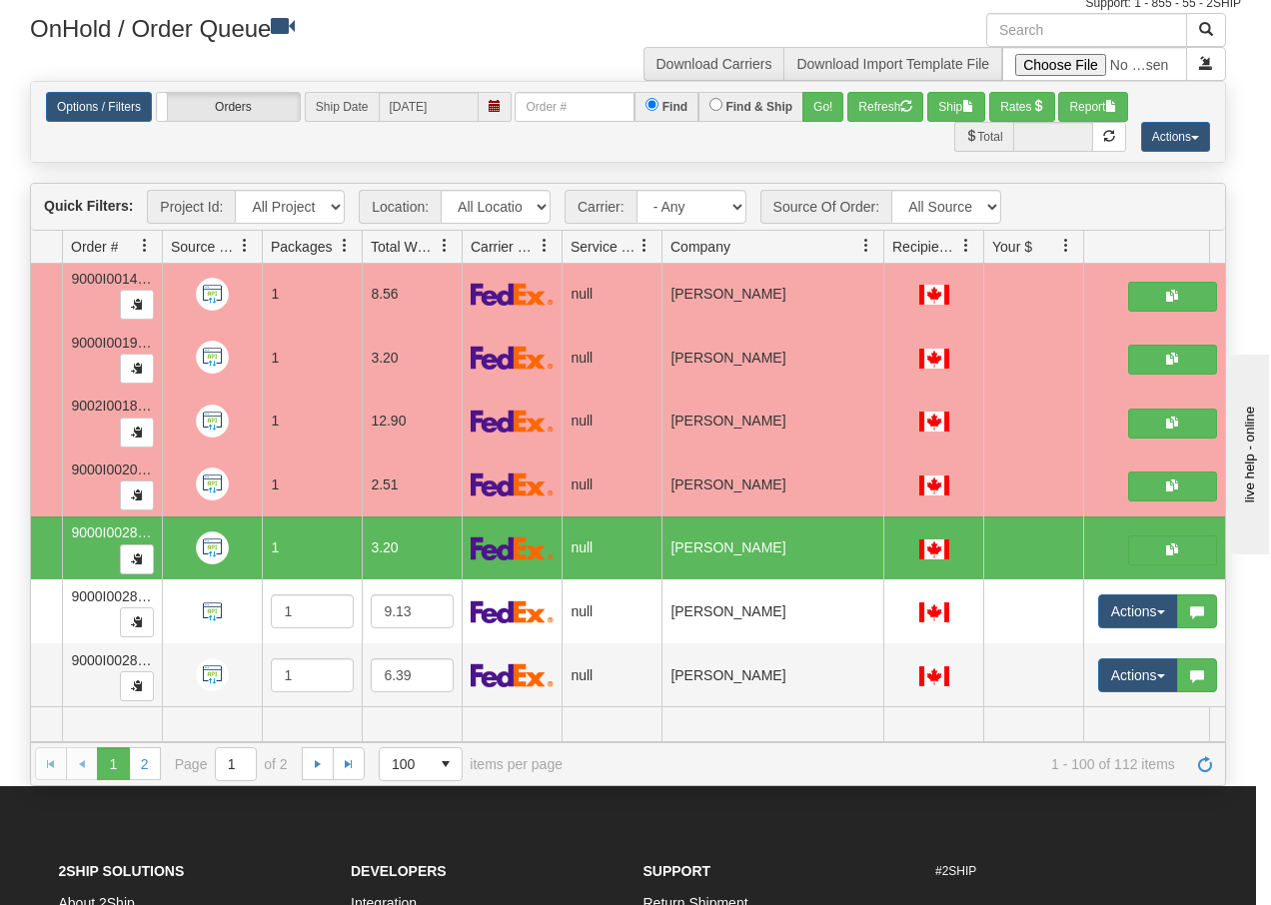
scroll to position [0, 0]
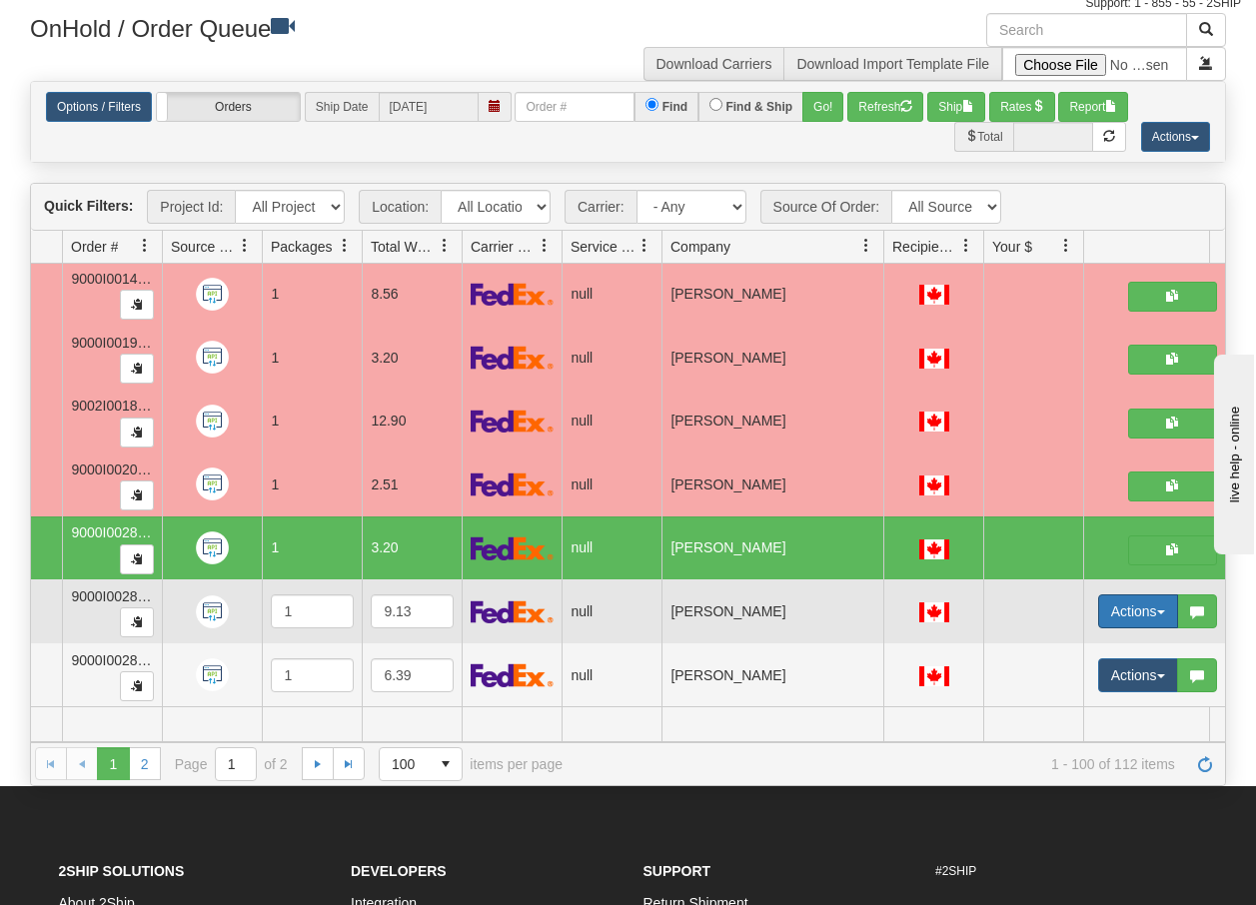
click at [1163, 603] on button "Actions" at bounding box center [1138, 612] width 80 height 34
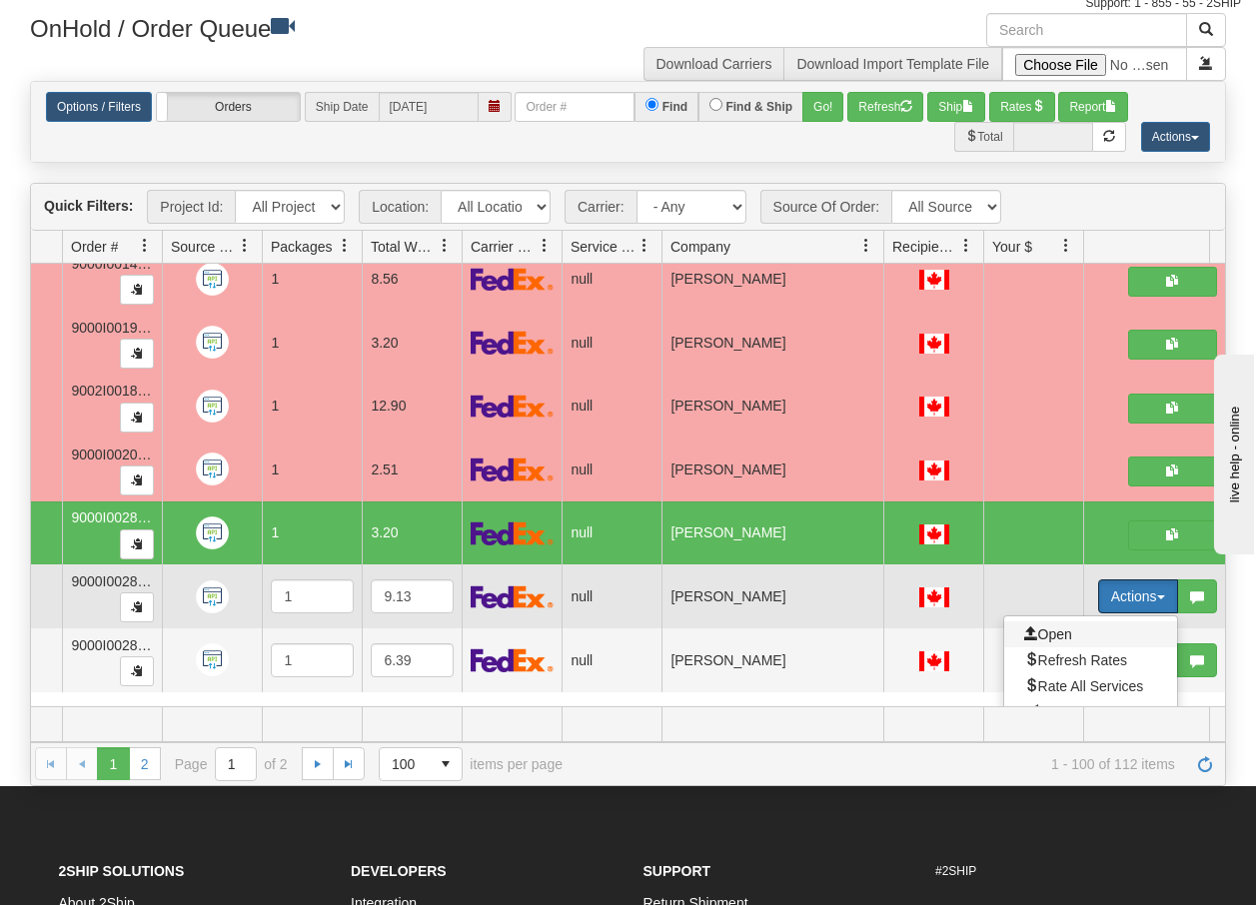
click at [1053, 635] on span "Open" at bounding box center [1048, 635] width 48 height 16
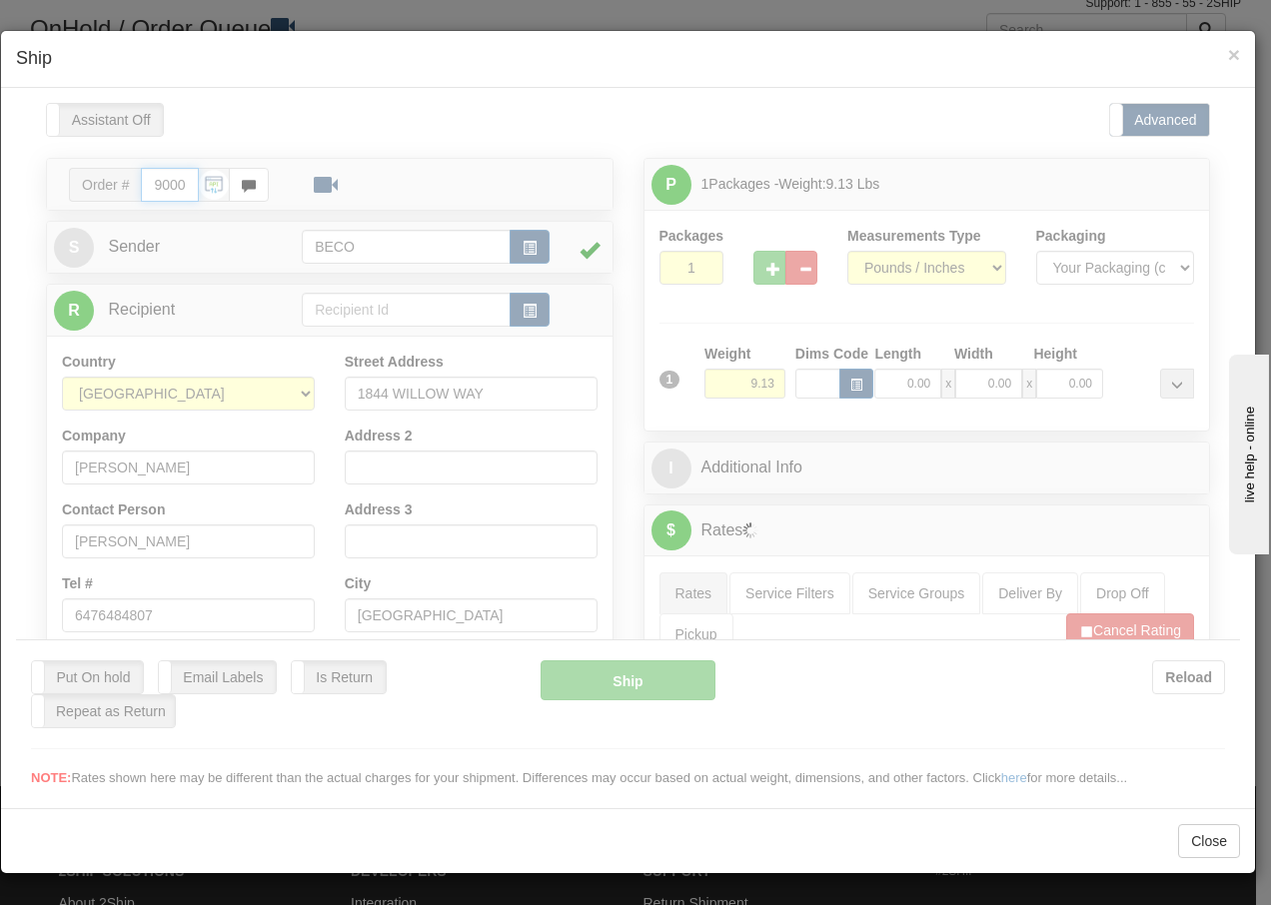
type input "16:05"
type input "16:00"
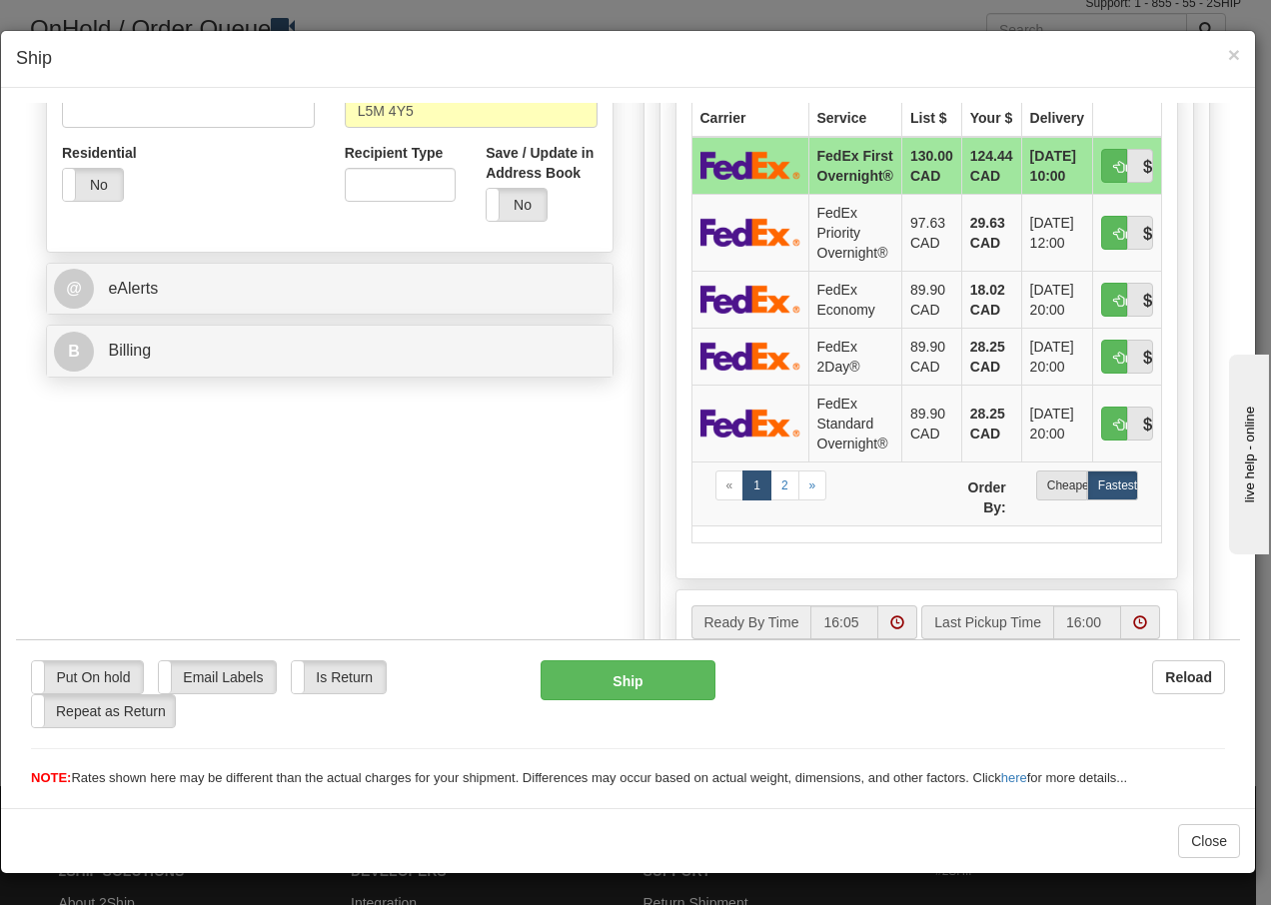
scroll to position [680, 0]
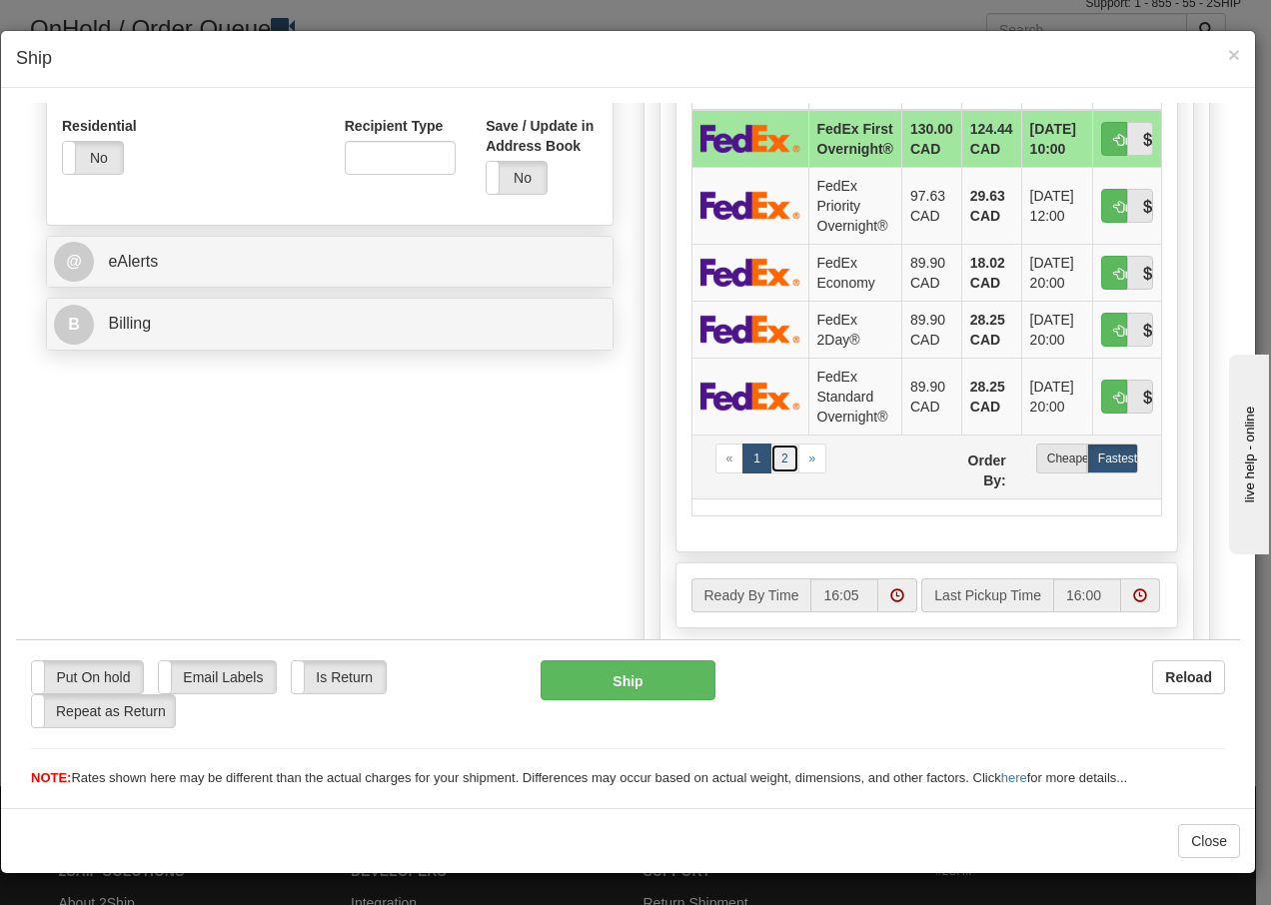
click at [776, 459] on link "2" at bounding box center [785, 458] width 29 height 30
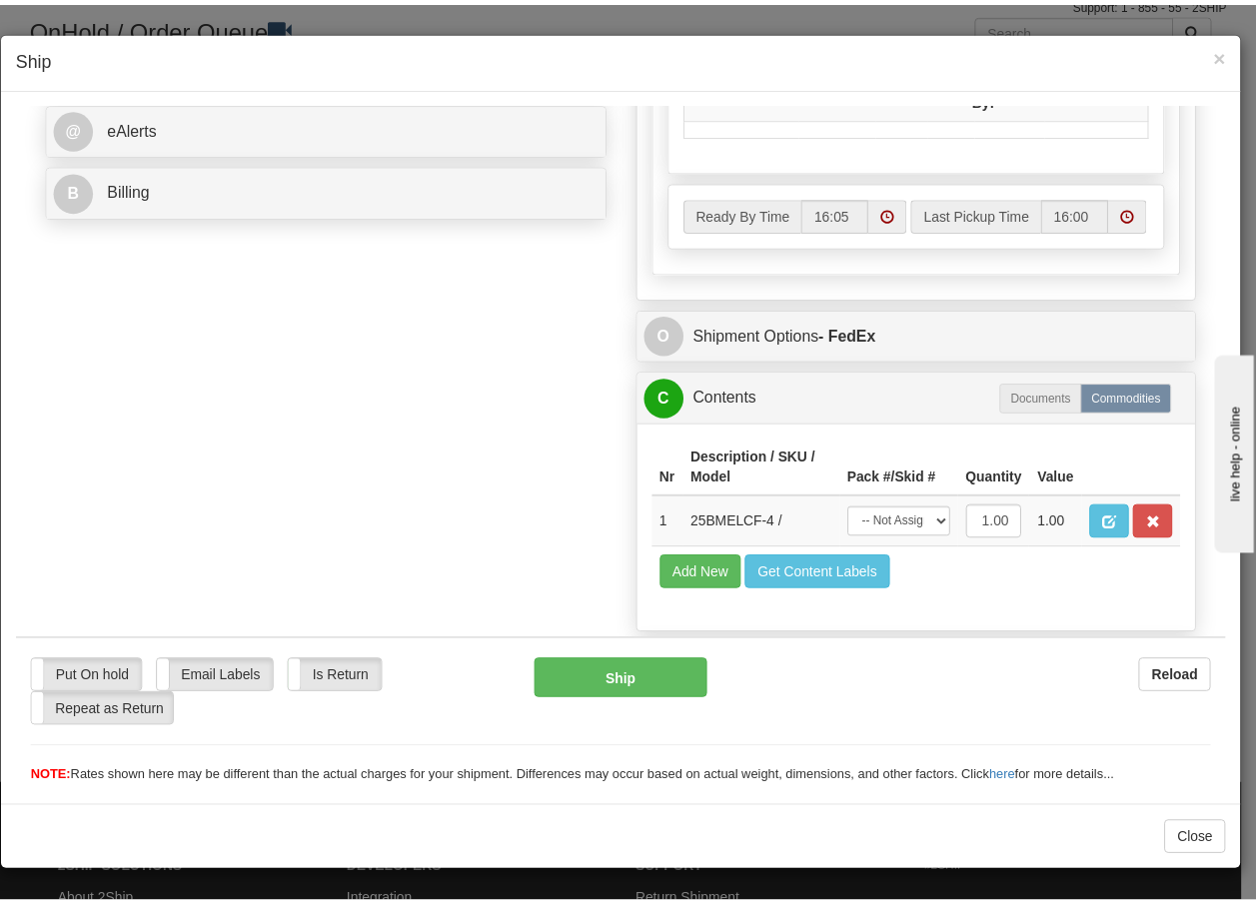
scroll to position [867, 0]
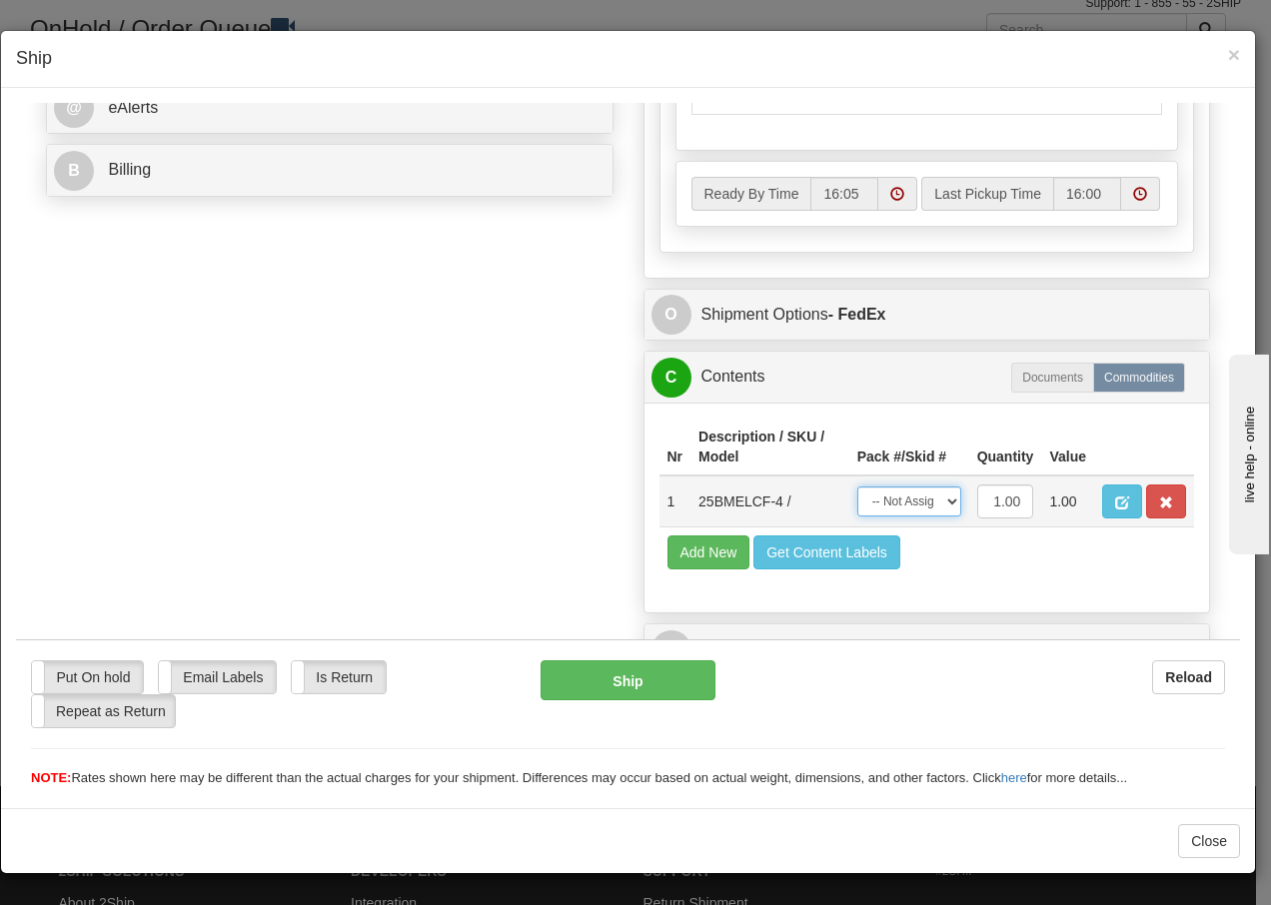
click at [930, 502] on select "-- Not Assigned -- Package 1" at bounding box center [909, 501] width 104 height 30
select select "0"
click at [857, 486] on select "-- Not Assigned -- Package 1" at bounding box center [909, 501] width 104 height 30
click at [598, 678] on button "Ship" at bounding box center [628, 680] width 174 height 40
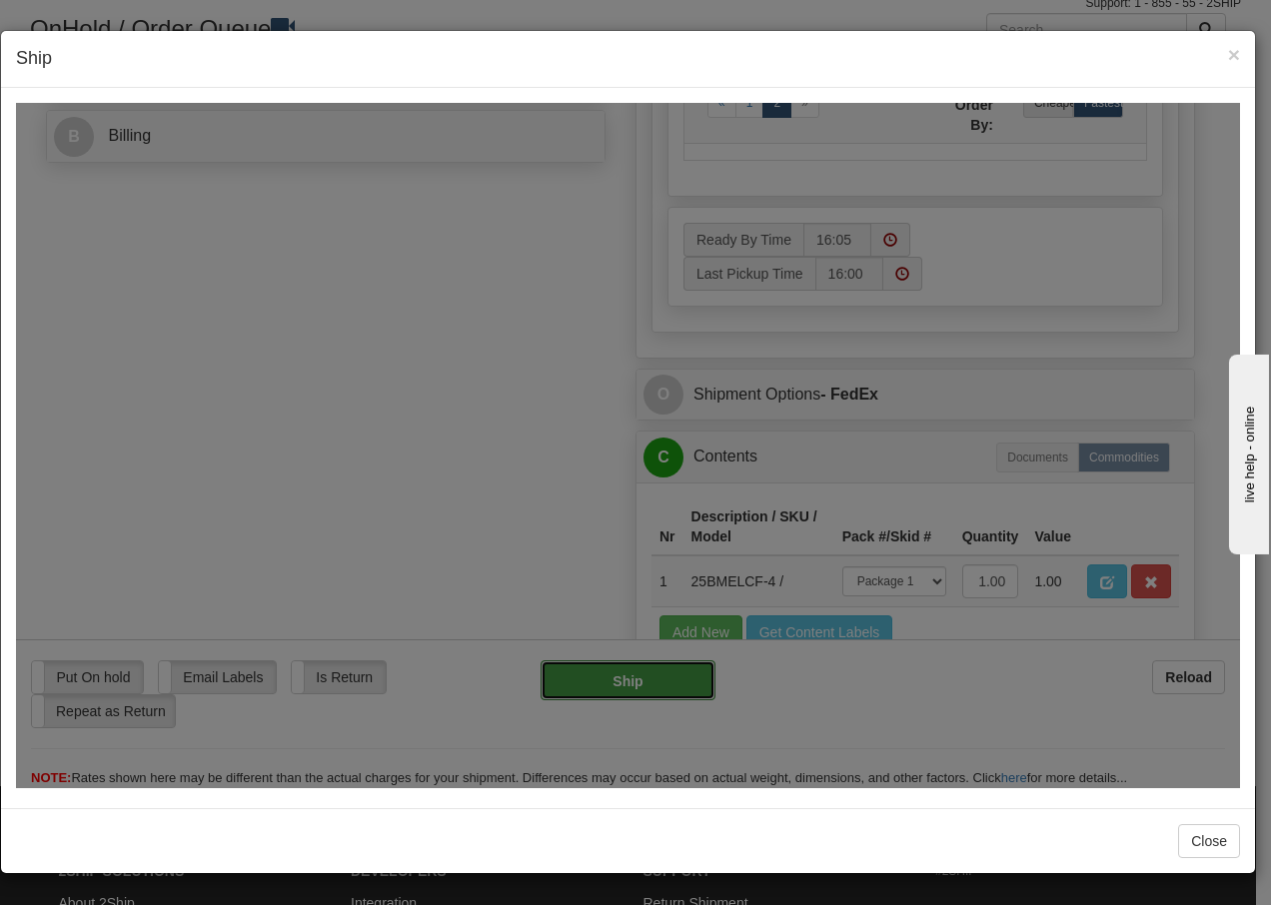
type input "92"
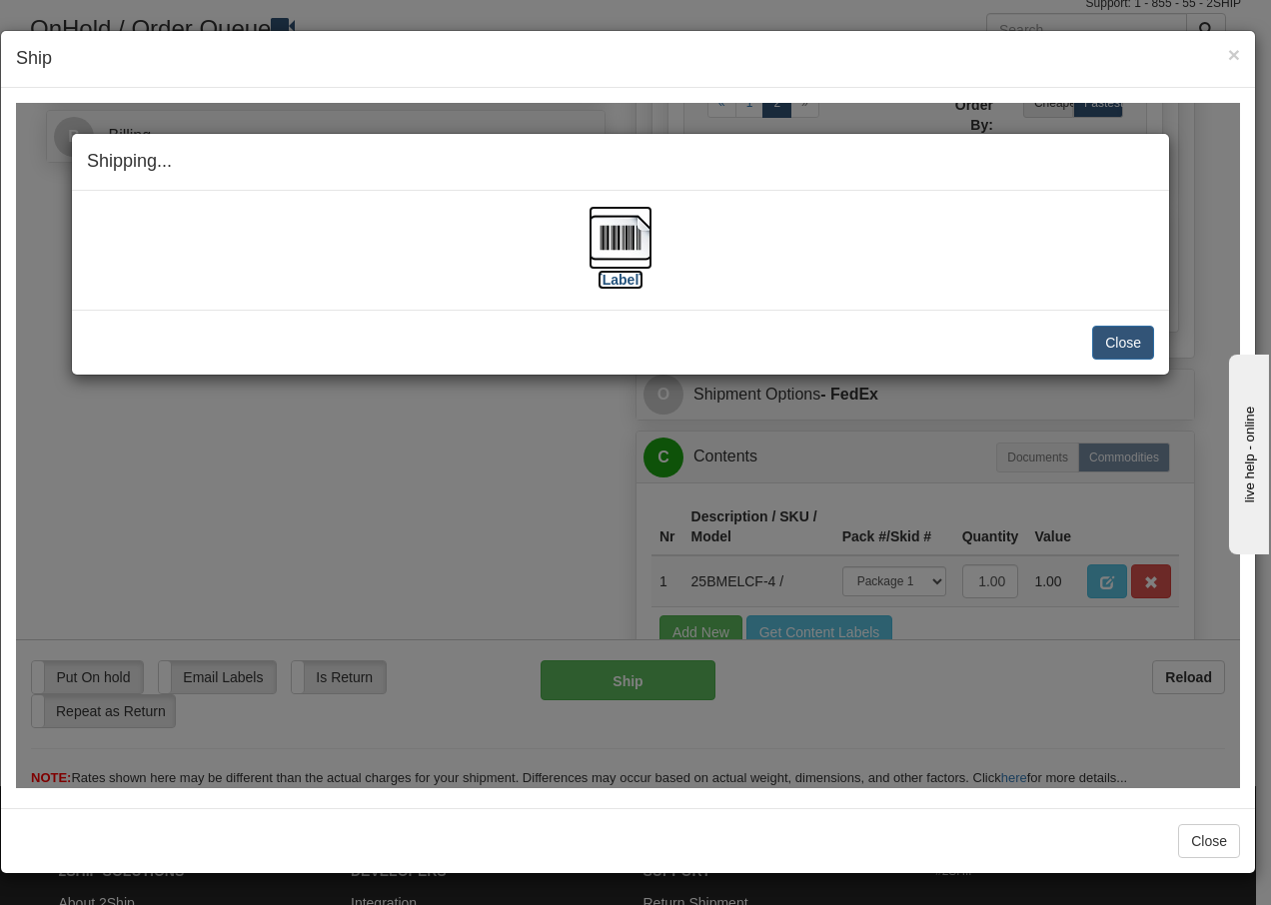
click at [619, 239] on img at bounding box center [621, 237] width 64 height 64
click at [1115, 347] on button "Close" at bounding box center [1123, 342] width 62 height 34
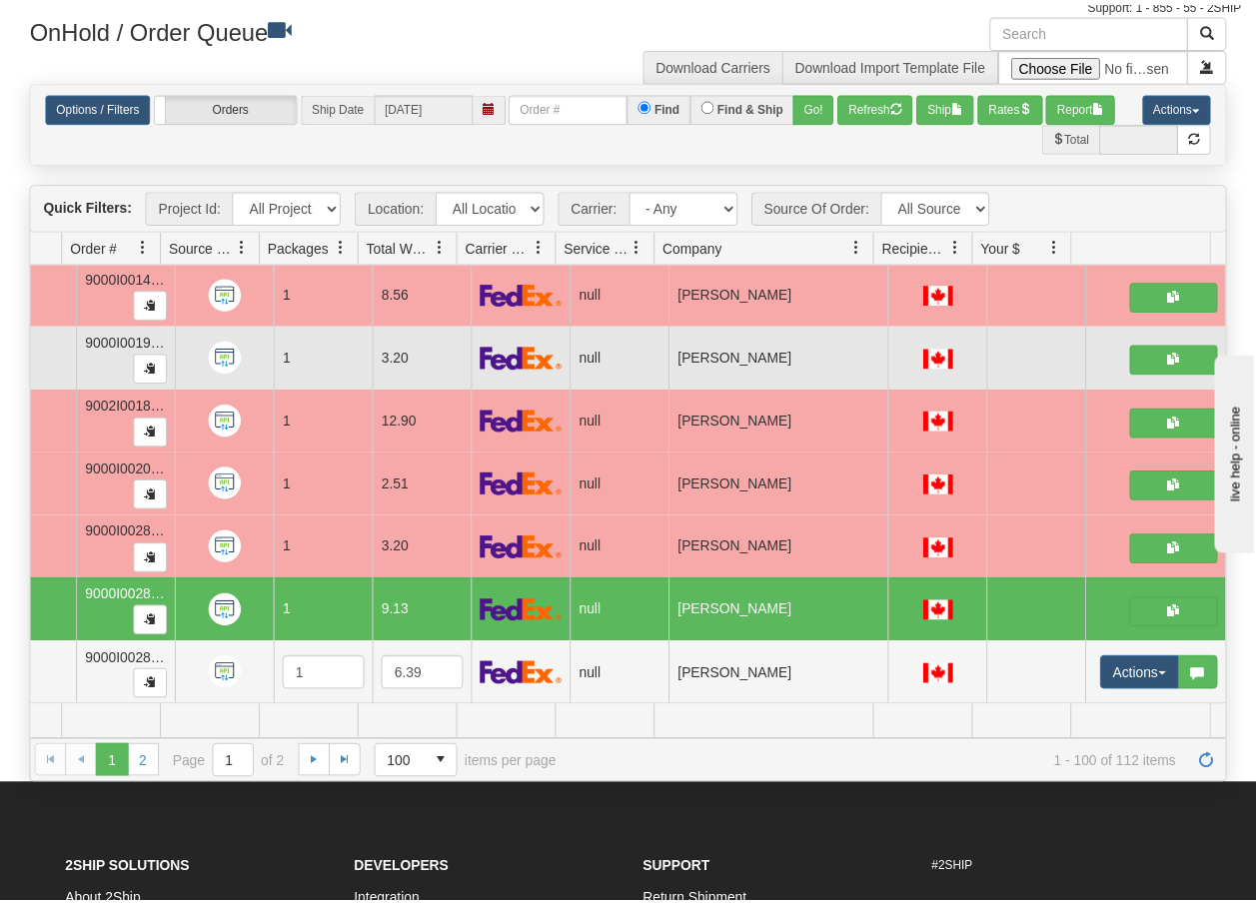
scroll to position [0, 0]
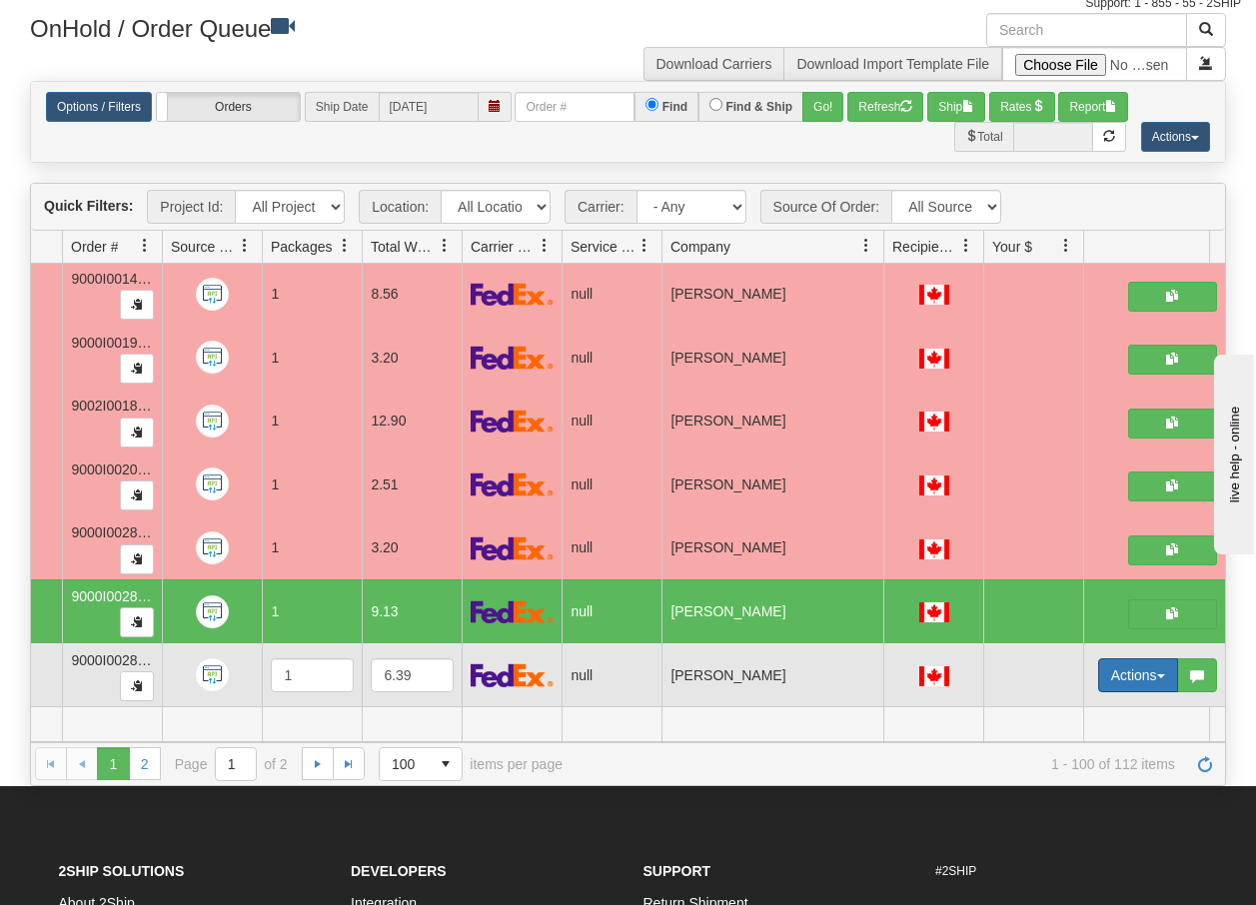
click at [1166, 662] on button "Actions" at bounding box center [1138, 676] width 80 height 34
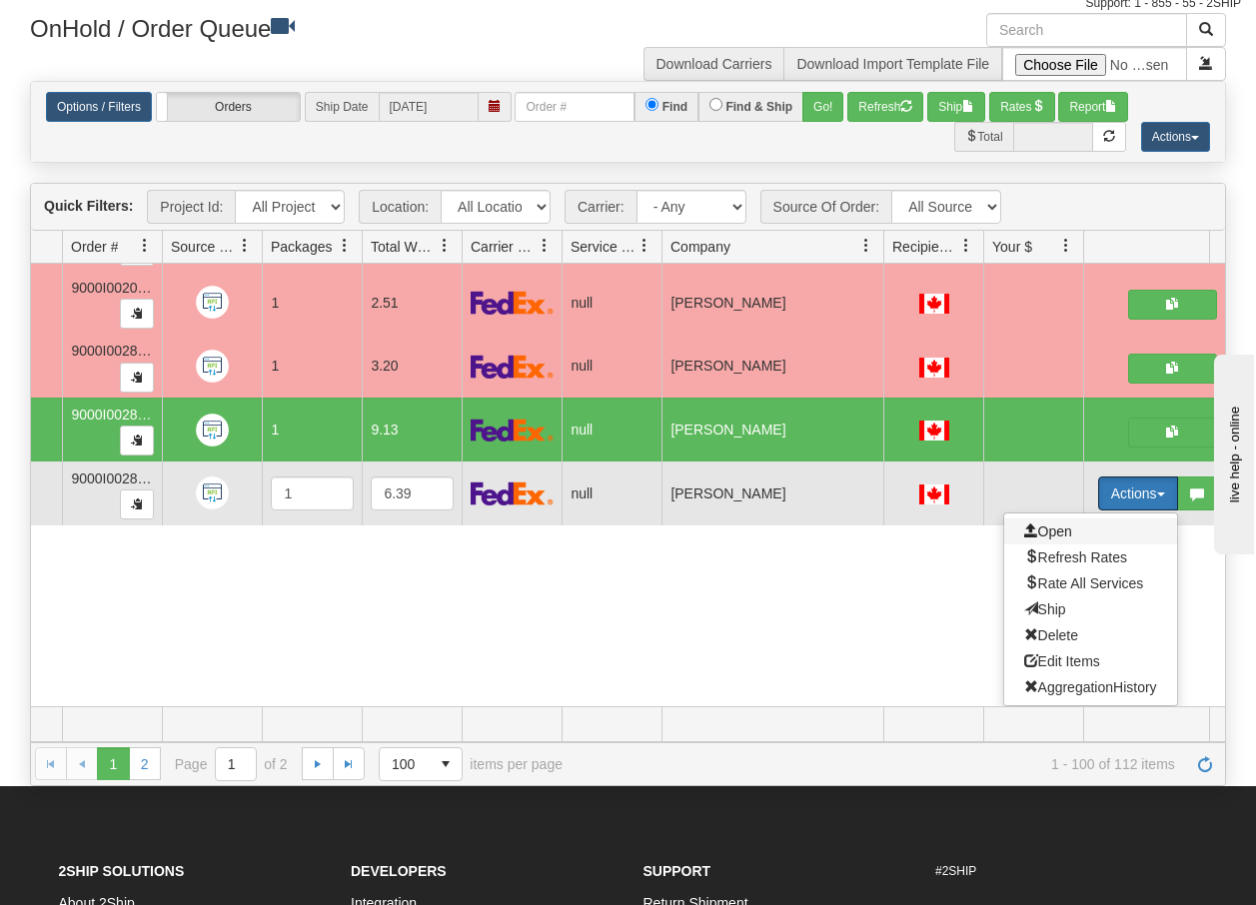
click at [1048, 524] on span "Open" at bounding box center [1048, 532] width 48 height 16
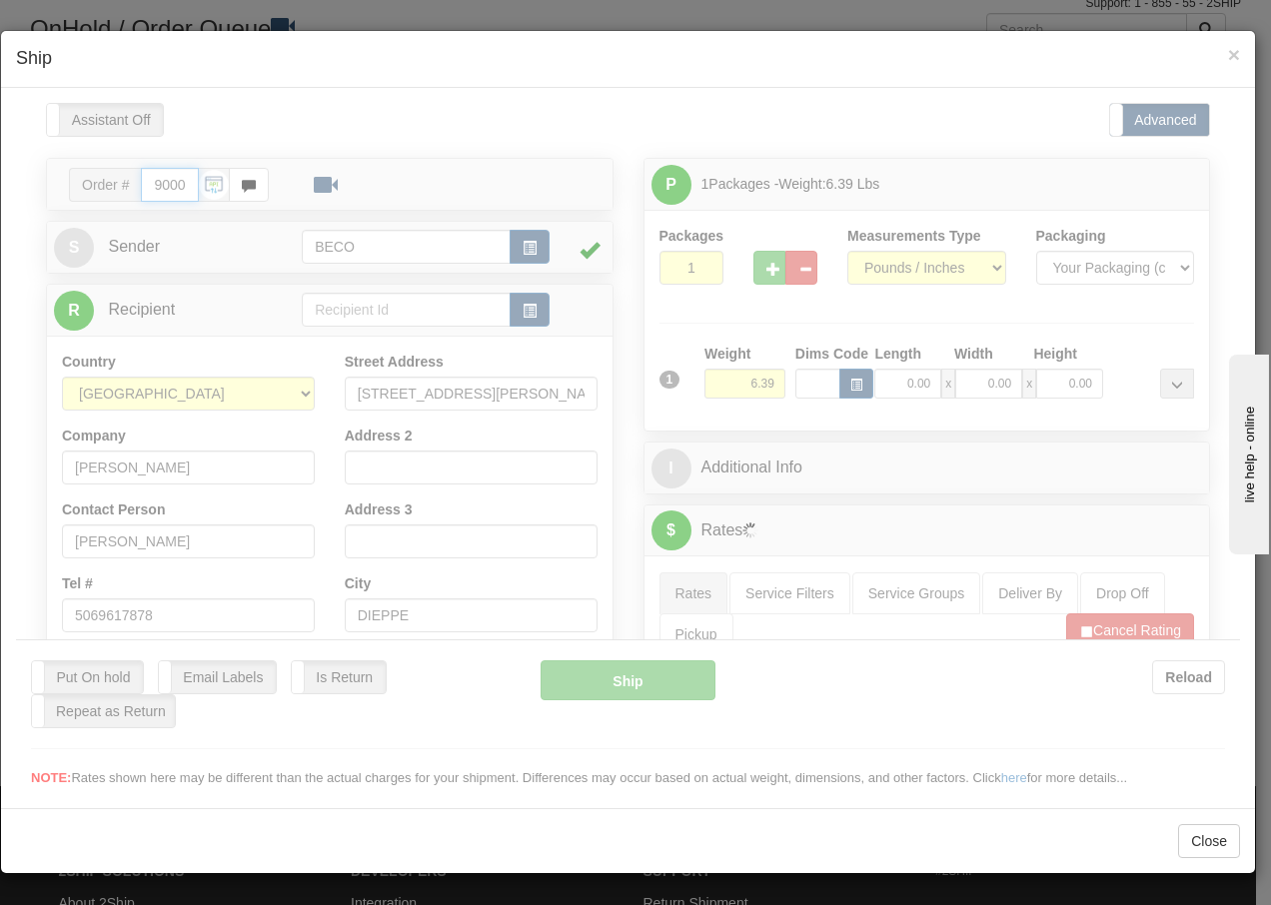
type input "16:06"
type input "16:00"
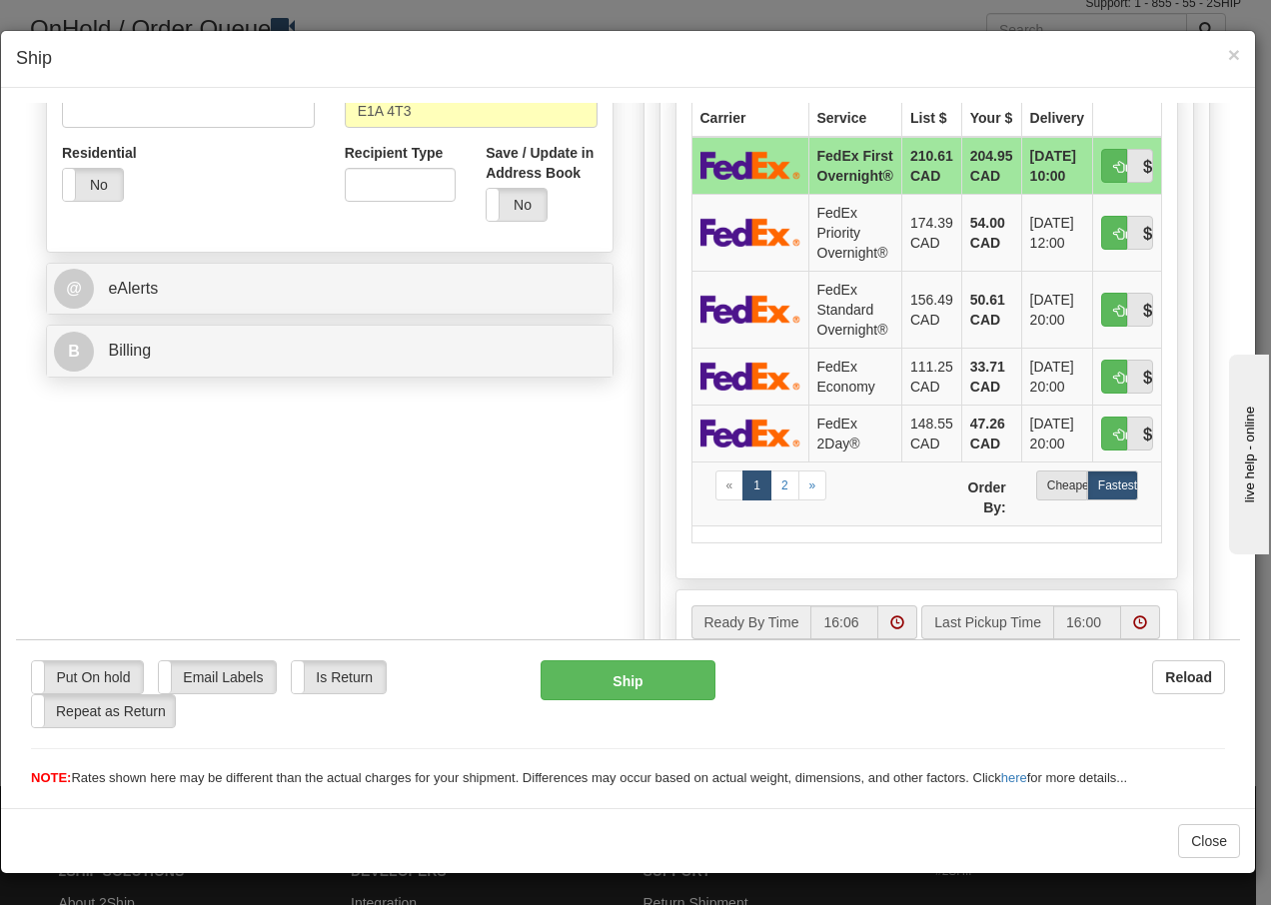
scroll to position [666, 0]
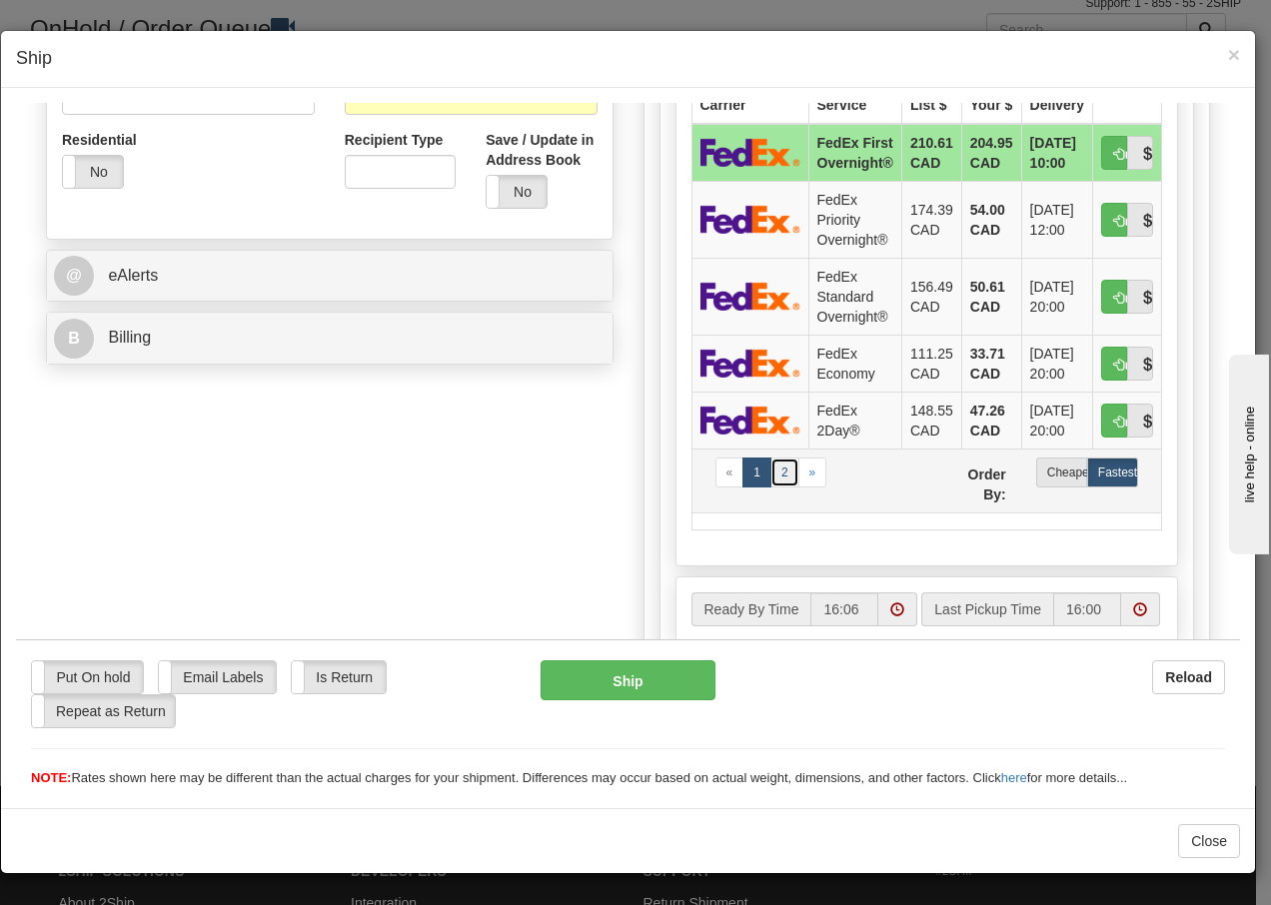
click at [775, 467] on link "2" at bounding box center [785, 472] width 29 height 30
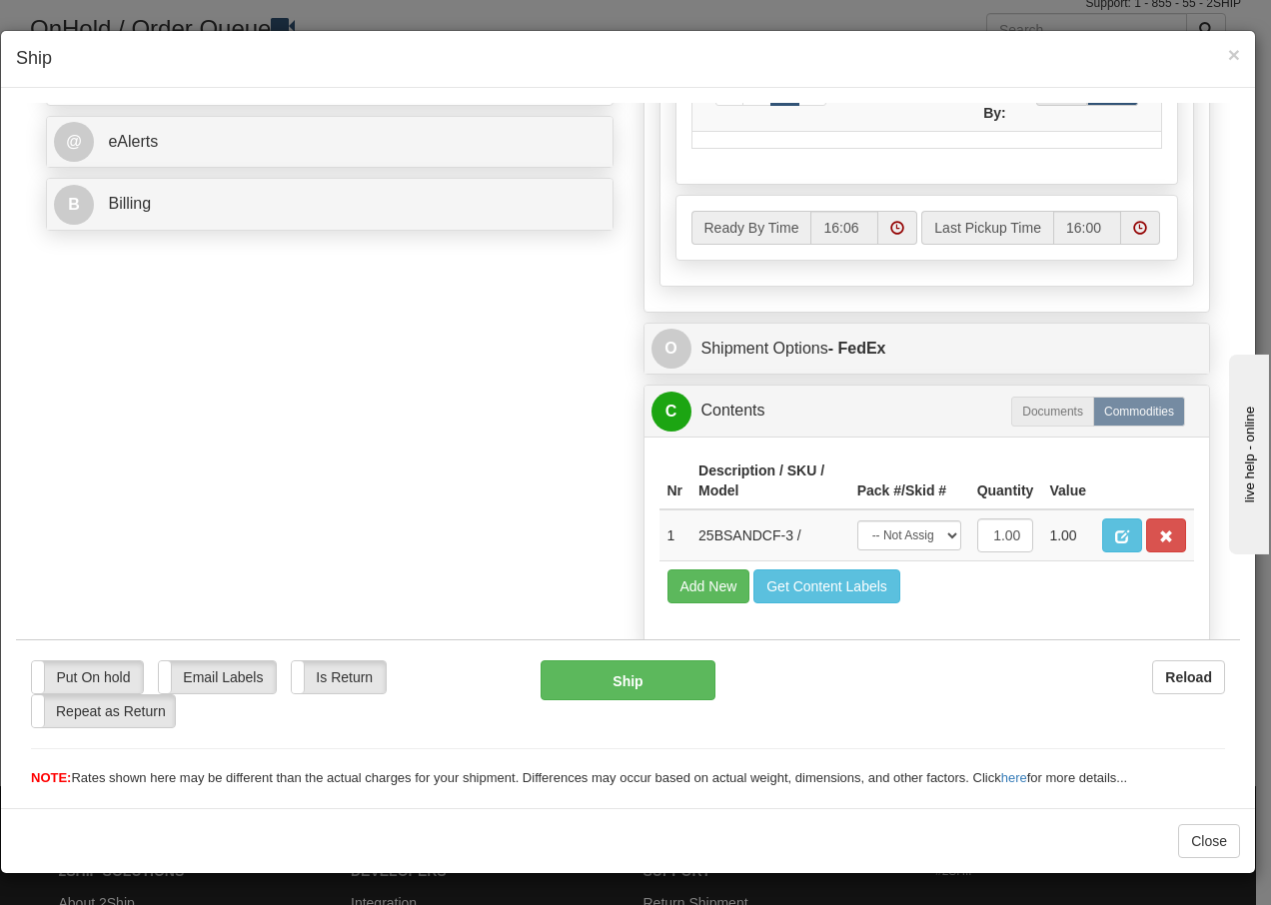
scroll to position [867, 0]
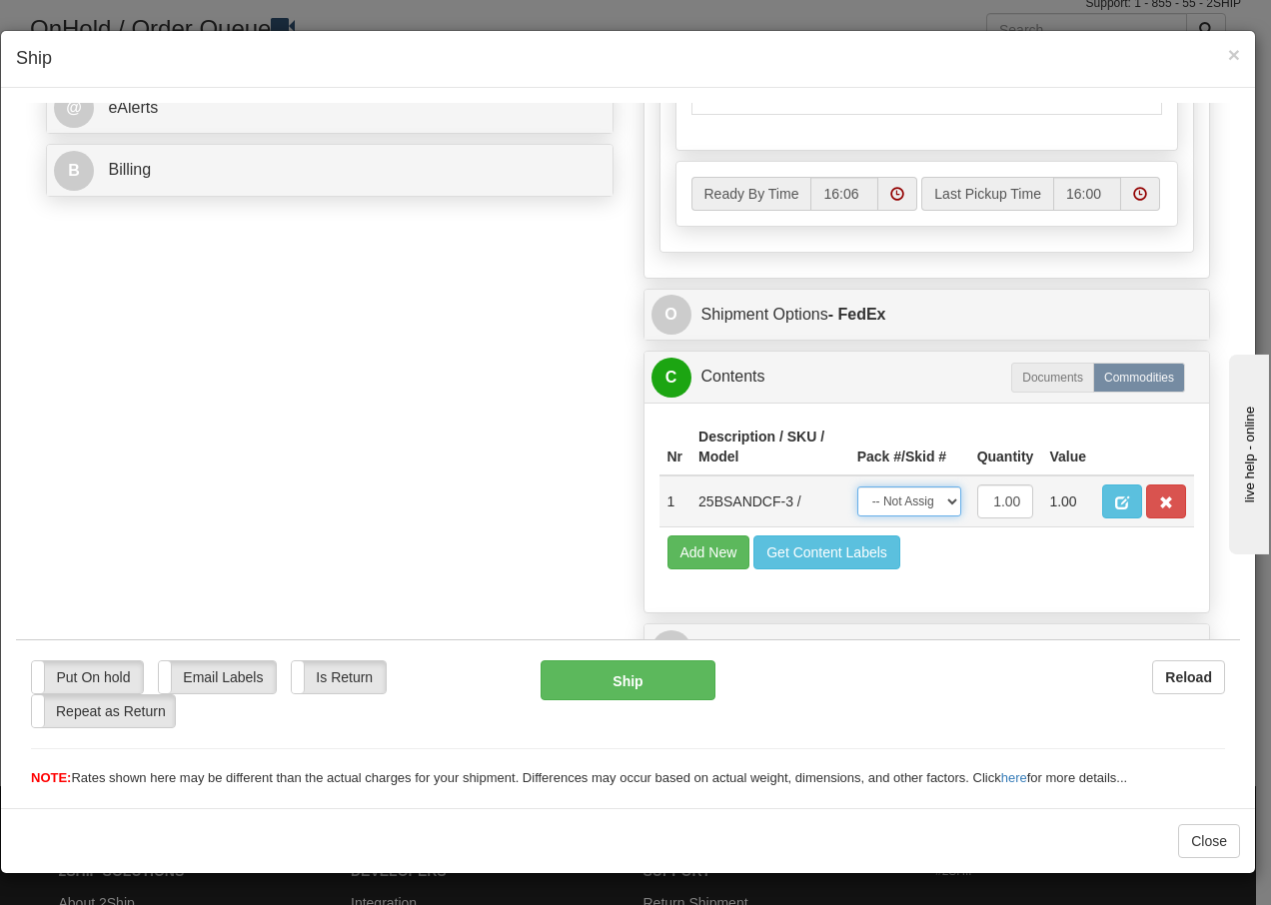
click at [931, 510] on select "-- Not Assigned -- Package 1" at bounding box center [909, 501] width 104 height 30
select select "0"
click at [857, 486] on select "-- Not Assigned -- Package 1" at bounding box center [909, 501] width 104 height 30
click at [575, 669] on button "Ship" at bounding box center [628, 680] width 174 height 40
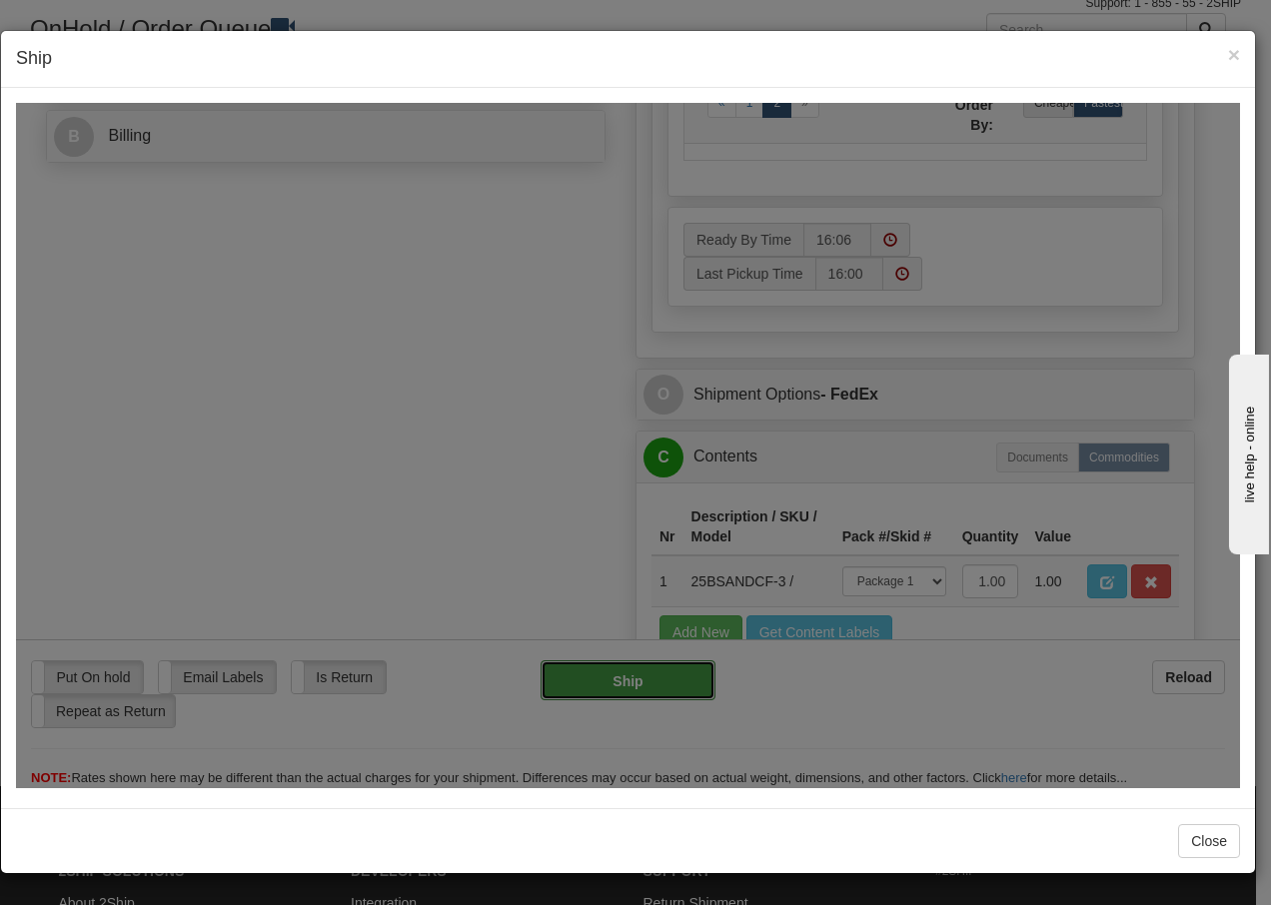
type input "92"
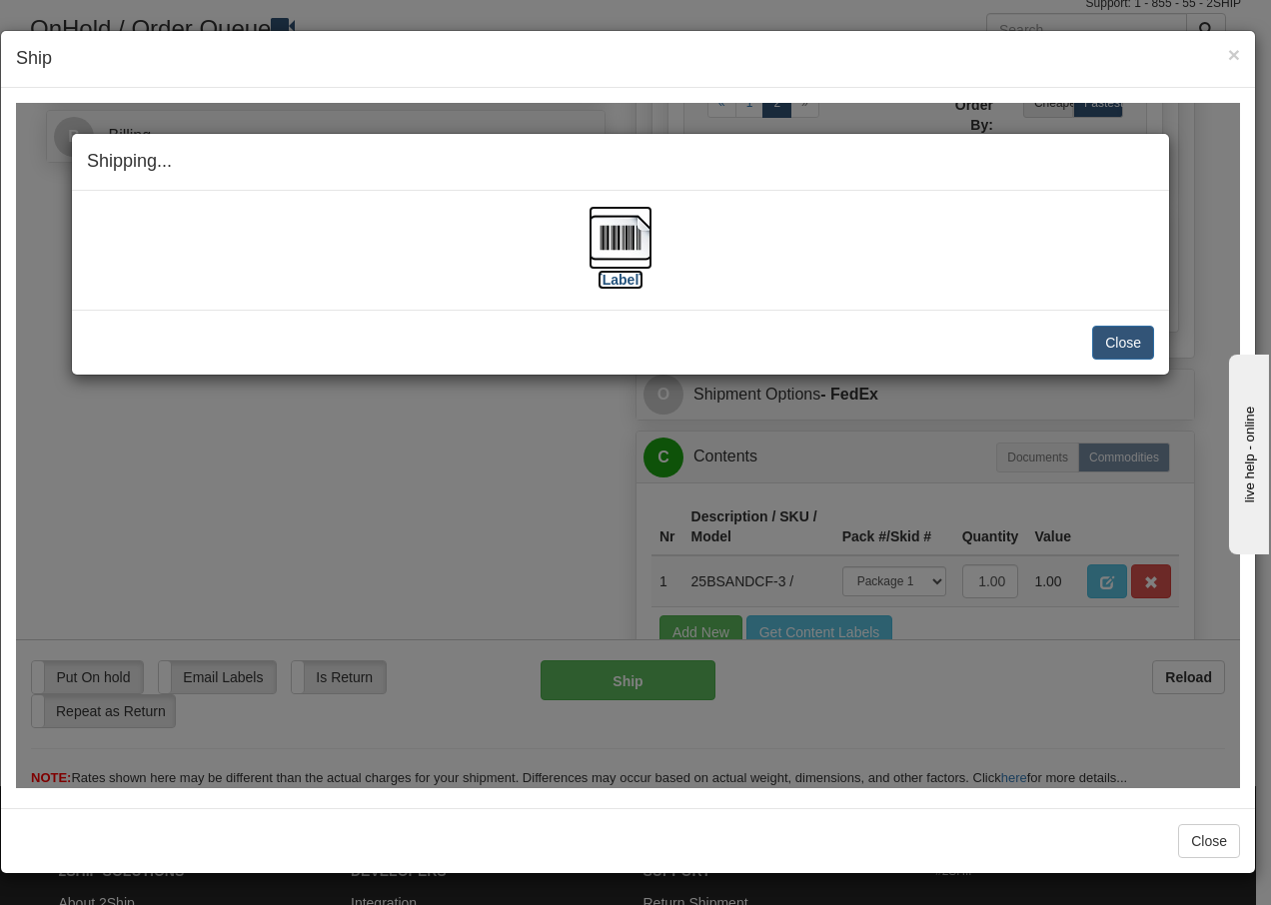
click at [628, 233] on img at bounding box center [621, 237] width 64 height 64
click at [1118, 341] on button "Close" at bounding box center [1123, 342] width 62 height 34
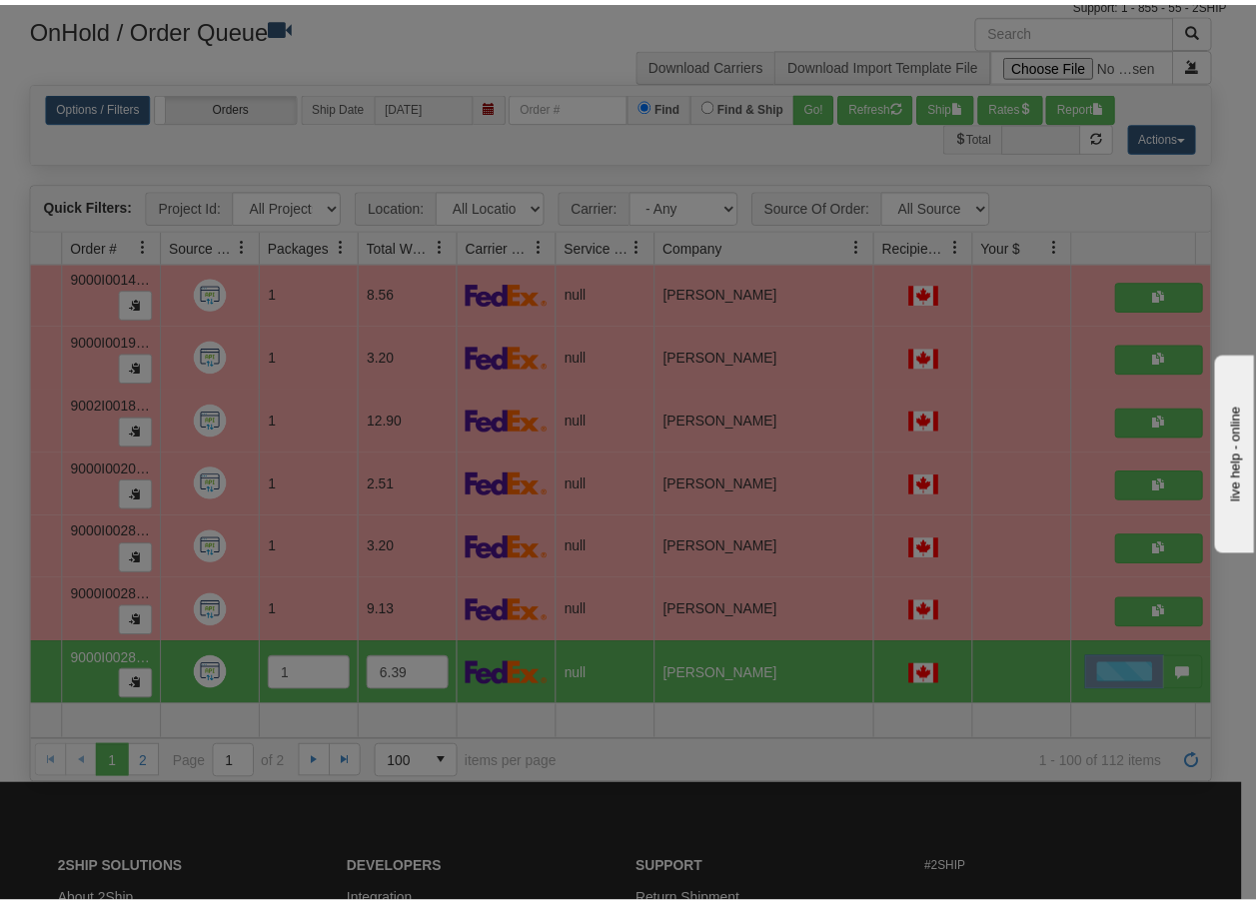
scroll to position [0, 0]
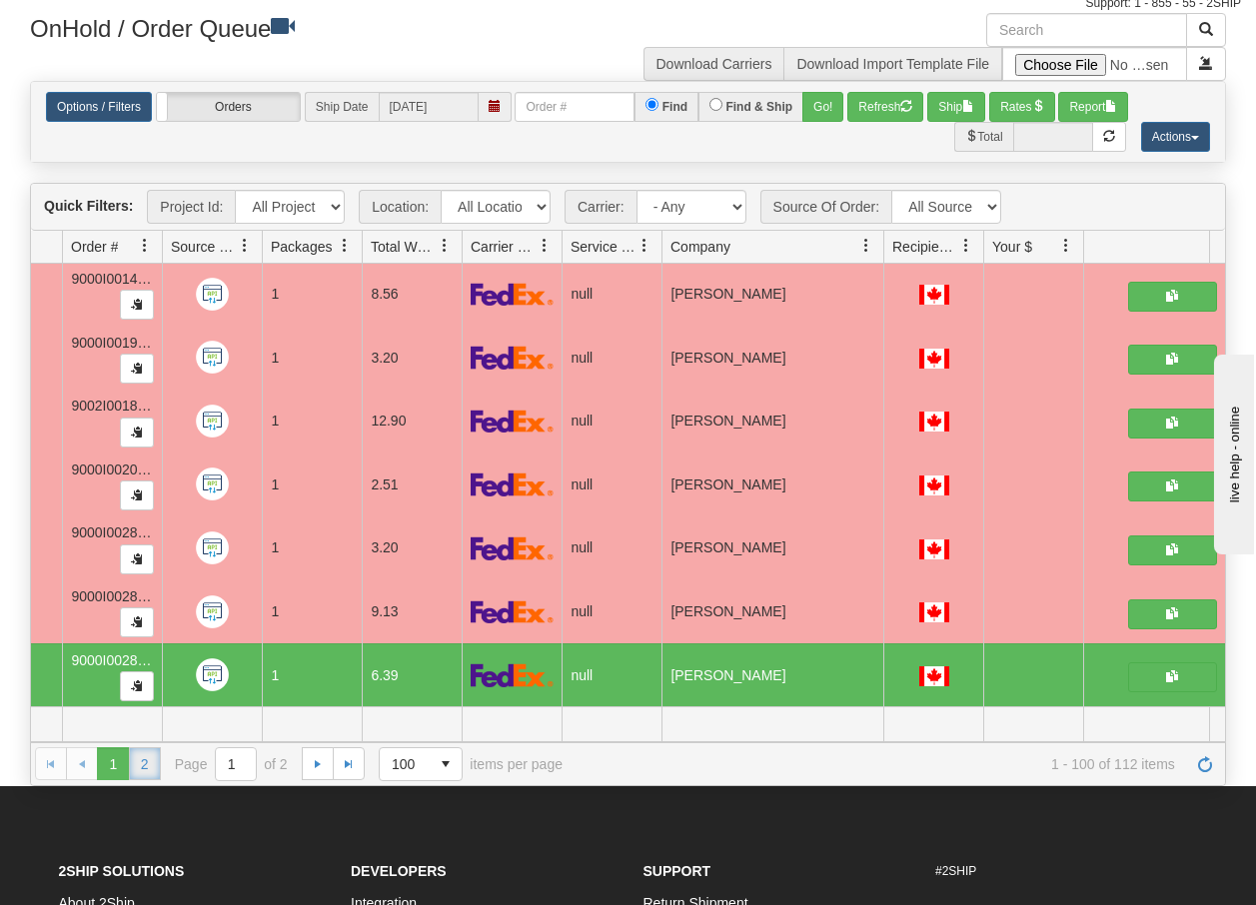
click at [141, 765] on link "2" at bounding box center [145, 764] width 32 height 32
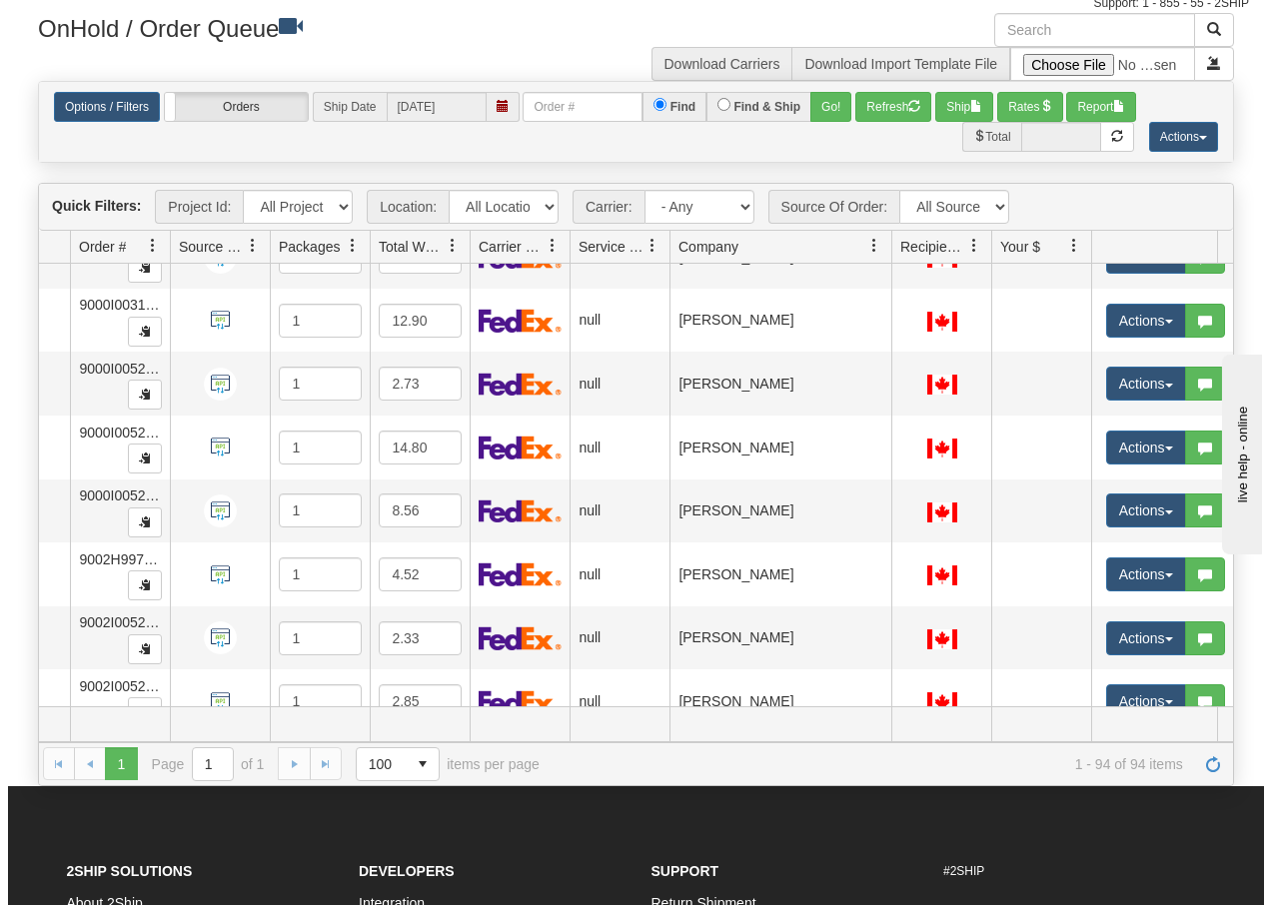
scroll to position [5174, 142]
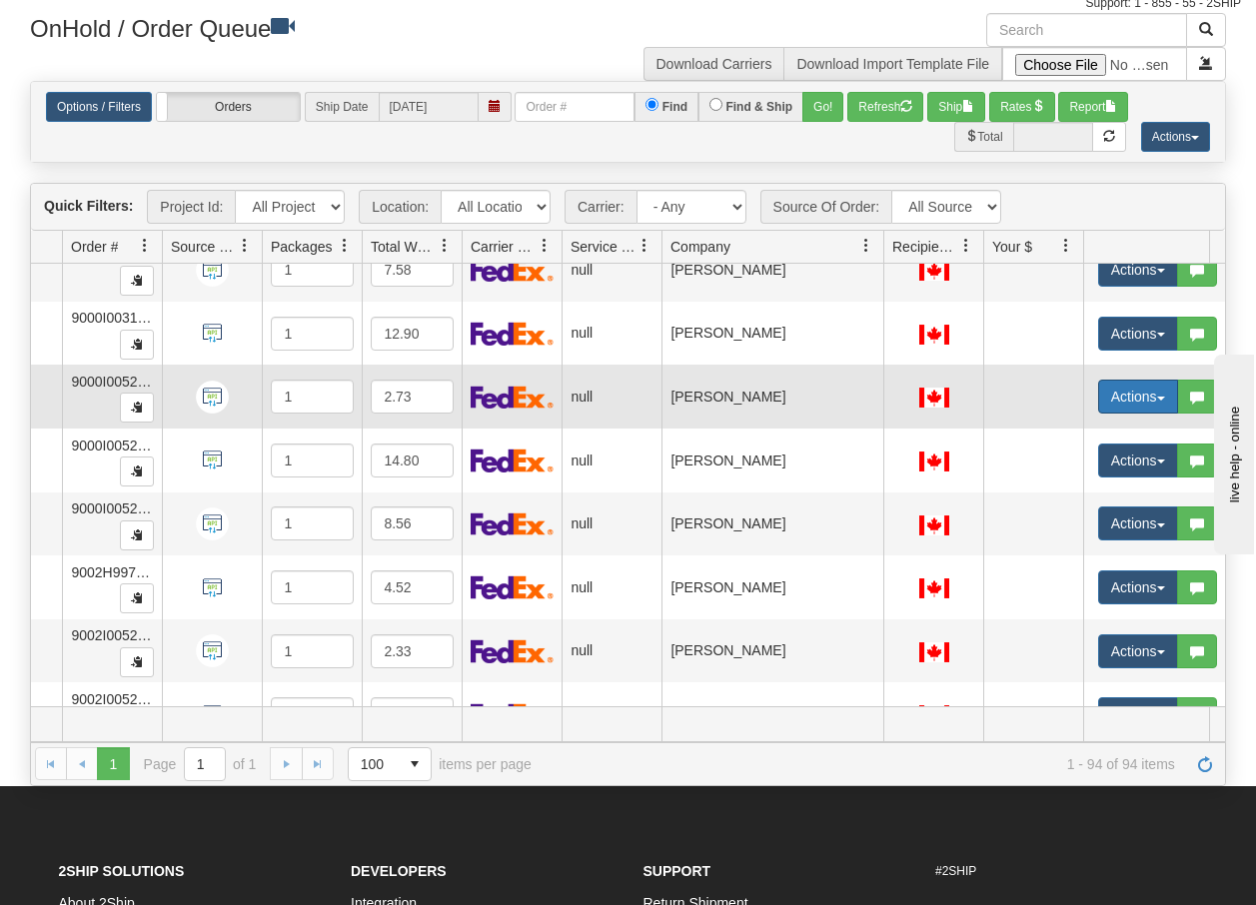
click at [1160, 406] on button "Actions" at bounding box center [1138, 397] width 80 height 34
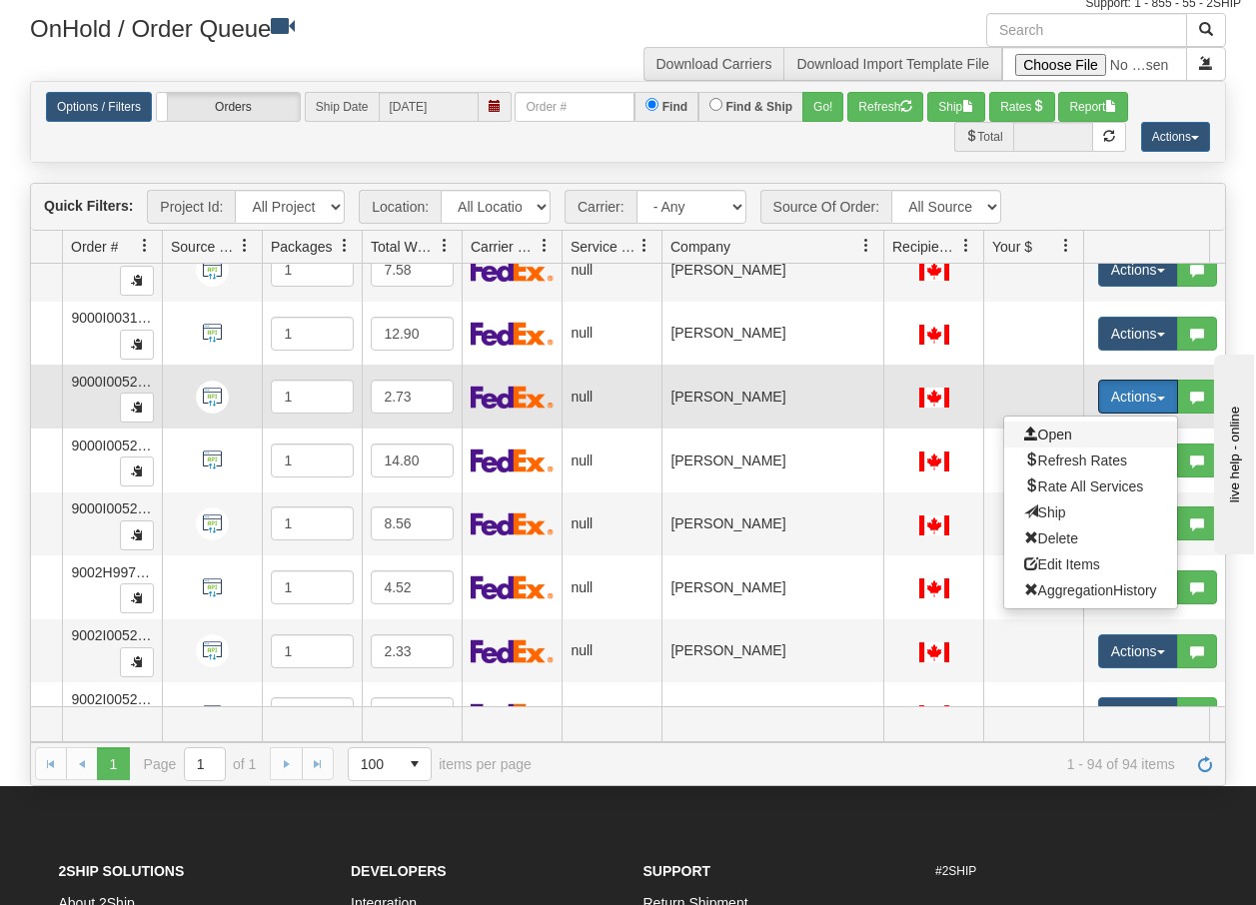
click at [1060, 436] on span "Open" at bounding box center [1048, 435] width 48 height 16
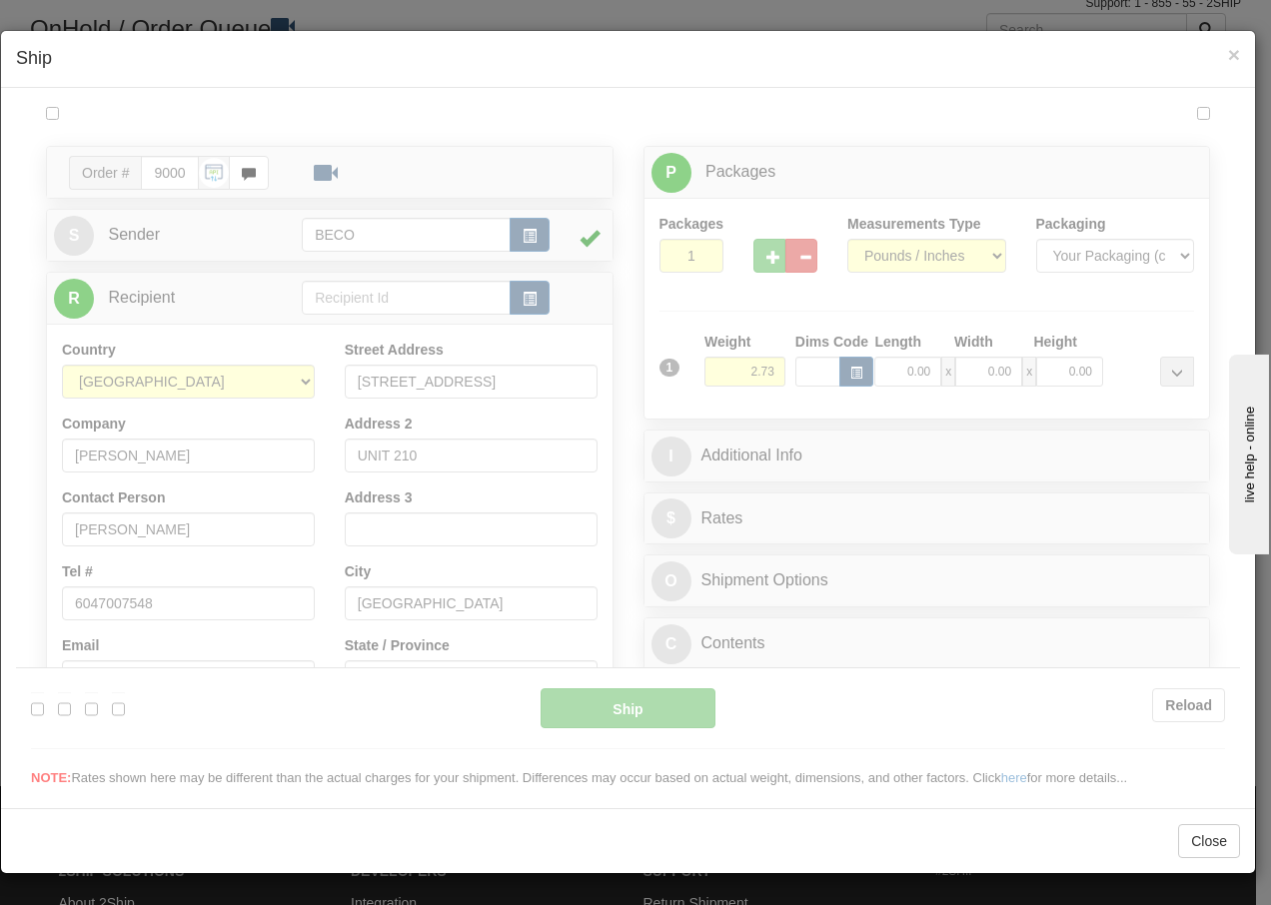
scroll to position [0, 0]
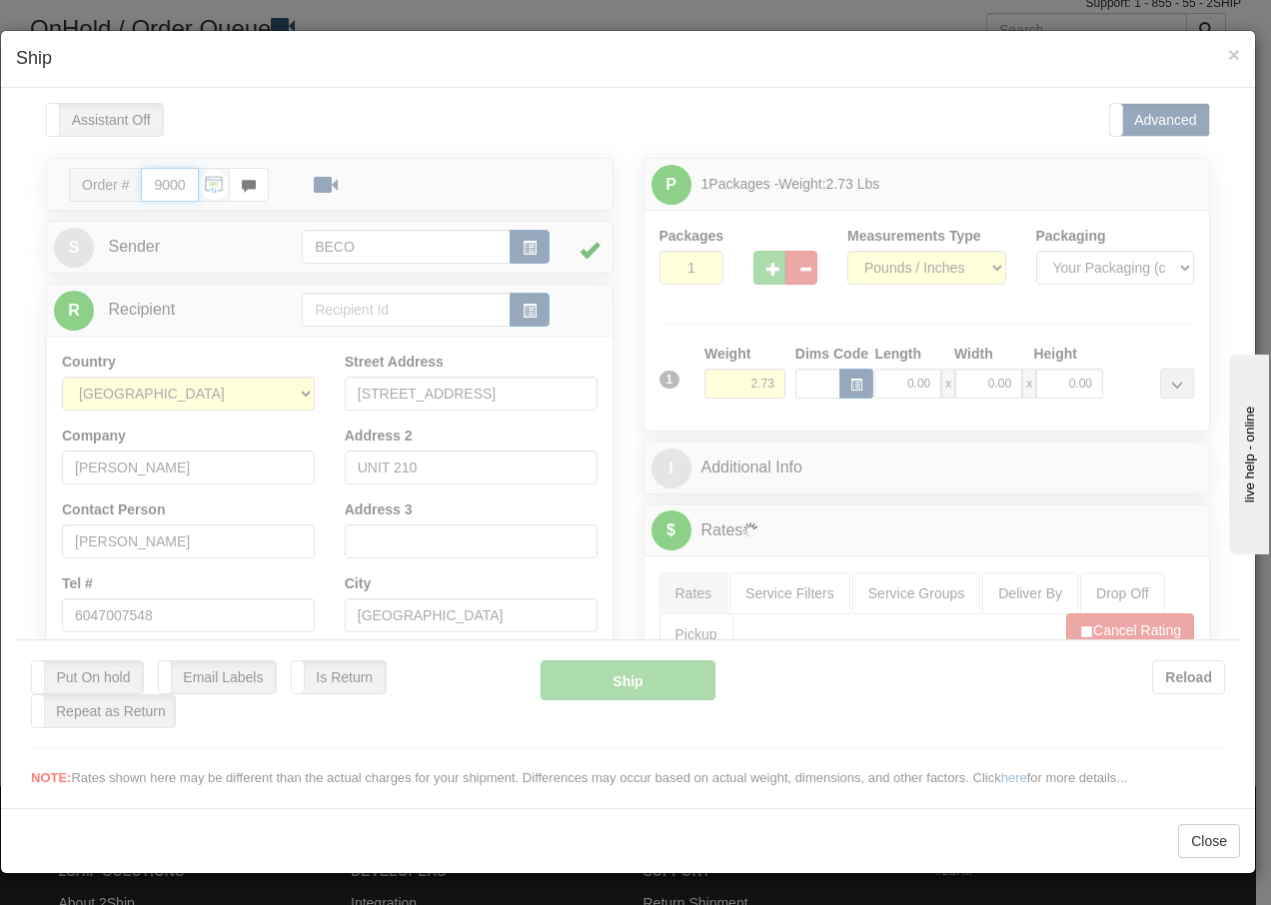
type input "16:07"
type input "16:00"
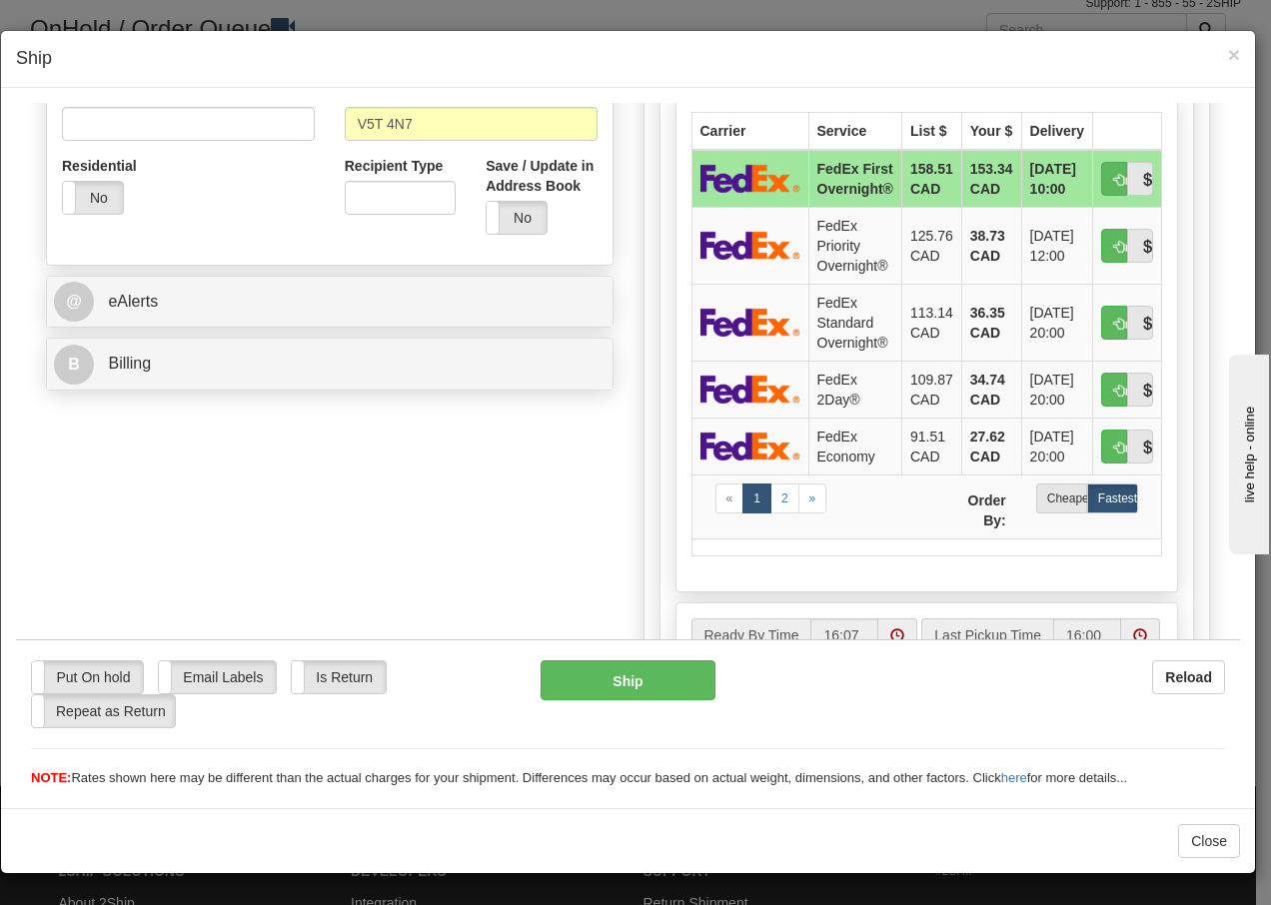
scroll to position [680, 0]
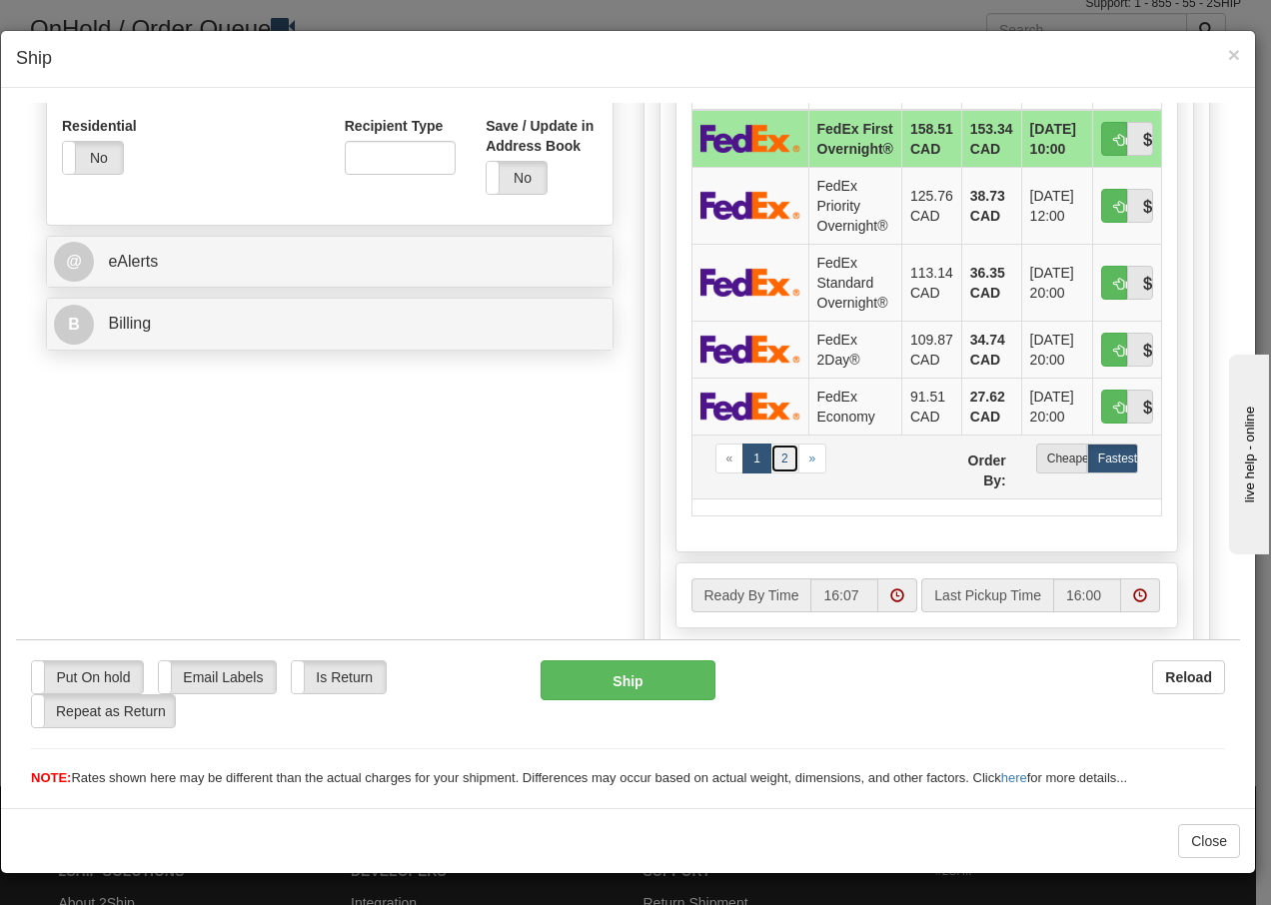
click at [778, 455] on link "2" at bounding box center [785, 458] width 29 height 30
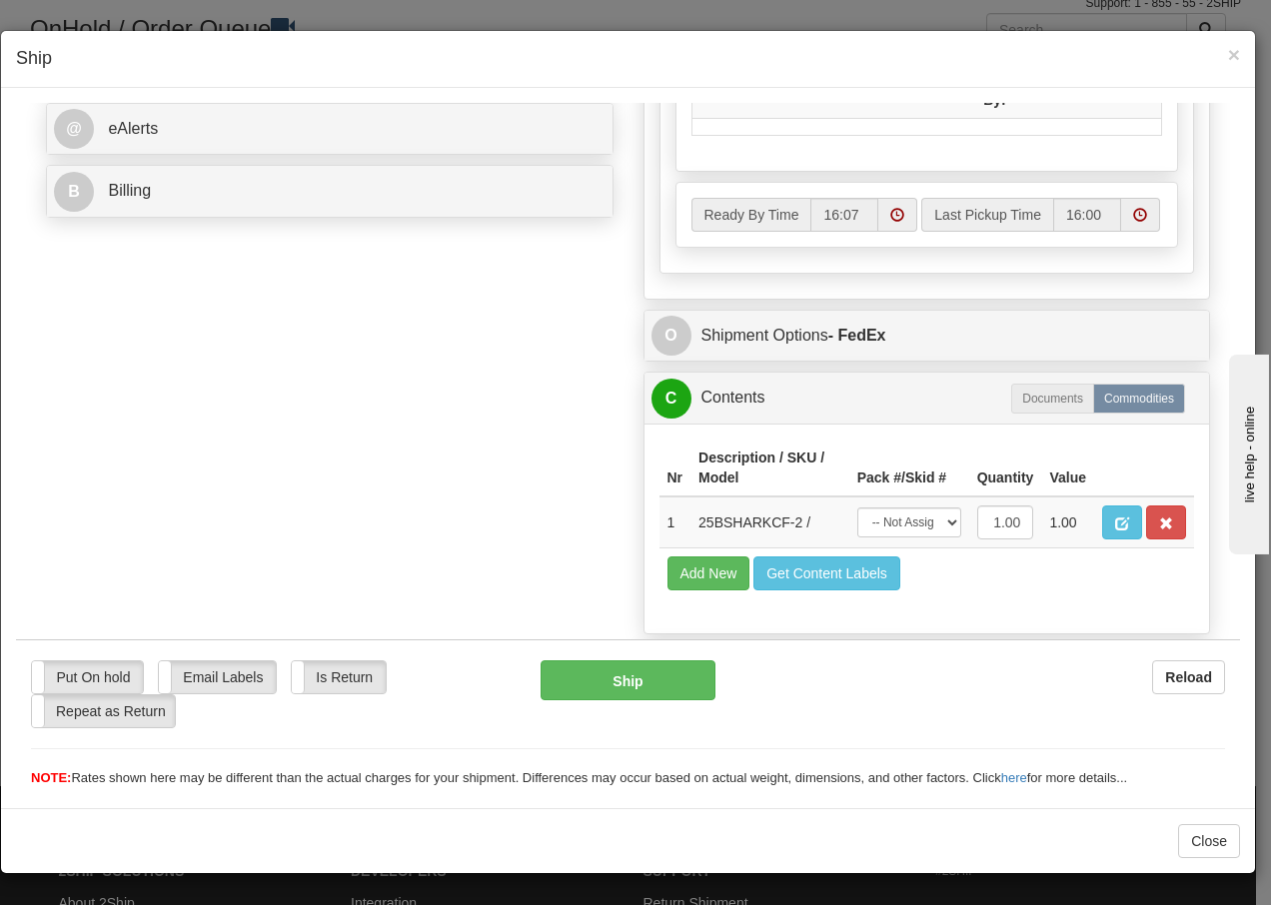
scroll to position [867, 0]
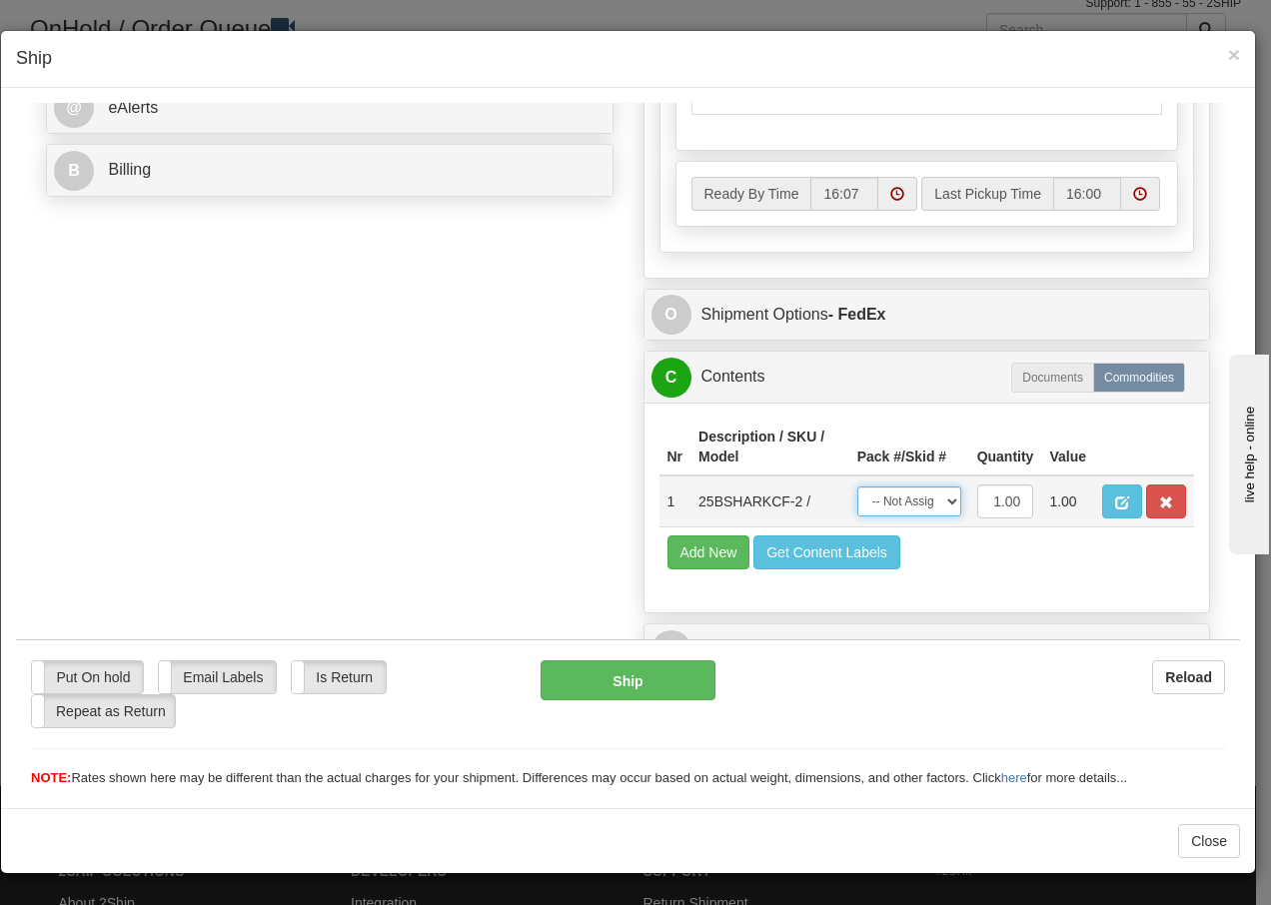
click at [929, 507] on select "-- Not Assigned -- Package 1" at bounding box center [909, 501] width 104 height 30
select select "0"
click at [857, 486] on select "-- Not Assigned -- Package 1" at bounding box center [909, 501] width 104 height 30
click at [608, 681] on button "Ship" at bounding box center [628, 680] width 174 height 40
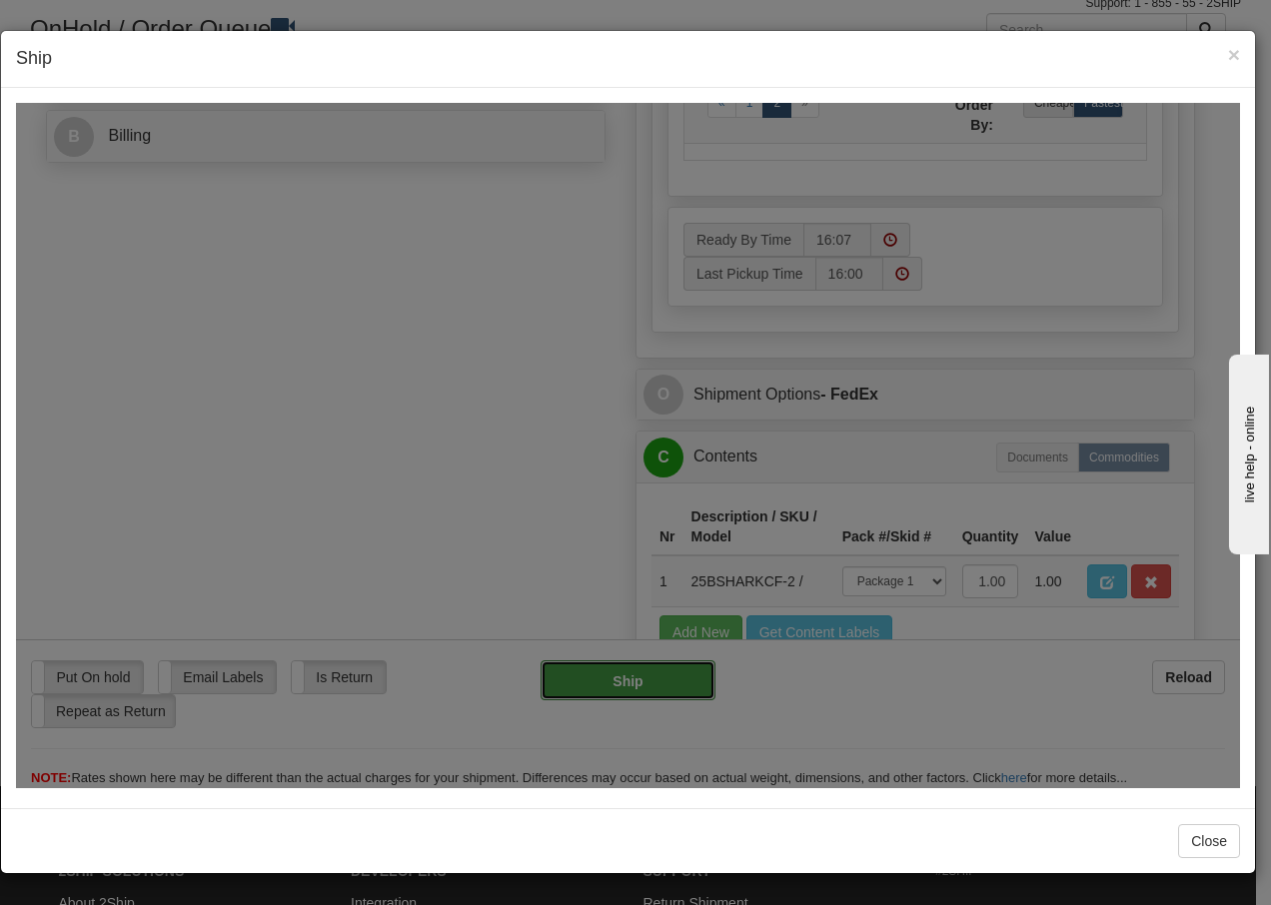
type input "92"
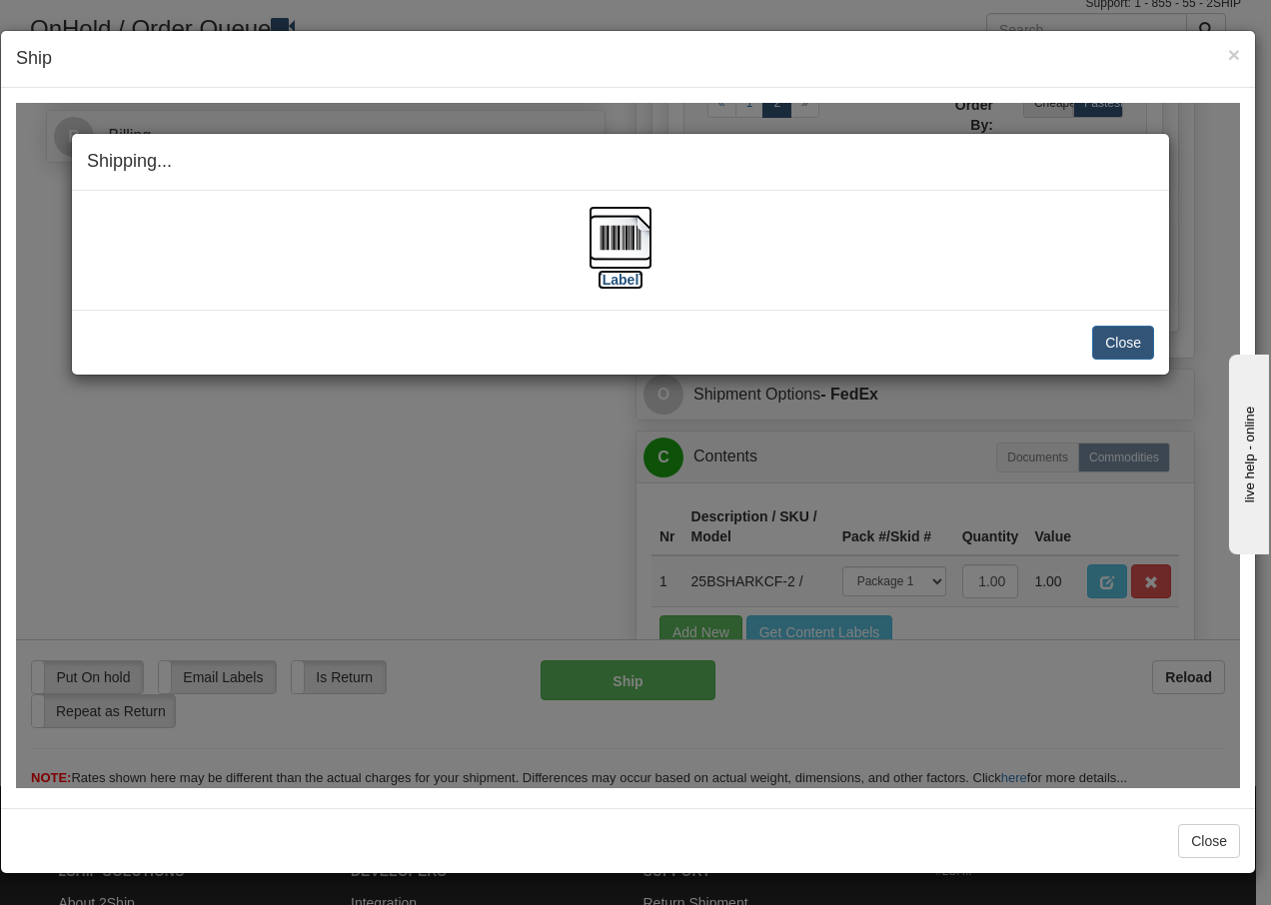
click at [615, 236] on img at bounding box center [621, 237] width 64 height 64
click at [1116, 335] on button "Close" at bounding box center [1123, 342] width 62 height 34
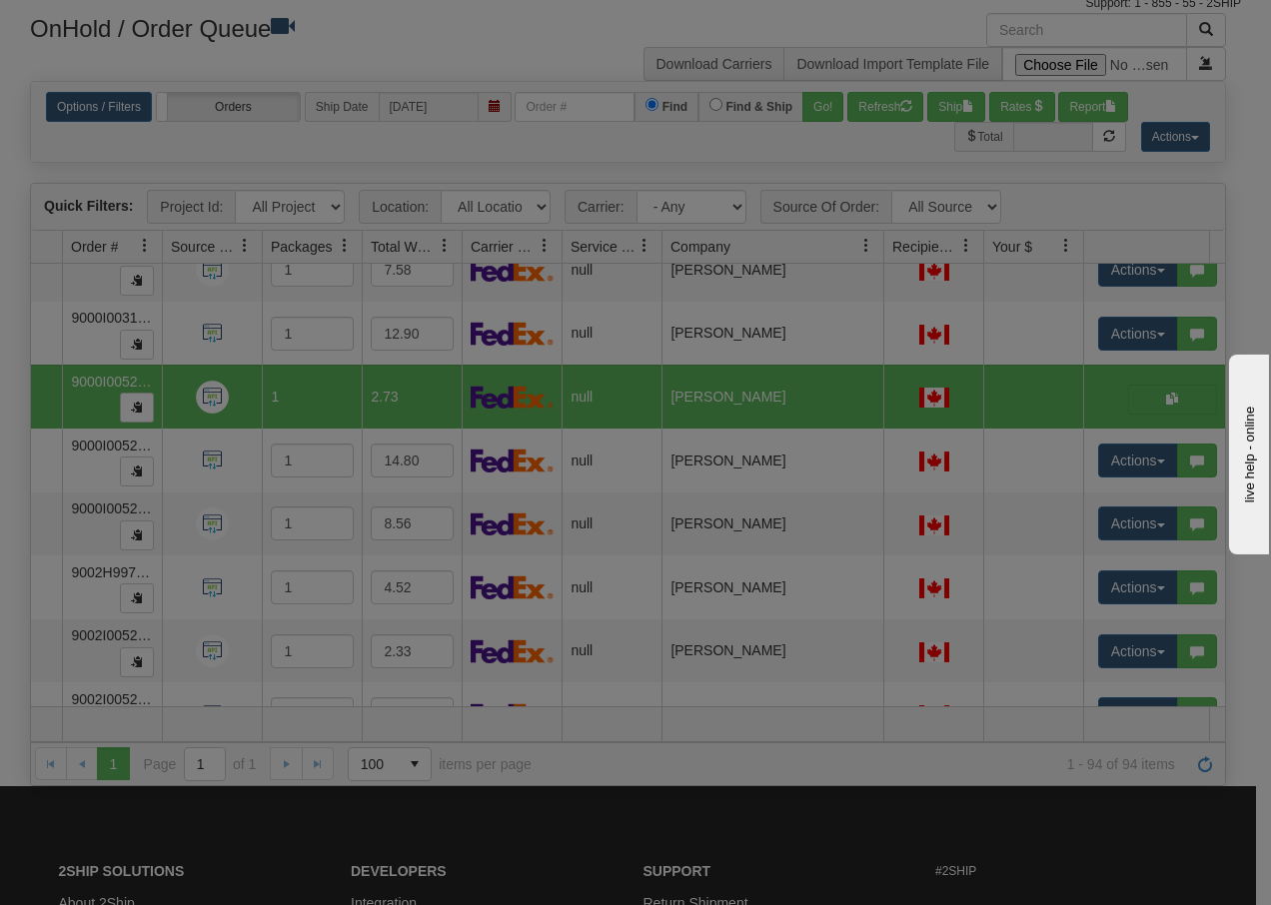
scroll to position [0, 0]
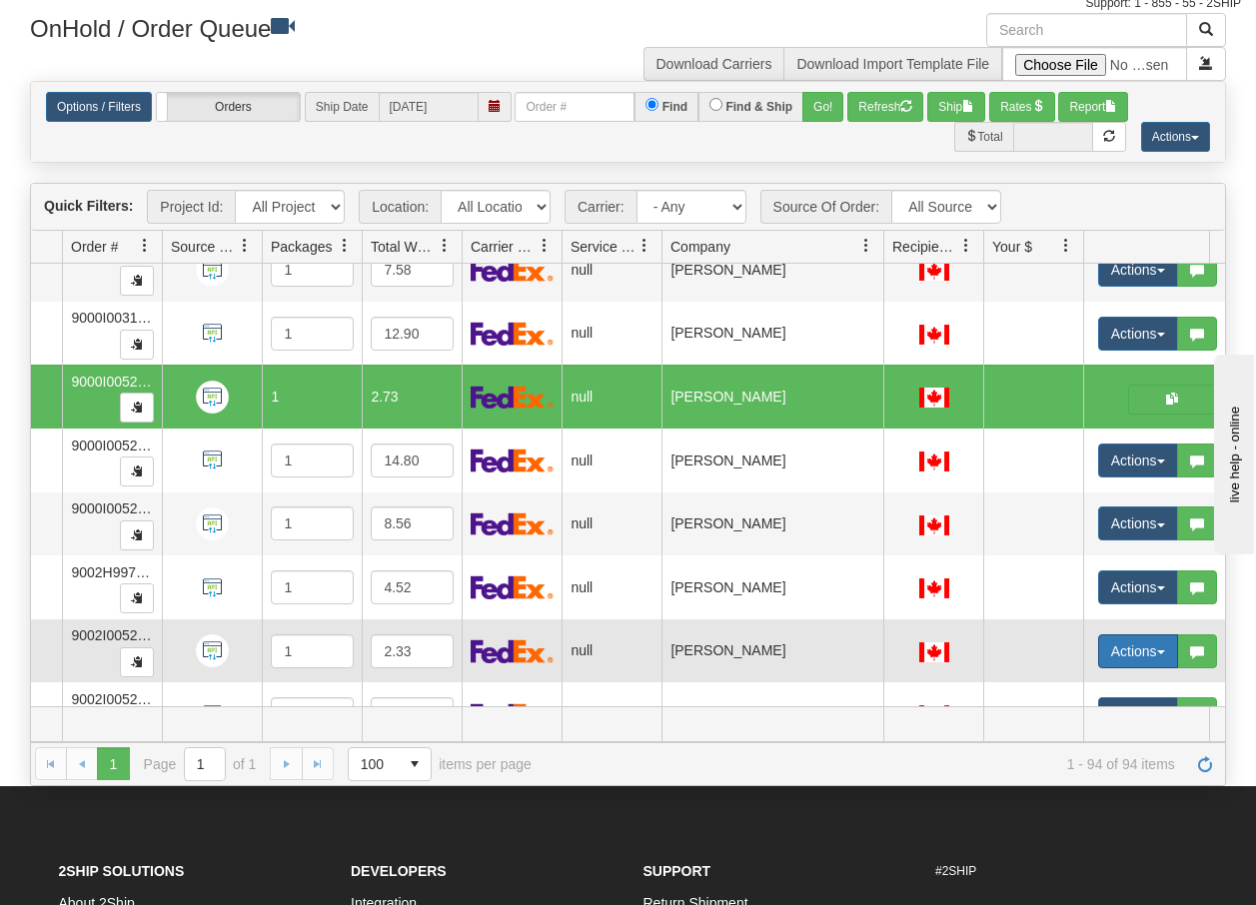
click at [1155, 651] on button "Actions" at bounding box center [1138, 652] width 80 height 34
click at [1056, 686] on span "Open" at bounding box center [1048, 690] width 48 height 16
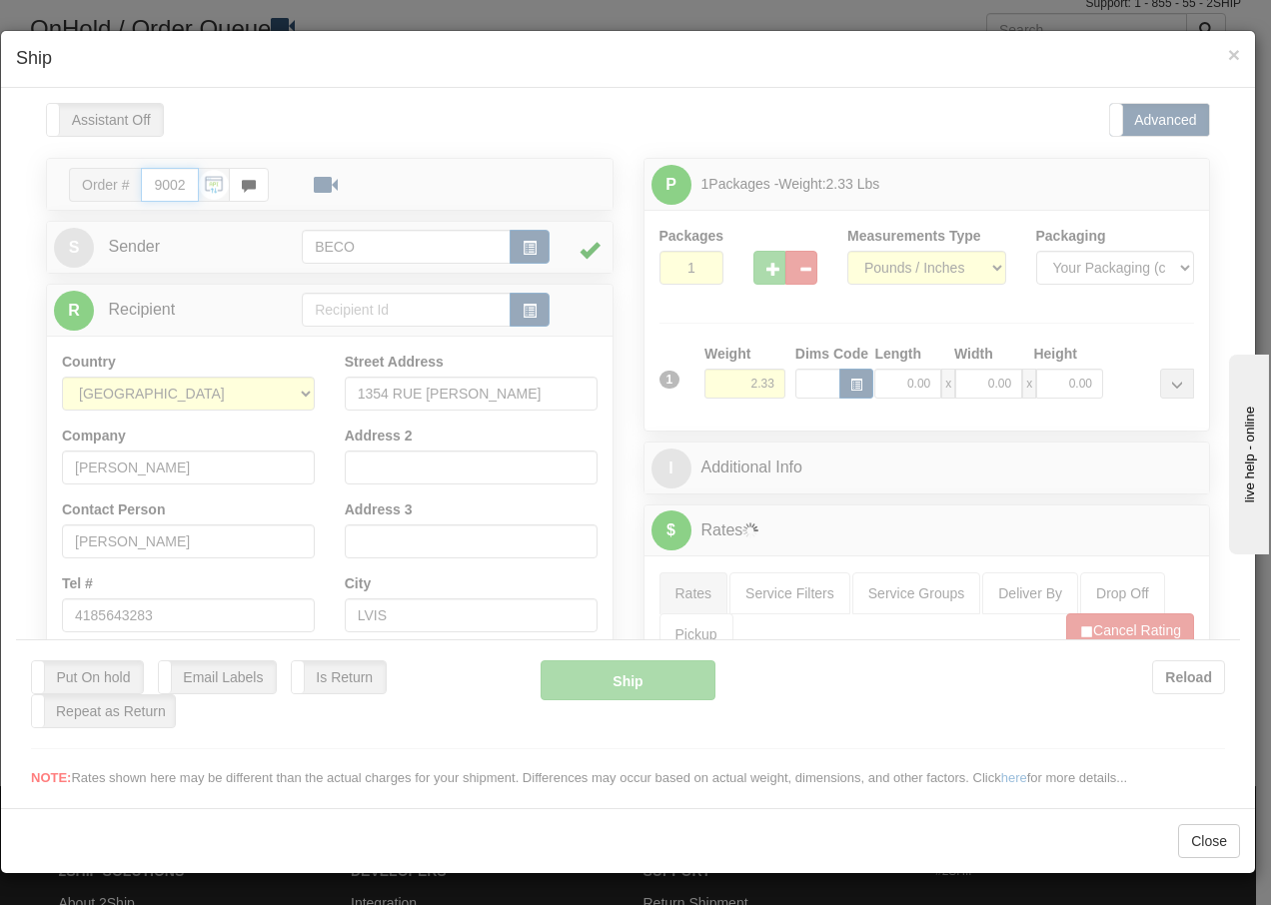
type input "16:07"
type input "16:00"
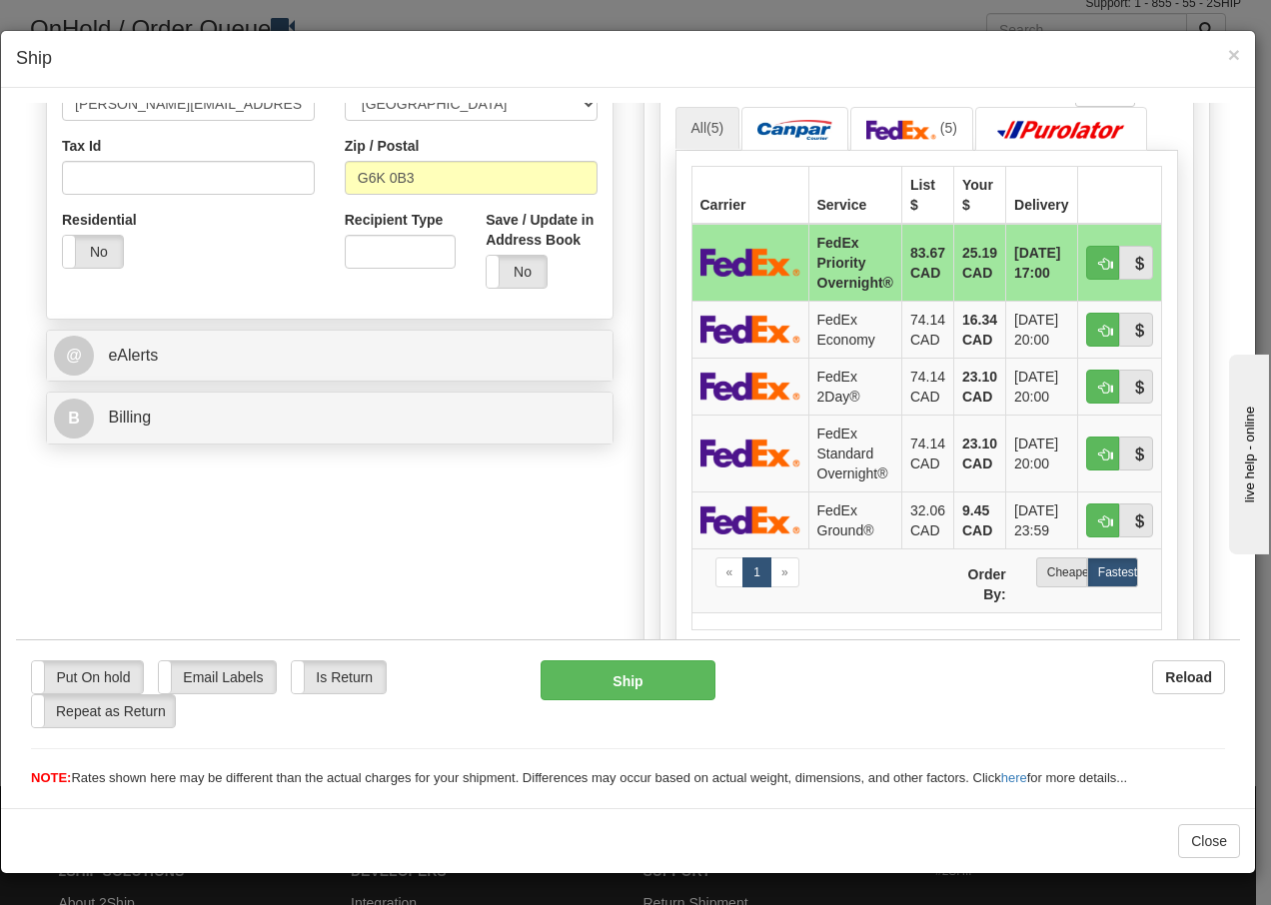
scroll to position [680, 0]
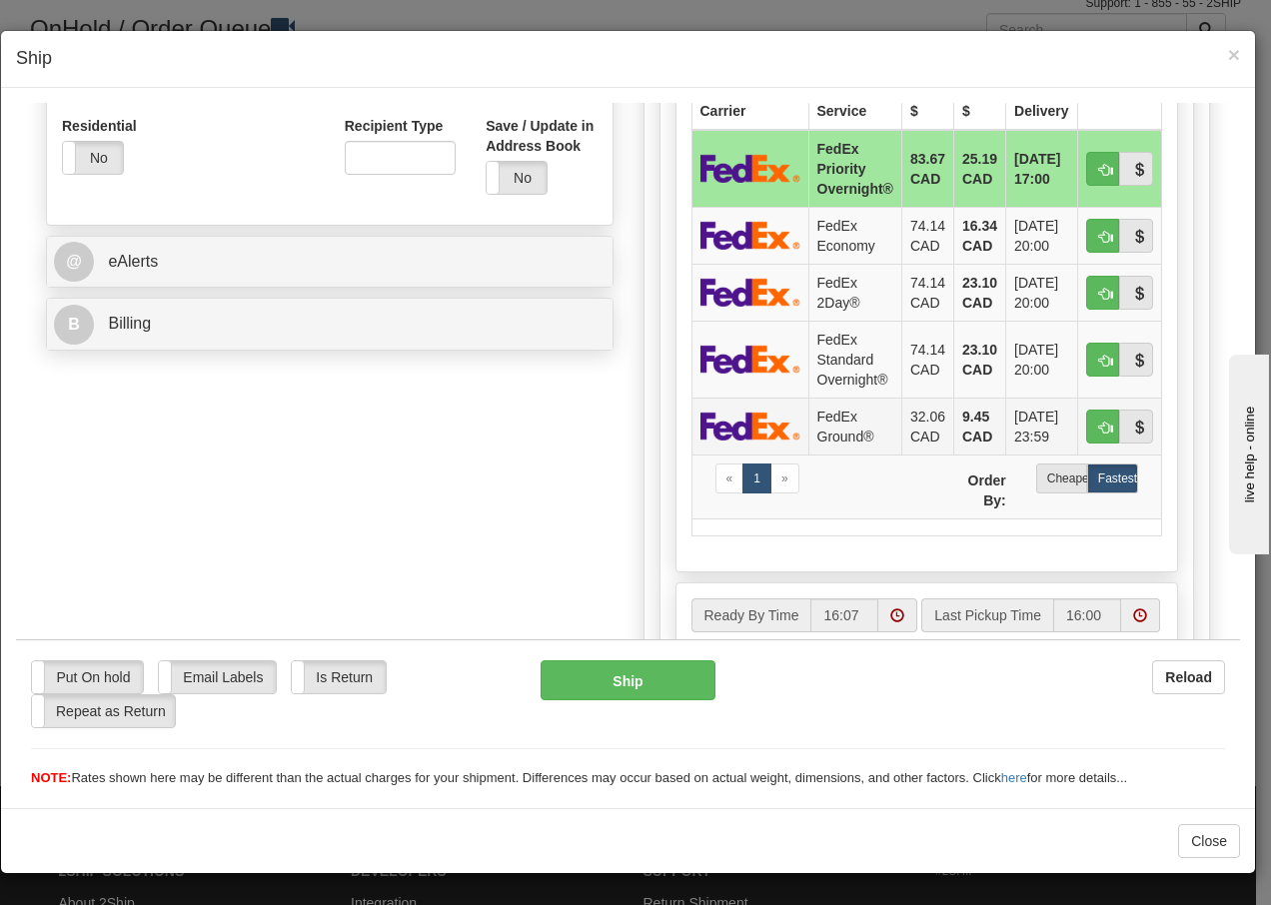
click at [860, 414] on td "FedEx Ground®" at bounding box center [854, 425] width 93 height 57
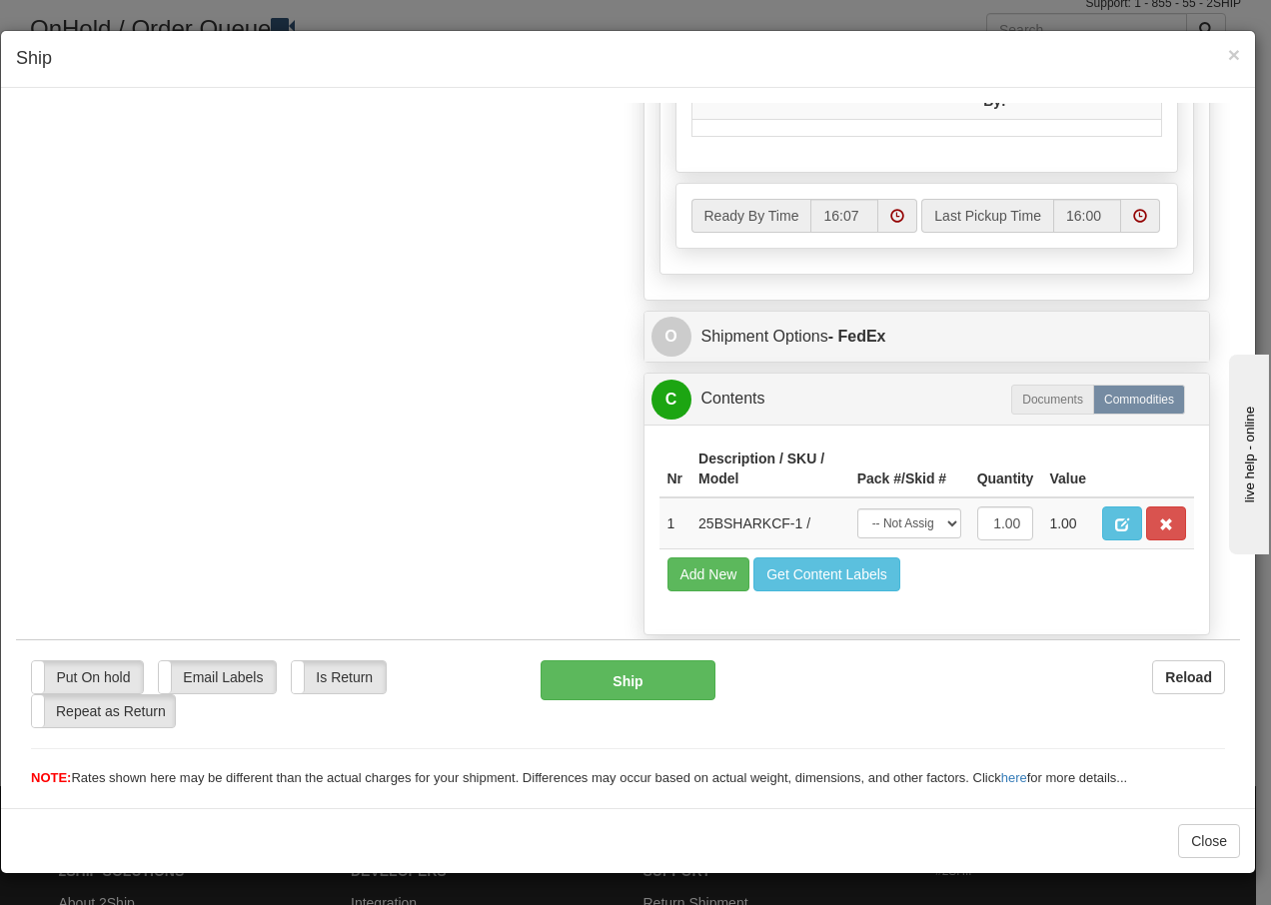
scroll to position [1135, 0]
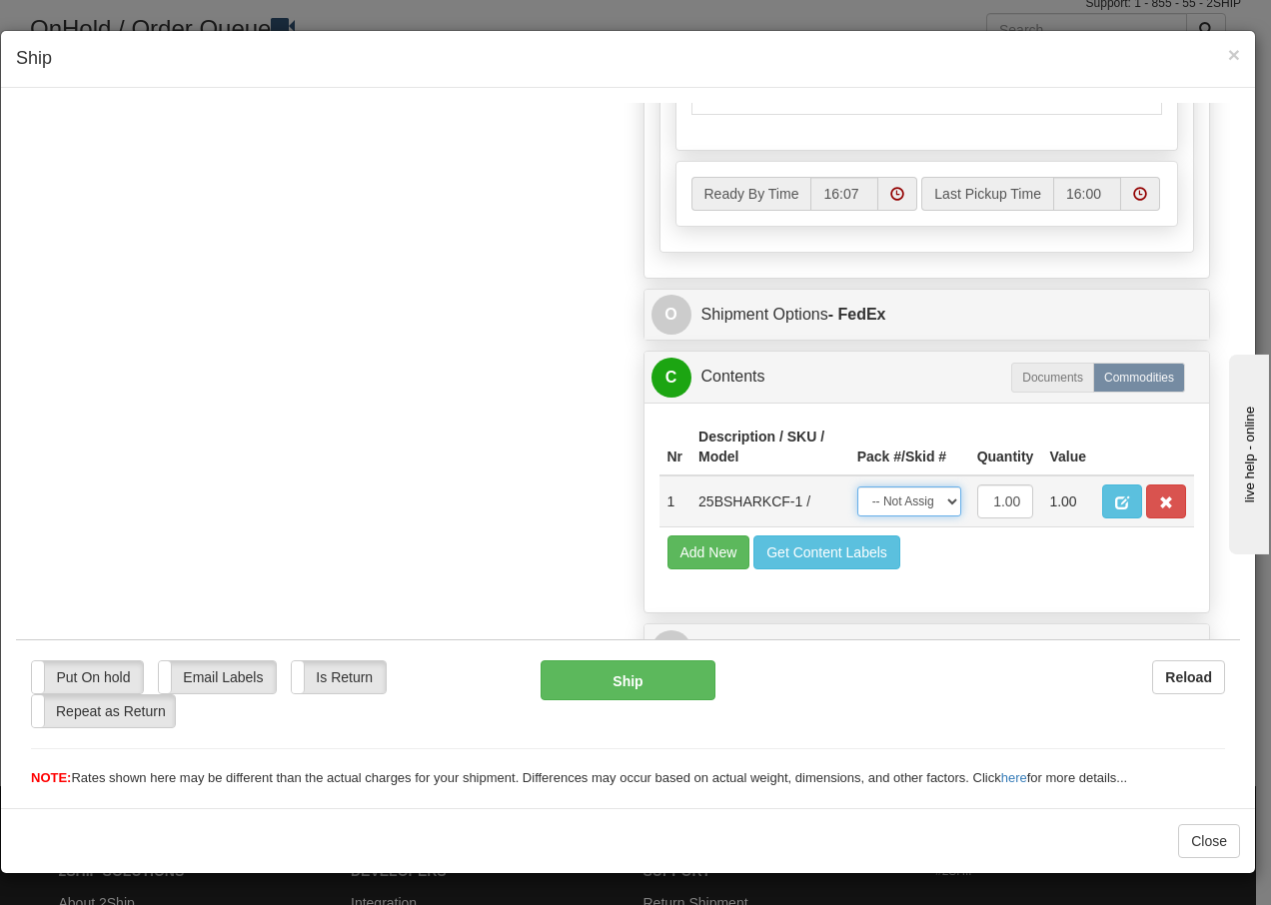
drag, startPoint x: 925, startPoint y: 497, endPoint x: 917, endPoint y: 520, distance: 24.3
click at [921, 503] on select "-- Not Assigned -- Package 1" at bounding box center [909, 501] width 104 height 30
select select "0"
click at [857, 486] on select "-- Not Assigned -- Package 1" at bounding box center [909, 501] width 104 height 30
click at [583, 688] on button "Ship" at bounding box center [628, 680] width 174 height 40
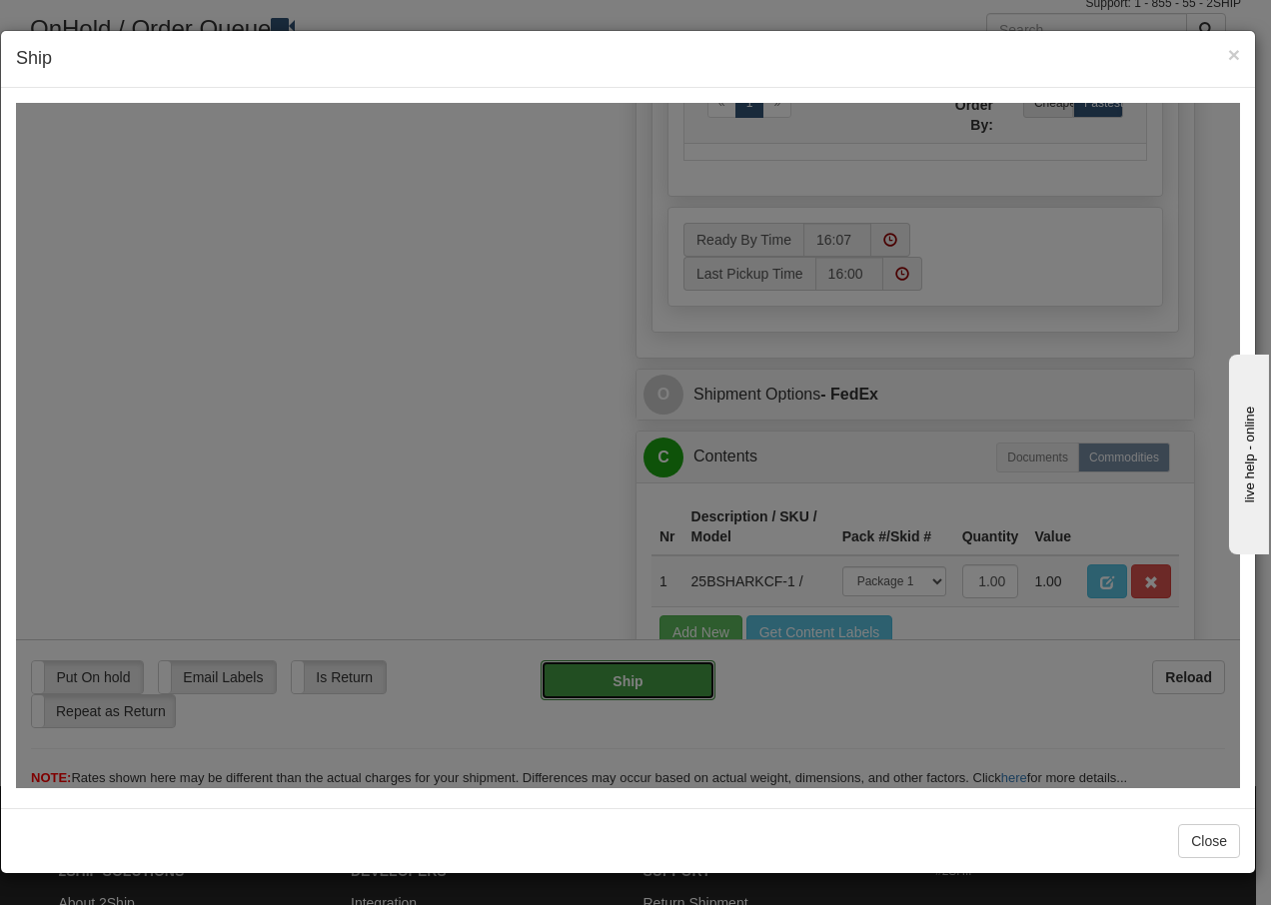
type input "92"
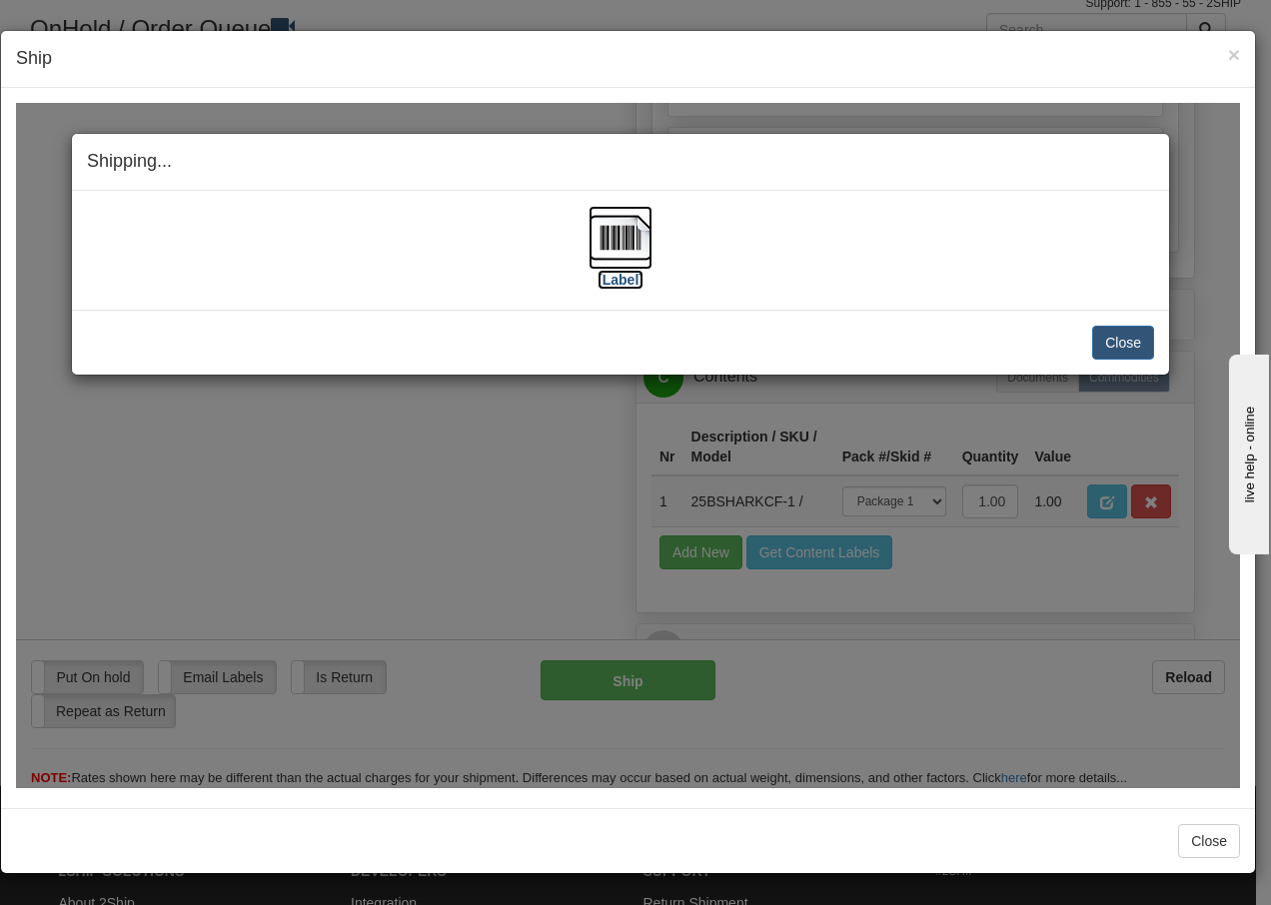
click at [630, 239] on img at bounding box center [621, 237] width 64 height 64
click at [1122, 346] on button "Close" at bounding box center [1123, 342] width 62 height 34
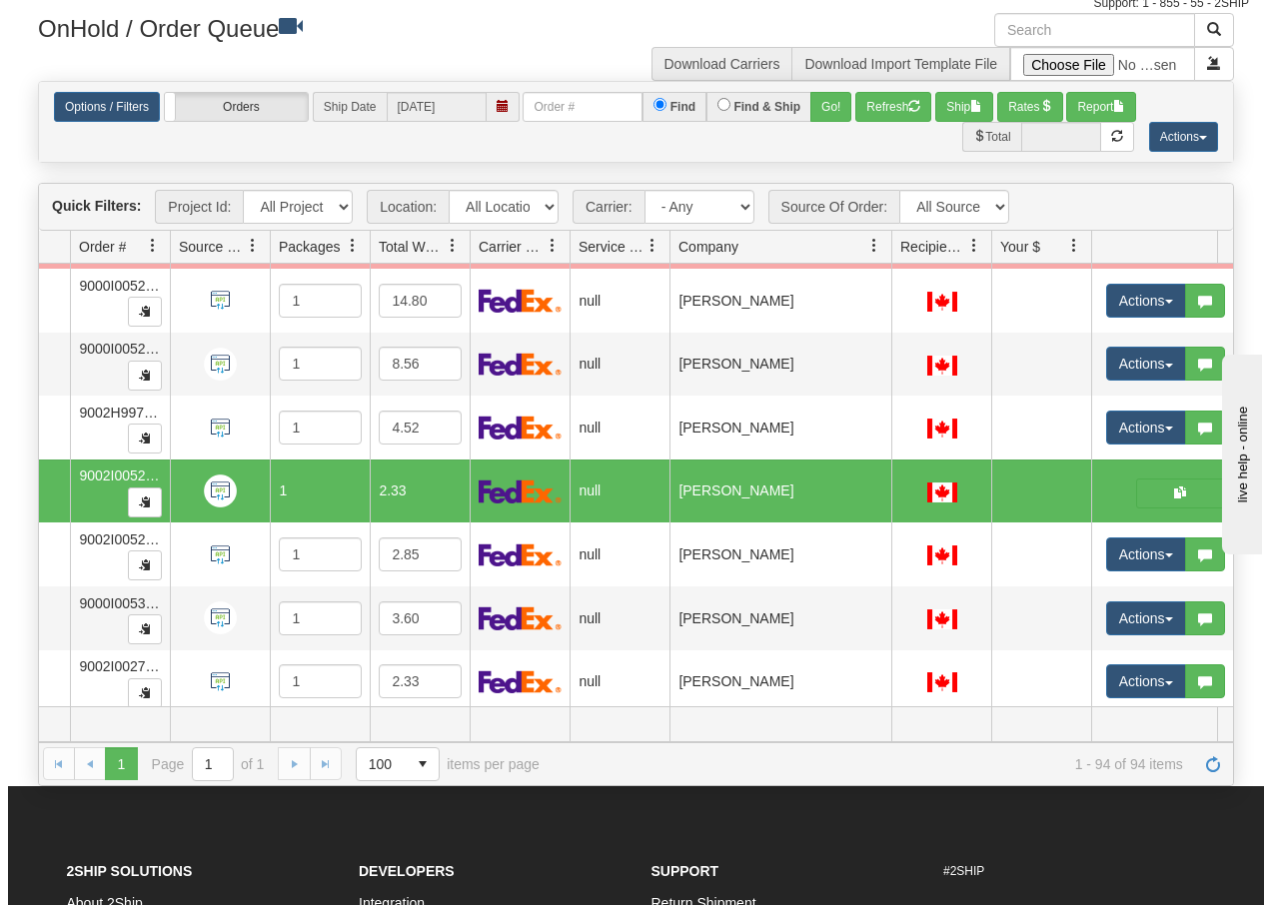
scroll to position [5374, 142]
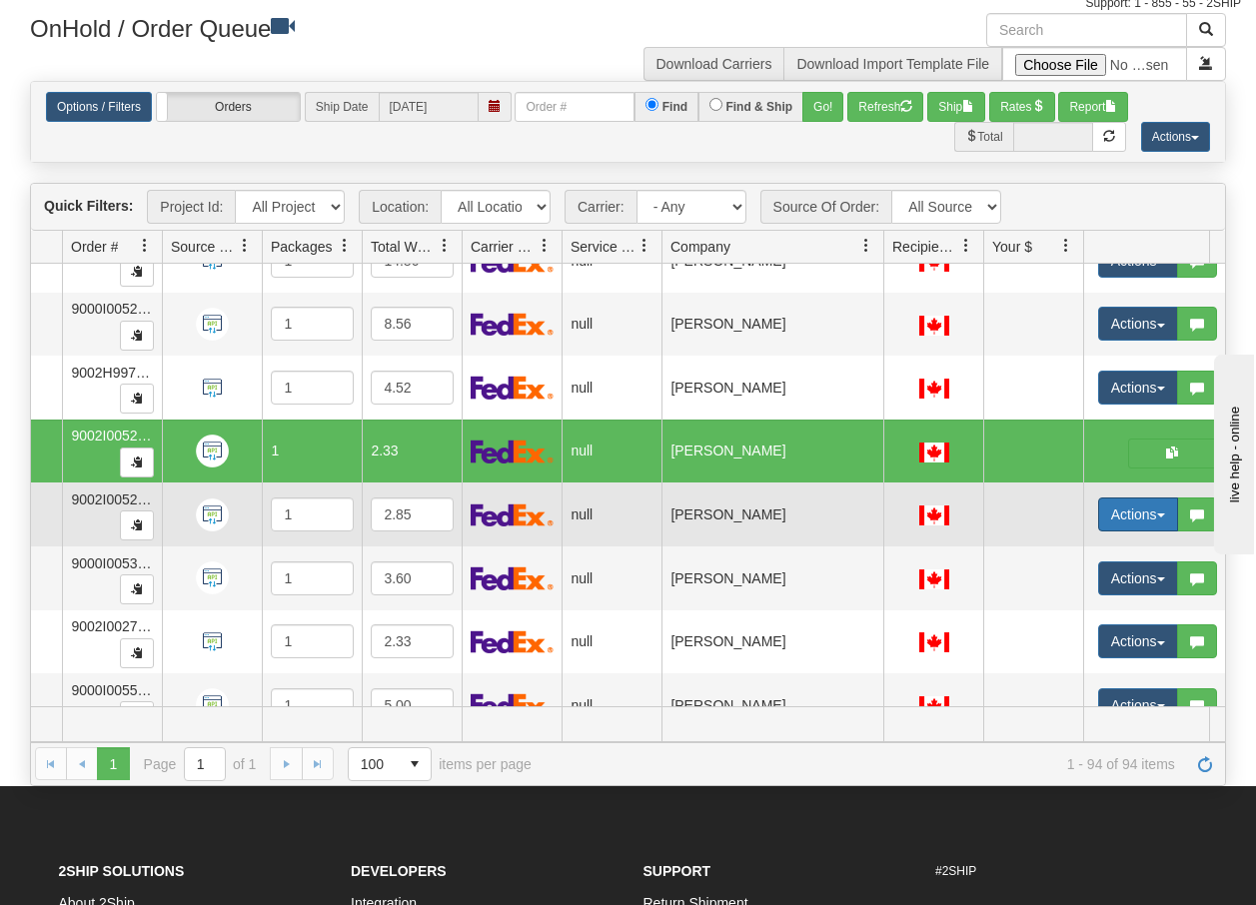
click at [1143, 518] on button "Actions" at bounding box center [1138, 515] width 80 height 34
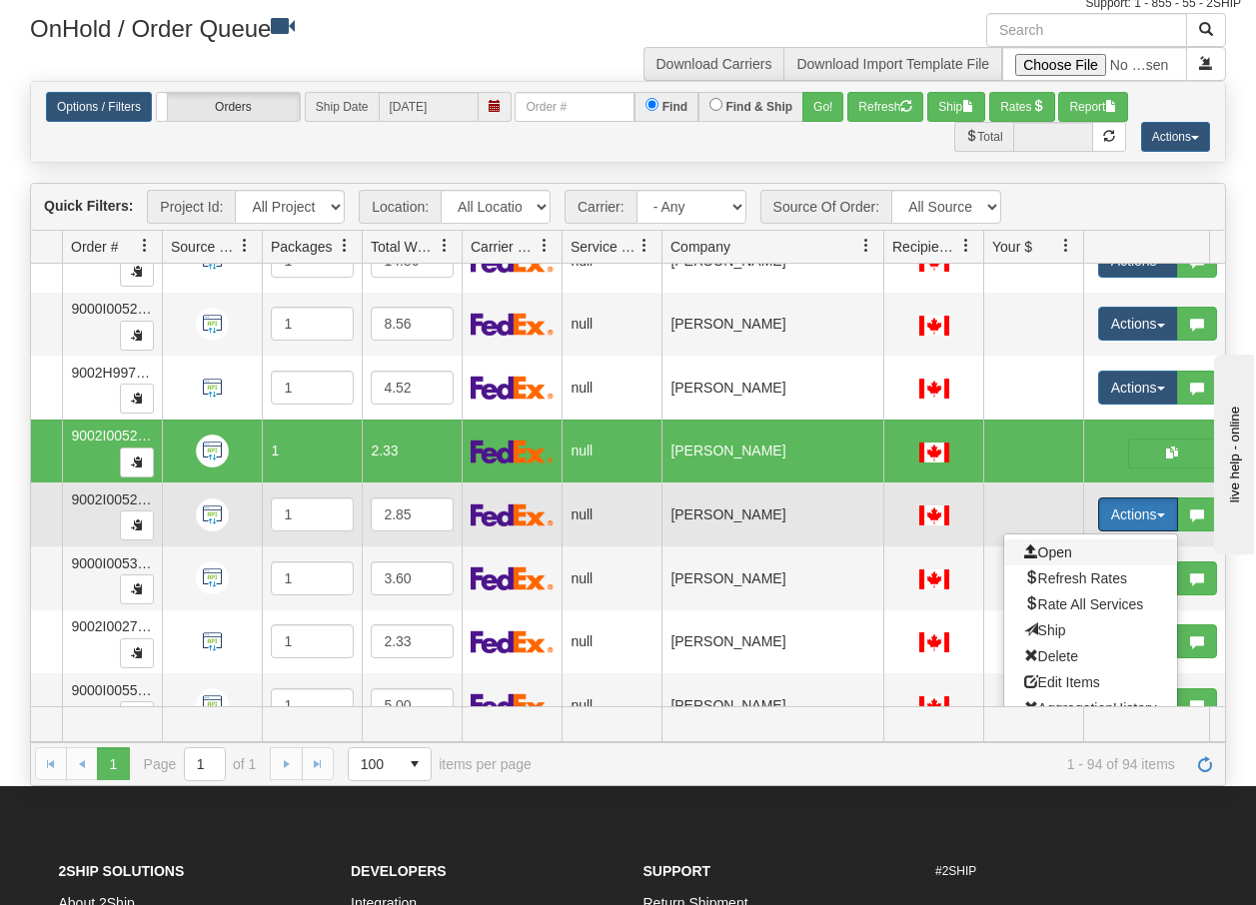
click at [1042, 552] on span "Open" at bounding box center [1048, 553] width 48 height 16
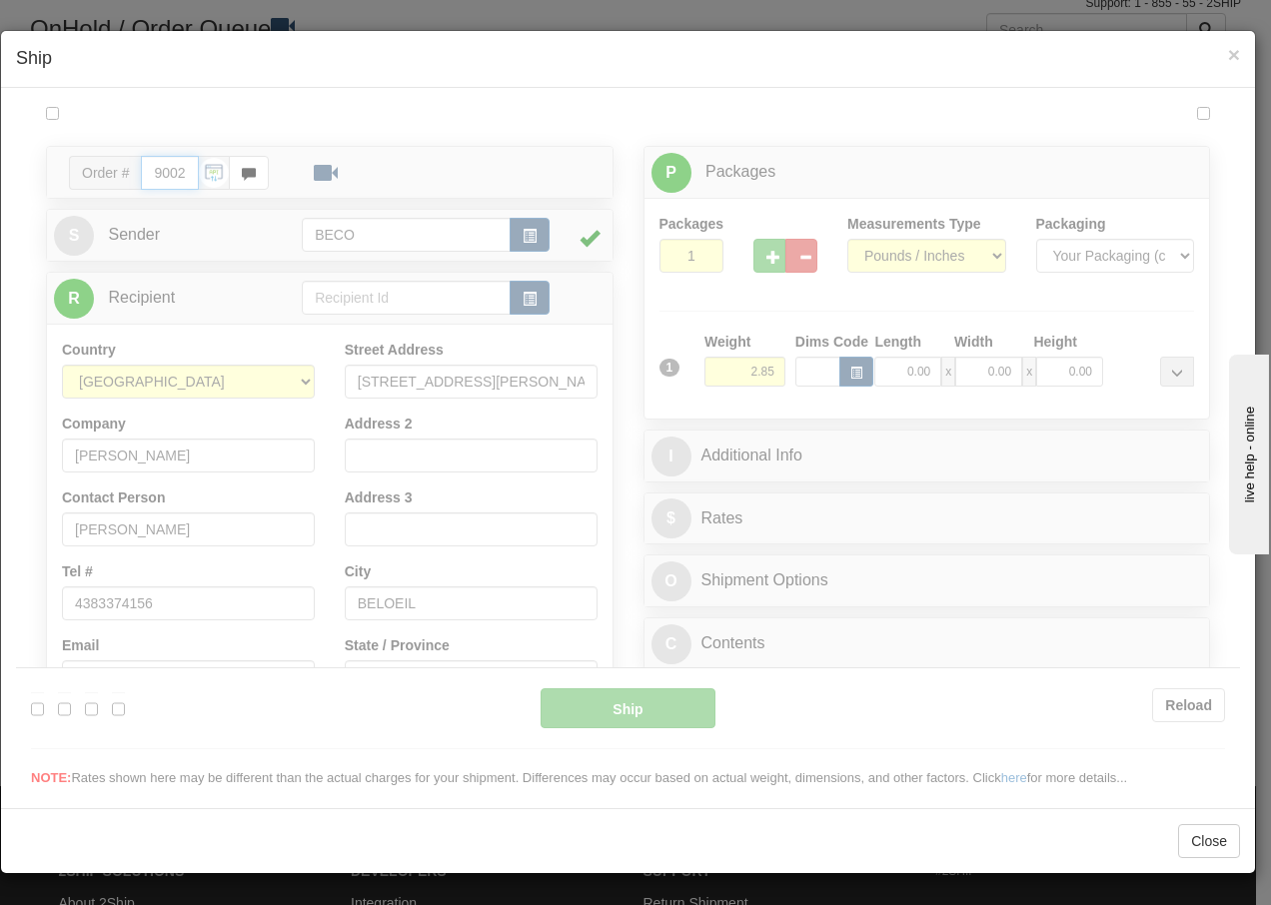
type input "16:08"
type input "16:00"
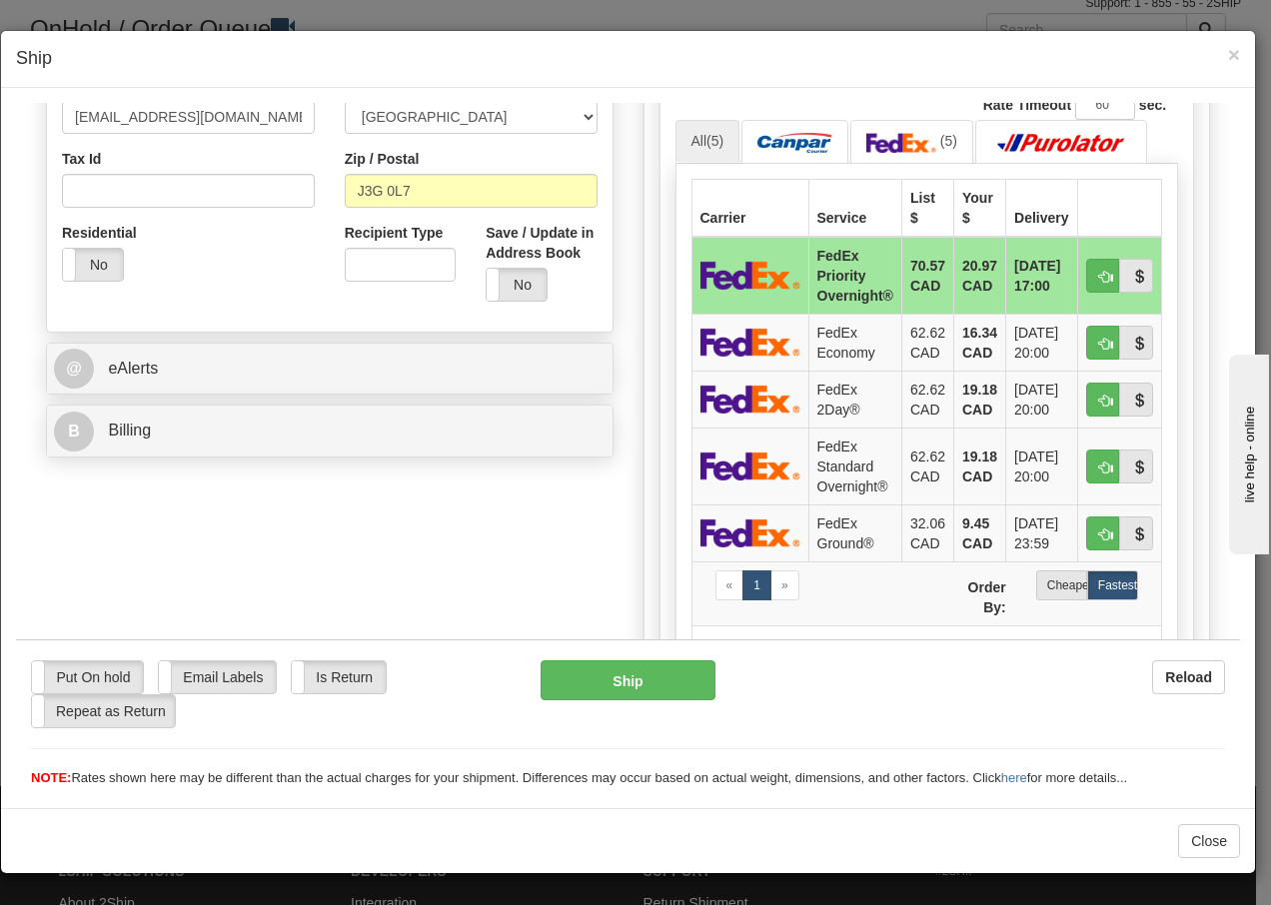
scroll to position [640, 0]
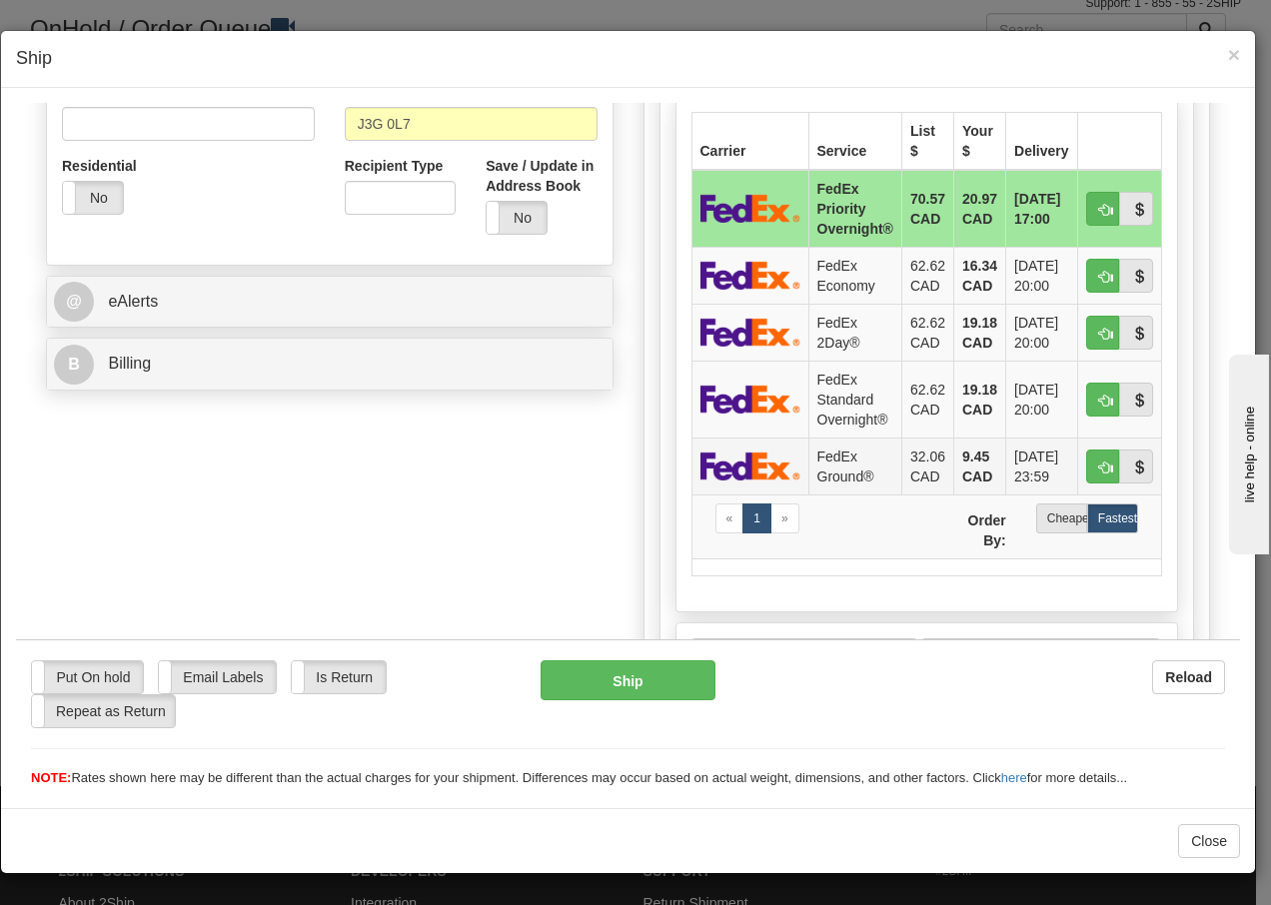
click at [846, 461] on td "FedEx Ground®" at bounding box center [854, 465] width 93 height 57
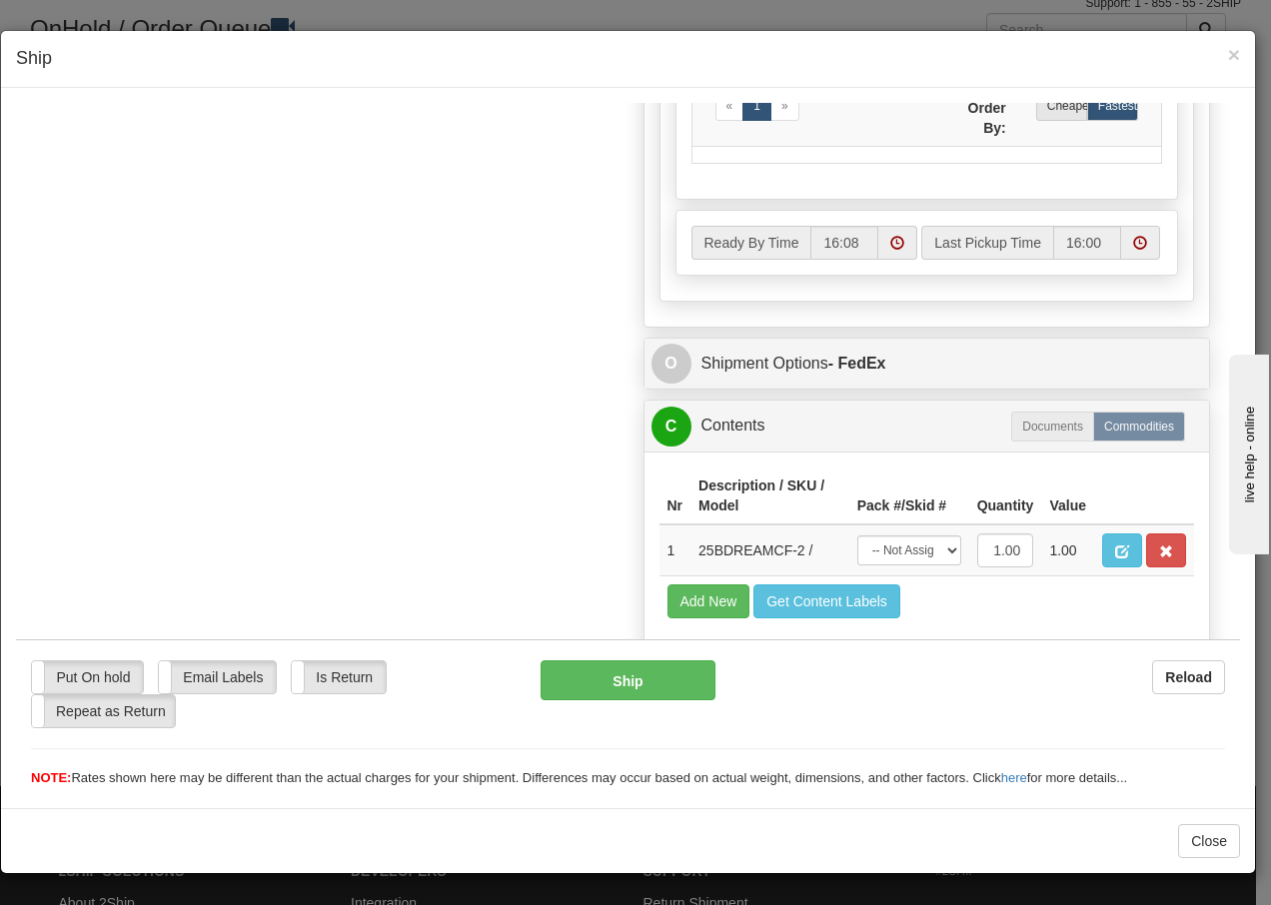
scroll to position [1135, 0]
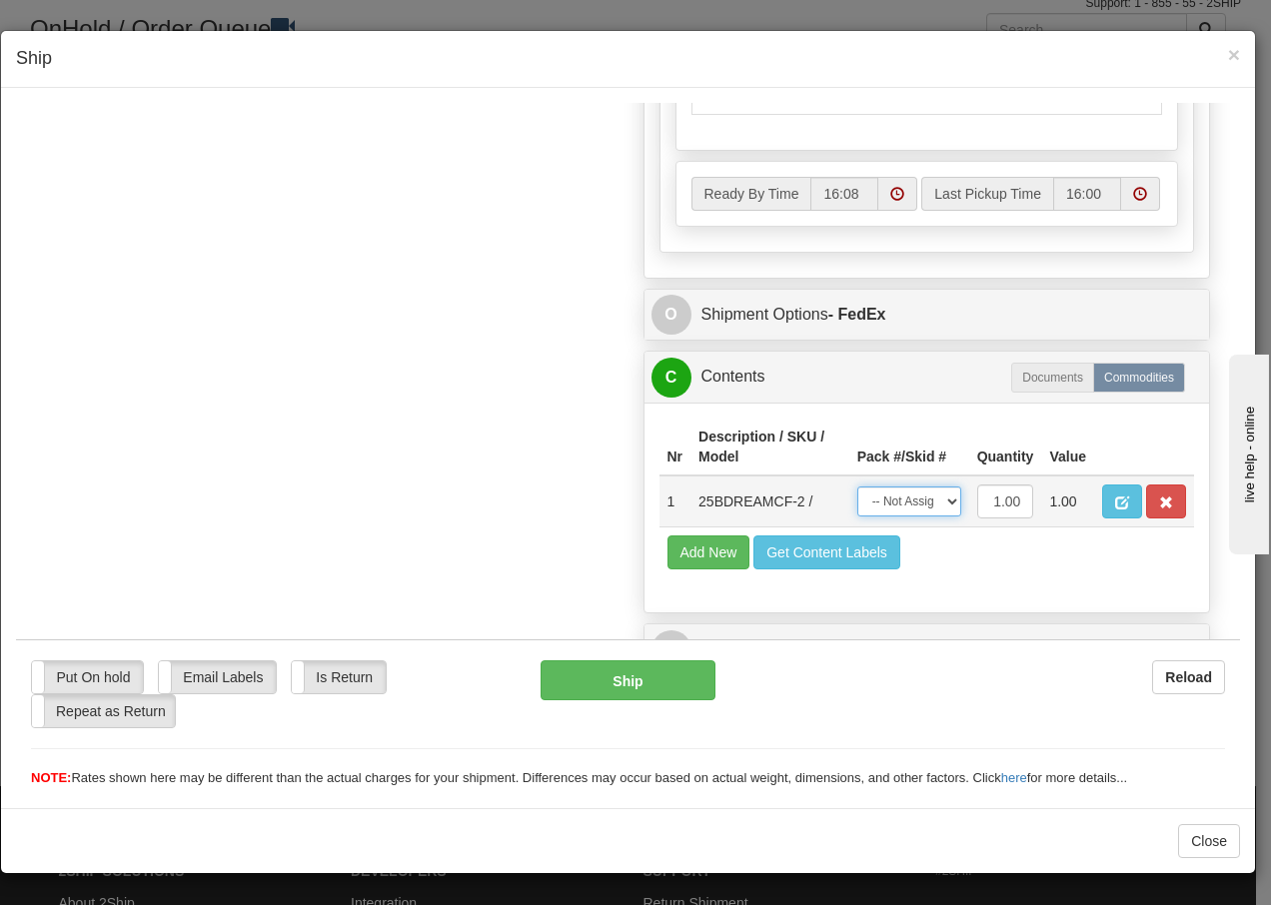
click at [924, 504] on select "-- Not Assigned -- Package 1" at bounding box center [909, 501] width 104 height 30
select select "0"
click at [857, 486] on select "-- Not Assigned -- Package 1" at bounding box center [909, 501] width 104 height 30
click at [590, 676] on button "Ship" at bounding box center [628, 680] width 174 height 40
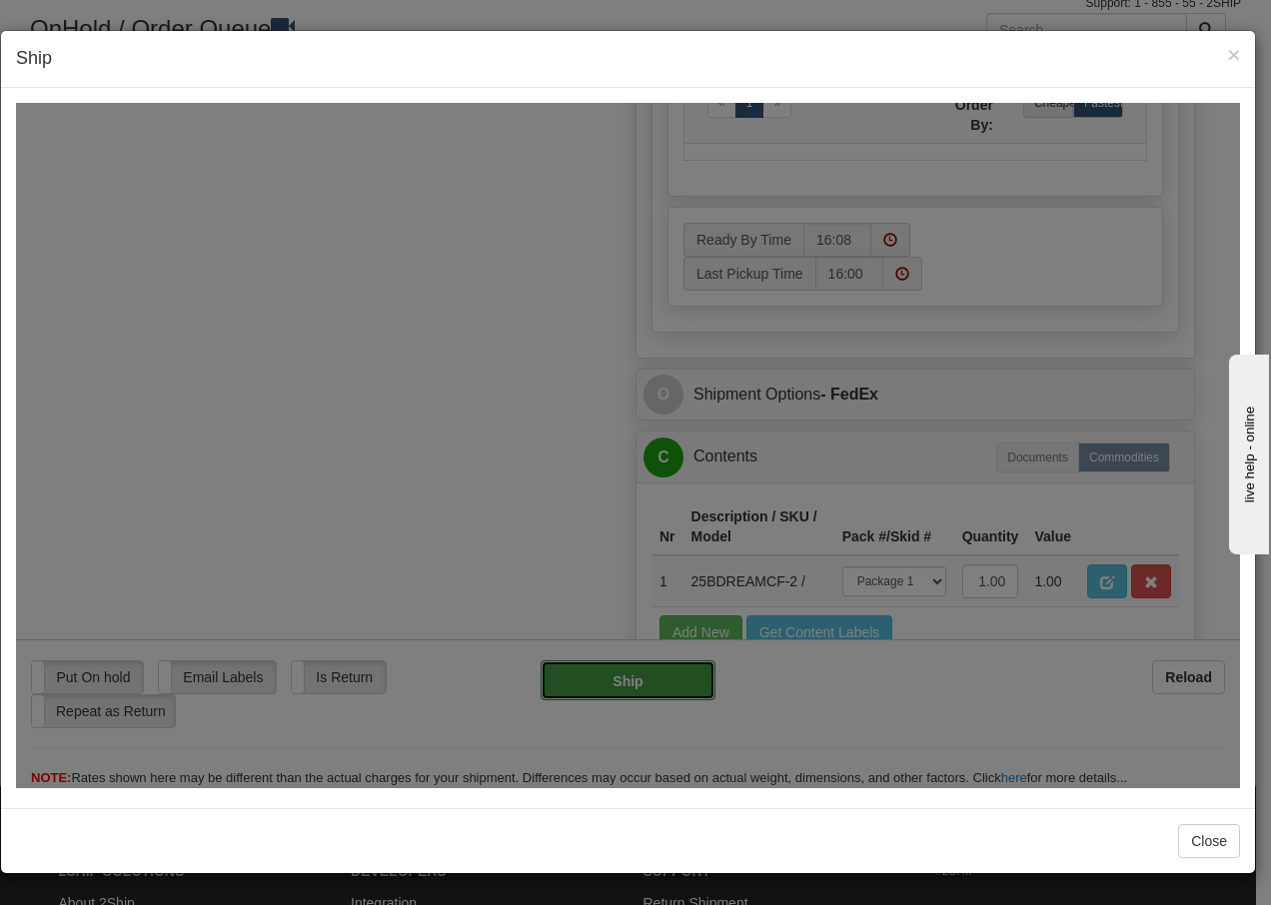
type input "92"
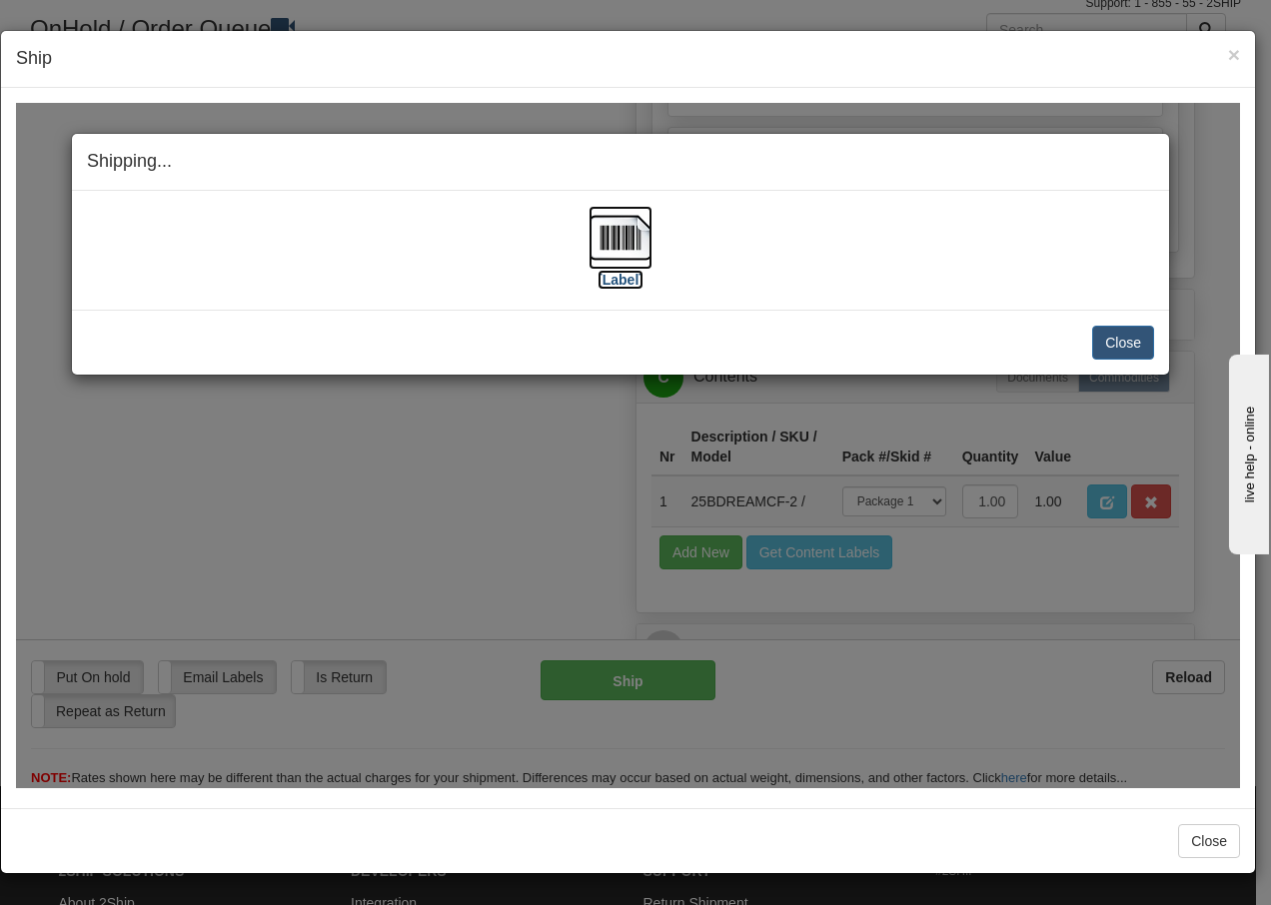
click at [629, 242] on img at bounding box center [621, 237] width 64 height 64
click at [1114, 336] on button "Close" at bounding box center [1123, 342] width 62 height 34
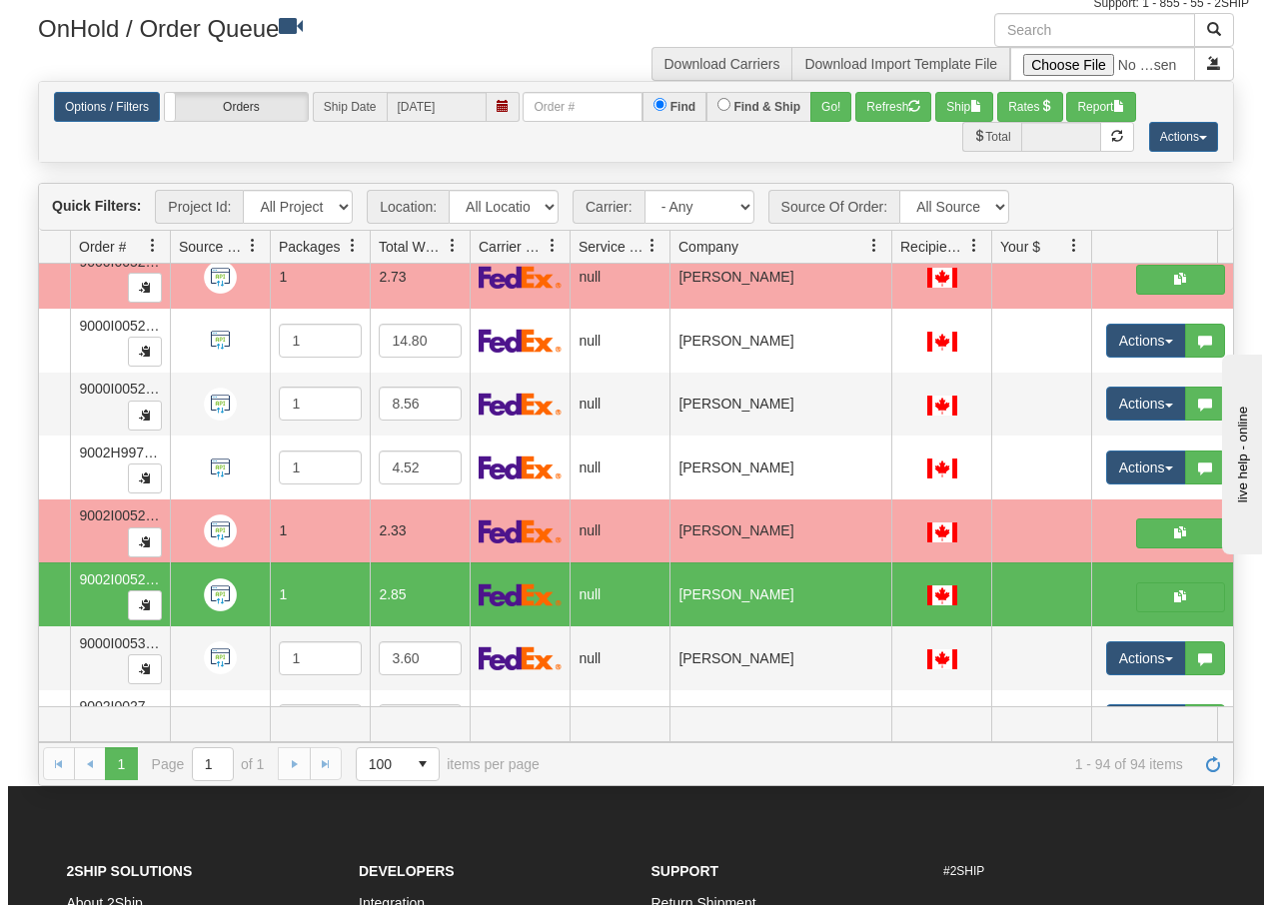
scroll to position [5254, 142]
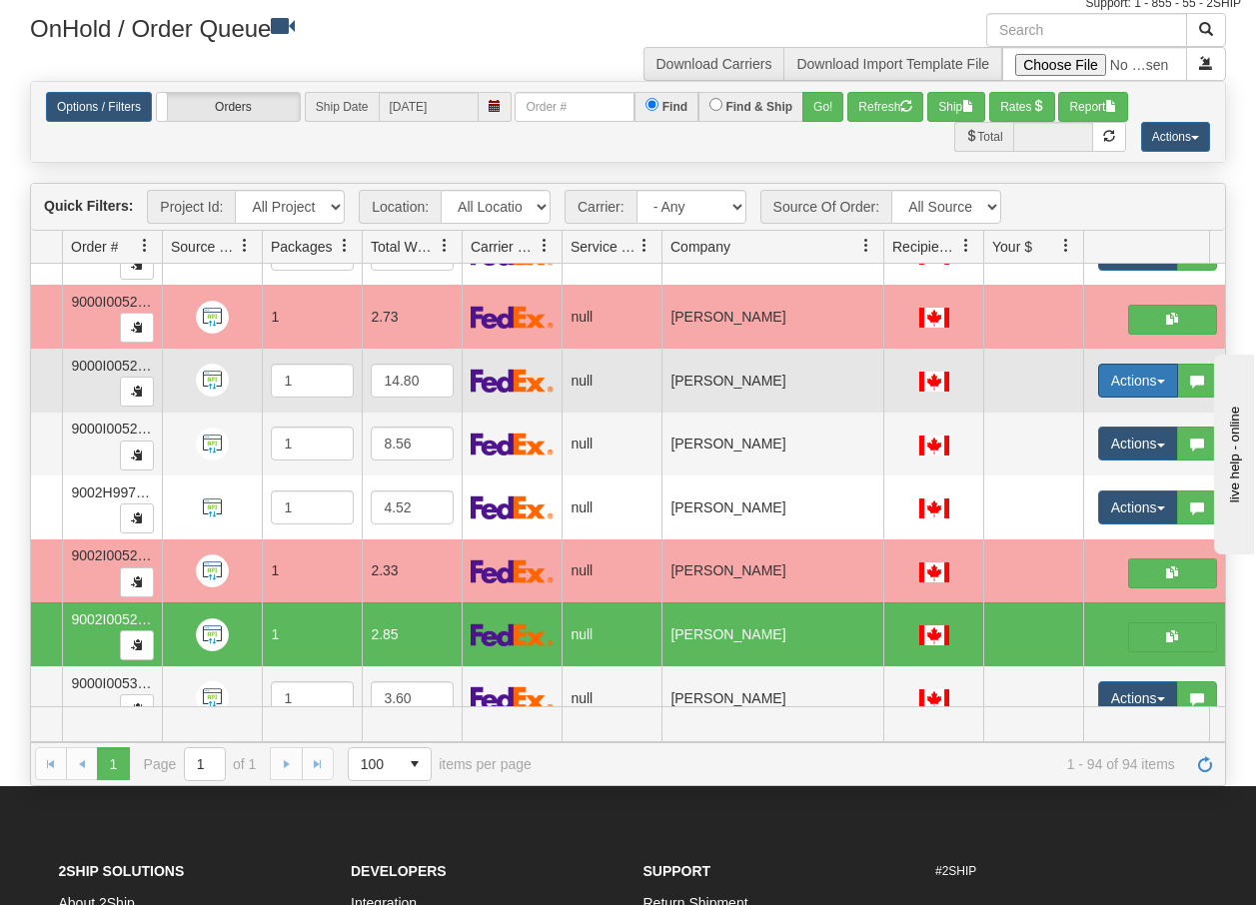
click at [1155, 386] on button "Actions" at bounding box center [1138, 381] width 80 height 34
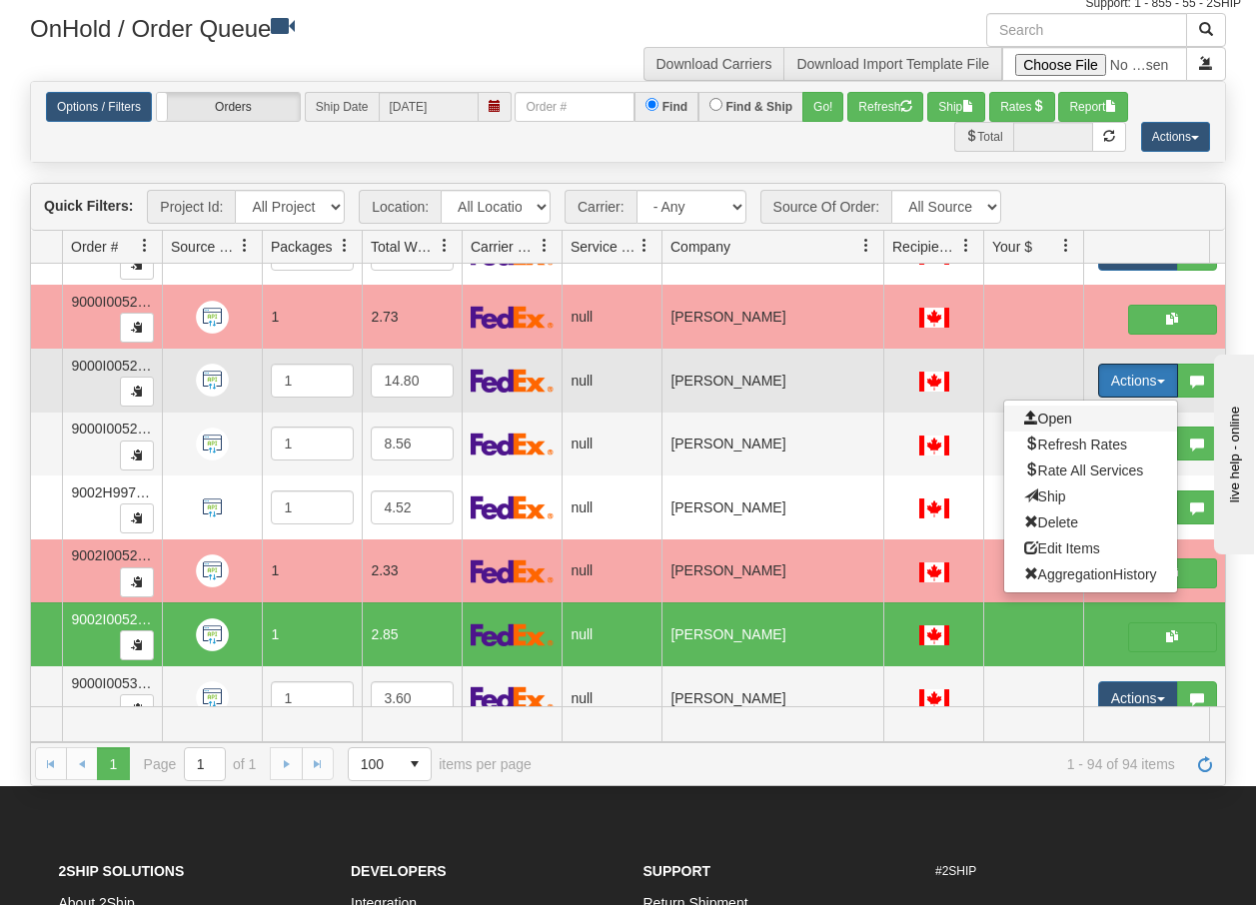
click at [1053, 417] on span "Open" at bounding box center [1048, 419] width 48 height 16
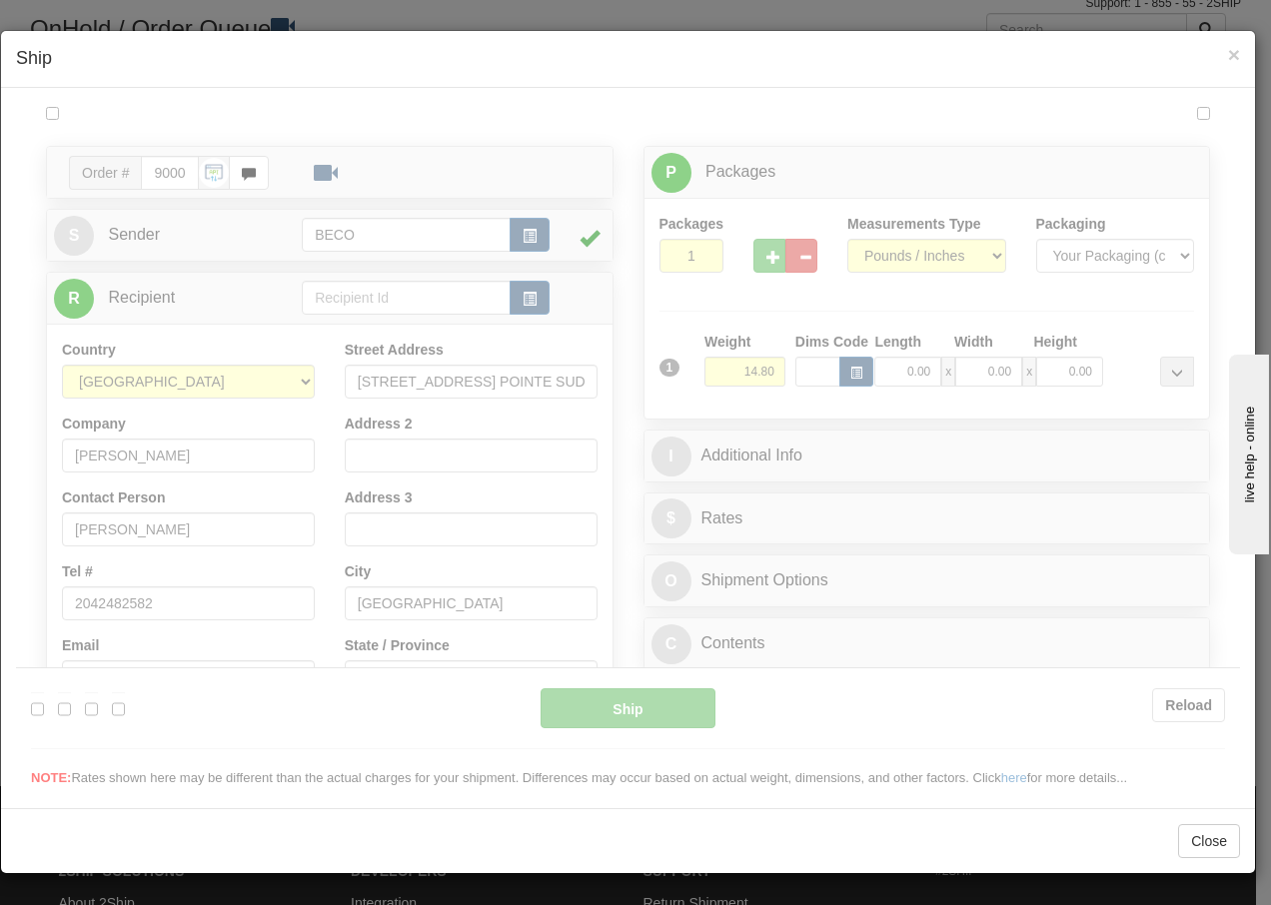
scroll to position [0, 0]
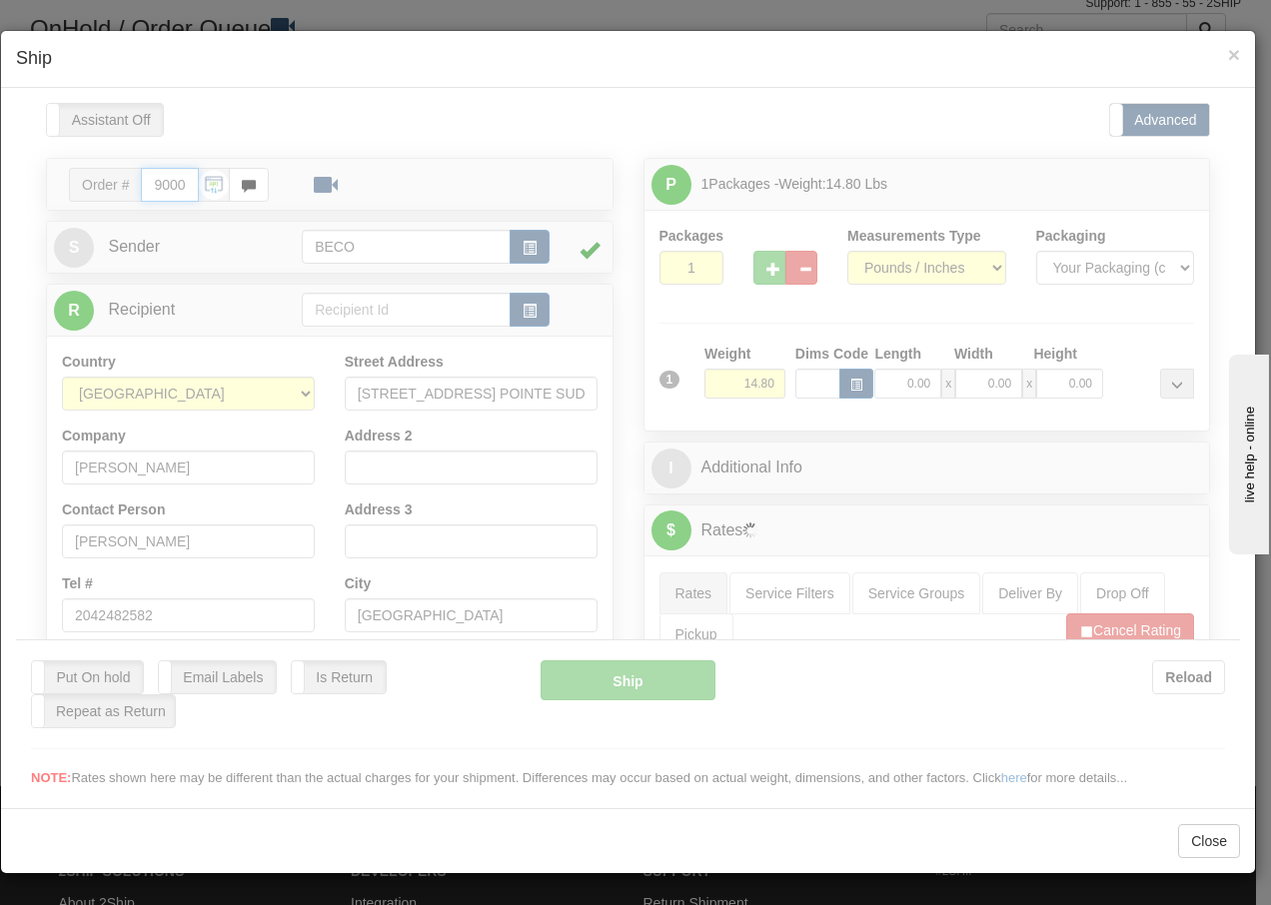
type input "16:09"
type input "16:00"
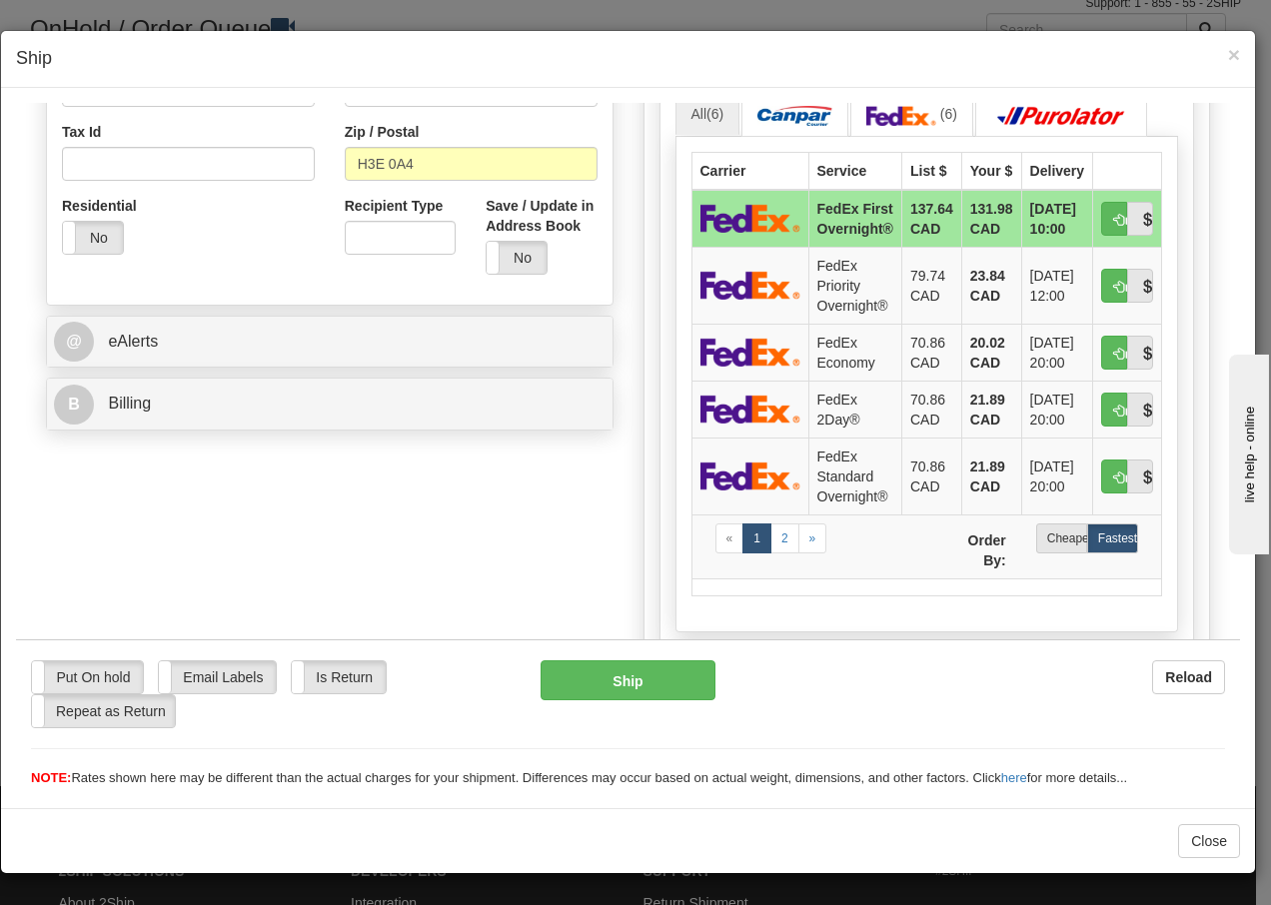
scroll to position [640, 0]
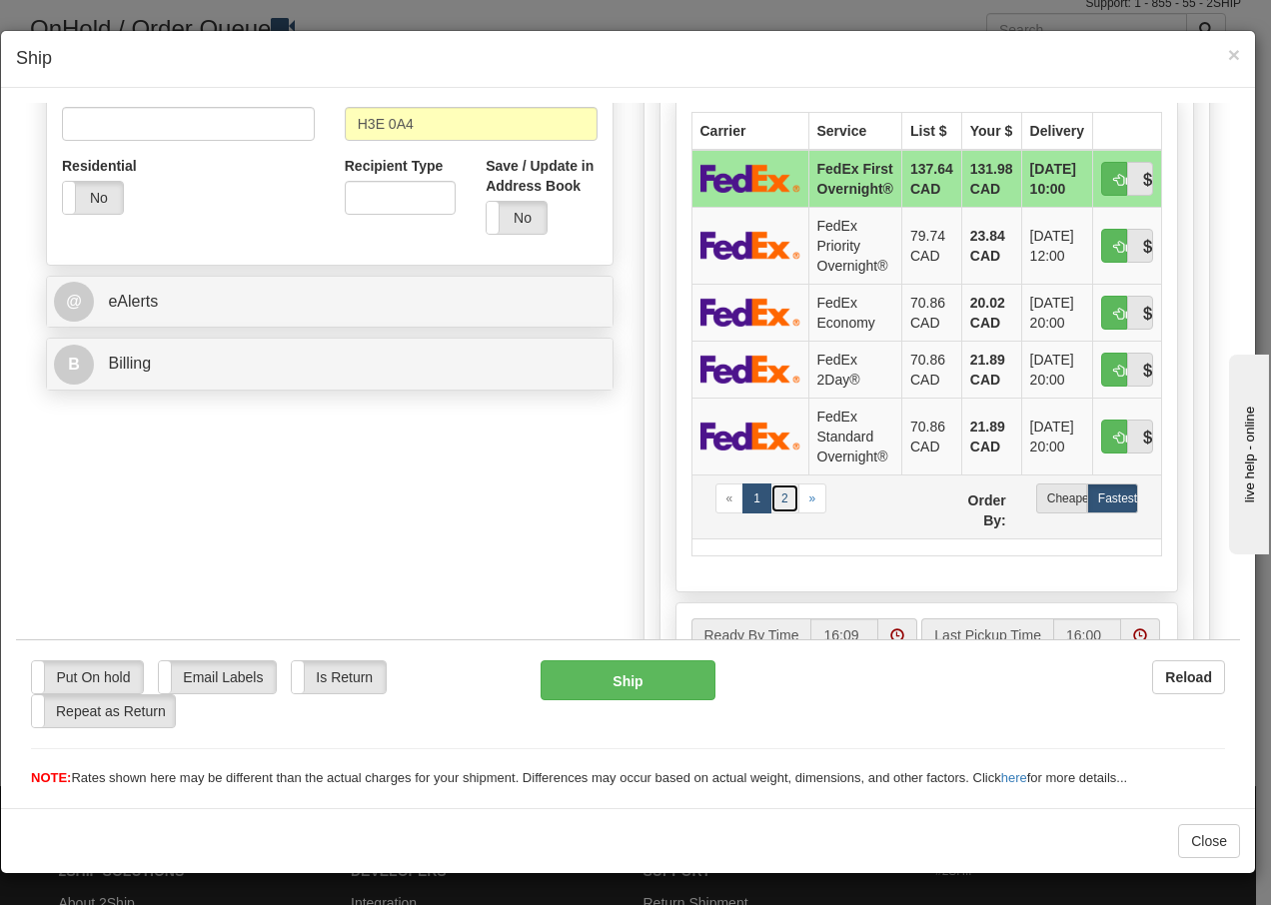
click at [780, 493] on link "2" at bounding box center [785, 498] width 29 height 30
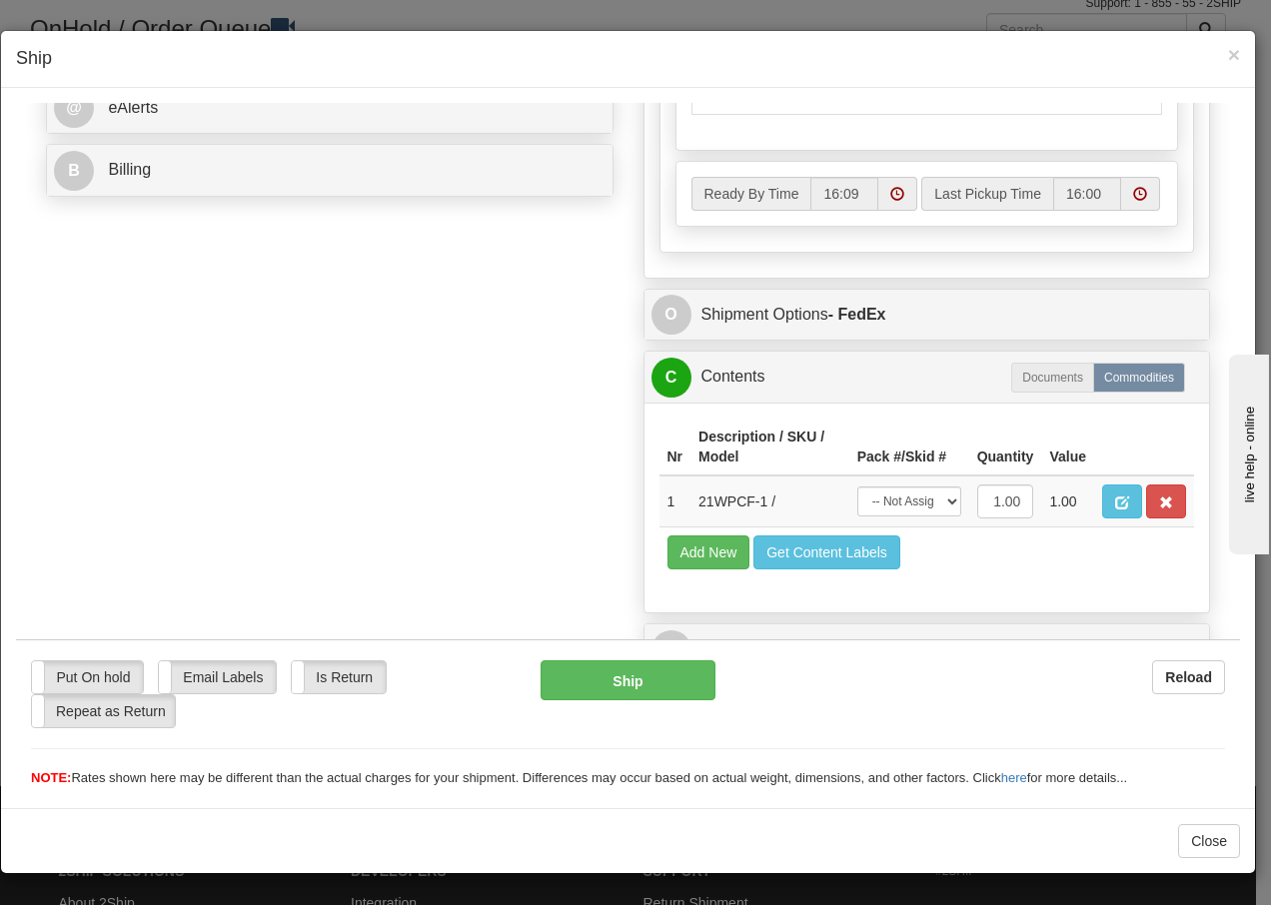
scroll to position [867, 0]
drag, startPoint x: 16, startPoint y: 102, endPoint x: 925, endPoint y: 502, distance: 993.4
click at [925, 501] on select "-- Not Assigned -- Package 1" at bounding box center [909, 501] width 104 height 30
select select "0"
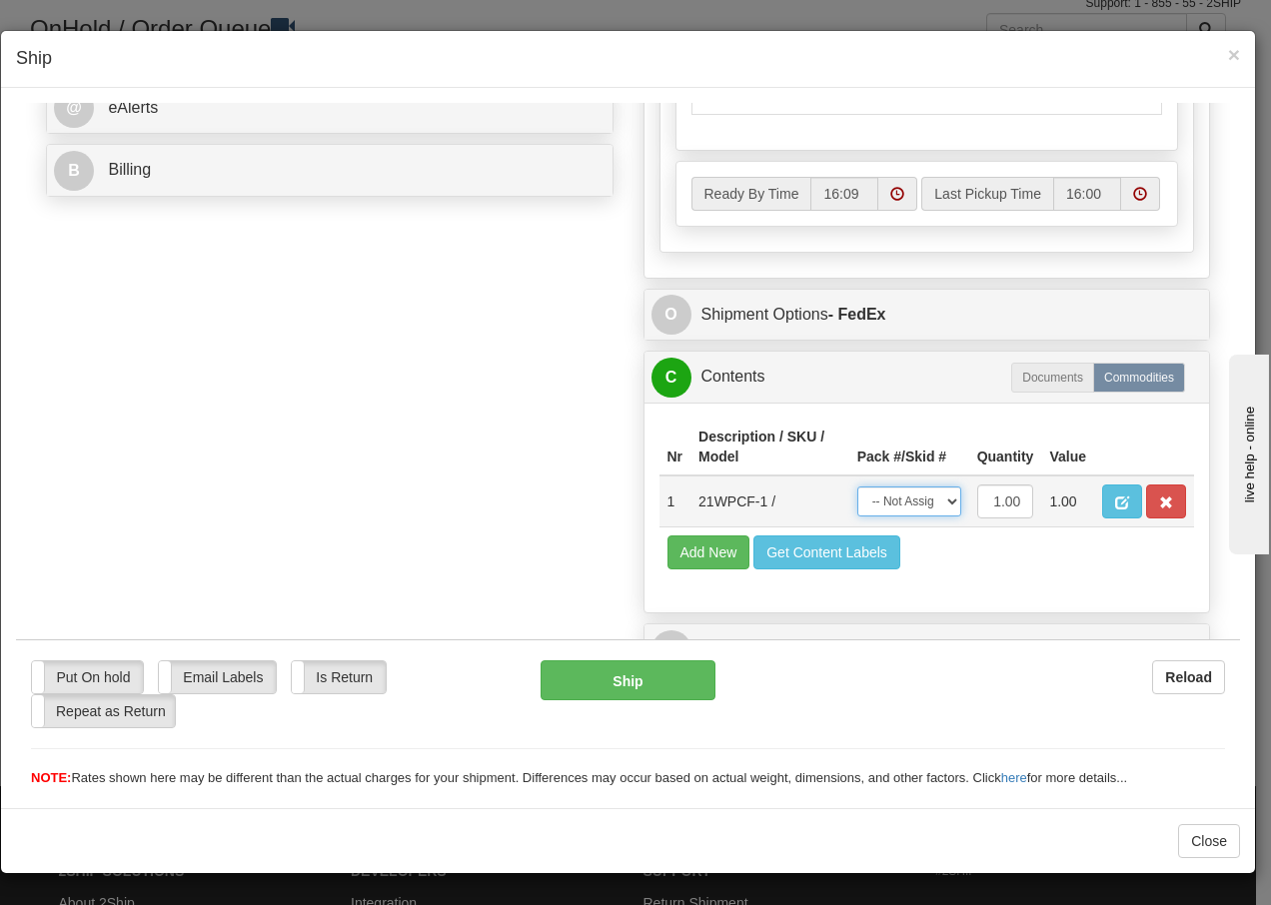
click at [857, 486] on select "-- Not Assigned -- Package 1" at bounding box center [909, 501] width 104 height 30
click at [617, 682] on button "Ship" at bounding box center [628, 680] width 174 height 40
type input "92"
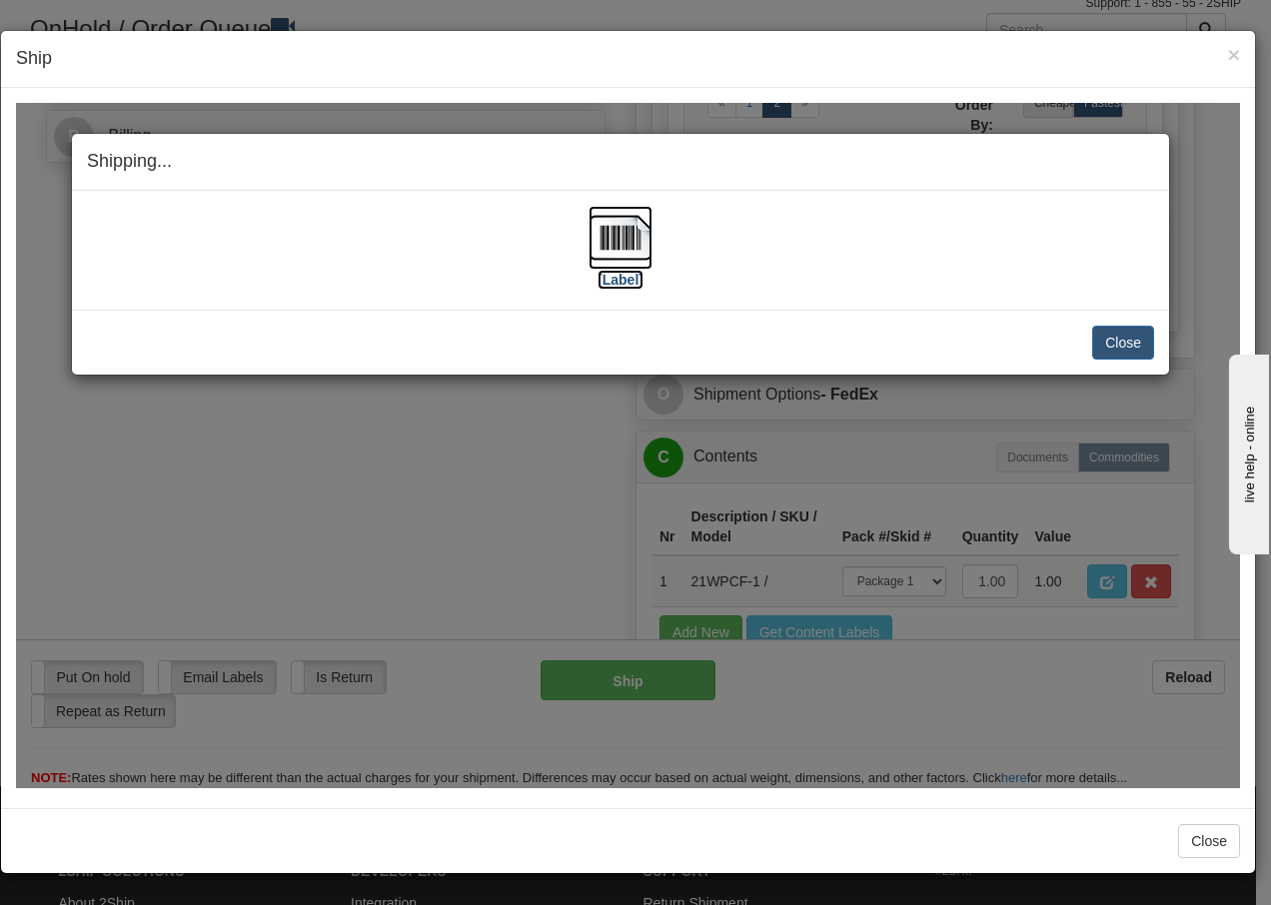
click at [616, 238] on img at bounding box center [621, 237] width 64 height 64
click at [1118, 346] on button "Close" at bounding box center [1123, 342] width 62 height 34
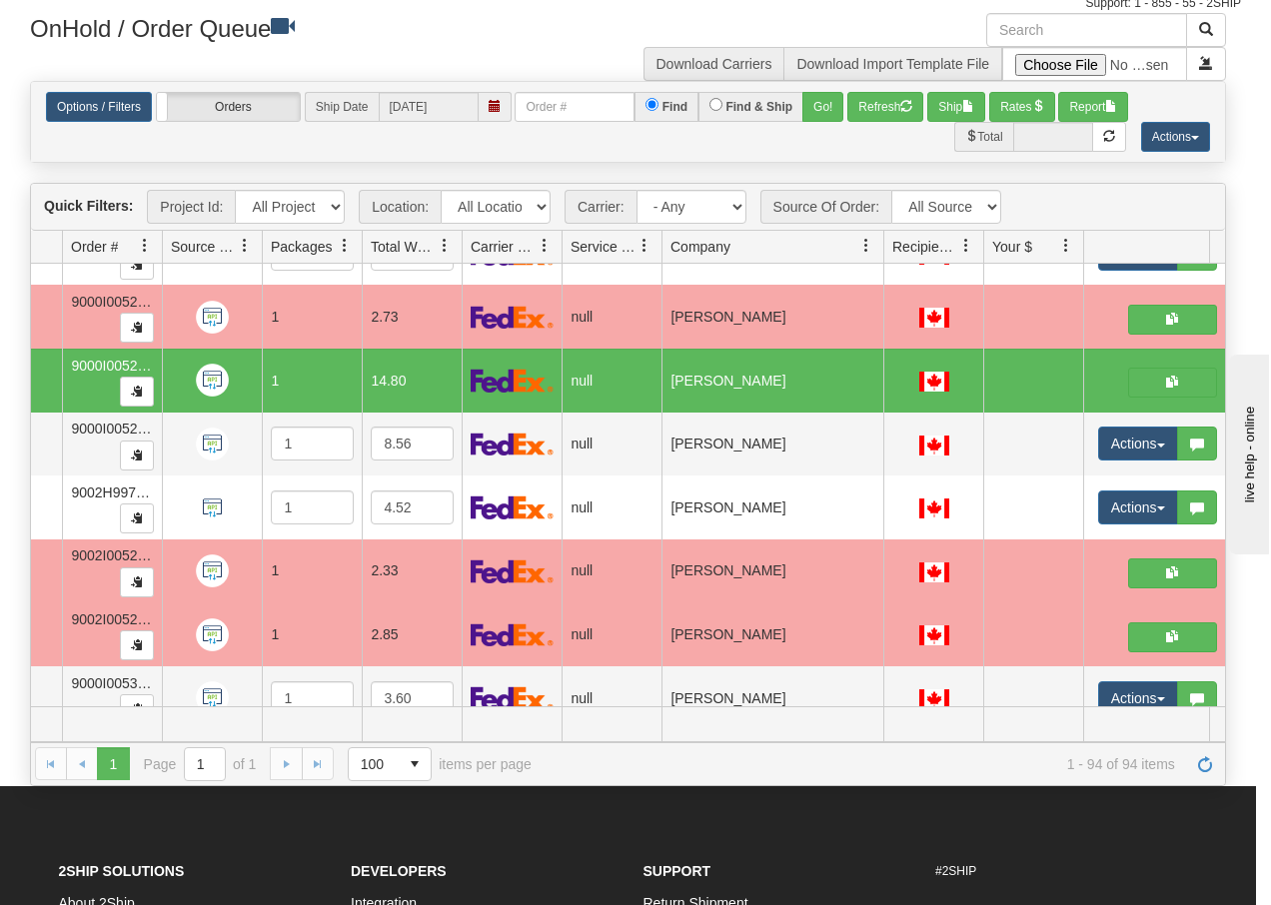
scroll to position [0, 0]
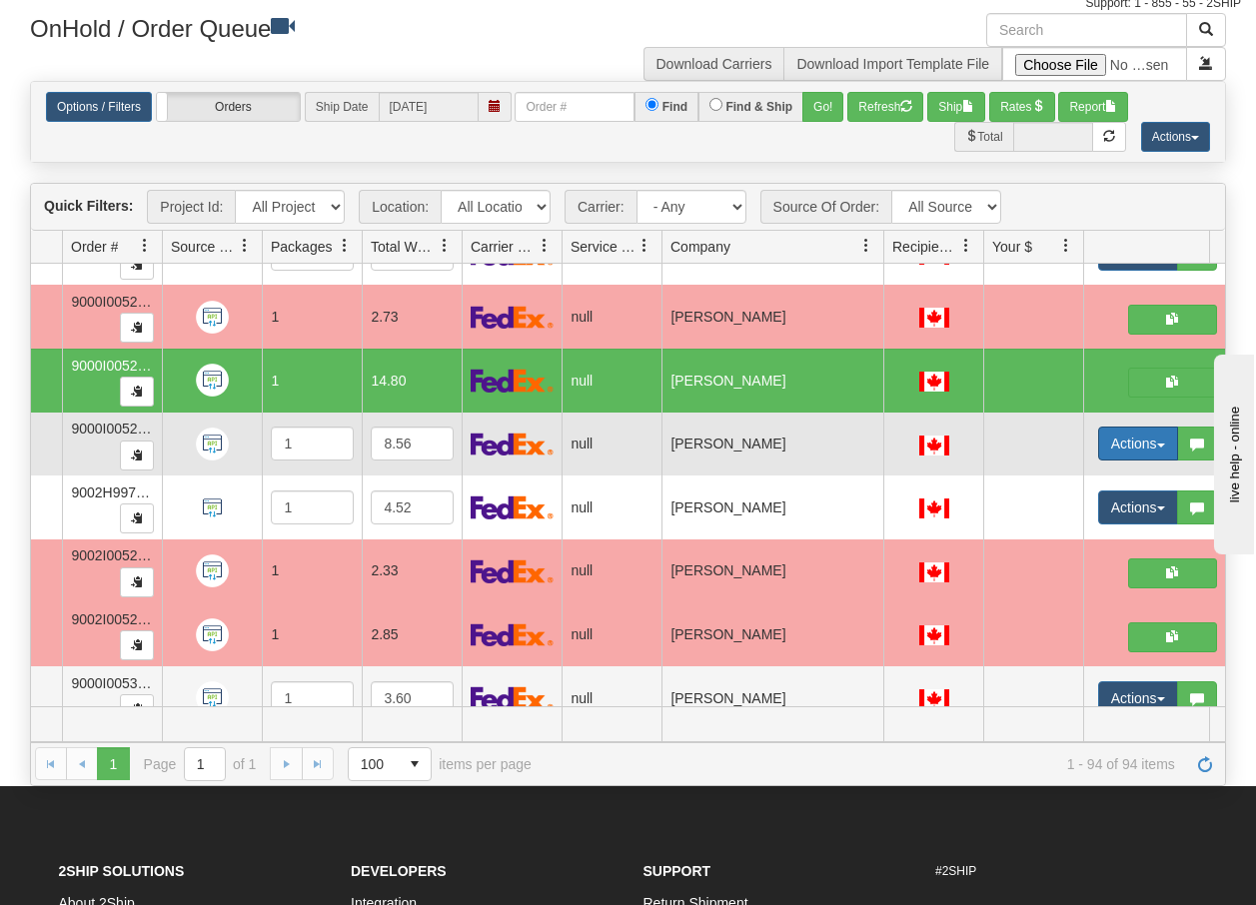
click at [1164, 446] on span "button" at bounding box center [1161, 446] width 8 height 4
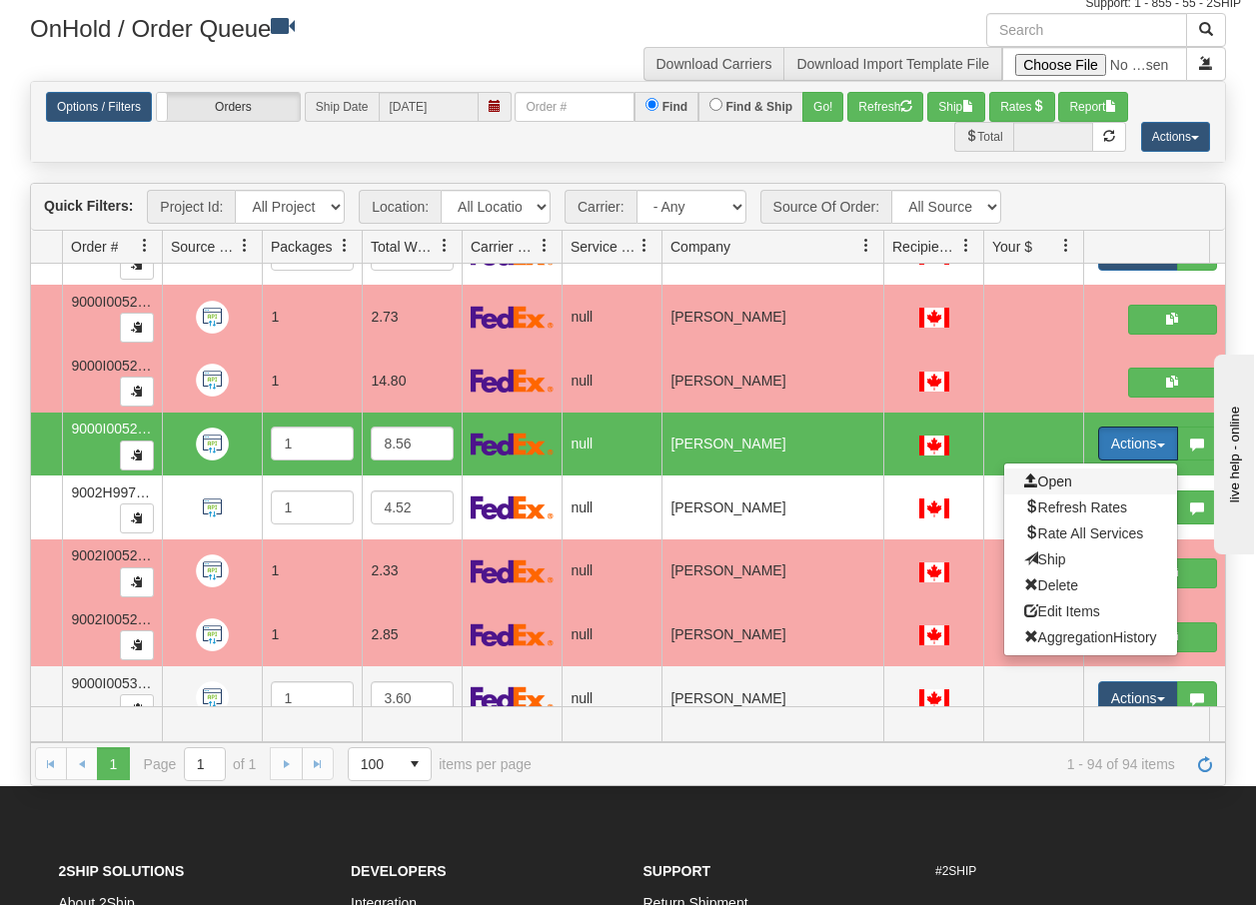
click at [1048, 476] on span "Open" at bounding box center [1048, 482] width 48 height 16
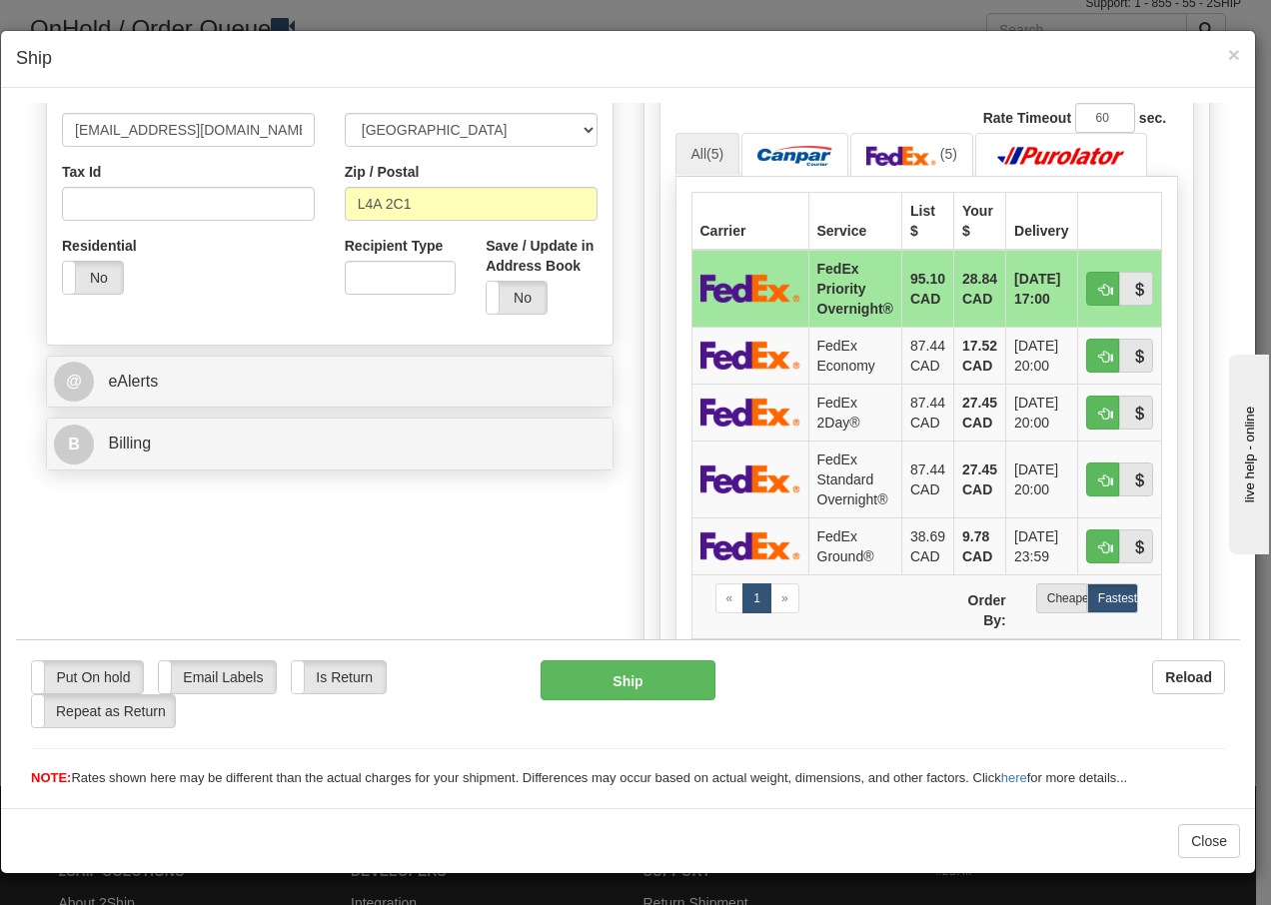
scroll to position [626, 0]
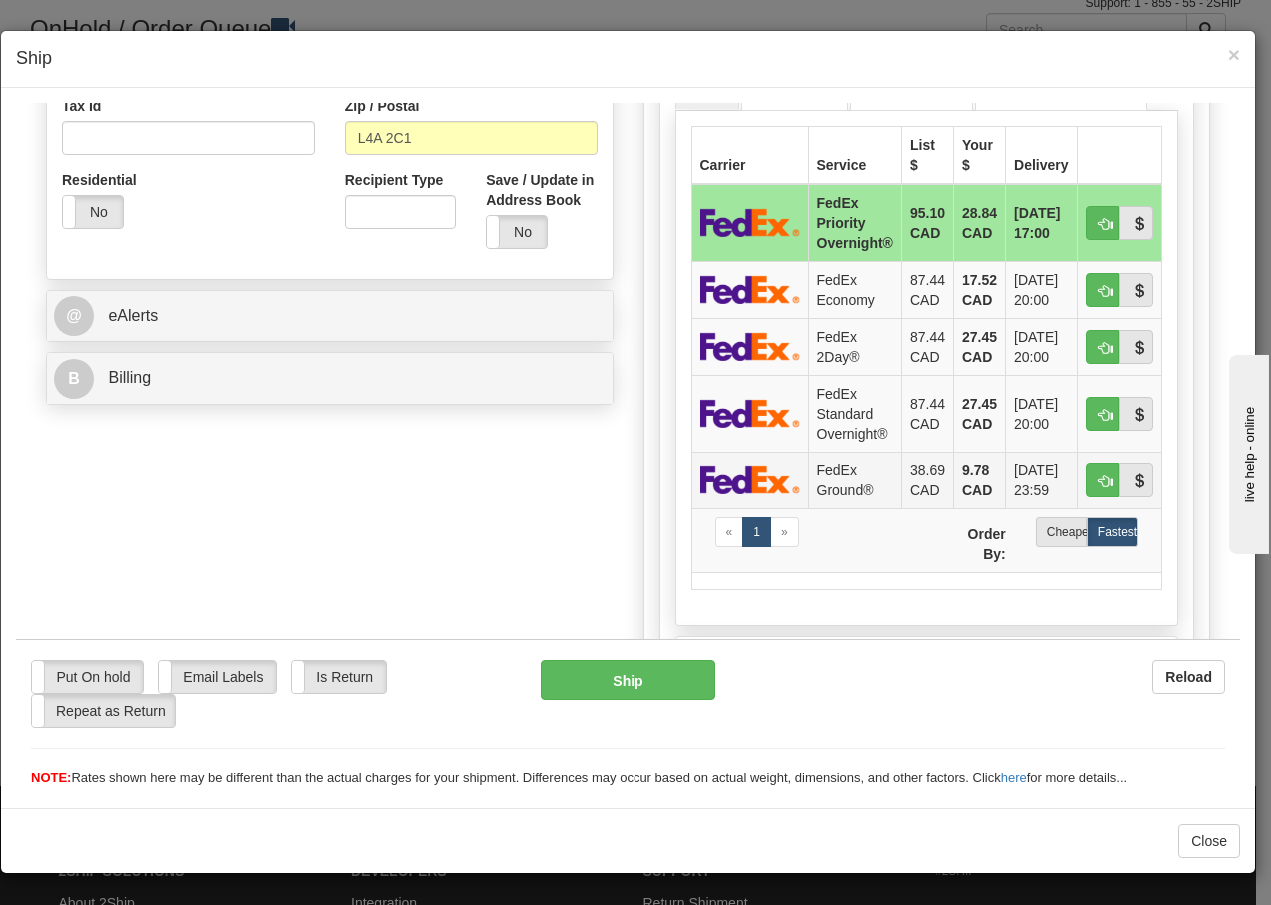
click at [823, 487] on td "FedEx Ground®" at bounding box center [854, 479] width 93 height 57
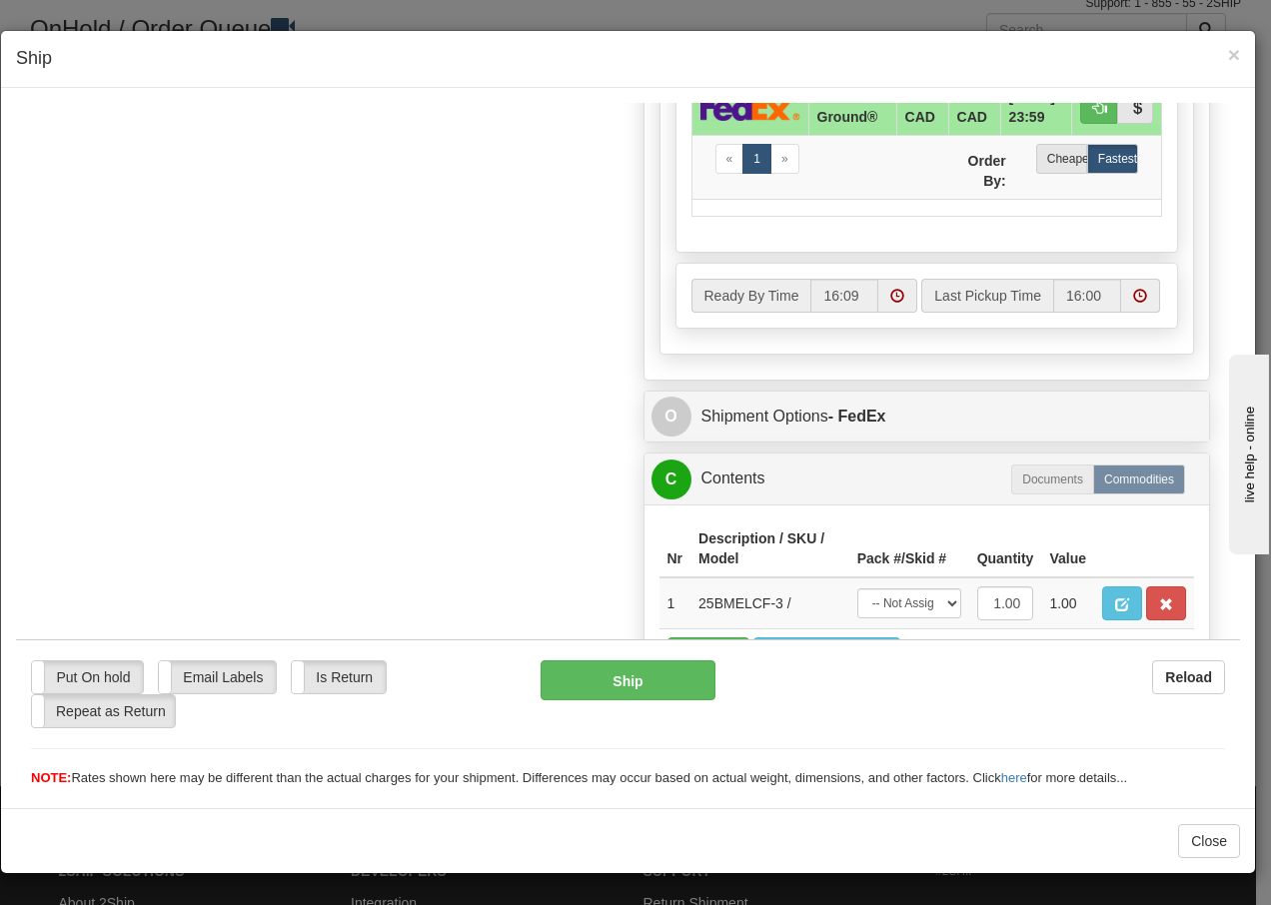
scroll to position [1135, 0]
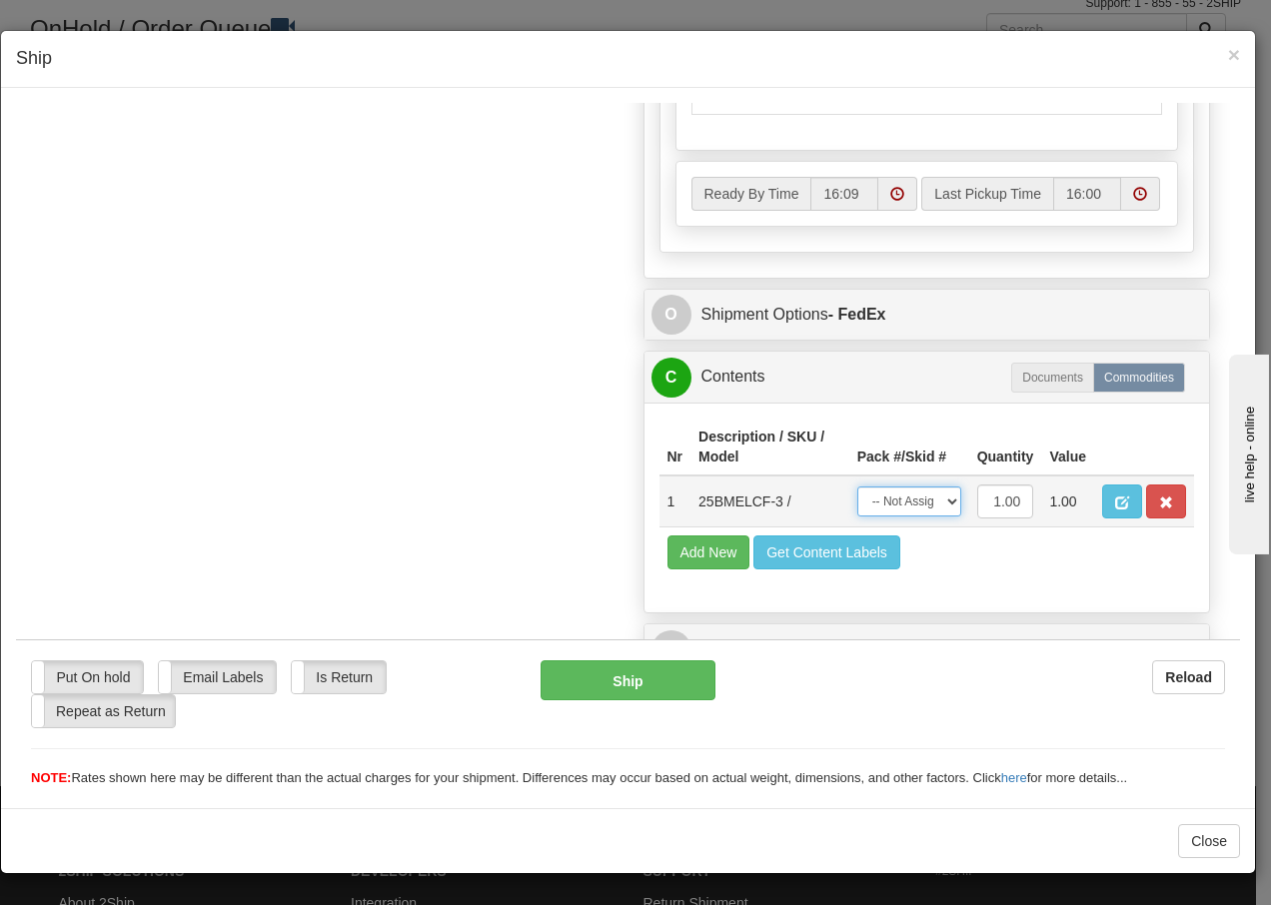
click at [917, 501] on select "-- Not Assigned -- Package 1" at bounding box center [909, 501] width 104 height 30
select select "0"
click at [857, 486] on select "-- Not Assigned -- Package 1" at bounding box center [909, 501] width 104 height 30
click at [566, 683] on button "Ship" at bounding box center [628, 680] width 174 height 40
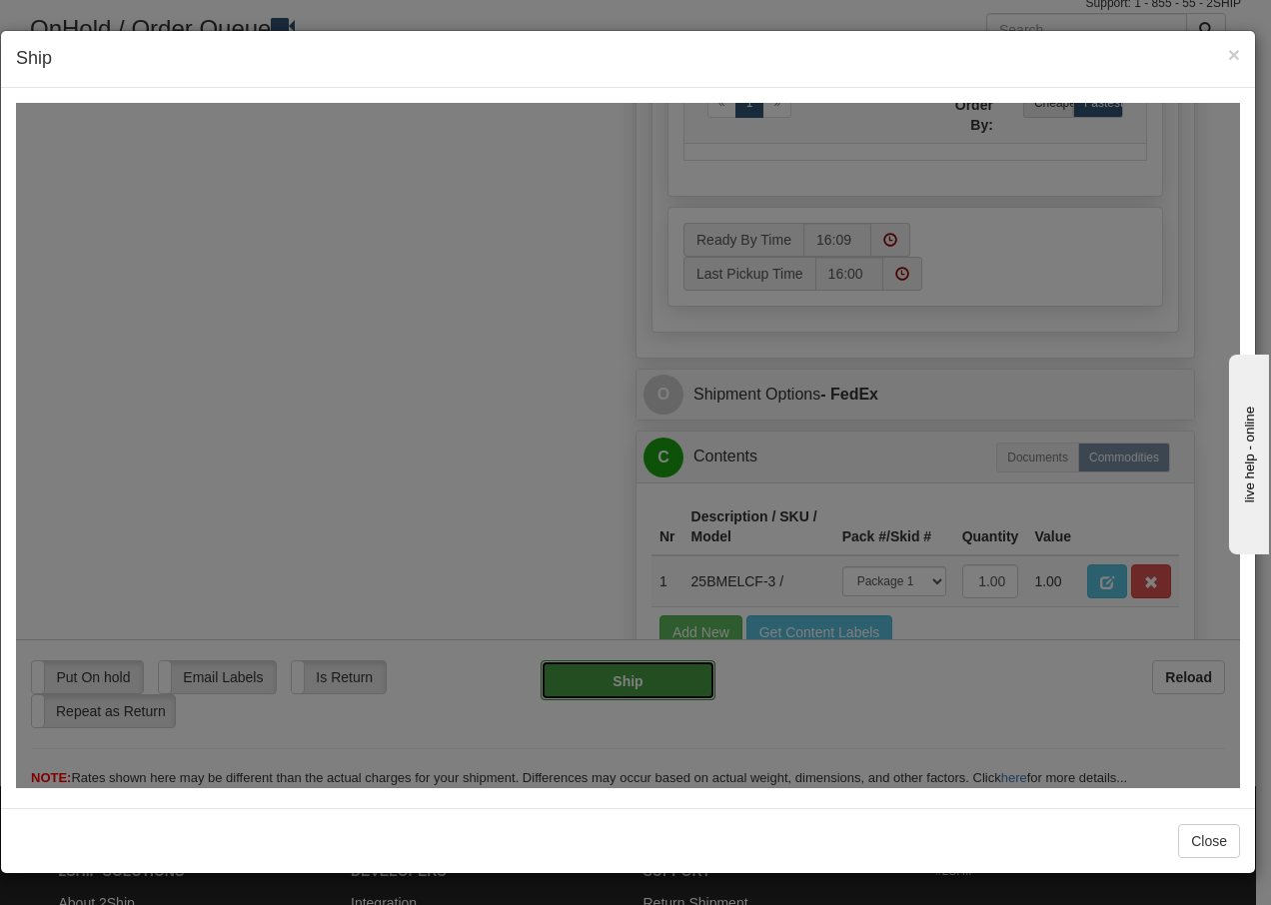
type input "92"
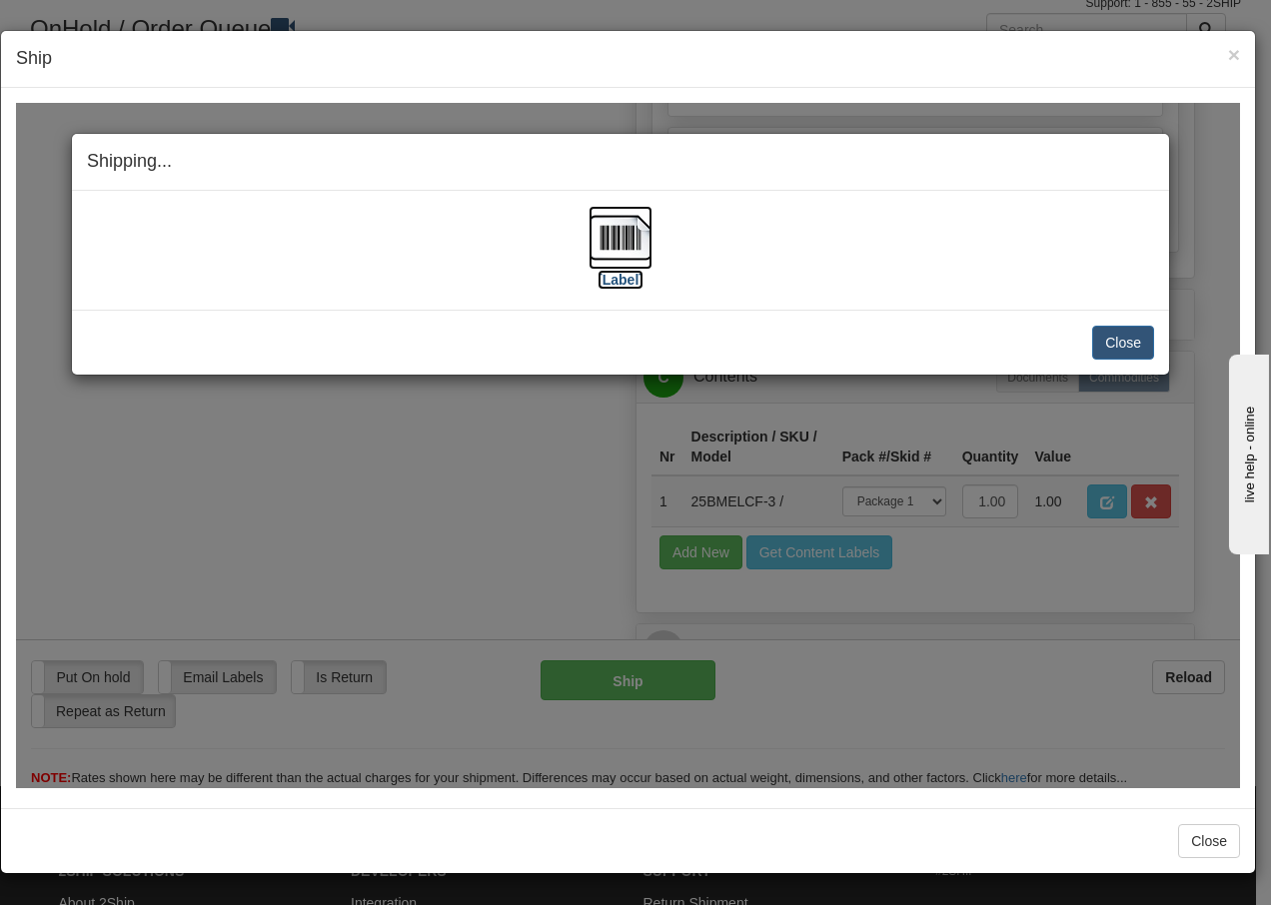
click at [641, 251] on img at bounding box center [621, 237] width 64 height 64
click at [1139, 343] on button "Close" at bounding box center [1123, 342] width 62 height 34
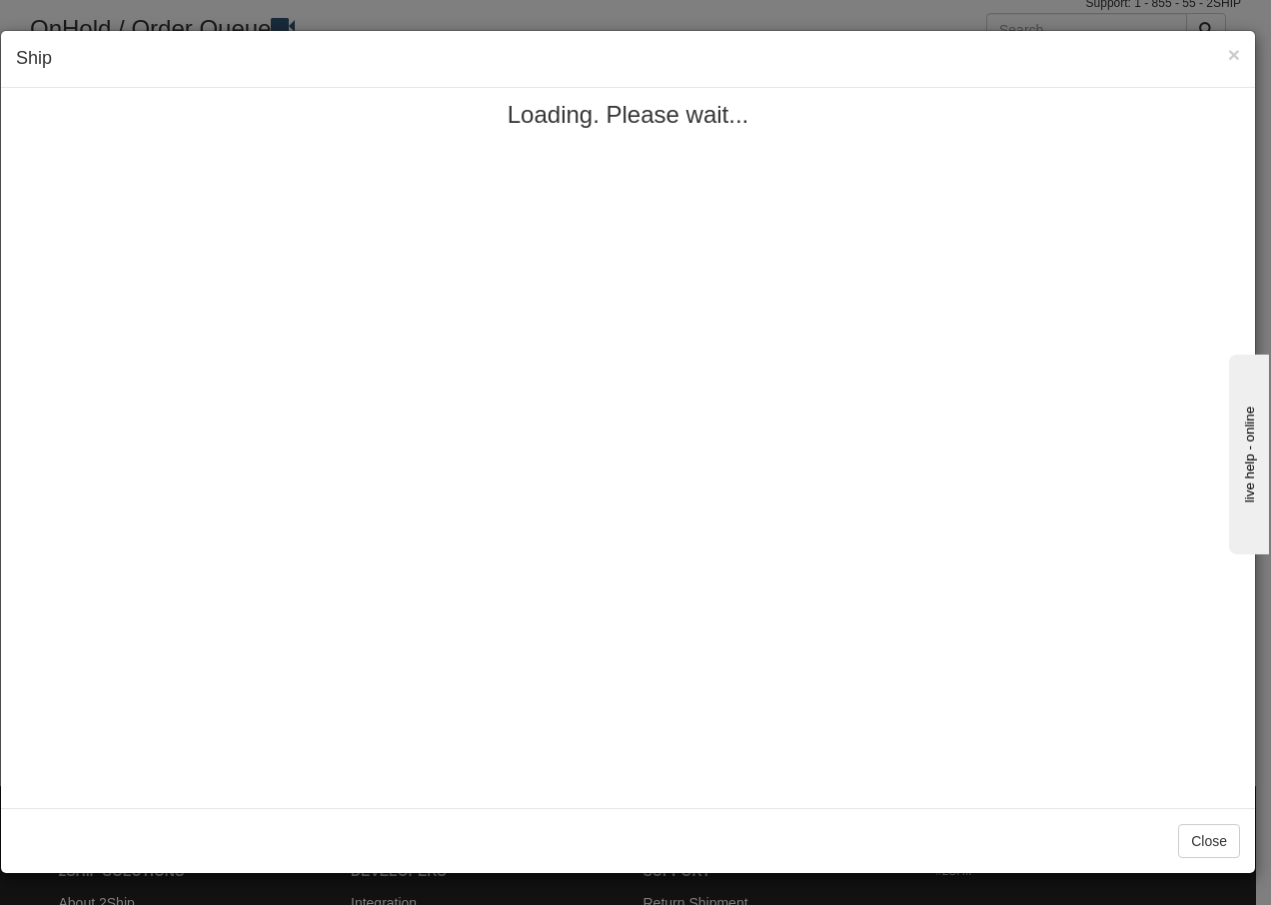
scroll to position [0, 0]
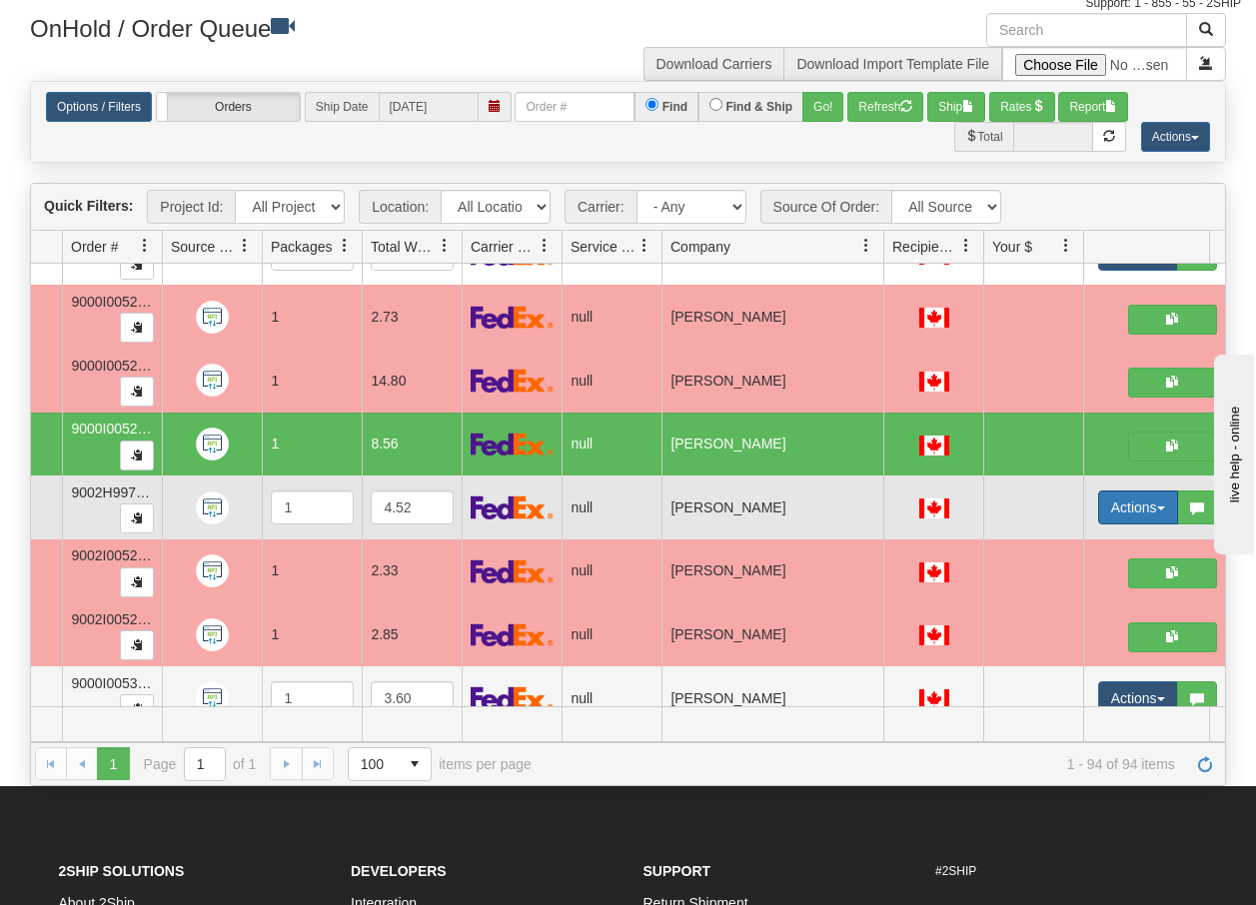
click at [1162, 503] on button "Actions" at bounding box center [1138, 508] width 80 height 34
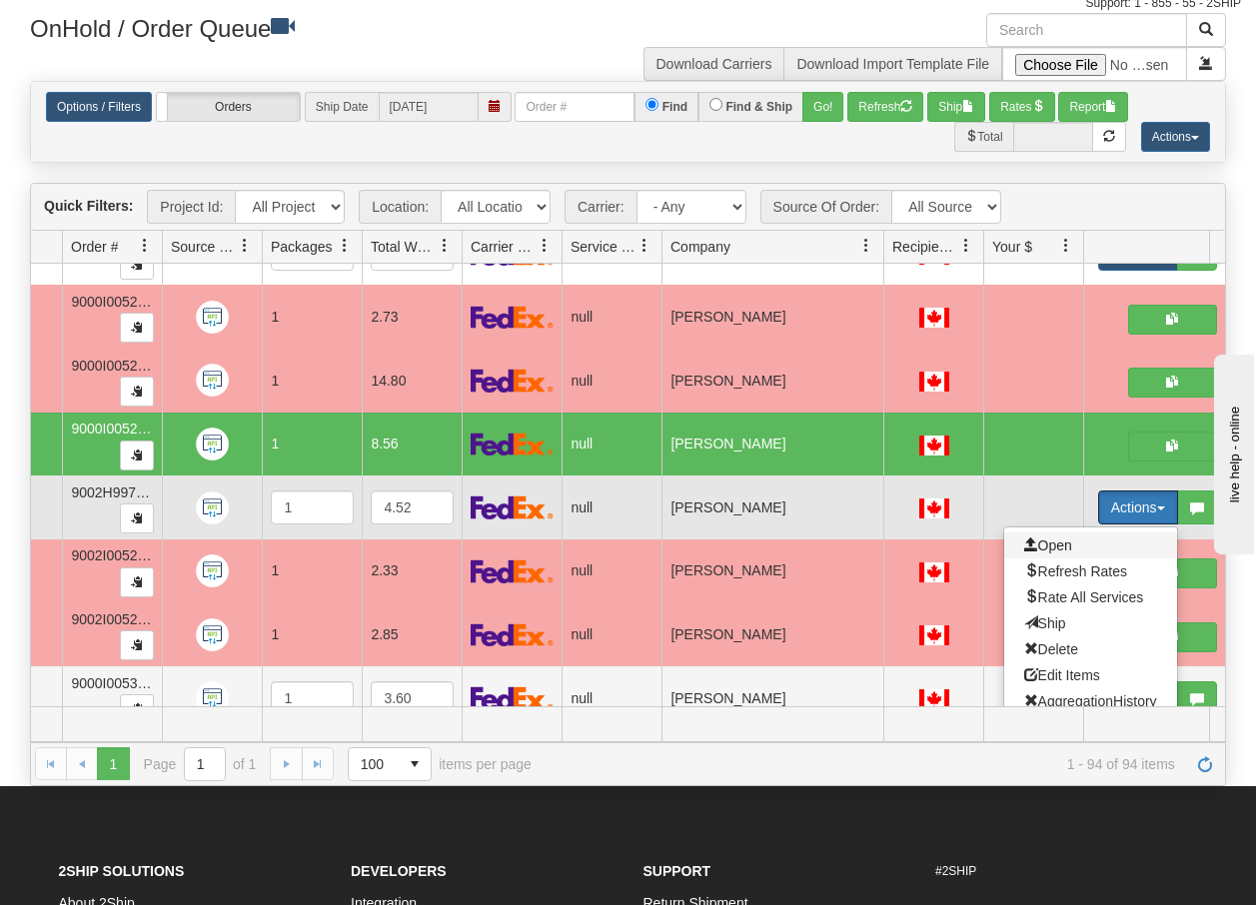
click at [1050, 546] on span "Open" at bounding box center [1048, 546] width 48 height 16
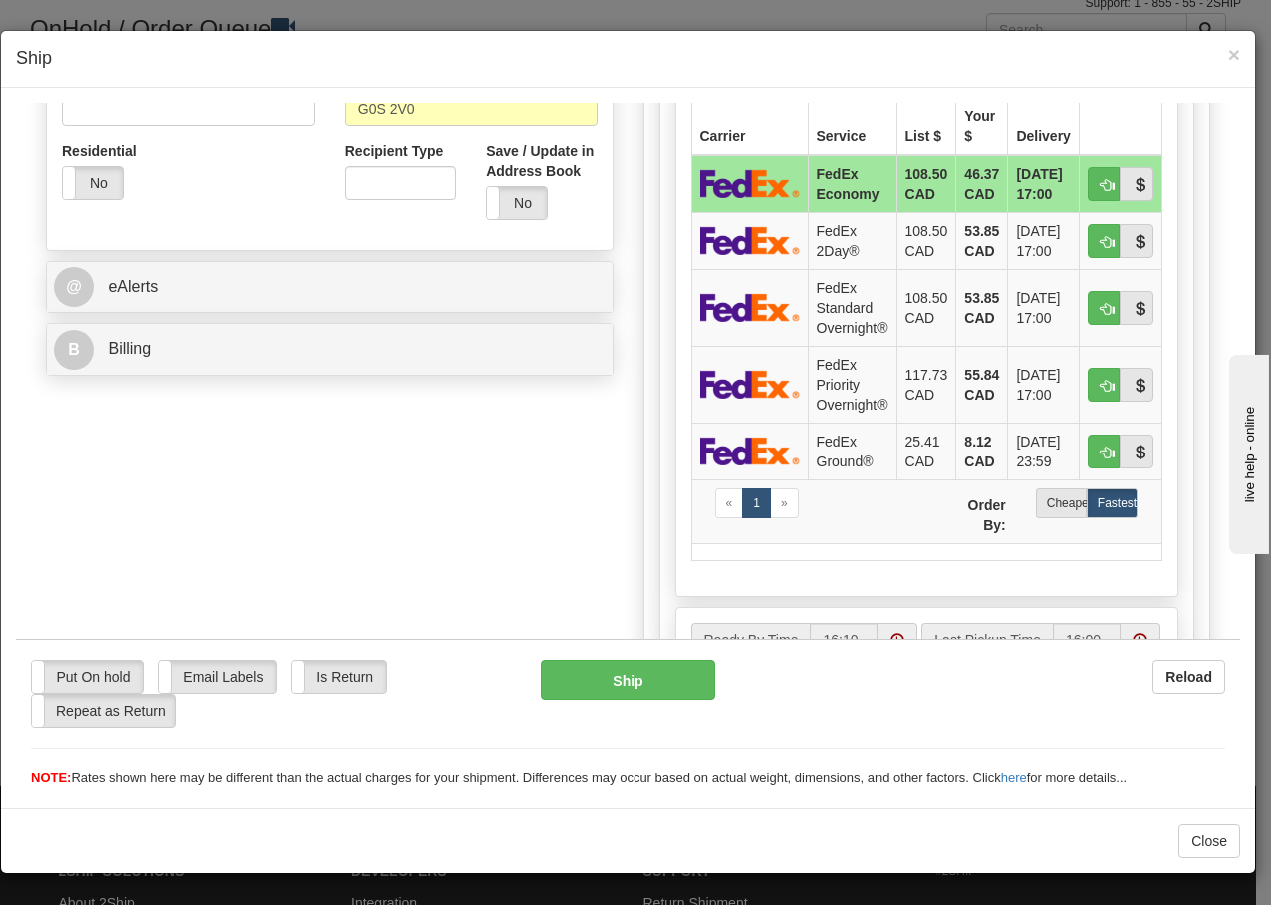
scroll to position [666, 0]
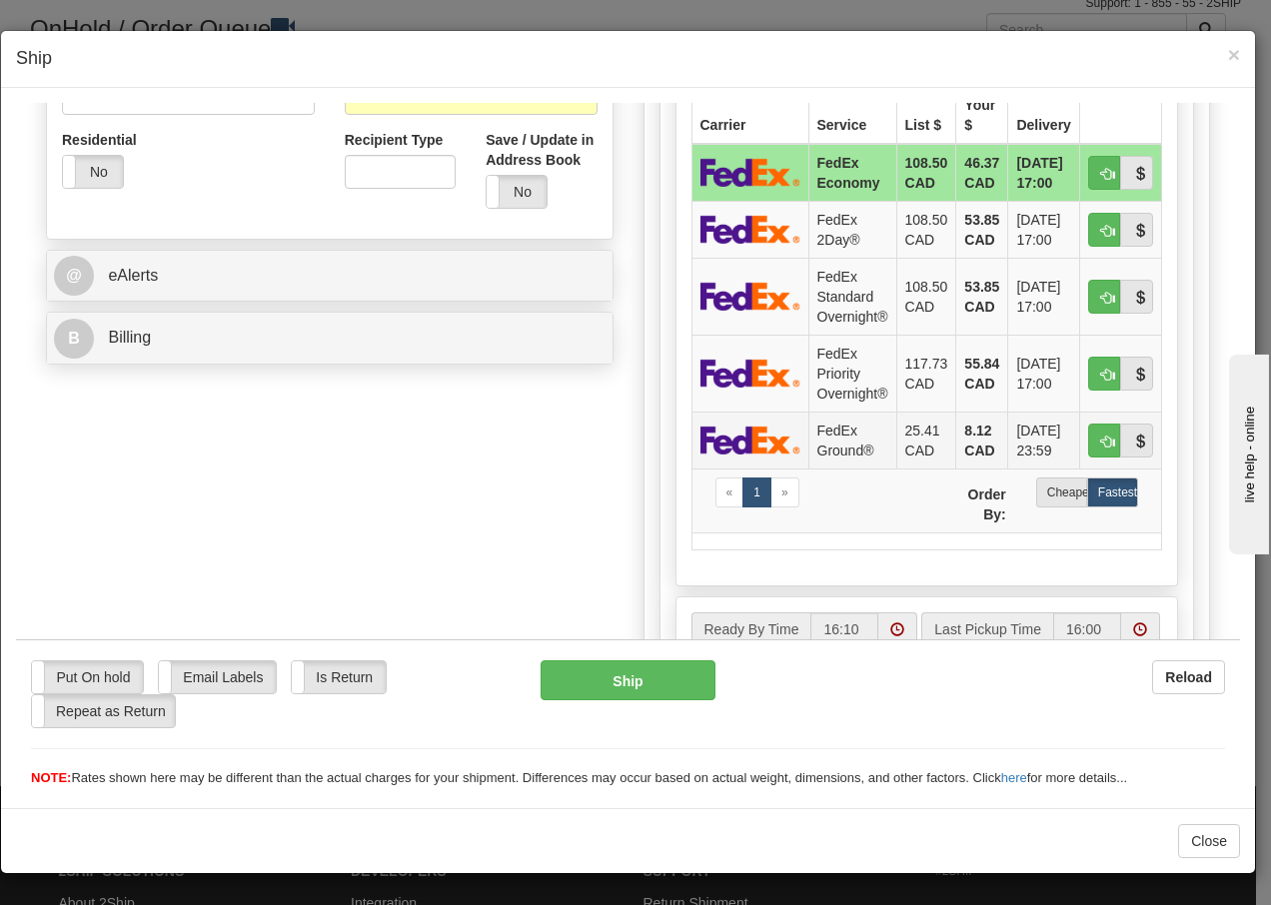
click at [844, 445] on td "FedEx Ground®" at bounding box center [852, 439] width 88 height 57
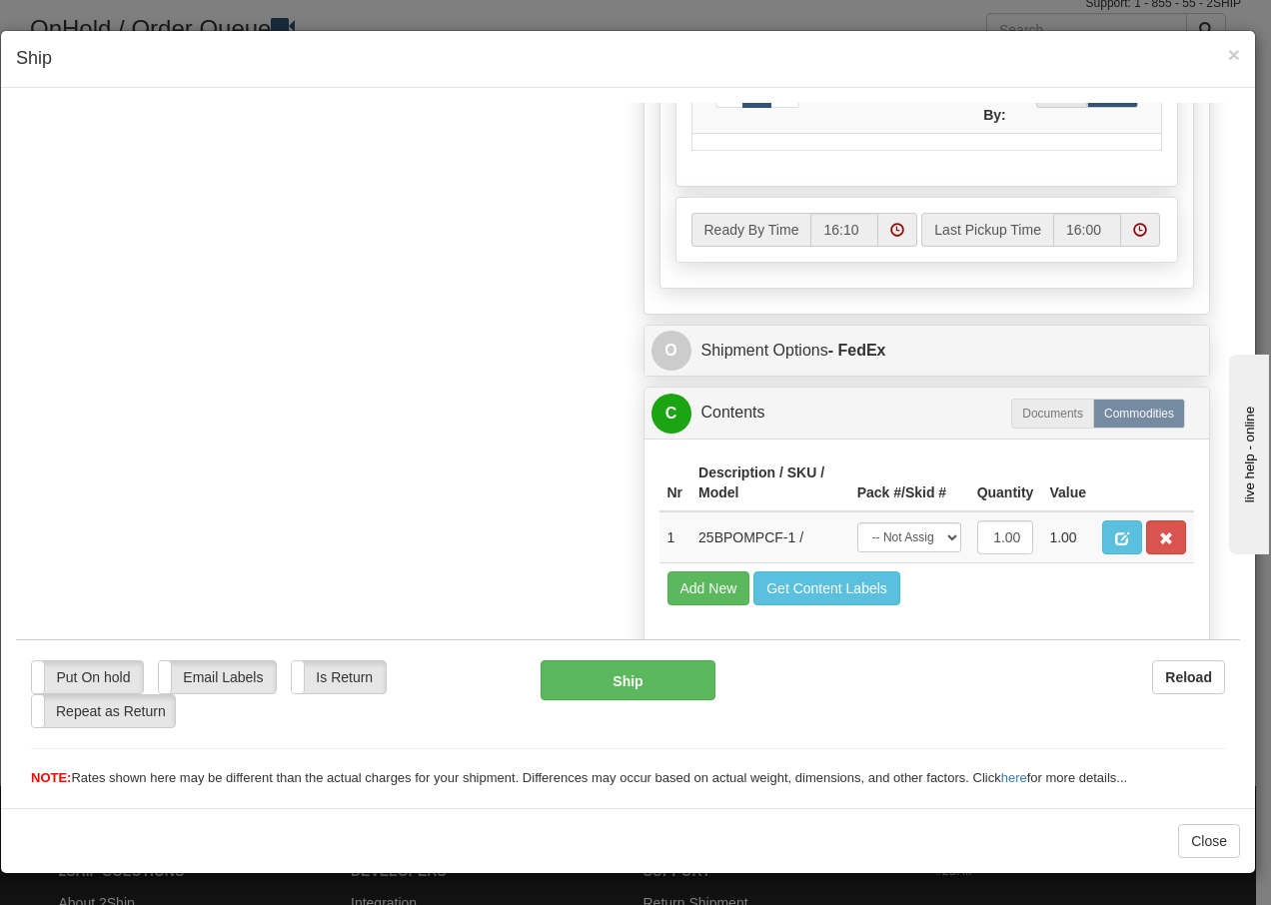
scroll to position [1135, 0]
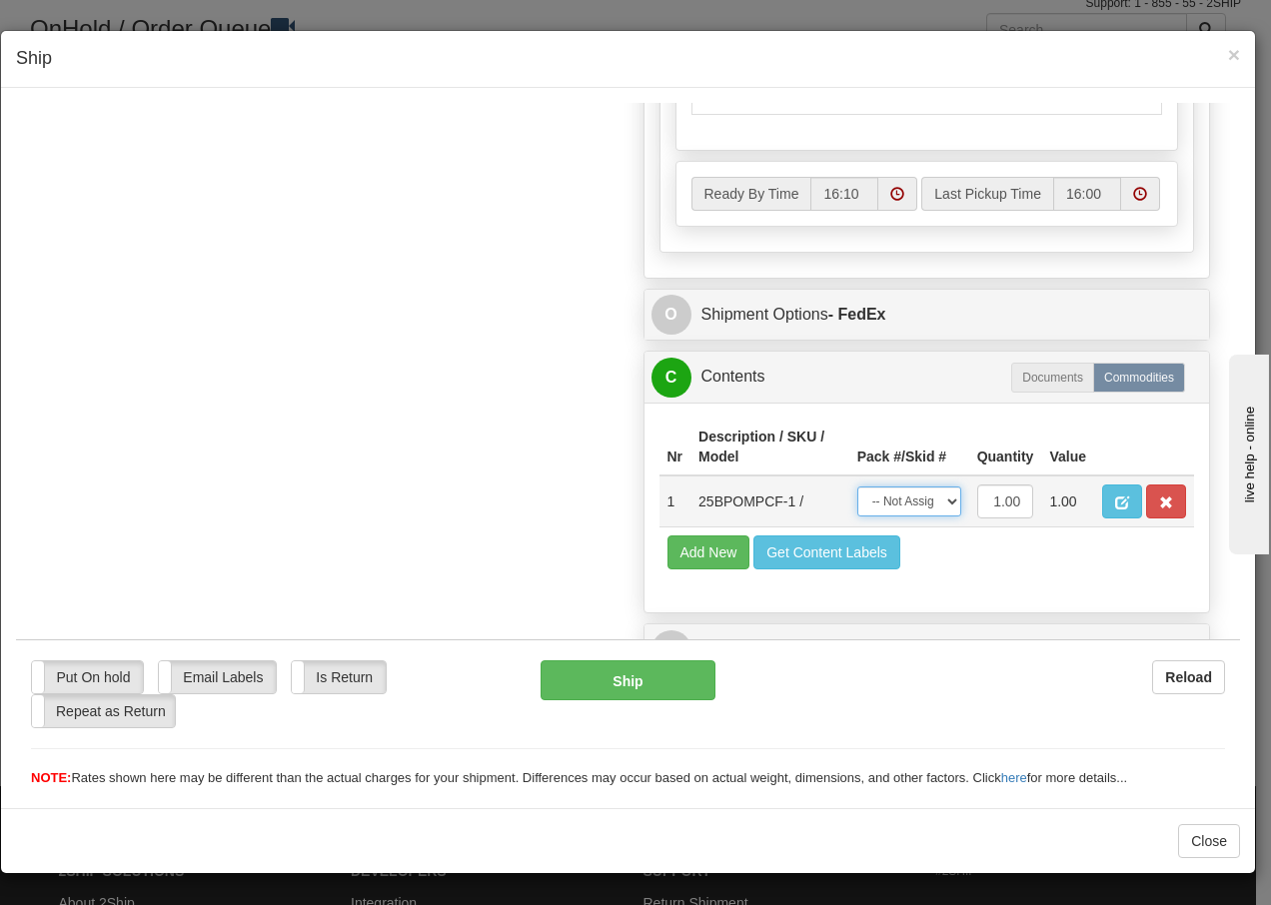
click at [929, 502] on select "-- Not Assigned -- Package 1" at bounding box center [909, 501] width 104 height 30
select select "0"
click at [857, 486] on select "-- Not Assigned -- Package 1" at bounding box center [909, 501] width 104 height 30
click at [605, 680] on button "Ship" at bounding box center [628, 680] width 174 height 40
type input "92"
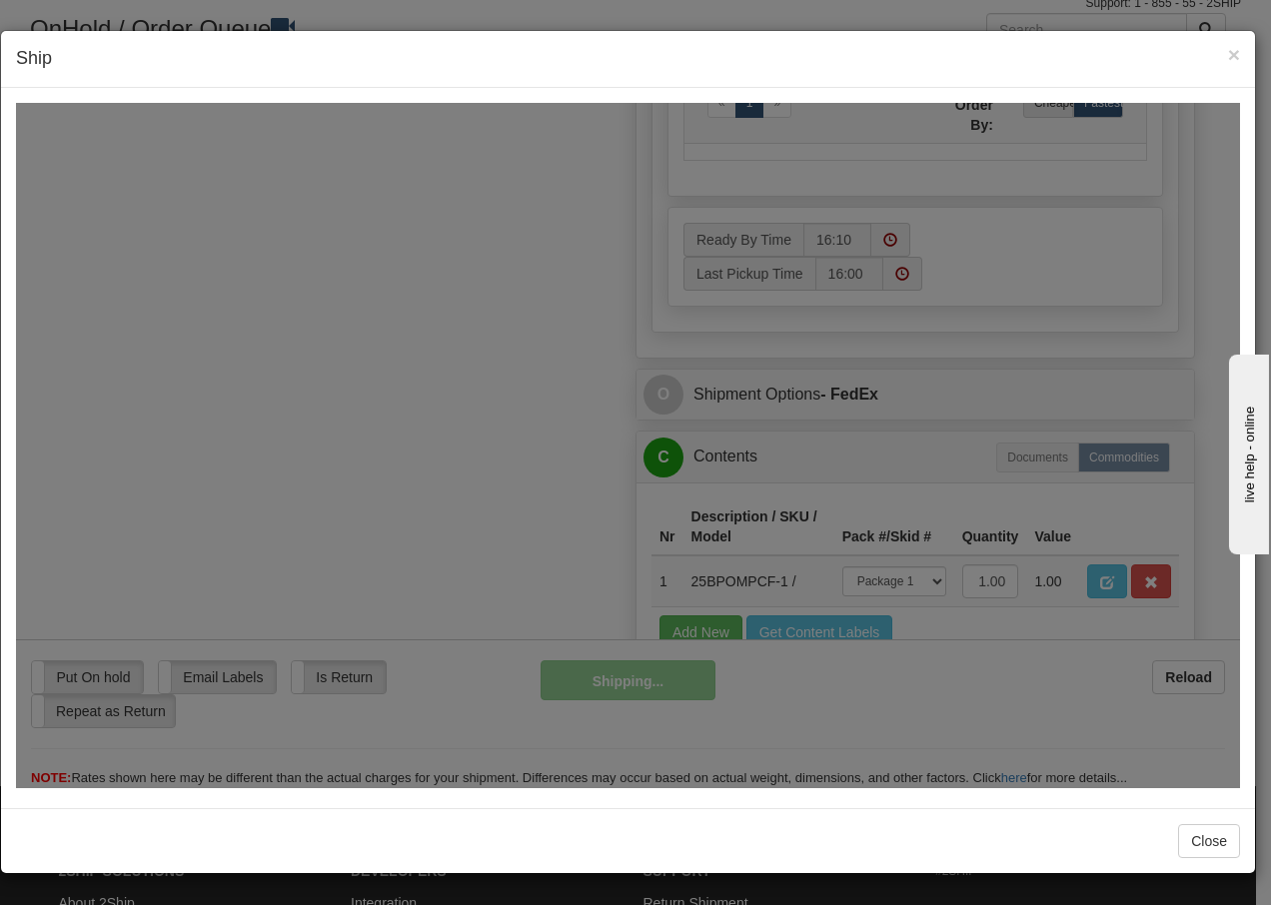
scroll to position [1215, 0]
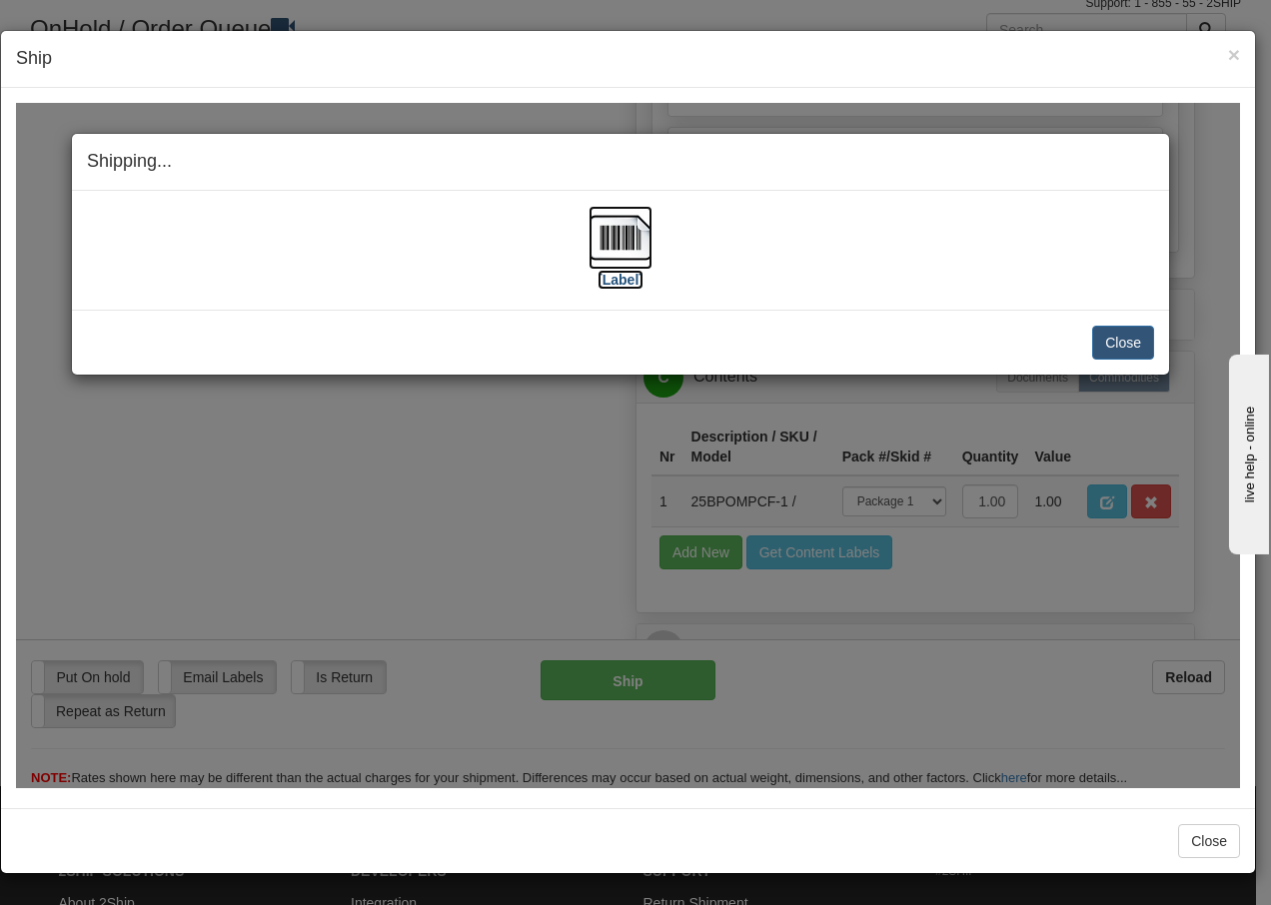
click at [623, 239] on img at bounding box center [621, 237] width 64 height 64
click at [1117, 348] on button "Close" at bounding box center [1123, 342] width 62 height 34
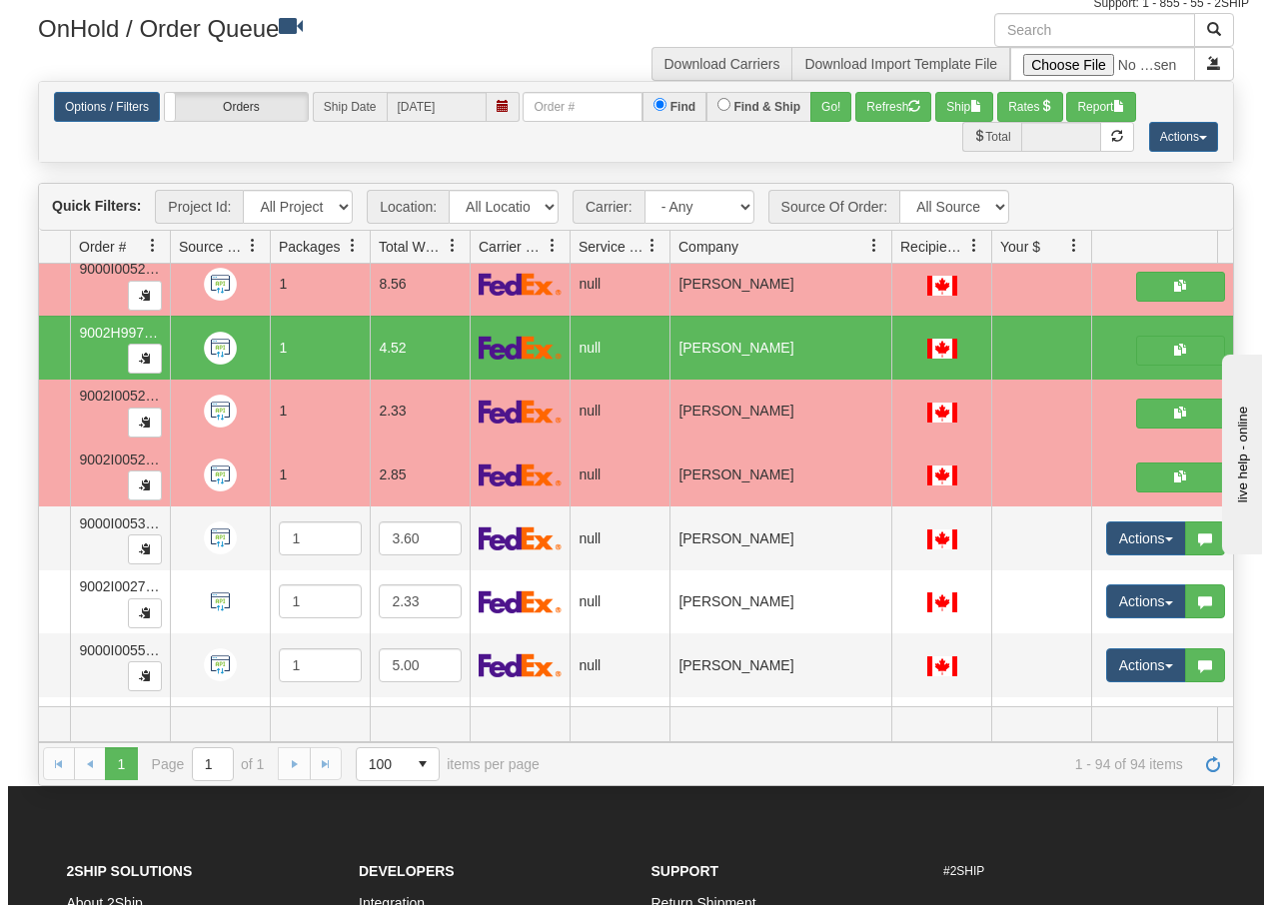
scroll to position [5467, 142]
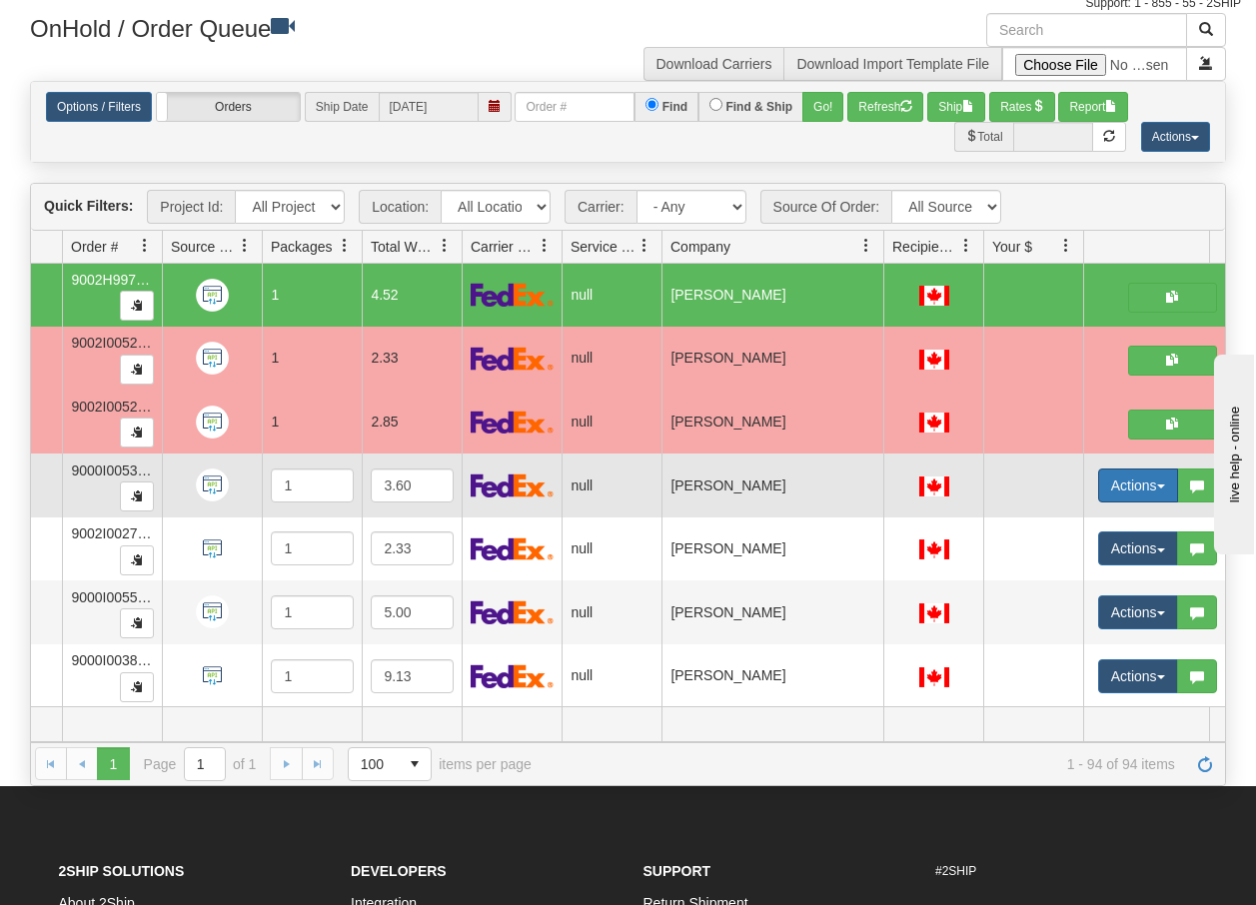
click at [1156, 481] on button "Actions" at bounding box center [1138, 486] width 80 height 34
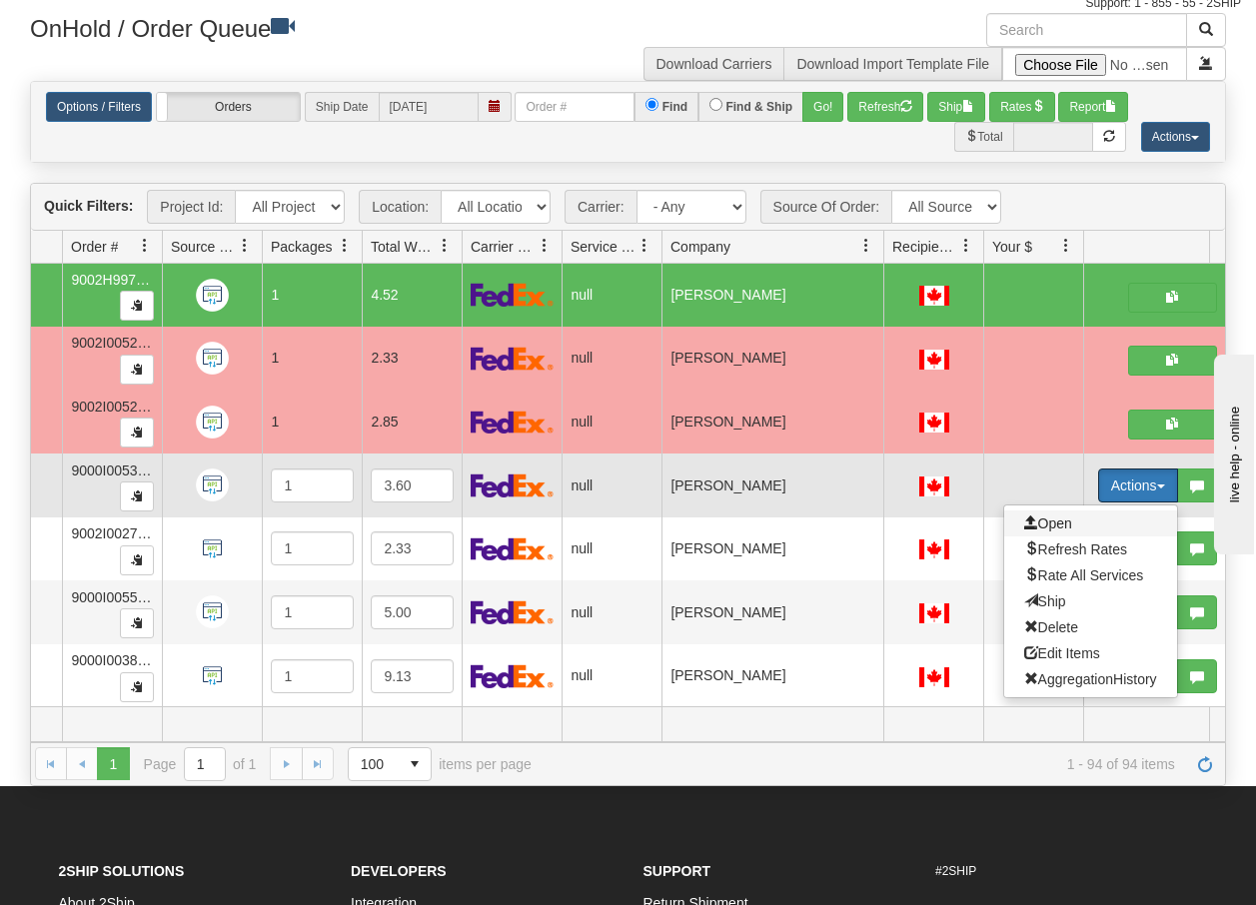
click at [1048, 527] on span "Open" at bounding box center [1048, 524] width 48 height 16
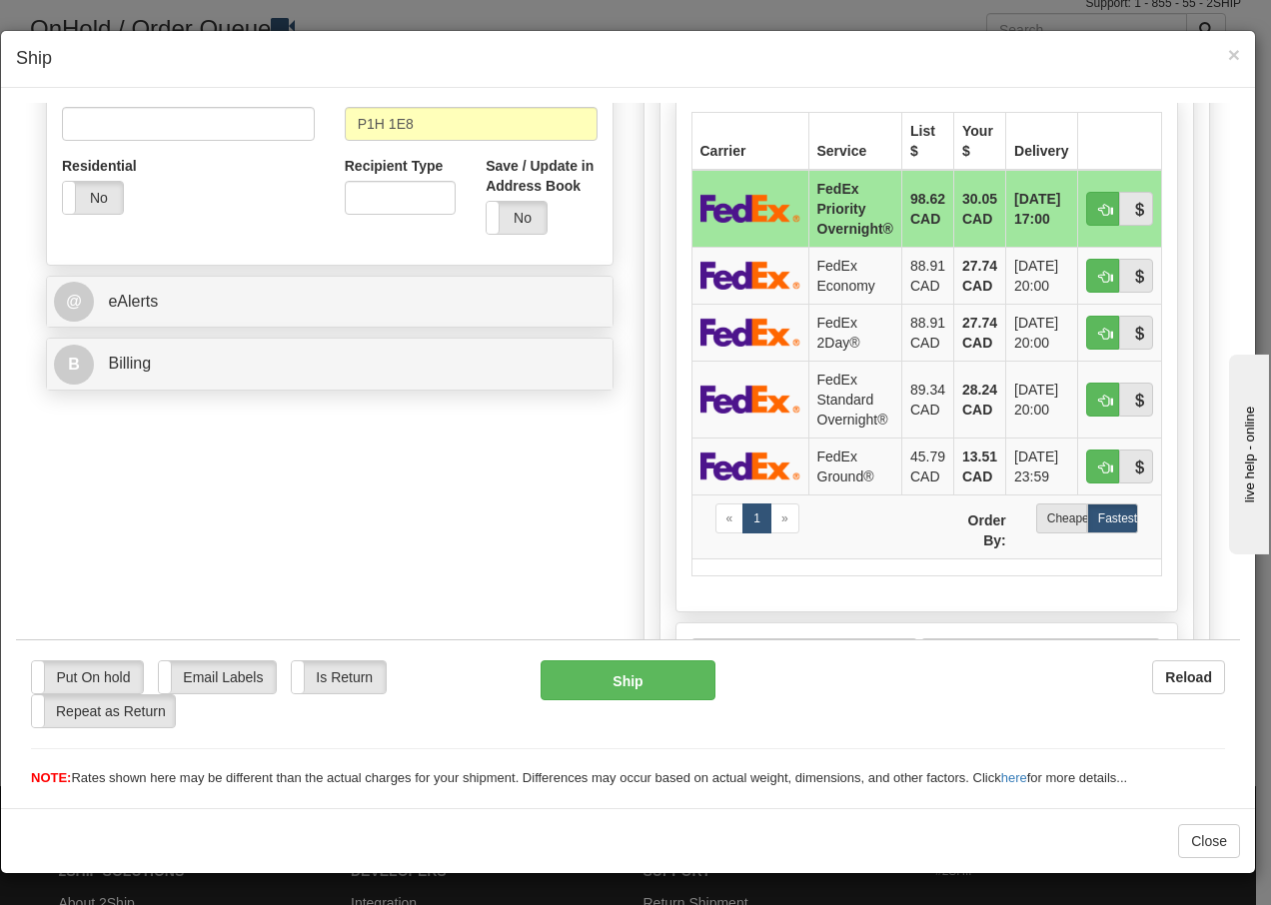
scroll to position [653, 0]
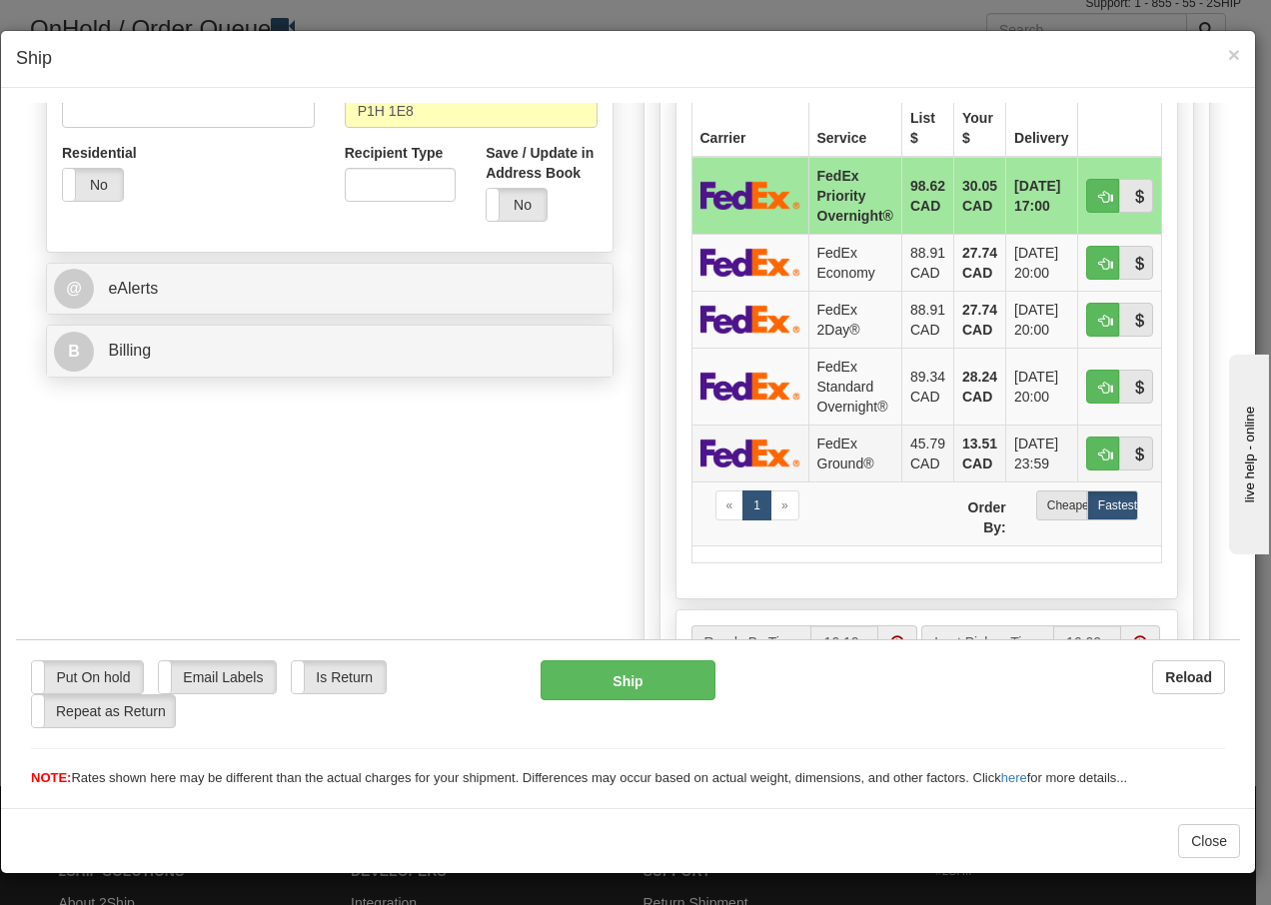
click at [819, 444] on td "FedEx Ground®" at bounding box center [854, 452] width 93 height 57
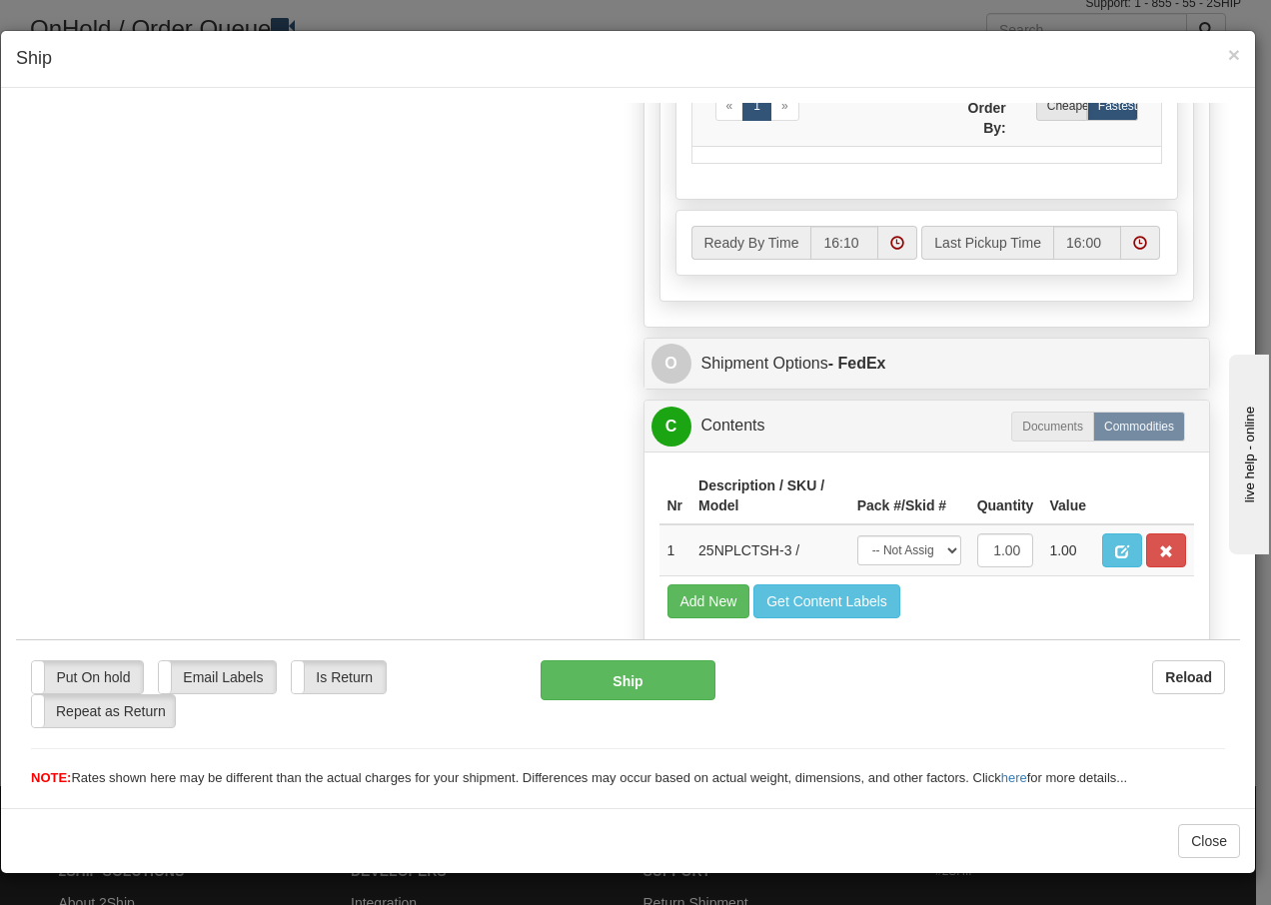
scroll to position [1135, 0]
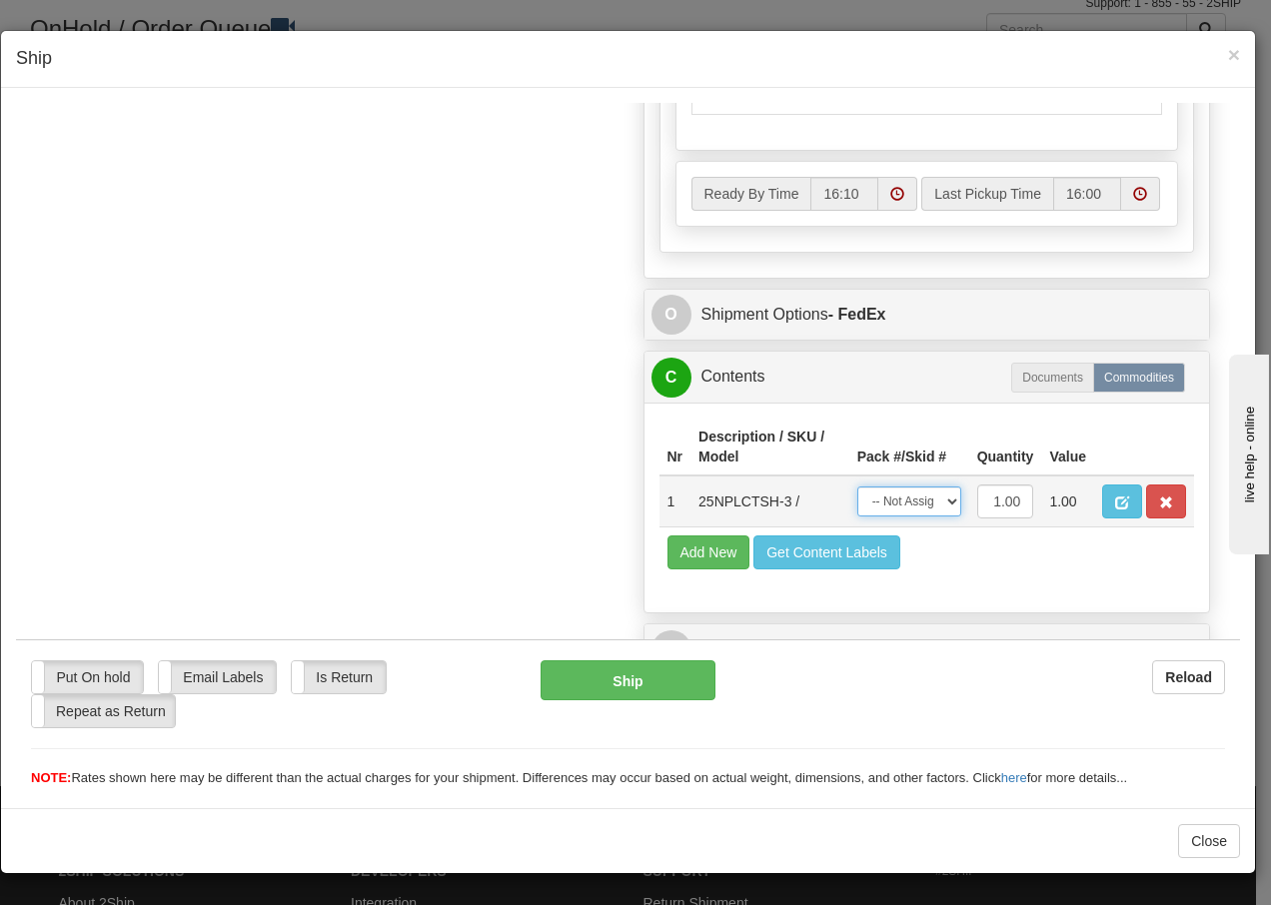
click at [915, 499] on select "-- Not Assigned -- Package 1" at bounding box center [909, 501] width 104 height 30
select select "0"
click at [857, 486] on select "-- Not Assigned -- Package 1" at bounding box center [909, 501] width 104 height 30
click at [642, 682] on button "Ship" at bounding box center [628, 680] width 174 height 40
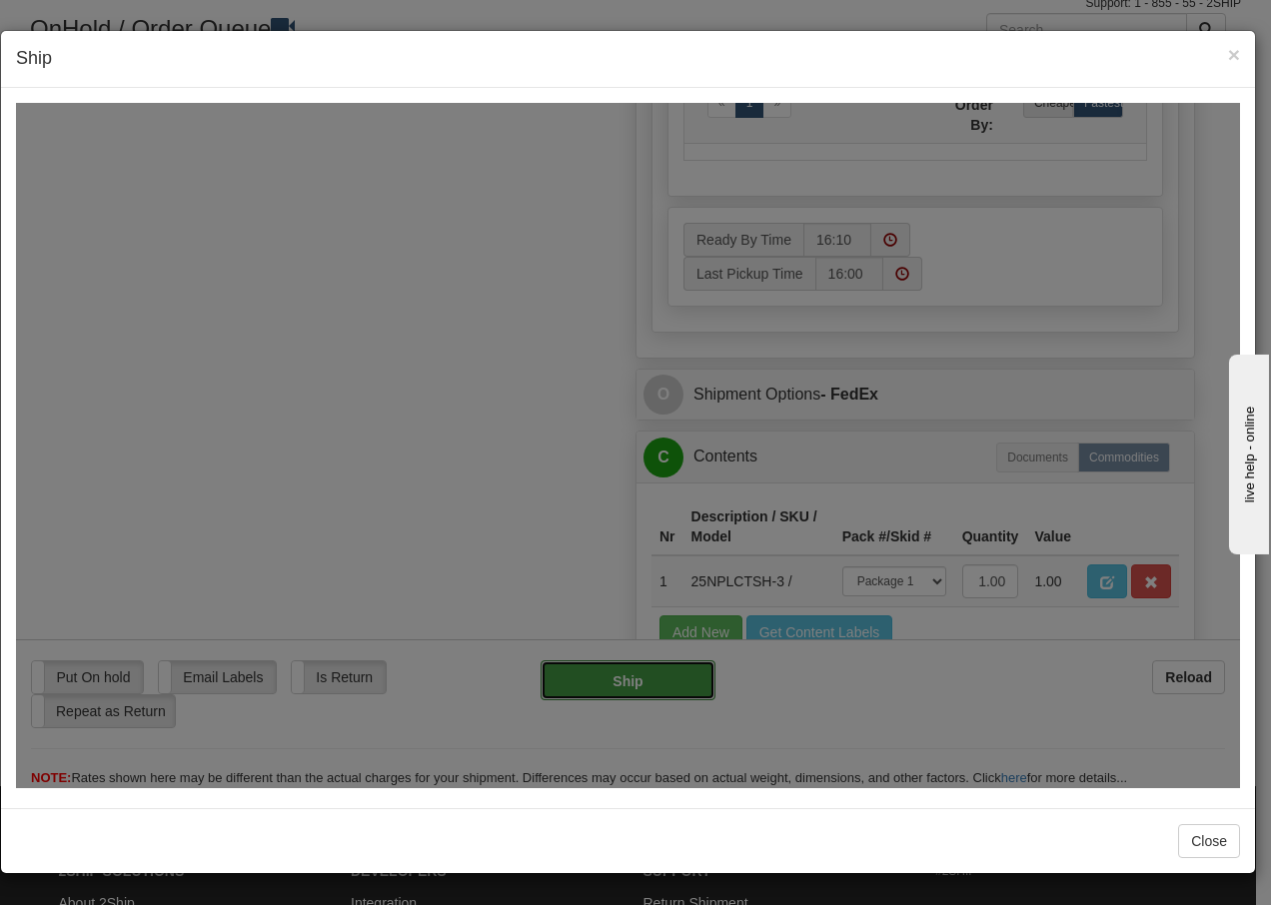
type input "92"
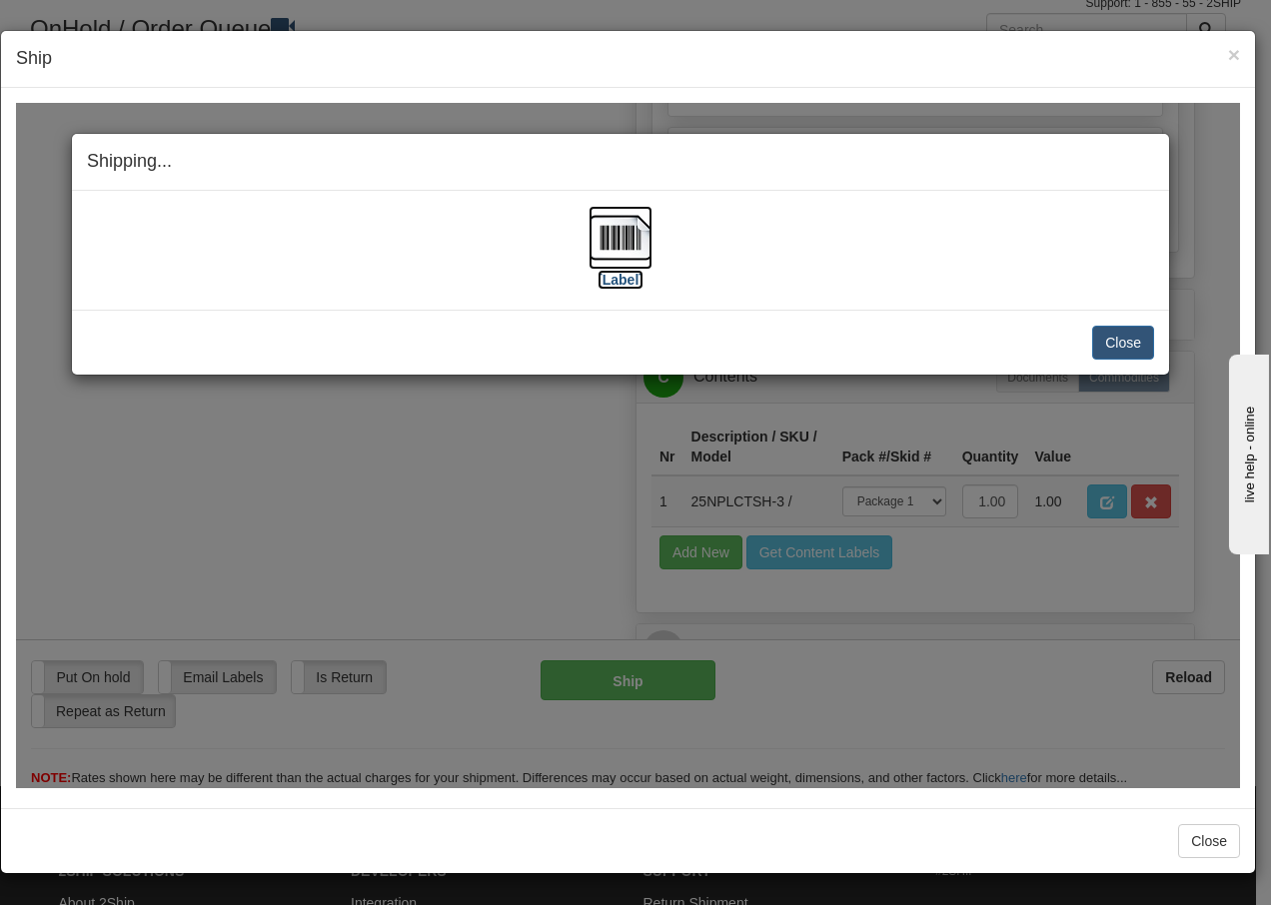
click at [629, 248] on img at bounding box center [621, 237] width 64 height 64
click at [1117, 345] on button "Close" at bounding box center [1123, 342] width 62 height 34
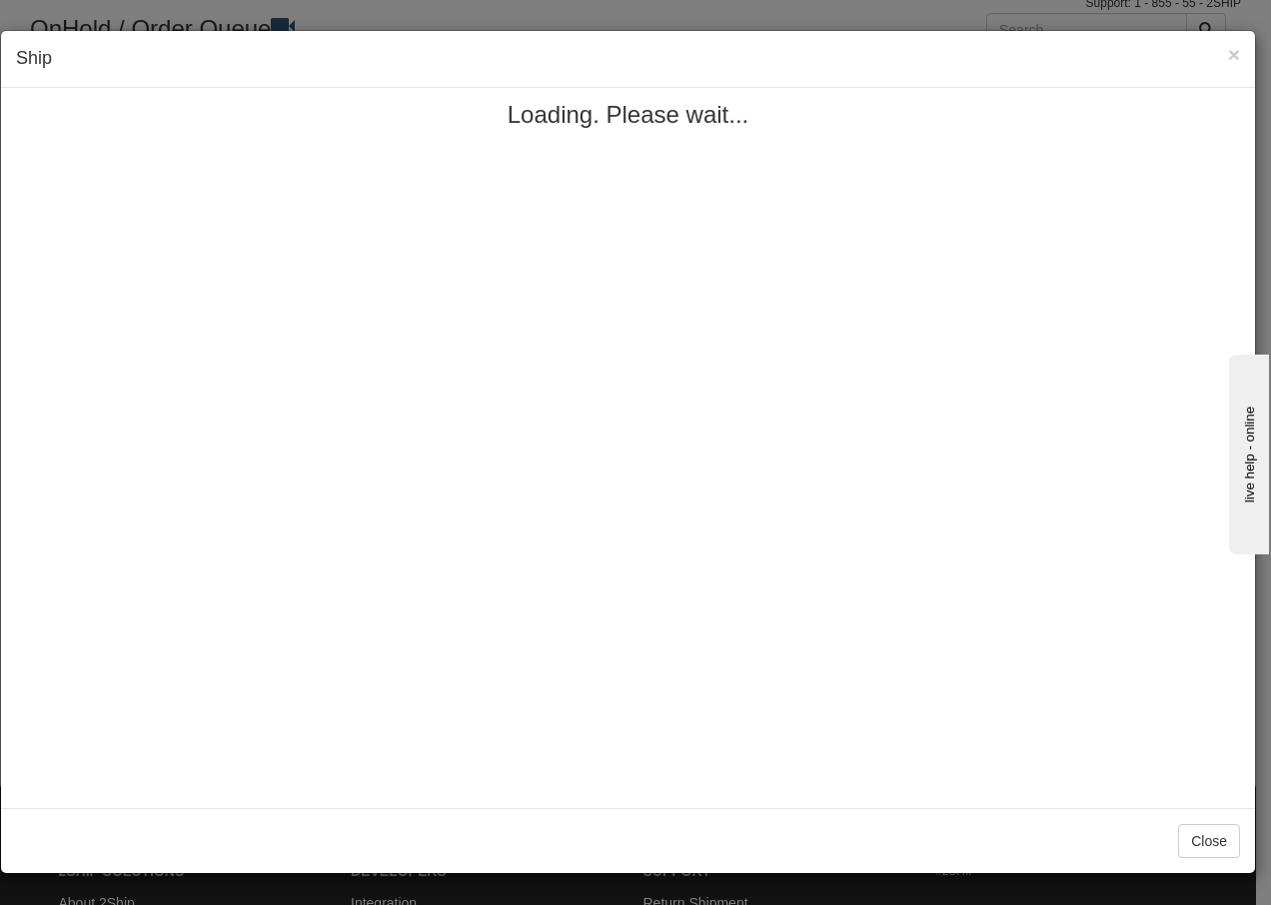
scroll to position [0, 0]
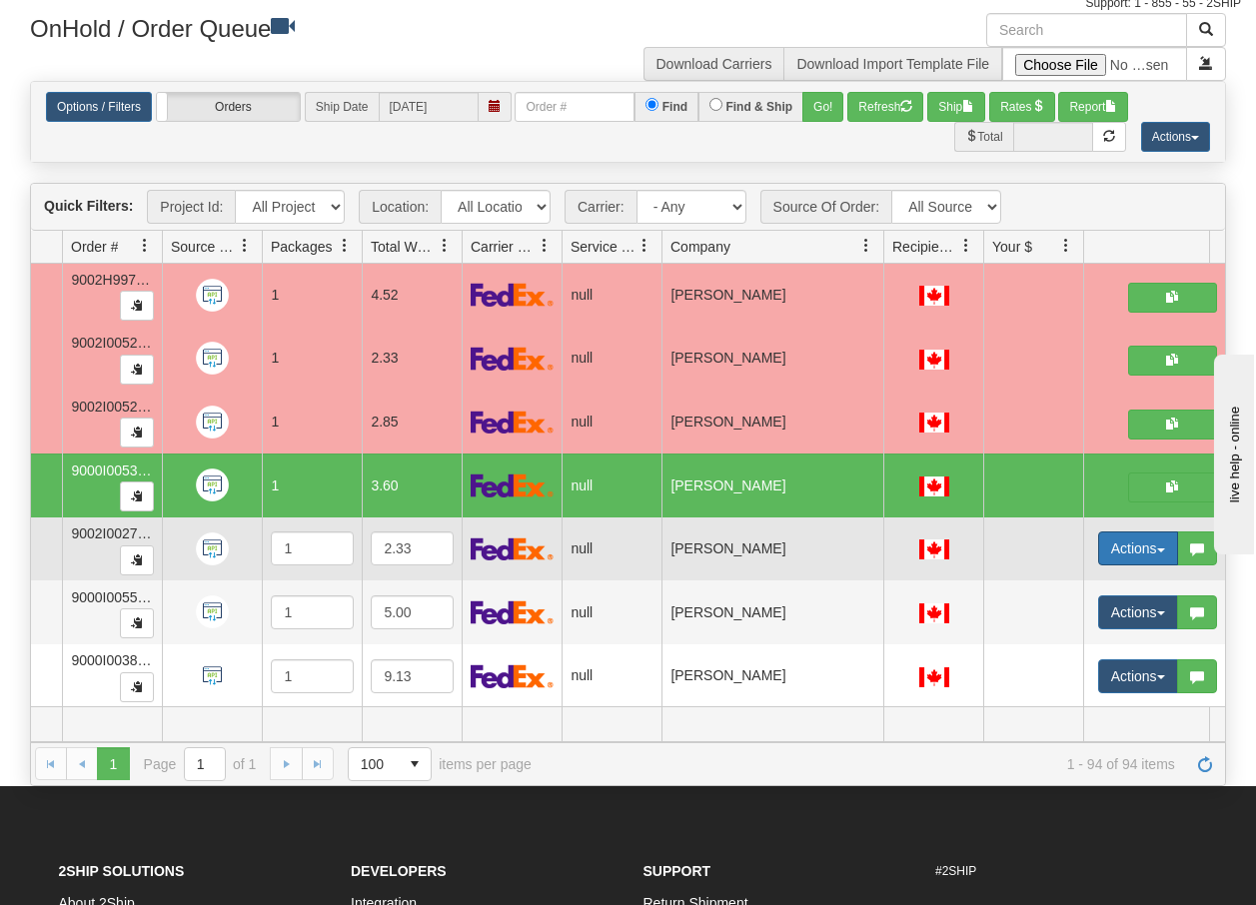
click at [1161, 556] on button "Actions" at bounding box center [1138, 549] width 80 height 34
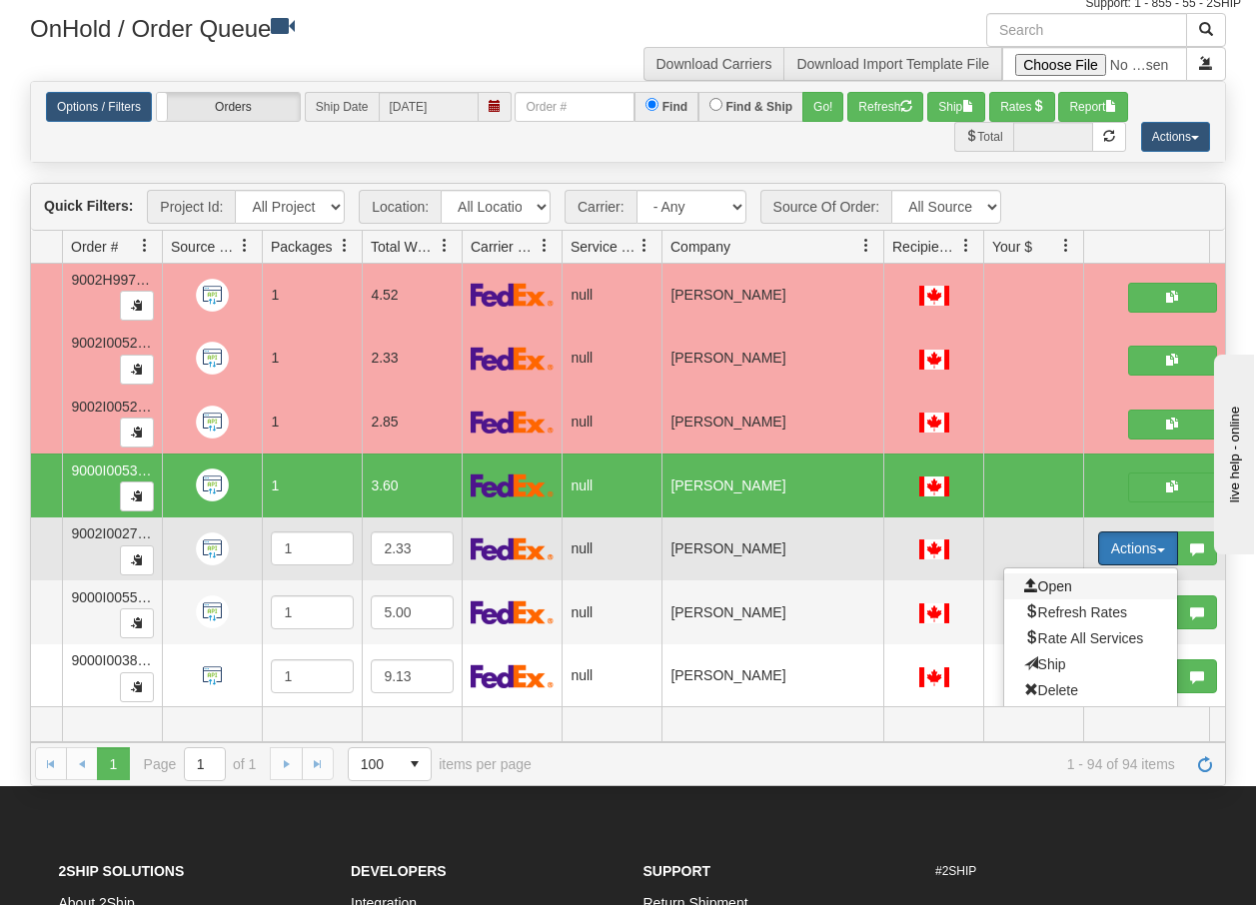
click at [1064, 587] on span "Open" at bounding box center [1048, 587] width 48 height 16
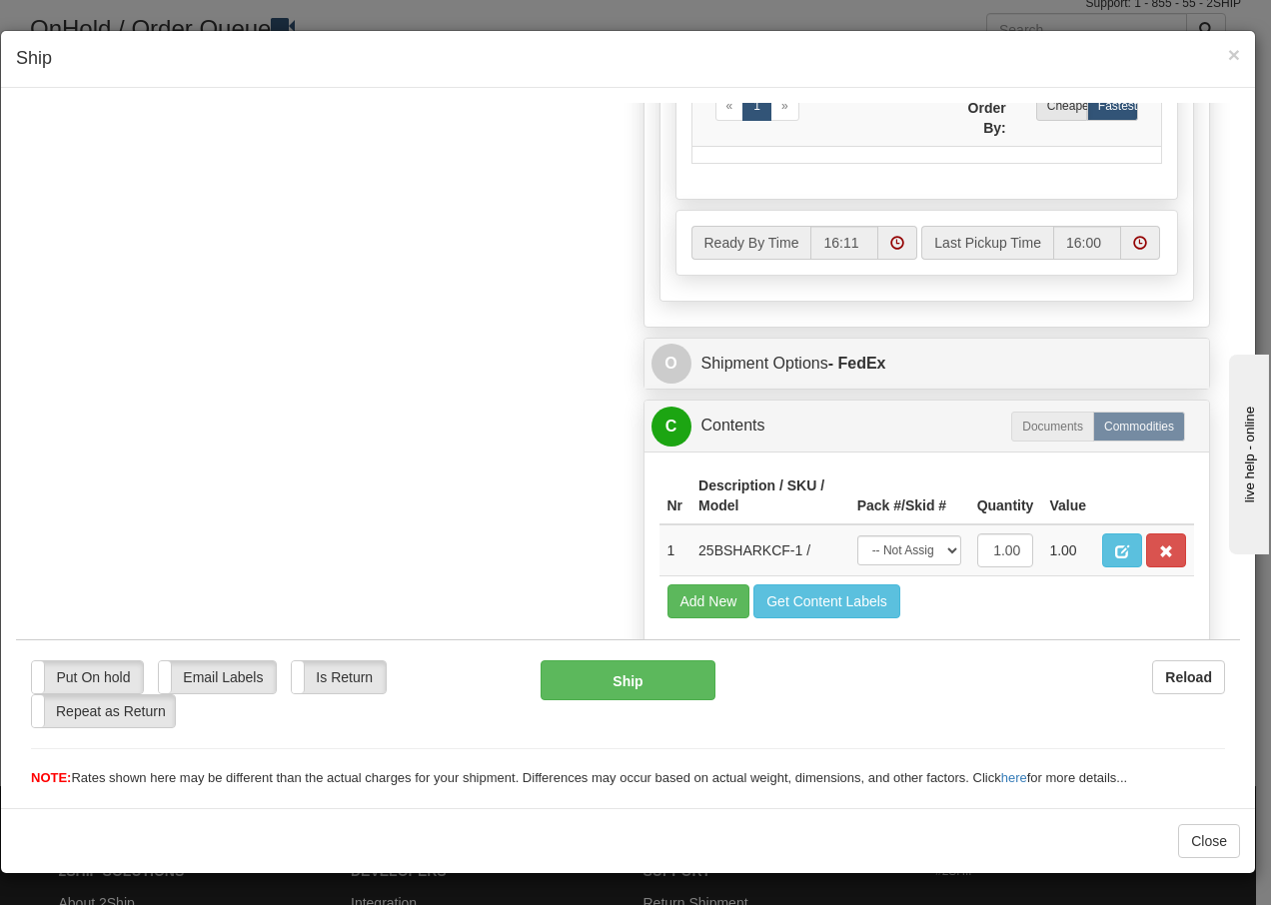
scroll to position [1135, 0]
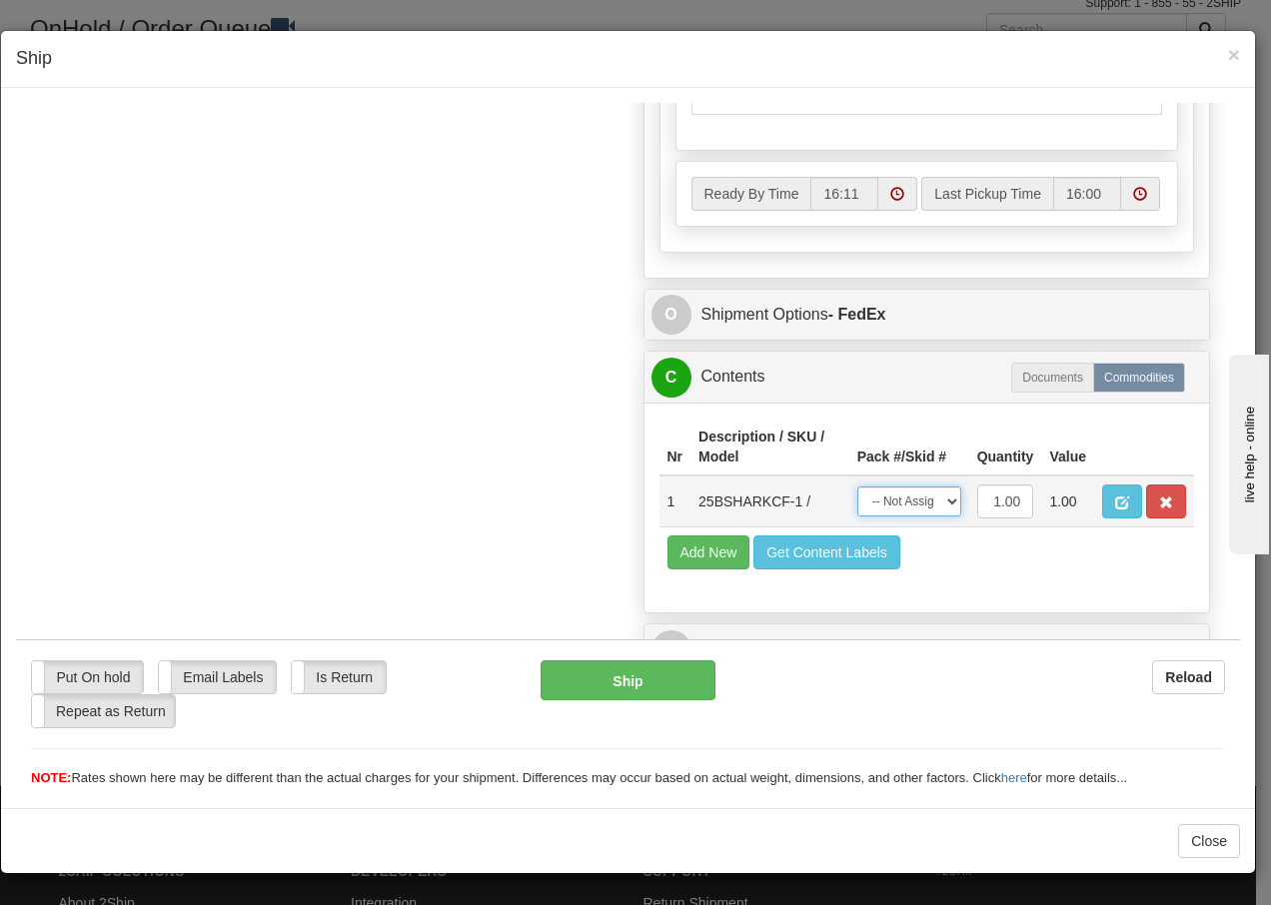
click at [942, 507] on select "-- Not Assigned -- Package 1" at bounding box center [909, 501] width 104 height 30
select select "0"
click at [857, 486] on select "-- Not Assigned -- Package 1" at bounding box center [909, 501] width 104 height 30
click at [618, 673] on button "Ship" at bounding box center [628, 680] width 174 height 40
type input "92"
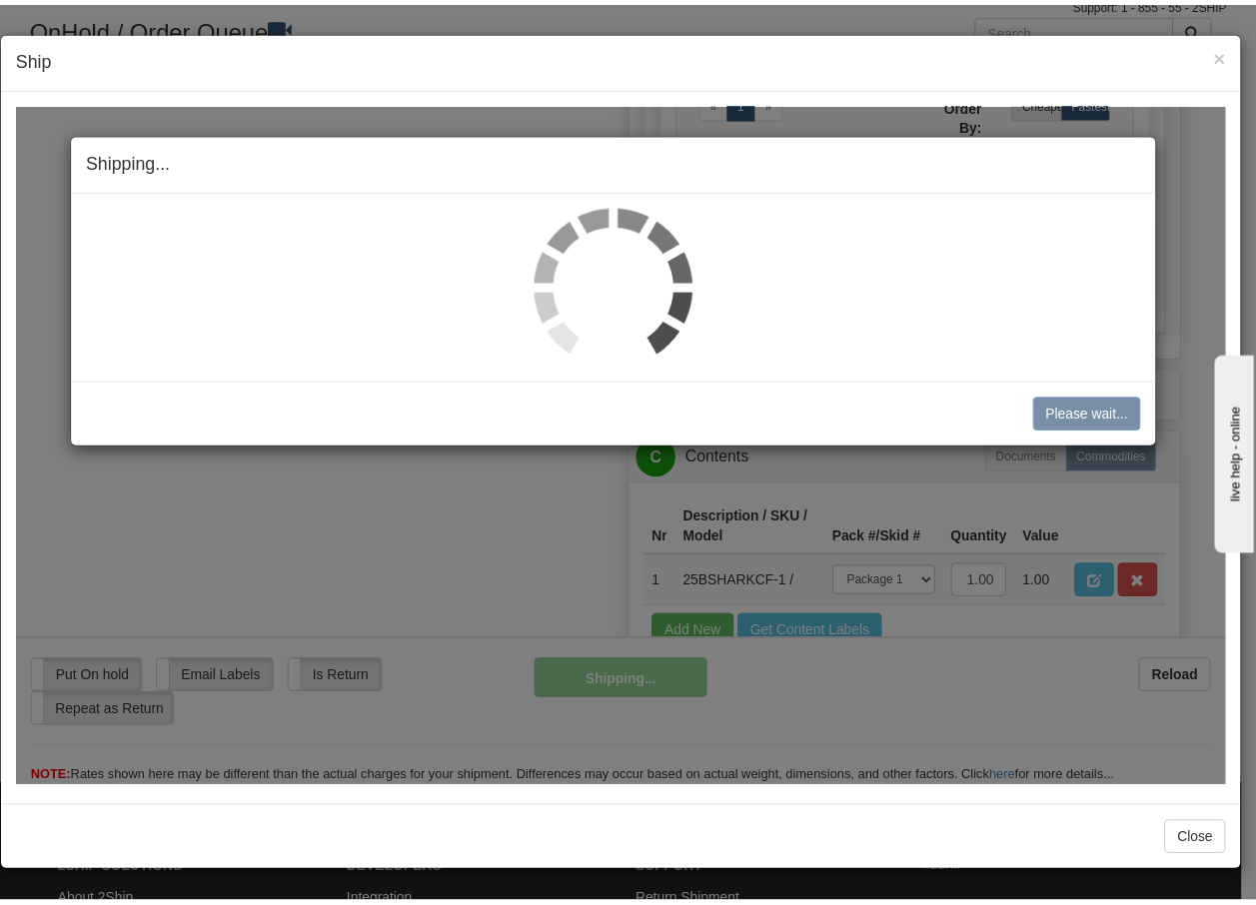
scroll to position [1215, 0]
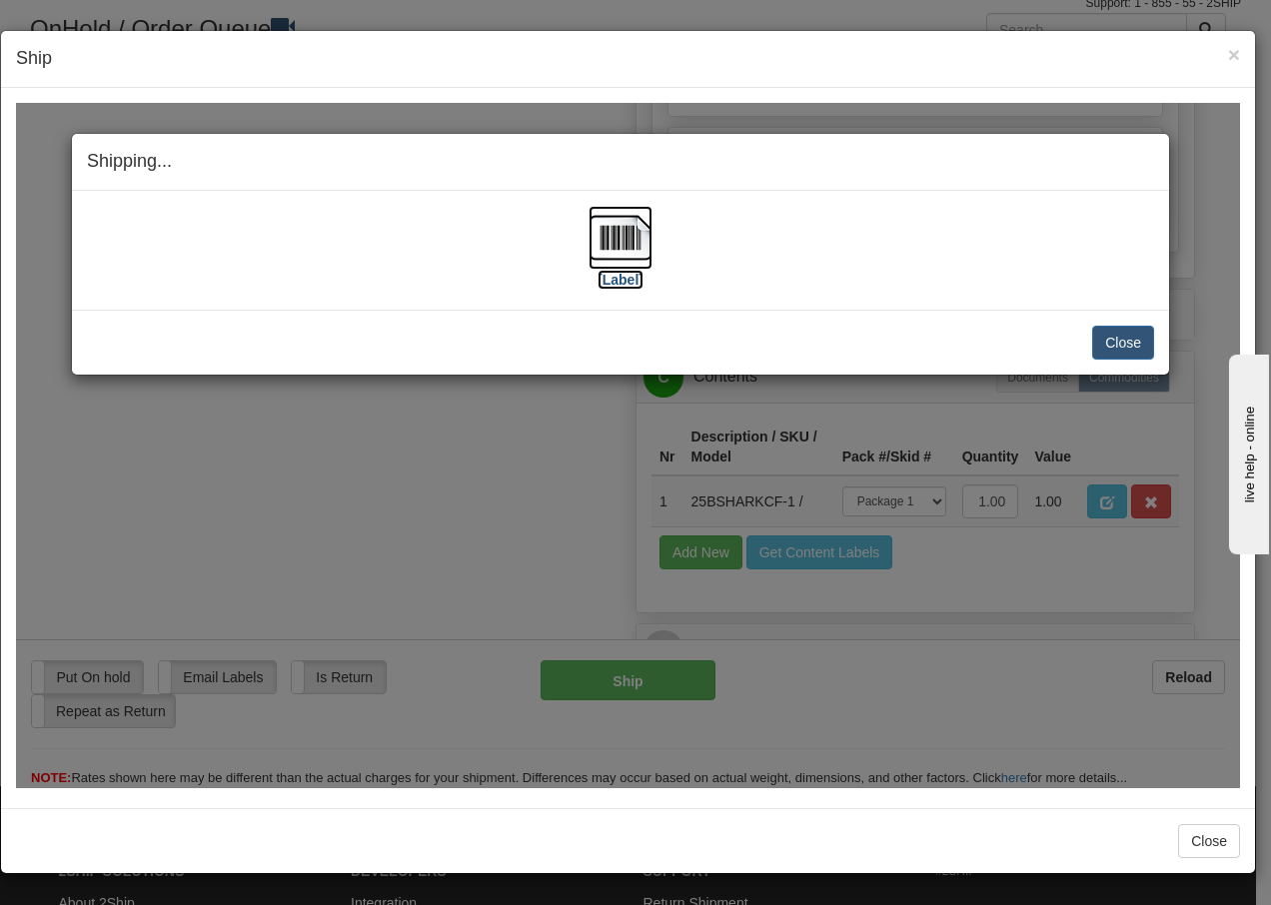
click at [624, 243] on img at bounding box center [621, 237] width 64 height 64
click at [1130, 341] on button "Close" at bounding box center [1123, 342] width 62 height 34
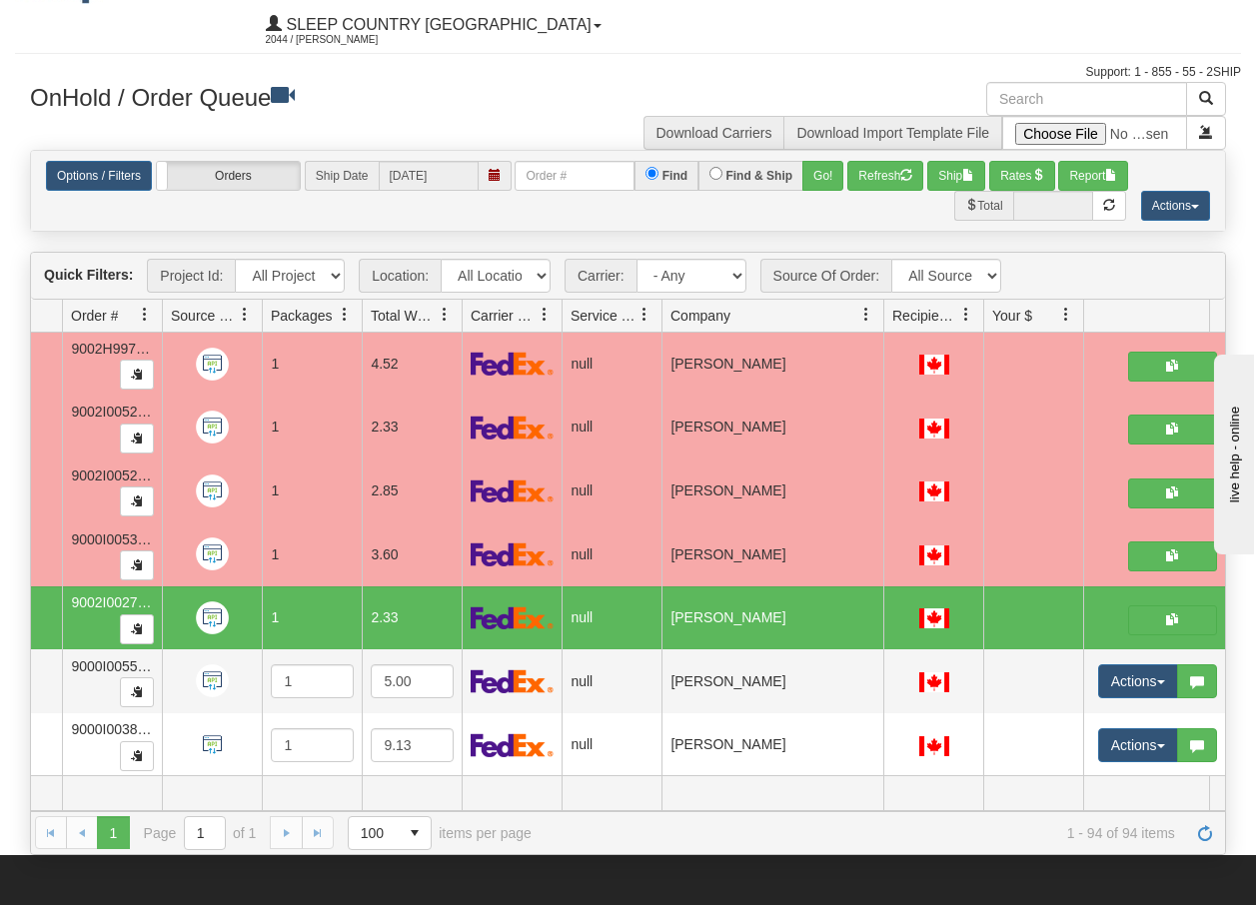
scroll to position [0, 0]
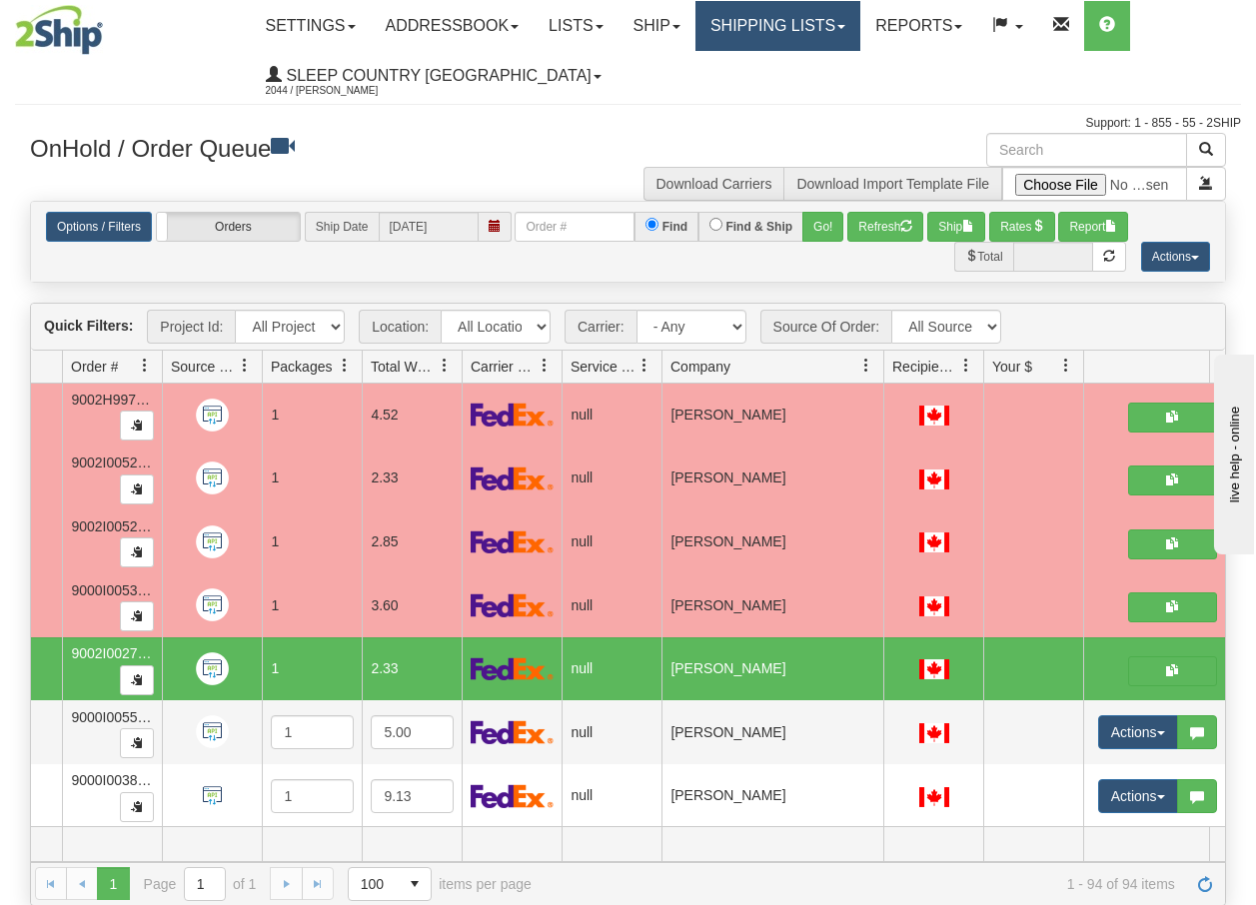
click at [816, 29] on link "Shipping lists" at bounding box center [778, 26] width 165 height 50
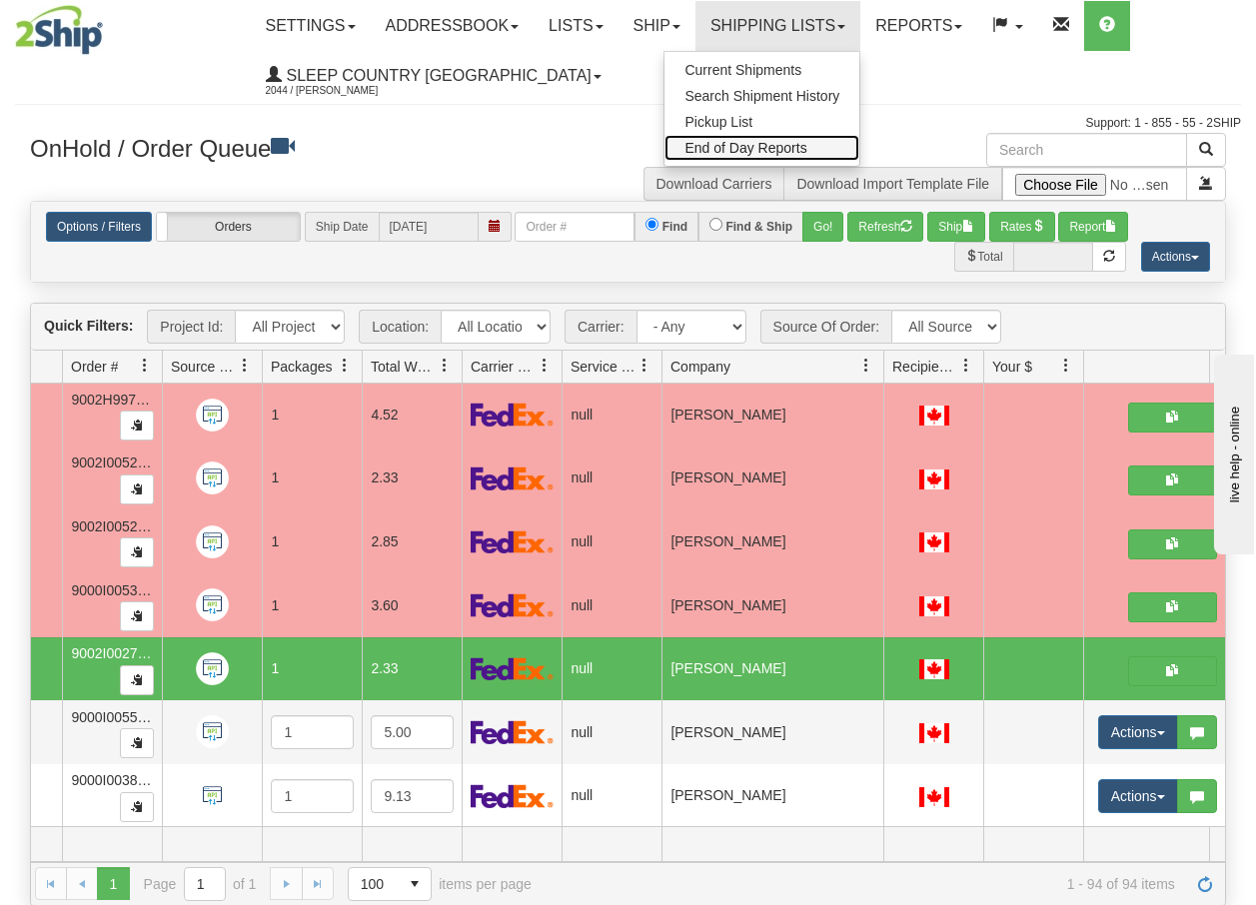
click at [775, 142] on span "End of Day Reports" at bounding box center [746, 148] width 122 height 16
